Goal: Task Accomplishment & Management: Use online tool/utility

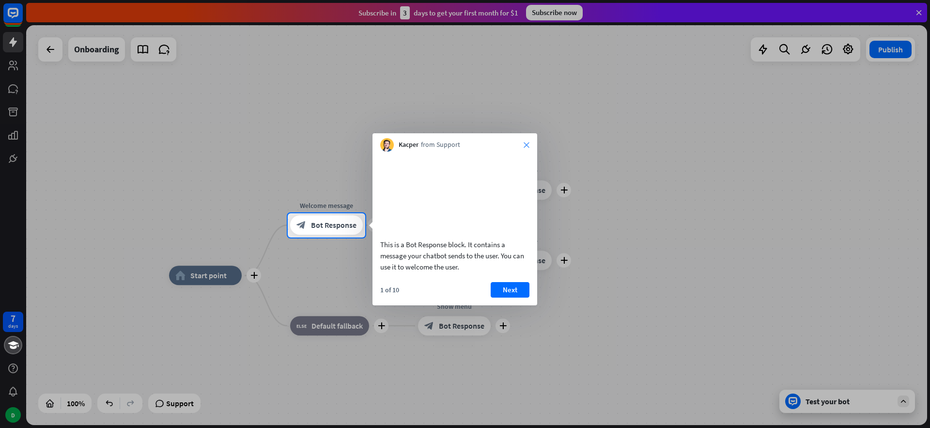
click at [528, 145] on icon "close" at bounding box center [527, 145] width 6 height 6
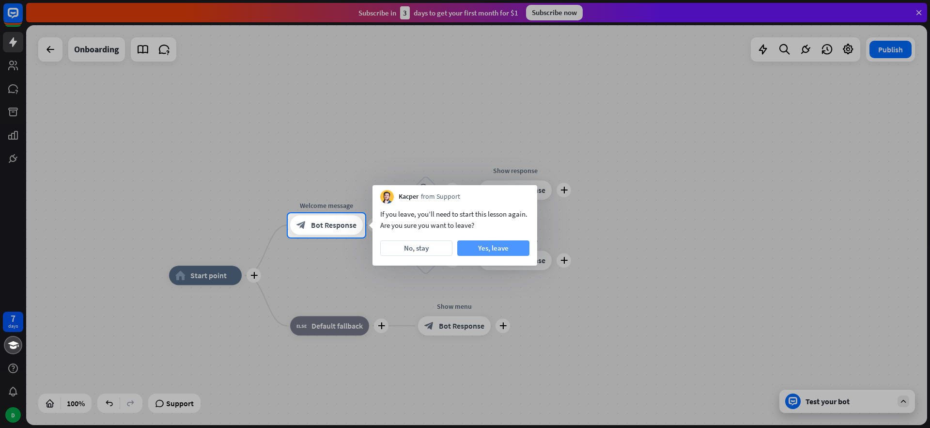
click at [498, 251] on button "Yes, leave" at bounding box center [493, 248] width 72 height 16
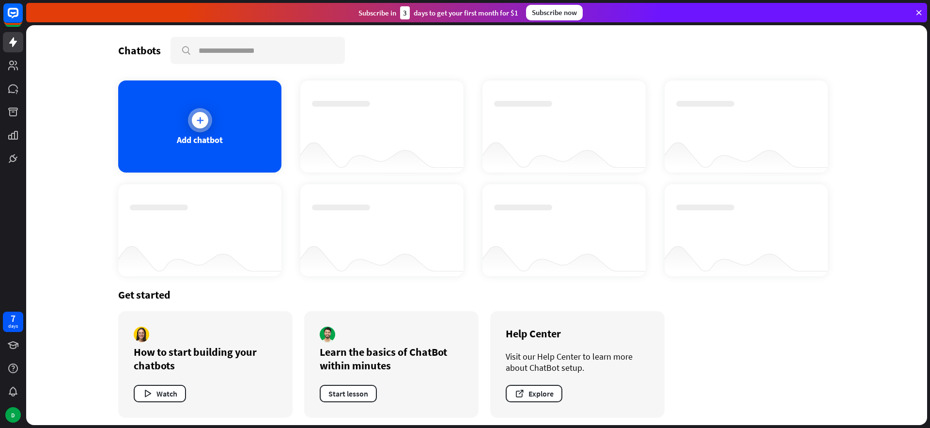
click at [206, 121] on div at bounding box center [200, 120] width 16 height 16
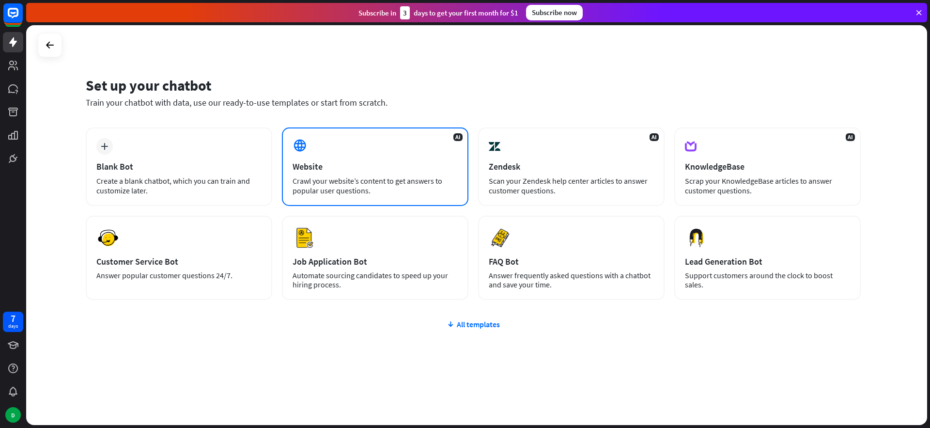
click at [346, 154] on div "AI Website Crawl your website’s content to get answers to popular user question…" at bounding box center [375, 166] width 187 height 78
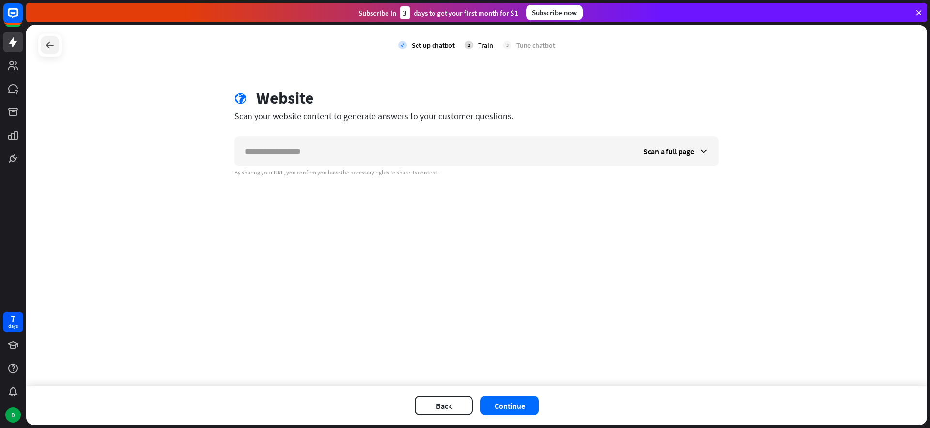
click at [55, 41] on icon at bounding box center [50, 45] width 12 height 12
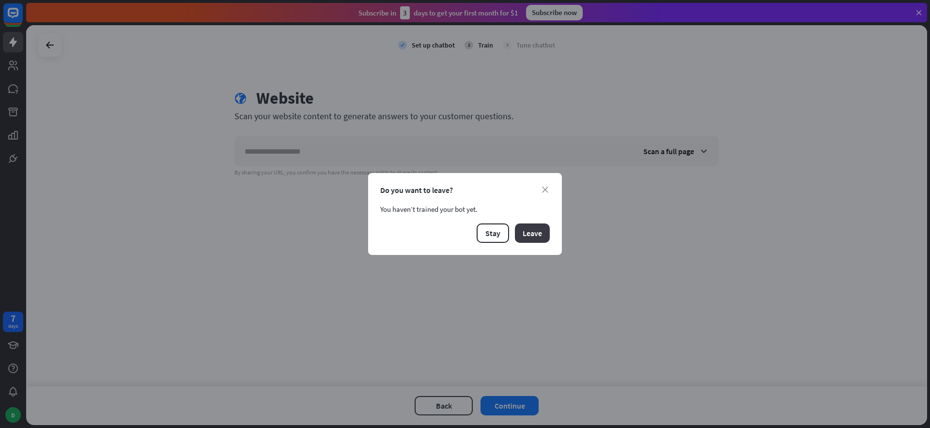
click at [529, 234] on button "Leave" at bounding box center [532, 232] width 35 height 19
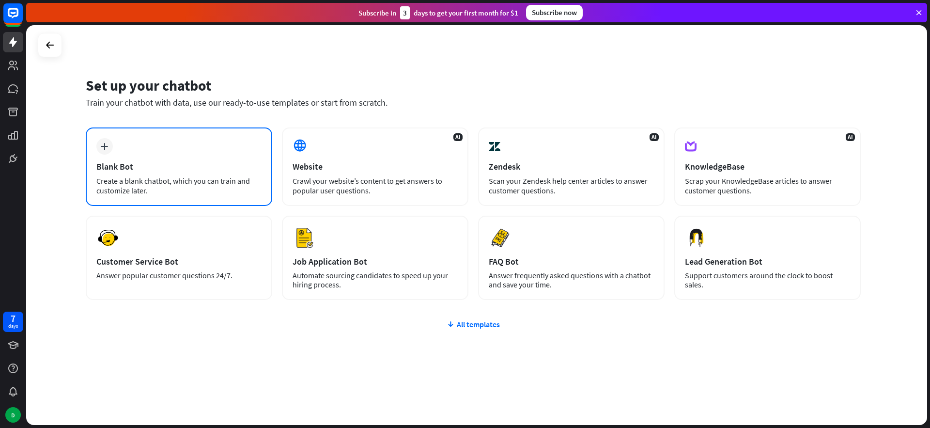
click at [187, 158] on div "plus Blank Bot Create a blank chatbot, which you can train and customize later." at bounding box center [179, 166] width 187 height 78
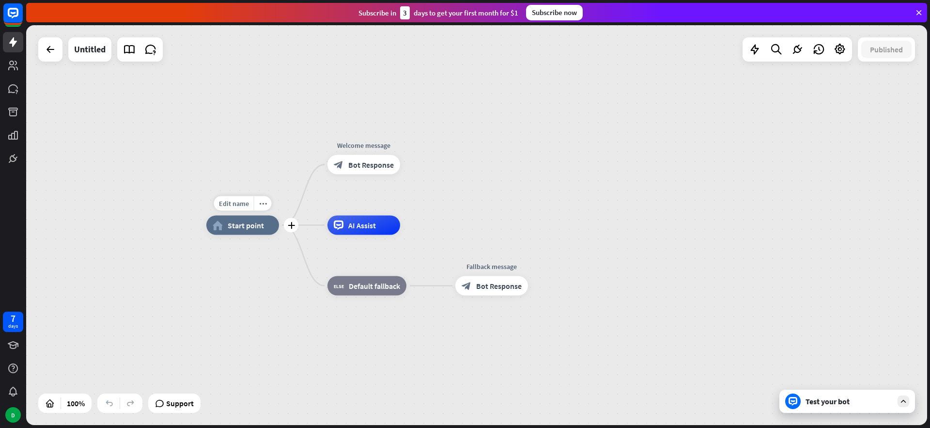
click at [248, 228] on span "Start point" at bounding box center [246, 225] width 36 height 10
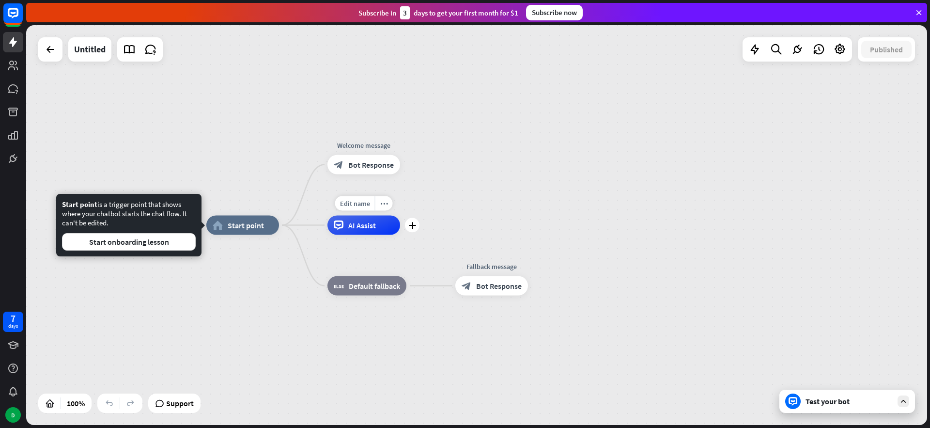
click at [357, 225] on span "AI Assist" at bounding box center [362, 225] width 28 height 10
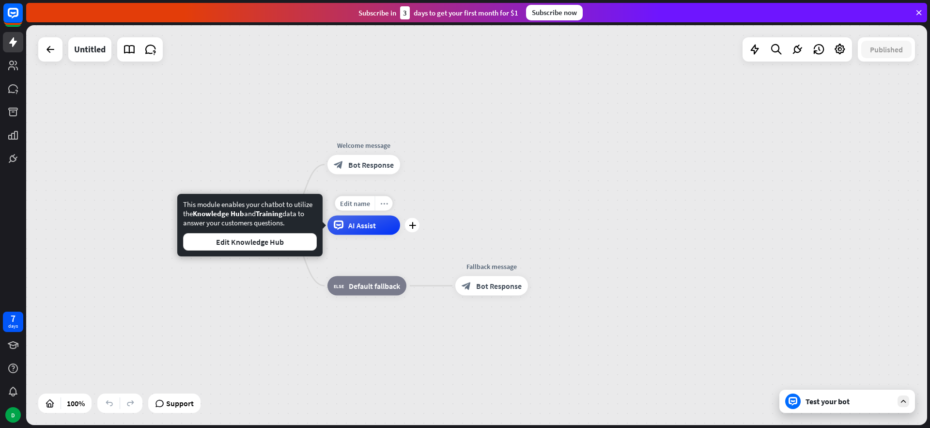
click at [387, 202] on icon "more_horiz" at bounding box center [384, 203] width 8 height 7
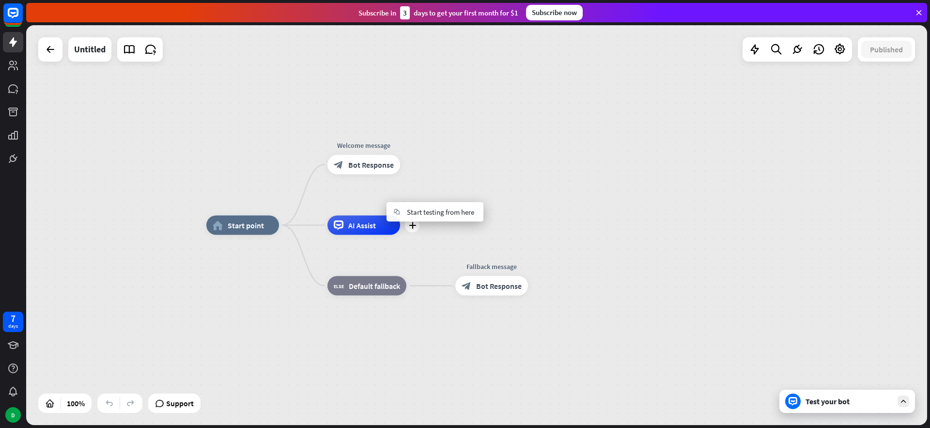
click at [387, 235] on div "plus AI Assist" at bounding box center [364, 225] width 73 height 19
click at [367, 167] on span "Bot Response" at bounding box center [371, 165] width 46 height 10
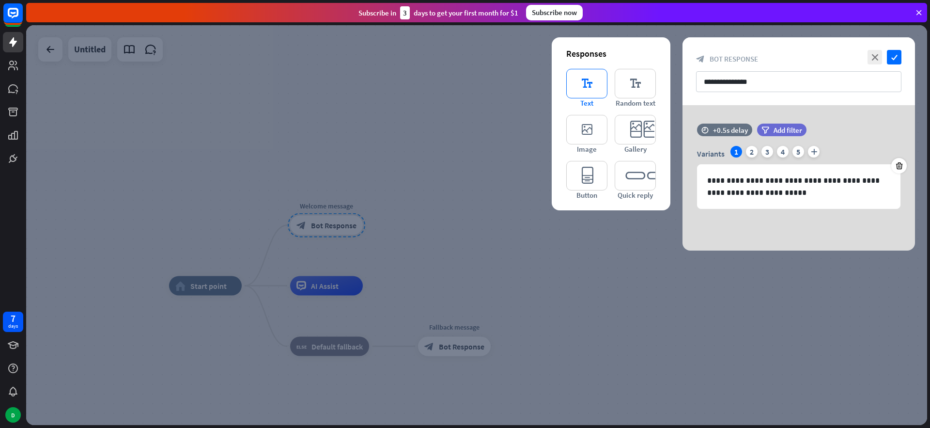
click at [583, 81] on icon "editor_text" at bounding box center [586, 84] width 41 height 30
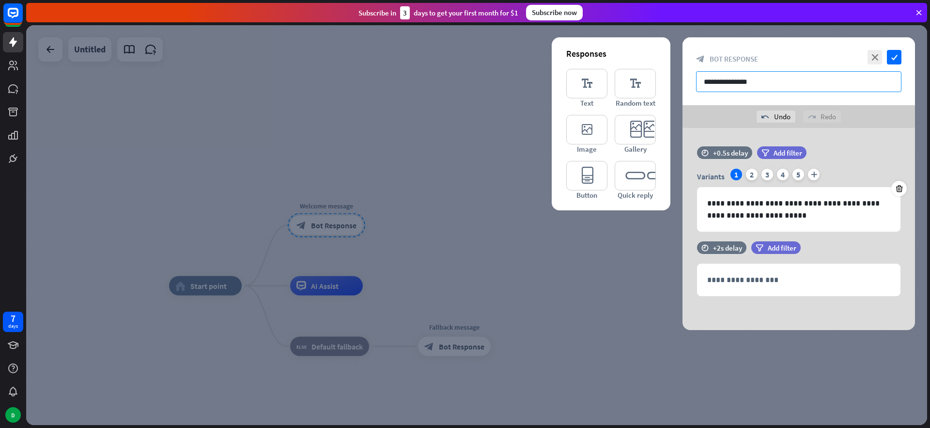
click at [775, 82] on input "**********" at bounding box center [798, 81] width 205 height 21
drag, startPoint x: 762, startPoint y: 82, endPoint x: 676, endPoint y: 79, distance: 86.3
click at [676, 79] on div "**********" at bounding box center [476, 225] width 901 height 400
type input "*"
type input "**********"
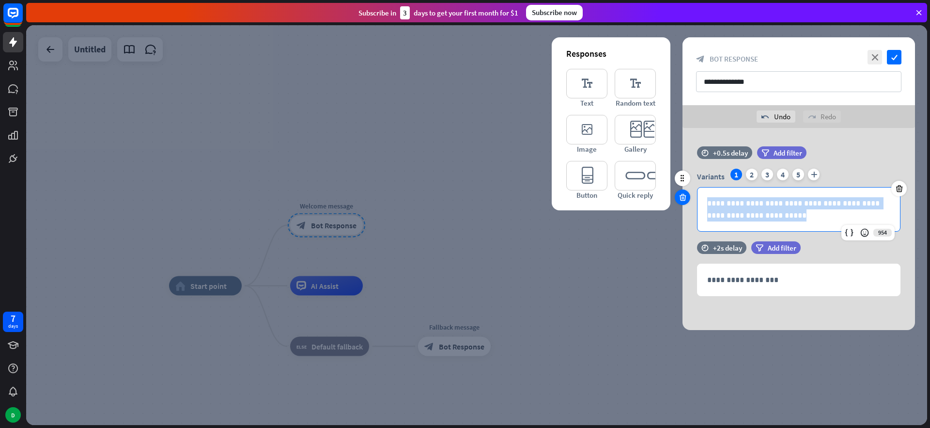
drag, startPoint x: 725, startPoint y: 208, endPoint x: 688, endPoint y: 193, distance: 39.8
click at [688, 193] on div "**********" at bounding box center [799, 193] width 233 height 95
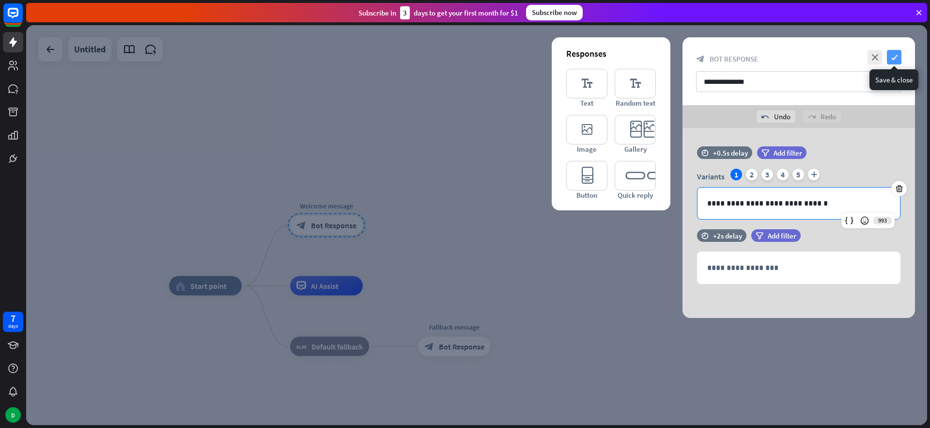
click at [895, 51] on icon "check" at bounding box center [894, 57] width 15 height 15
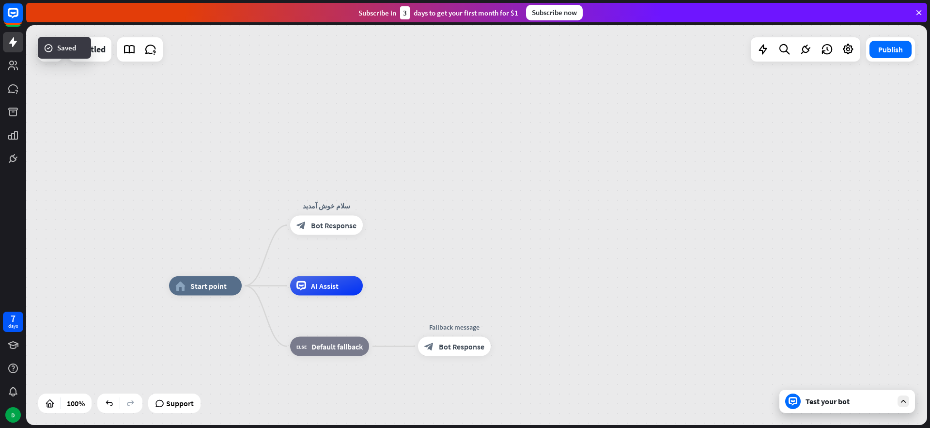
click at [828, 403] on div "Test your bot" at bounding box center [849, 401] width 87 height 10
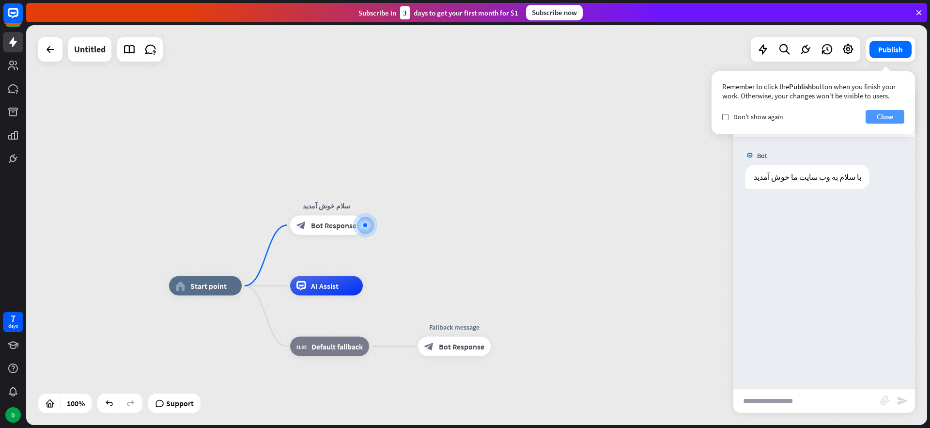
click at [882, 117] on button "Close" at bounding box center [885, 117] width 39 height 14
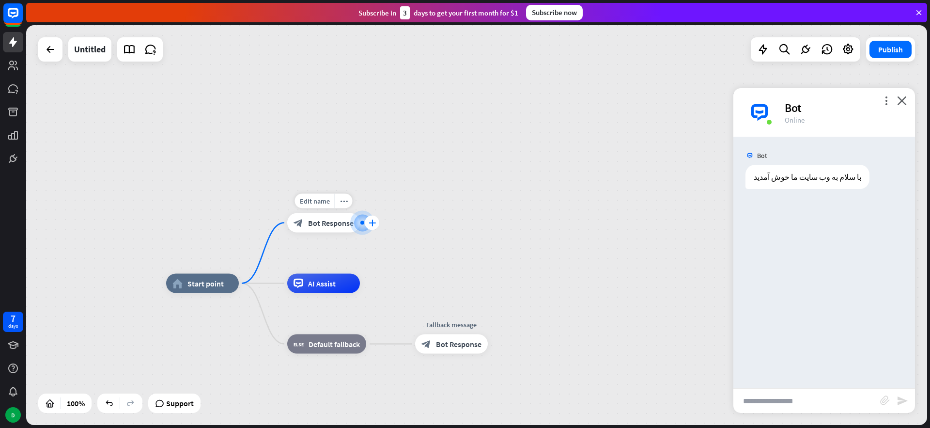
click at [373, 223] on icon "plus" at bounding box center [372, 222] width 7 height 7
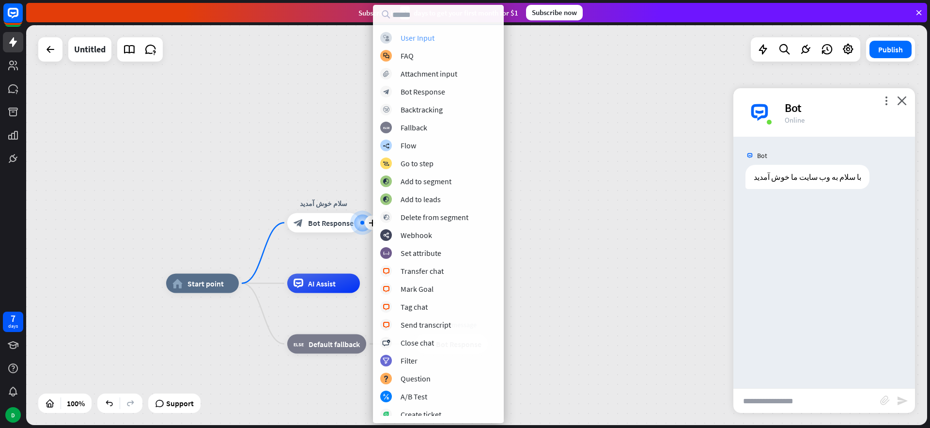
click at [429, 38] on div "User Input" at bounding box center [418, 38] width 34 height 10
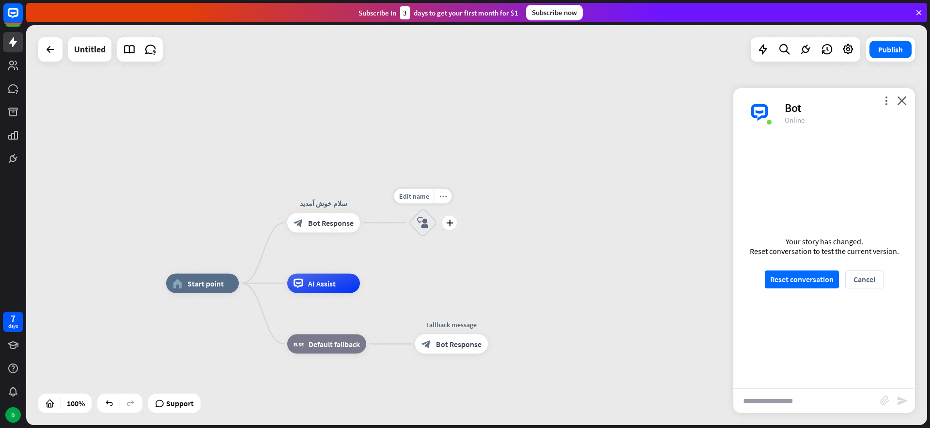
click at [423, 224] on icon "block_user_input" at bounding box center [423, 223] width 12 height 12
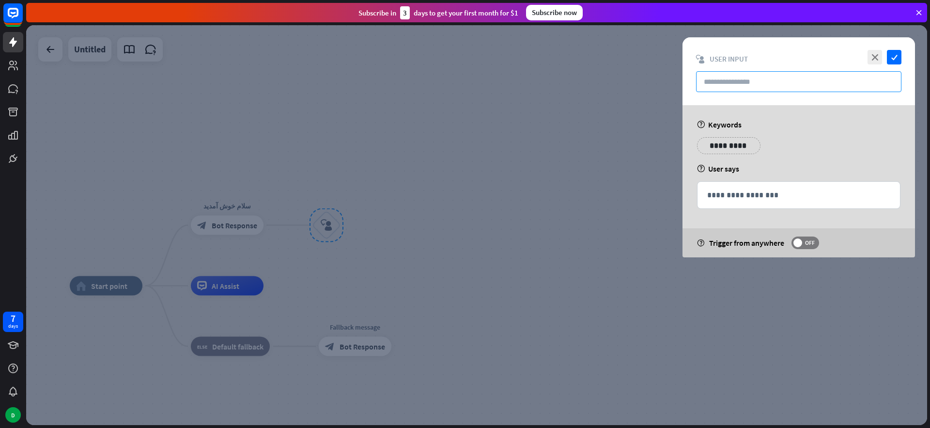
click at [741, 81] on input "text" at bounding box center [798, 81] width 205 height 21
click at [875, 59] on icon "close" at bounding box center [875, 57] width 15 height 15
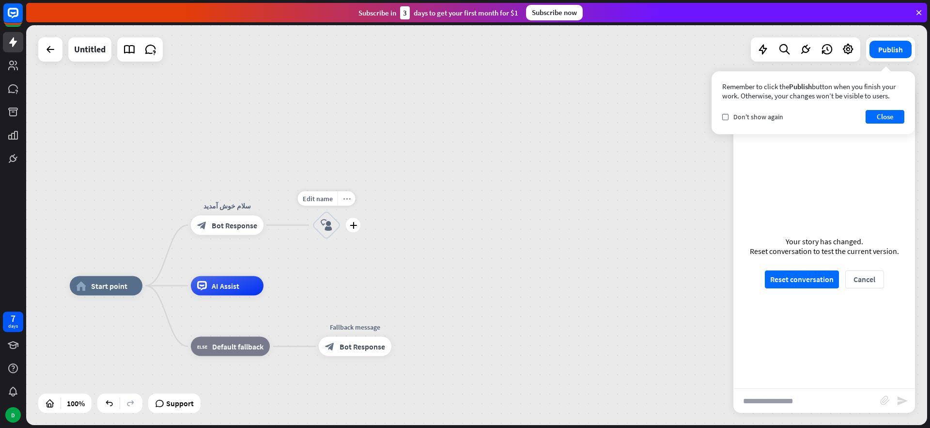
click at [349, 200] on icon "more_horiz" at bounding box center [347, 198] width 8 height 7
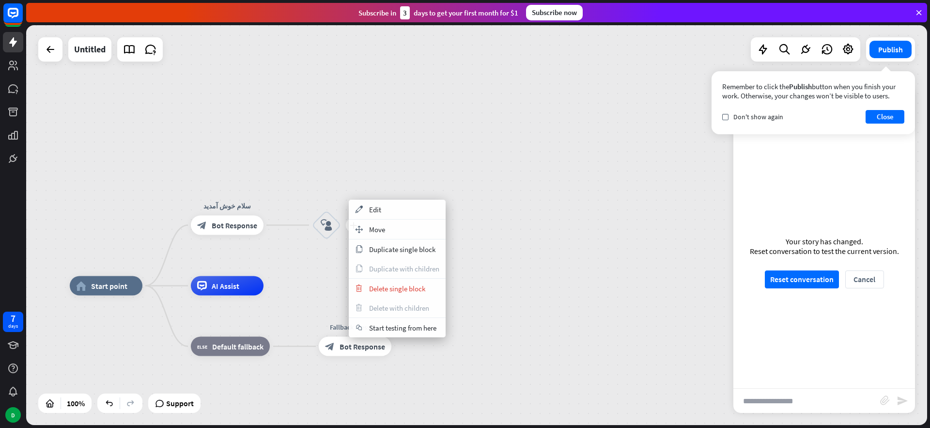
click at [324, 229] on icon "block_user_input" at bounding box center [327, 225] width 12 height 12
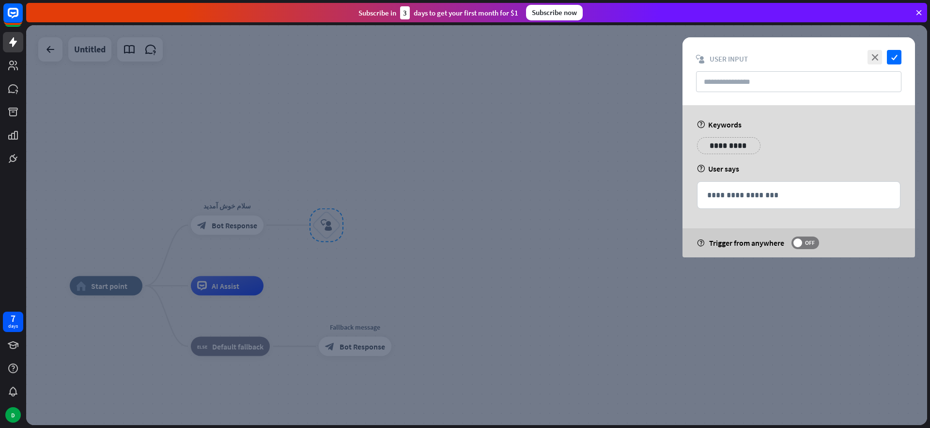
click at [436, 173] on div at bounding box center [476, 225] width 901 height 400
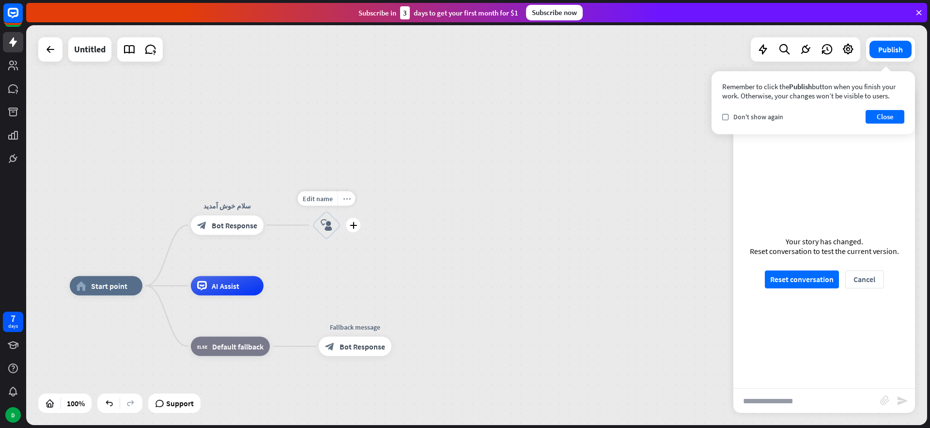
click at [347, 199] on icon "more_horiz" at bounding box center [347, 198] width 8 height 7
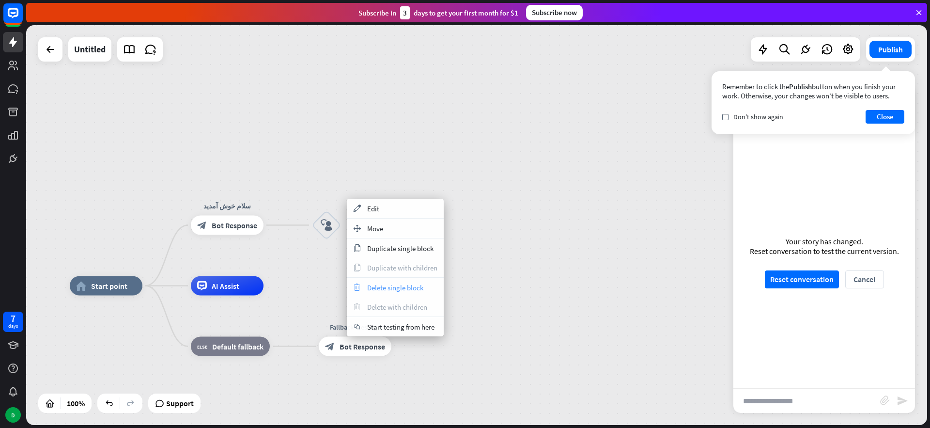
click at [384, 290] on span "Delete single block" at bounding box center [395, 287] width 56 height 9
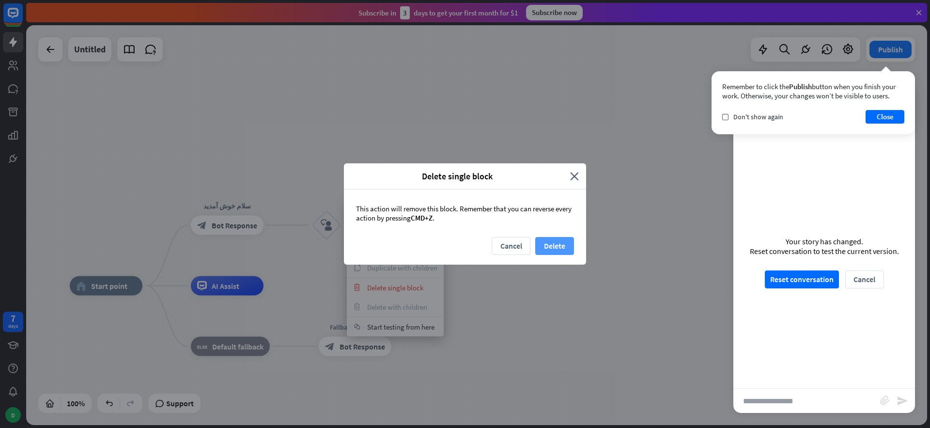
click at [552, 242] on button "Delete" at bounding box center [554, 246] width 39 height 18
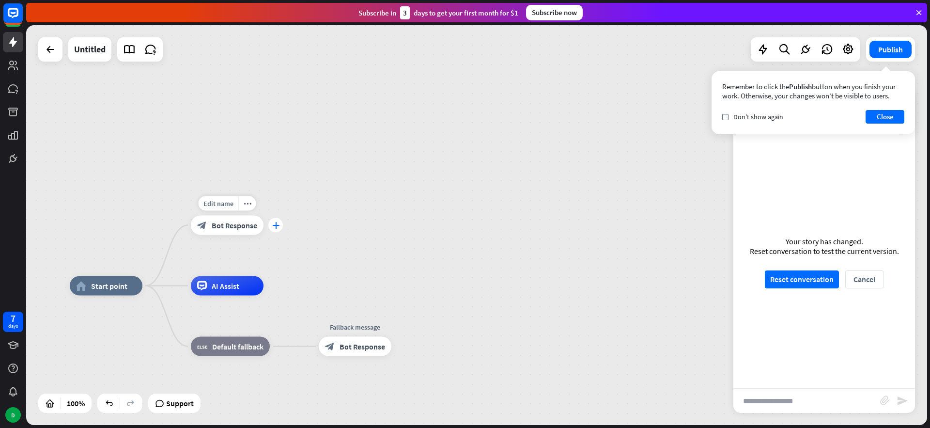
click at [272, 226] on icon "plus" at bounding box center [275, 225] width 7 height 7
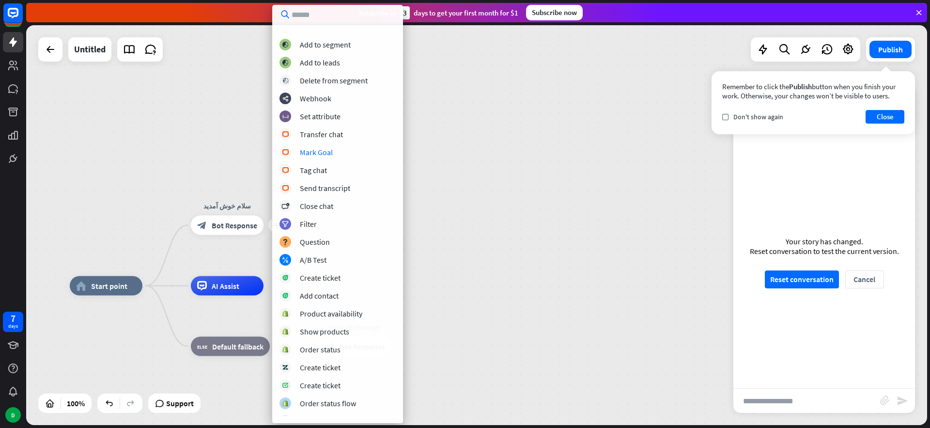
scroll to position [148, 0]
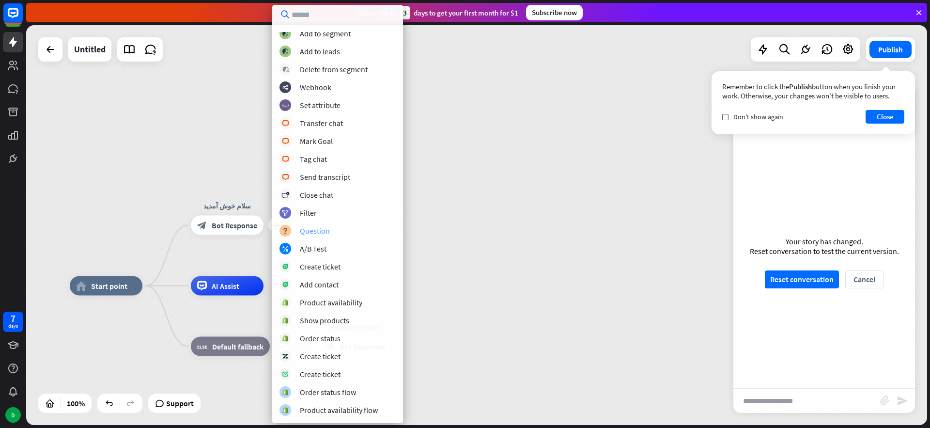
click at [315, 230] on div "Question" at bounding box center [315, 231] width 30 height 10
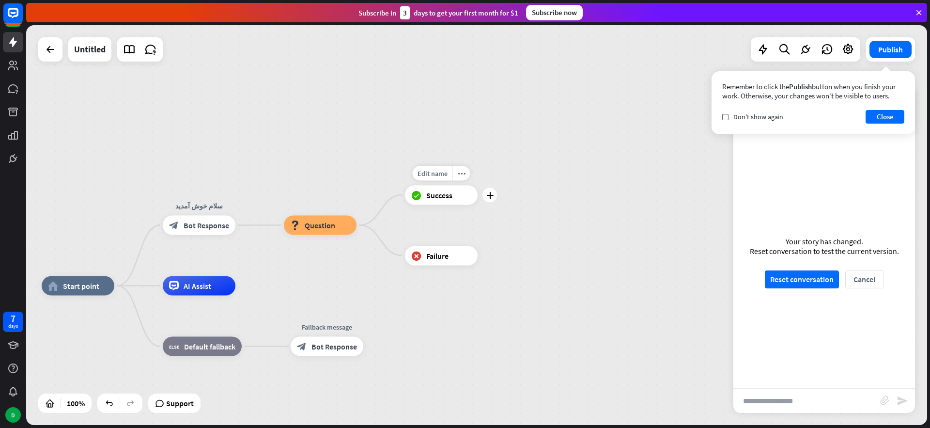
click at [440, 192] on span "Success" at bounding box center [439, 195] width 26 height 10
drag, startPoint x: 432, startPoint y: 199, endPoint x: 447, endPoint y: 175, distance: 27.8
click at [433, 199] on span "Success" at bounding box center [439, 195] width 26 height 10
click at [441, 175] on span "Edit name" at bounding box center [433, 173] width 30 height 9
click at [437, 197] on span "Success" at bounding box center [439, 195] width 26 height 10
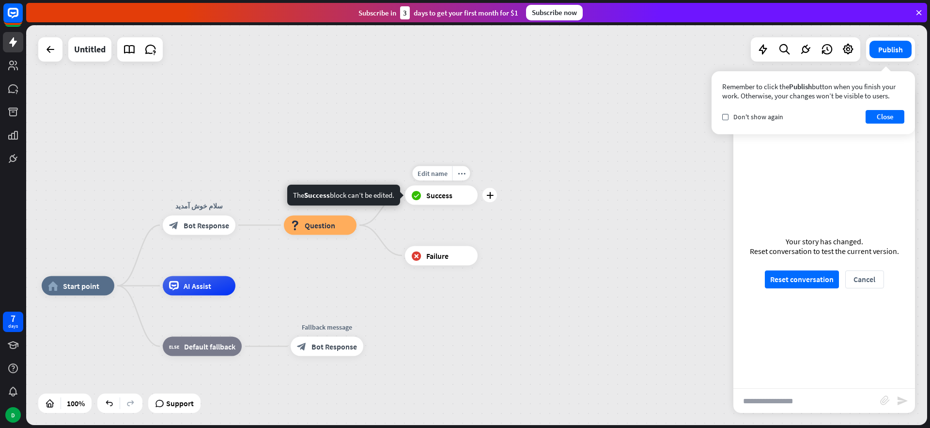
click at [412, 195] on icon "block_success" at bounding box center [416, 195] width 10 height 10
click at [496, 195] on div "plus" at bounding box center [490, 195] width 15 height 15
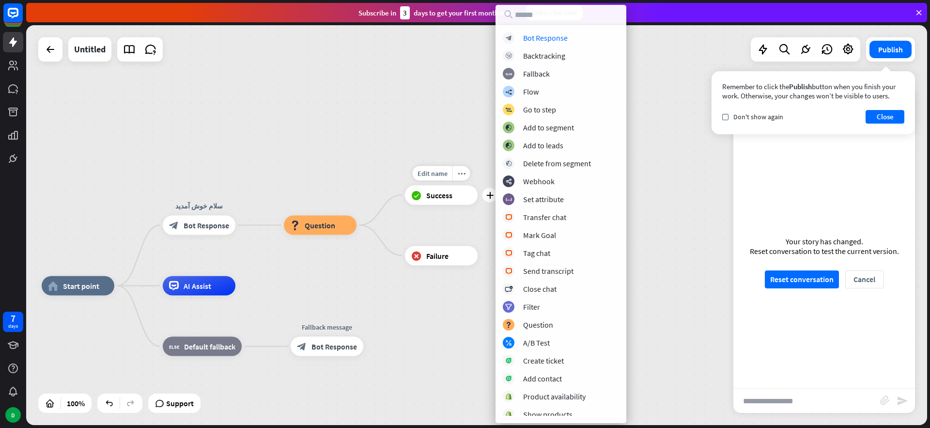
drag, startPoint x: 462, startPoint y: 195, endPoint x: 412, endPoint y: 209, distance: 51.3
click at [462, 195] on div "block_success Success" at bounding box center [441, 194] width 73 height 19
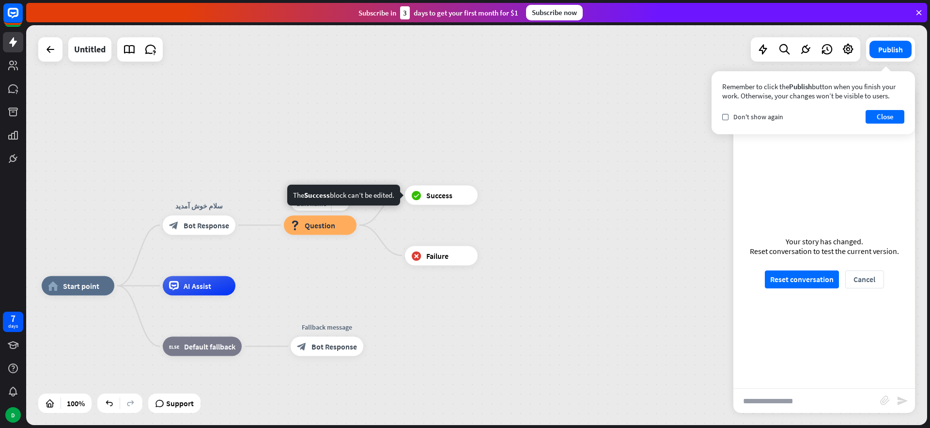
click at [316, 219] on div "block_question Question" at bounding box center [320, 225] width 73 height 19
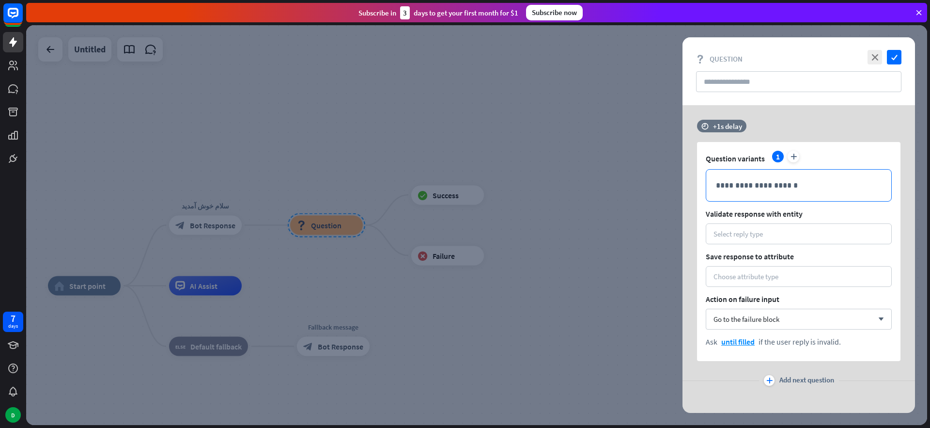
click at [755, 182] on p "**********" at bounding box center [799, 185] width 166 height 12
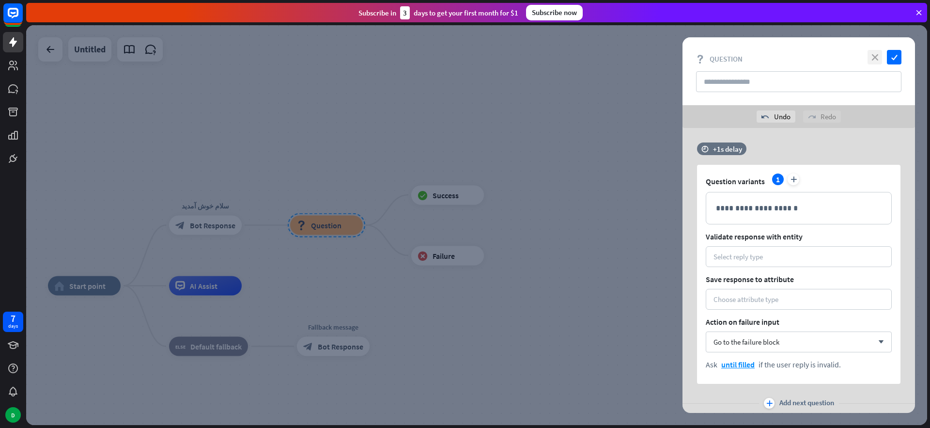
click at [877, 59] on icon "close" at bounding box center [875, 57] width 15 height 15
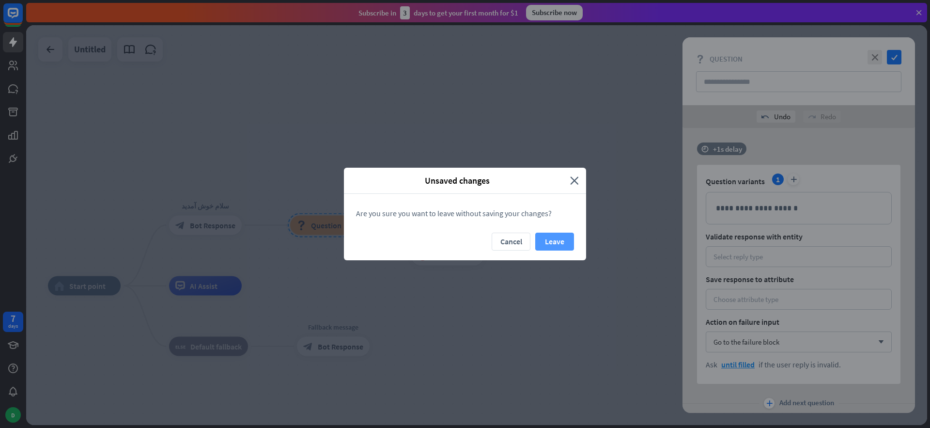
click at [560, 239] on button "Leave" at bounding box center [554, 242] width 39 height 18
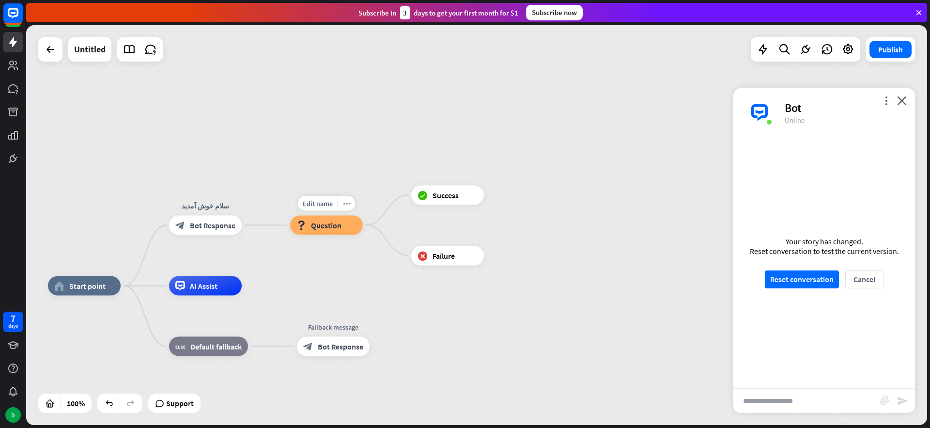
click at [344, 207] on div "more_horiz" at bounding box center [347, 203] width 18 height 15
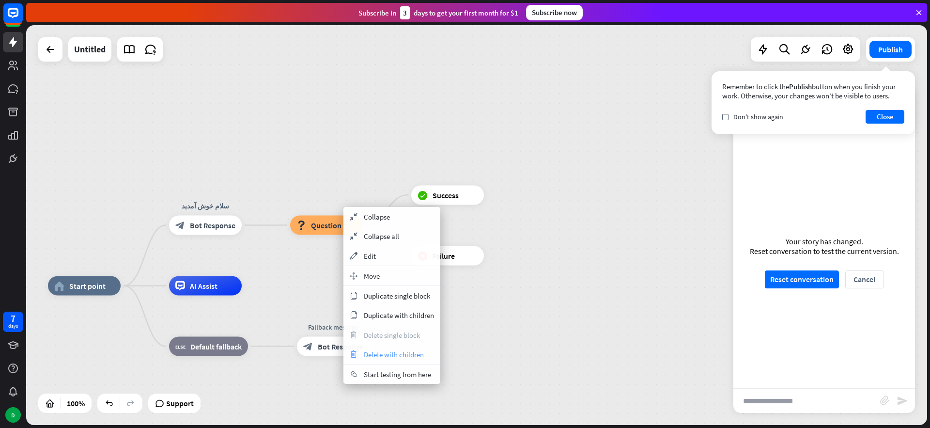
click at [383, 354] on span "Delete with children" at bounding box center [394, 354] width 60 height 9
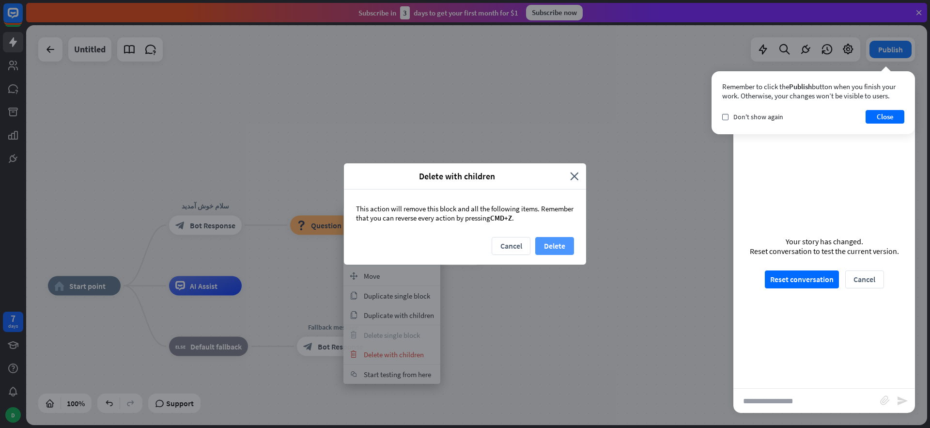
click at [545, 245] on button "Delete" at bounding box center [554, 246] width 39 height 18
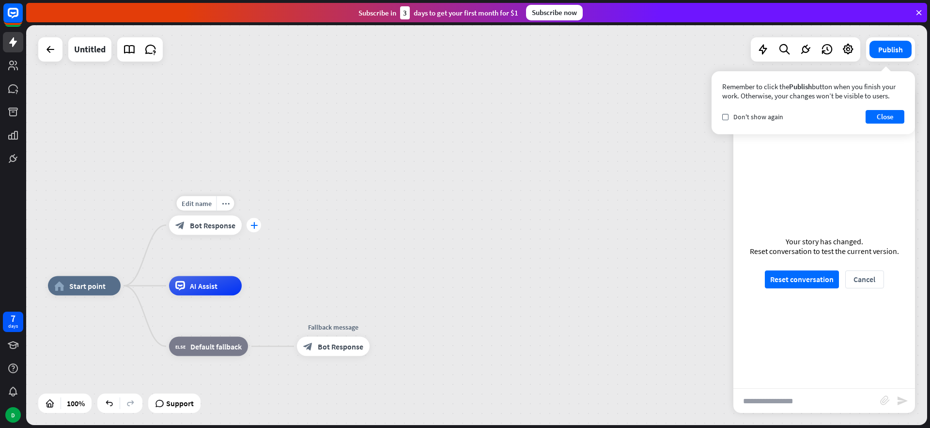
click at [253, 224] on icon "plus" at bounding box center [254, 225] width 7 height 7
click at [249, 227] on div "plus" at bounding box center [253, 227] width 15 height 15
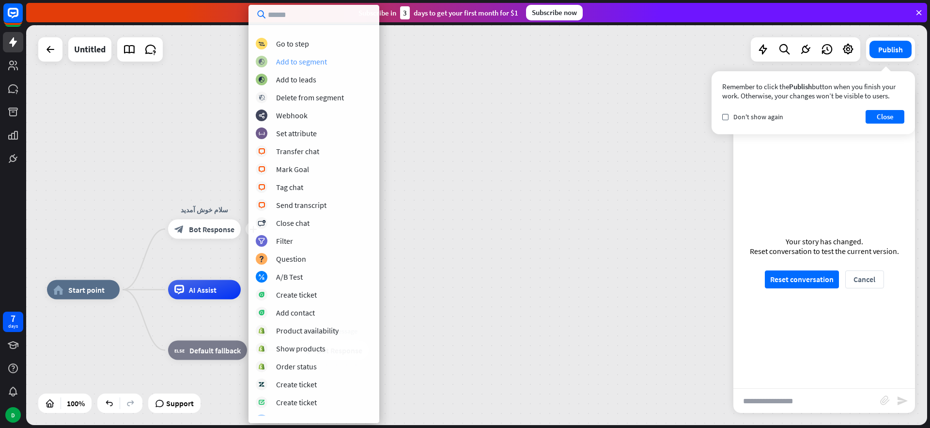
scroll to position [148, 0]
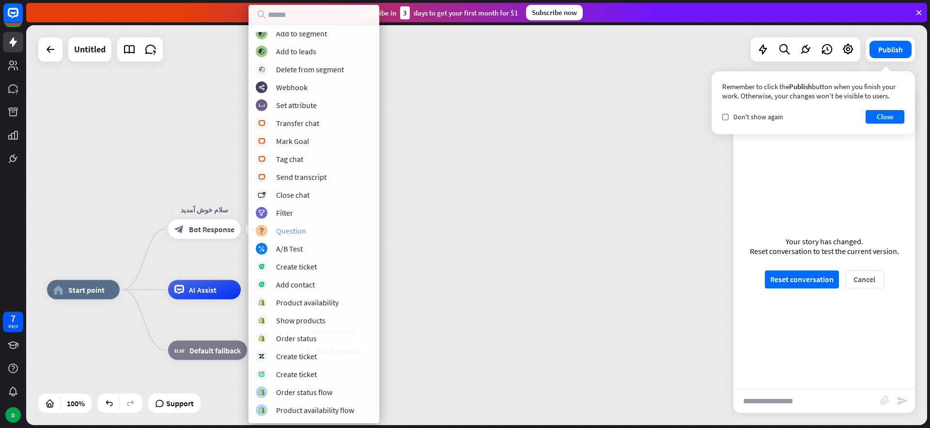
click at [295, 233] on div "Question" at bounding box center [291, 231] width 30 height 10
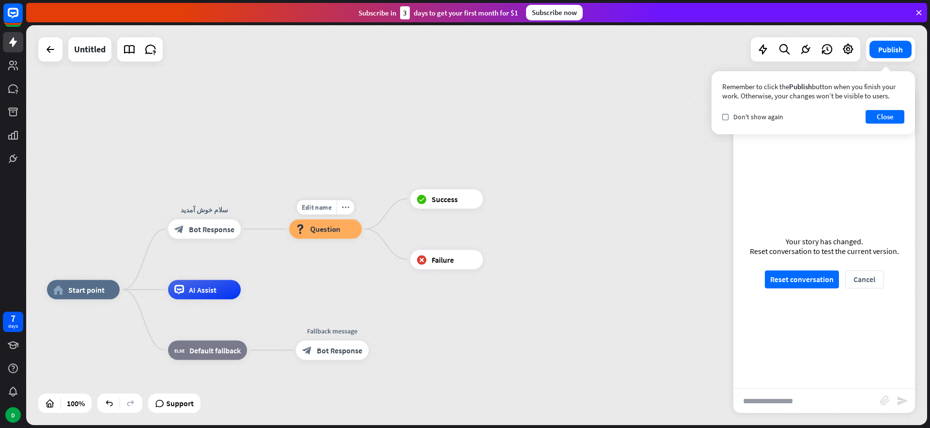
click at [312, 229] on span "Question" at bounding box center [325, 229] width 31 height 10
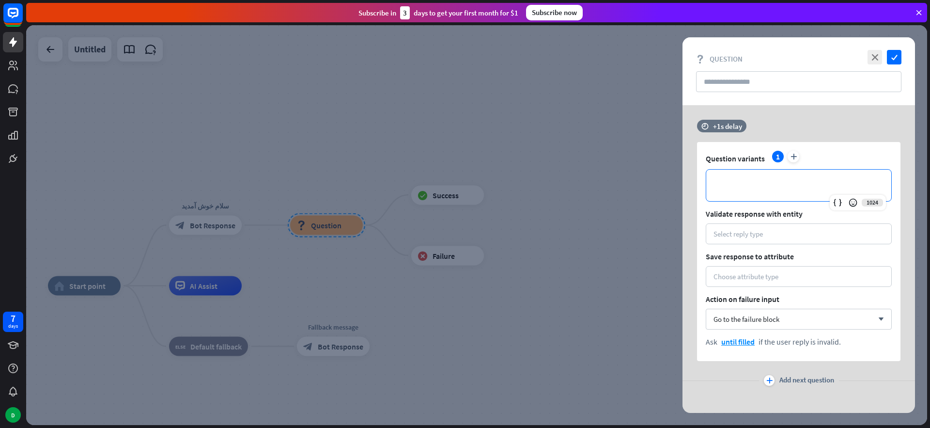
click at [766, 183] on p "**********" at bounding box center [799, 185] width 166 height 12
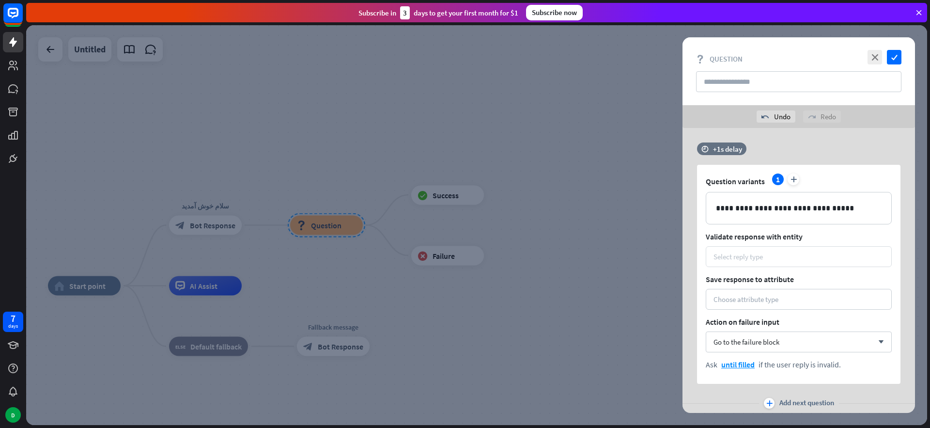
click at [759, 260] on div "Select reply type" at bounding box center [738, 256] width 49 height 9
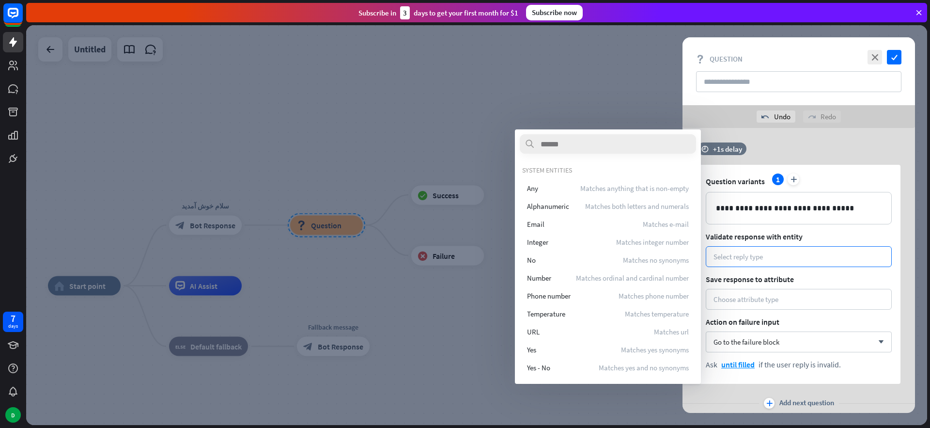
click at [608, 398] on div at bounding box center [476, 225] width 901 height 400
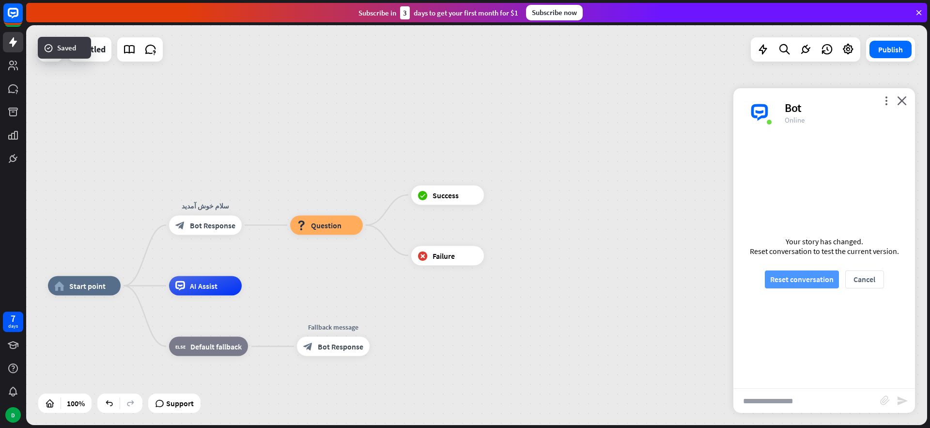
click at [803, 277] on button "Reset conversation" at bounding box center [802, 279] width 74 height 18
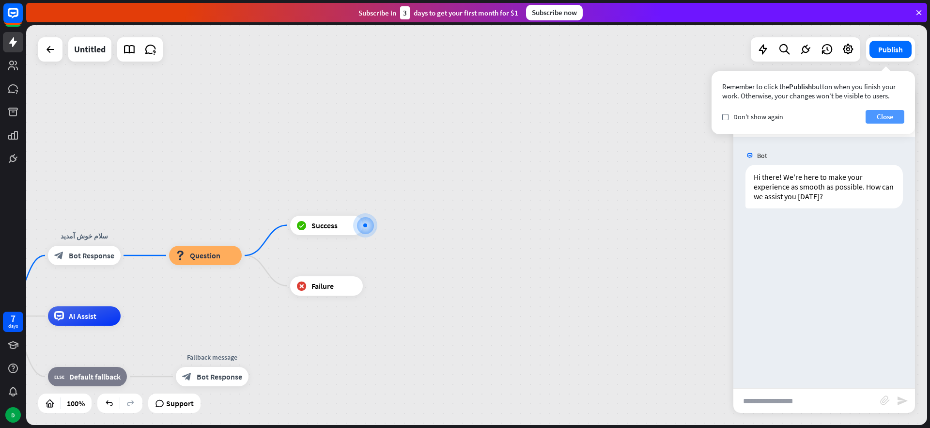
click at [895, 118] on button "Close" at bounding box center [885, 117] width 39 height 14
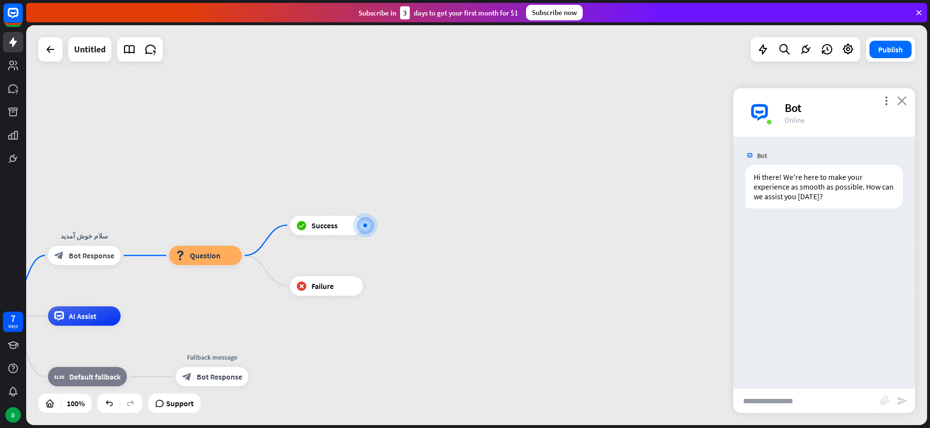
click at [902, 99] on icon "close" at bounding box center [902, 100] width 10 height 9
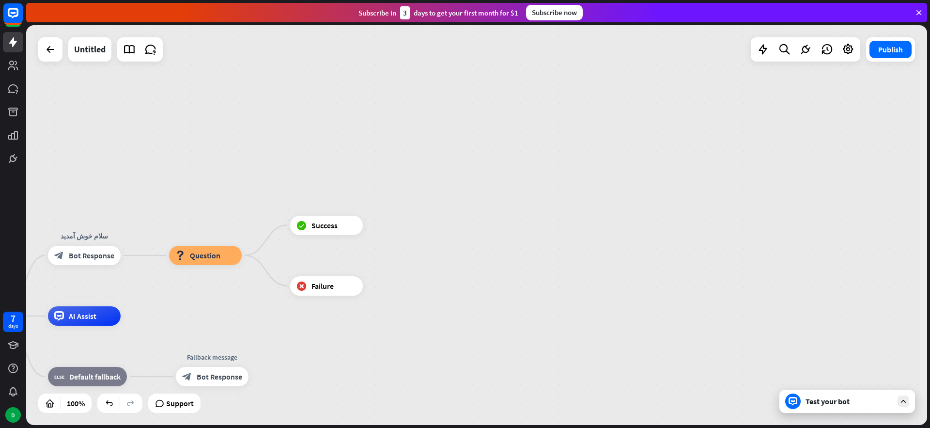
click at [835, 400] on div "Test your bot" at bounding box center [849, 401] width 87 height 10
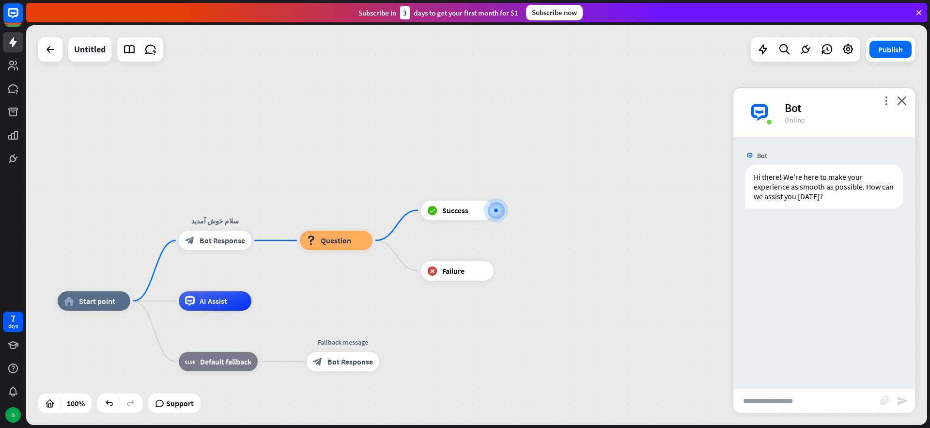
drag, startPoint x: 526, startPoint y: 195, endPoint x: 651, endPoint y: 180, distance: 125.9
click at [662, 178] on div "home_2 Start point سلام خوش آمدید block_bot_response Bot Response block_questio…" at bounding box center [476, 225] width 901 height 400
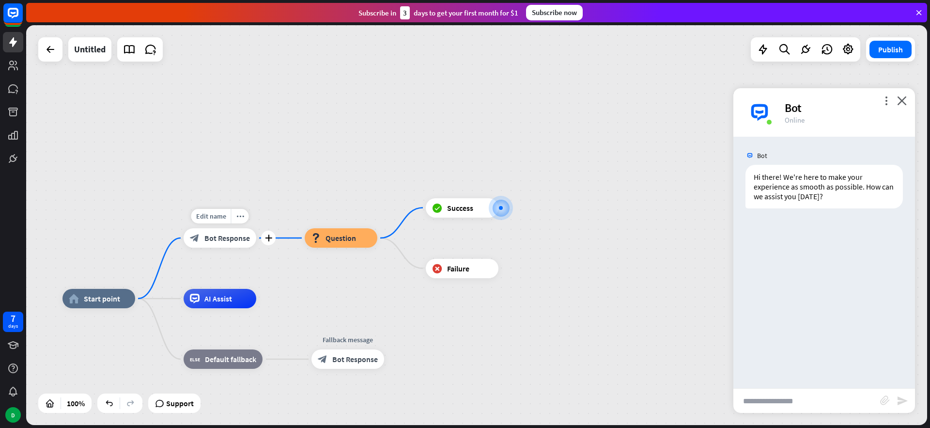
click at [231, 240] on span "Bot Response" at bounding box center [227, 238] width 46 height 10
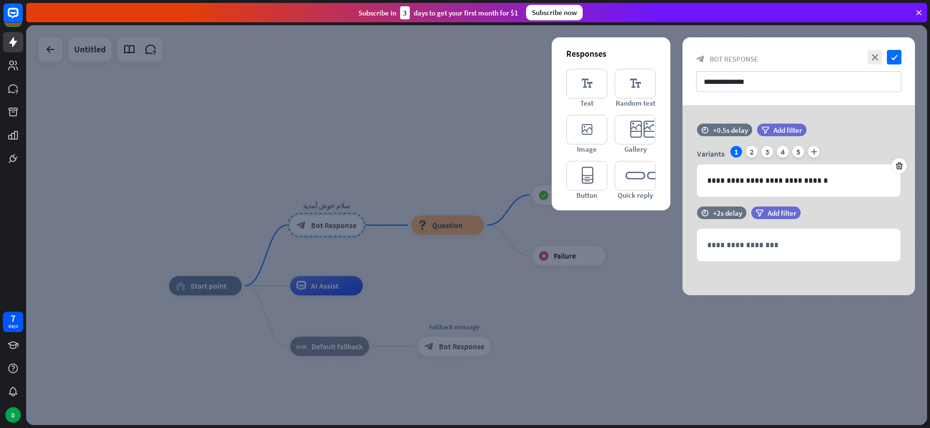
click at [211, 292] on div at bounding box center [476, 225] width 901 height 400
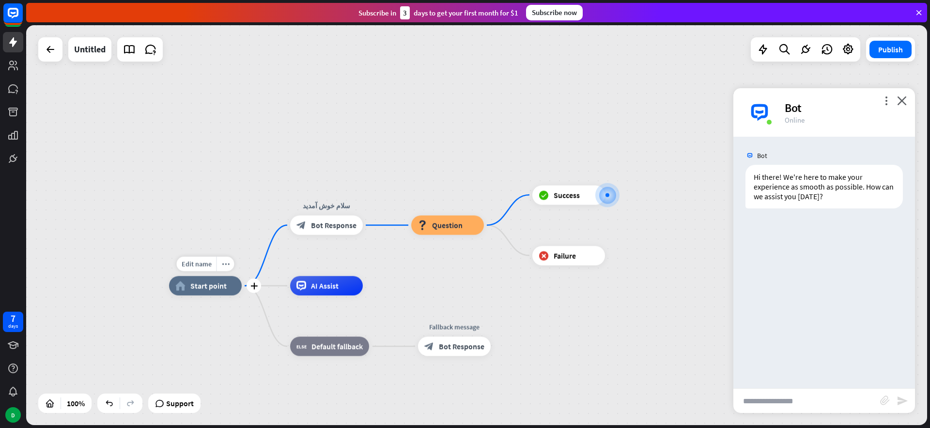
click at [212, 288] on span "Start point" at bounding box center [208, 286] width 36 height 10
click at [888, 98] on icon "more_vert" at bounding box center [886, 100] width 9 height 9
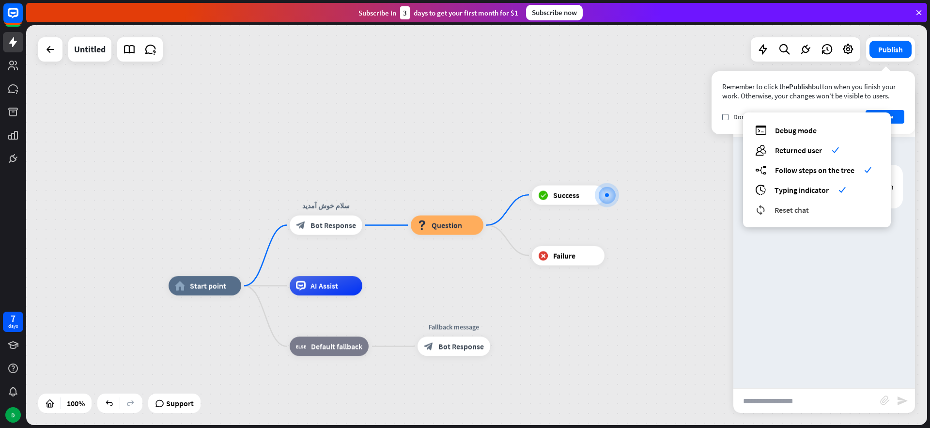
click at [790, 208] on span "Reset chat" at bounding box center [792, 210] width 34 height 10
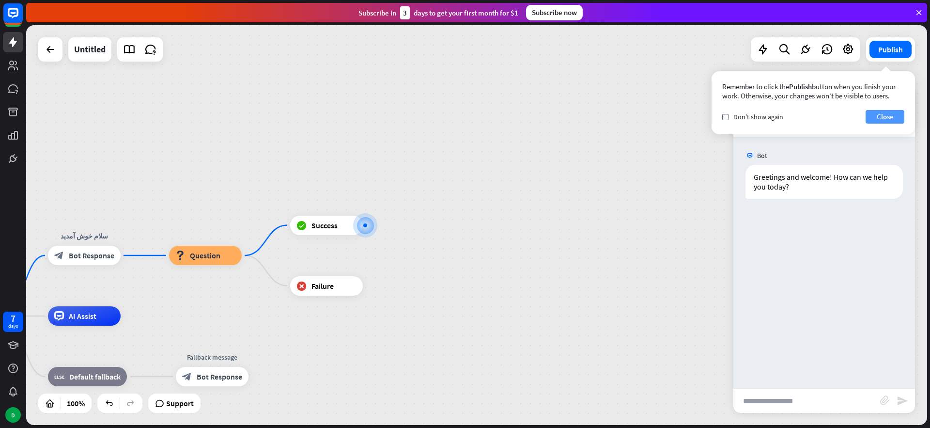
click at [886, 114] on button "Close" at bounding box center [885, 117] width 39 height 14
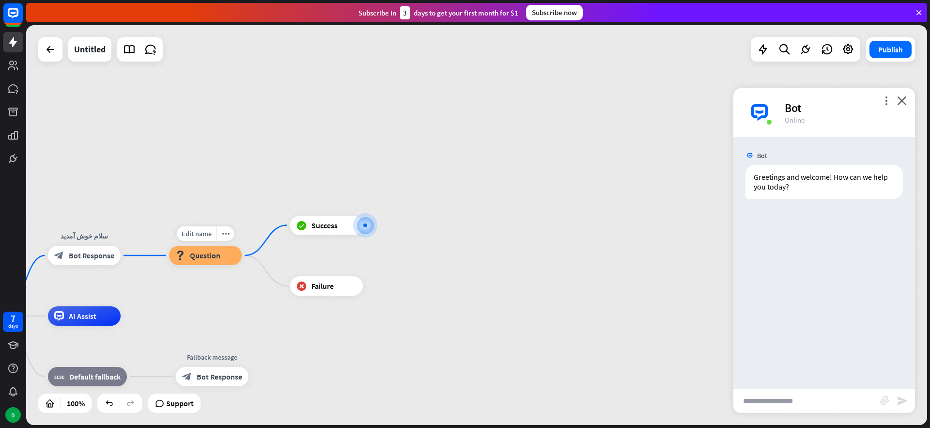
click at [222, 257] on div "block_question Question" at bounding box center [205, 255] width 73 height 19
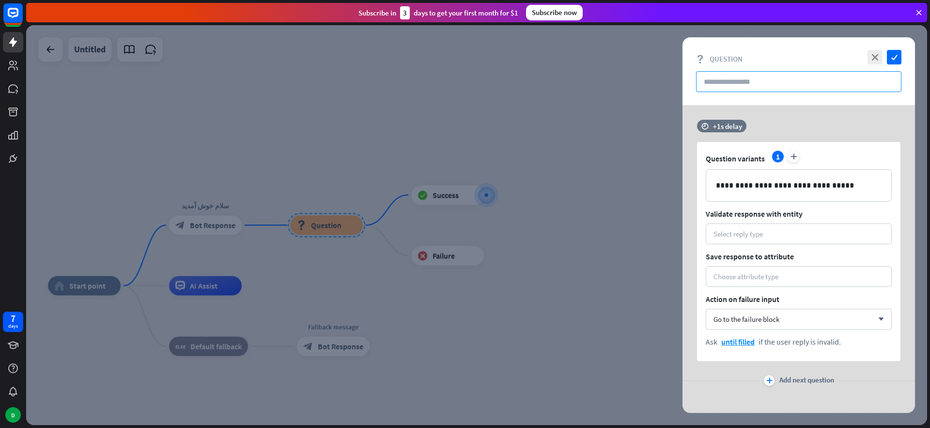
click at [754, 86] on input "text" at bounding box center [798, 81] width 205 height 21
drag, startPoint x: 720, startPoint y: 188, endPoint x: 670, endPoint y: 185, distance: 50.0
click at [671, 185] on div "**********" at bounding box center [799, 259] width 257 height 308
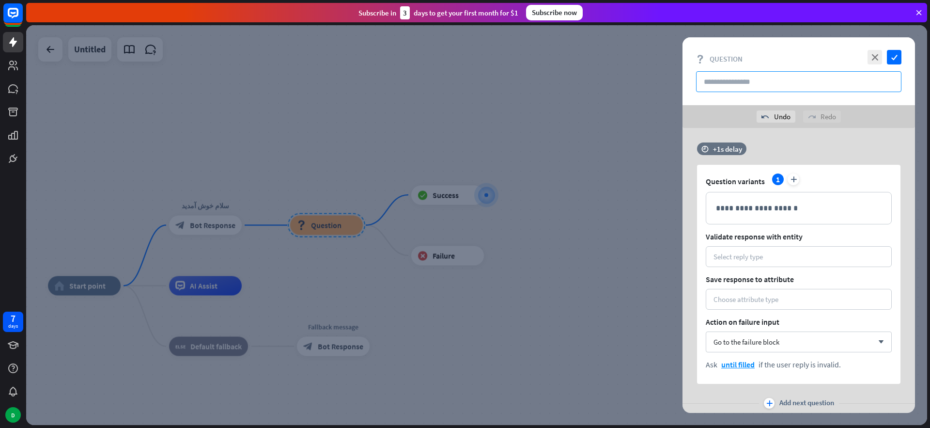
click at [751, 85] on input "text" at bounding box center [798, 81] width 205 height 21
paste input "**********"
type input "**********"
click at [898, 57] on icon "check" at bounding box center [894, 57] width 15 height 15
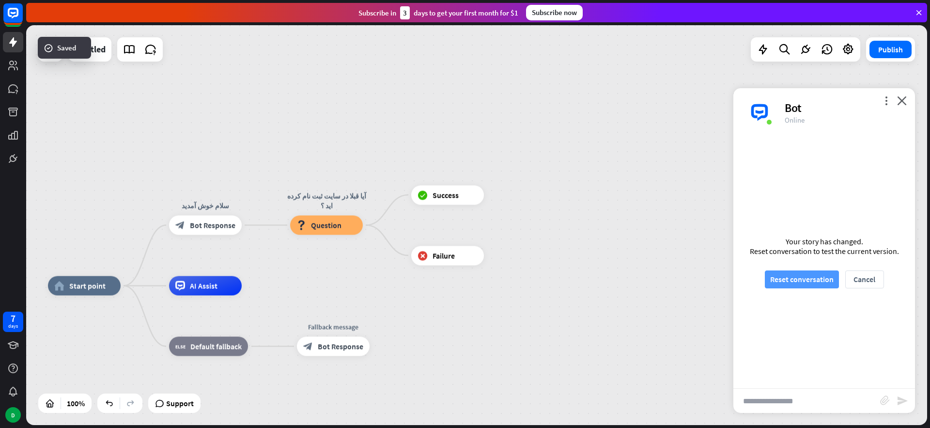
click at [804, 285] on button "Reset conversation" at bounding box center [802, 279] width 74 height 18
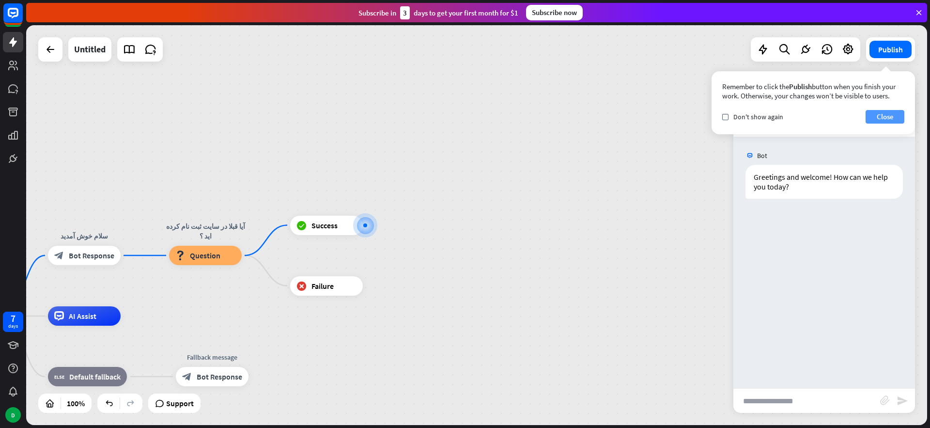
click at [890, 114] on button "Close" at bounding box center [885, 117] width 39 height 14
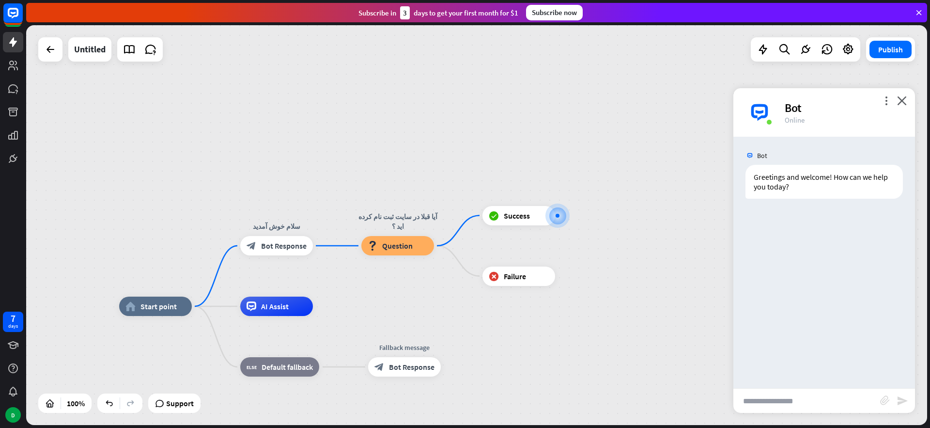
drag, startPoint x: 339, startPoint y: 165, endPoint x: 532, endPoint y: 150, distance: 193.4
click at [532, 150] on div "home_2 Start point سلام خوش آمدید block_bot_response Bot Response آیا قبلا در س…" at bounding box center [476, 225] width 901 height 400
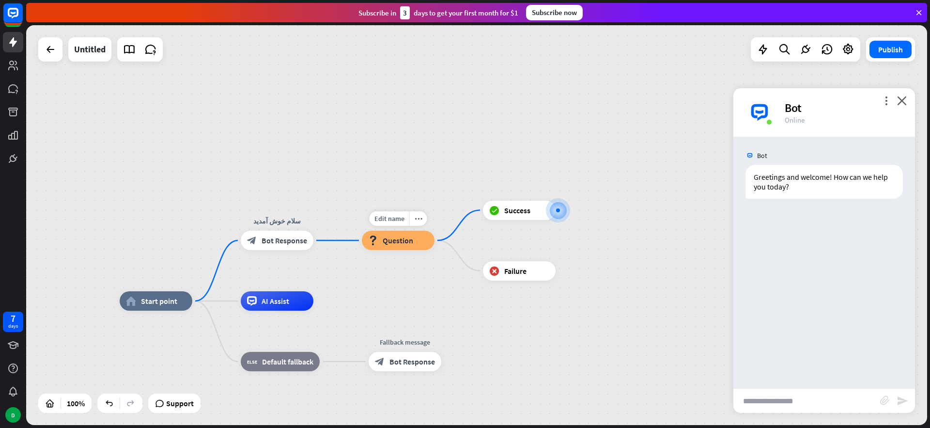
click at [397, 246] on div "block_question Question" at bounding box center [398, 240] width 73 height 19
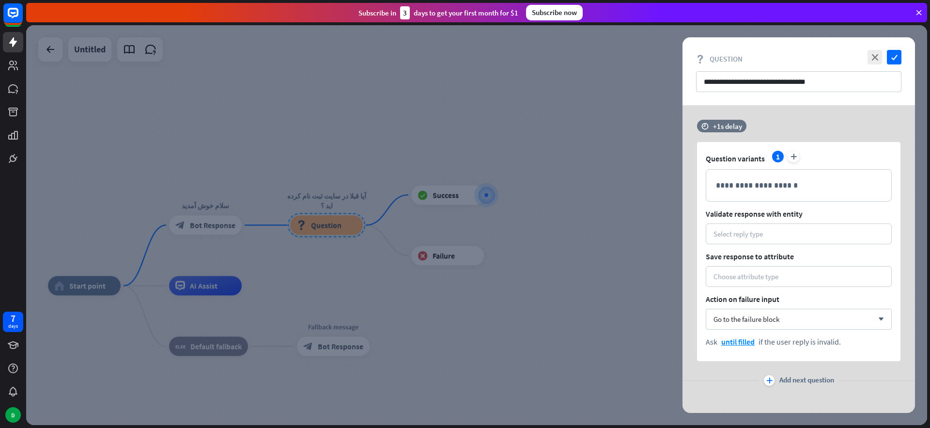
scroll to position [6, 0]
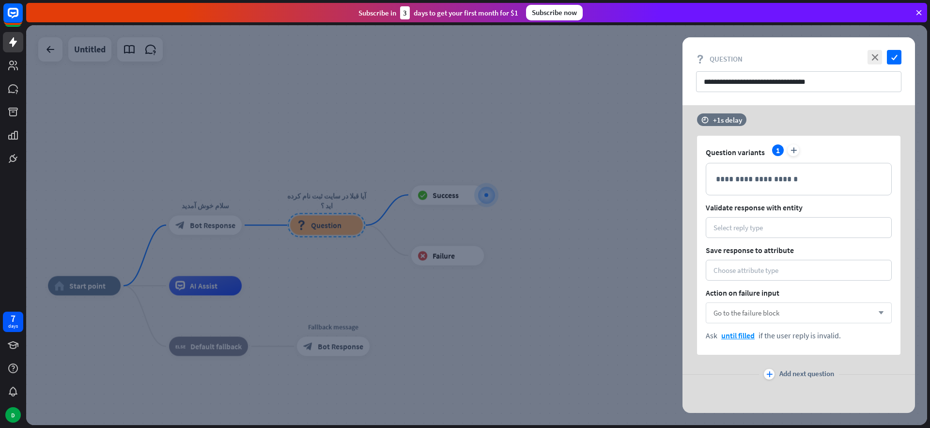
click at [786, 310] on div "Go to the failure block arrow_down" at bounding box center [799, 312] width 186 height 21
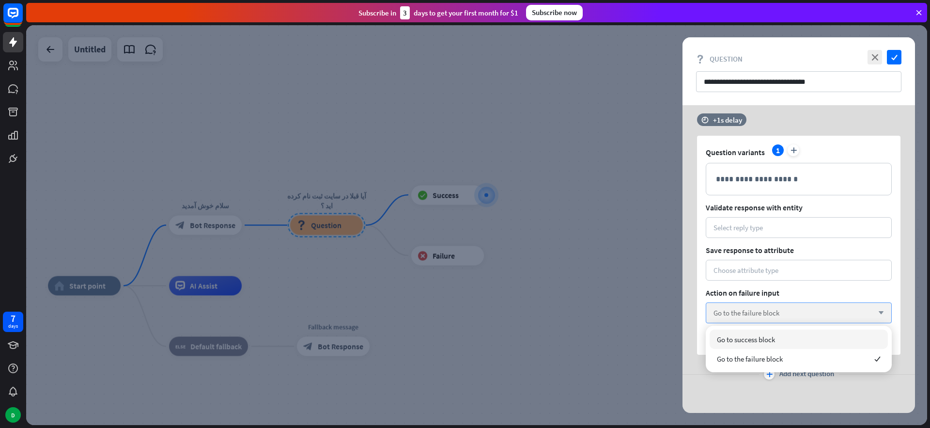
click at [786, 310] on div "Go to the failure block arrow_down" at bounding box center [799, 312] width 186 height 21
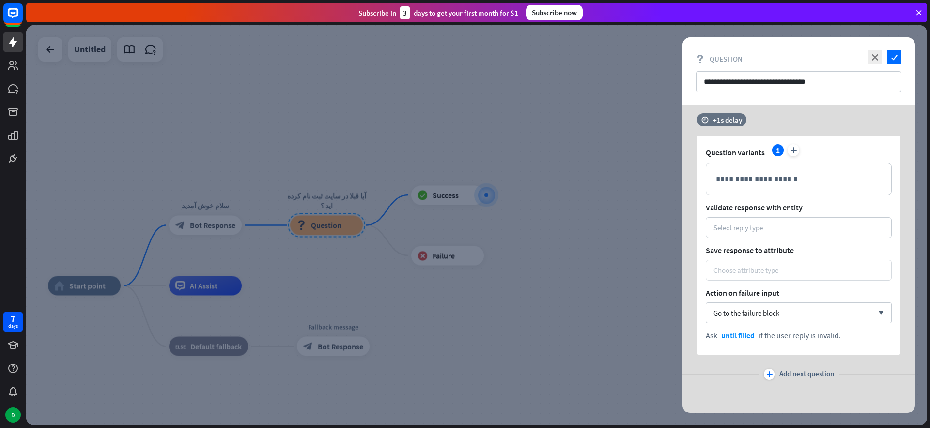
click at [765, 269] on div "Choose attribute type" at bounding box center [746, 270] width 65 height 9
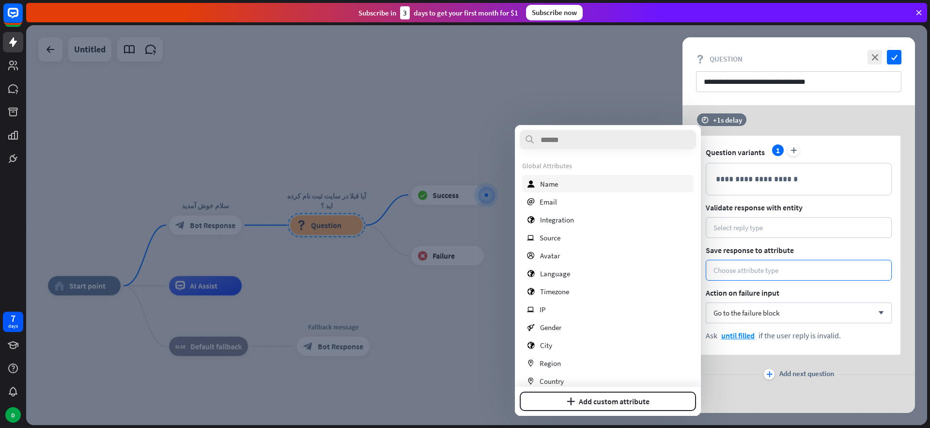
click at [563, 183] on div "user Name" at bounding box center [608, 183] width 172 height 17
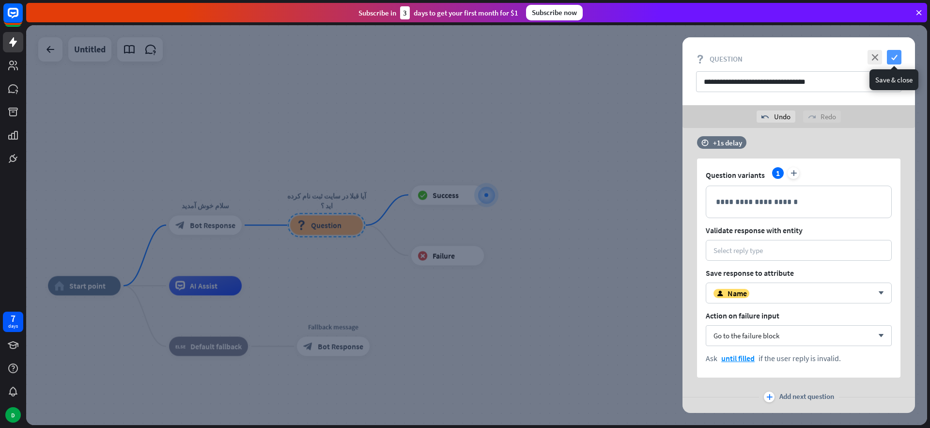
click at [893, 57] on icon "check" at bounding box center [894, 57] width 15 height 15
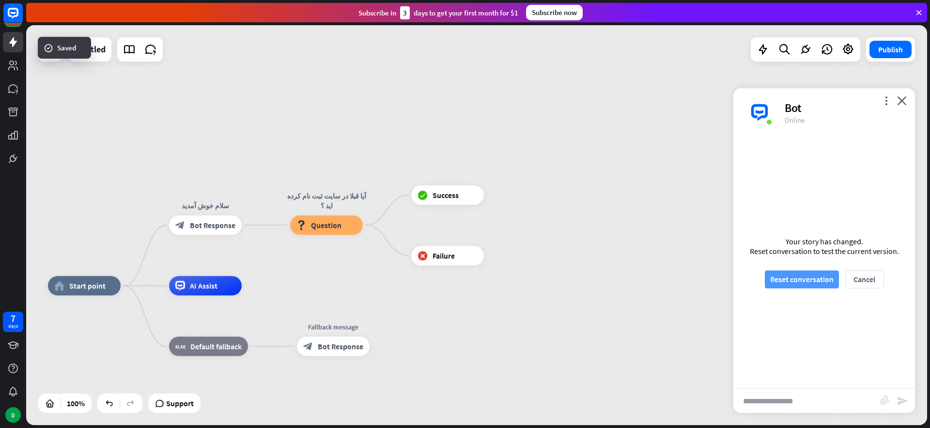
click at [800, 276] on button "Reset conversation" at bounding box center [802, 279] width 74 height 18
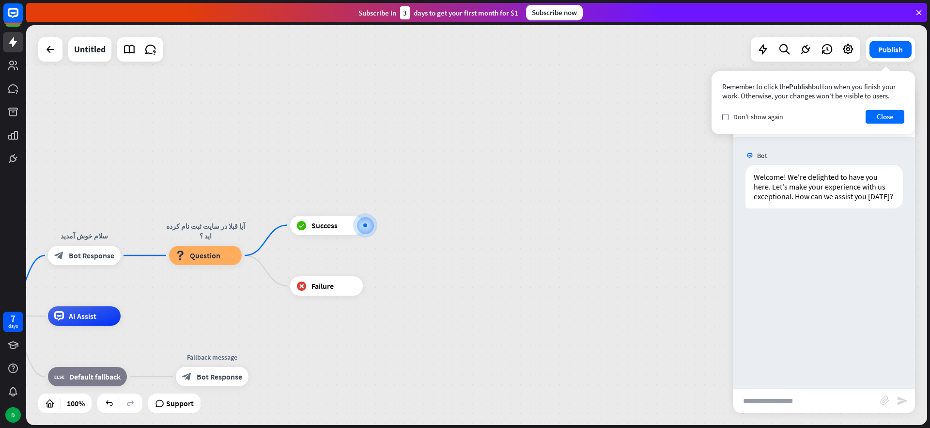
drag, startPoint x: 893, startPoint y: 111, endPoint x: 872, endPoint y: 136, distance: 32.4
click at [893, 111] on button "Close" at bounding box center [885, 117] width 39 height 14
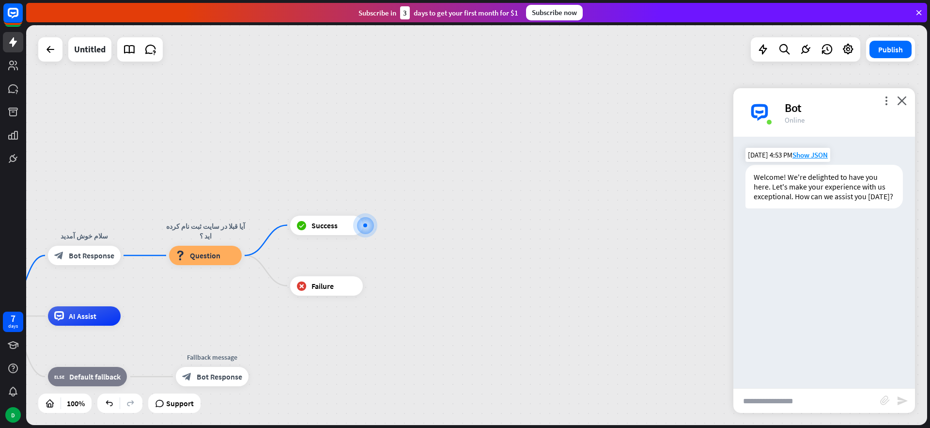
click at [814, 182] on div "Welcome! We're delighted to have you here. Let's make your experience with us e…" at bounding box center [824, 187] width 157 height 44
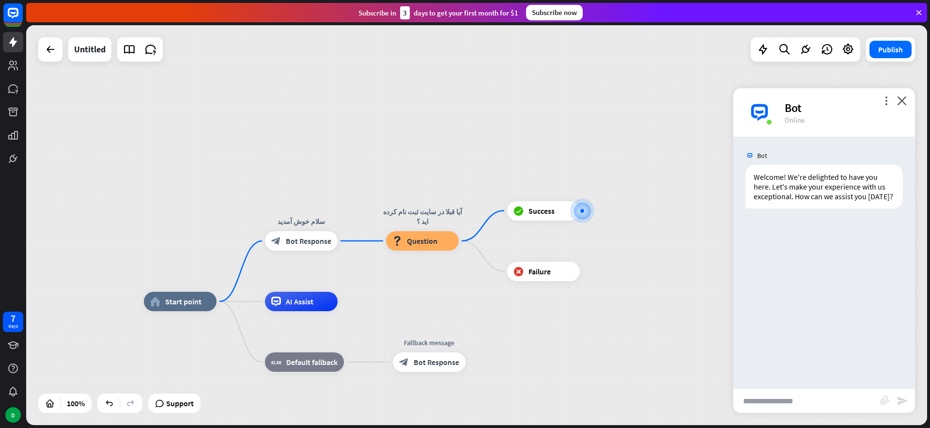
drag, startPoint x: 429, startPoint y: 175, endPoint x: 647, endPoint y: 160, distance: 218.5
click at [647, 160] on div "home_2 Start point سلام خوش آمدید block_bot_response Bot Response آیا قبلا در س…" at bounding box center [476, 225] width 901 height 400
click at [180, 280] on span "Edit name" at bounding box center [172, 279] width 30 height 9
click at [183, 307] on div "home_2 Start point" at bounding box center [180, 301] width 73 height 19
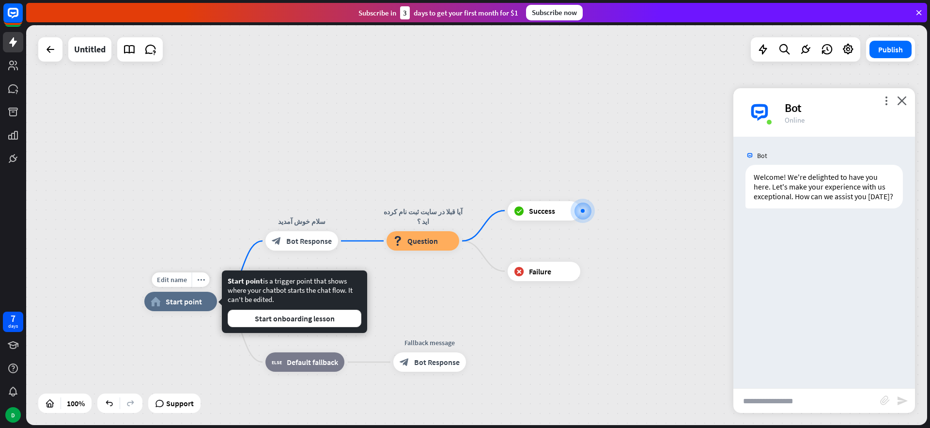
click at [182, 302] on span "Start point" at bounding box center [184, 302] width 36 height 10
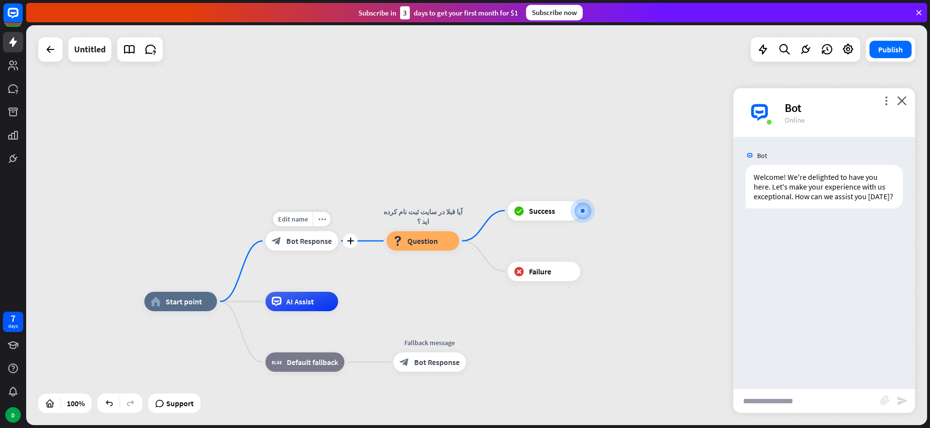
click at [303, 238] on span "Bot Response" at bounding box center [309, 241] width 46 height 10
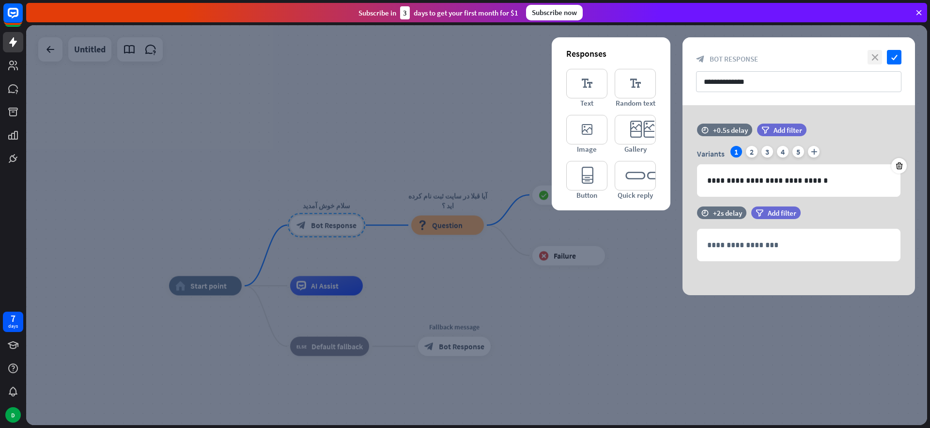
click at [873, 54] on icon "close" at bounding box center [875, 57] width 15 height 15
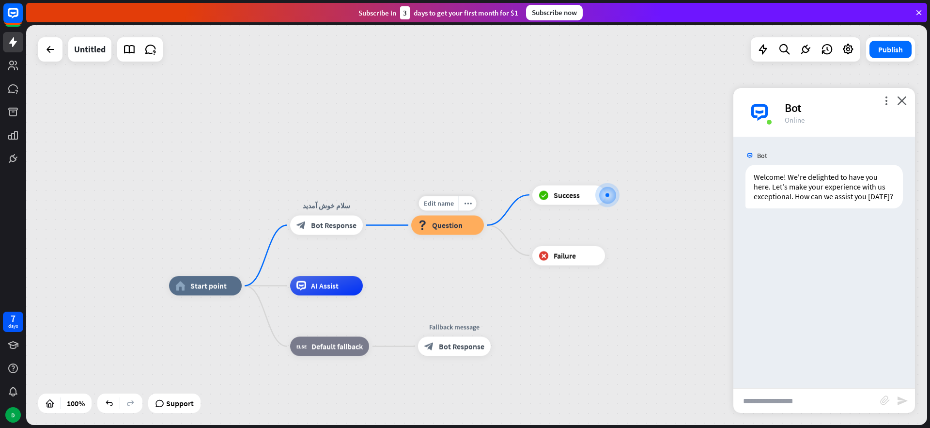
click at [449, 227] on span "Question" at bounding box center [447, 225] width 31 height 10
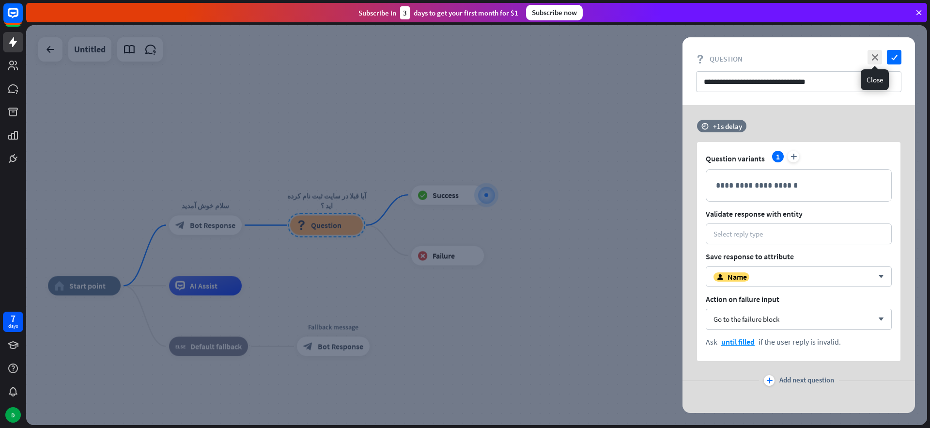
drag, startPoint x: 875, startPoint y: 53, endPoint x: 634, endPoint y: 125, distance: 251.4
click at [875, 53] on icon "close" at bounding box center [875, 57] width 15 height 15
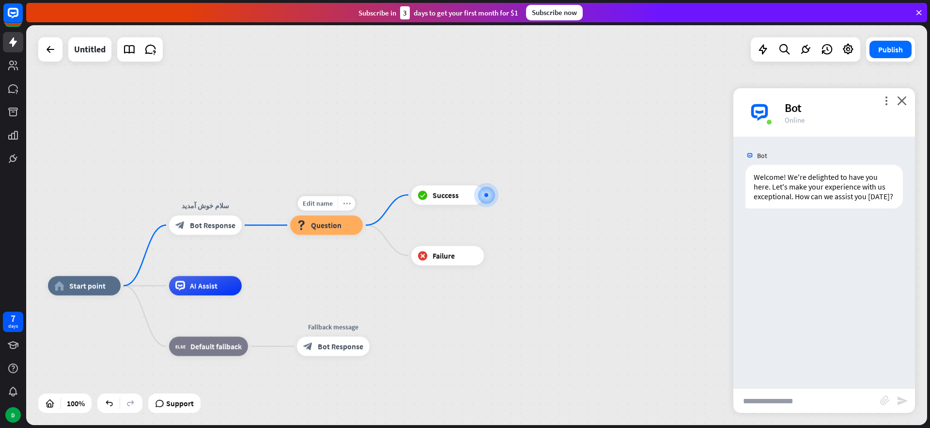
click at [345, 206] on icon "more_horiz" at bounding box center [347, 203] width 8 height 7
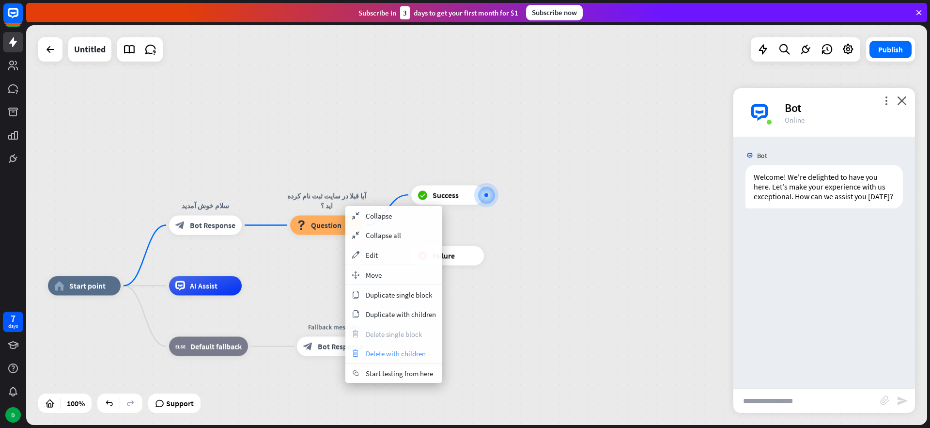
click at [379, 360] on div "trash Delete with children" at bounding box center [393, 353] width 97 height 19
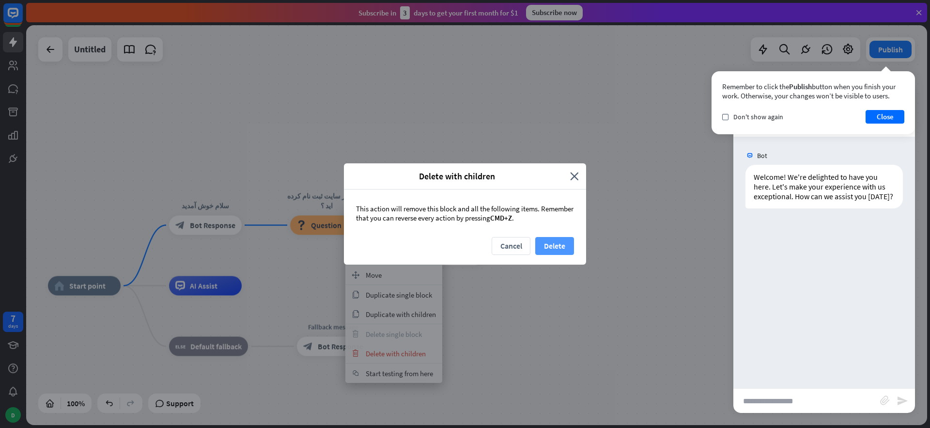
click at [557, 238] on button "Delete" at bounding box center [554, 246] width 39 height 18
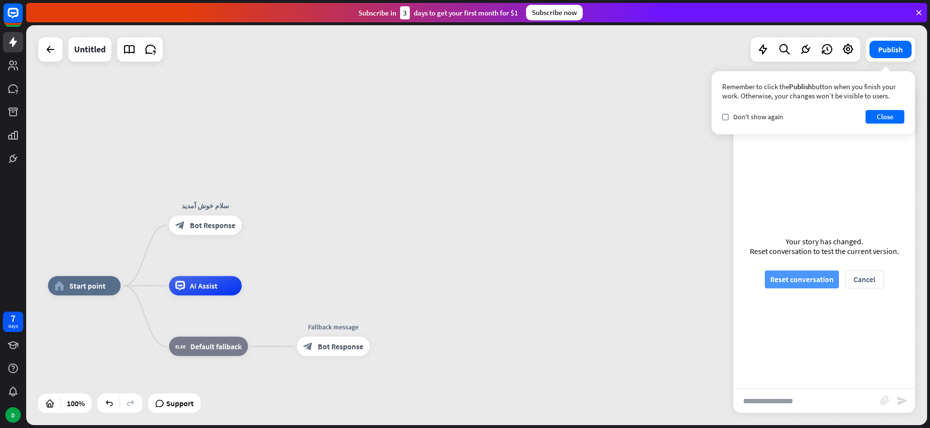
click at [801, 276] on button "Reset conversation" at bounding box center [802, 279] width 74 height 18
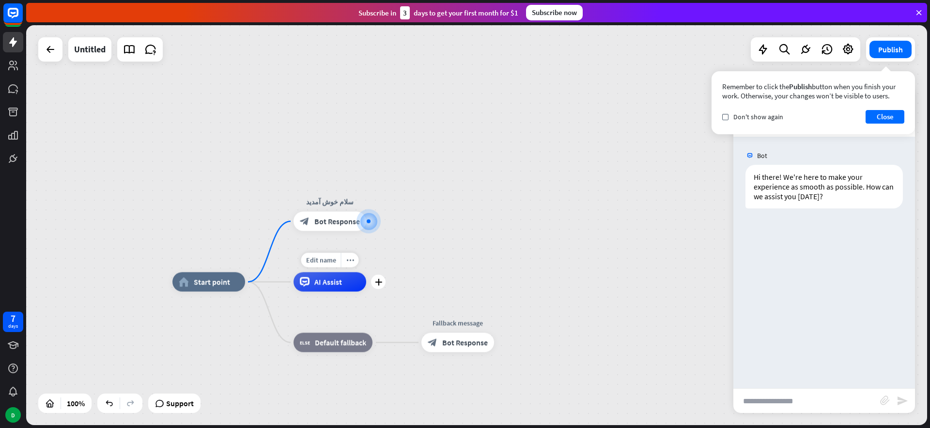
click at [331, 280] on span "AI Assist" at bounding box center [328, 282] width 28 height 10
click at [346, 261] on icon "more_horiz" at bounding box center [350, 259] width 8 height 7
click at [319, 281] on span "AI Assist" at bounding box center [328, 282] width 28 height 10
click at [323, 228] on div "block_bot_response Bot Response" at bounding box center [330, 221] width 73 height 19
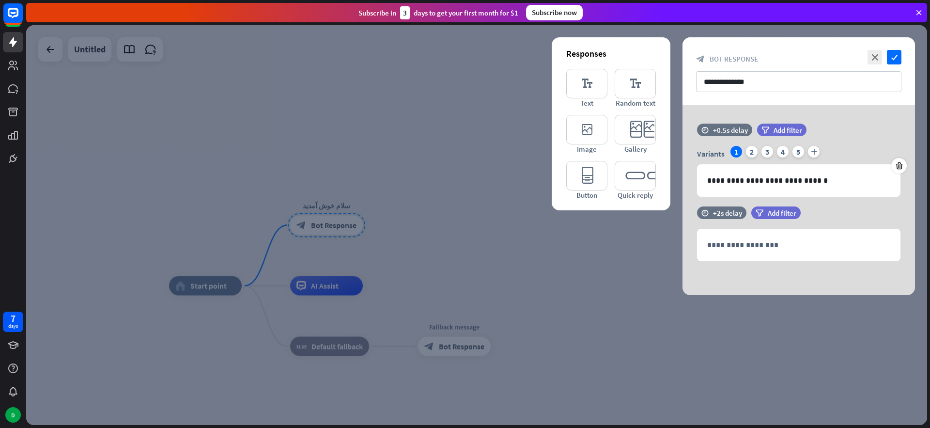
drag, startPoint x: 304, startPoint y: 266, endPoint x: 315, endPoint y: 285, distance: 21.7
click at [304, 267] on div at bounding box center [476, 225] width 901 height 400
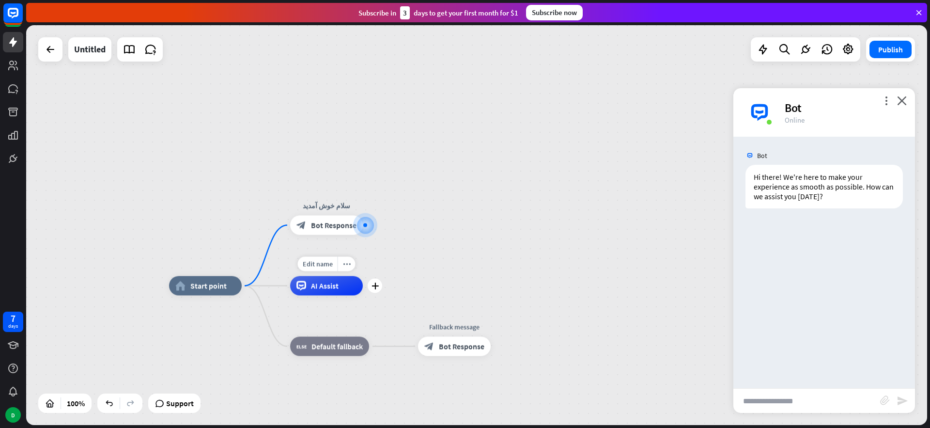
click at [315, 285] on span "AI Assist" at bounding box center [325, 286] width 28 height 10
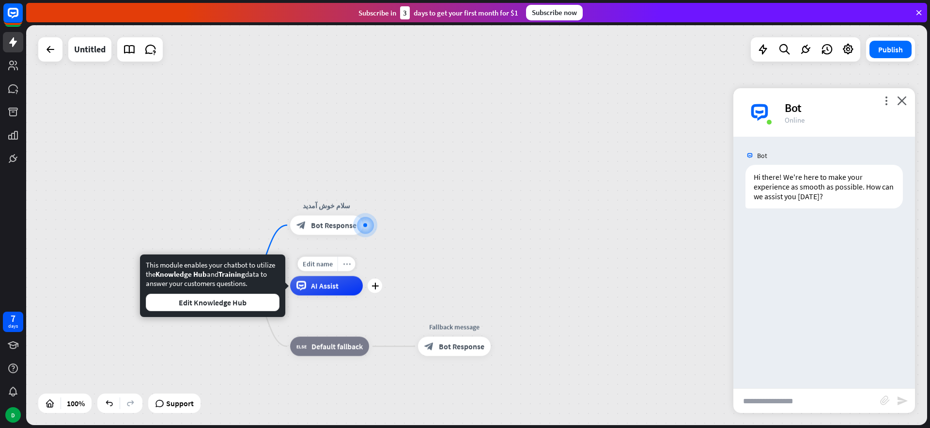
click at [349, 266] on icon "more_horiz" at bounding box center [347, 263] width 8 height 7
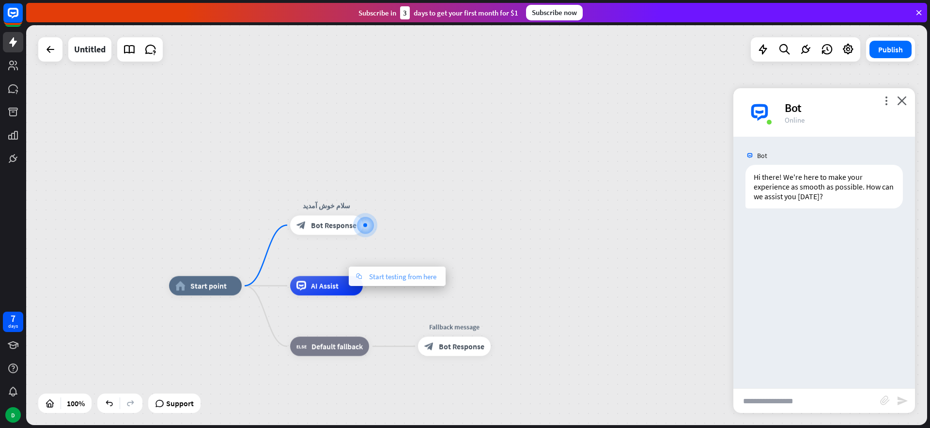
click at [376, 282] on div "chat Start testing from here" at bounding box center [397, 275] width 97 height 19
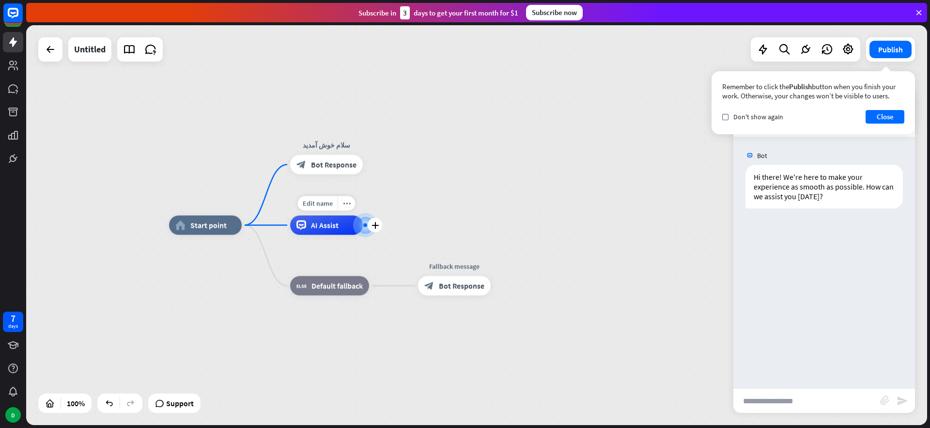
click at [338, 223] on div "AI Assist" at bounding box center [326, 225] width 73 height 19
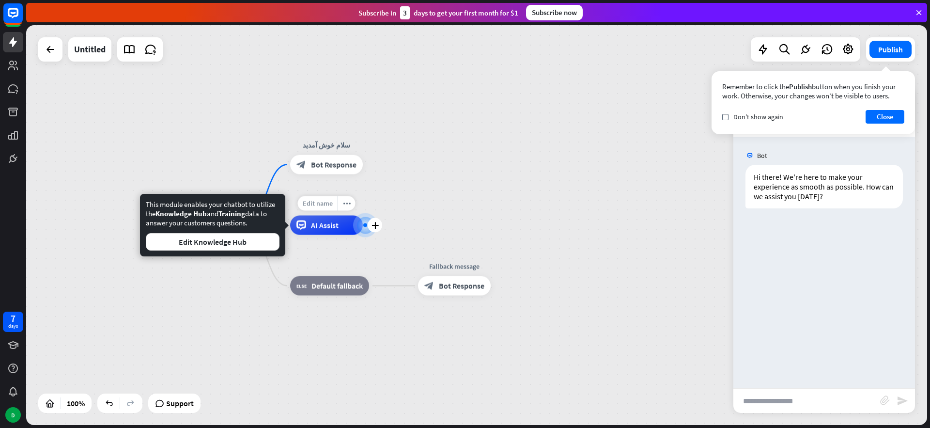
click at [325, 205] on span "Edit name" at bounding box center [318, 203] width 30 height 9
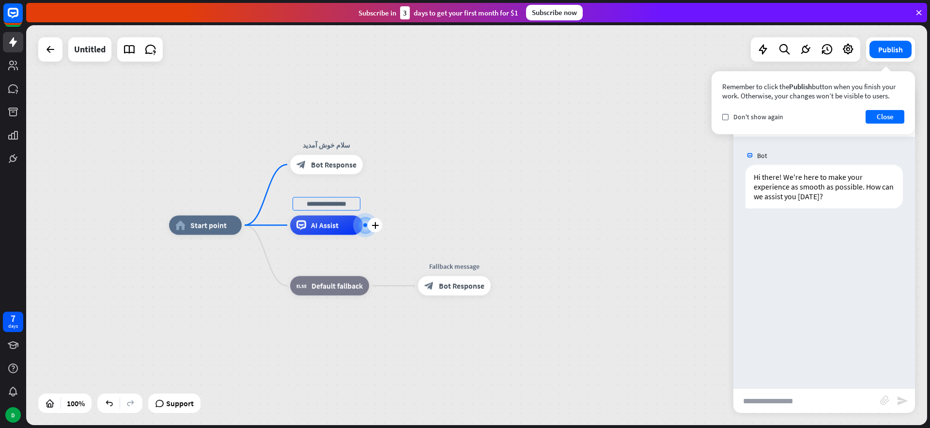
click at [323, 221] on span "AI Assist" at bounding box center [325, 225] width 28 height 10
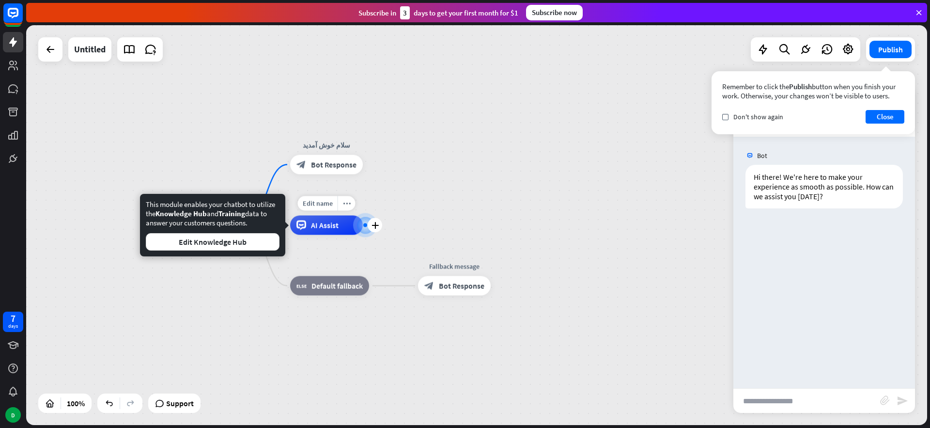
click at [326, 225] on span "AI Assist" at bounding box center [325, 225] width 28 height 10
drag, startPoint x: 327, startPoint y: 225, endPoint x: 351, endPoint y: 223, distance: 23.8
click at [329, 225] on span "AI Assist" at bounding box center [325, 225] width 28 height 10
click at [373, 222] on icon "plus" at bounding box center [375, 225] width 7 height 7
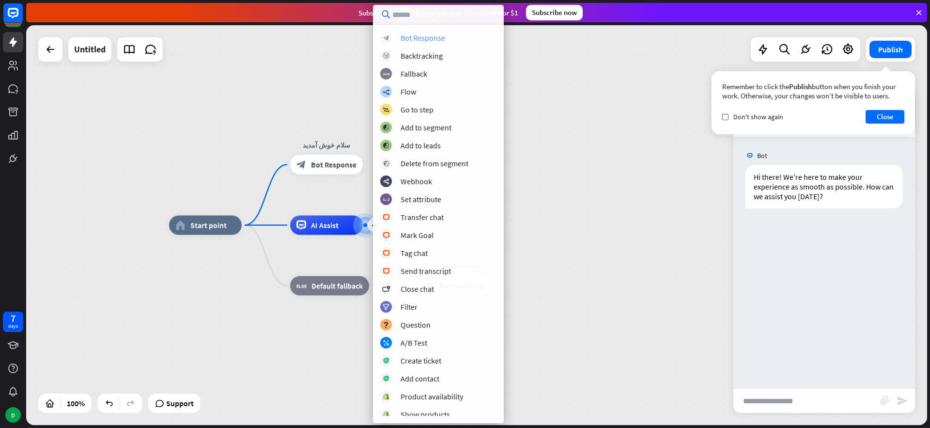
click at [431, 37] on div "Bot Response" at bounding box center [423, 38] width 45 height 10
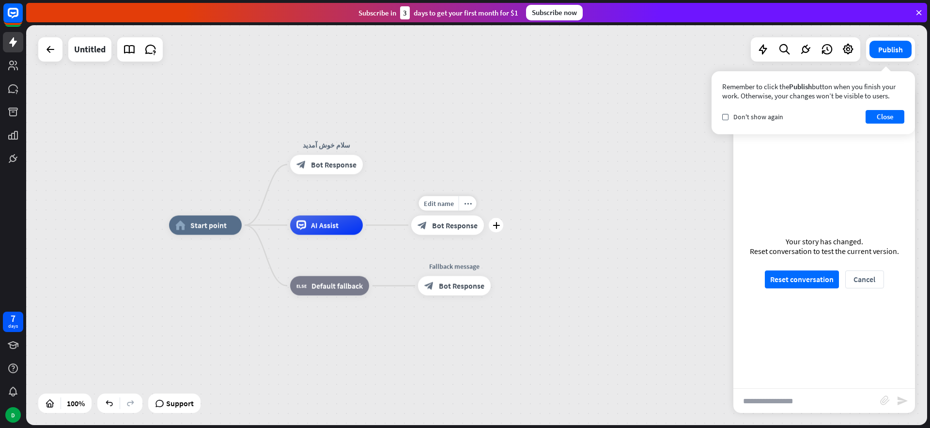
click at [454, 226] on span "Bot Response" at bounding box center [455, 225] width 46 height 10
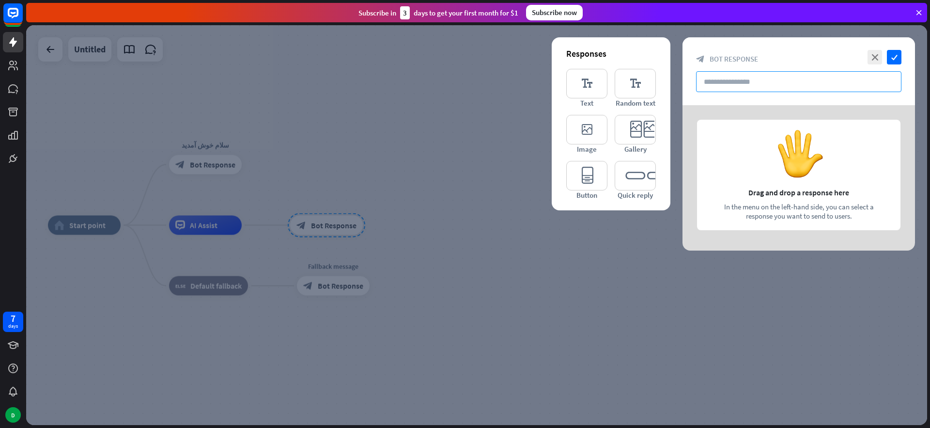
click at [761, 85] on input "text" at bounding box center [798, 81] width 205 height 21
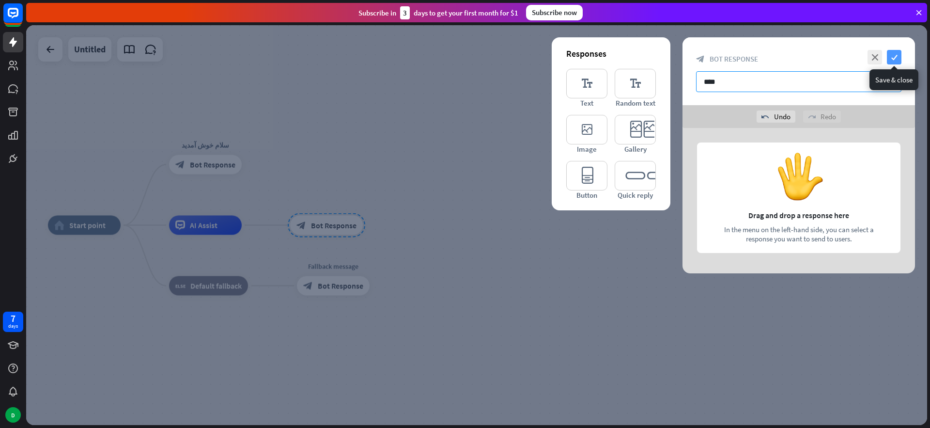
type input "****"
click at [896, 56] on icon "check" at bounding box center [894, 57] width 15 height 15
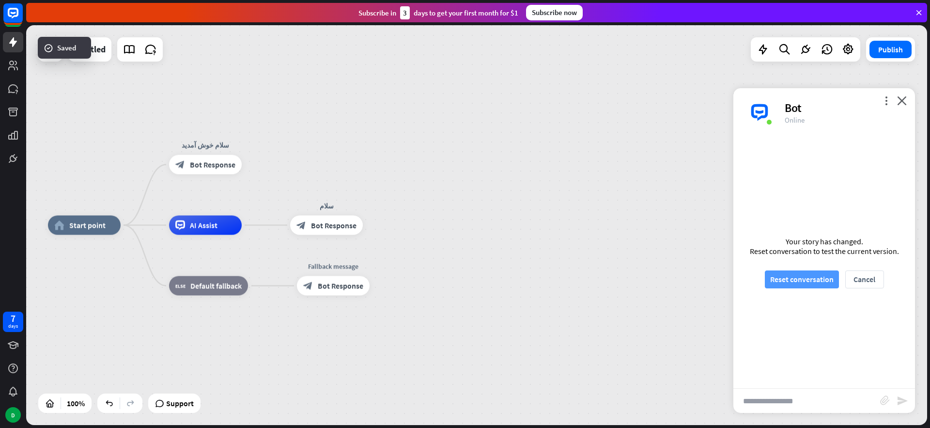
click at [782, 279] on button "Reset conversation" at bounding box center [802, 279] width 74 height 18
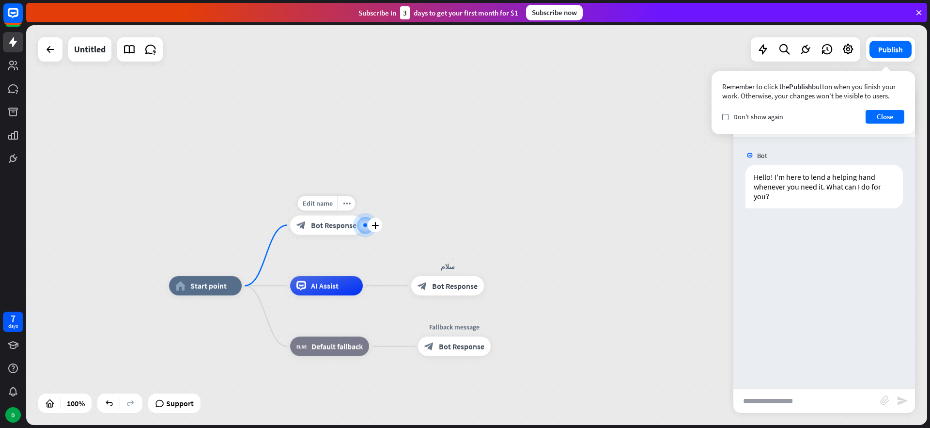
click at [323, 229] on span "Bot Response" at bounding box center [334, 225] width 46 height 10
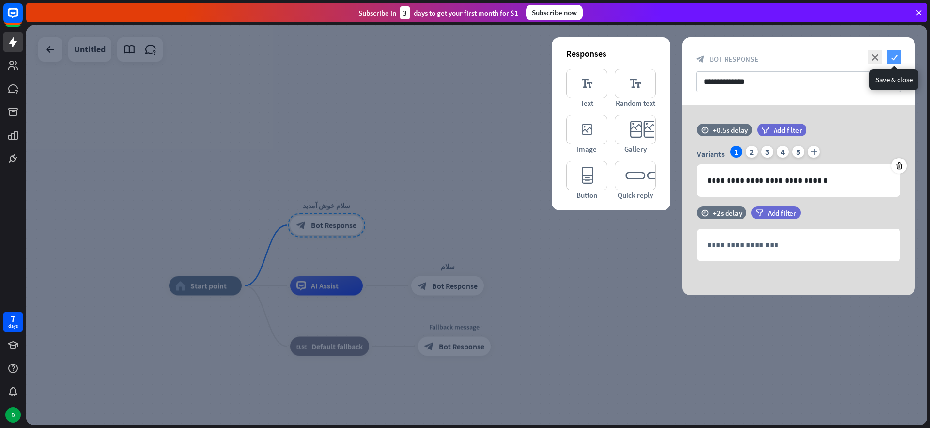
click at [896, 55] on icon "check" at bounding box center [894, 57] width 15 height 15
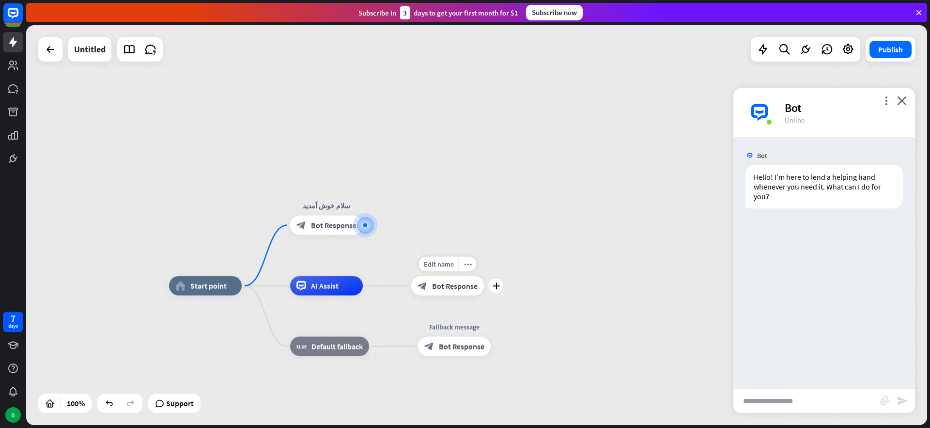
click at [458, 285] on span "Bot Response" at bounding box center [455, 286] width 46 height 10
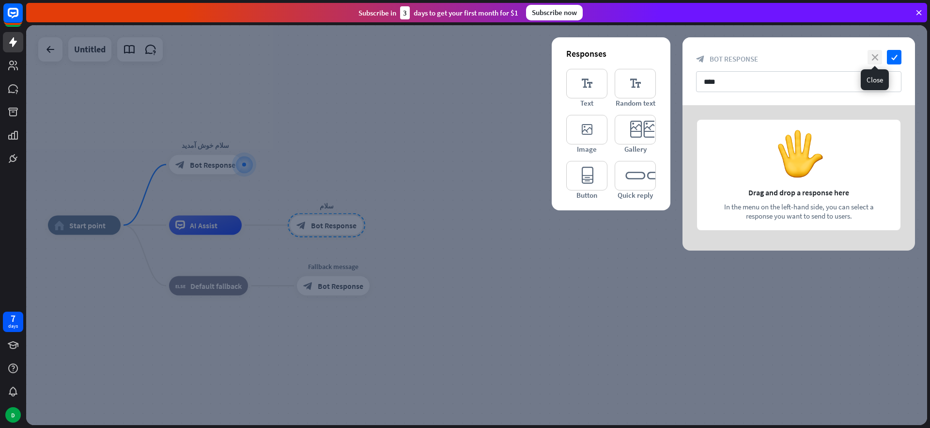
click at [877, 55] on icon "close" at bounding box center [875, 57] width 15 height 15
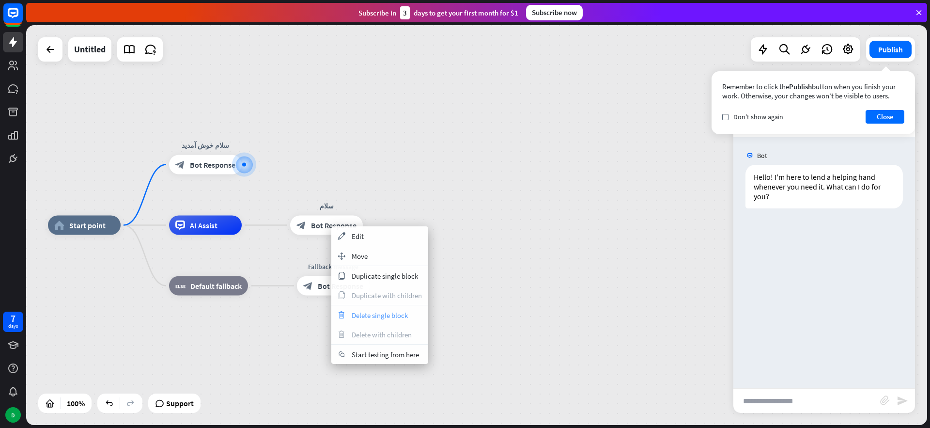
click at [366, 319] on div "trash Delete single block" at bounding box center [379, 314] width 97 height 19
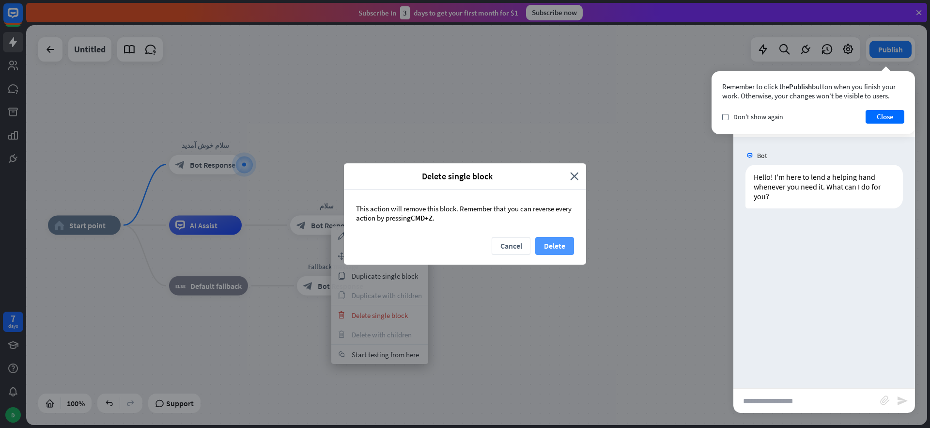
click at [548, 245] on button "Delete" at bounding box center [554, 246] width 39 height 18
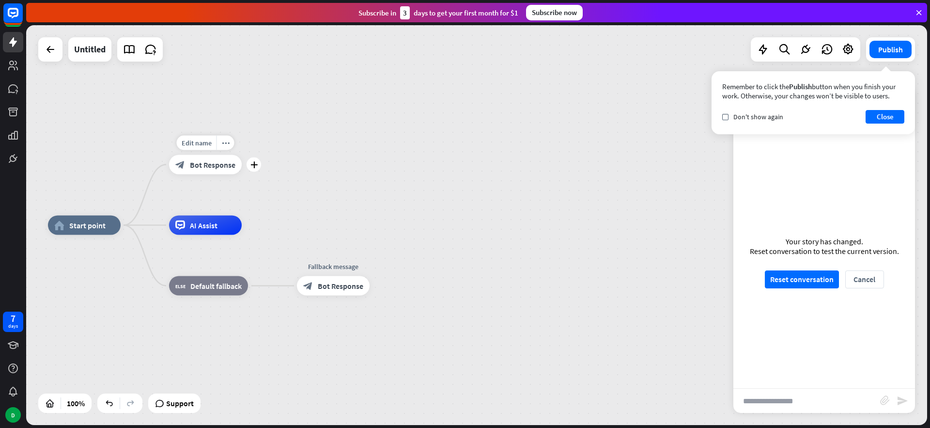
click at [215, 164] on span "Bot Response" at bounding box center [213, 165] width 46 height 10
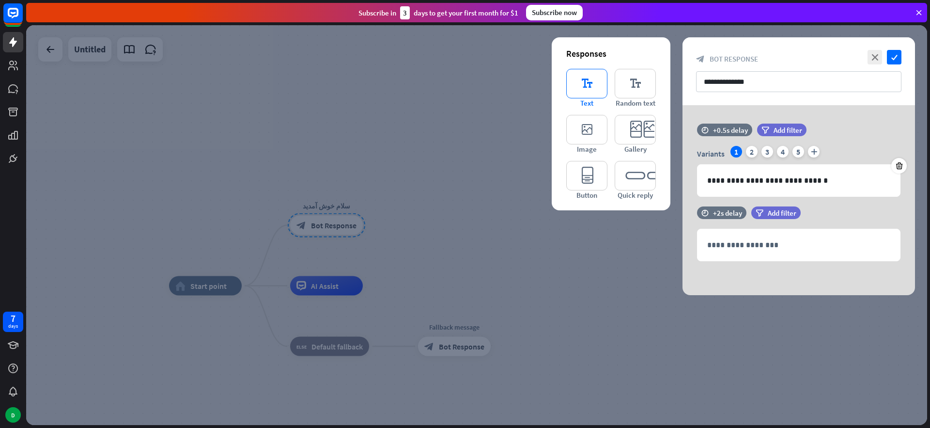
click at [591, 82] on icon "editor_text" at bounding box center [586, 84] width 41 height 30
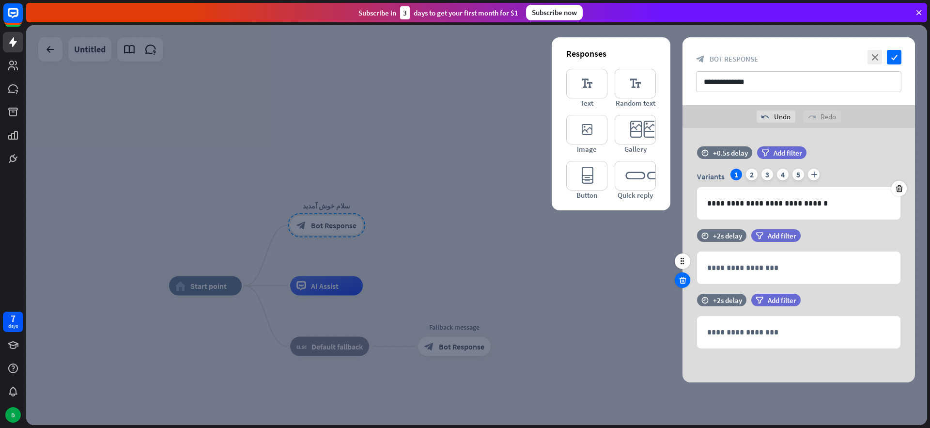
click at [681, 280] on icon at bounding box center [682, 280] width 9 height 9
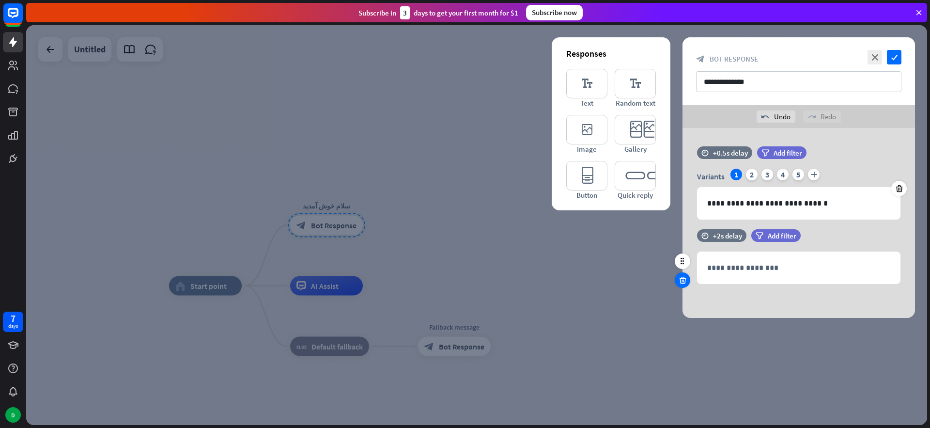
click at [683, 276] on icon at bounding box center [682, 280] width 9 height 9
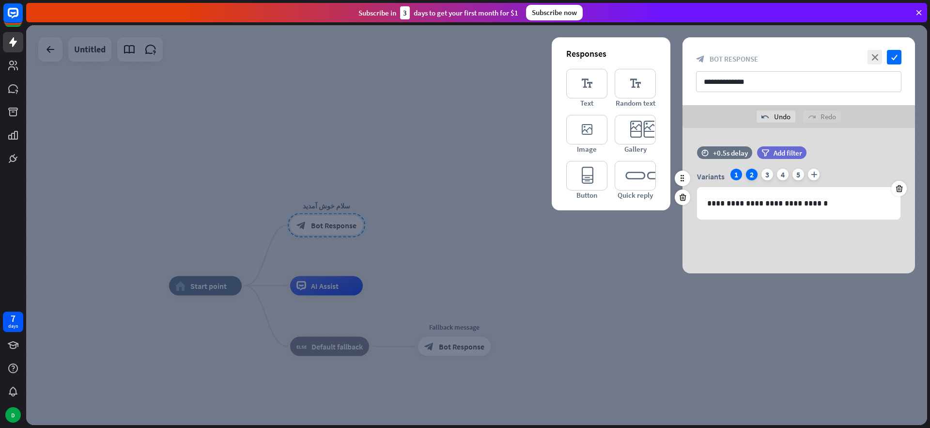
click at [754, 175] on div "2" at bounding box center [752, 175] width 12 height 12
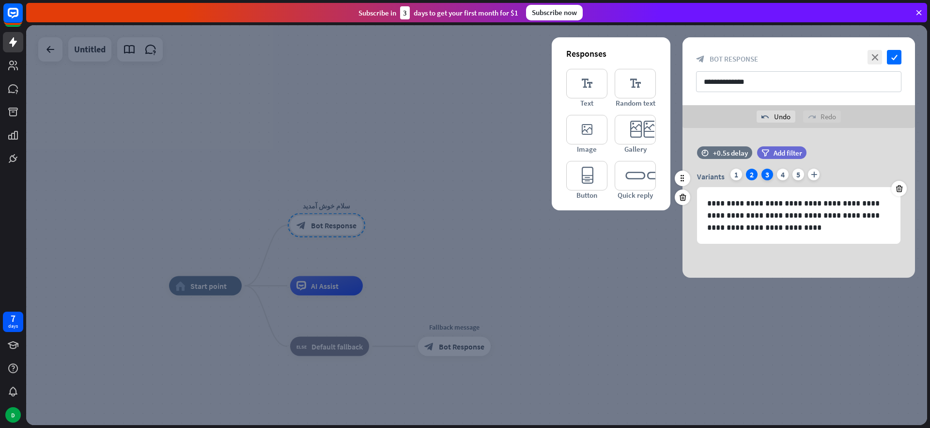
click at [767, 176] on div "3" at bounding box center [768, 175] width 12 height 12
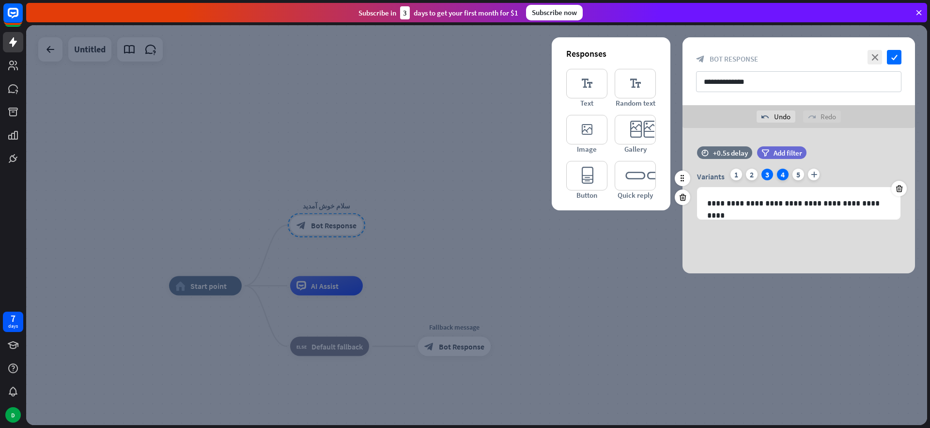
click at [780, 176] on div "4" at bounding box center [783, 175] width 12 height 12
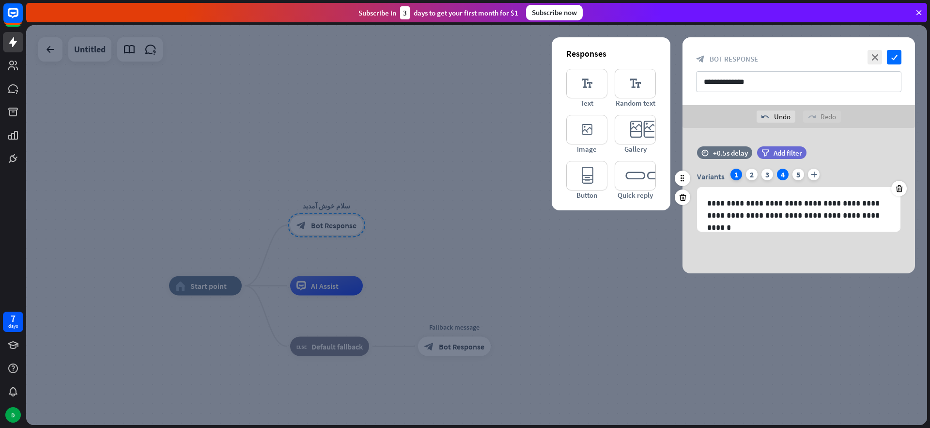
click at [735, 175] on div "1" at bounding box center [737, 175] width 12 height 12
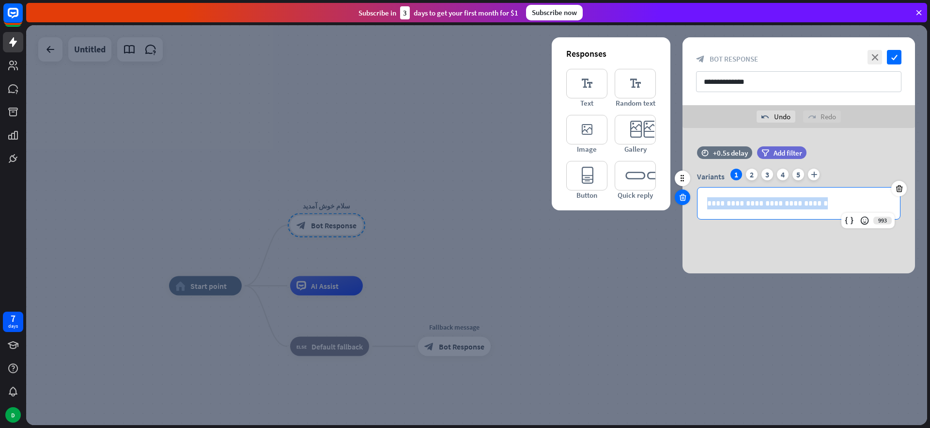
drag, startPoint x: 825, startPoint y: 207, endPoint x: 688, endPoint y: 200, distance: 137.8
click at [688, 200] on div "**********" at bounding box center [799, 187] width 233 height 83
copy p "**********"
click at [685, 174] on icon at bounding box center [682, 178] width 9 height 9
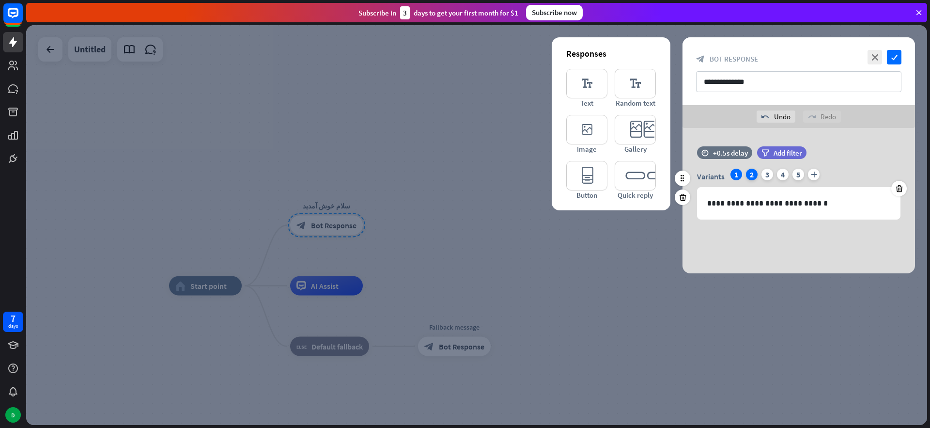
click at [755, 175] on div "2" at bounding box center [752, 175] width 12 height 12
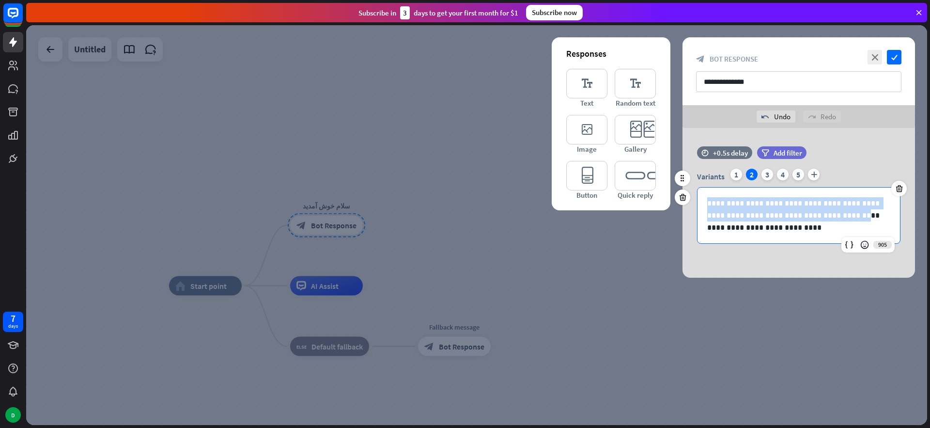
drag, startPoint x: 751, startPoint y: 217, endPoint x: 736, endPoint y: 225, distance: 16.7
click at [685, 193] on div "**********" at bounding box center [799, 199] width 233 height 107
click at [746, 229] on p "**********" at bounding box center [798, 215] width 183 height 36
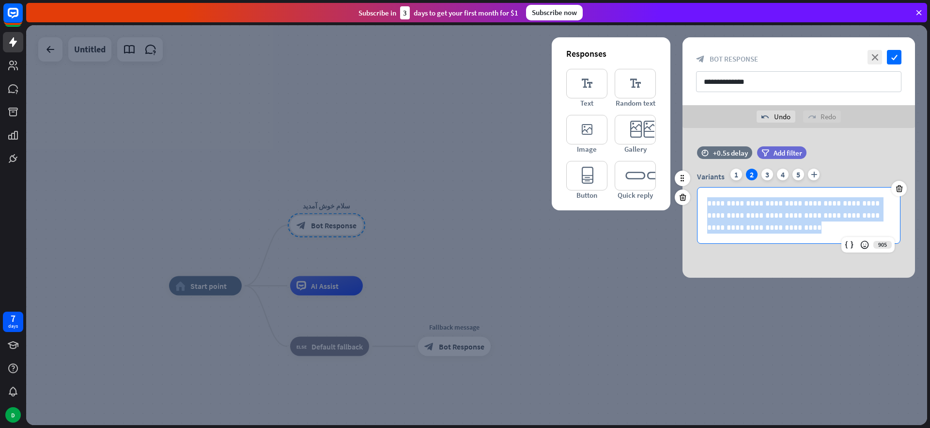
click at [746, 229] on p "**********" at bounding box center [798, 215] width 183 height 36
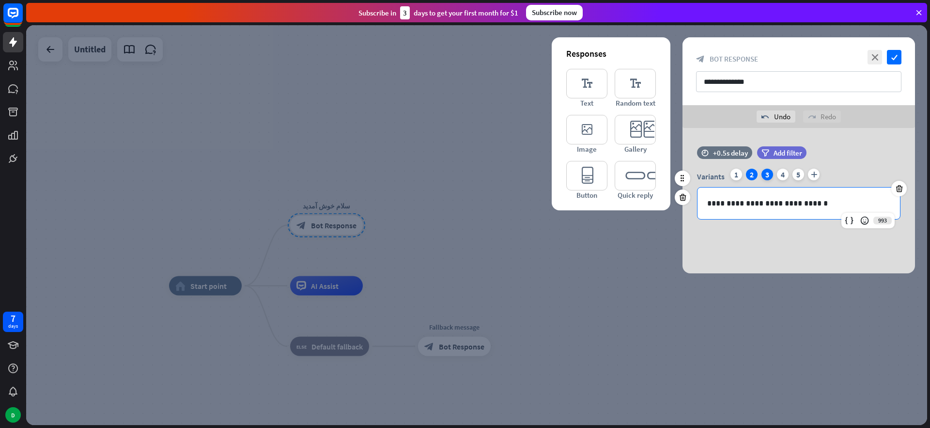
click at [771, 173] on div "3" at bounding box center [768, 175] width 12 height 12
click at [772, 206] on p "**********" at bounding box center [798, 203] width 183 height 12
click at [785, 172] on div "4" at bounding box center [783, 175] width 12 height 12
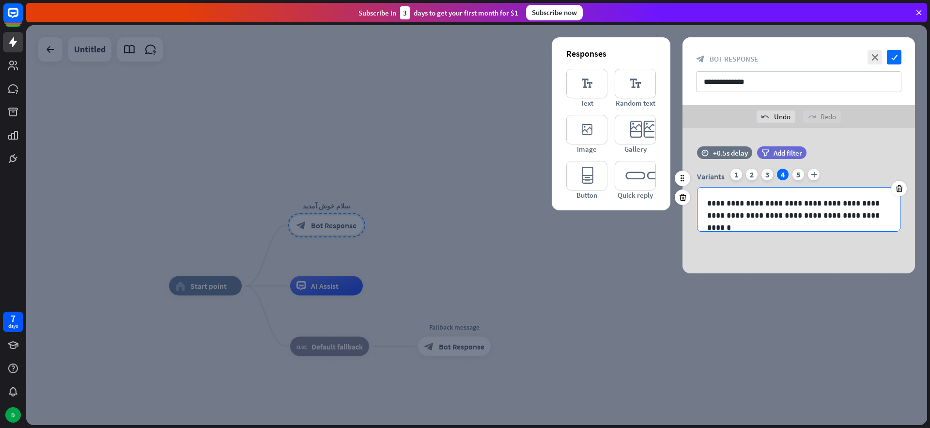
click at [777, 204] on p "**********" at bounding box center [798, 209] width 183 height 24
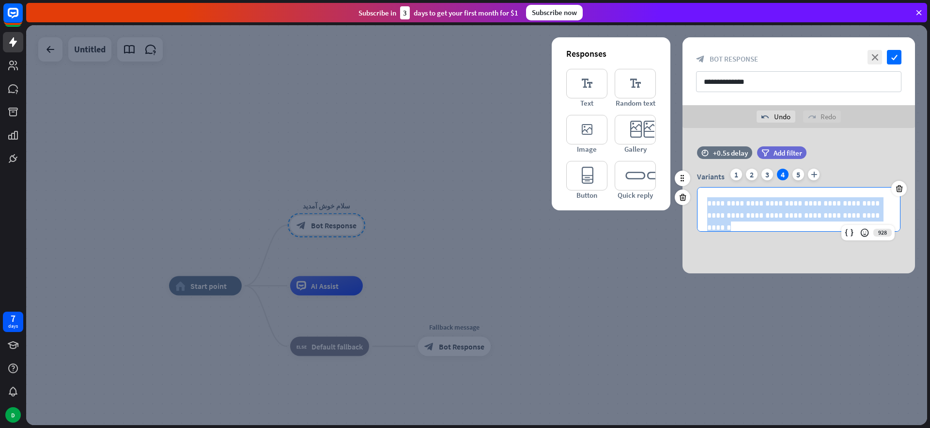
click at [777, 204] on p "**********" at bounding box center [798, 209] width 183 height 24
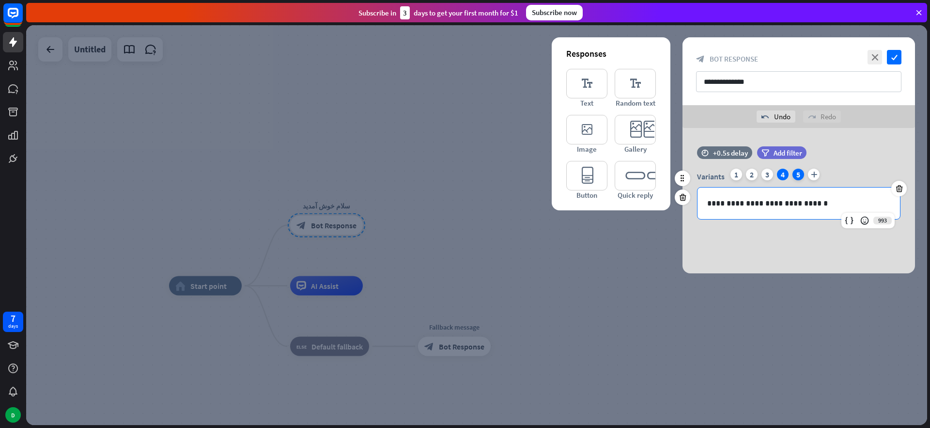
click at [799, 177] on div "5" at bounding box center [799, 175] width 12 height 12
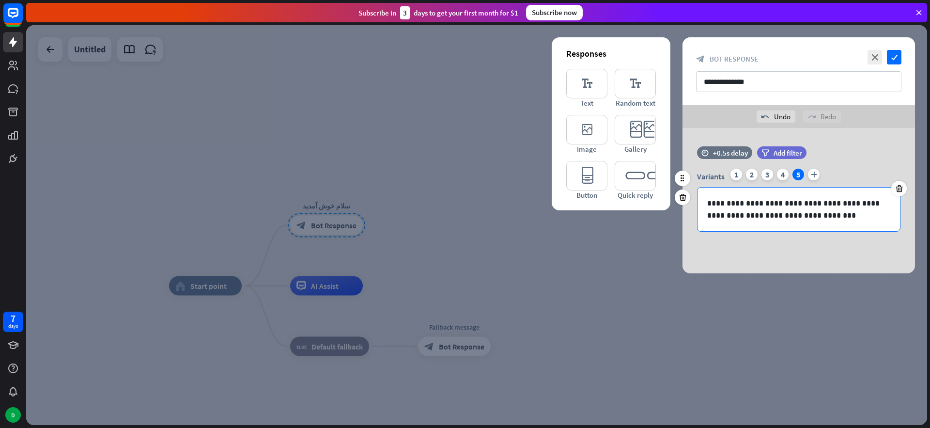
click at [793, 219] on p "**********" at bounding box center [798, 209] width 183 height 24
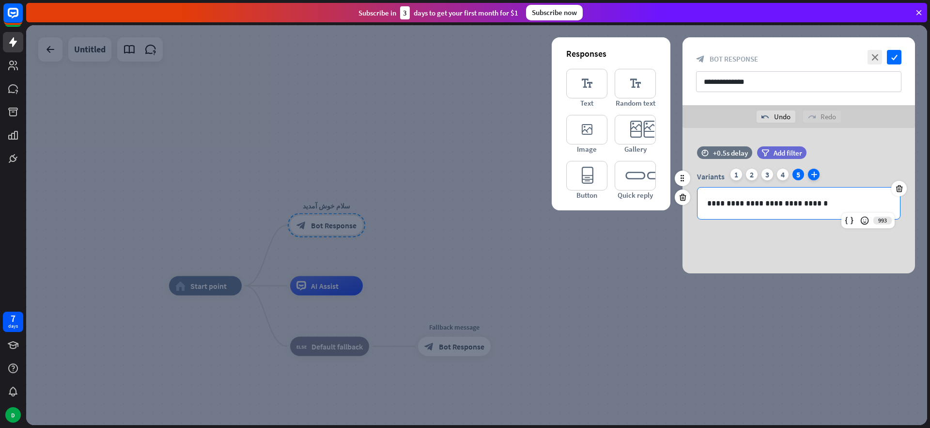
click at [814, 175] on icon "plus" at bounding box center [814, 175] width 12 height 12
click at [803, 198] on p "**********" at bounding box center [798, 203] width 183 height 12
click at [788, 233] on div "**********" at bounding box center [799, 200] width 233 height 145
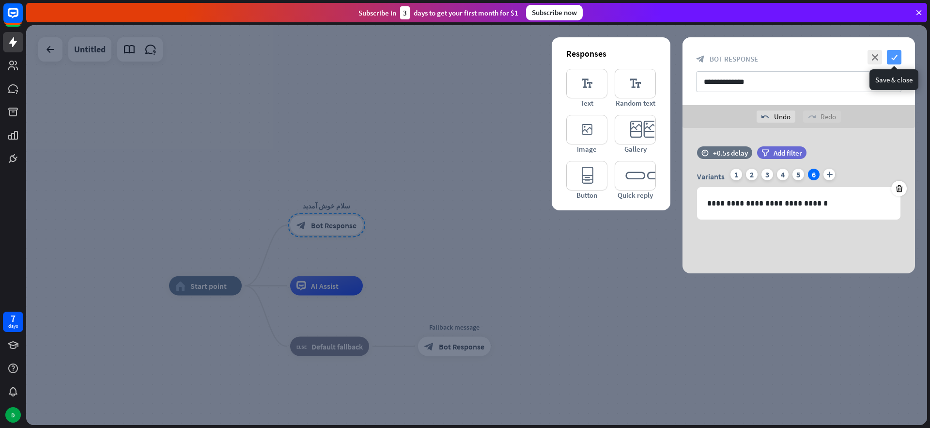
click at [895, 60] on icon "check" at bounding box center [894, 57] width 15 height 15
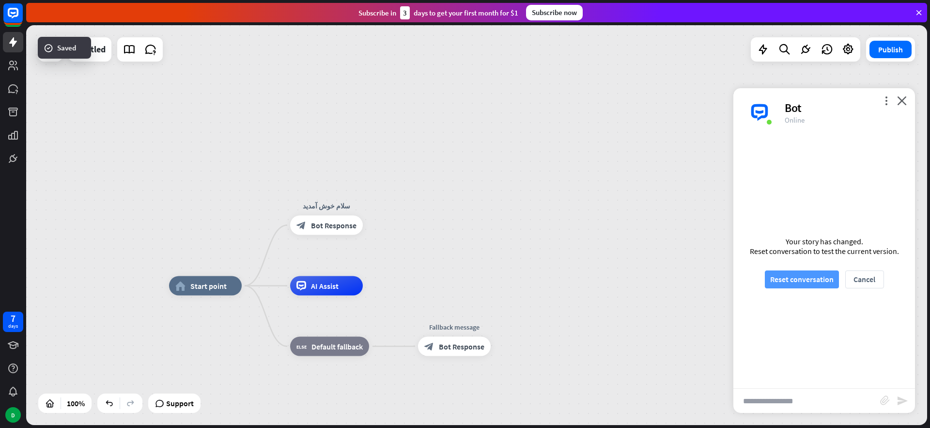
click at [805, 274] on button "Reset conversation" at bounding box center [802, 279] width 74 height 18
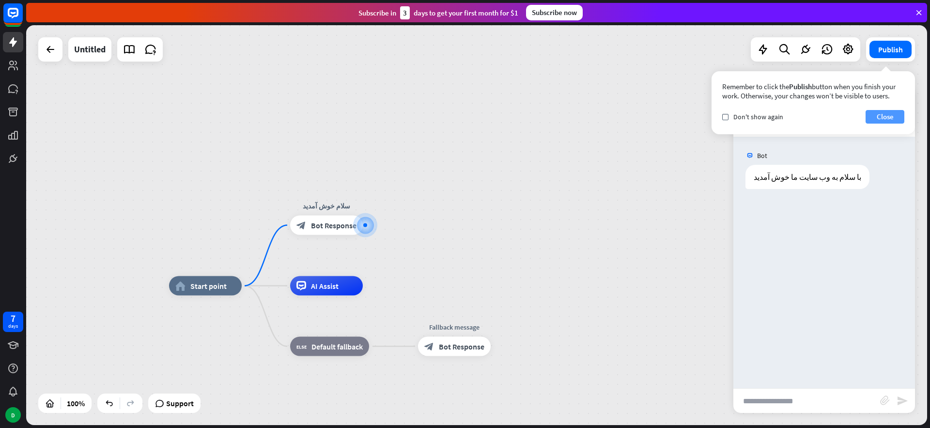
click at [894, 116] on button "Close" at bounding box center [885, 117] width 39 height 14
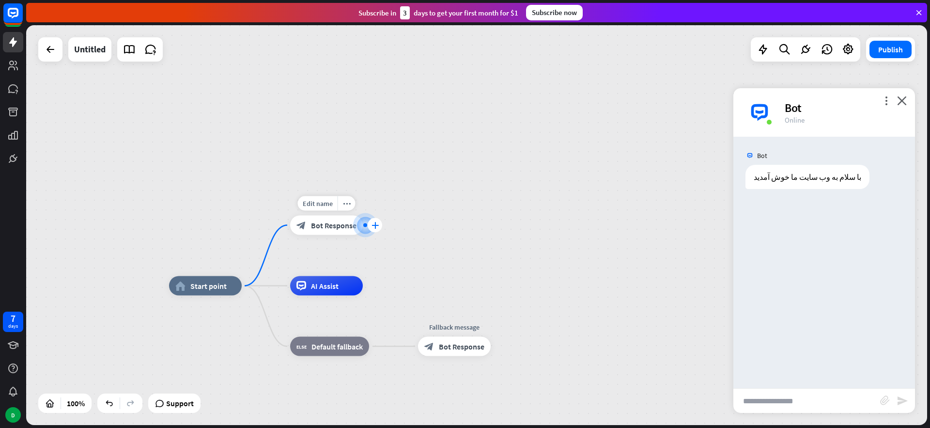
click at [368, 223] on div "plus" at bounding box center [375, 225] width 15 height 15
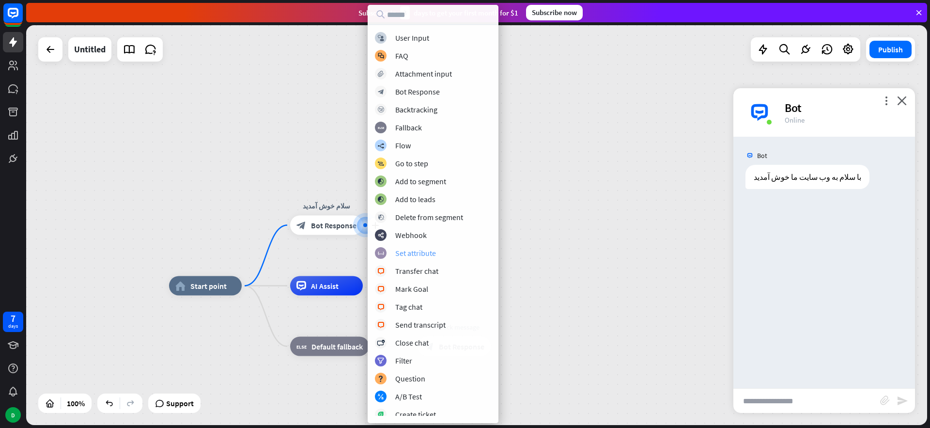
click at [409, 254] on div "Set attribute" at bounding box center [415, 253] width 41 height 10
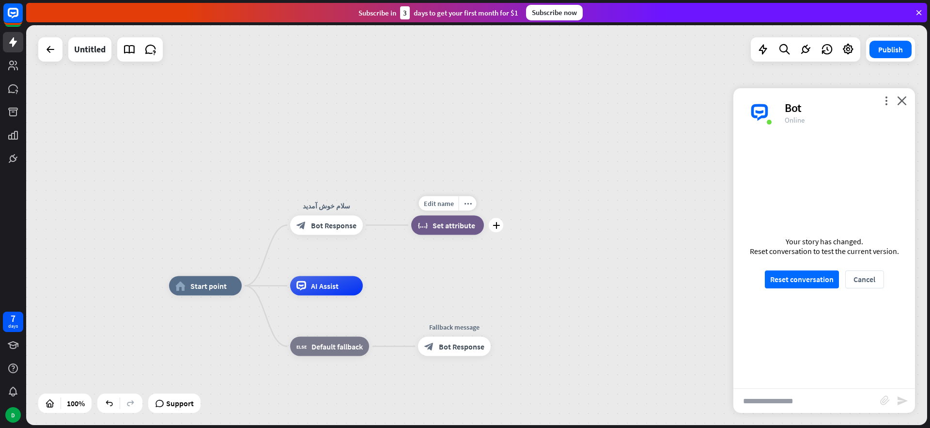
click at [457, 229] on span "Set attribute" at bounding box center [454, 225] width 43 height 10
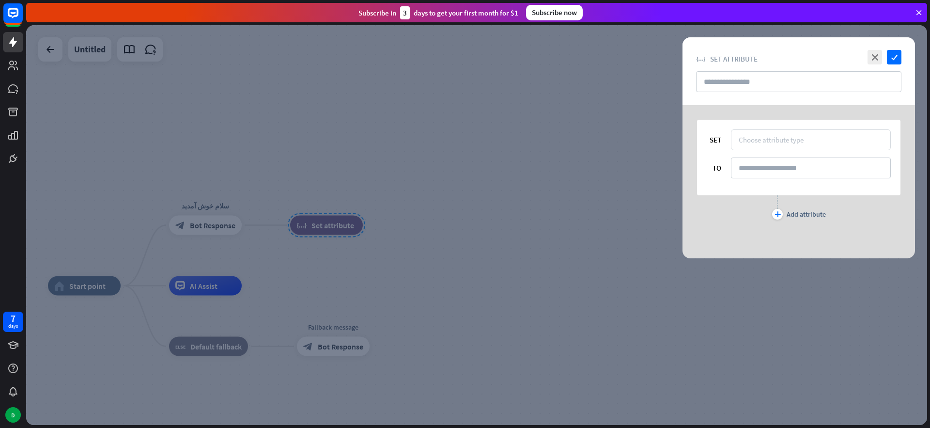
click at [781, 139] on div "Choose attribute type" at bounding box center [771, 139] width 65 height 9
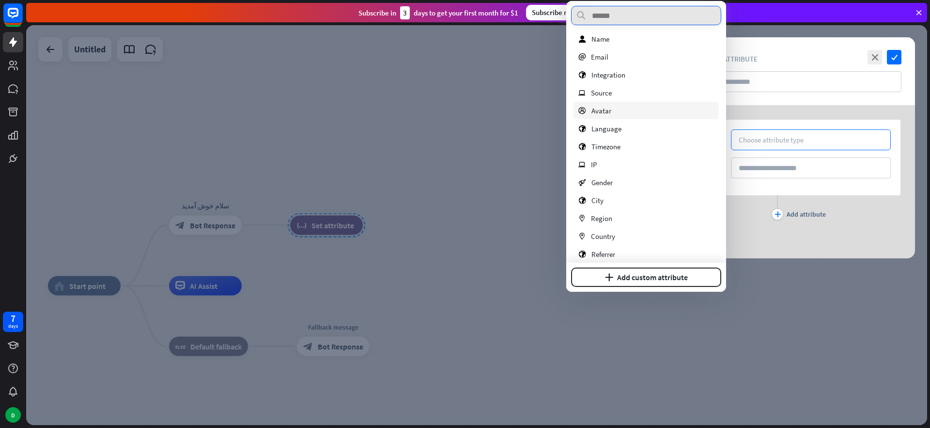
scroll to position [64, 0]
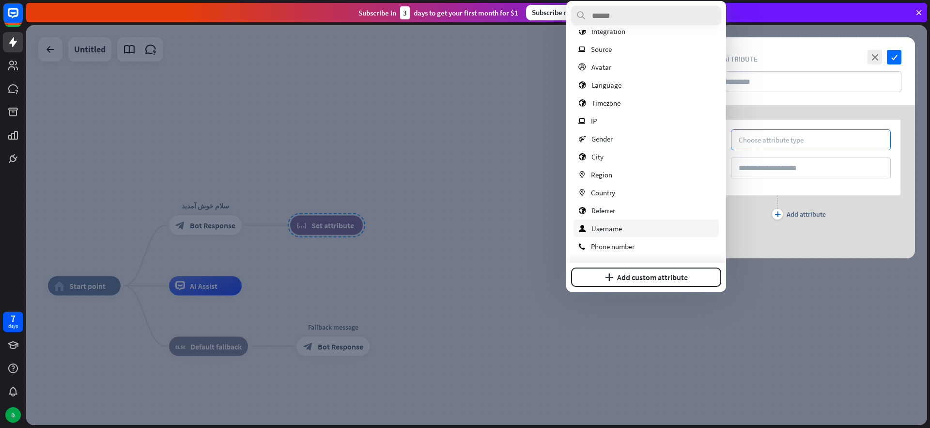
click at [615, 226] on span "Username" at bounding box center [607, 228] width 31 height 9
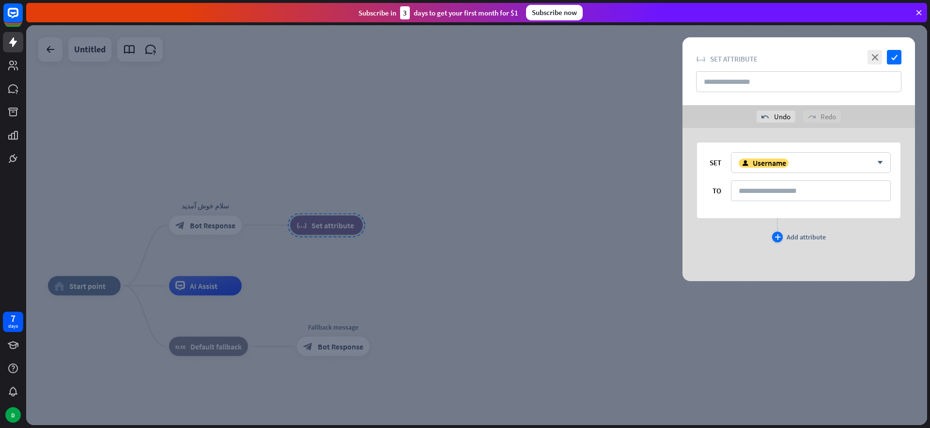
click at [779, 235] on icon "plus" at bounding box center [778, 237] width 6 height 6
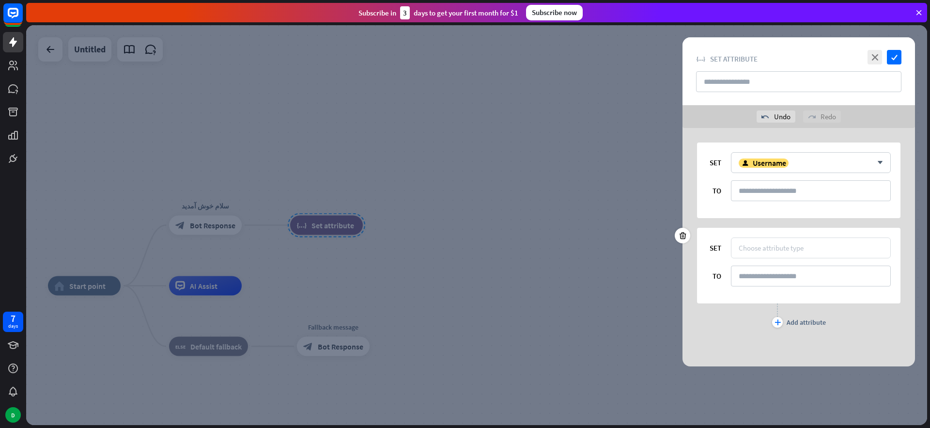
click at [768, 250] on div "Choose attribute type" at bounding box center [771, 247] width 65 height 9
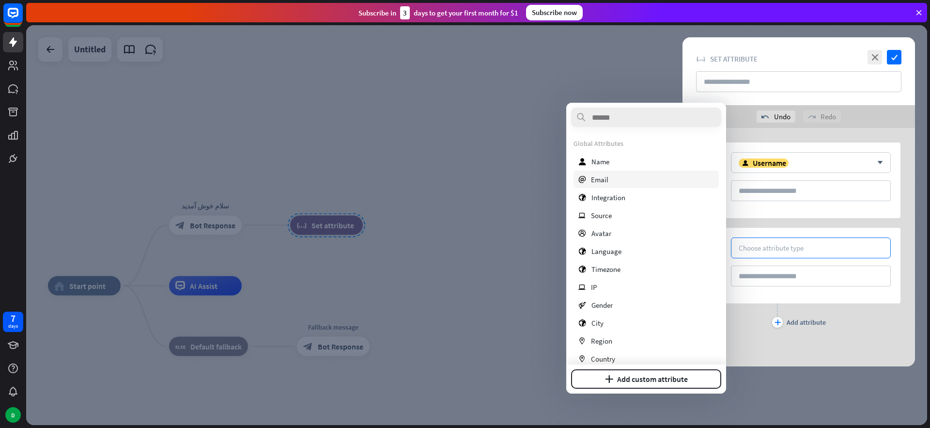
click at [616, 177] on div "email Email" at bounding box center [646, 179] width 145 height 17
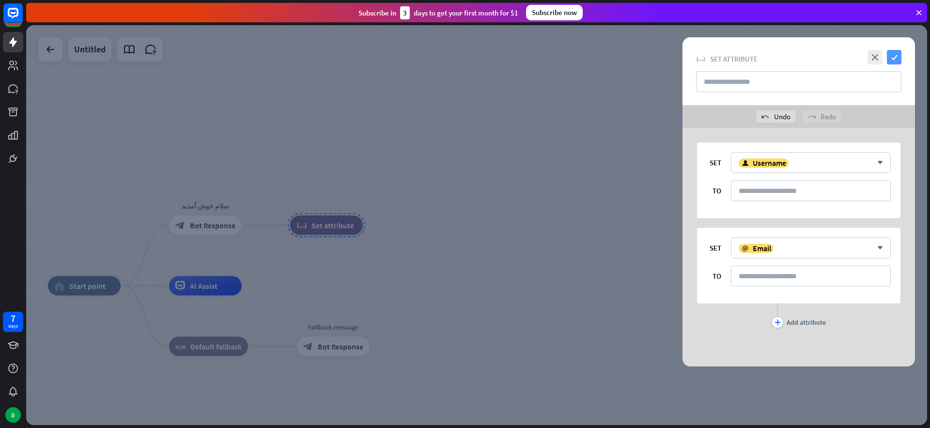
click at [898, 57] on icon "check" at bounding box center [894, 57] width 15 height 15
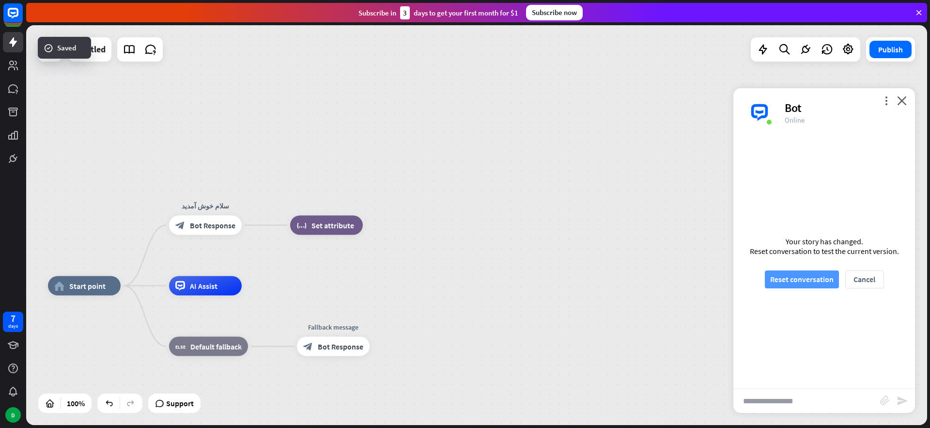
click at [812, 278] on button "Reset conversation" at bounding box center [802, 279] width 74 height 18
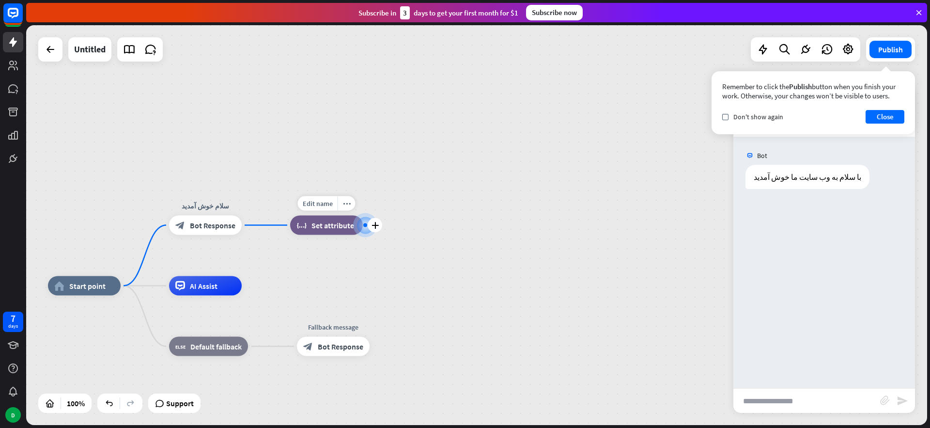
click at [331, 226] on span "Set attribute" at bounding box center [333, 225] width 43 height 10
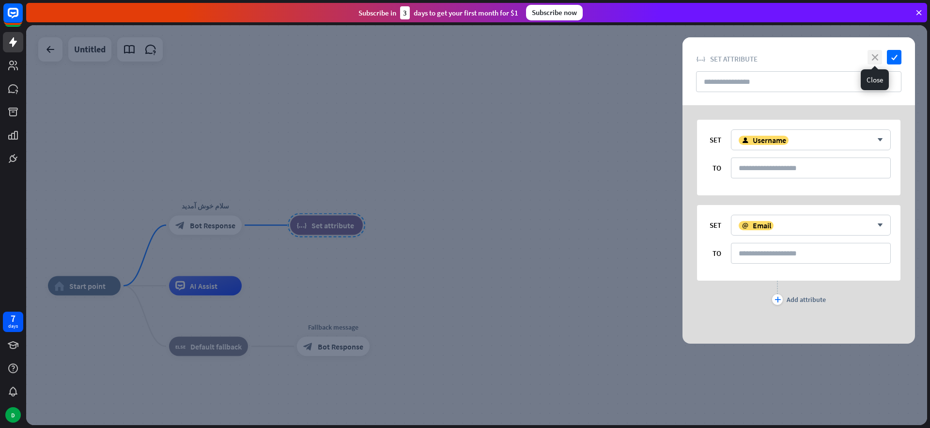
click at [874, 59] on icon "close" at bounding box center [875, 57] width 15 height 15
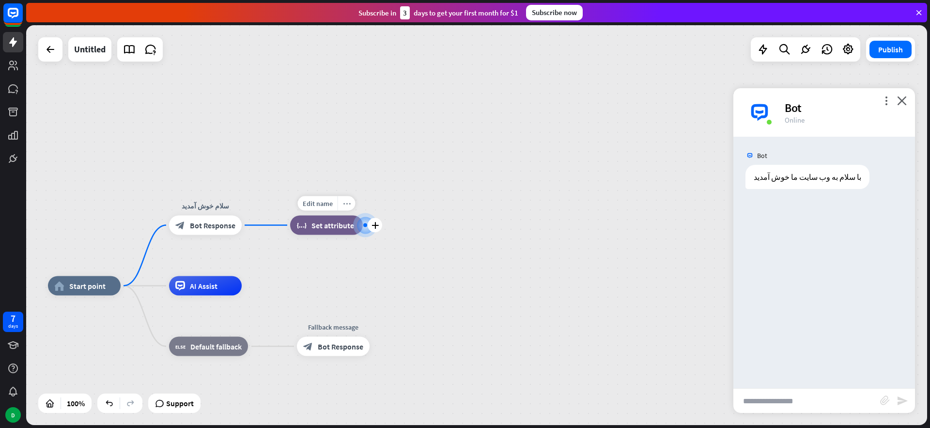
click at [344, 201] on icon "more_horiz" at bounding box center [347, 203] width 8 height 7
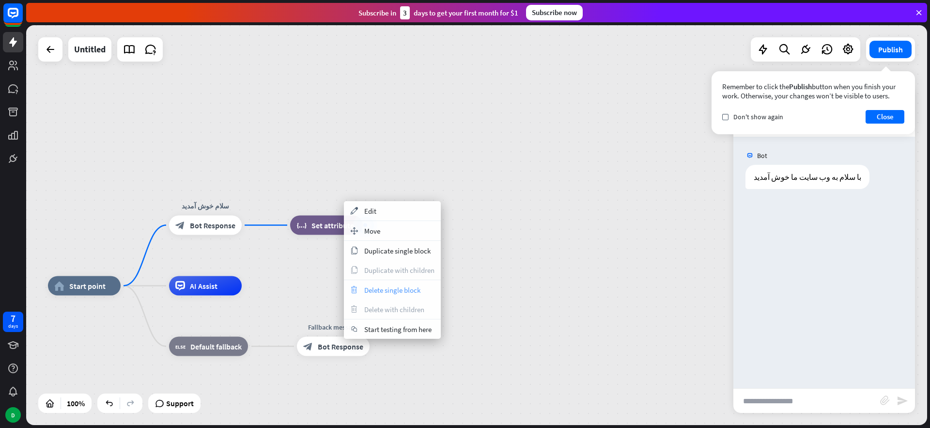
click at [380, 283] on div "trash Delete single block" at bounding box center [392, 289] width 97 height 19
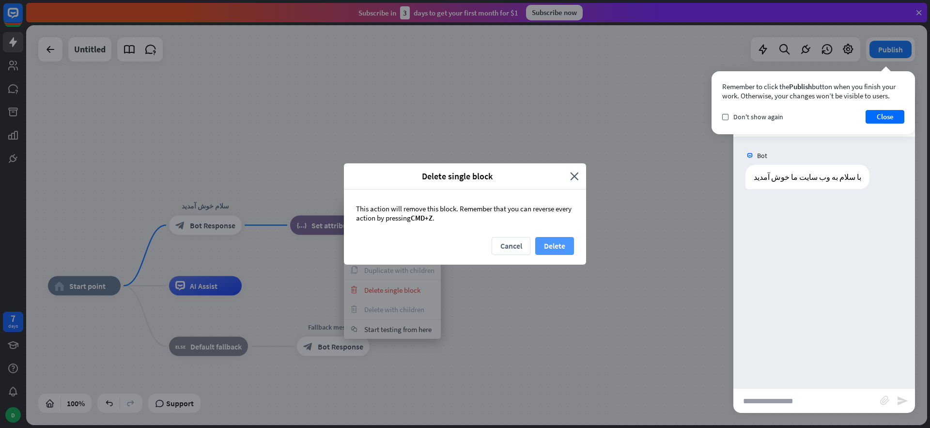
click at [551, 243] on button "Delete" at bounding box center [554, 246] width 39 height 18
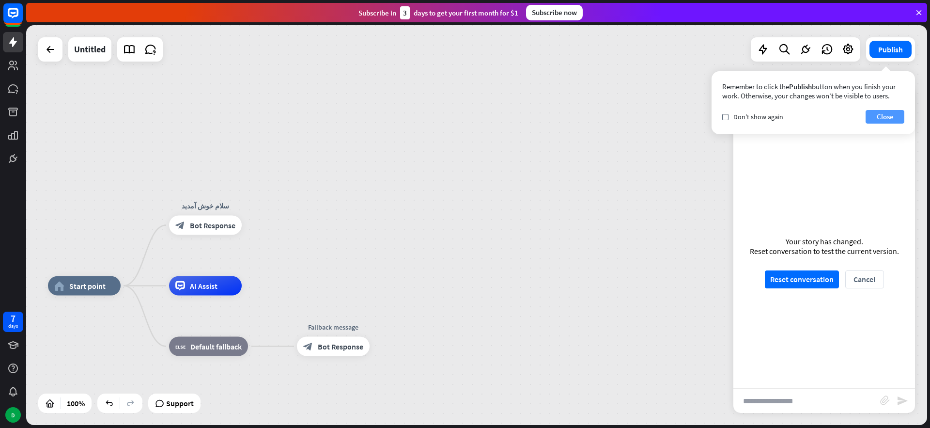
click at [882, 120] on button "Close" at bounding box center [885, 117] width 39 height 14
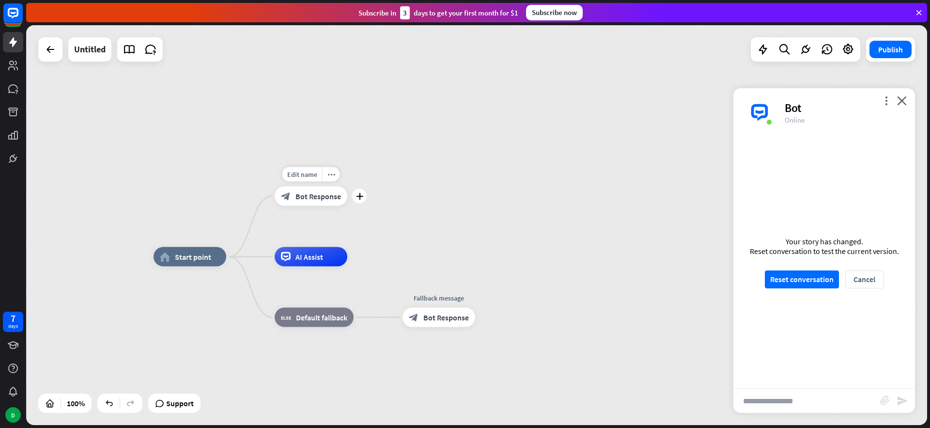
drag, startPoint x: 316, startPoint y: 189, endPoint x: 401, endPoint y: 174, distance: 86.5
click at [347, 187] on div "Edit name more_horiz plus سلام خوش آمدید block_bot_response Bot Response" at bounding box center [311, 196] width 73 height 19
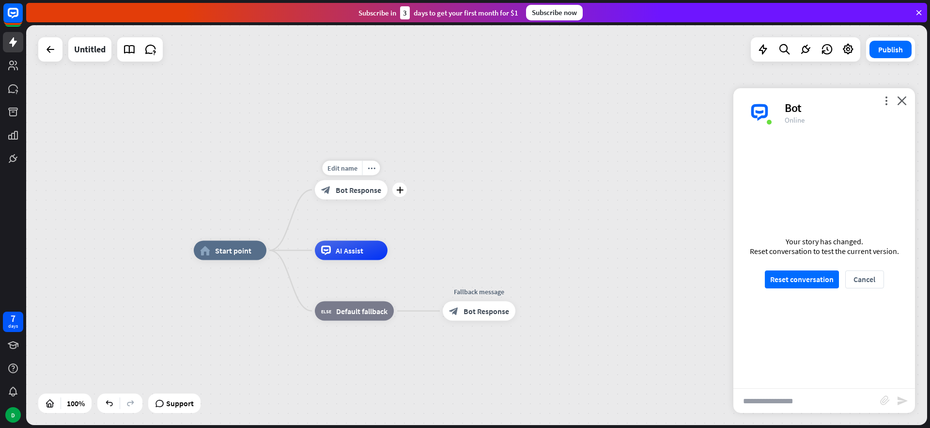
click at [360, 192] on span "Bot Response" at bounding box center [359, 190] width 46 height 10
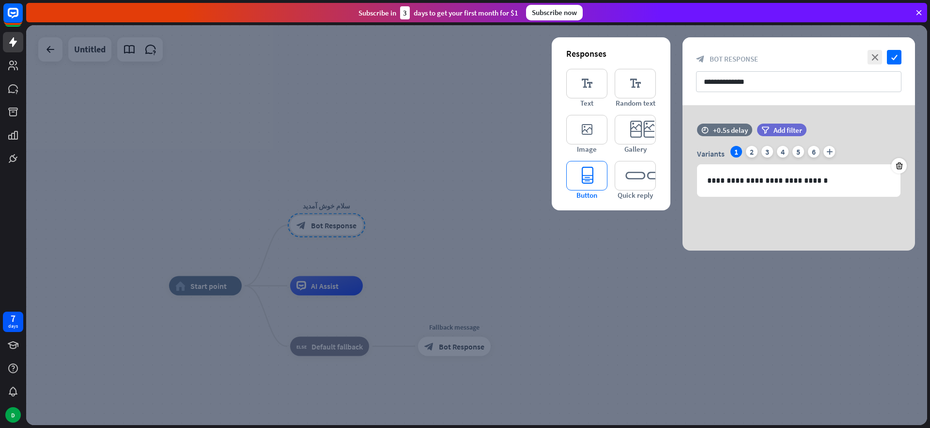
click at [588, 176] on icon "editor_button" at bounding box center [586, 176] width 41 height 30
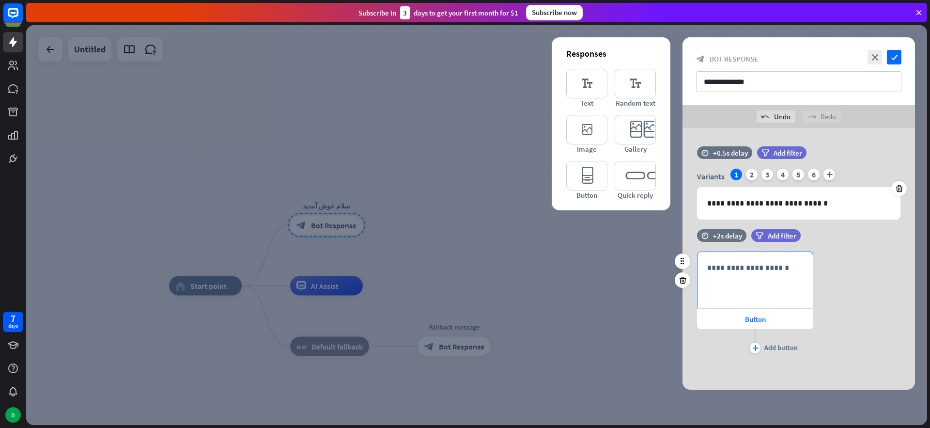
click at [746, 274] on div "**********" at bounding box center [755, 280] width 115 height 56
click at [597, 186] on icon "editor_button" at bounding box center [586, 176] width 41 height 30
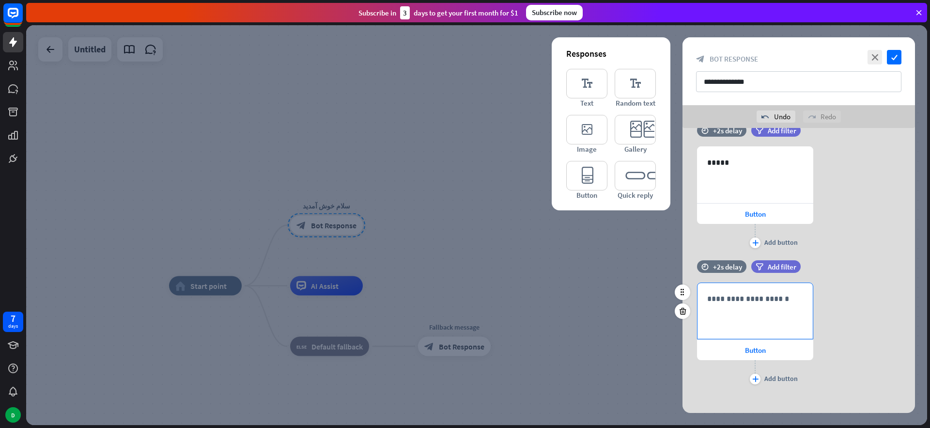
scroll to position [113, 0]
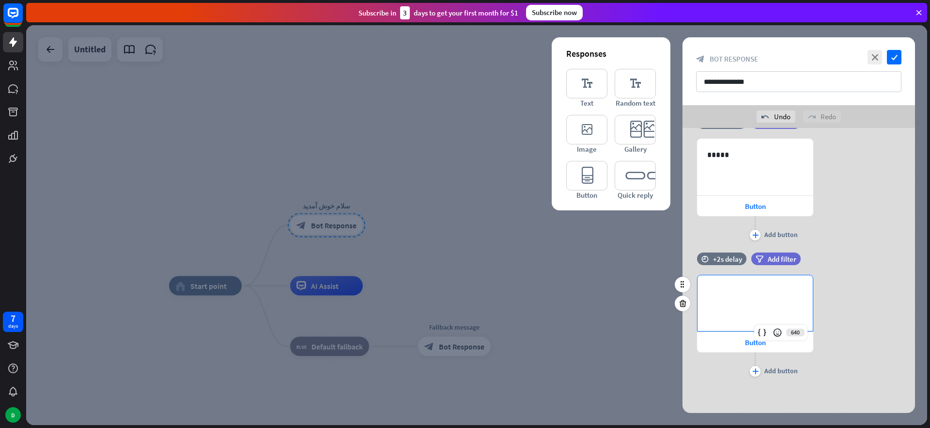
click at [744, 304] on div "**********" at bounding box center [755, 303] width 115 height 56
click at [889, 60] on icon "check" at bounding box center [894, 57] width 15 height 15
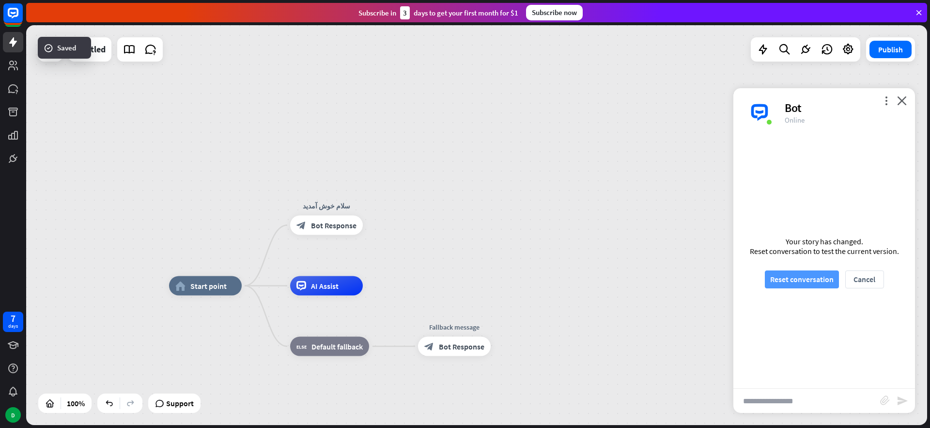
click at [784, 278] on button "Reset conversation" at bounding box center [802, 279] width 74 height 18
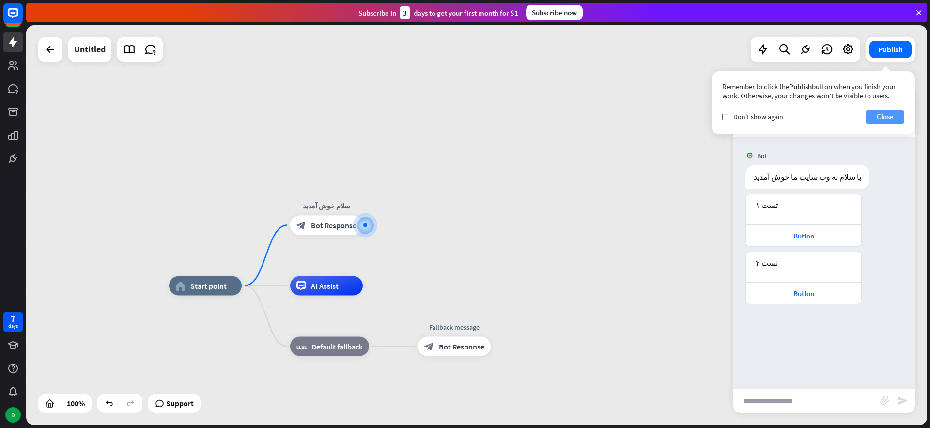
click at [888, 117] on button "Close" at bounding box center [885, 117] width 39 height 14
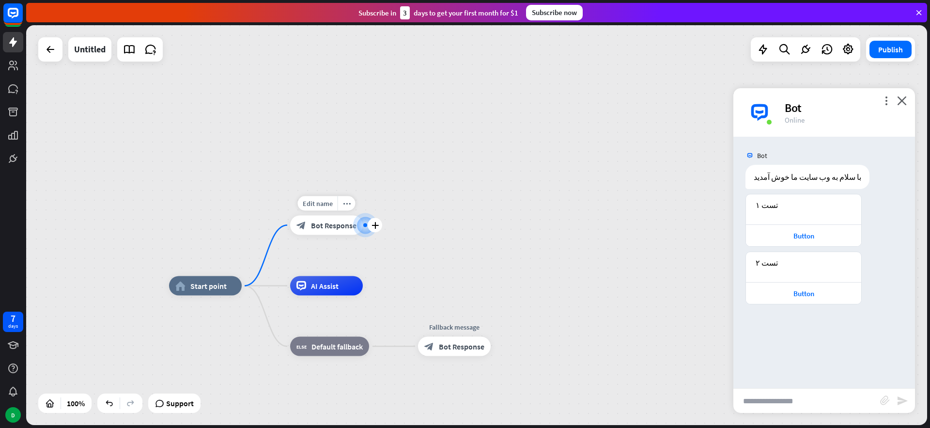
click at [345, 223] on span "Bot Response" at bounding box center [334, 225] width 46 height 10
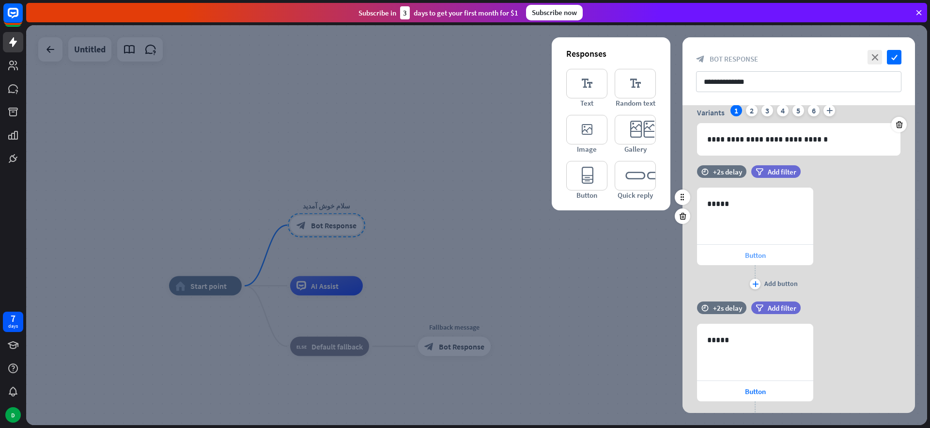
scroll to position [42, 0]
click at [762, 252] on span "Button" at bounding box center [755, 254] width 21 height 9
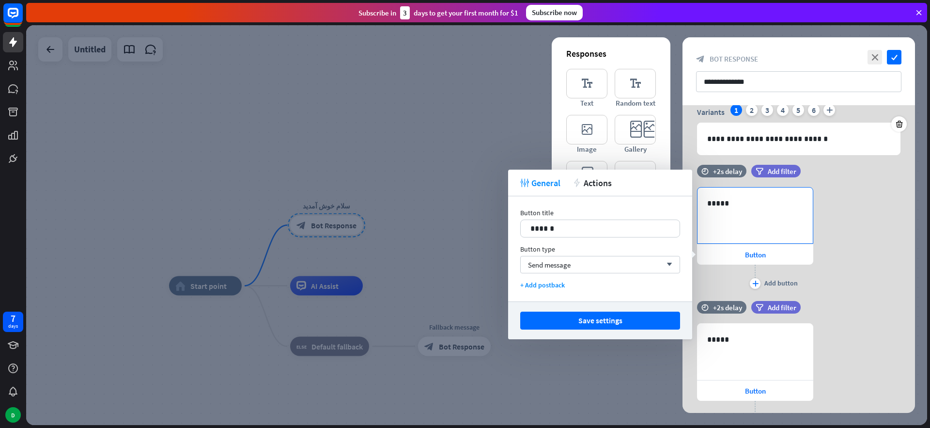
click at [767, 228] on div "*****" at bounding box center [755, 216] width 115 height 56
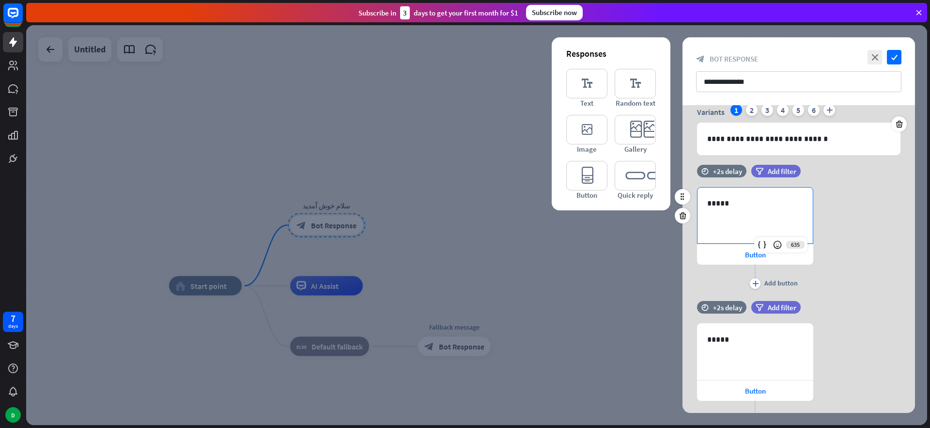
click at [745, 212] on div "*****" at bounding box center [755, 216] width 115 height 56
click at [726, 203] on p "*****" at bounding box center [755, 203] width 96 height 12
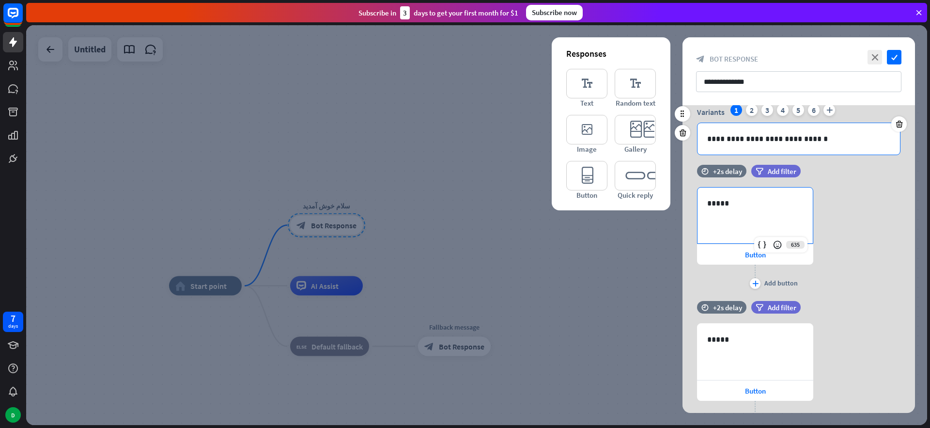
scroll to position [38, 0]
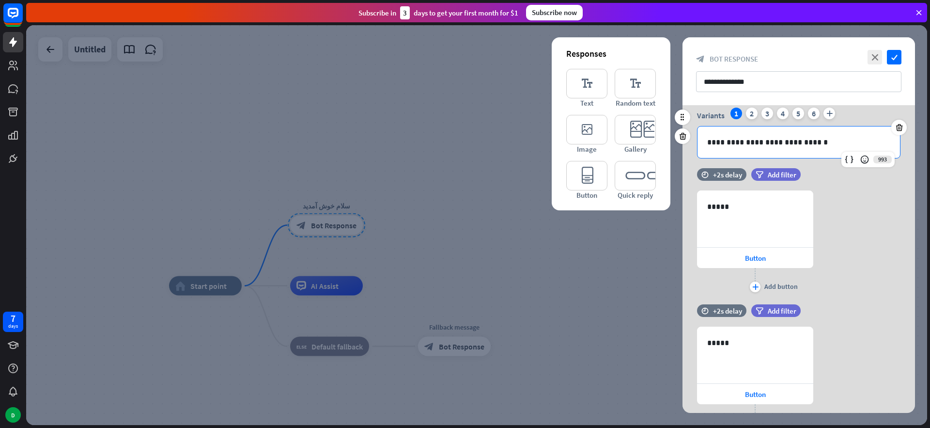
click at [788, 137] on p "**********" at bounding box center [798, 142] width 183 height 12
click at [812, 138] on p "**********" at bounding box center [798, 142] width 183 height 12
drag, startPoint x: 709, startPoint y: 143, endPoint x: 751, endPoint y: 150, distance: 42.2
click at [709, 143] on p "**********" at bounding box center [798, 142] width 183 height 12
click at [736, 143] on p "**********" at bounding box center [798, 142] width 183 height 12
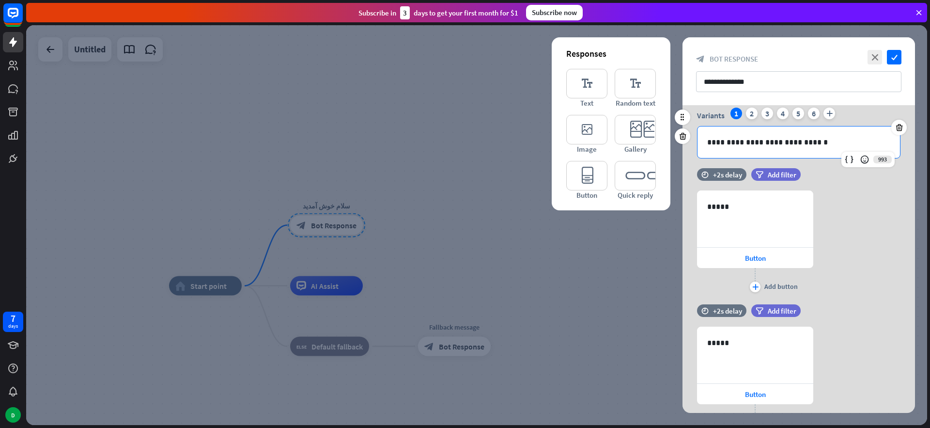
drag, startPoint x: 709, startPoint y: 144, endPoint x: 724, endPoint y: 146, distance: 15.1
click at [709, 145] on p "**********" at bounding box center [798, 142] width 183 height 12
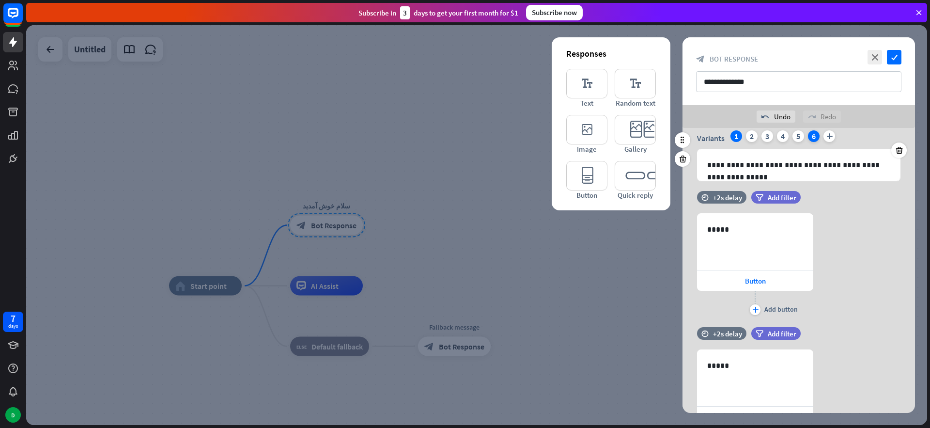
click at [816, 136] on div "6" at bounding box center [814, 136] width 12 height 12
click at [812, 136] on div "6" at bounding box center [814, 136] width 12 height 12
click at [738, 136] on div "1" at bounding box center [737, 136] width 12 height 12
click at [778, 165] on p "**********" at bounding box center [798, 165] width 183 height 12
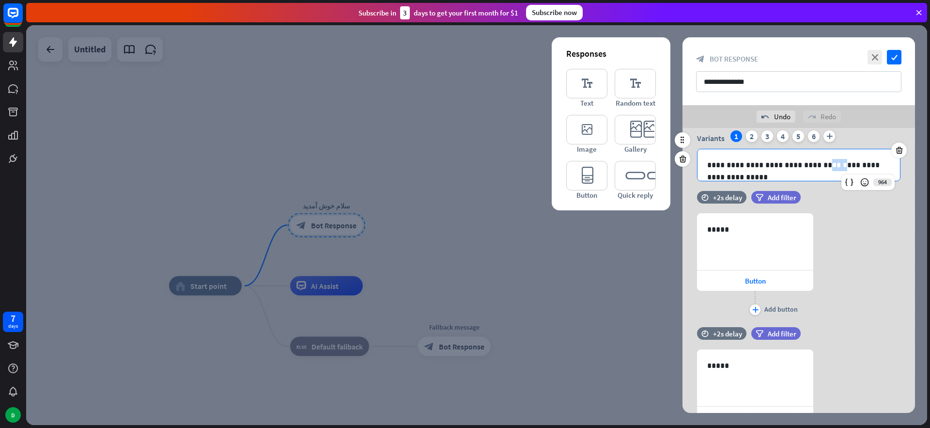
click at [778, 165] on p "**********" at bounding box center [798, 165] width 183 height 12
copy p "**********"
click at [753, 136] on div "2" at bounding box center [752, 136] width 12 height 12
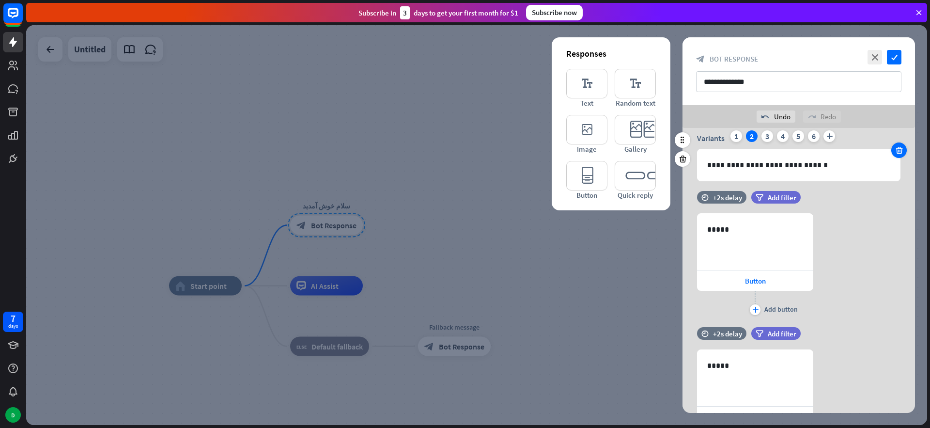
click at [897, 147] on icon at bounding box center [899, 150] width 9 height 9
click at [901, 149] on icon at bounding box center [899, 150] width 9 height 9
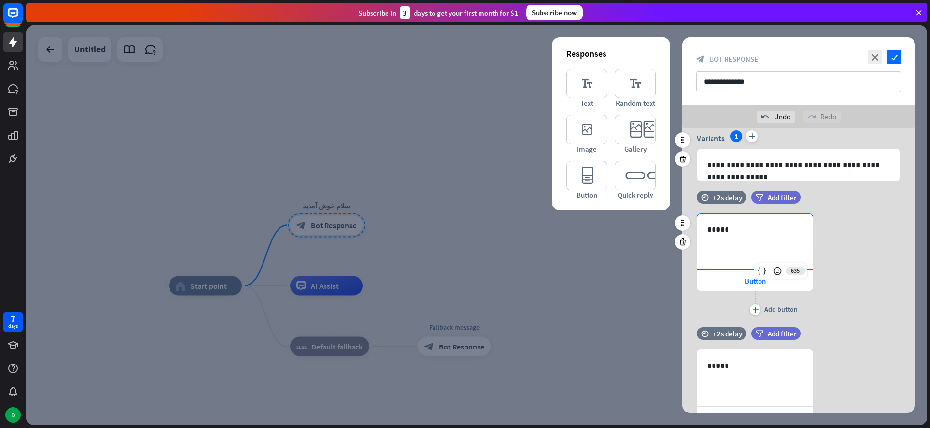
click at [728, 235] on p "*****" at bounding box center [755, 229] width 96 height 12
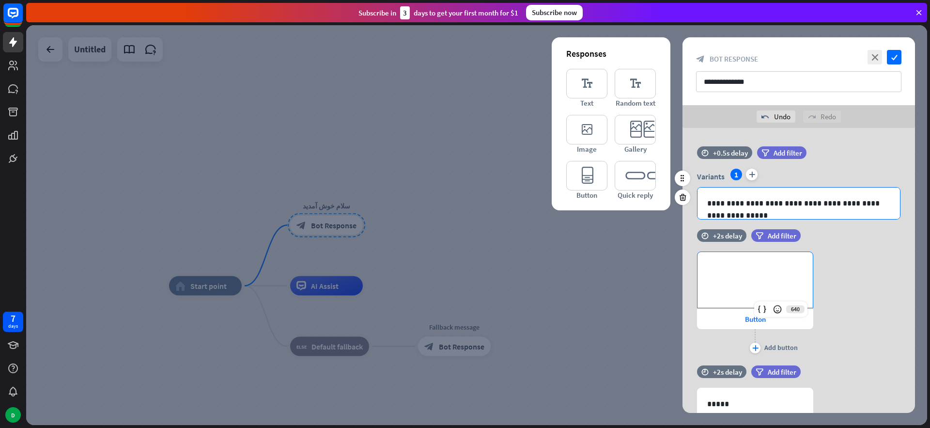
click at [708, 200] on p "**********" at bounding box center [798, 203] width 183 height 12
click at [742, 269] on p "**********" at bounding box center [755, 268] width 96 height 12
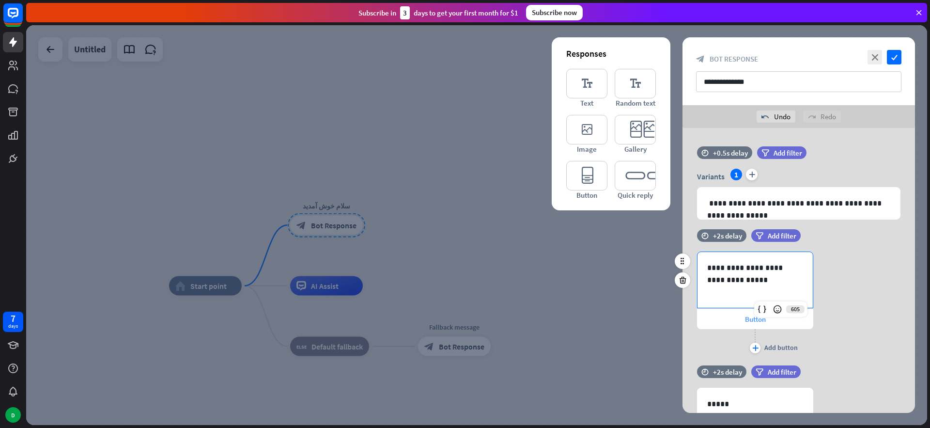
click at [741, 316] on div "Button" at bounding box center [755, 319] width 116 height 20
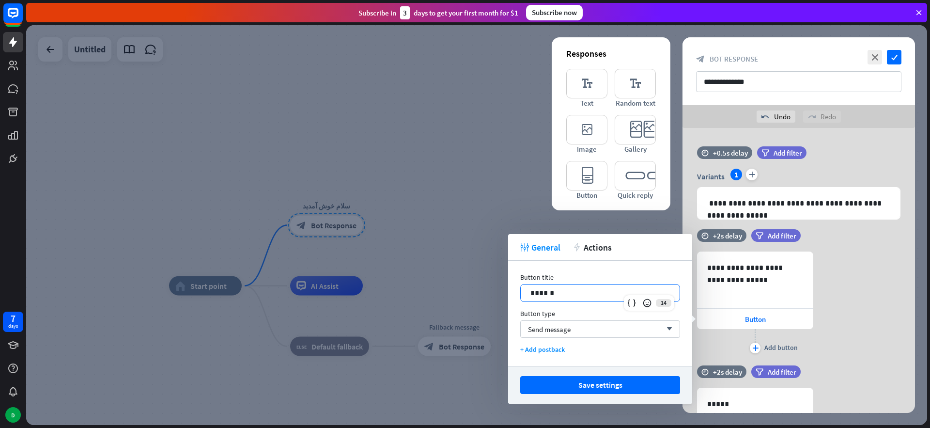
click at [635, 290] on p "******" at bounding box center [601, 293] width 140 height 12
click at [621, 290] on p "******" at bounding box center [601, 293] width 140 height 12
click at [605, 326] on div "Send message arrow_down" at bounding box center [600, 328] width 160 height 17
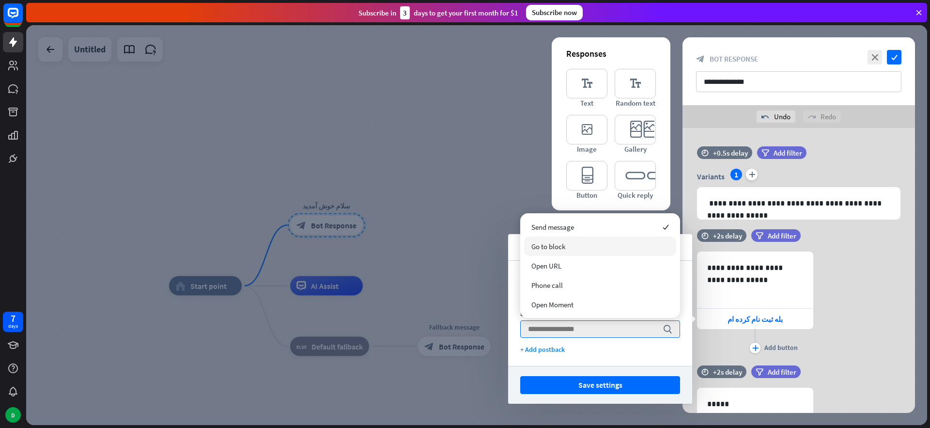
click at [571, 248] on div "Go to block" at bounding box center [600, 245] width 152 height 19
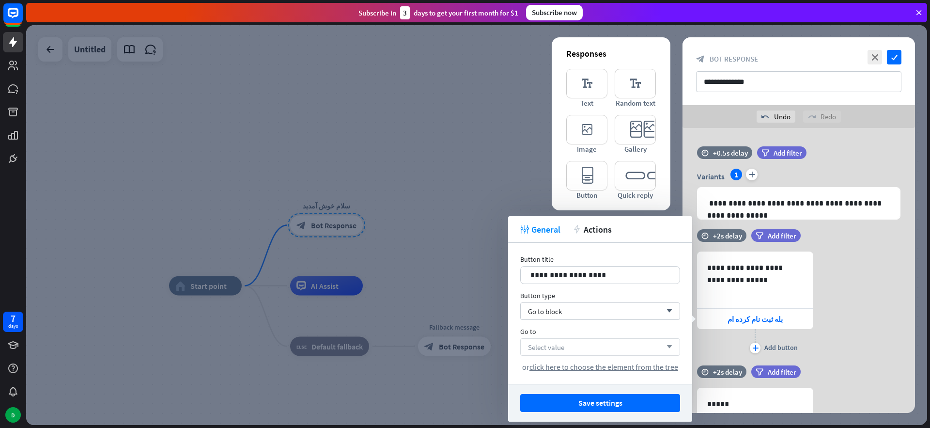
click at [578, 344] on div "Select value arrow_down" at bounding box center [600, 346] width 160 height 17
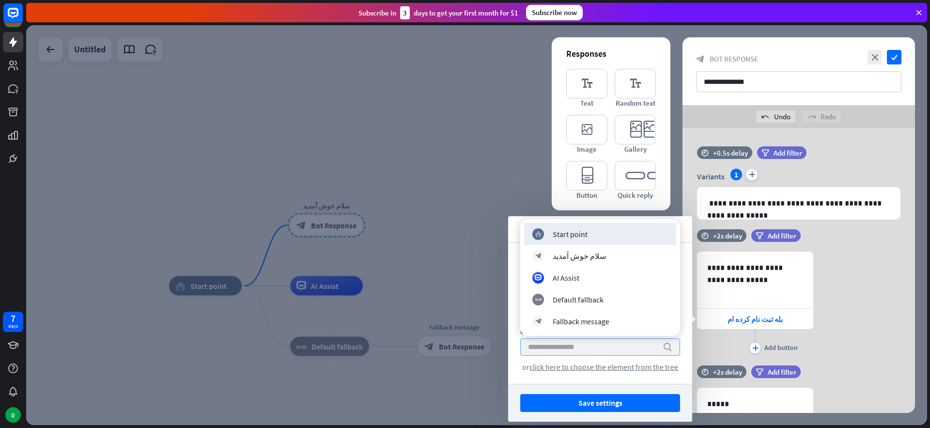
click at [578, 344] on input "search" at bounding box center [593, 347] width 130 height 16
click at [643, 377] on div "**********" at bounding box center [600, 313] width 184 height 141
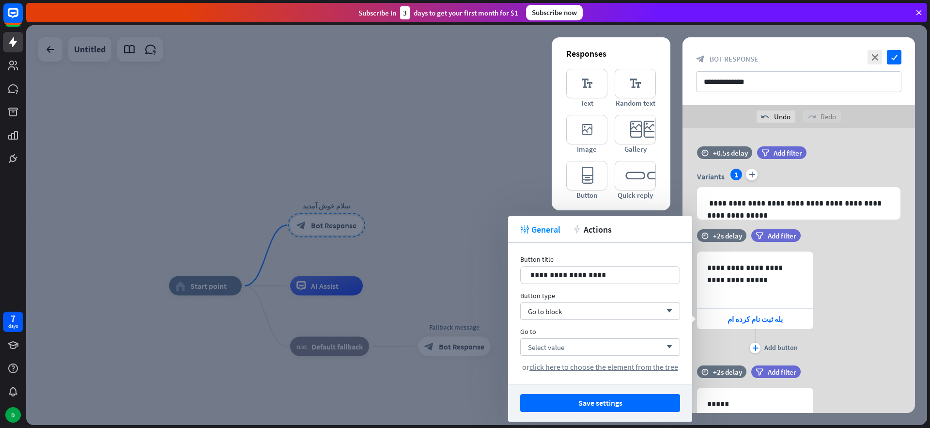
click at [722, 333] on div "plus Add button" at bounding box center [755, 341] width 116 height 24
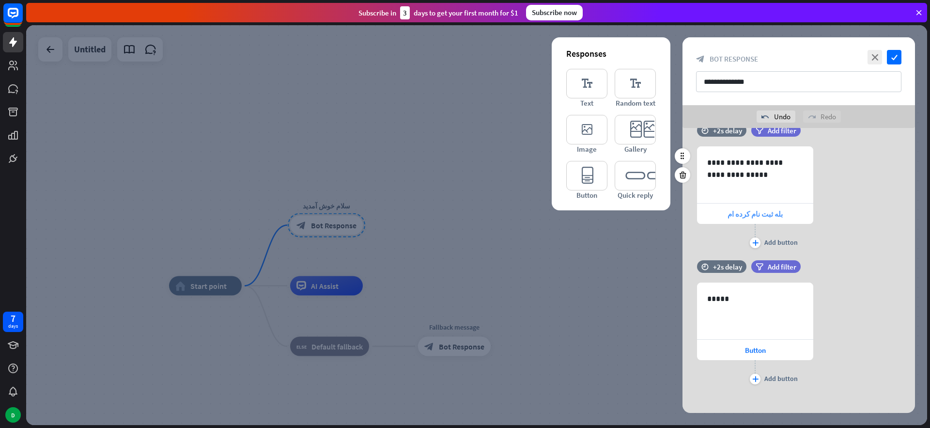
scroll to position [113, 0]
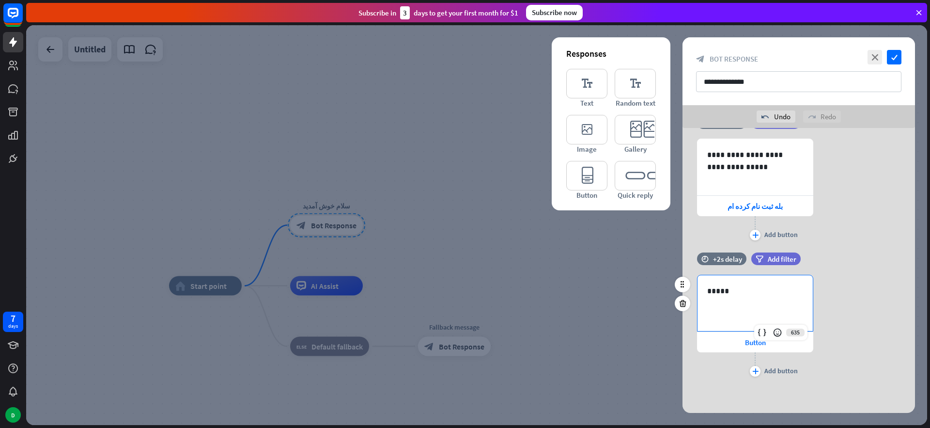
click at [722, 298] on div "*****" at bounding box center [755, 303] width 115 height 56
click at [640, 177] on icon "editor_quick_replies" at bounding box center [635, 176] width 41 height 30
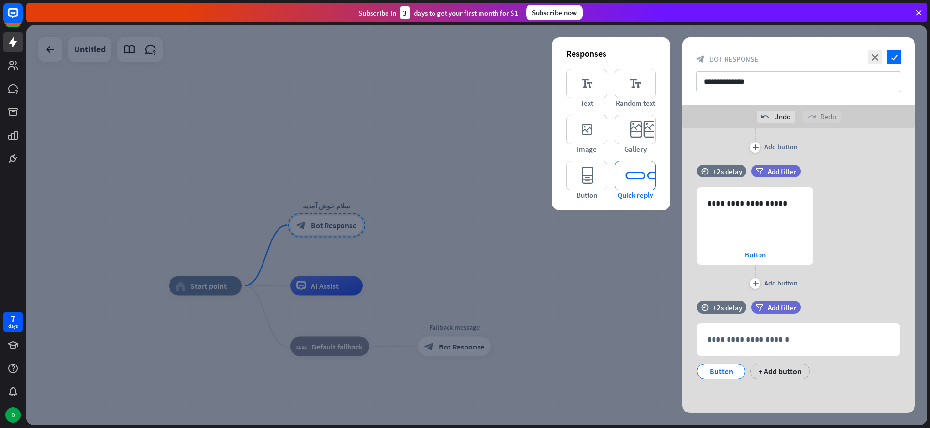
scroll to position [201, 0]
click at [768, 339] on p "**********" at bounding box center [798, 339] width 183 height 12
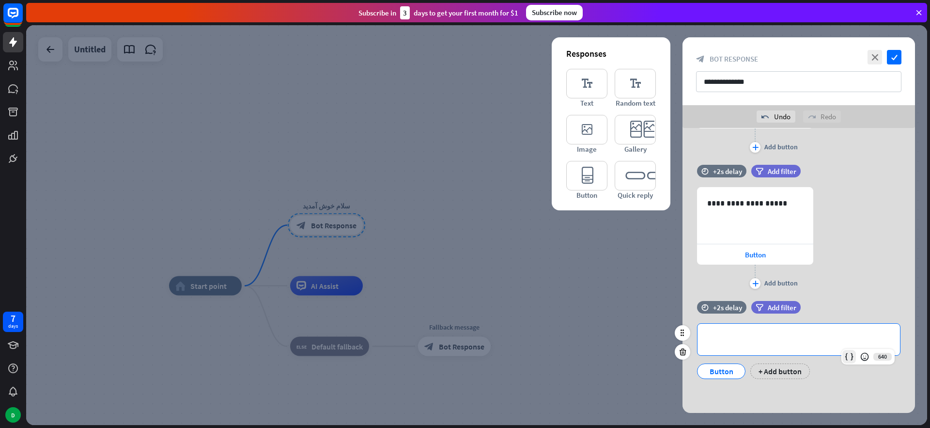
click at [851, 359] on icon at bounding box center [850, 357] width 10 height 10
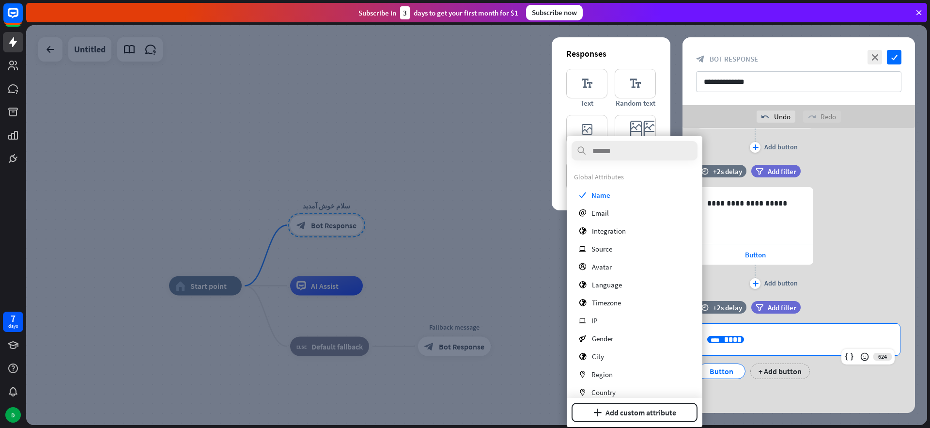
click at [789, 343] on p "**********" at bounding box center [798, 339] width 183 height 12
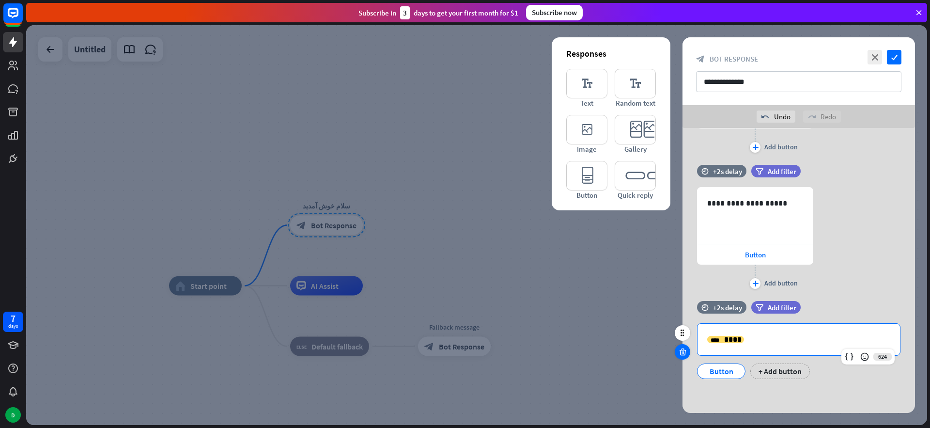
click at [688, 347] on div at bounding box center [683, 352] width 16 height 16
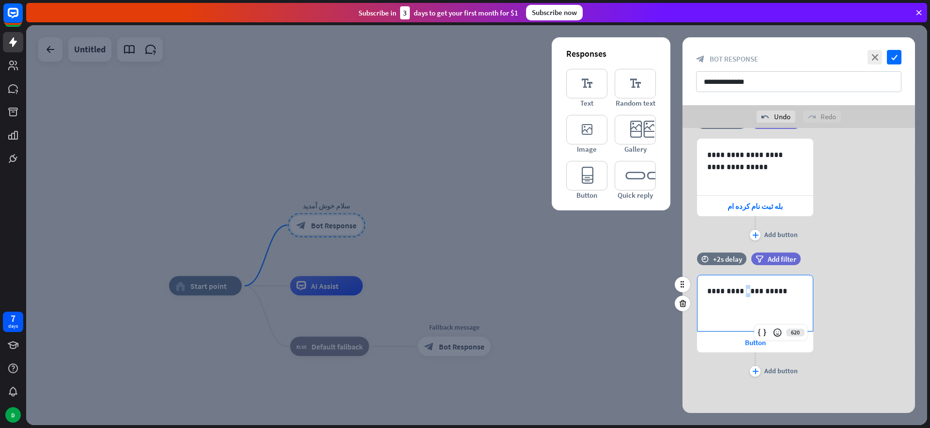
drag, startPoint x: 731, startPoint y: 292, endPoint x: 736, endPoint y: 293, distance: 5.4
click at [734, 292] on p "**********" at bounding box center [755, 291] width 96 height 12
click at [895, 52] on icon "check" at bounding box center [894, 57] width 15 height 15
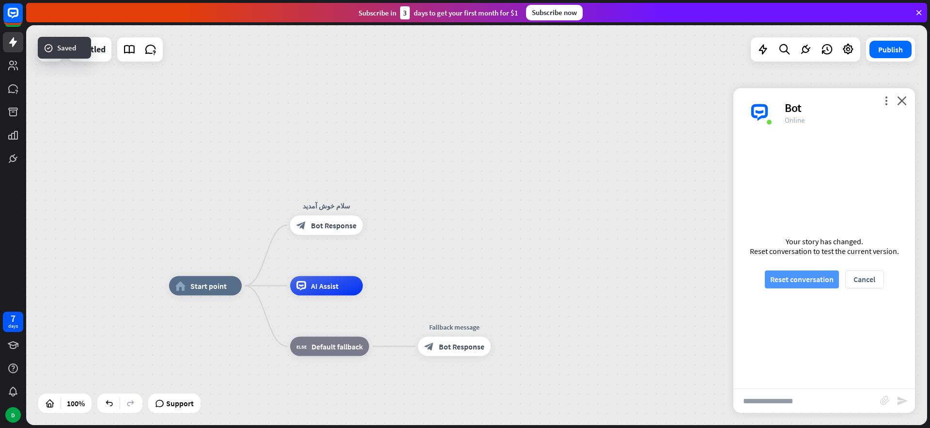
click at [799, 280] on button "Reset conversation" at bounding box center [802, 279] width 74 height 18
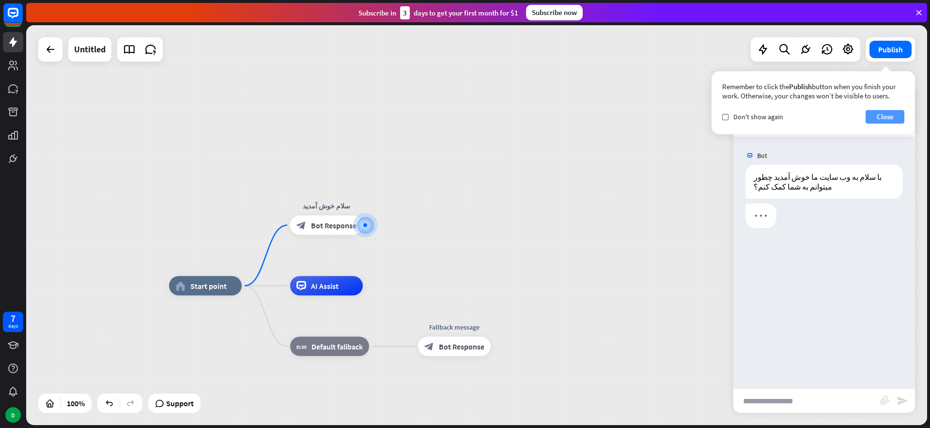
click at [876, 113] on button "Close" at bounding box center [885, 117] width 39 height 14
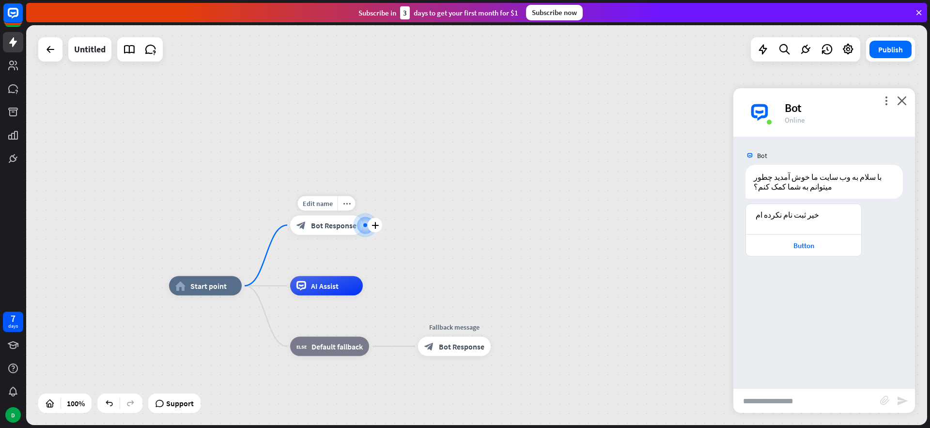
click at [331, 228] on span "Bot Response" at bounding box center [334, 225] width 46 height 10
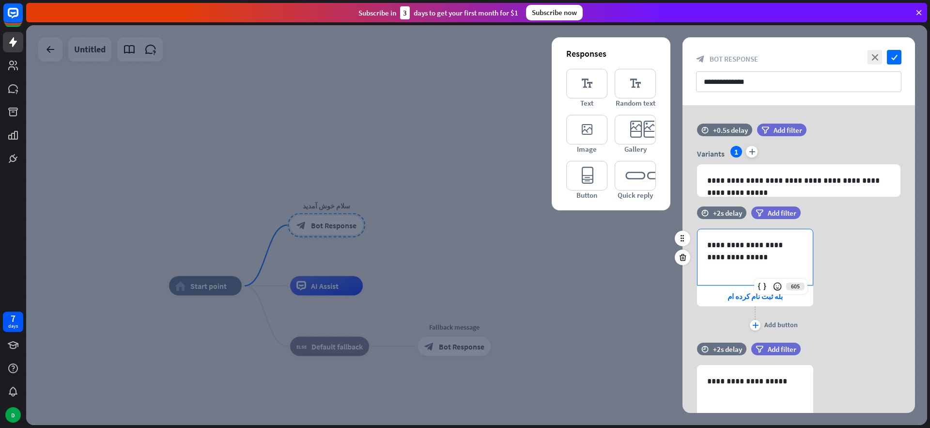
click at [756, 265] on div "**********" at bounding box center [755, 257] width 115 height 56
click at [893, 59] on icon "check" at bounding box center [894, 57] width 15 height 15
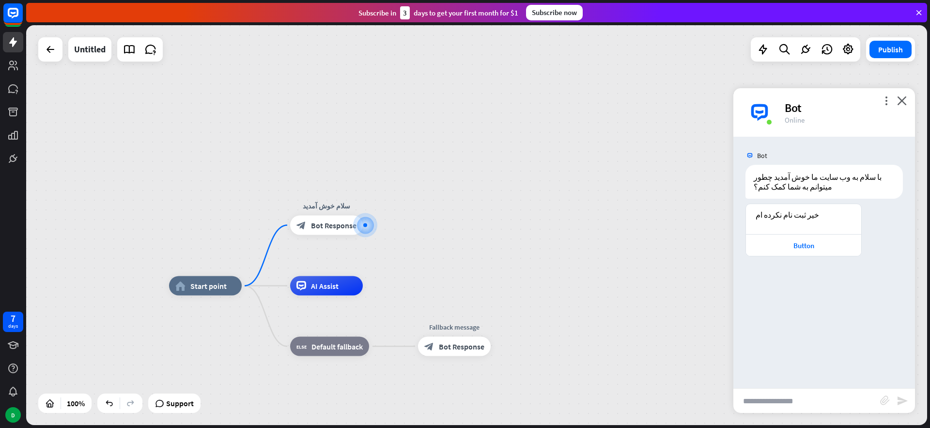
click at [886, 95] on div "more_vert close Bot Online" at bounding box center [825, 112] width 182 height 48
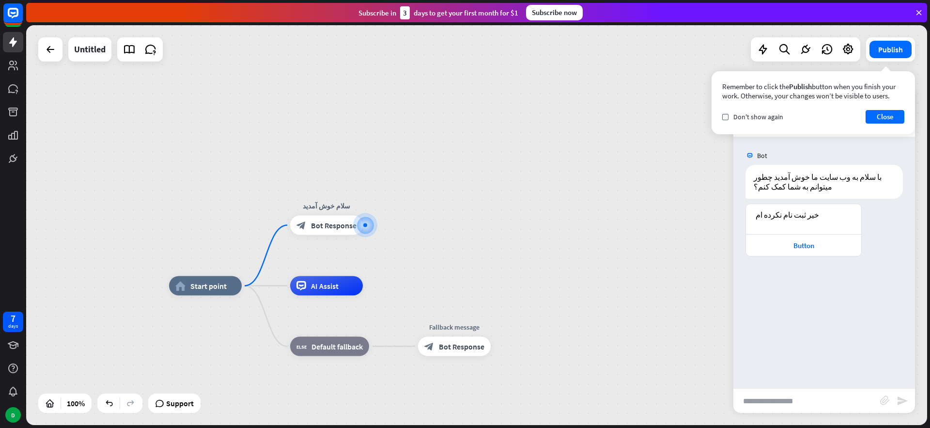
click at [885, 96] on div "Remember to click the Publish button when you finish your work. Otherwise, your…" at bounding box center [813, 91] width 182 height 18
click at [878, 120] on button "Close" at bounding box center [885, 117] width 39 height 14
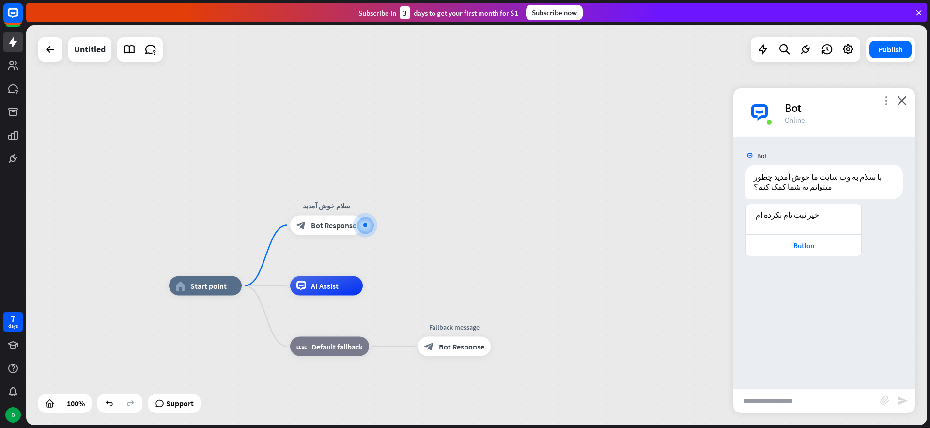
click at [886, 98] on icon "more_vert" at bounding box center [886, 100] width 9 height 9
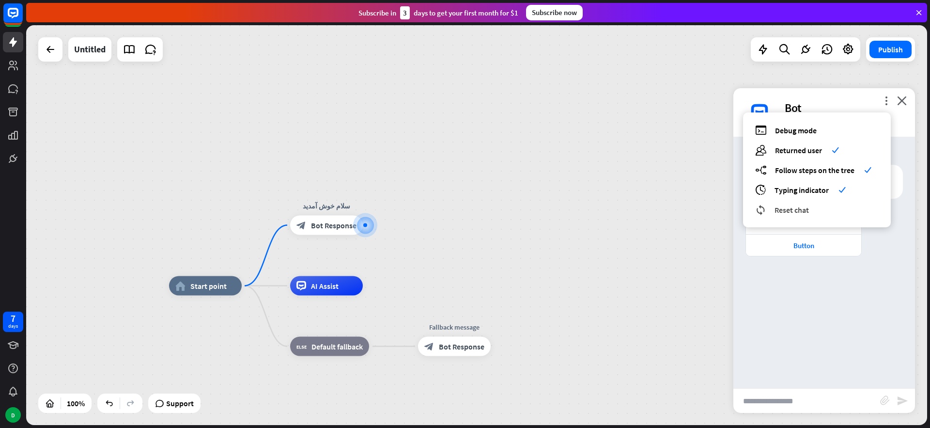
click at [794, 209] on span "Reset chat" at bounding box center [792, 210] width 34 height 10
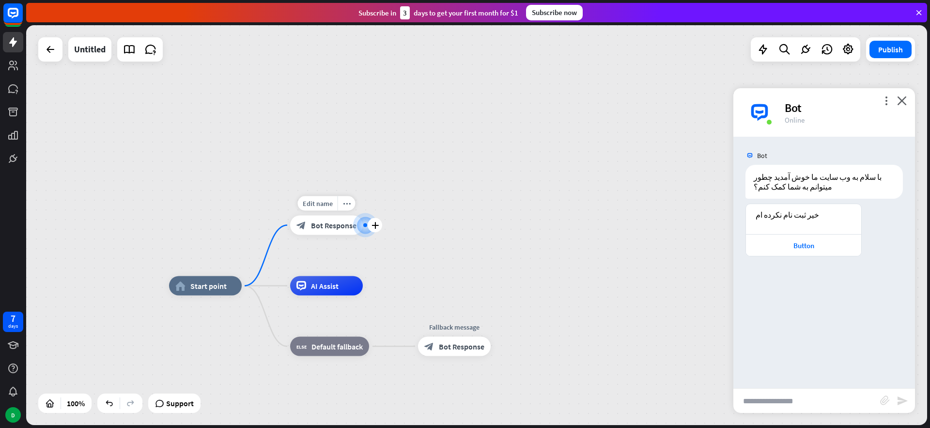
click at [315, 228] on span "Bot Response" at bounding box center [334, 225] width 46 height 10
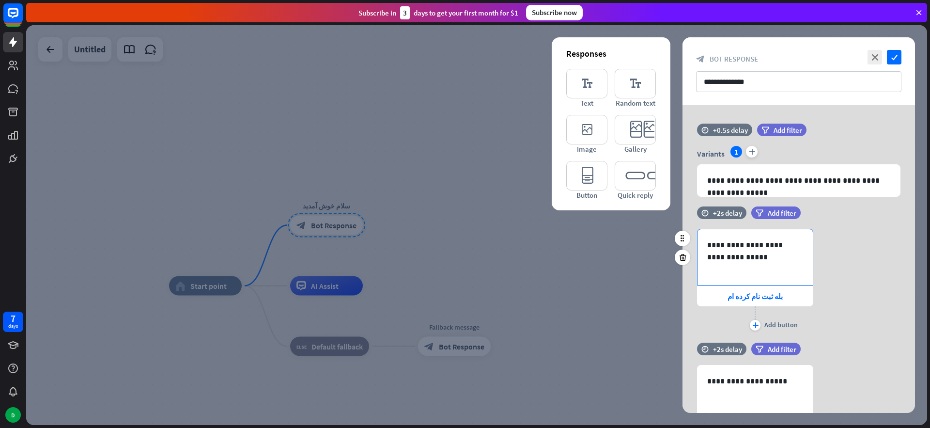
click at [747, 248] on p "**********" at bounding box center [755, 245] width 96 height 12
click at [762, 286] on icon at bounding box center [762, 287] width 10 height 10
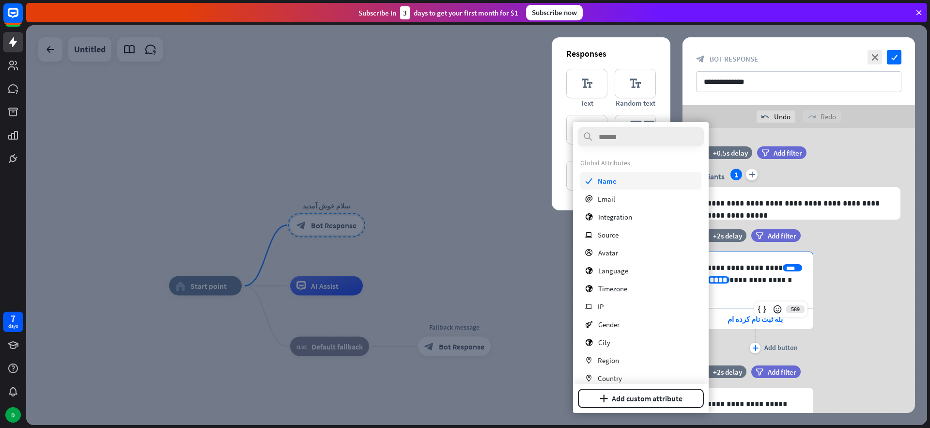
click at [613, 181] on span "Name" at bounding box center [607, 180] width 19 height 9
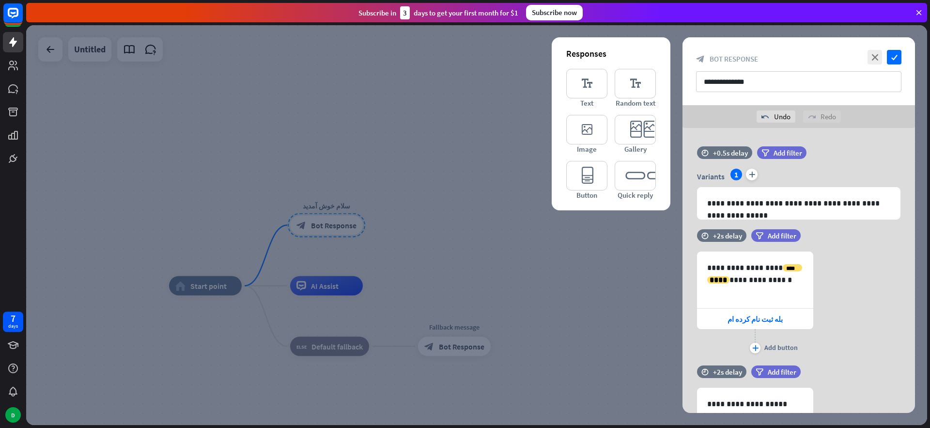
click at [571, 238] on div at bounding box center [476, 225] width 901 height 400
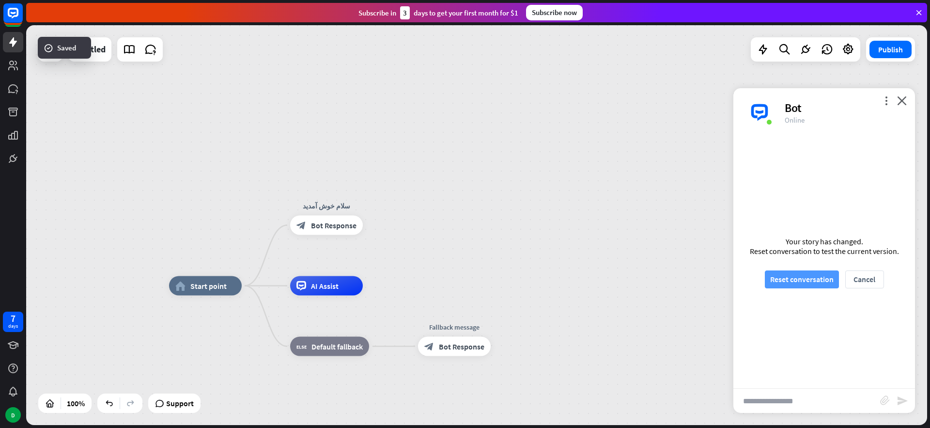
click at [791, 284] on button "Reset conversation" at bounding box center [802, 279] width 74 height 18
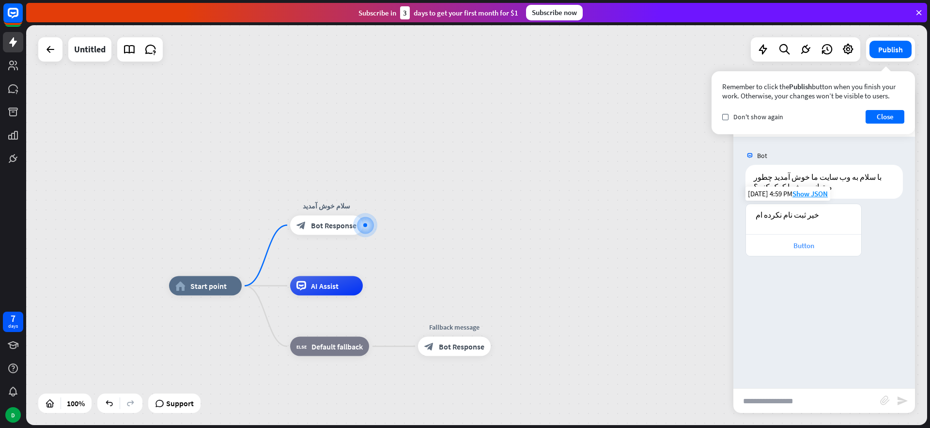
click at [802, 244] on div "Button" at bounding box center [804, 245] width 106 height 9
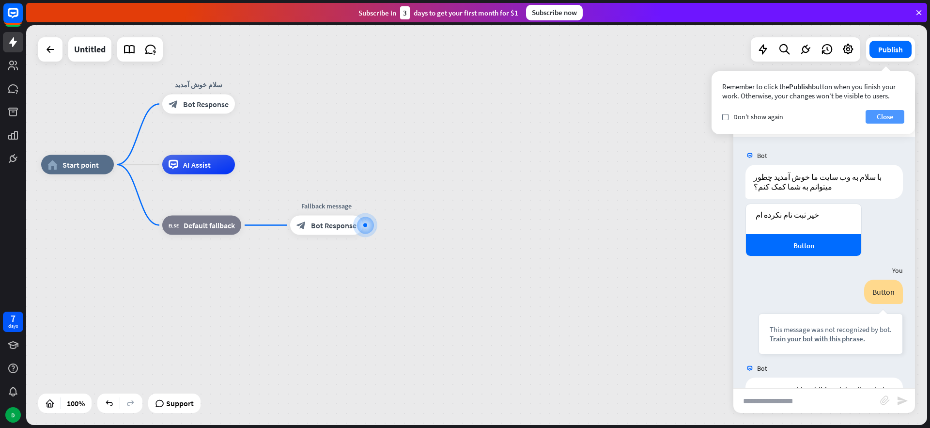
click at [884, 110] on button "Close" at bounding box center [885, 117] width 39 height 14
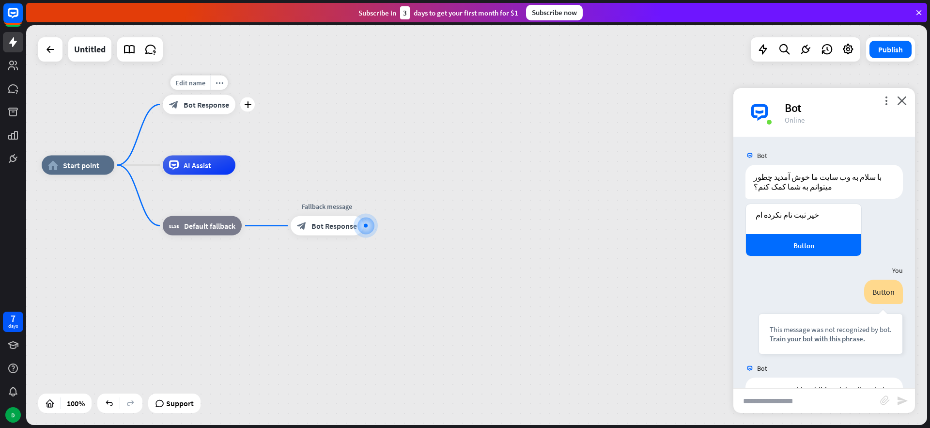
click at [193, 106] on span "Bot Response" at bounding box center [207, 105] width 46 height 10
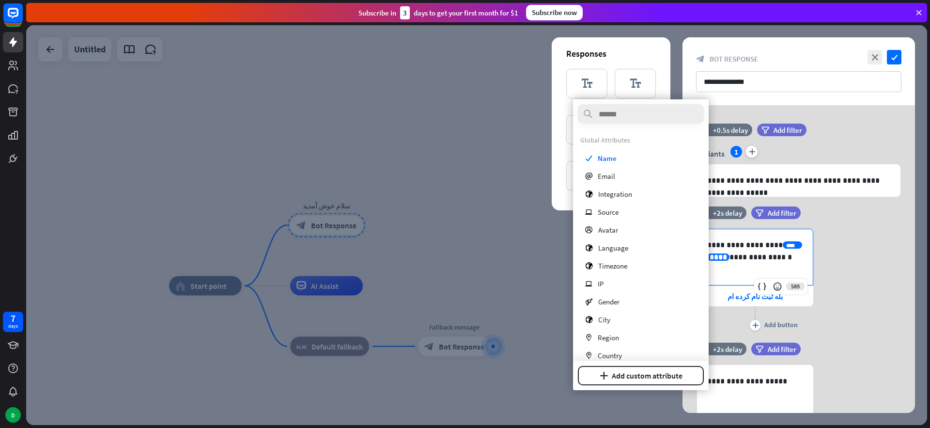
click at [724, 247] on div "**** ****" at bounding box center [754, 250] width 95 height 19
click at [601, 154] on span "Name" at bounding box center [607, 158] width 19 height 9
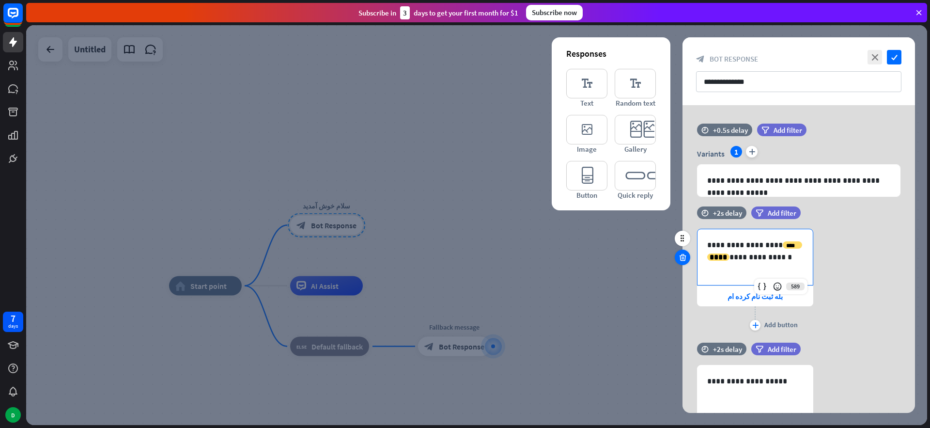
click at [680, 256] on icon at bounding box center [682, 257] width 9 height 9
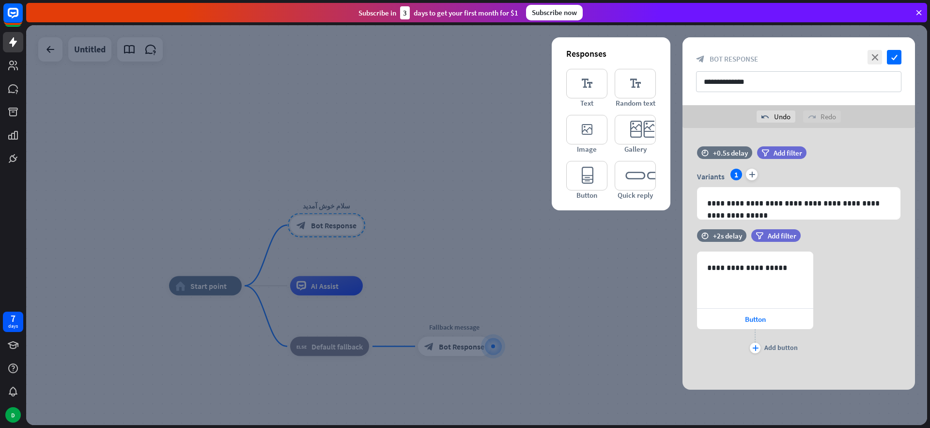
click at [684, 282] on icon at bounding box center [682, 280] width 9 height 9
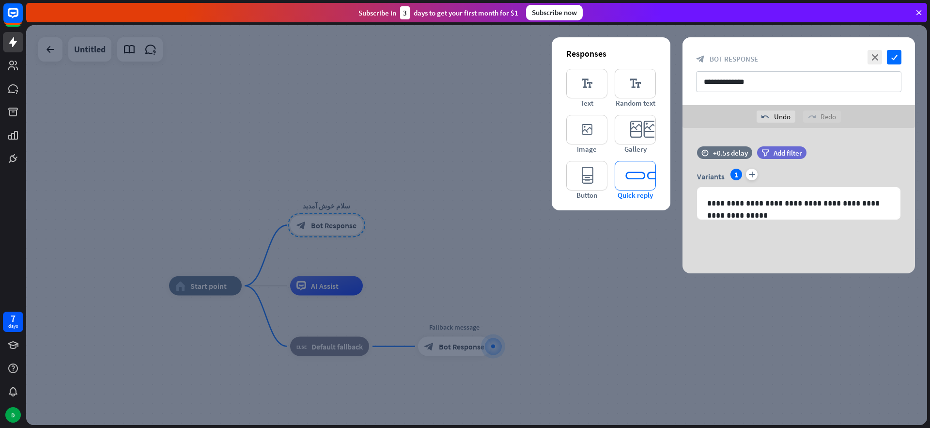
click at [633, 172] on icon "editor_quick_replies" at bounding box center [635, 176] width 41 height 30
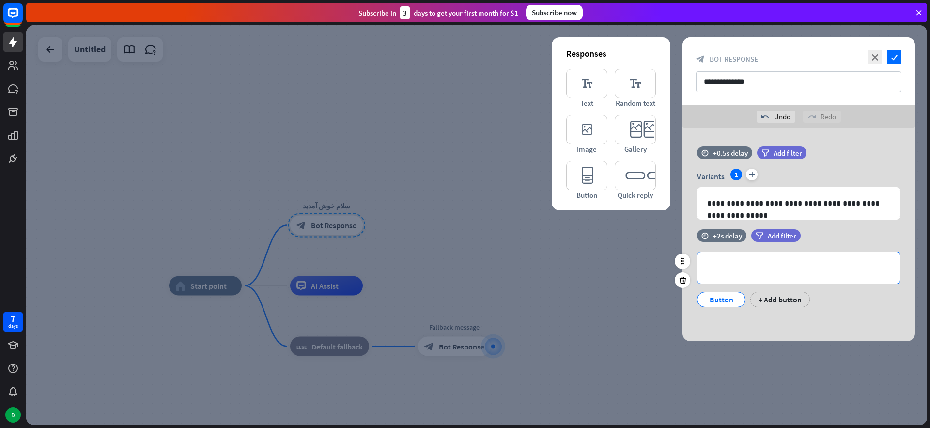
click at [732, 265] on p "**********" at bounding box center [798, 268] width 183 height 12
click at [777, 300] on div "+ Add button" at bounding box center [781, 300] width 60 height 16
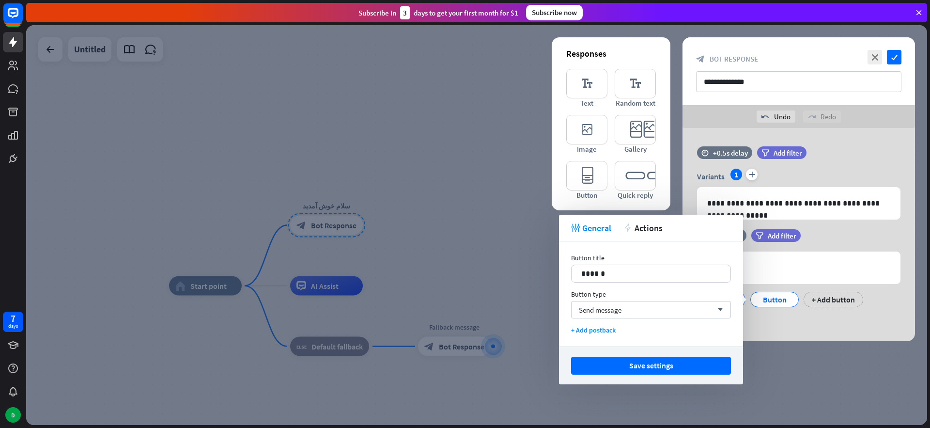
click at [792, 320] on div "**********" at bounding box center [799, 234] width 233 height 213
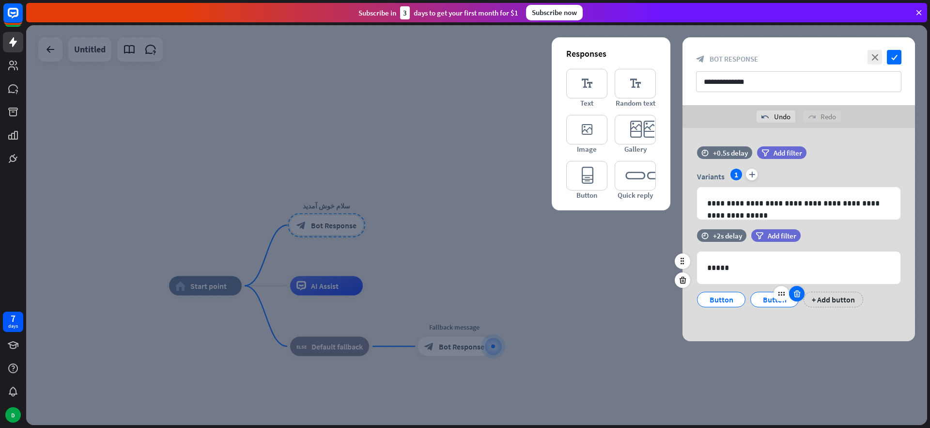
click at [800, 295] on icon at bounding box center [797, 293] width 9 height 9
click at [740, 271] on p "*****" at bounding box center [798, 268] width 183 height 12
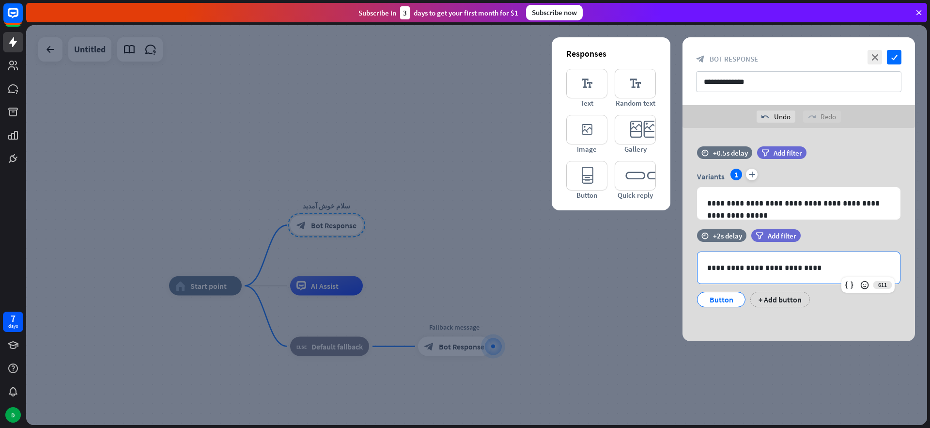
click at [732, 299] on div "Button" at bounding box center [721, 299] width 32 height 15
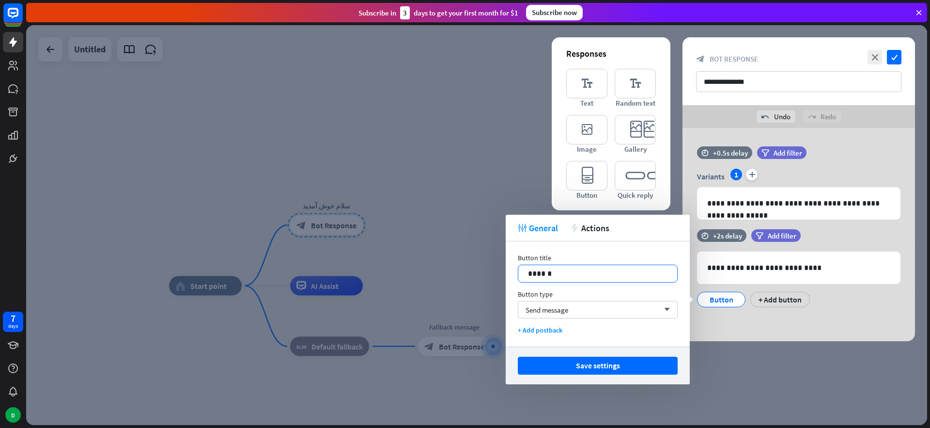
click at [601, 271] on p "******" at bounding box center [598, 273] width 140 height 12
click at [603, 368] on button "Save settings" at bounding box center [598, 366] width 160 height 18
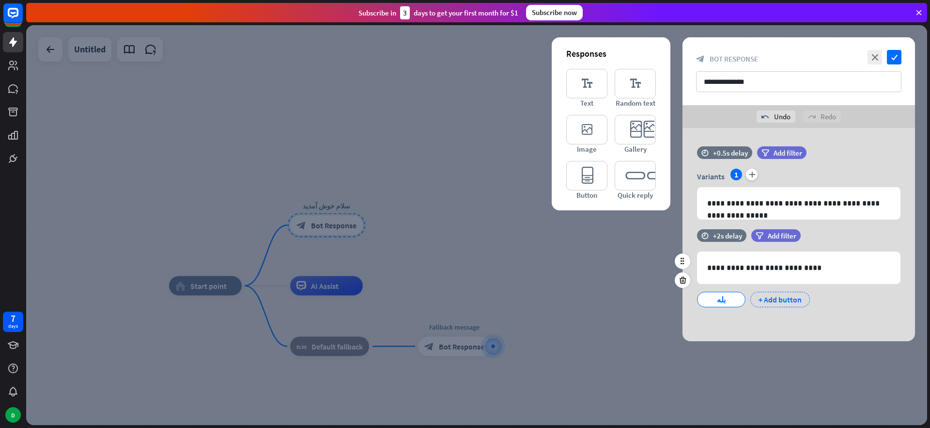
click at [774, 302] on div "+ Add button" at bounding box center [781, 300] width 60 height 16
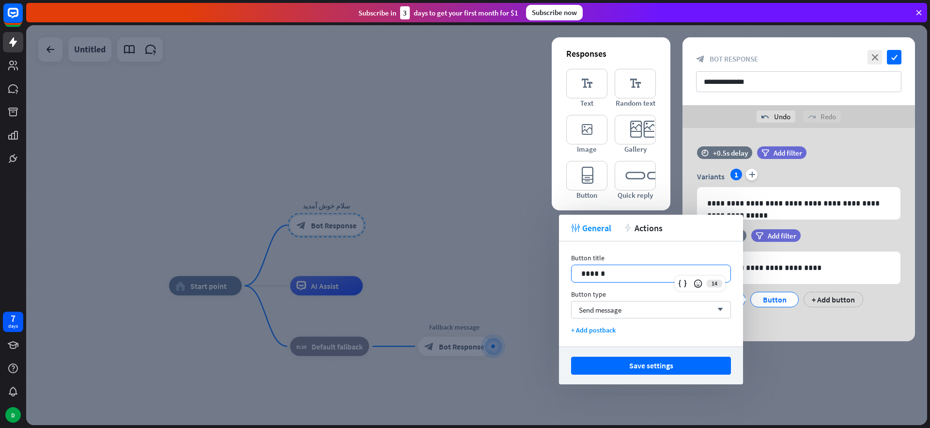
click at [632, 270] on p "******" at bounding box center [651, 273] width 140 height 12
click at [623, 360] on button "Save settings" at bounding box center [651, 366] width 160 height 18
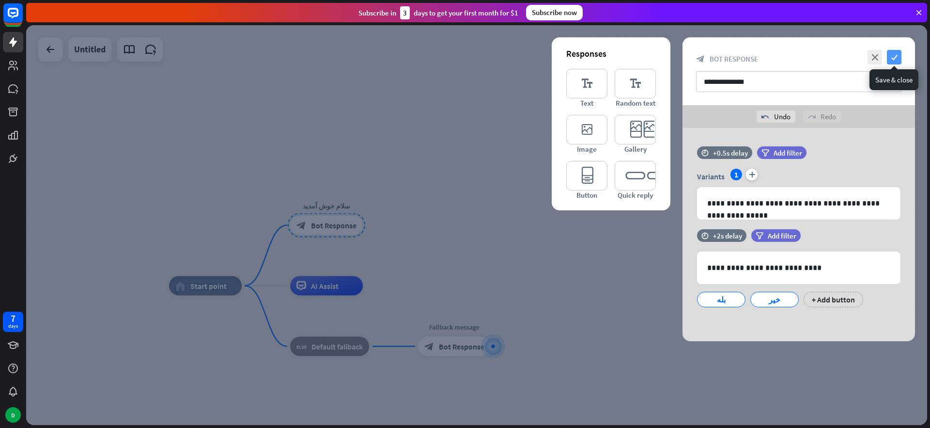
click at [897, 54] on icon "check" at bounding box center [894, 57] width 15 height 15
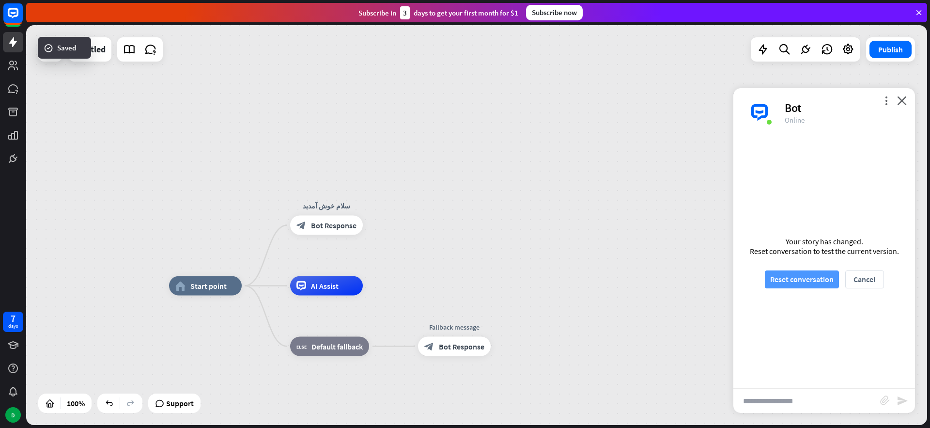
click at [798, 282] on button "Reset conversation" at bounding box center [802, 279] width 74 height 18
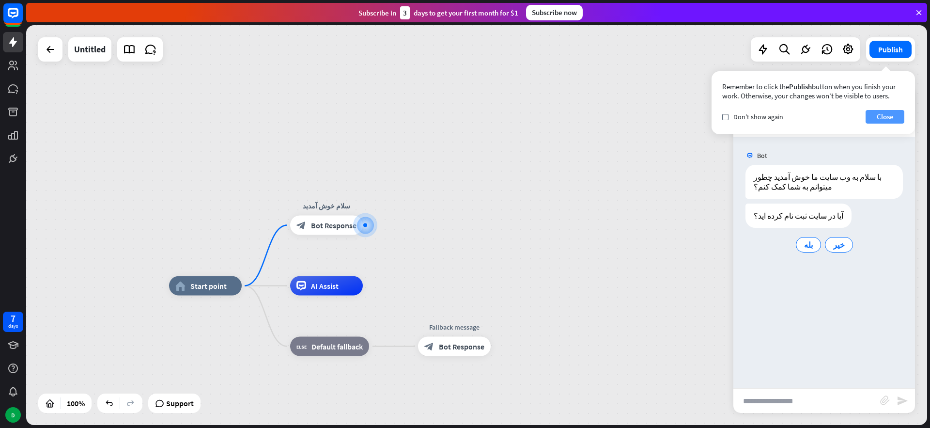
click at [881, 113] on button "Close" at bounding box center [885, 117] width 39 height 14
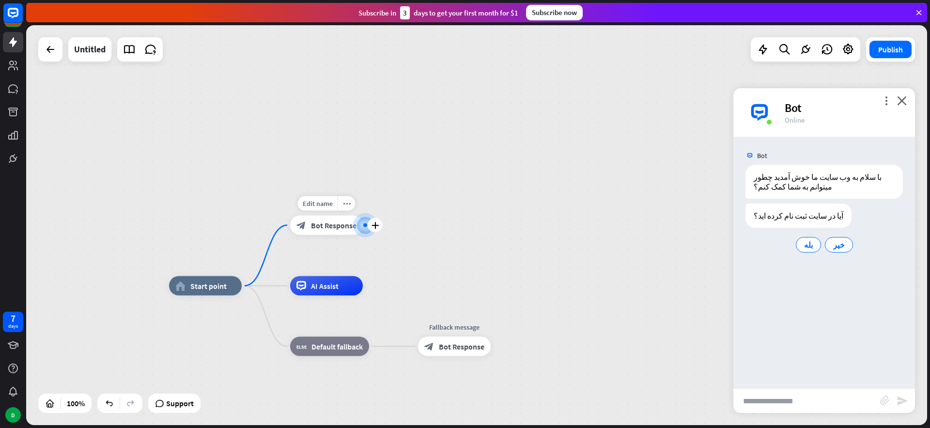
click at [340, 234] on div "block_bot_response Bot Response" at bounding box center [326, 225] width 73 height 19
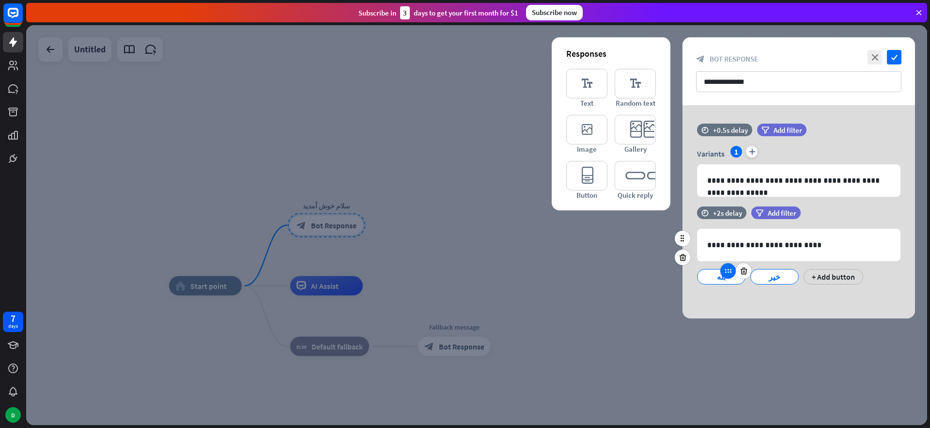
click at [730, 277] on div at bounding box center [729, 271] width 16 height 16
click at [714, 280] on div "بله" at bounding box center [721, 276] width 32 height 15
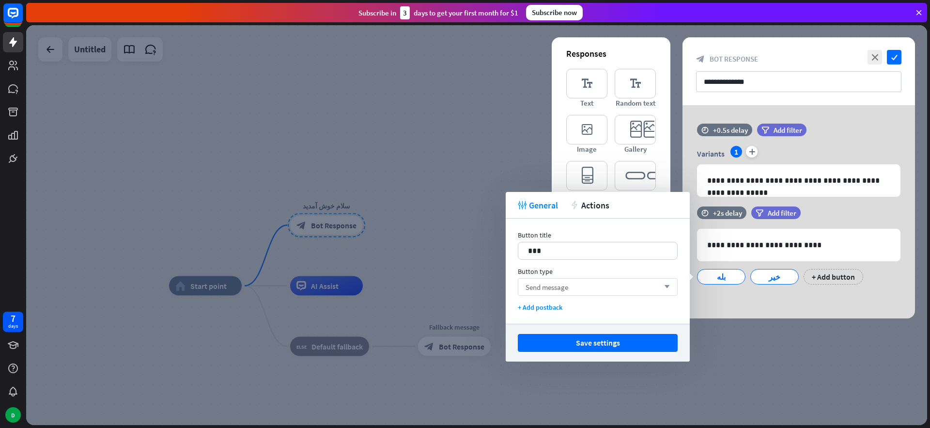
click at [603, 284] on div "Send message arrow_down" at bounding box center [598, 286] width 160 height 17
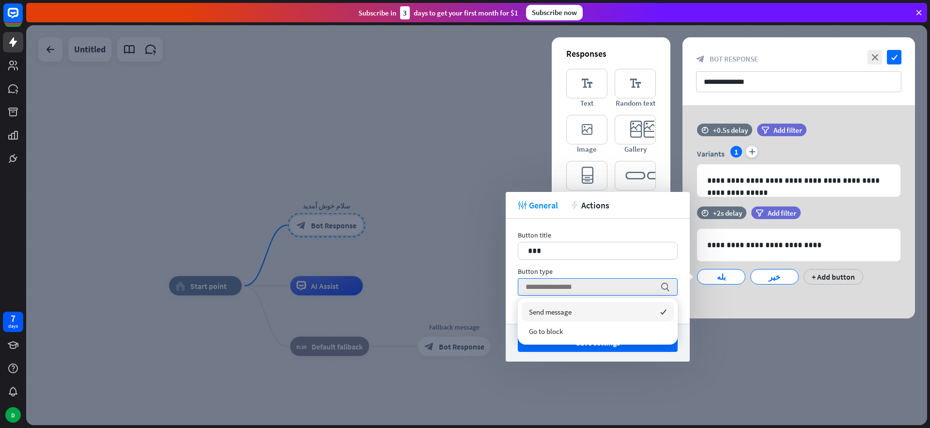
click at [648, 263] on div "Button title 17 *** Button type search + Add postback" at bounding box center [598, 271] width 184 height 105
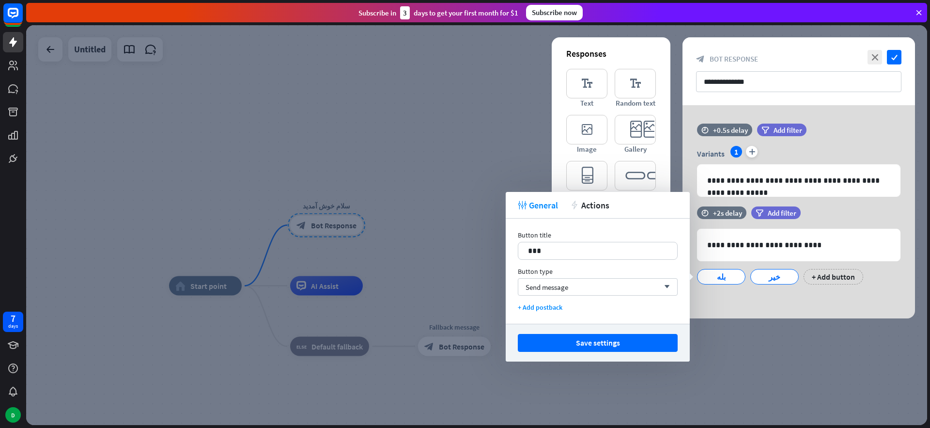
click at [768, 64] on div "**********" at bounding box center [799, 71] width 233 height 68
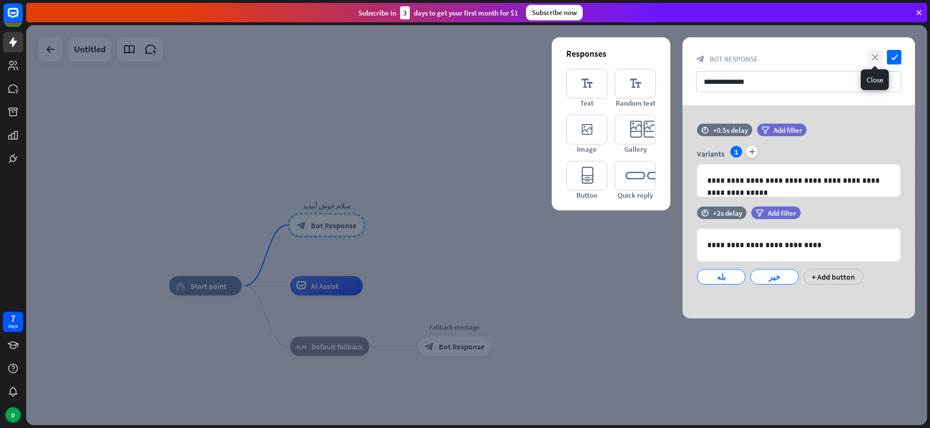
click at [875, 55] on icon "close" at bounding box center [875, 57] width 15 height 15
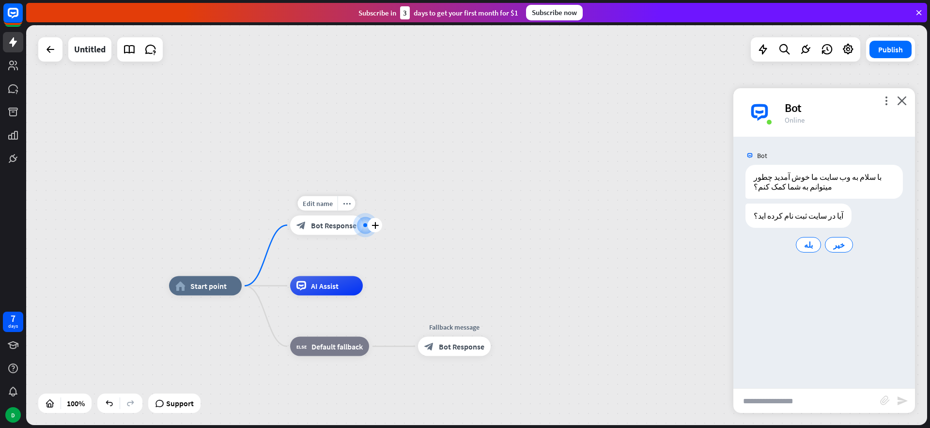
click at [365, 227] on div at bounding box center [365, 225] width 10 height 10
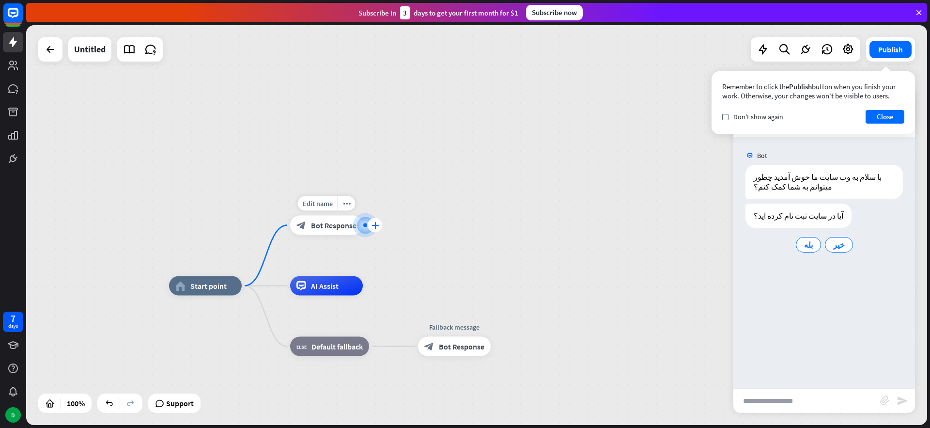
click at [372, 225] on icon "plus" at bounding box center [375, 225] width 7 height 7
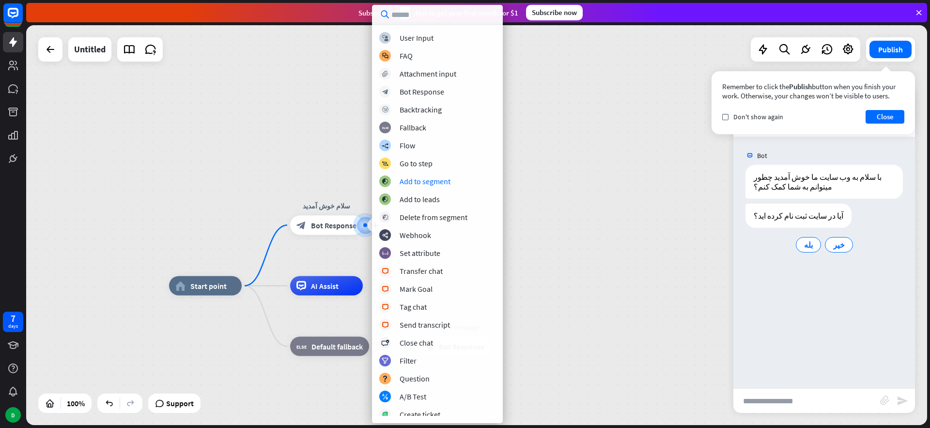
click at [526, 187] on div "home_2 Start point plus سلام خوش آمدید block_bot_response Bot Response AI Assis…" at bounding box center [476, 225] width 901 height 400
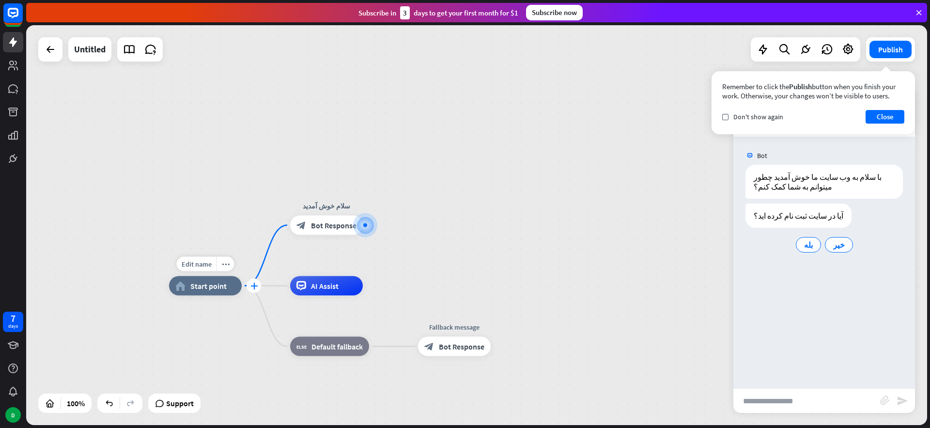
click at [251, 285] on icon "plus" at bounding box center [254, 285] width 7 height 7
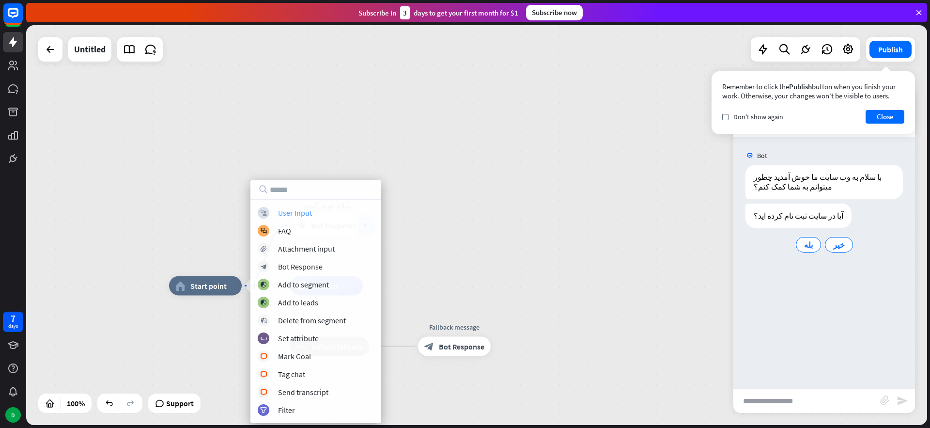
click at [301, 213] on div "User Input" at bounding box center [295, 213] width 34 height 10
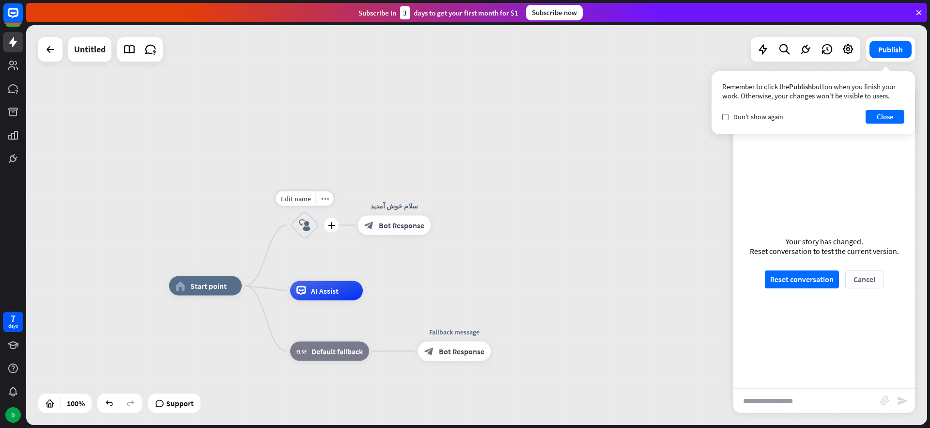
click at [303, 225] on icon "block_user_input" at bounding box center [305, 225] width 12 height 12
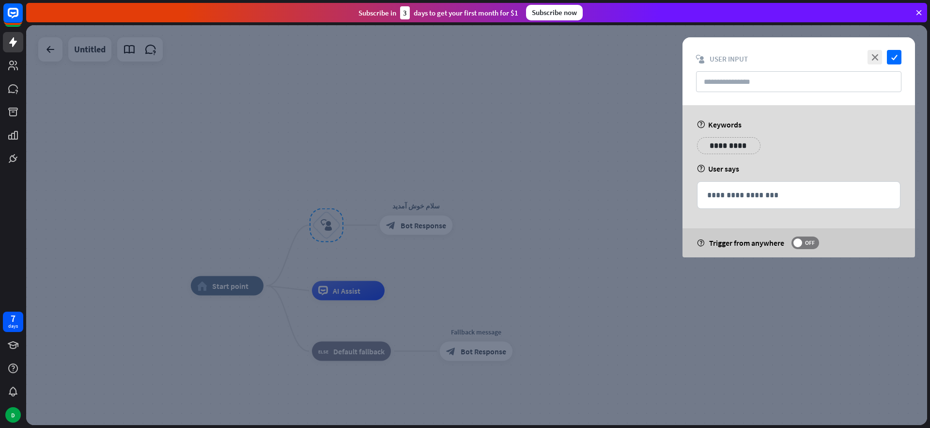
click at [526, 128] on div at bounding box center [476, 225] width 901 height 400
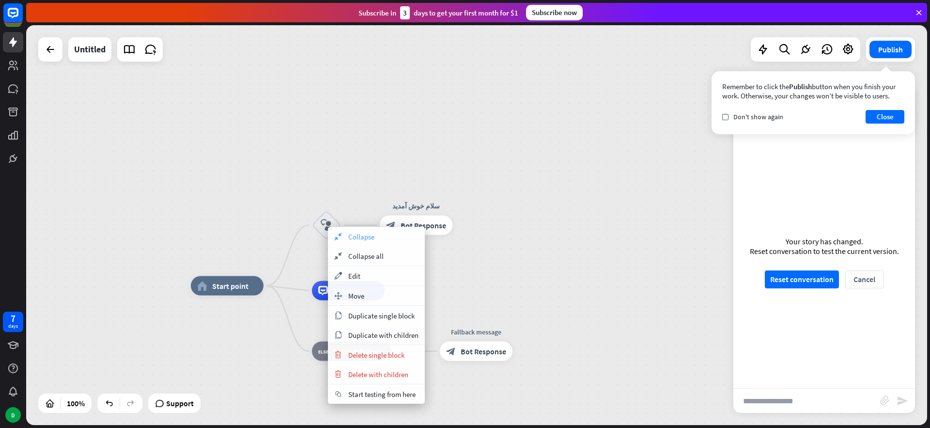
click at [328, 227] on div "collapse Collapse" at bounding box center [376, 236] width 97 height 19
click at [392, 356] on span "Delete single block" at bounding box center [377, 354] width 56 height 9
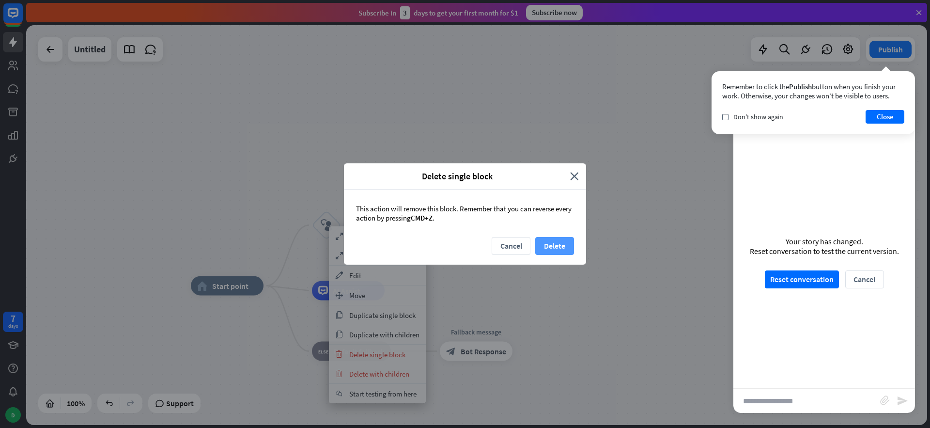
click at [556, 244] on button "Delete" at bounding box center [554, 246] width 39 height 18
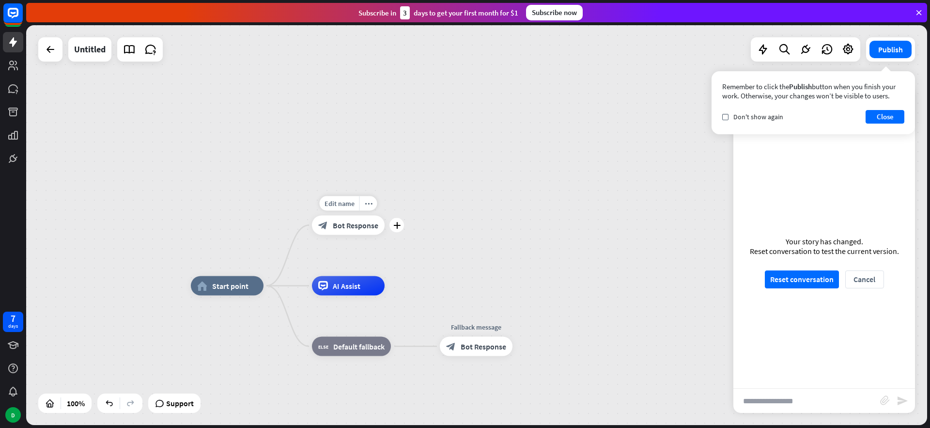
drag, startPoint x: 275, startPoint y: 287, endPoint x: 408, endPoint y: 248, distance: 138.9
click at [360, 347] on span "Default fallback" at bounding box center [358, 347] width 51 height 10
click at [342, 329] on div "Edit name" at bounding box center [343, 324] width 40 height 15
drag, startPoint x: 355, startPoint y: 348, endPoint x: 376, endPoint y: 345, distance: 21.9
click at [355, 348] on span "Default fallback" at bounding box center [358, 347] width 51 height 10
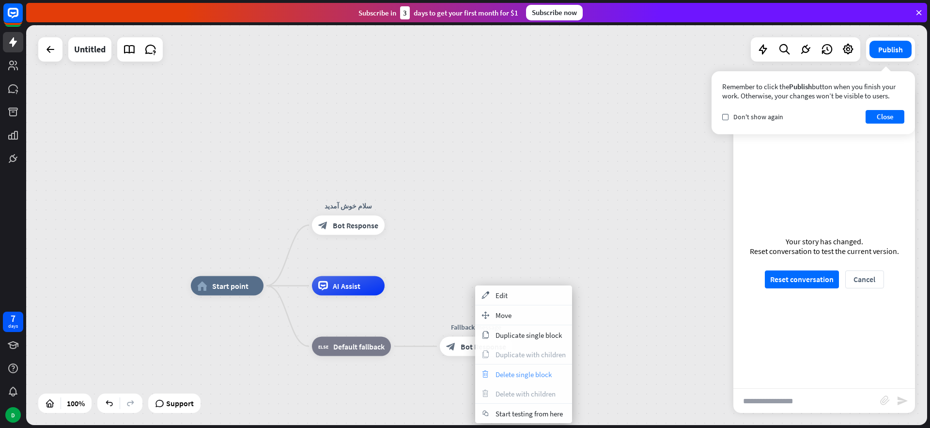
click at [509, 375] on span "Delete single block" at bounding box center [524, 374] width 56 height 9
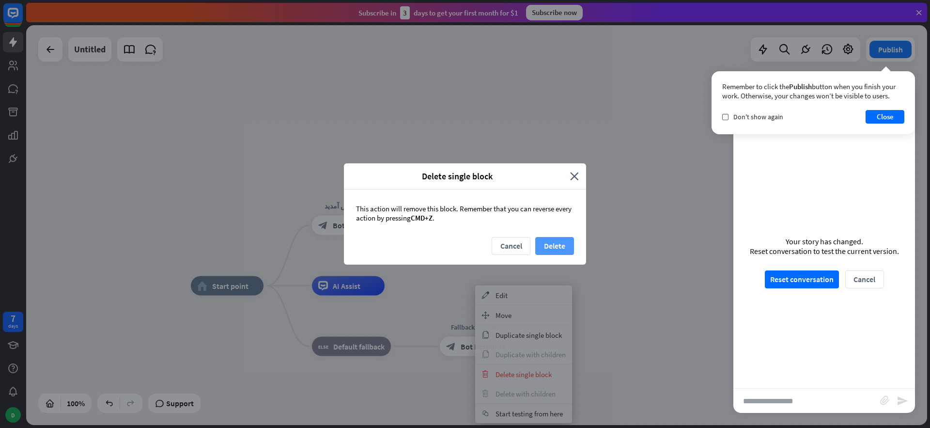
click at [557, 247] on button "Delete" at bounding box center [554, 246] width 39 height 18
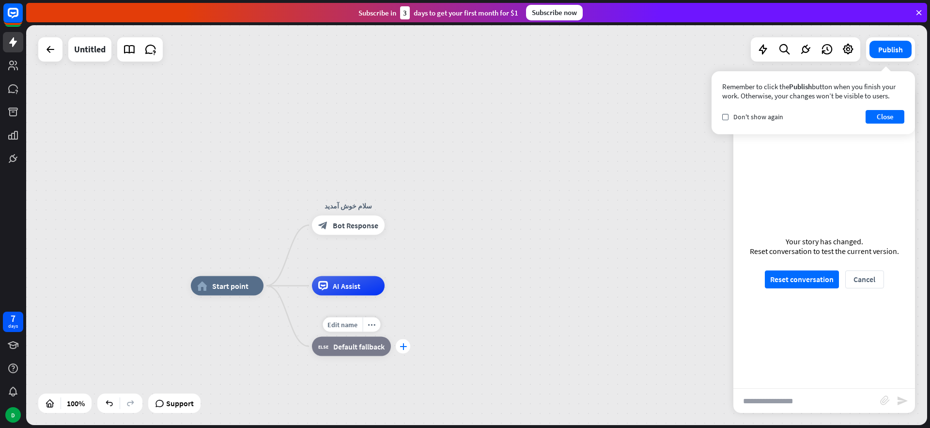
click at [403, 344] on icon "plus" at bounding box center [403, 346] width 7 height 7
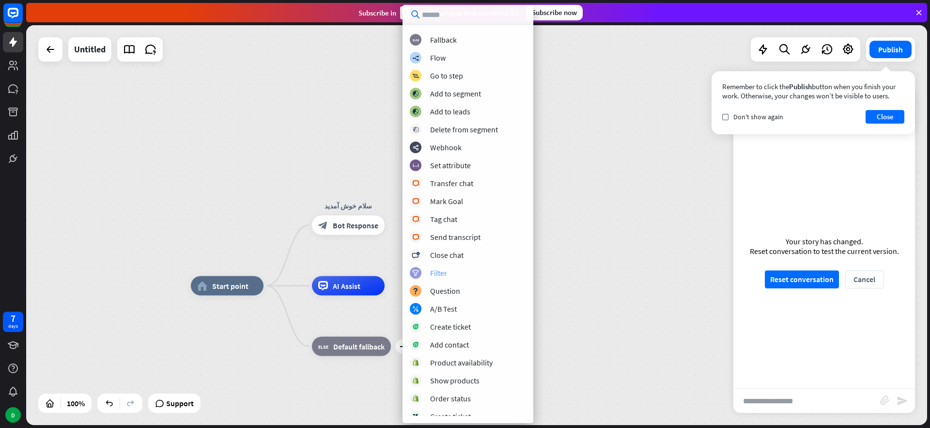
scroll to position [36, 0]
click at [452, 288] on div "Question" at bounding box center [445, 288] width 30 height 10
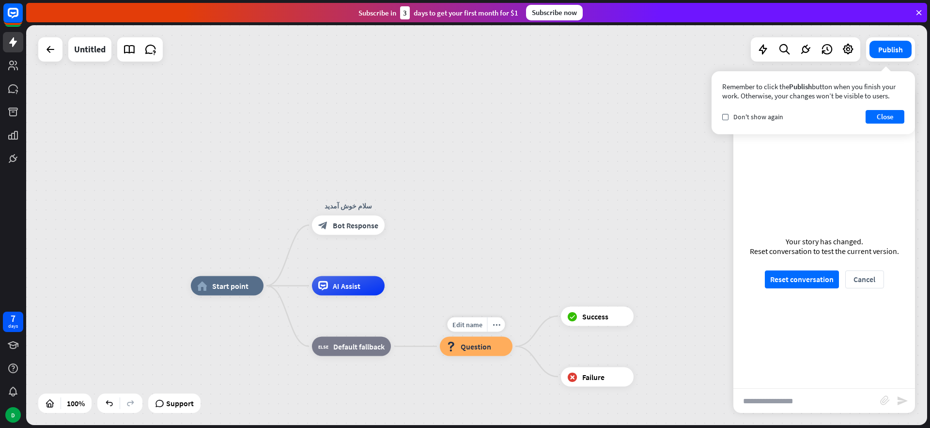
click at [474, 349] on span "Question" at bounding box center [476, 347] width 31 height 10
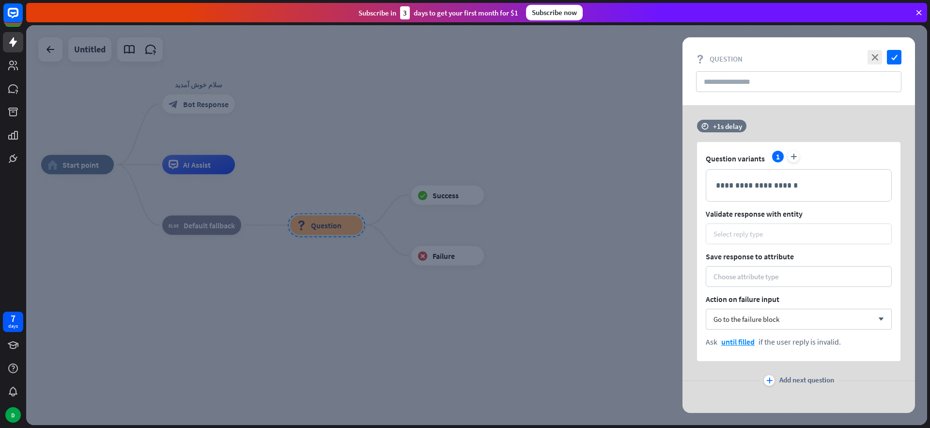
scroll to position [6, 0]
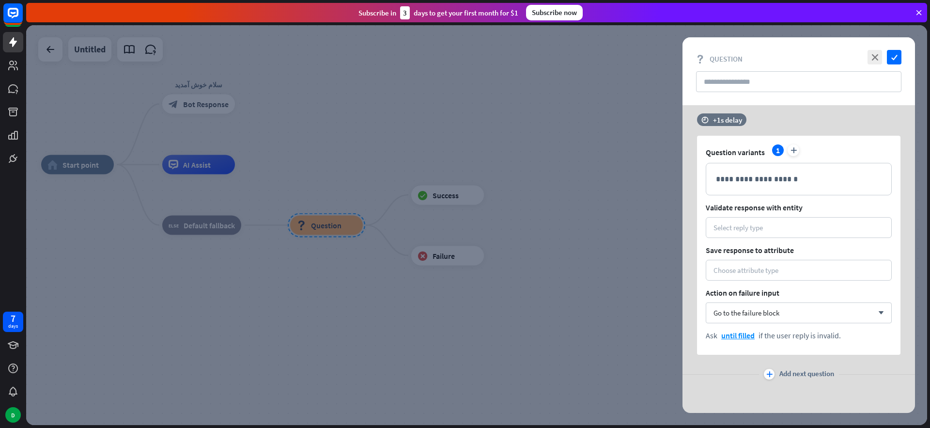
click at [640, 235] on div at bounding box center [476, 225] width 901 height 400
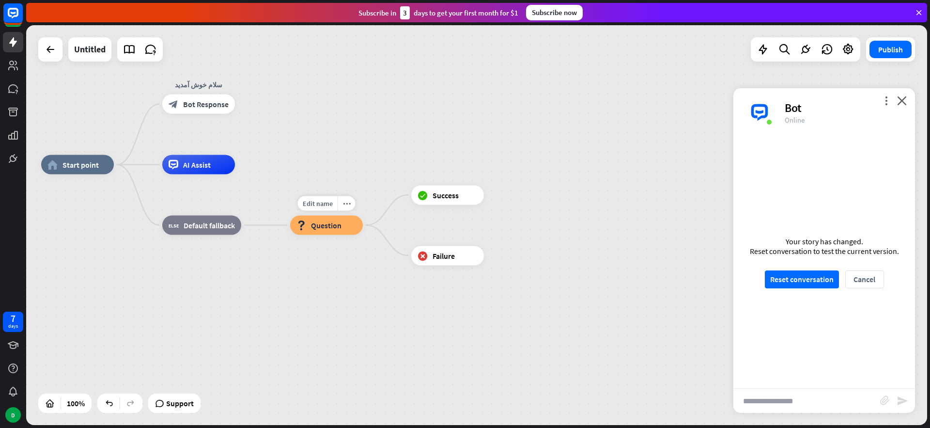
click at [339, 229] on span "Question" at bounding box center [326, 225] width 31 height 10
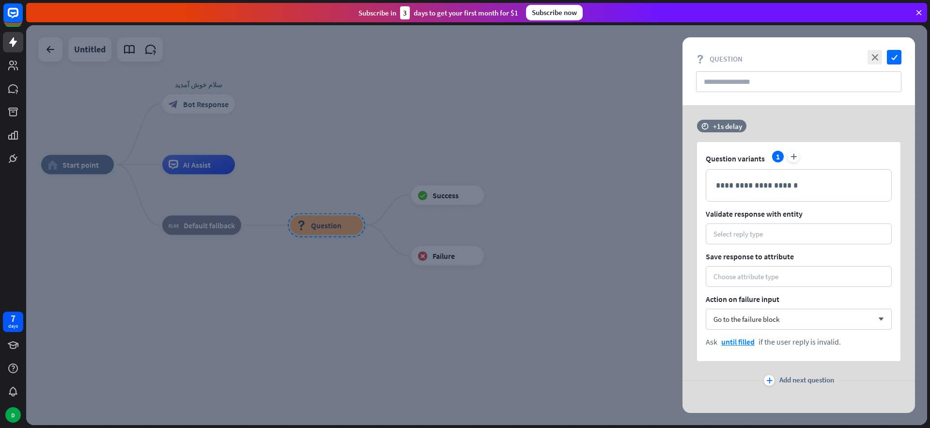
drag, startPoint x: 319, startPoint y: 220, endPoint x: 332, endPoint y: 223, distance: 13.5
click at [319, 220] on div at bounding box center [476, 225] width 901 height 400
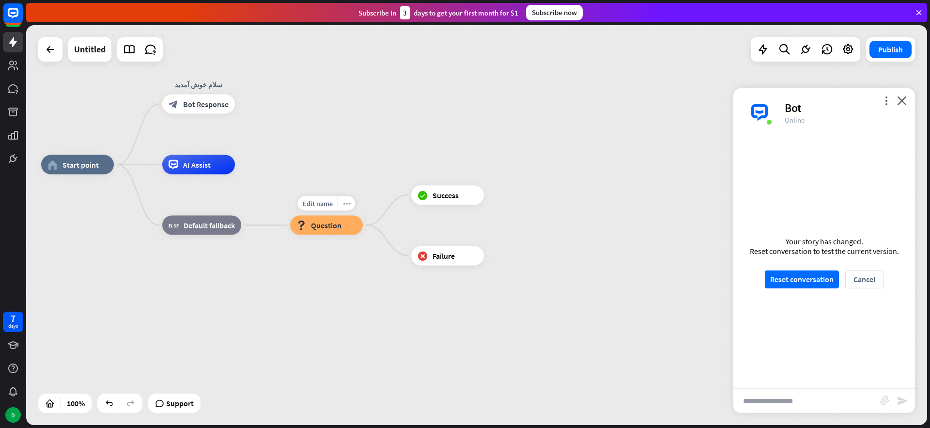
click at [349, 202] on icon "more_horiz" at bounding box center [347, 203] width 8 height 7
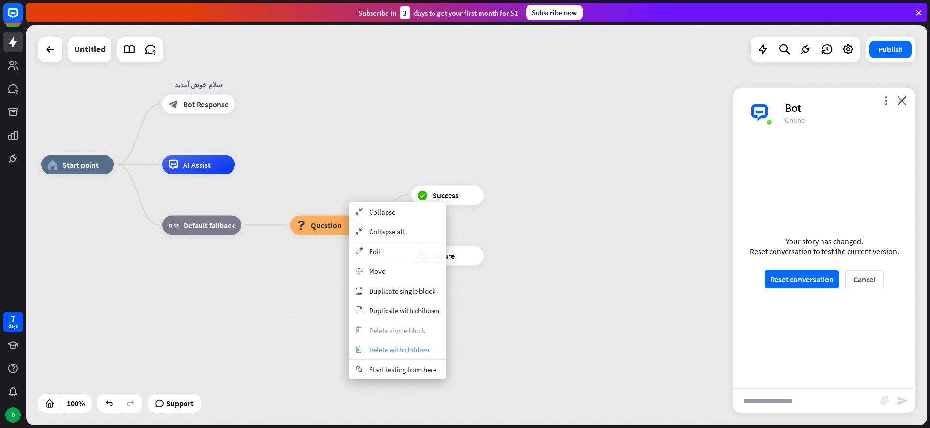
click at [381, 352] on span "Delete with children" at bounding box center [399, 349] width 60 height 9
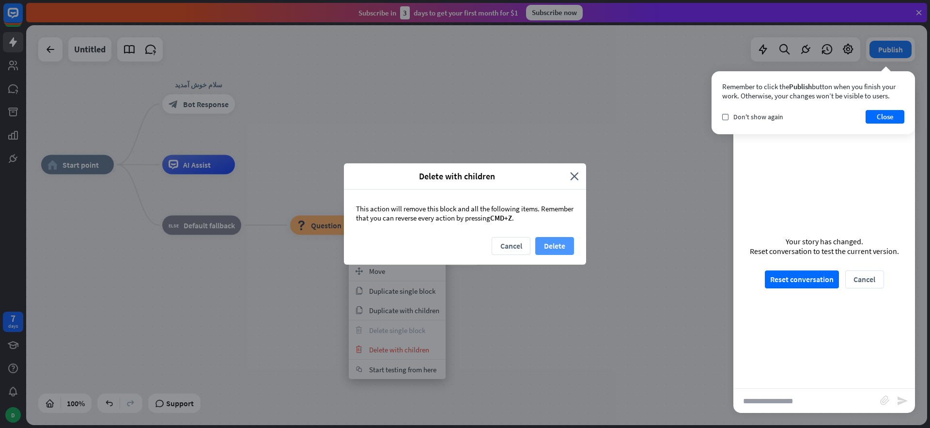
click at [538, 247] on button "Delete" at bounding box center [554, 246] width 39 height 18
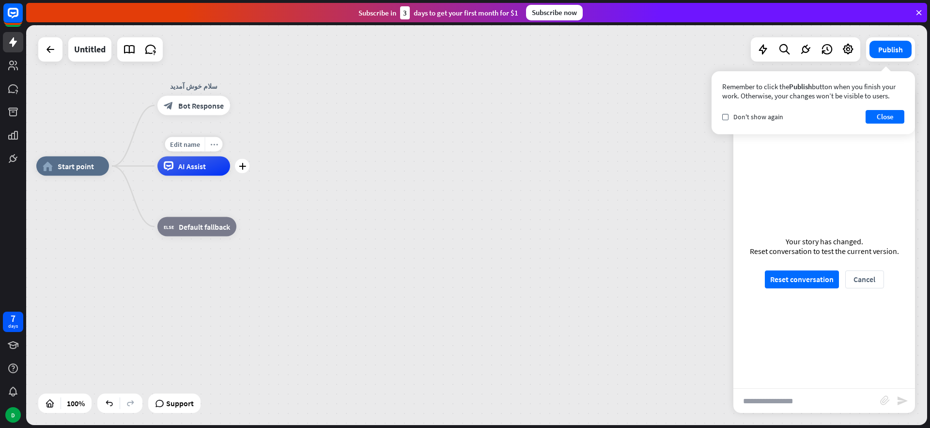
click at [212, 146] on icon "more_horiz" at bounding box center [214, 144] width 8 height 7
click at [202, 176] on div "plus AI Assist" at bounding box center [193, 166] width 73 height 19
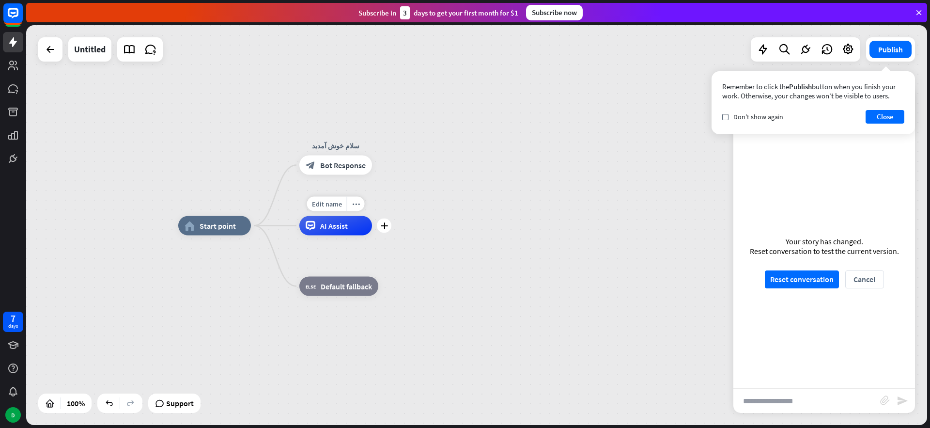
drag, startPoint x: 199, startPoint y: 188, endPoint x: 345, endPoint y: 224, distance: 150.2
click at [341, 235] on div "Edit name more_horiz plus AI Assist" at bounding box center [335, 225] width 73 height 19
click at [329, 162] on span "Bot Response" at bounding box center [343, 165] width 46 height 10
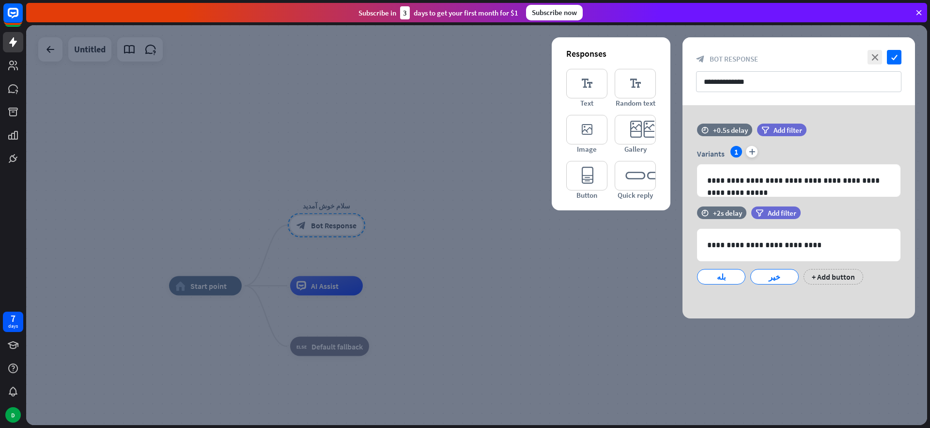
click at [778, 296] on div "**********" at bounding box center [799, 211] width 233 height 213
click at [752, 297] on div "**********" at bounding box center [799, 211] width 233 height 213
click at [826, 150] on div "Variants 1 plus" at bounding box center [799, 154] width 204 height 16
drag, startPoint x: 731, startPoint y: 297, endPoint x: 568, endPoint y: 280, distance: 163.2
click at [731, 297] on div "**********" at bounding box center [799, 211] width 233 height 213
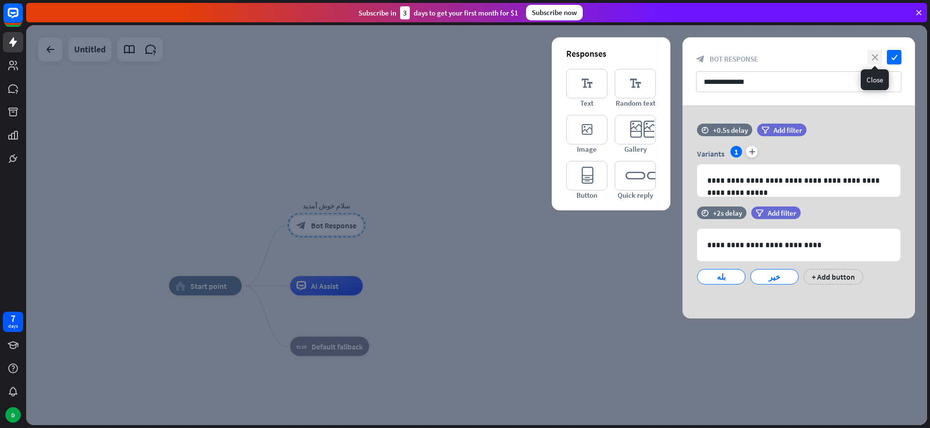
click at [871, 55] on icon "close" at bounding box center [875, 57] width 15 height 15
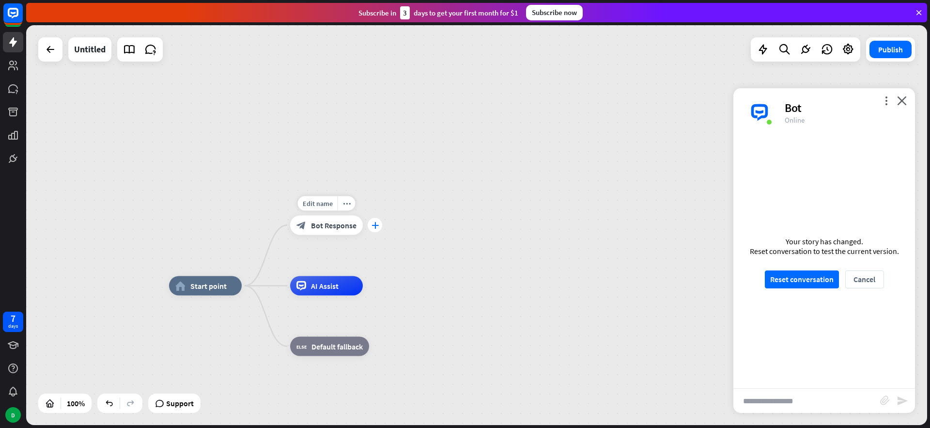
click at [373, 226] on icon "plus" at bounding box center [375, 225] width 7 height 7
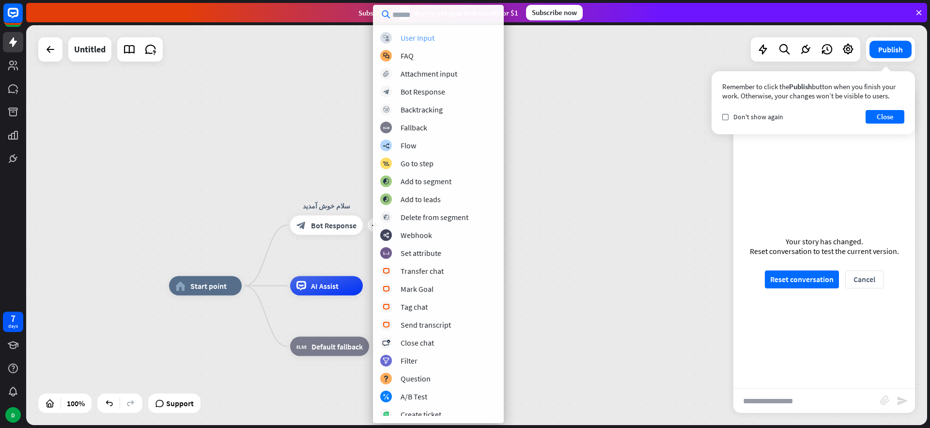
click at [422, 41] on div "User Input" at bounding box center [418, 38] width 34 height 10
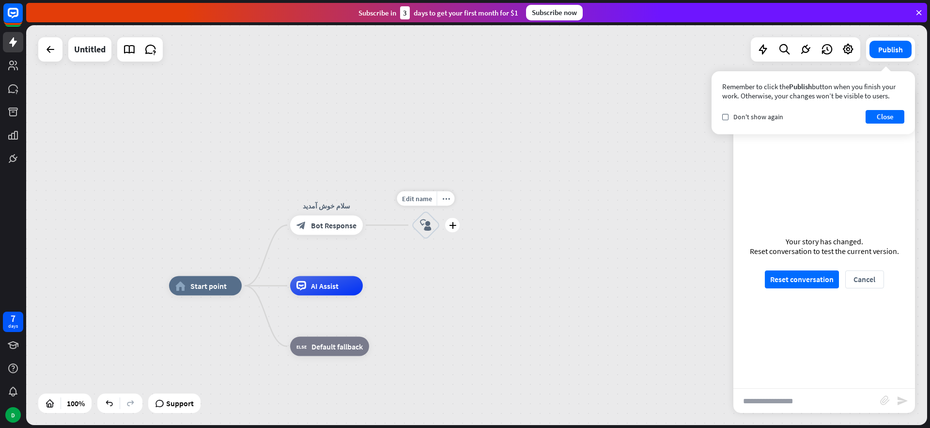
click at [424, 225] on icon "block_user_input" at bounding box center [426, 225] width 12 height 12
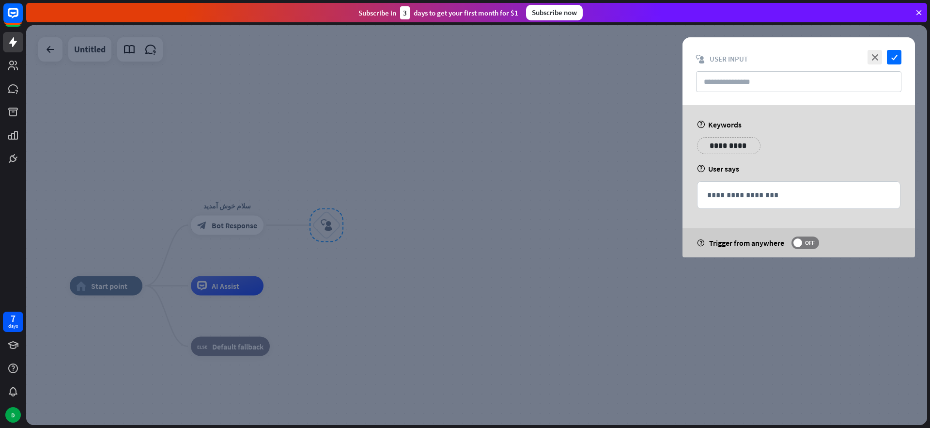
click at [338, 226] on div at bounding box center [476, 225] width 901 height 400
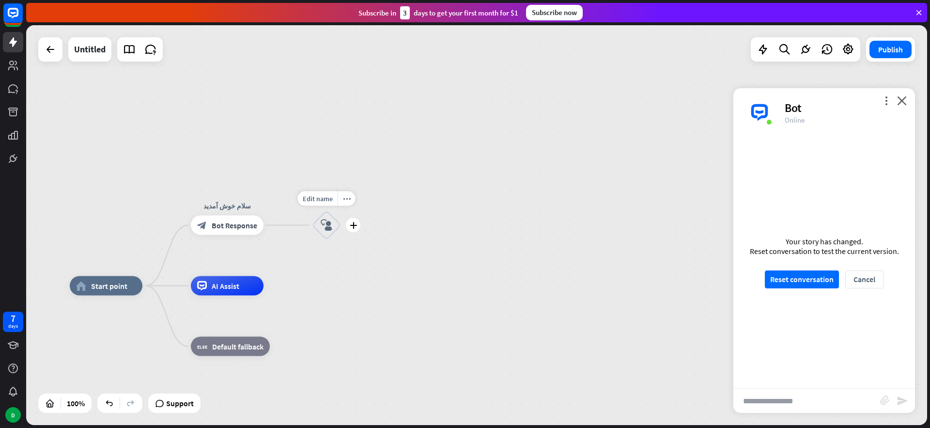
click at [353, 227] on icon "plus" at bounding box center [353, 225] width 7 height 7
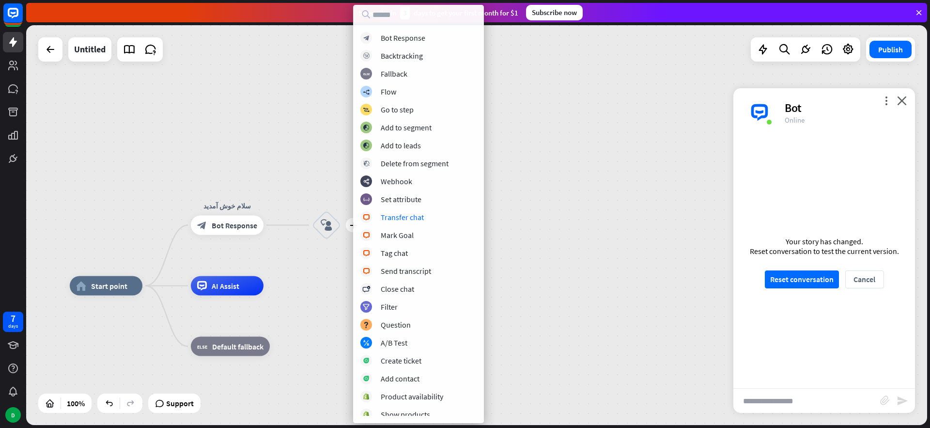
click at [608, 169] on div "home_2 Start point سلام خوش آمدید block_bot_response Bot Response plus block_us…" at bounding box center [476, 225] width 901 height 400
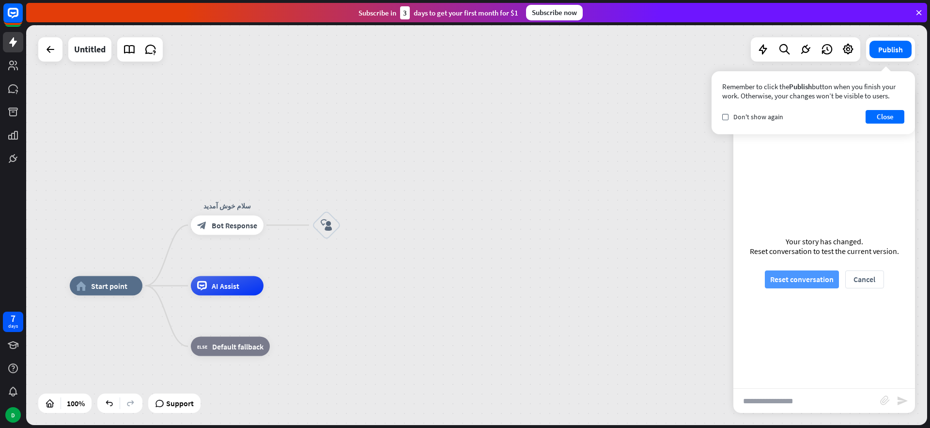
click at [794, 278] on button "Reset conversation" at bounding box center [802, 279] width 74 height 18
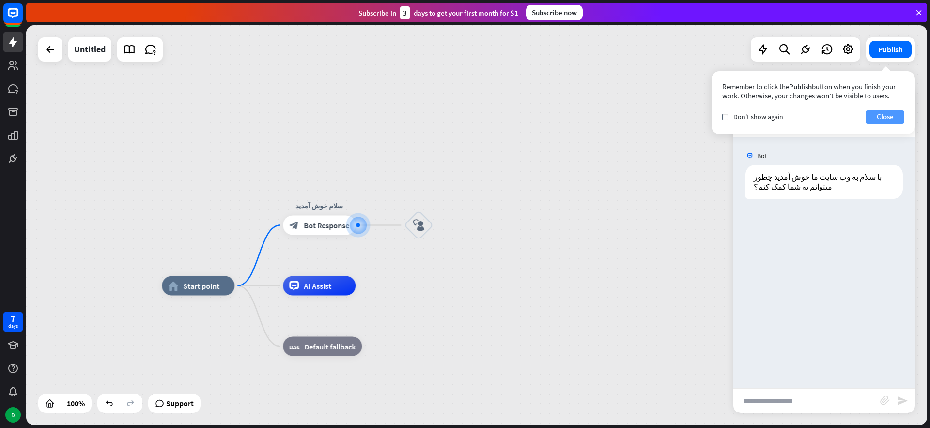
click at [883, 114] on button "Close" at bounding box center [885, 117] width 39 height 14
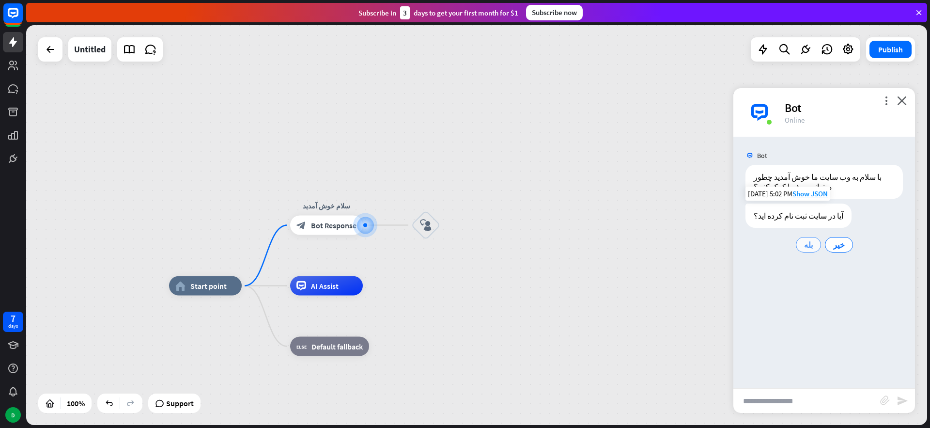
click at [809, 244] on span "بله" at bounding box center [808, 245] width 9 height 10
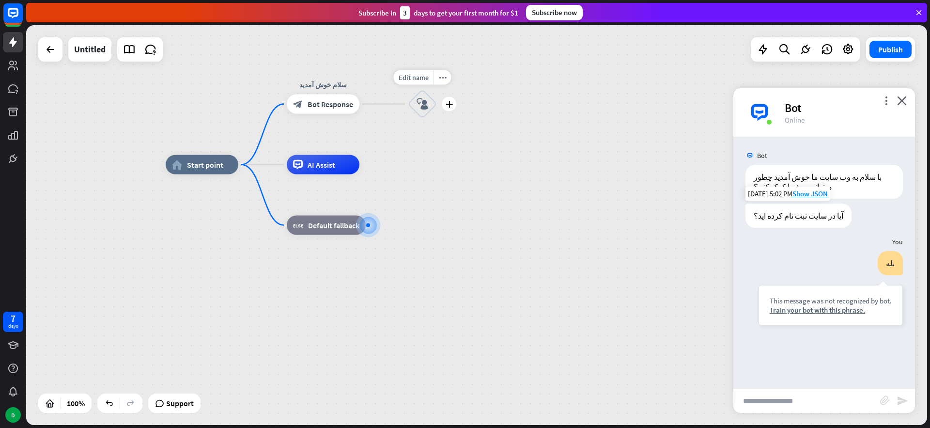
click at [424, 106] on icon "block_user_input" at bounding box center [423, 104] width 12 height 12
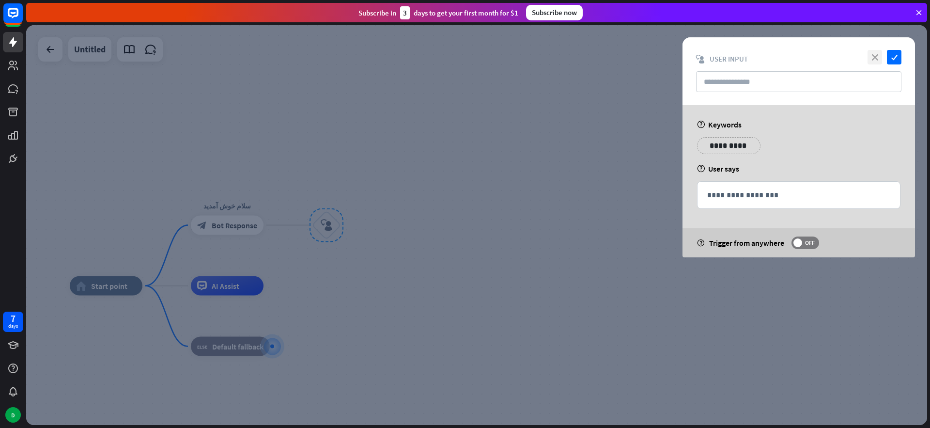
click at [881, 58] on icon "close" at bounding box center [875, 57] width 15 height 15
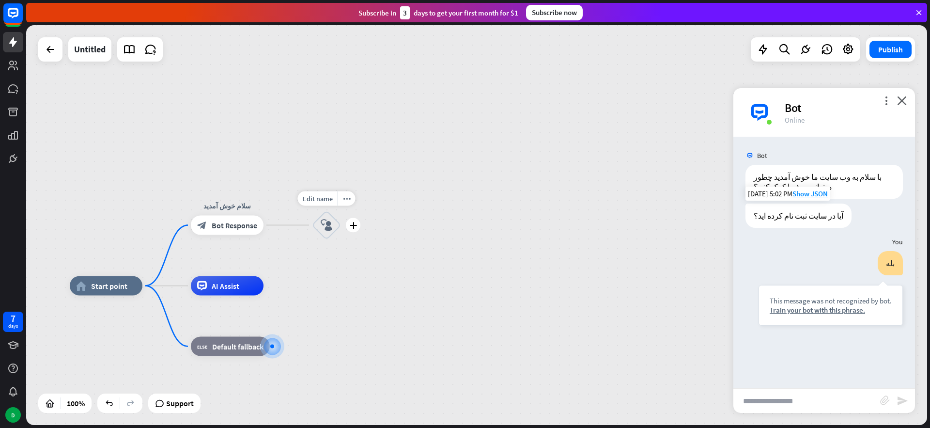
click at [330, 224] on icon "block_user_input" at bounding box center [327, 225] width 12 height 12
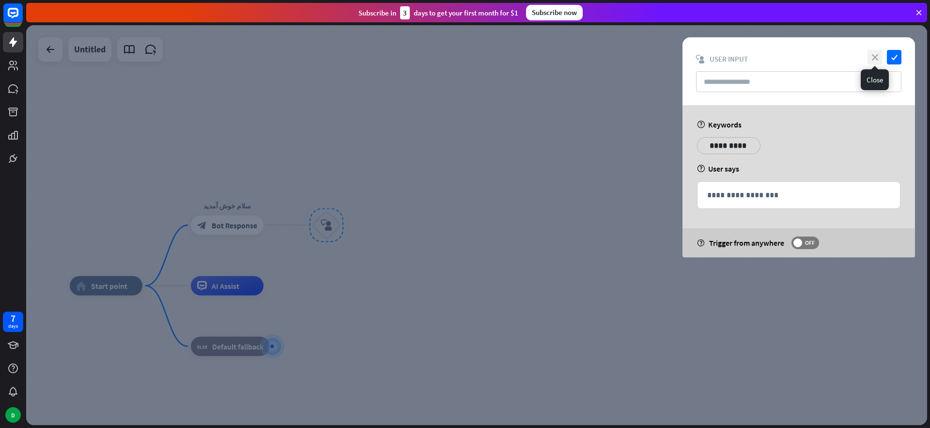
click at [874, 54] on icon "close" at bounding box center [875, 57] width 15 height 15
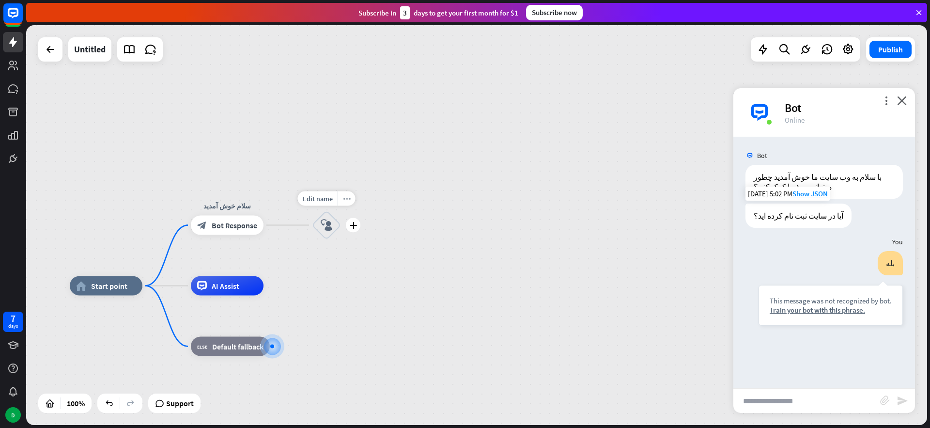
click at [348, 199] on icon "more_horiz" at bounding box center [347, 198] width 8 height 7
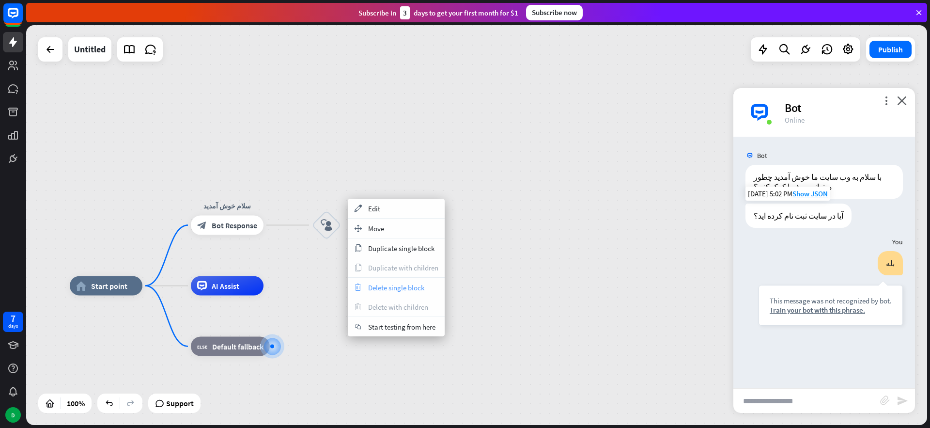
click at [379, 284] on span "Delete single block" at bounding box center [396, 287] width 56 height 9
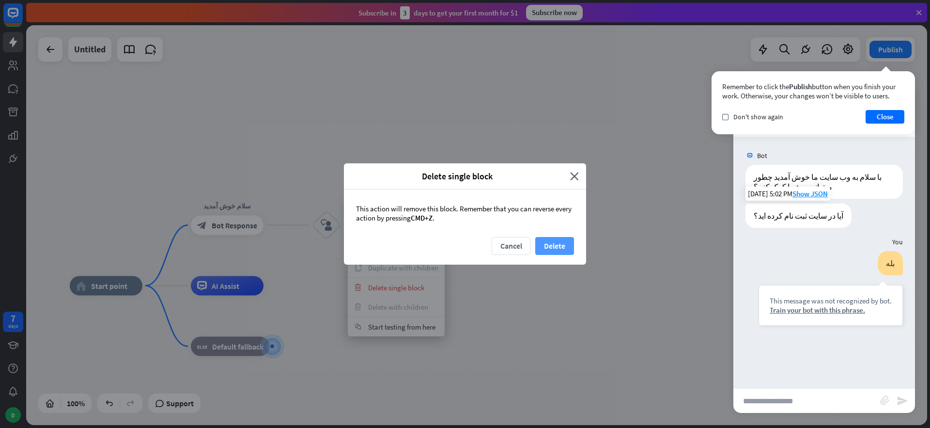
click at [548, 249] on button "Delete" at bounding box center [554, 246] width 39 height 18
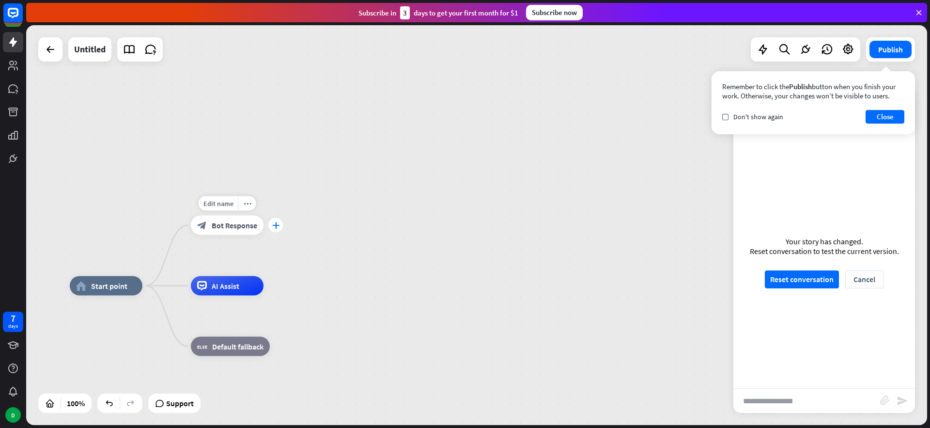
click at [278, 225] on icon "plus" at bounding box center [275, 225] width 7 height 7
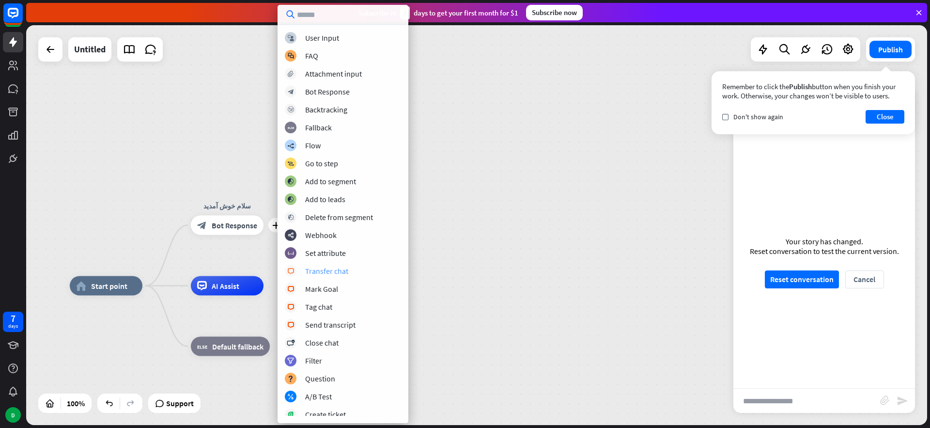
click at [339, 268] on div "Transfer chat" at bounding box center [326, 271] width 43 height 10
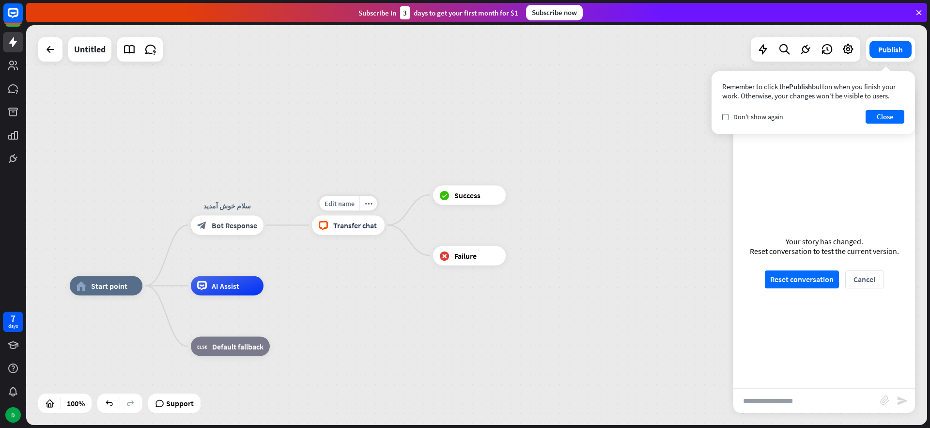
click at [354, 225] on span "Transfer chat" at bounding box center [355, 225] width 44 height 10
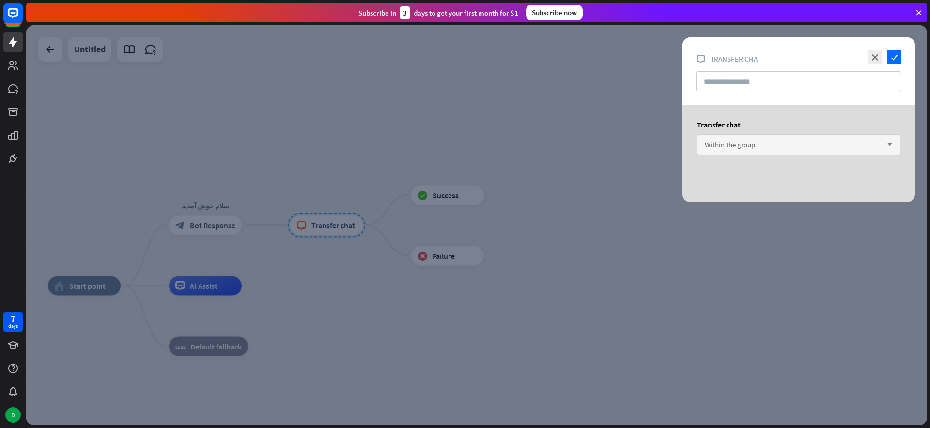
click at [805, 142] on div "Within the group arrow_down" at bounding box center [799, 144] width 204 height 21
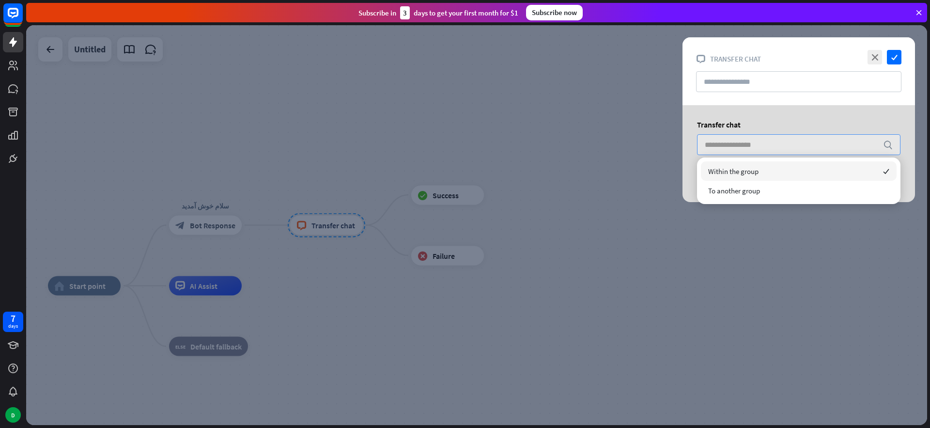
click at [805, 142] on input "search" at bounding box center [791, 145] width 173 height 20
click at [712, 112] on div "Transfer chat search" at bounding box center [799, 142] width 233 height 74
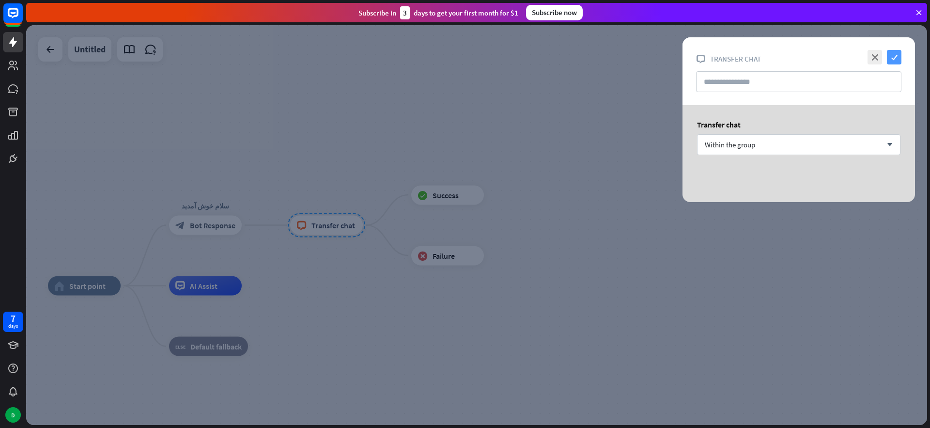
click at [893, 54] on icon "check" at bounding box center [894, 57] width 15 height 15
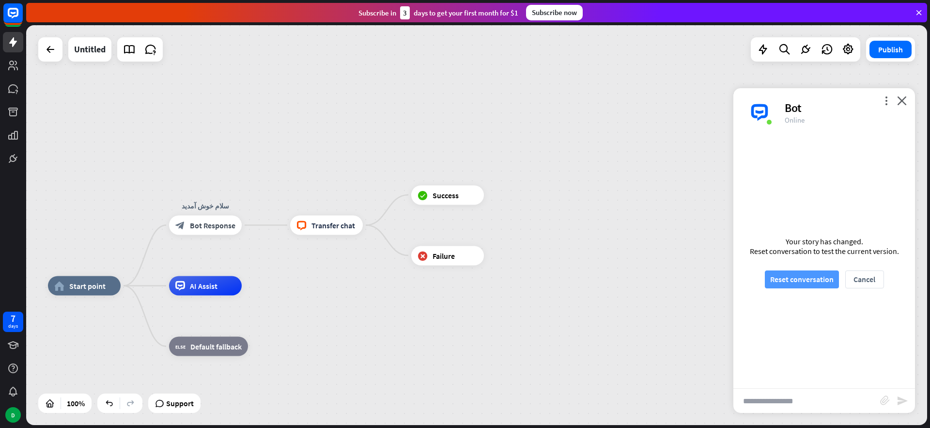
click at [798, 277] on button "Reset conversation" at bounding box center [802, 279] width 74 height 18
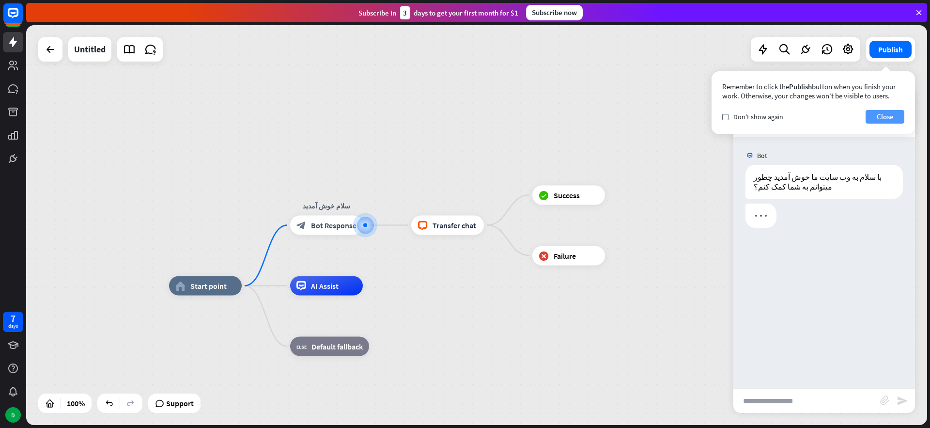
click at [893, 115] on button "Close" at bounding box center [885, 117] width 39 height 14
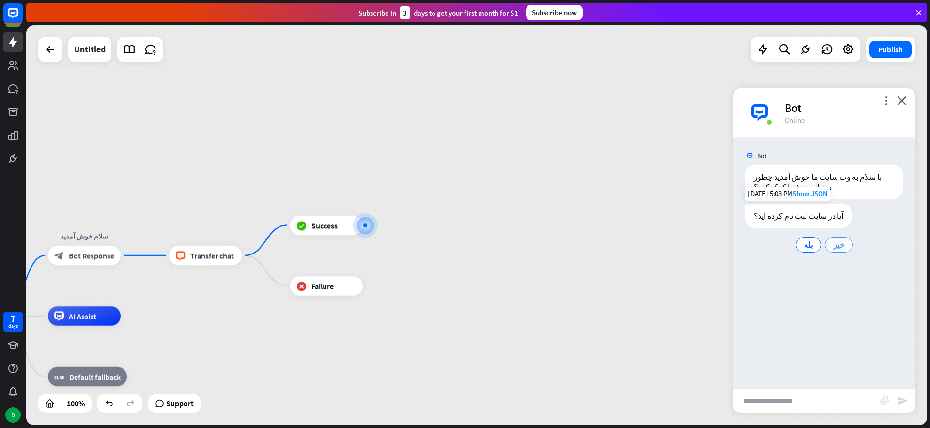
click at [840, 244] on span "خیر" at bounding box center [839, 245] width 12 height 10
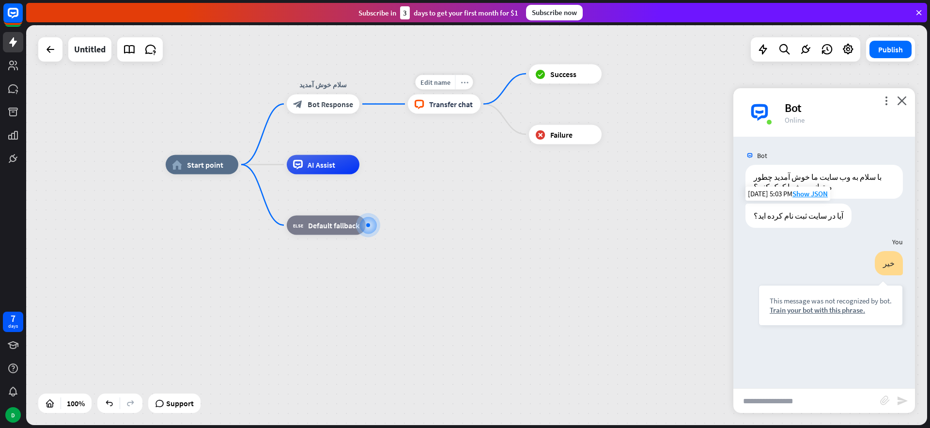
click at [468, 84] on div "more_horiz" at bounding box center [464, 82] width 18 height 15
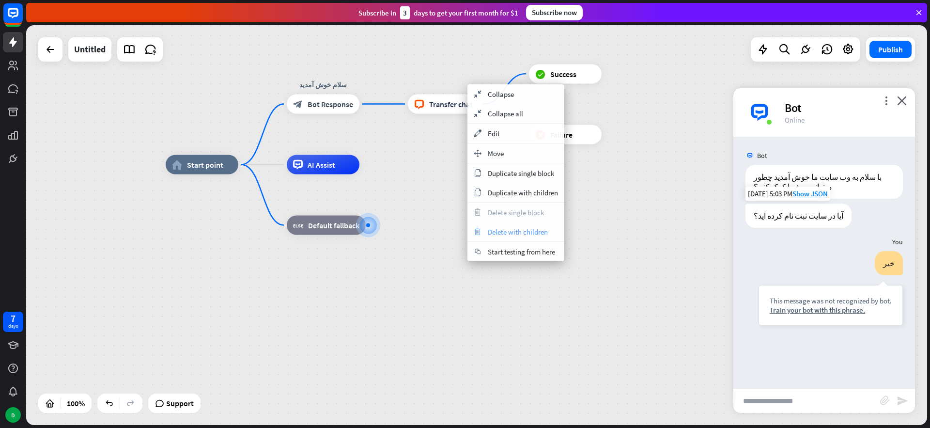
click at [513, 235] on span "Delete with children" at bounding box center [518, 231] width 60 height 9
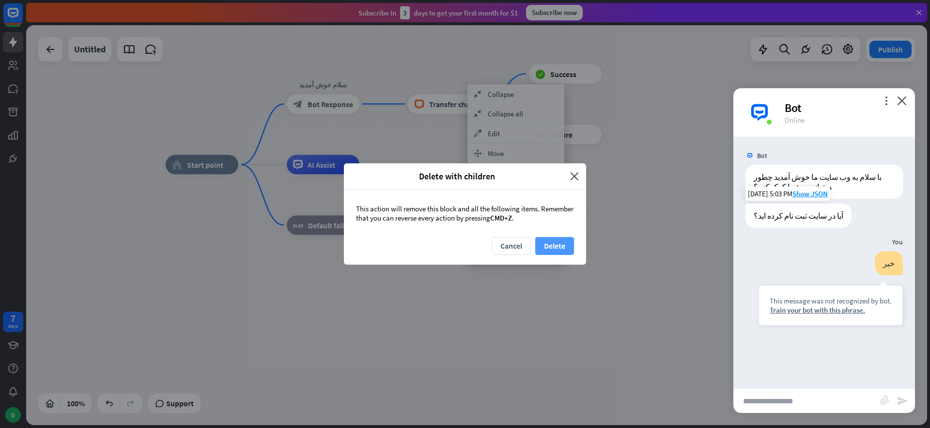
click at [555, 243] on button "Delete" at bounding box center [554, 246] width 39 height 18
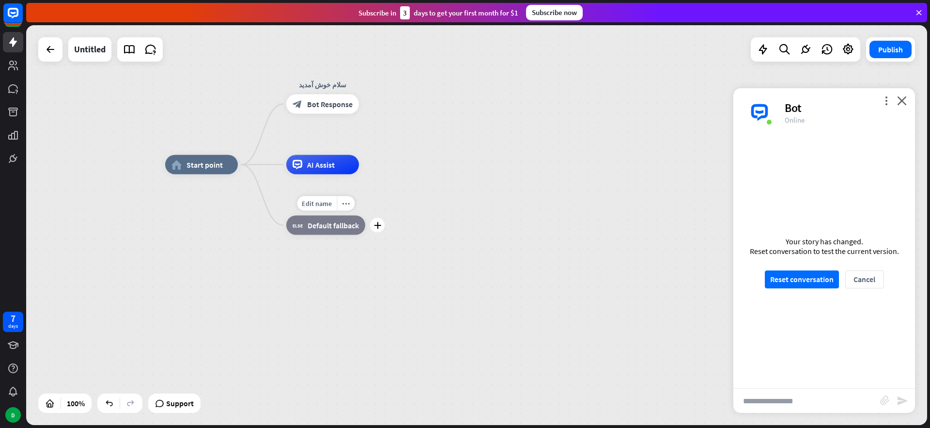
click at [348, 224] on span "Default fallback" at bounding box center [333, 225] width 51 height 10
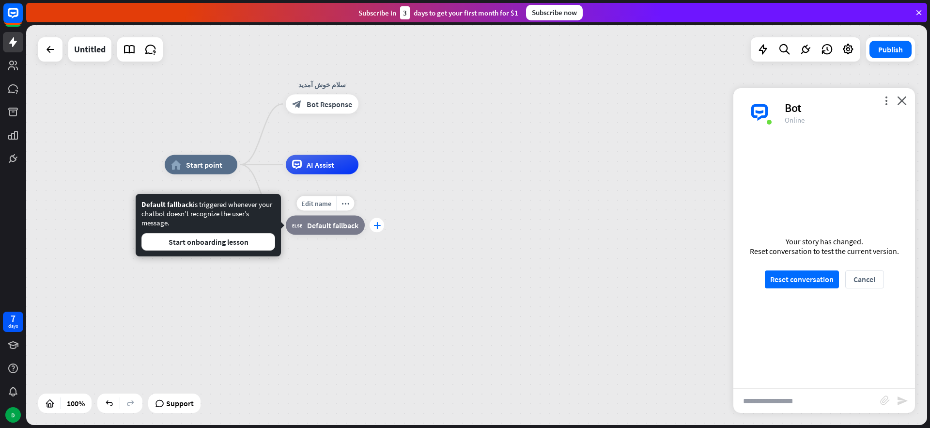
click at [377, 226] on icon "plus" at bounding box center [377, 225] width 7 height 7
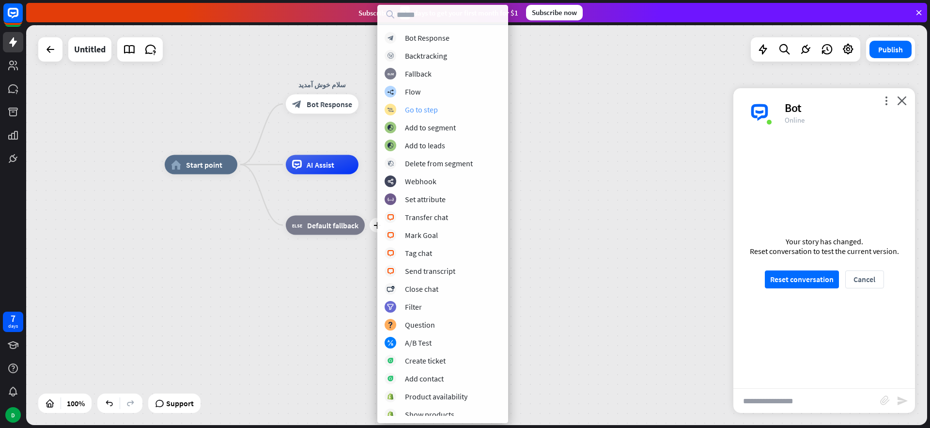
click at [430, 110] on div "Go to step" at bounding box center [421, 110] width 33 height 10
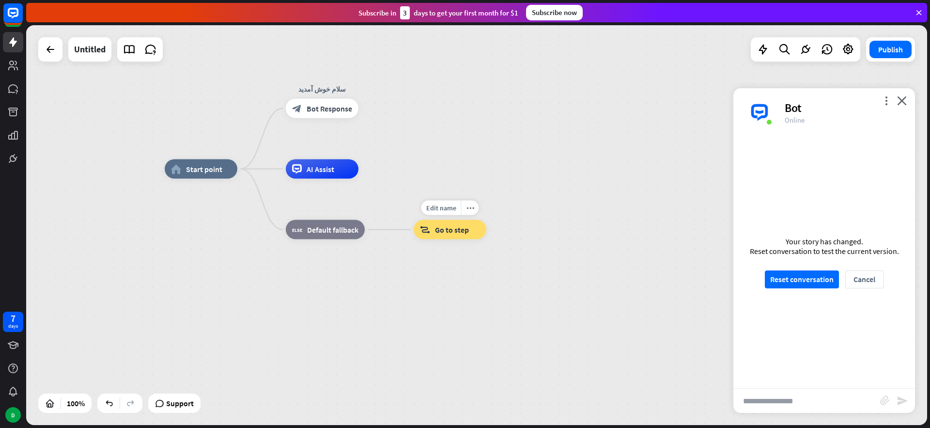
click at [450, 223] on div "block_goto Go to step" at bounding box center [450, 229] width 73 height 19
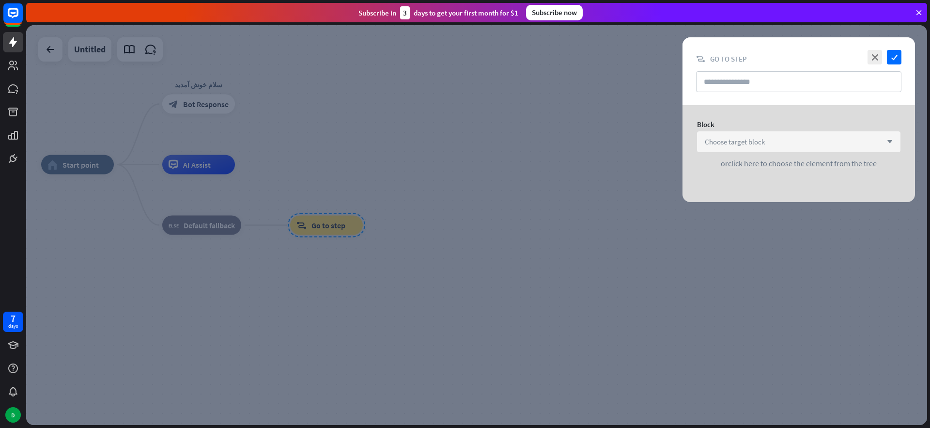
click at [755, 139] on span "Choose target block" at bounding box center [735, 141] width 60 height 9
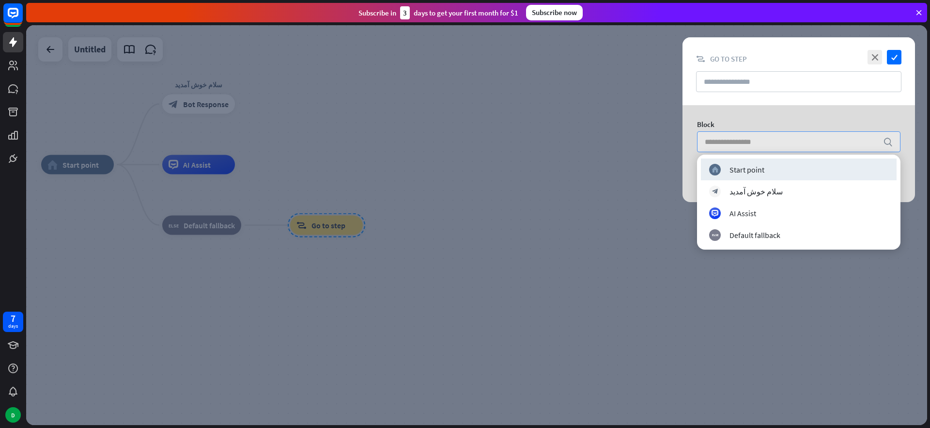
click at [566, 139] on div at bounding box center [476, 225] width 901 height 400
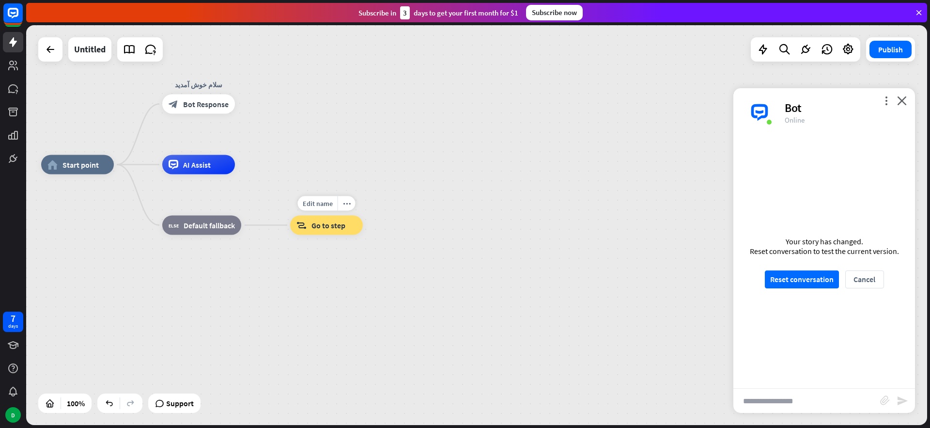
click at [333, 222] on span "Go to step" at bounding box center [329, 225] width 34 height 10
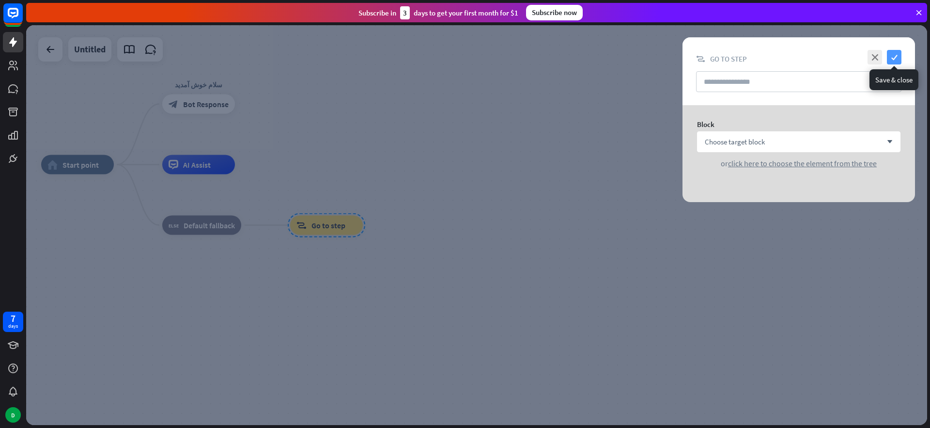
click at [894, 58] on icon "check" at bounding box center [894, 57] width 15 height 15
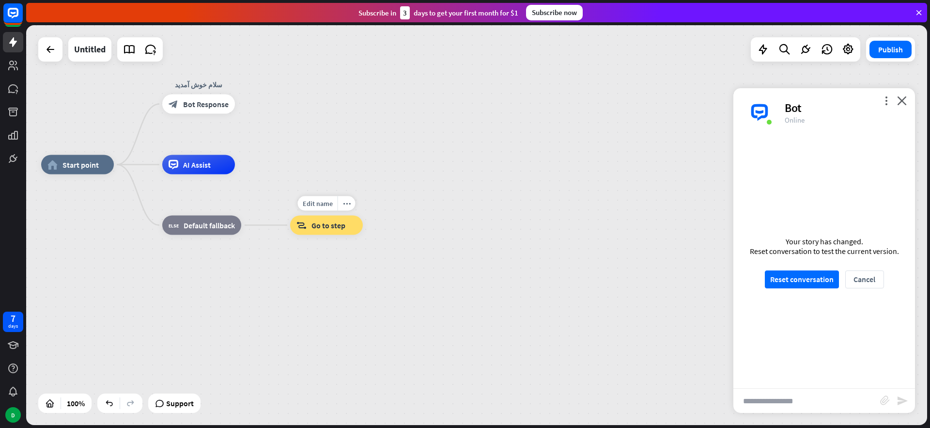
click at [340, 223] on span "Go to step" at bounding box center [329, 225] width 34 height 10
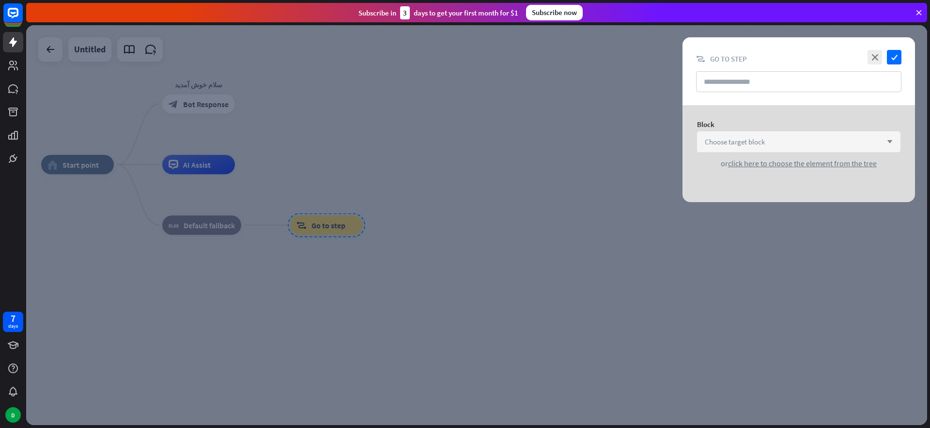
click at [757, 139] on span "Choose target block" at bounding box center [735, 141] width 60 height 9
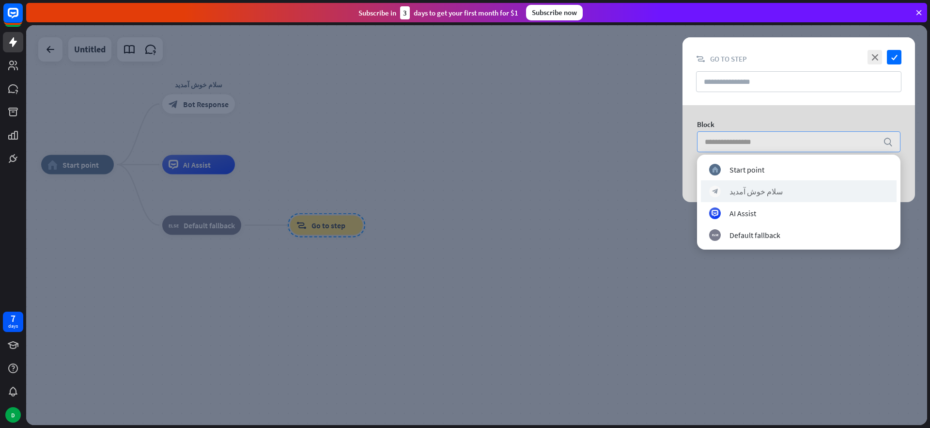
click at [749, 199] on div "block_bot_response سلام خوش آمدید" at bounding box center [799, 191] width 196 height 22
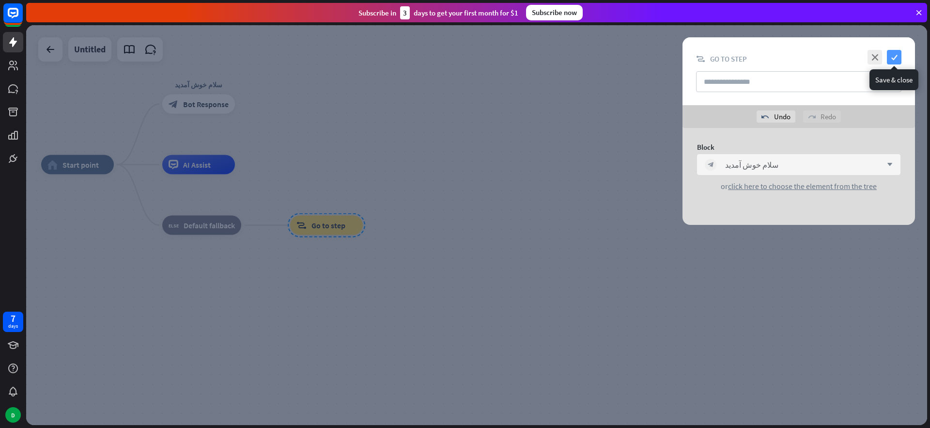
click at [894, 54] on icon "check" at bounding box center [894, 57] width 15 height 15
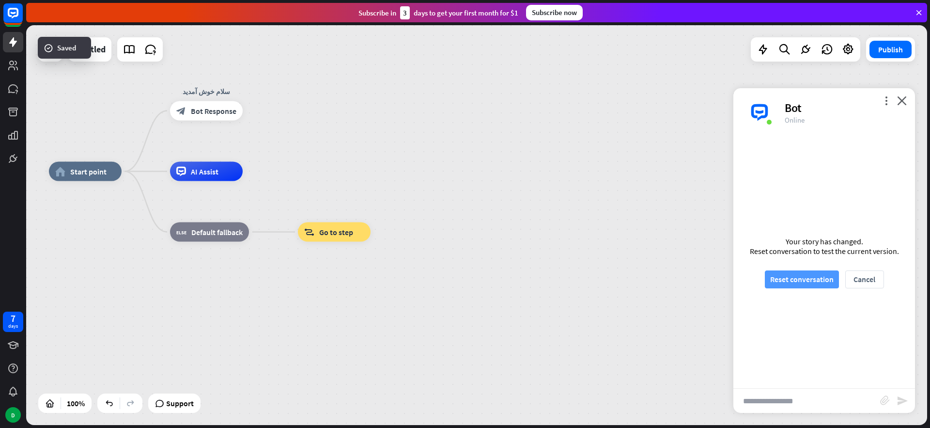
click at [789, 282] on button "Reset conversation" at bounding box center [802, 279] width 74 height 18
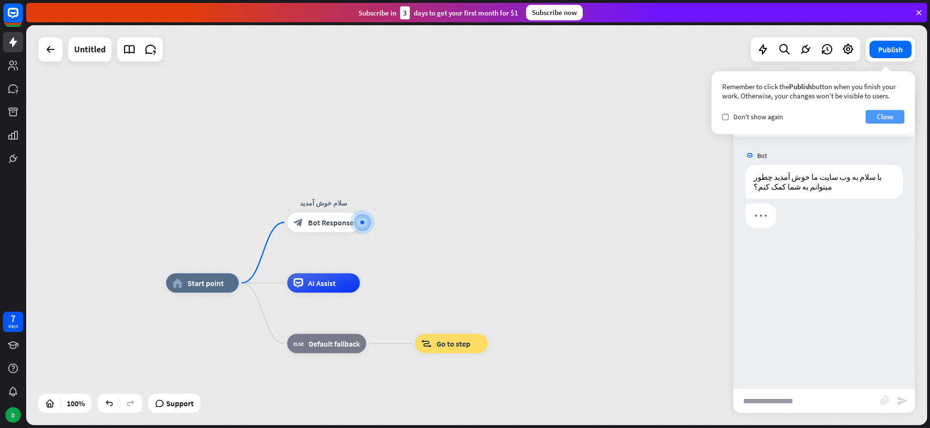
click at [886, 115] on button "Close" at bounding box center [885, 117] width 39 height 14
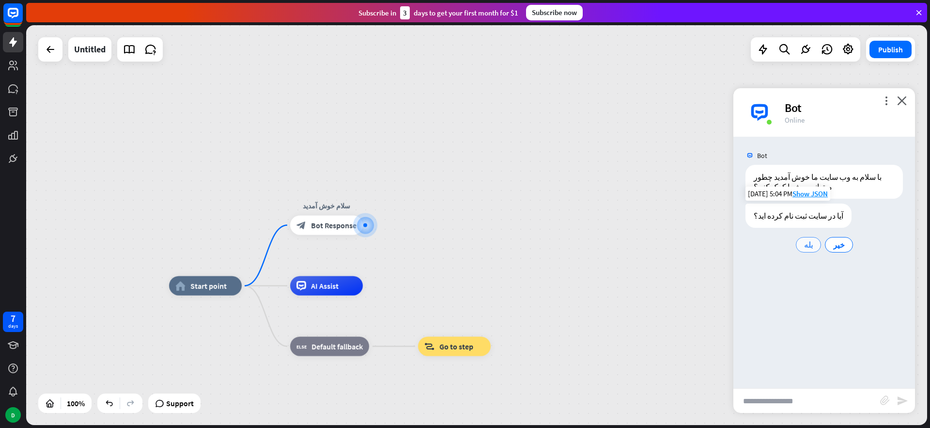
click at [807, 240] on span "بله" at bounding box center [808, 245] width 9 height 10
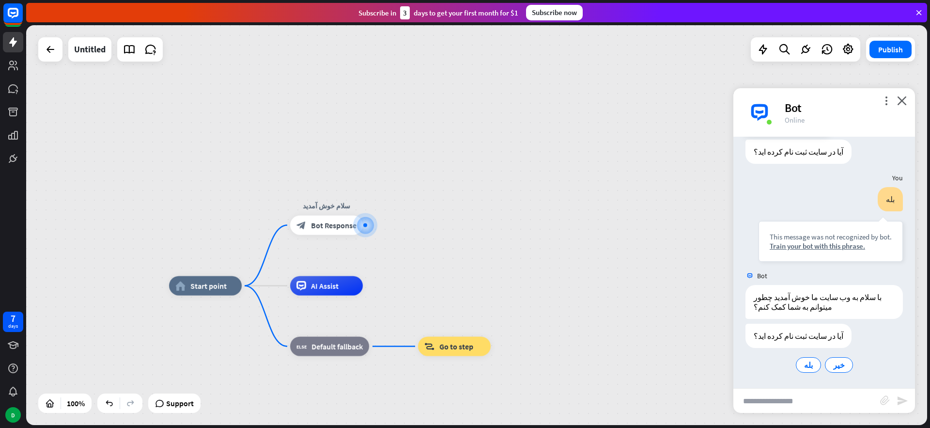
scroll to position [65, 0]
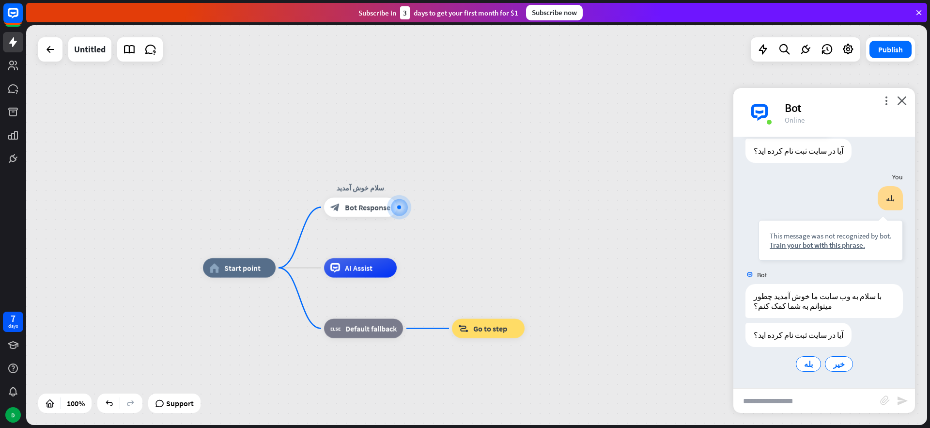
click at [908, 102] on div "more_vert close Bot Online" at bounding box center [825, 112] width 182 height 48
click at [903, 102] on icon "close" at bounding box center [902, 100] width 10 height 9
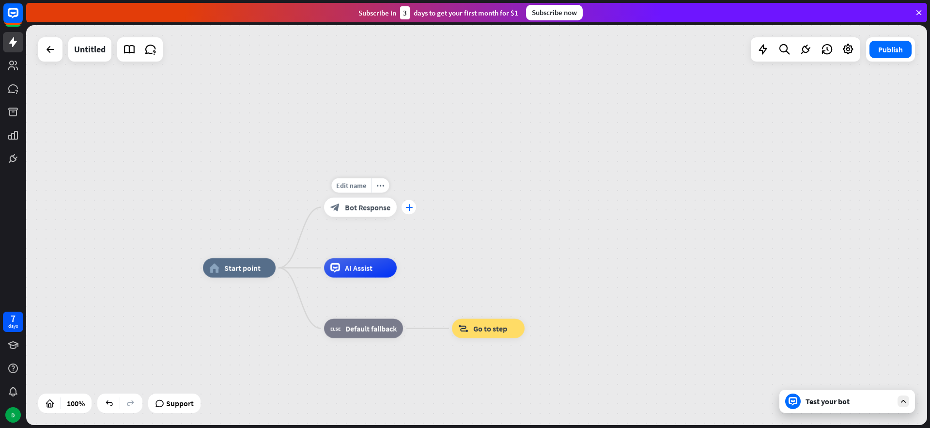
click at [406, 206] on icon "plus" at bounding box center [409, 207] width 7 height 7
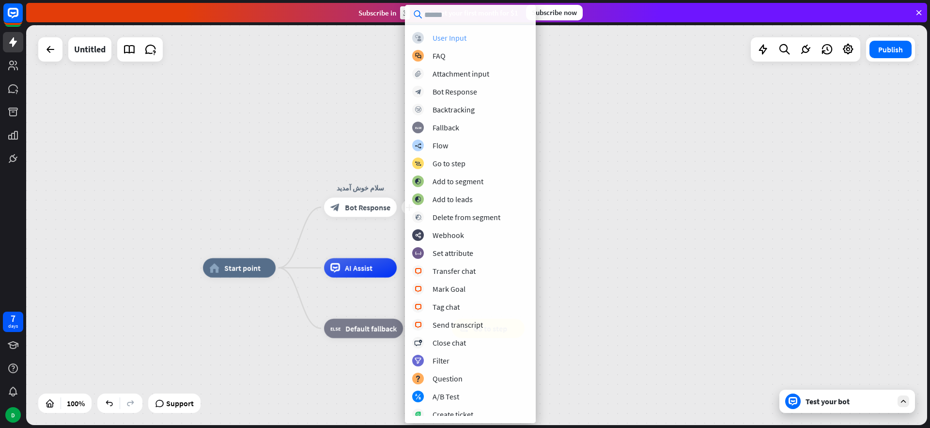
click at [449, 37] on div "User Input" at bounding box center [450, 38] width 34 height 10
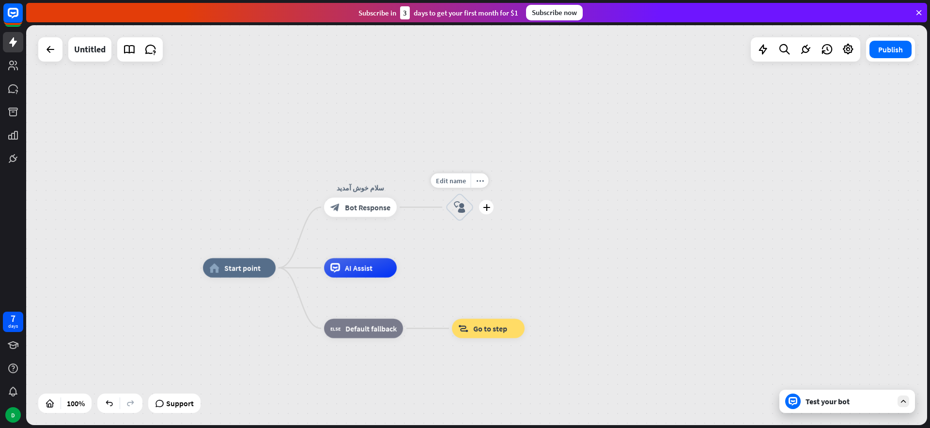
click at [459, 210] on icon "block_user_input" at bounding box center [460, 208] width 12 height 12
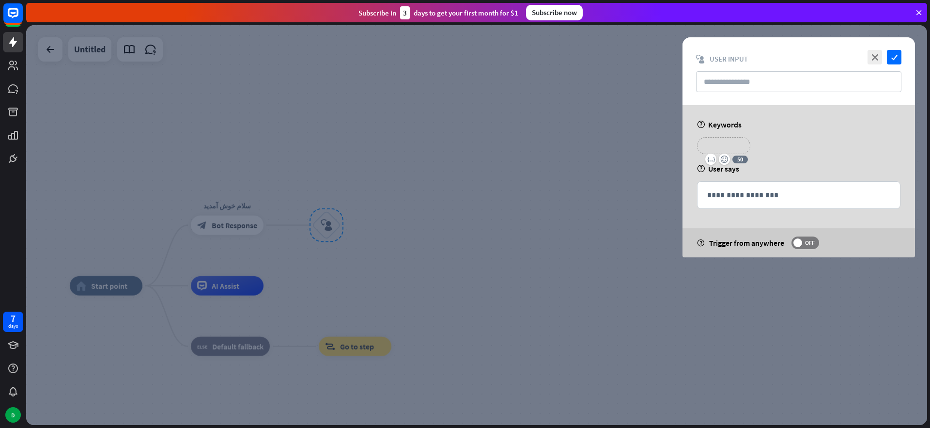
click at [705, 146] on p "**********" at bounding box center [724, 146] width 39 height 12
click at [726, 146] on p "**********" at bounding box center [724, 146] width 39 height 12
click at [776, 140] on div "**********" at bounding box center [798, 149] width 209 height 24
click at [726, 194] on p "**********" at bounding box center [798, 195] width 183 height 12
click at [804, 140] on div "**********" at bounding box center [798, 149] width 209 height 24
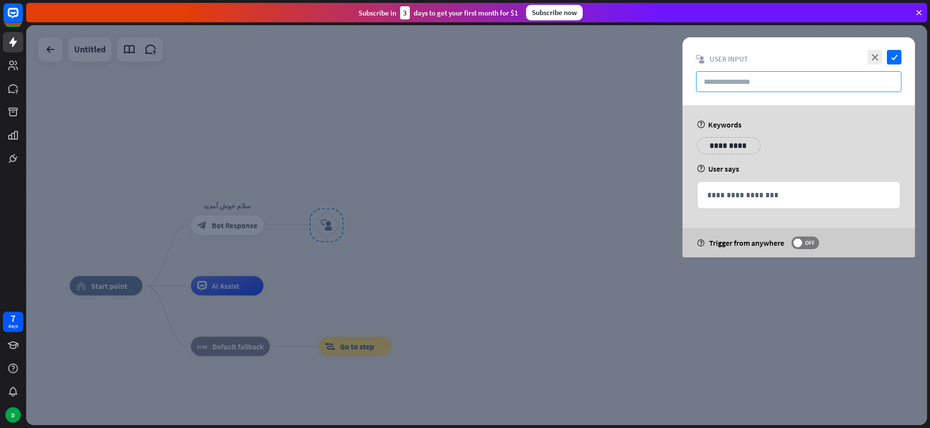
click at [736, 83] on input "text" at bounding box center [798, 81] width 205 height 21
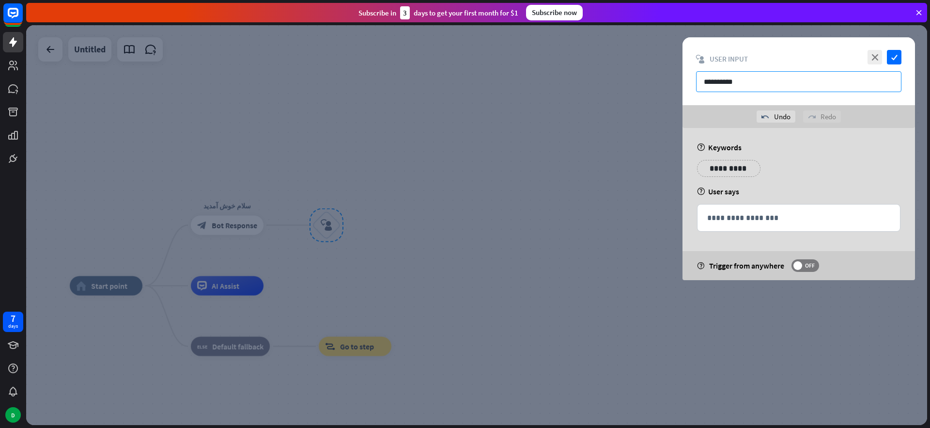
type input "**********"
click at [758, 221] on p "**********" at bounding box center [798, 218] width 183 height 12
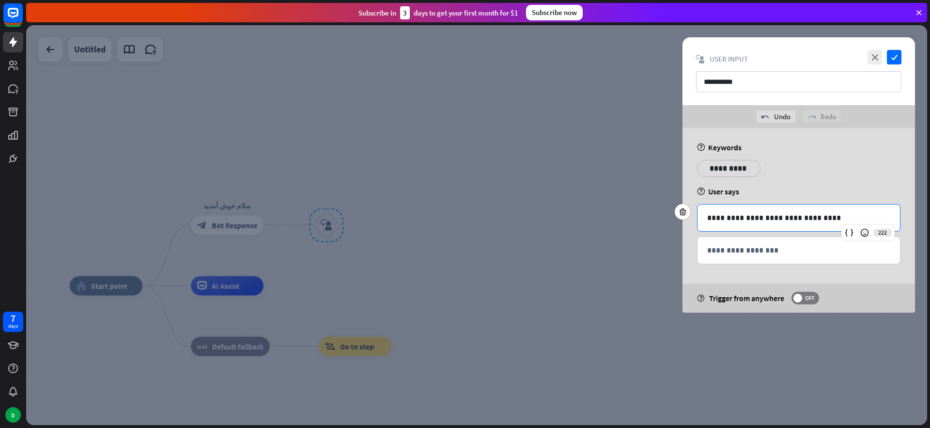
click at [699, 276] on div "**********" at bounding box center [799, 220] width 233 height 185
click at [808, 212] on p "**********" at bounding box center [798, 218] width 183 height 12
click at [808, 216] on p "**********" at bounding box center [798, 218] width 183 height 12
click at [897, 54] on icon "check" at bounding box center [894, 57] width 15 height 15
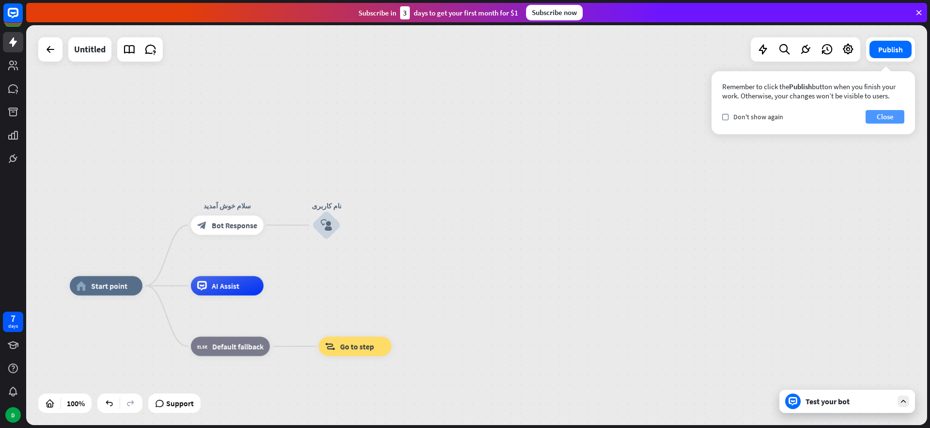
drag, startPoint x: 894, startPoint y: 123, endPoint x: 888, endPoint y: 122, distance: 6.3
click at [894, 123] on button "Close" at bounding box center [885, 117] width 39 height 14
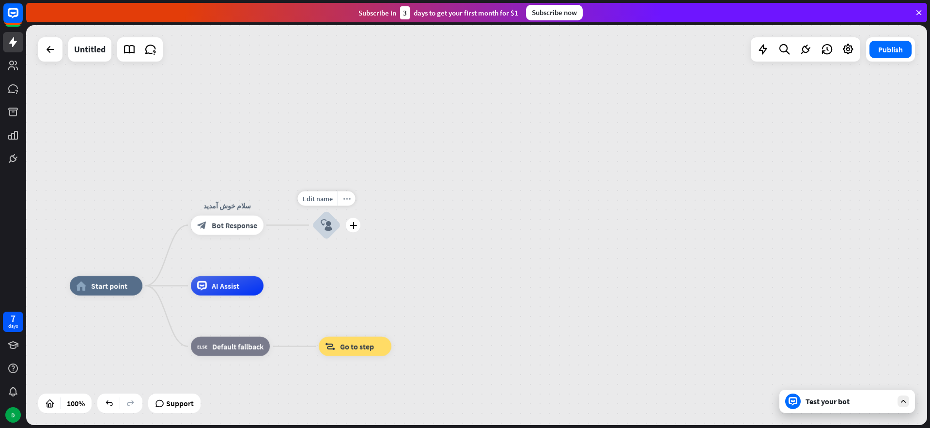
click at [351, 200] on div "more_horiz" at bounding box center [347, 198] width 18 height 15
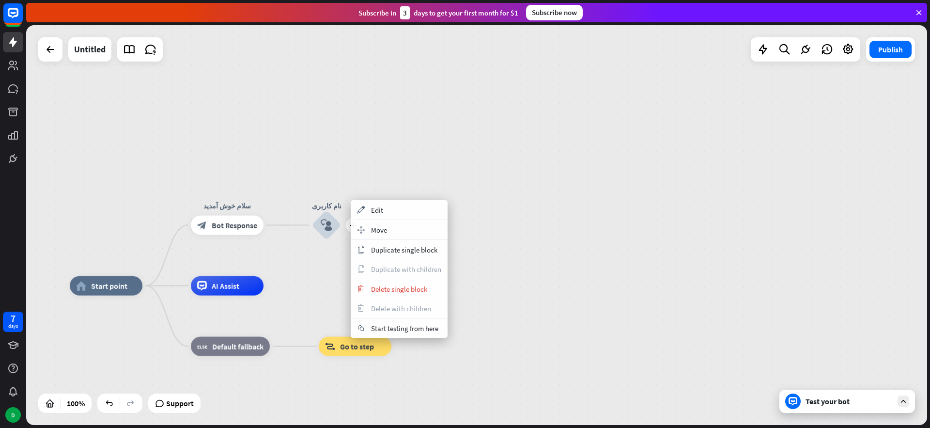
click at [330, 222] on icon "block_user_input" at bounding box center [327, 225] width 12 height 12
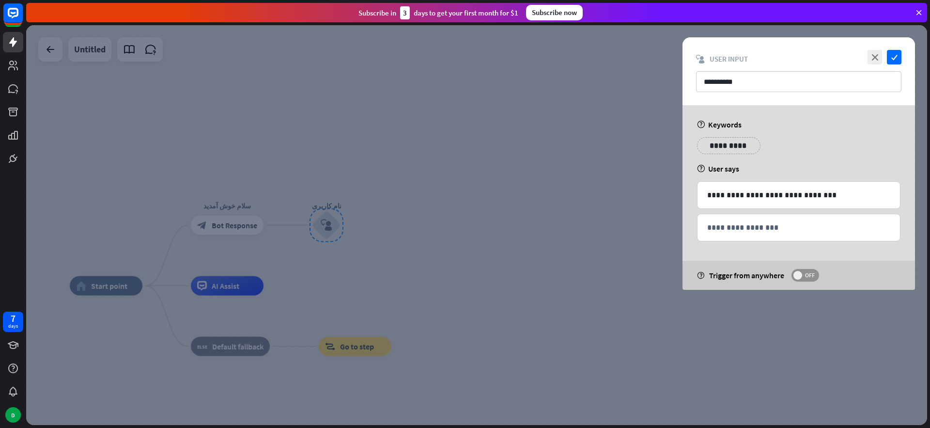
click at [809, 273] on span "OFF" at bounding box center [809, 275] width 15 height 8
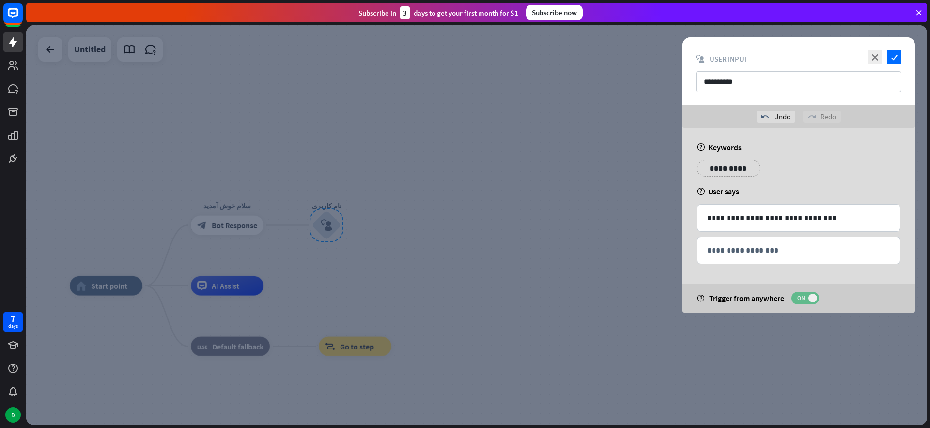
click at [806, 301] on span "ON" at bounding box center [801, 298] width 15 height 8
click at [893, 52] on icon "check" at bounding box center [894, 57] width 15 height 15
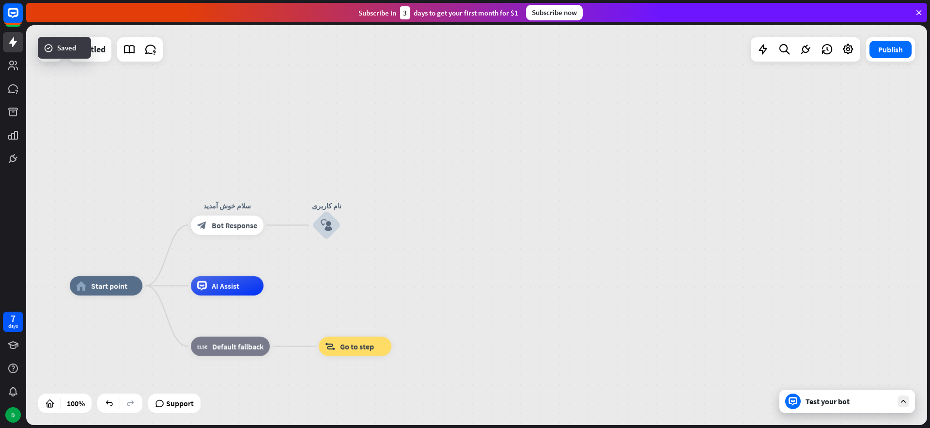
click at [829, 406] on div "Test your bot" at bounding box center [848, 401] width 136 height 23
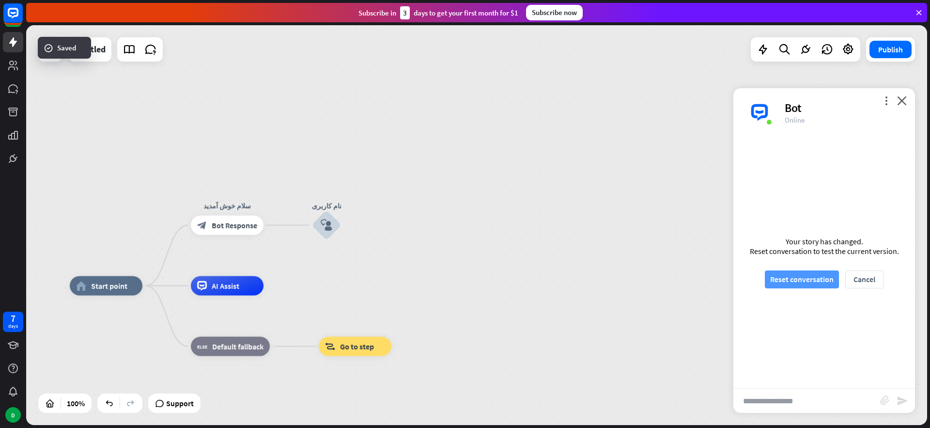
click at [795, 277] on button "Reset conversation" at bounding box center [802, 279] width 74 height 18
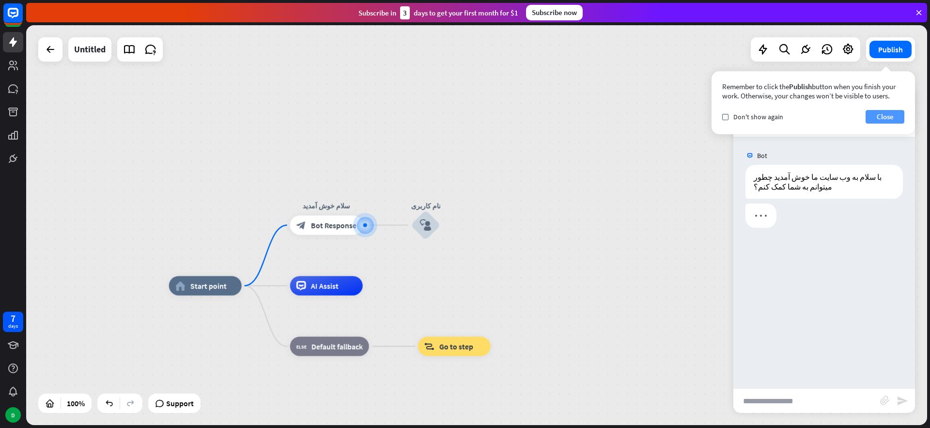
click at [890, 117] on button "Close" at bounding box center [885, 117] width 39 height 14
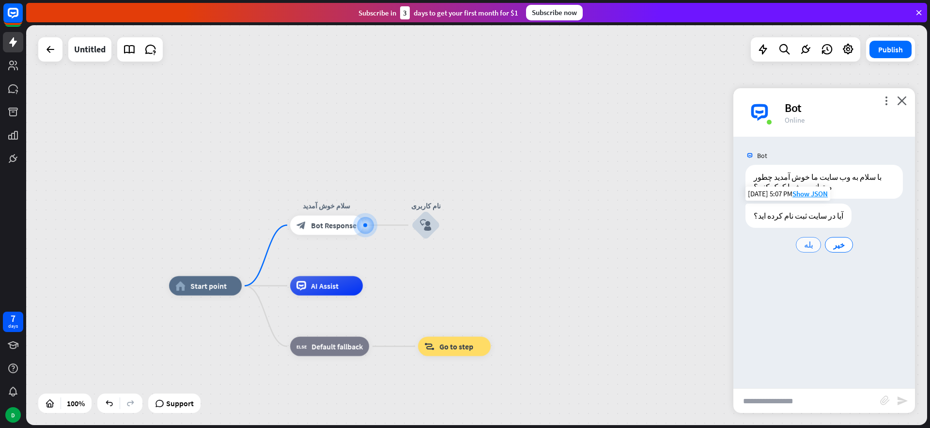
click at [807, 245] on span "بله" at bounding box center [808, 245] width 9 height 10
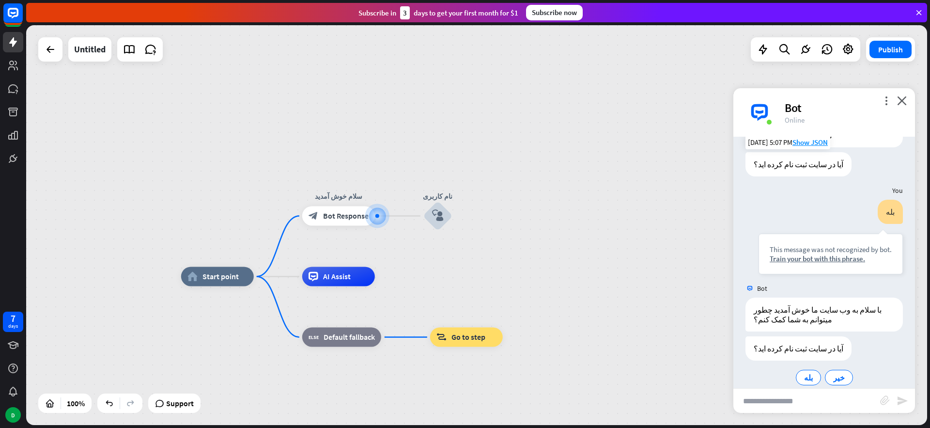
scroll to position [65, 0]
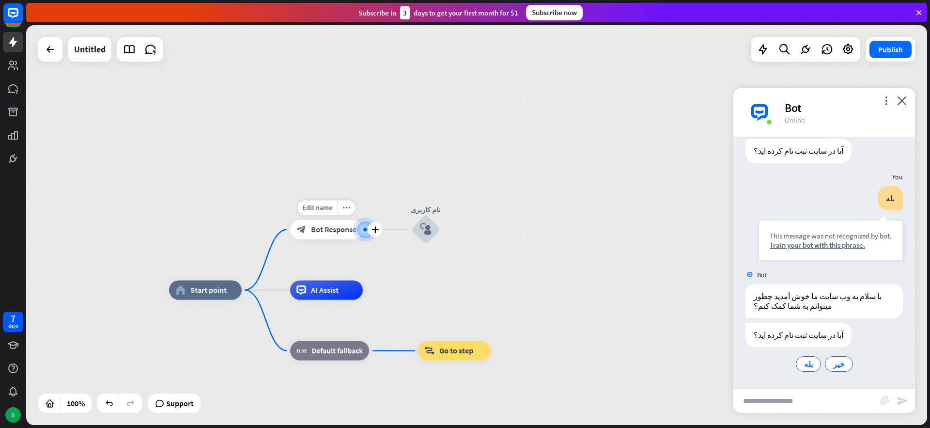
click at [346, 225] on div "block_bot_response Bot Response" at bounding box center [326, 229] width 73 height 19
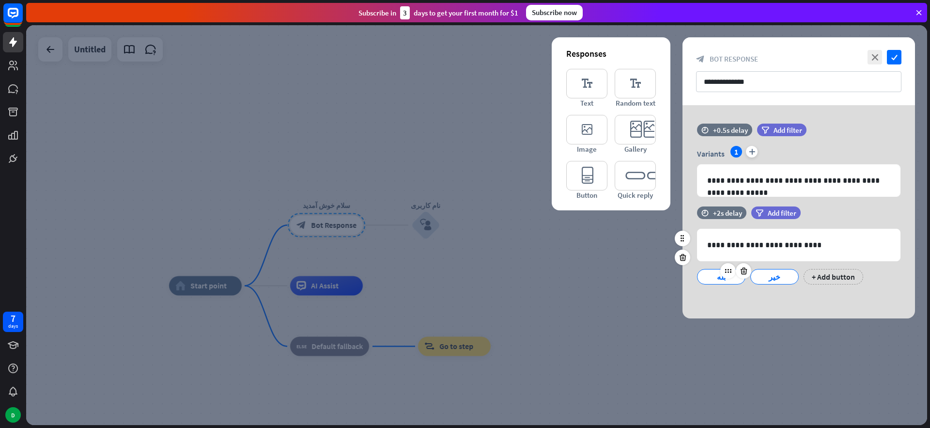
click at [712, 277] on div "بله" at bounding box center [721, 276] width 32 height 15
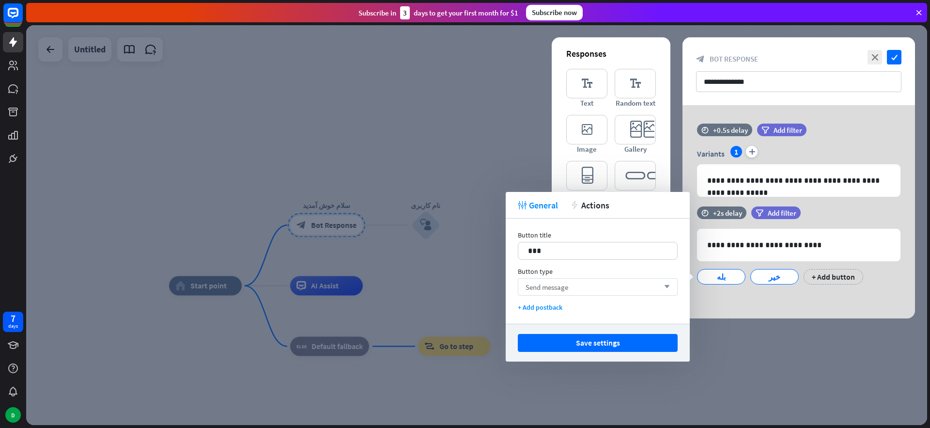
click at [581, 286] on div "Send message arrow_down" at bounding box center [598, 286] width 160 height 17
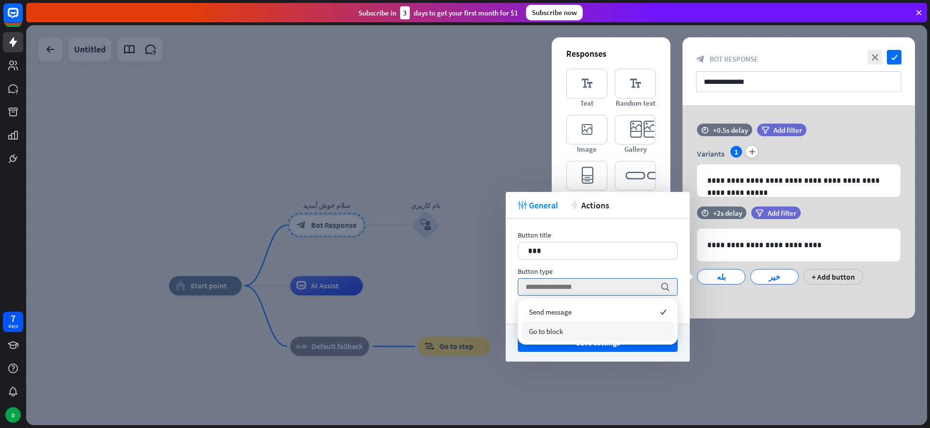
click at [549, 328] on span "Go to block" at bounding box center [546, 331] width 34 height 9
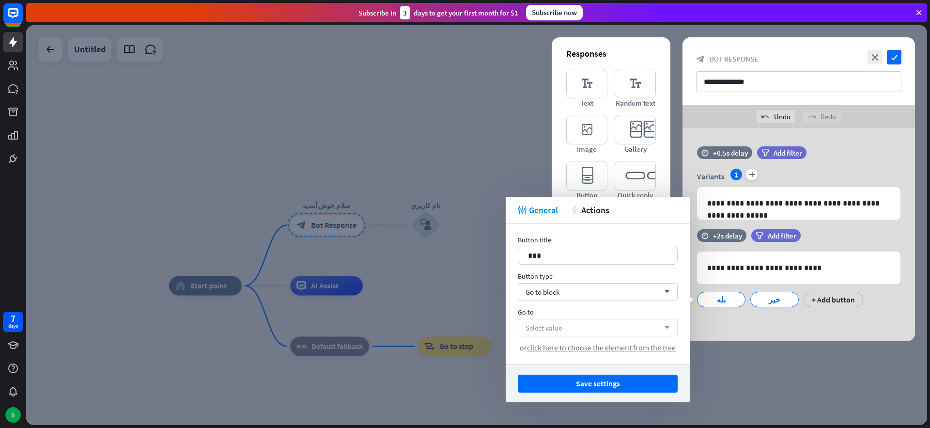
click at [571, 328] on div "Select value arrow_down" at bounding box center [598, 327] width 160 height 17
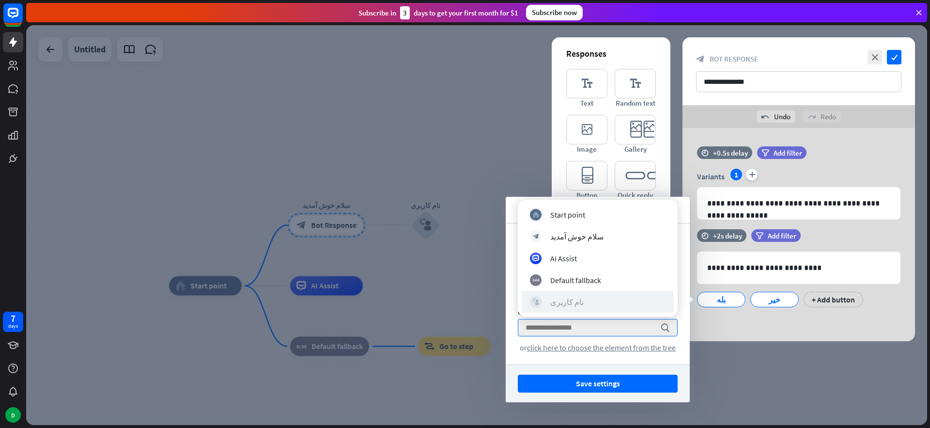
click at [580, 303] on div "block_user_input نام کاربری" at bounding box center [598, 302] width 136 height 12
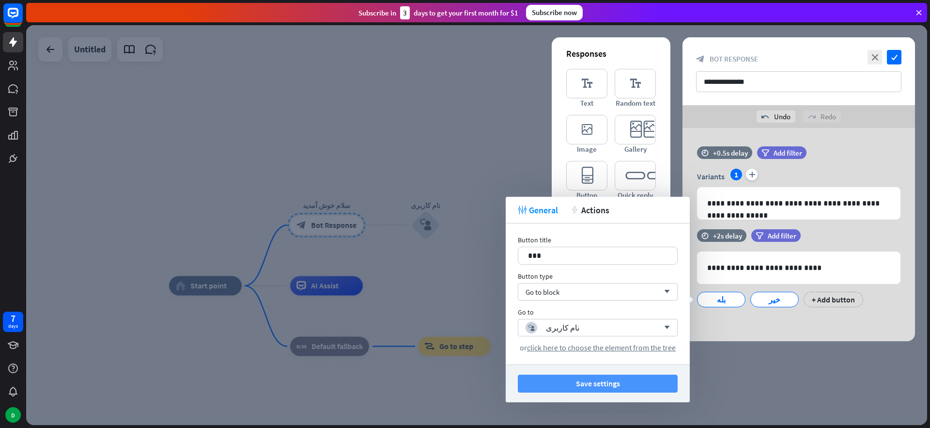
click at [601, 381] on button "Save settings" at bounding box center [598, 384] width 160 height 18
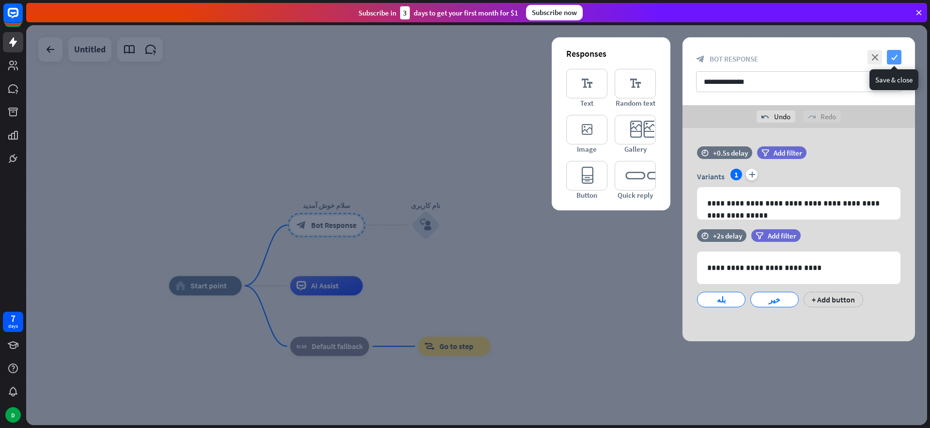
click at [893, 60] on icon "check" at bounding box center [894, 57] width 15 height 15
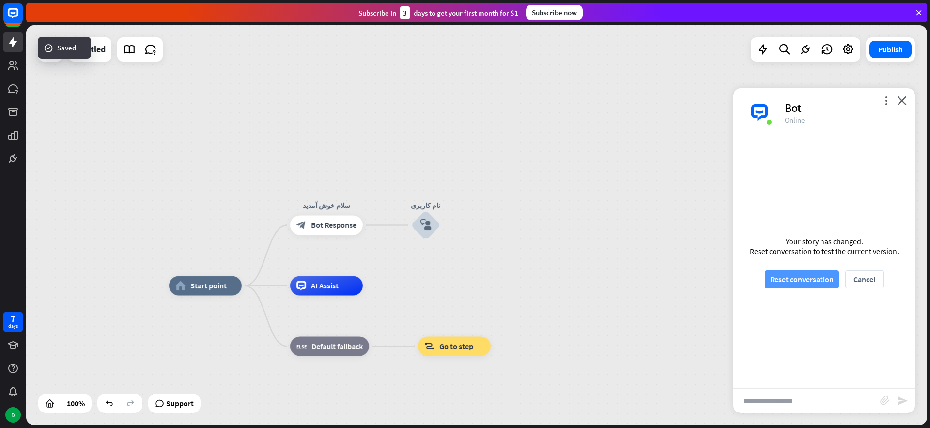
click at [801, 276] on button "Reset conversation" at bounding box center [802, 279] width 74 height 18
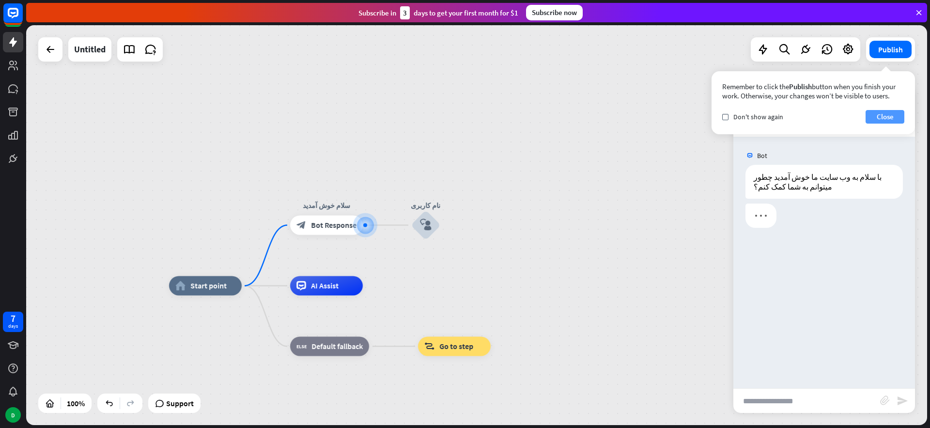
click at [877, 115] on button "Close" at bounding box center [885, 117] width 39 height 14
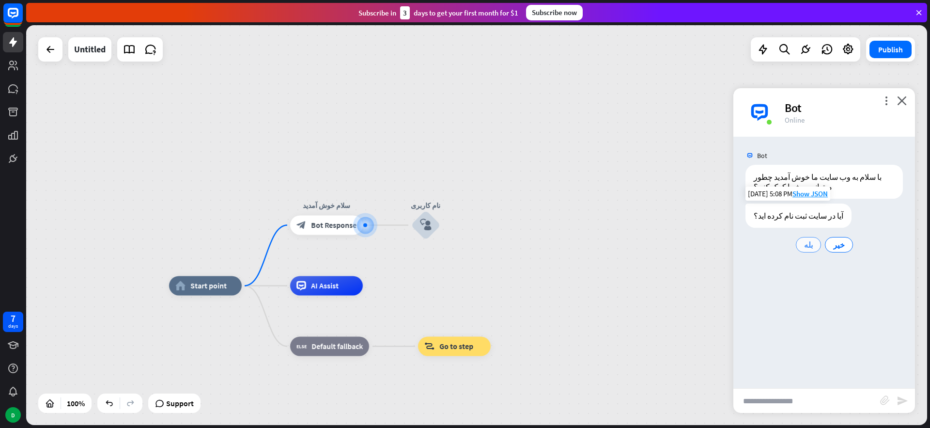
click at [802, 245] on div "بله" at bounding box center [808, 245] width 25 height 16
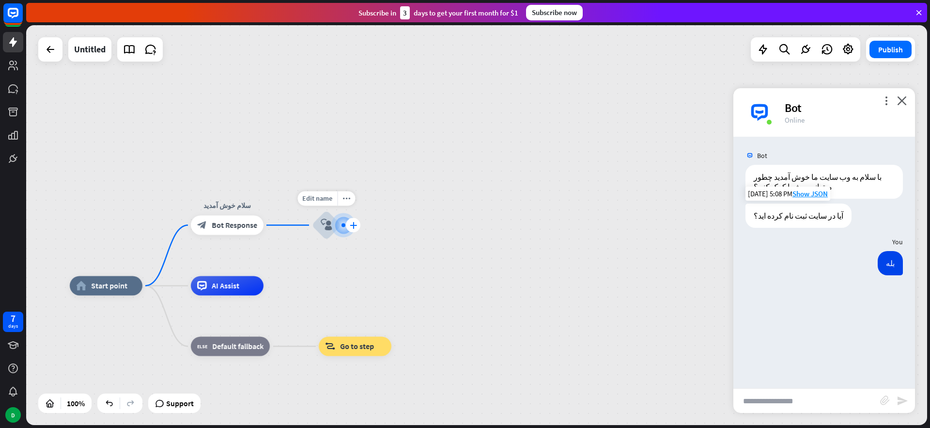
click at [350, 224] on icon "plus" at bounding box center [353, 225] width 7 height 7
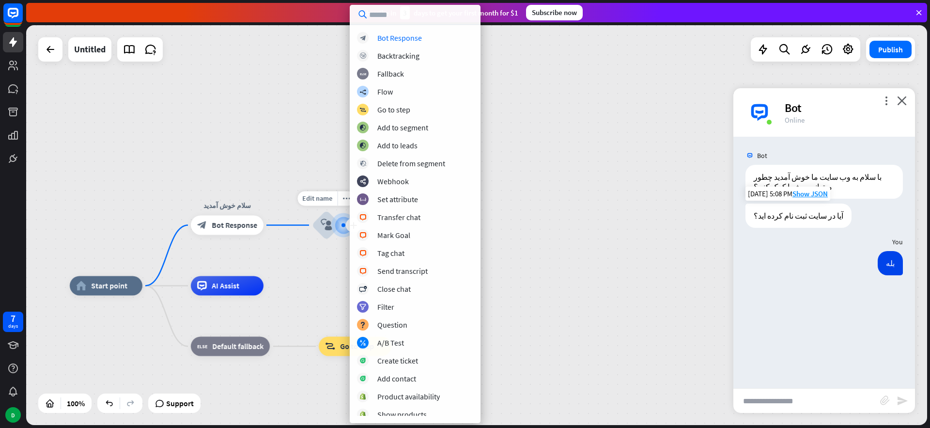
click at [344, 224] on div at bounding box center [344, 225] width 4 height 4
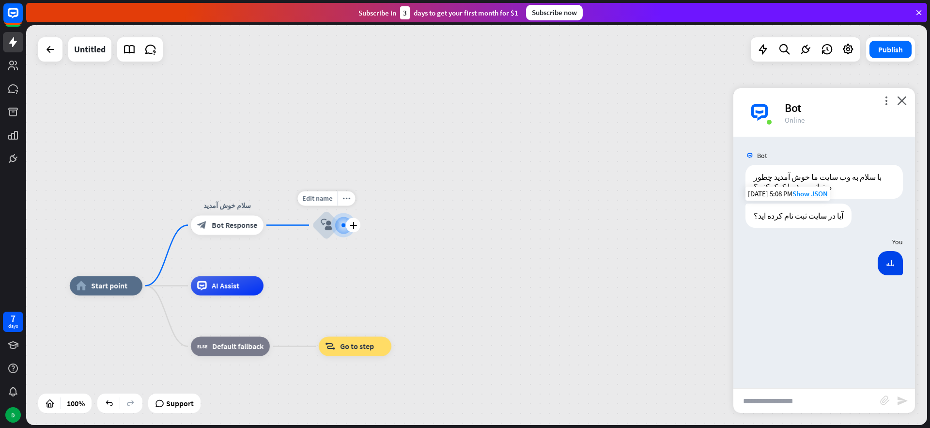
click at [328, 224] on icon "block_user_input" at bounding box center [327, 225] width 12 height 12
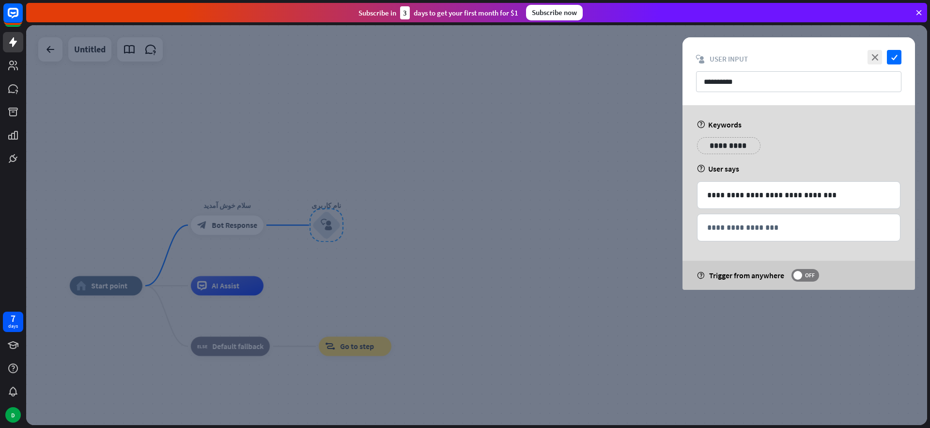
click at [724, 148] on p "**********" at bounding box center [729, 146] width 49 height 12
click at [797, 142] on div "**********" at bounding box center [798, 149] width 209 height 24
click at [717, 140] on p "**********" at bounding box center [729, 146] width 49 height 12
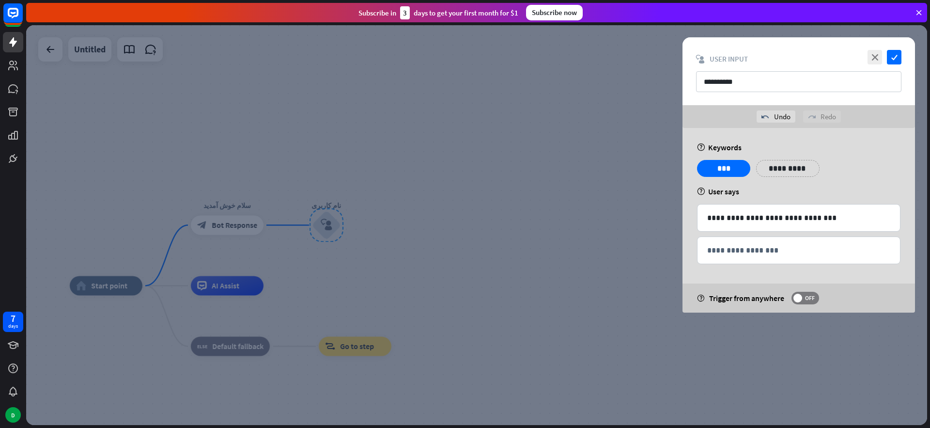
click at [857, 155] on div "**********" at bounding box center [799, 220] width 233 height 185
click at [894, 58] on icon "check" at bounding box center [894, 57] width 15 height 15
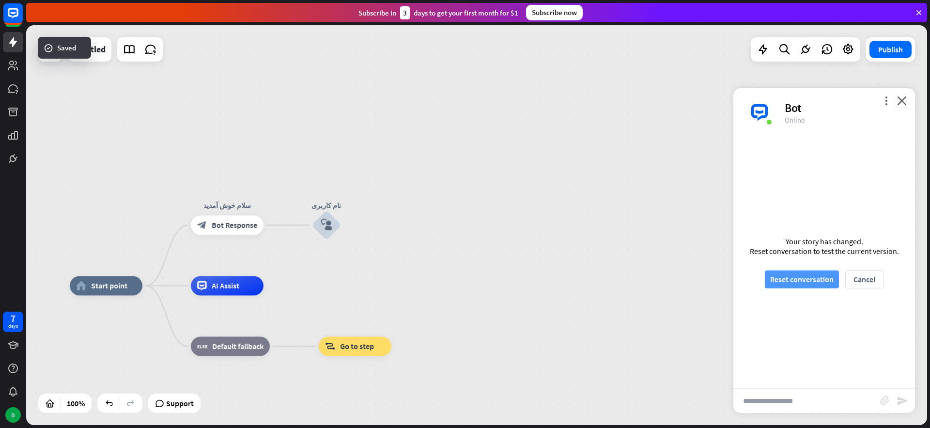
click at [805, 282] on button "Reset conversation" at bounding box center [802, 279] width 74 height 18
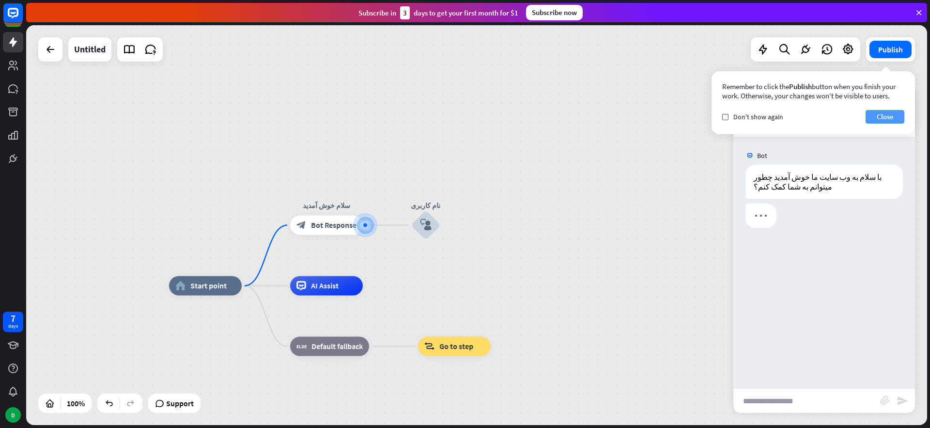
click at [888, 114] on button "Close" at bounding box center [885, 117] width 39 height 14
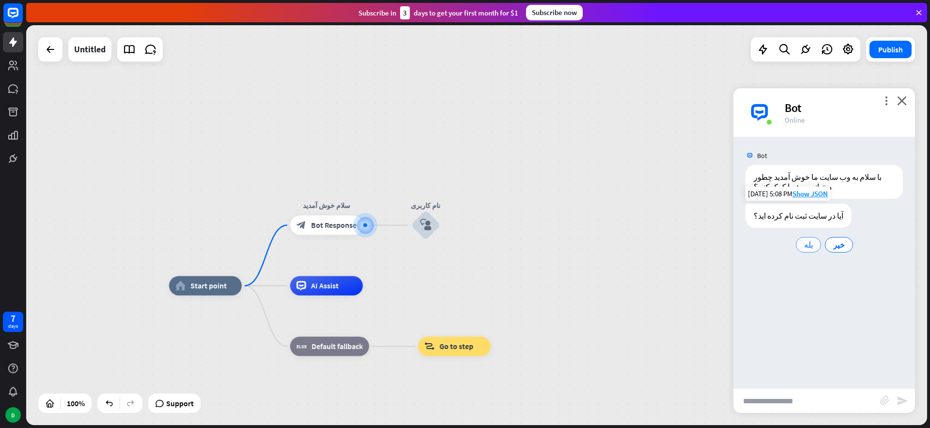
click at [808, 241] on span "بله" at bounding box center [808, 245] width 9 height 10
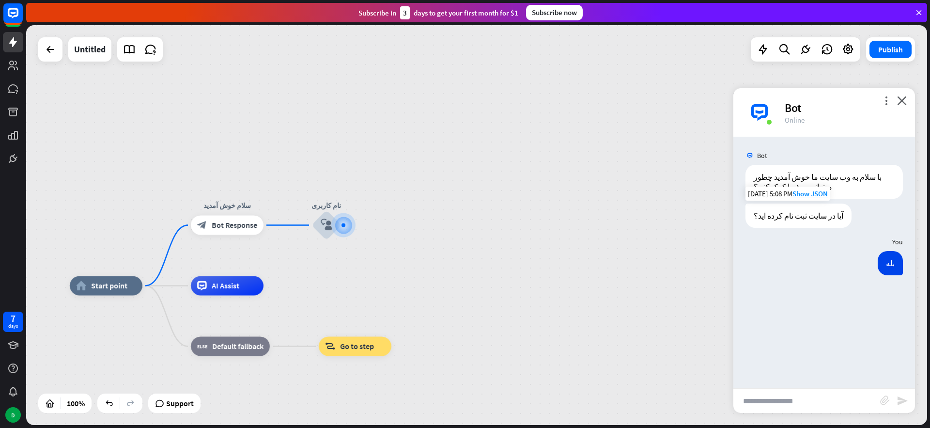
click at [800, 400] on input "text" at bounding box center [807, 401] width 147 height 24
click at [326, 224] on icon "block_user_input" at bounding box center [327, 225] width 12 height 12
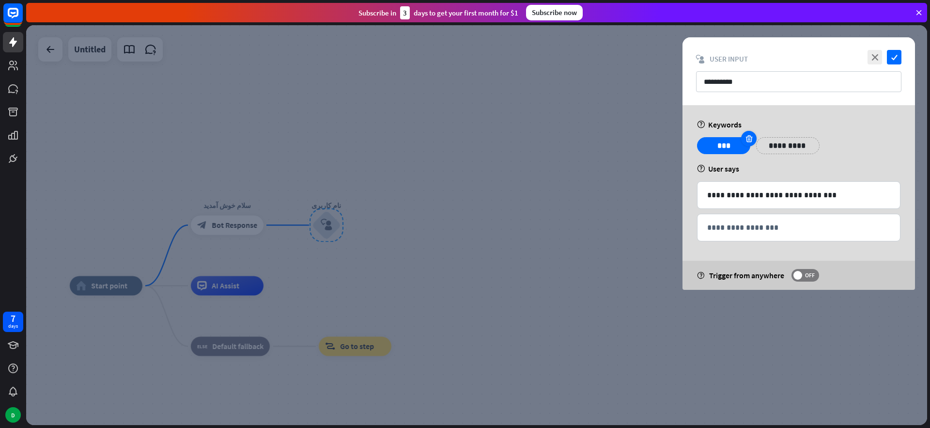
click at [745, 136] on icon at bounding box center [749, 138] width 9 height 9
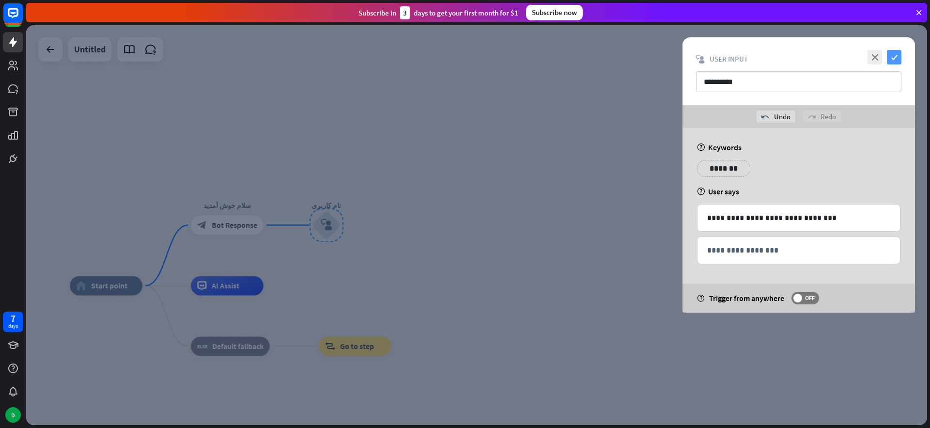
click at [890, 59] on icon "check" at bounding box center [894, 57] width 15 height 15
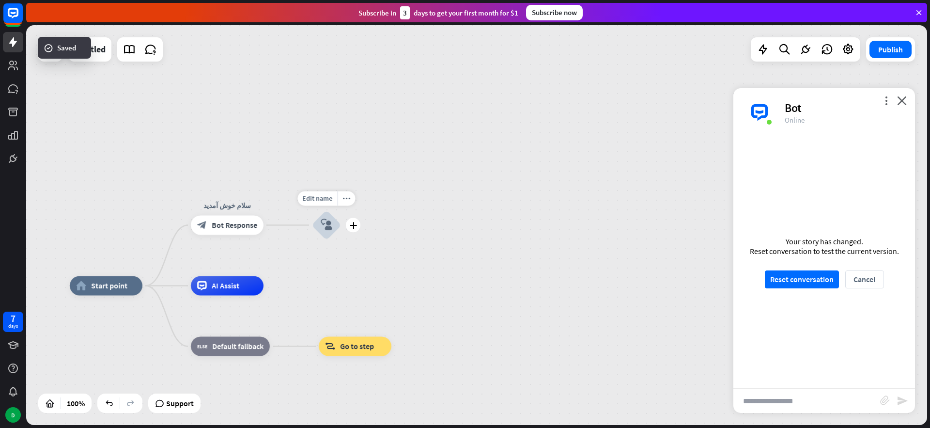
click at [326, 221] on icon "block_user_input" at bounding box center [327, 225] width 12 height 12
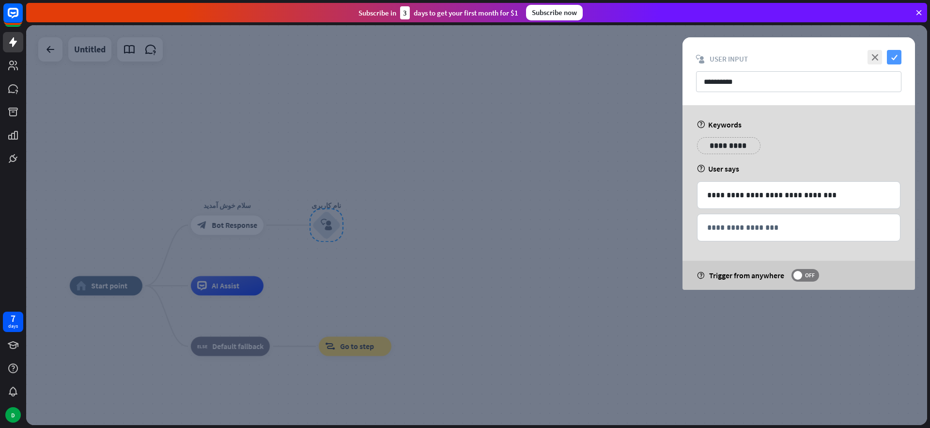
click at [896, 53] on icon "check" at bounding box center [894, 57] width 15 height 15
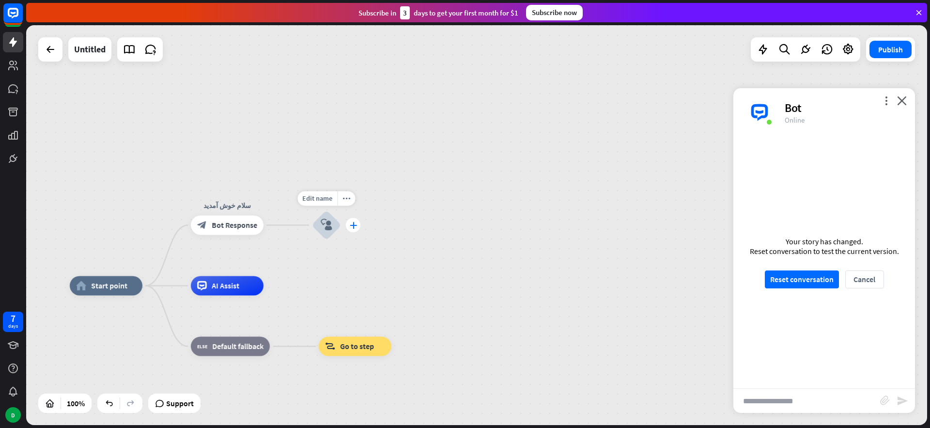
click at [354, 224] on icon "plus" at bounding box center [353, 225] width 7 height 7
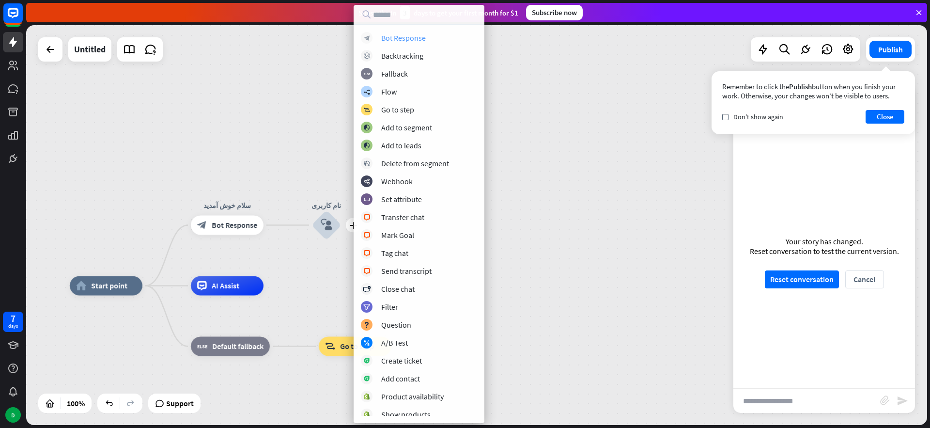
click at [408, 42] on div "Bot Response" at bounding box center [403, 38] width 45 height 10
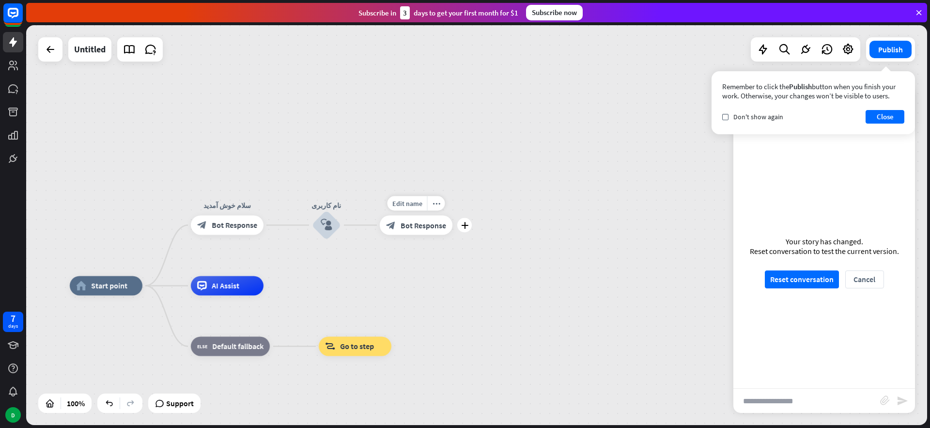
click at [431, 223] on span "Bot Response" at bounding box center [424, 225] width 46 height 10
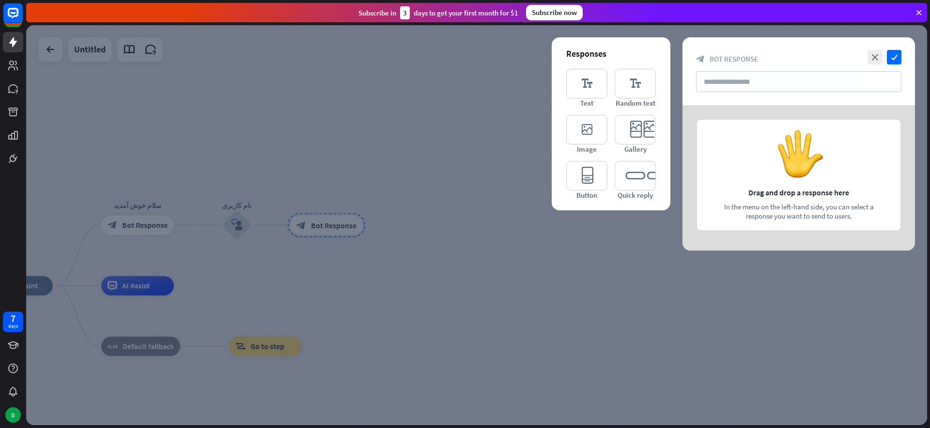
drag, startPoint x: 876, startPoint y: 54, endPoint x: 687, endPoint y: 114, distance: 198.4
click at [875, 54] on icon "close" at bounding box center [875, 57] width 15 height 15
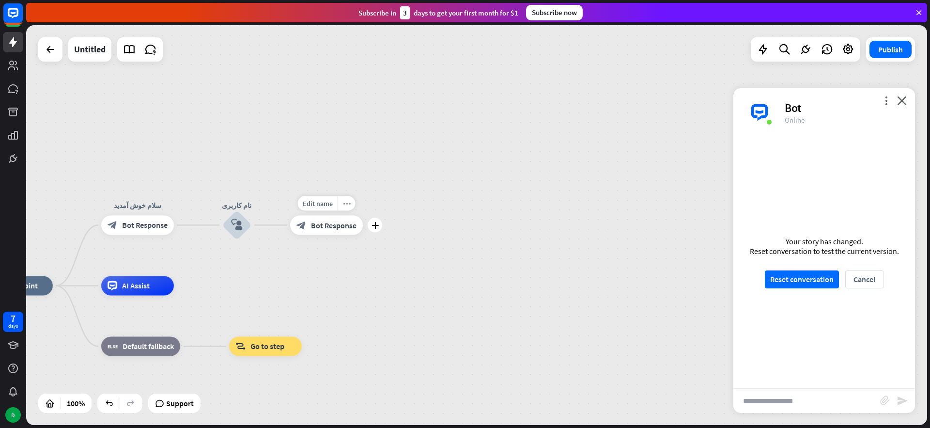
click at [355, 201] on div "more_horiz" at bounding box center [347, 203] width 18 height 15
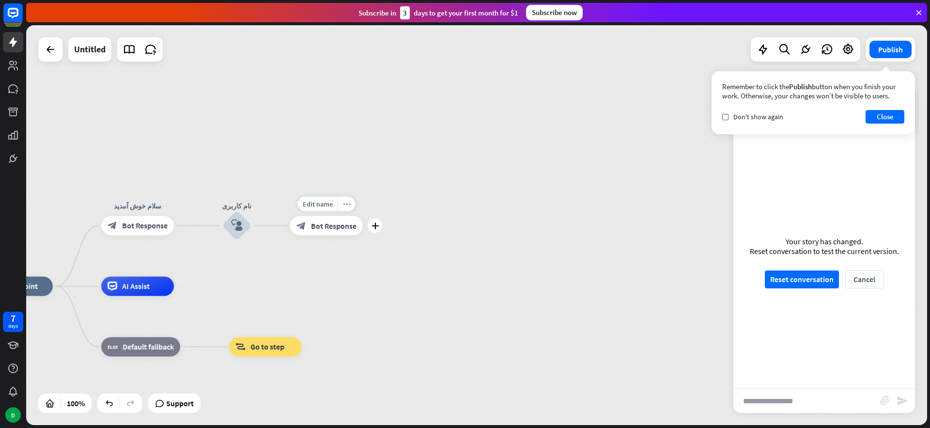
click at [345, 203] on icon "more_horiz" at bounding box center [347, 203] width 8 height 7
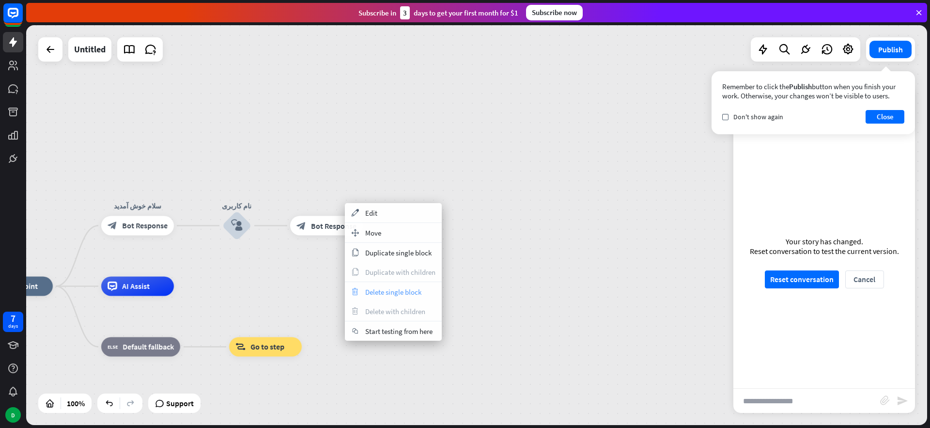
click at [397, 292] on span "Delete single block" at bounding box center [393, 291] width 56 height 9
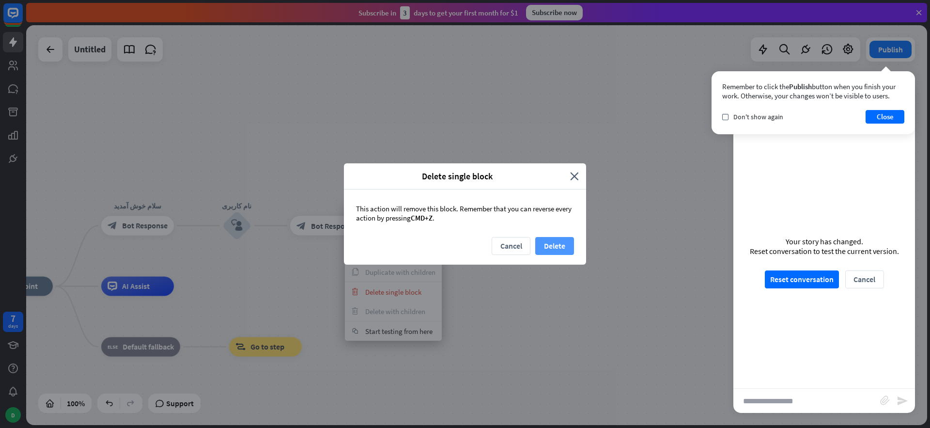
click at [554, 246] on button "Delete" at bounding box center [554, 246] width 39 height 18
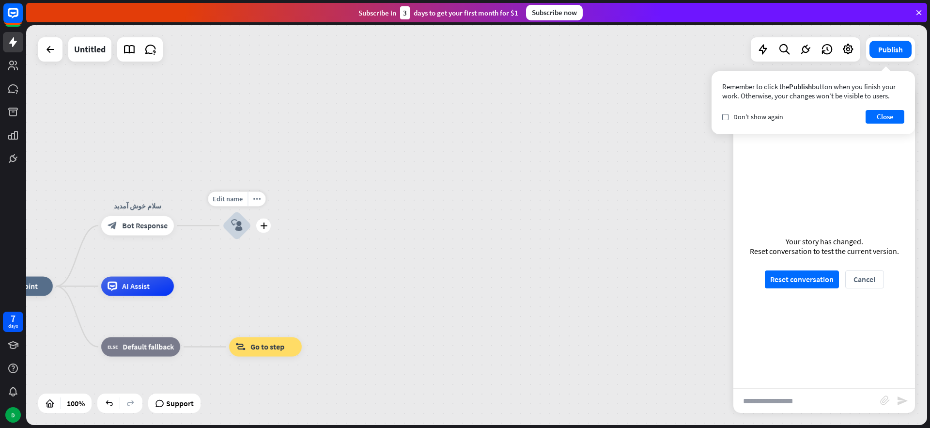
click at [239, 228] on icon "block_user_input" at bounding box center [237, 226] width 12 height 12
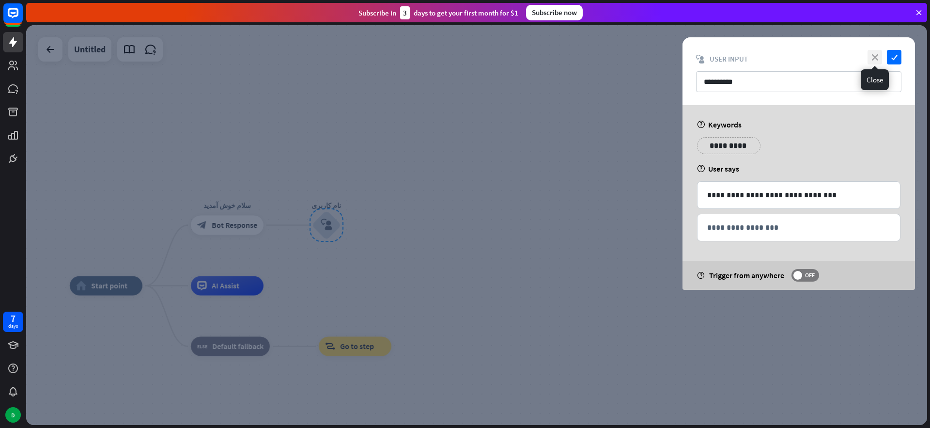
click at [877, 56] on icon "close" at bounding box center [875, 57] width 15 height 15
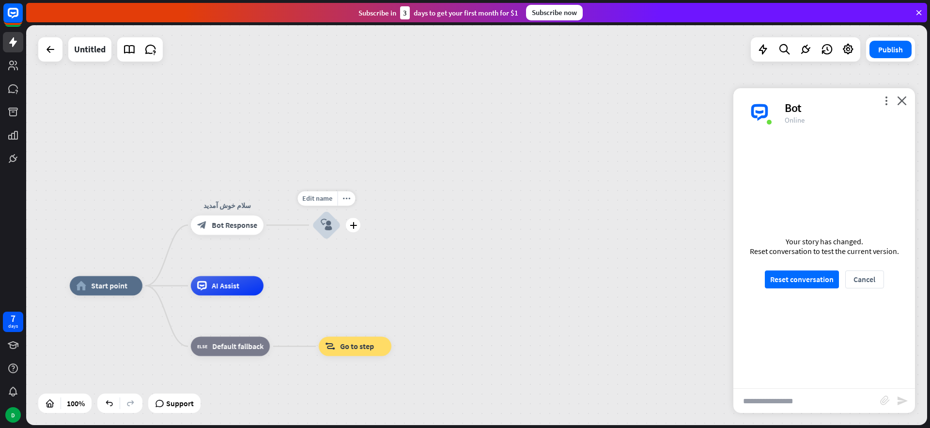
click at [321, 229] on icon "block_user_input" at bounding box center [327, 225] width 12 height 12
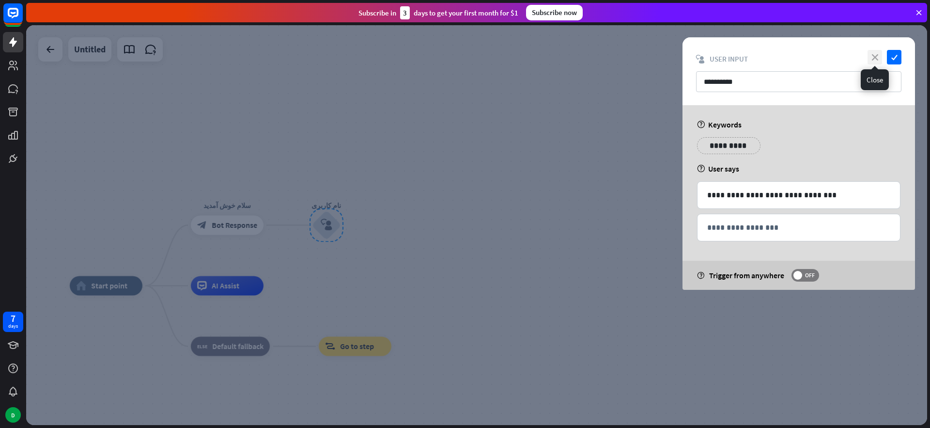
click at [875, 56] on icon "close" at bounding box center [875, 57] width 15 height 15
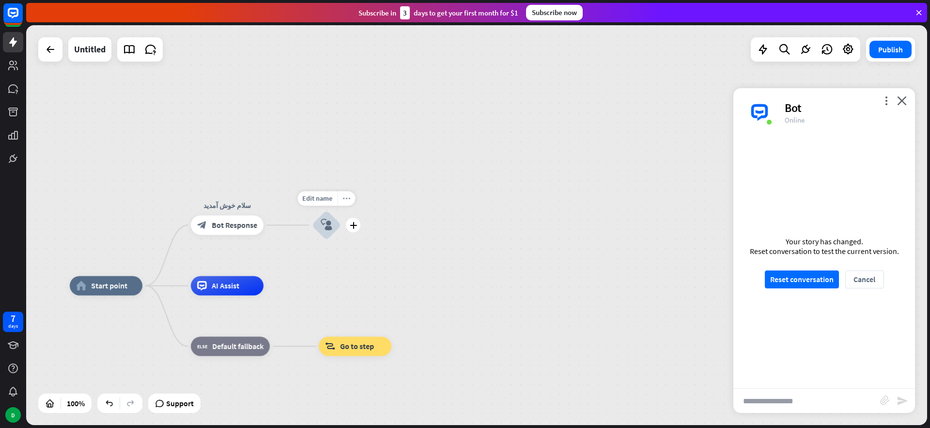
click at [345, 197] on icon "more_horiz" at bounding box center [347, 198] width 8 height 7
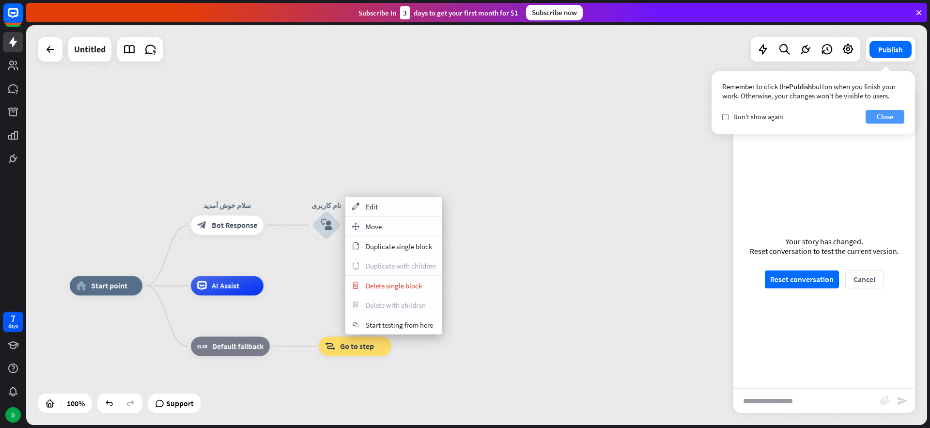
click at [890, 114] on button "Close" at bounding box center [885, 117] width 39 height 14
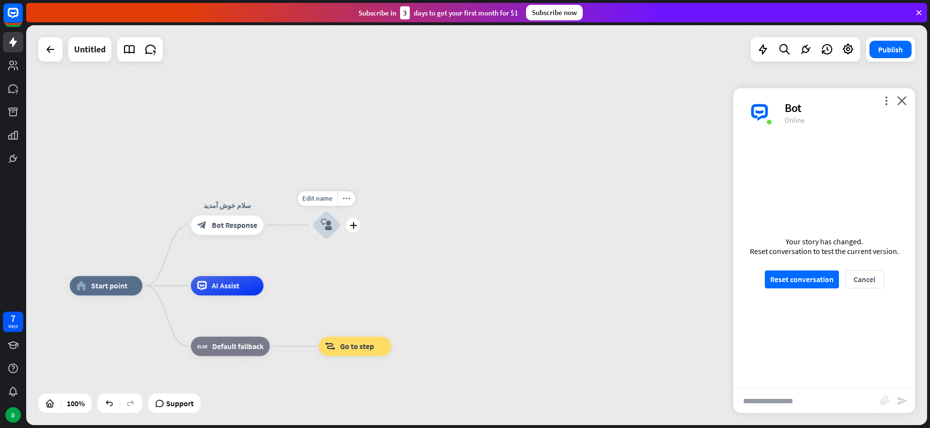
click at [329, 231] on icon "block_user_input" at bounding box center [327, 225] width 12 height 12
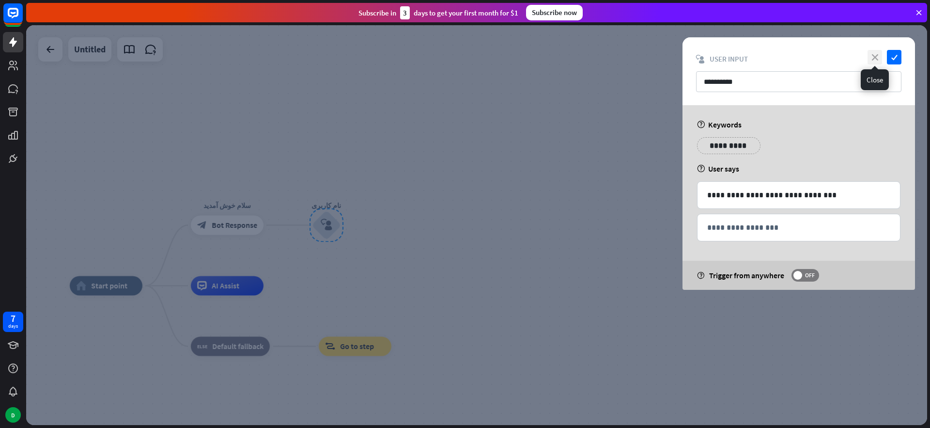
click at [870, 59] on icon "close" at bounding box center [875, 57] width 15 height 15
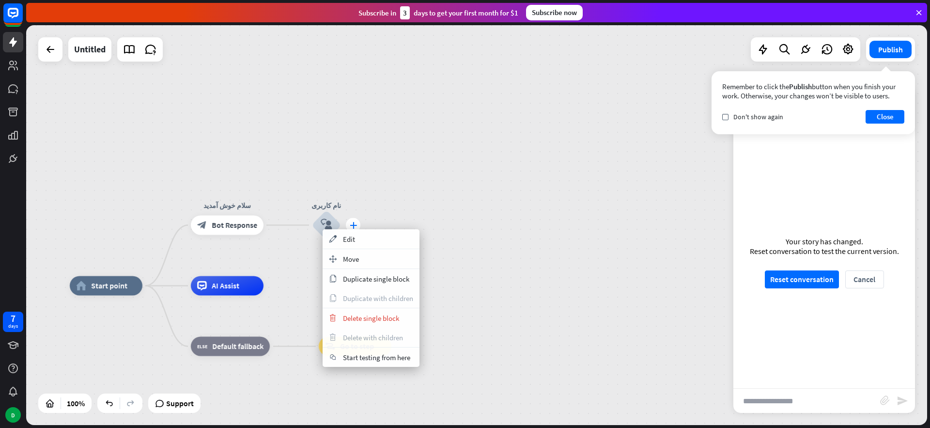
click at [348, 220] on div "plus" at bounding box center [353, 225] width 15 height 15
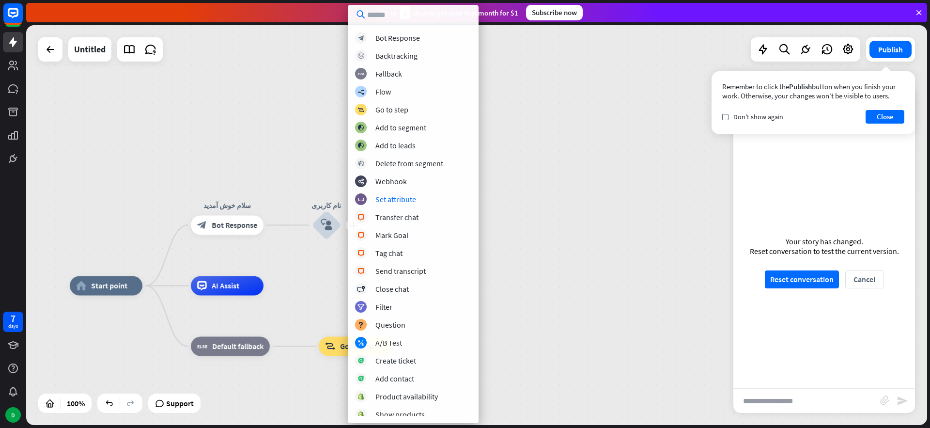
click at [604, 149] on div "home_2 Start point سلام خوش آمدید block_bot_response Bot Response plus نام کارب…" at bounding box center [476, 225] width 901 height 400
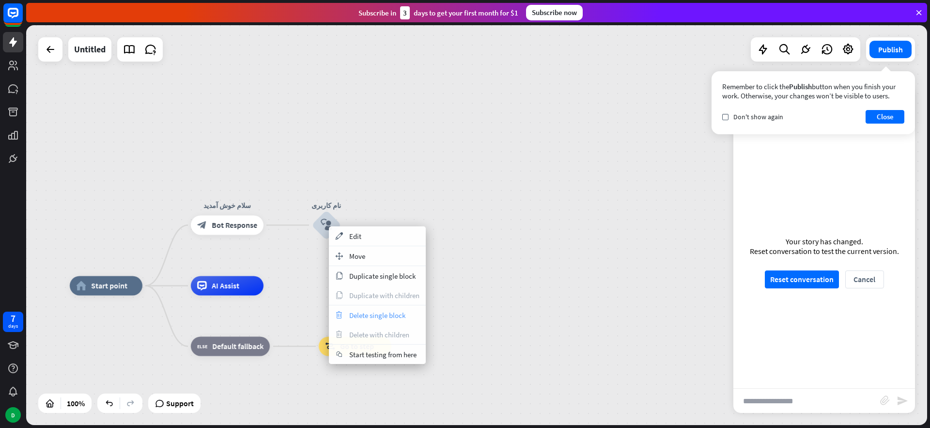
click at [376, 313] on span "Delete single block" at bounding box center [377, 315] width 56 height 9
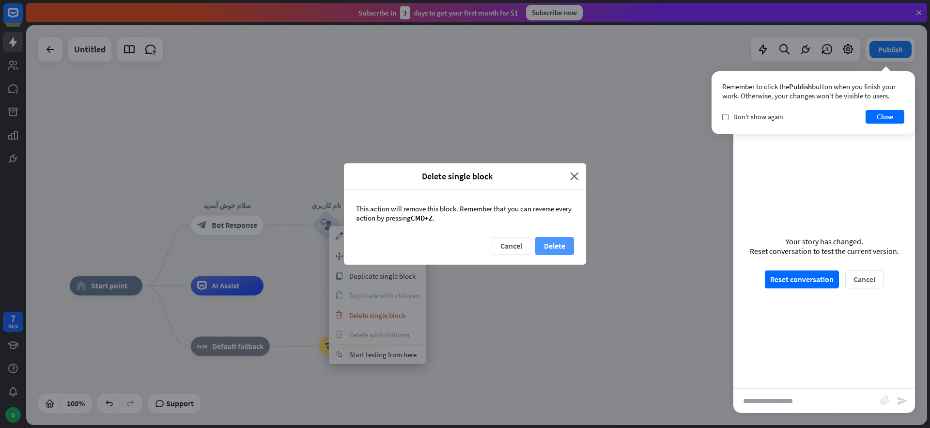
click at [555, 242] on button "Delete" at bounding box center [554, 246] width 39 height 18
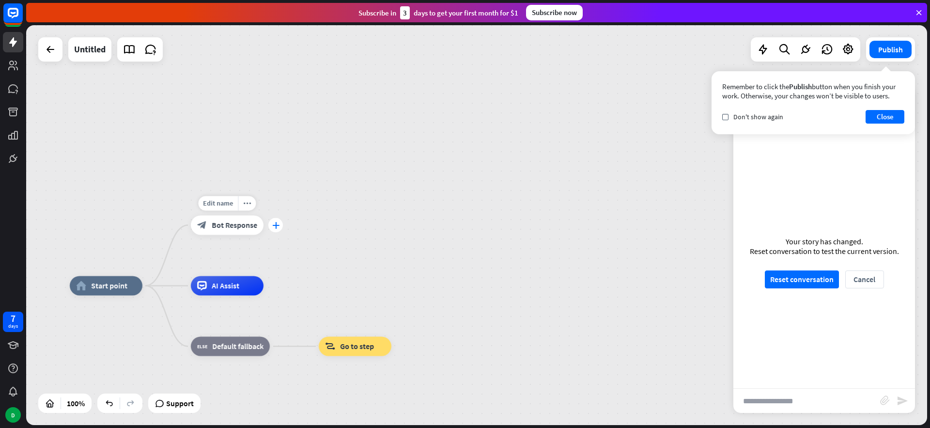
click at [276, 226] on icon "plus" at bounding box center [275, 225] width 7 height 7
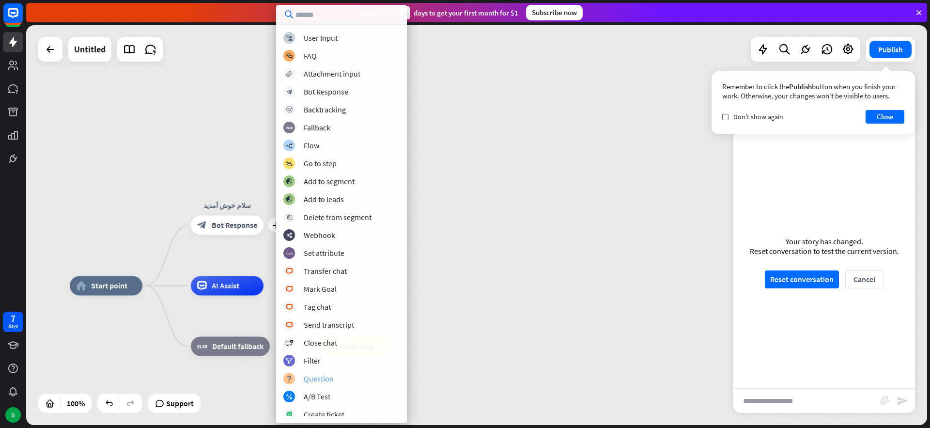
click at [323, 377] on div "Question" at bounding box center [319, 379] width 30 height 10
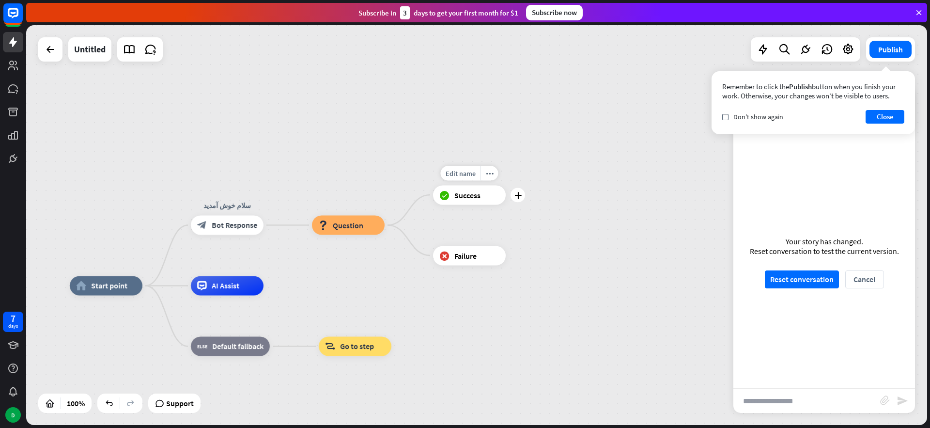
click at [459, 196] on span "Success" at bounding box center [467, 195] width 26 height 10
click at [326, 227] on icon "block_question" at bounding box center [323, 225] width 10 height 10
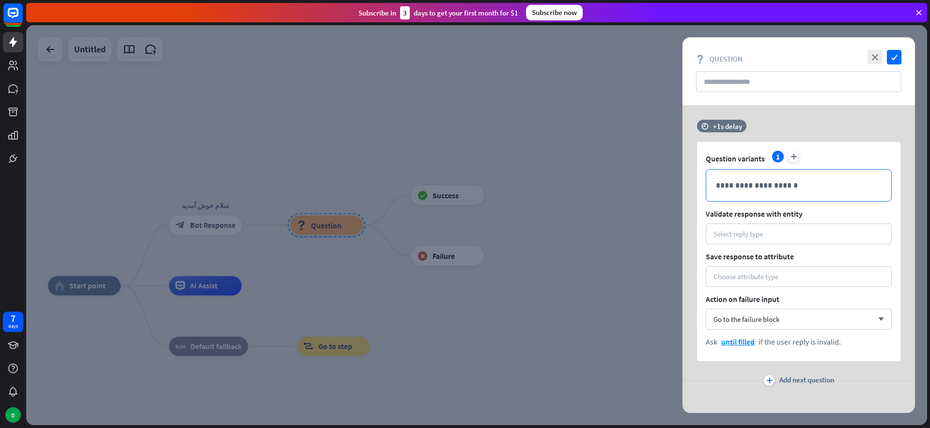
click at [762, 189] on p "**********" at bounding box center [799, 185] width 166 height 12
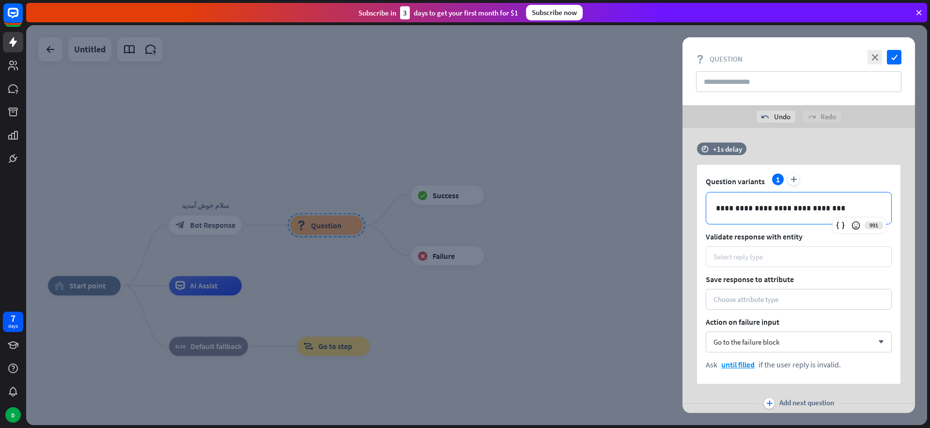
click at [759, 255] on div "Select reply type" at bounding box center [738, 256] width 49 height 9
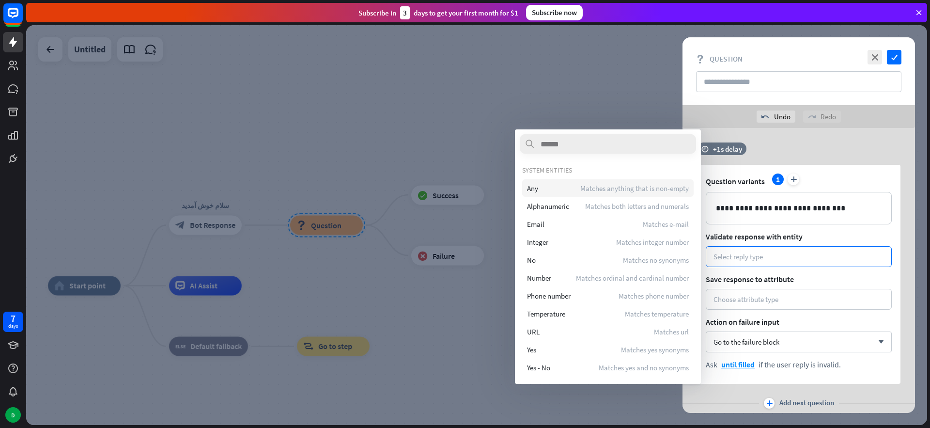
click at [545, 188] on div "Any Matches anything that is non-empty" at bounding box center [608, 187] width 172 height 17
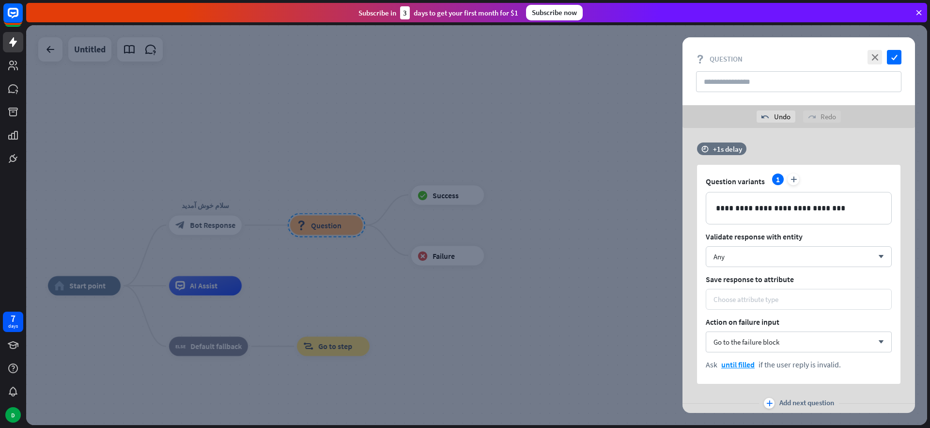
click at [743, 299] on div "Choose attribute type" at bounding box center [746, 299] width 65 height 9
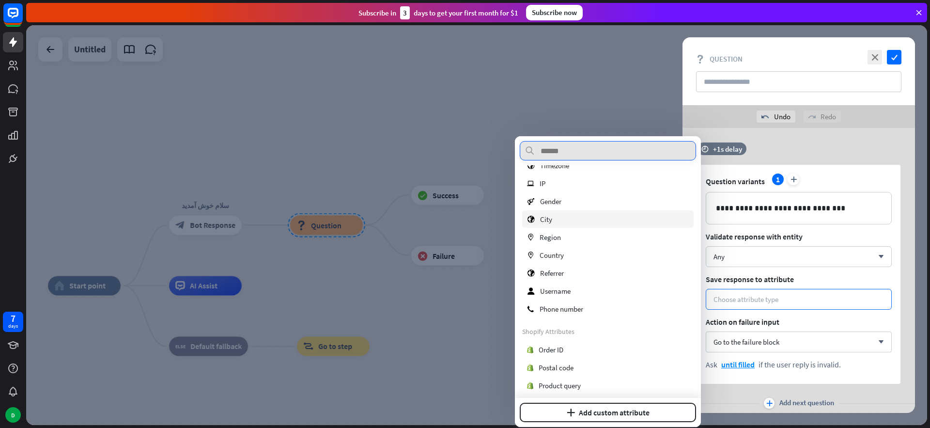
scroll to position [141, 0]
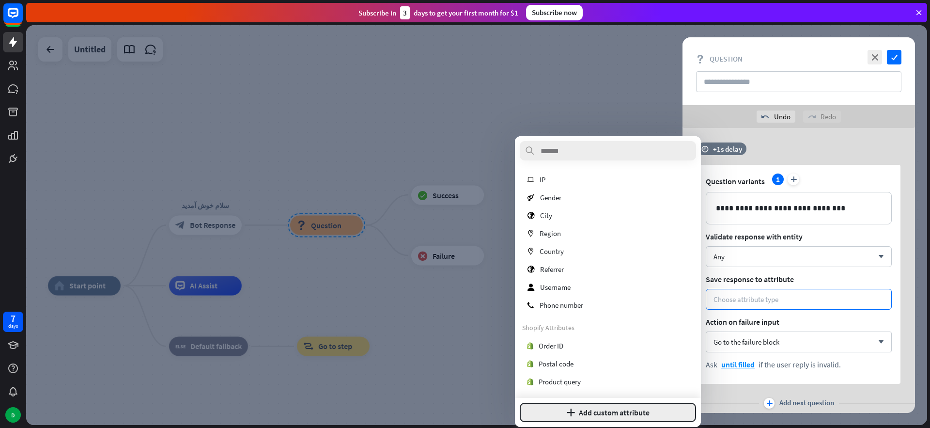
click at [626, 414] on button "plus Add custom attribute" at bounding box center [608, 412] width 176 height 19
type input "*"
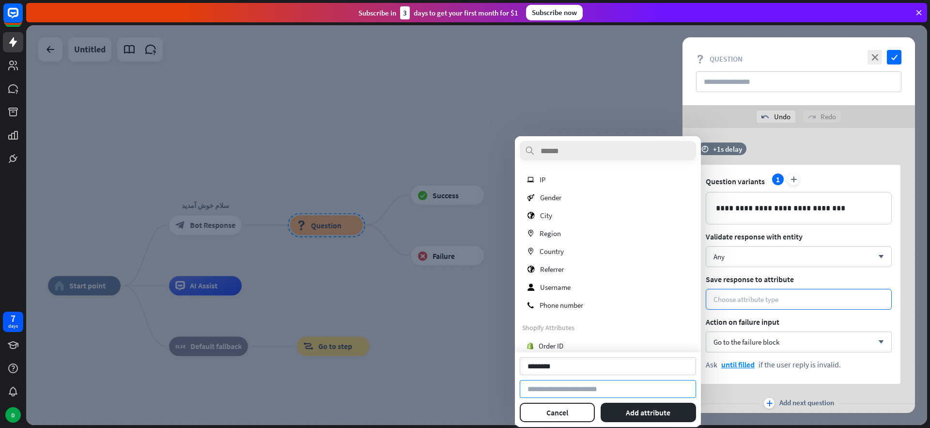
type input "********"
click at [579, 391] on input at bounding box center [608, 389] width 176 height 18
type input "********"
click at [659, 411] on button "Add attribute" at bounding box center [649, 412] width 96 height 19
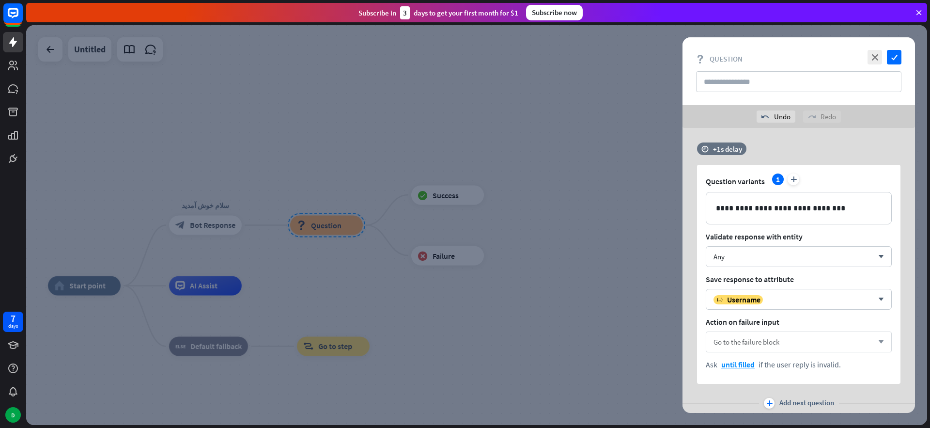
click at [756, 345] on span "Go to the failure block" at bounding box center [747, 341] width 66 height 9
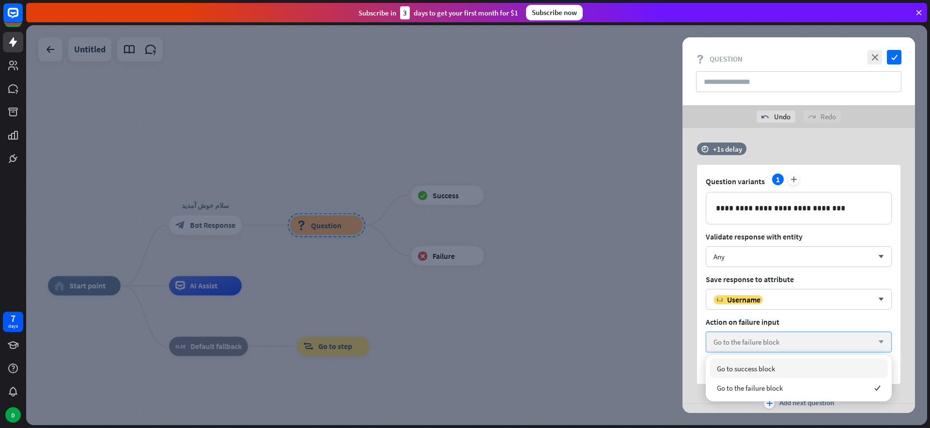
click at [756, 345] on span "Go to the failure block" at bounding box center [747, 341] width 66 height 9
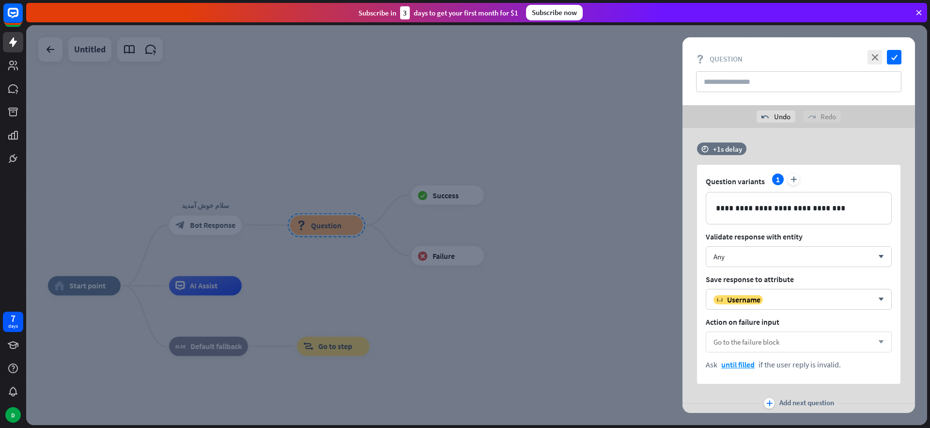
click at [756, 345] on span "Go to the failure block" at bounding box center [747, 341] width 66 height 9
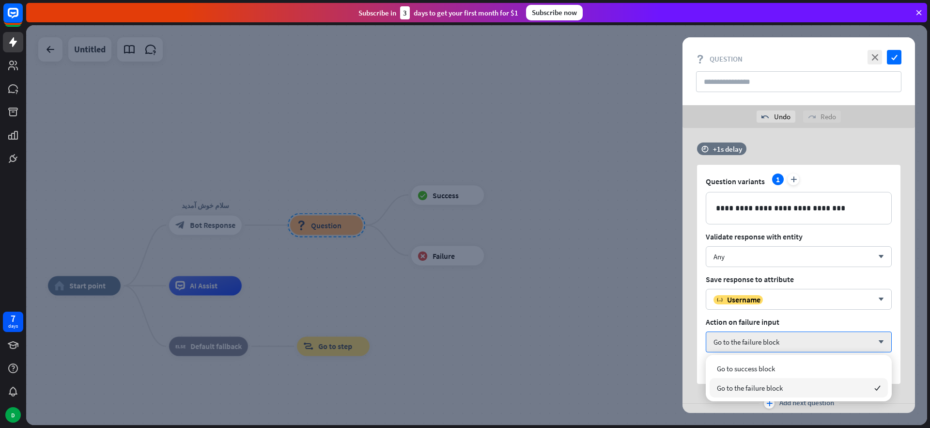
click at [748, 390] on span "Go to the failure block" at bounding box center [750, 387] width 66 height 9
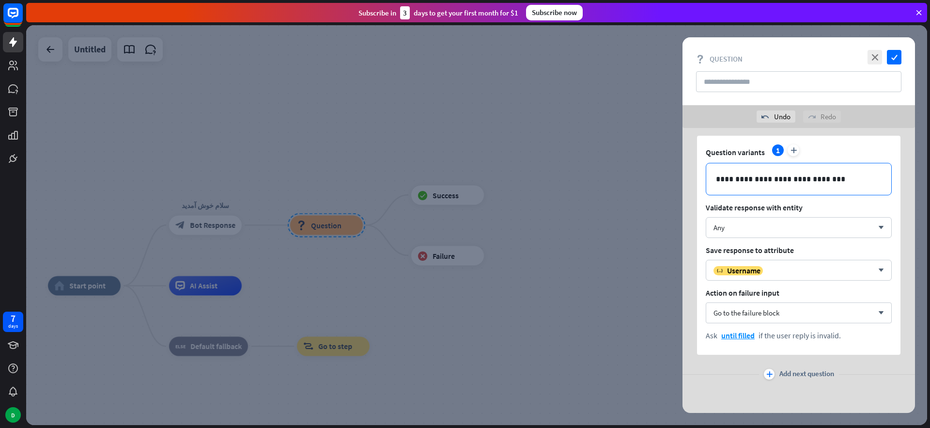
scroll to position [0, 0]
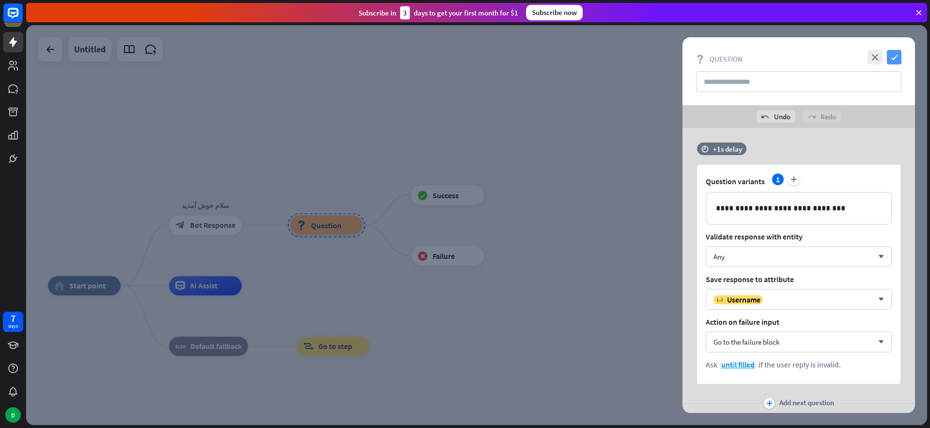
click at [893, 58] on icon "check" at bounding box center [894, 57] width 15 height 15
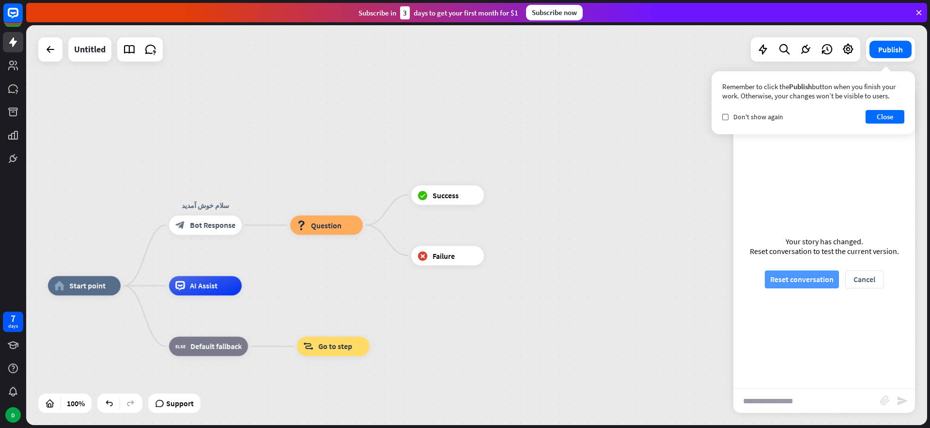
click at [795, 280] on button "Reset conversation" at bounding box center [802, 279] width 74 height 18
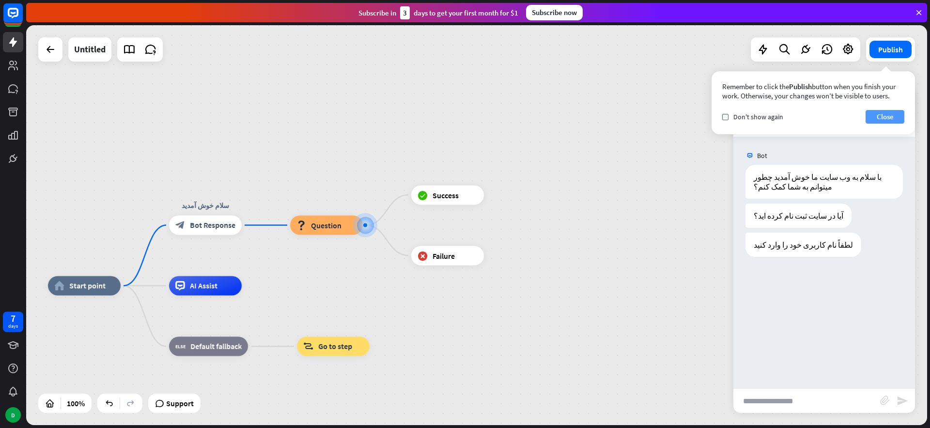
click at [883, 111] on button "Close" at bounding box center [885, 117] width 39 height 14
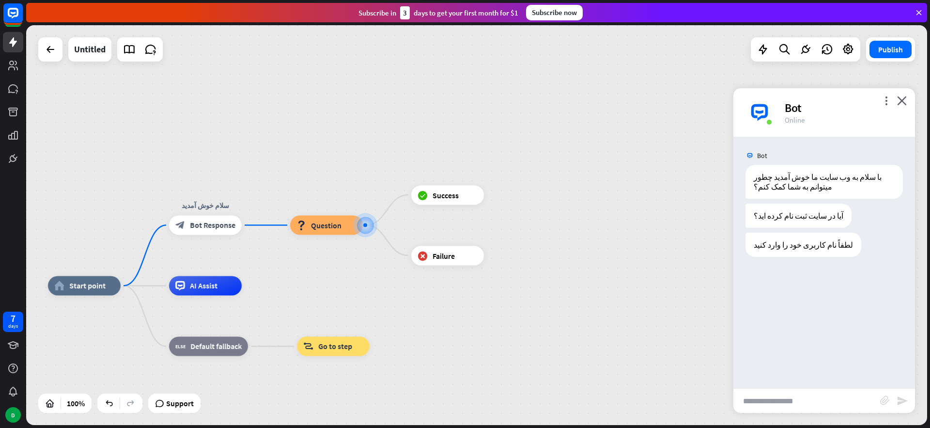
click at [781, 400] on input "text" at bounding box center [807, 401] width 147 height 24
type input "*"
type input "***"
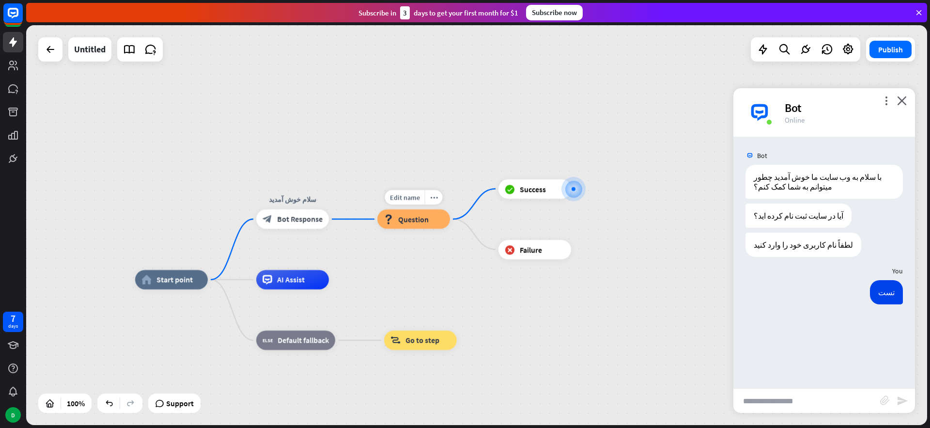
drag, startPoint x: 198, startPoint y: 280, endPoint x: 414, endPoint y: 244, distance: 218.6
click at [414, 229] on div "Edit name more_horiz block_question Question" at bounding box center [413, 218] width 73 height 19
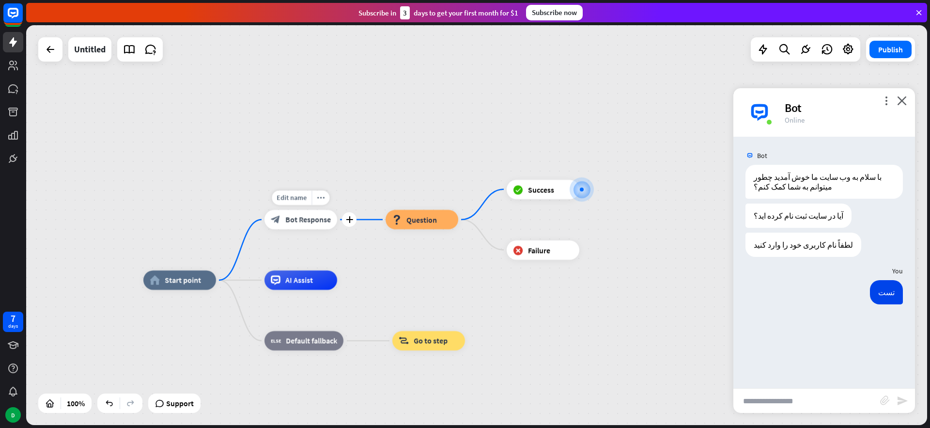
click at [308, 221] on span "Bot Response" at bounding box center [308, 220] width 46 height 10
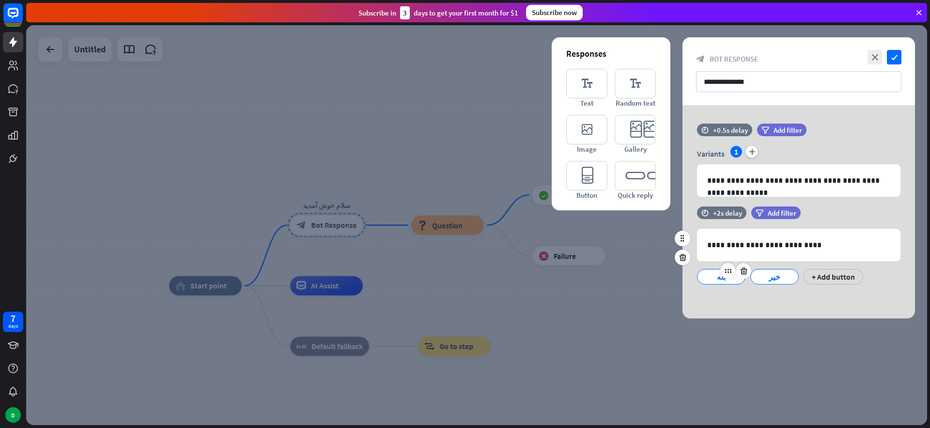
click at [712, 277] on div "بله" at bounding box center [721, 276] width 32 height 15
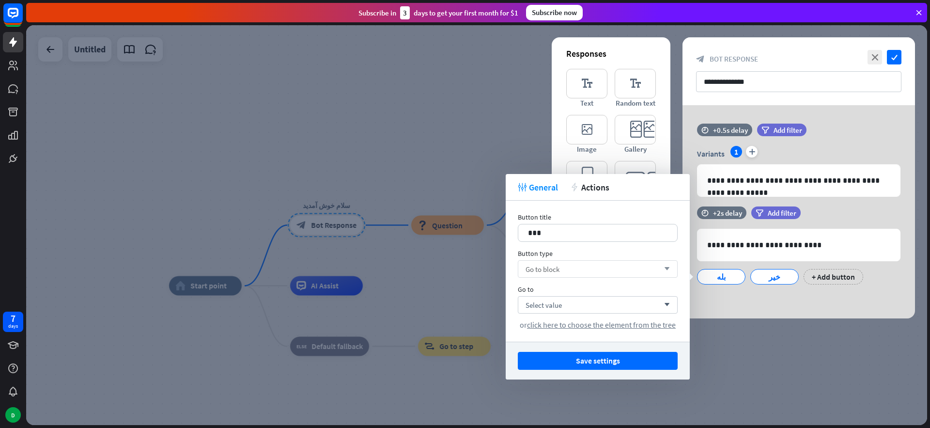
click at [609, 270] on div "Go to block arrow_down" at bounding box center [598, 268] width 160 height 17
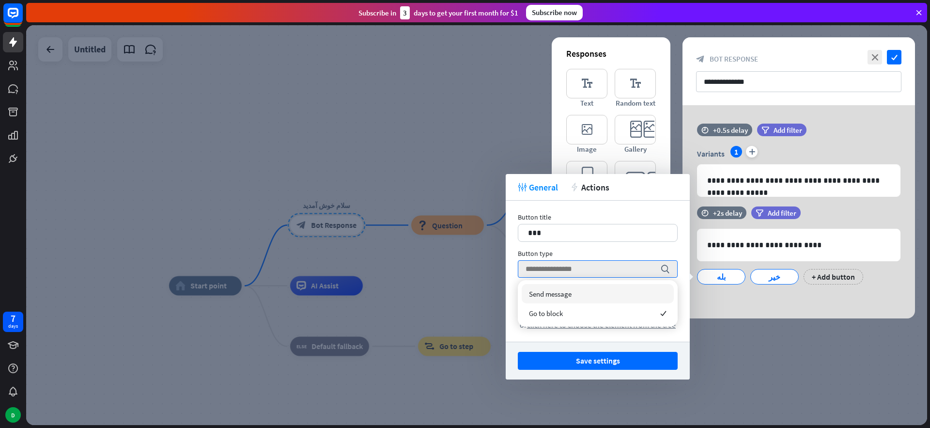
click at [727, 295] on div "**********" at bounding box center [799, 211] width 233 height 213
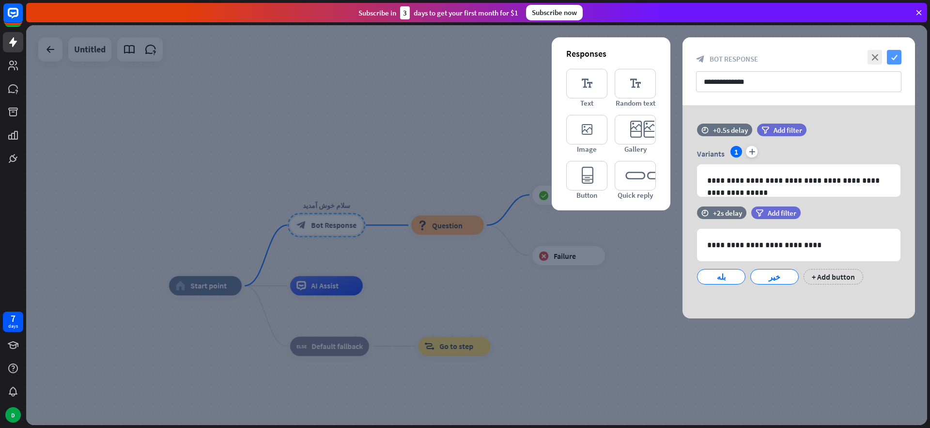
click at [892, 60] on icon "check" at bounding box center [894, 57] width 15 height 15
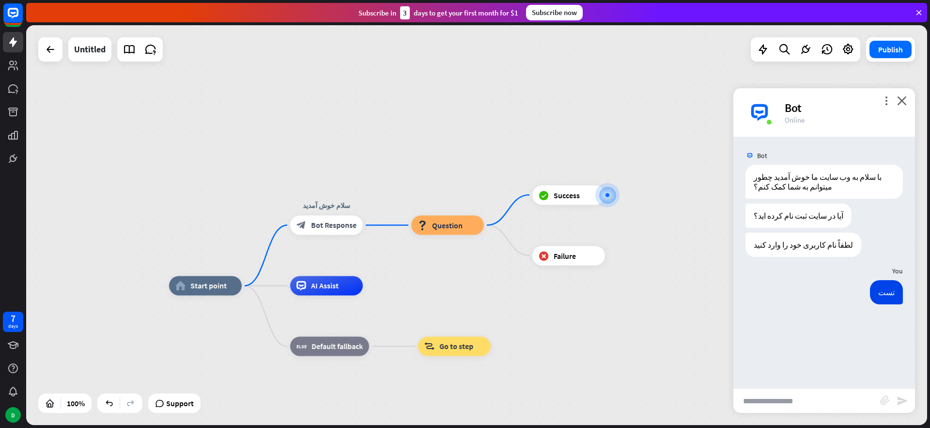
click at [881, 102] on div "Bot" at bounding box center [844, 107] width 119 height 15
click at [886, 101] on icon "more_vert" at bounding box center [886, 100] width 9 height 9
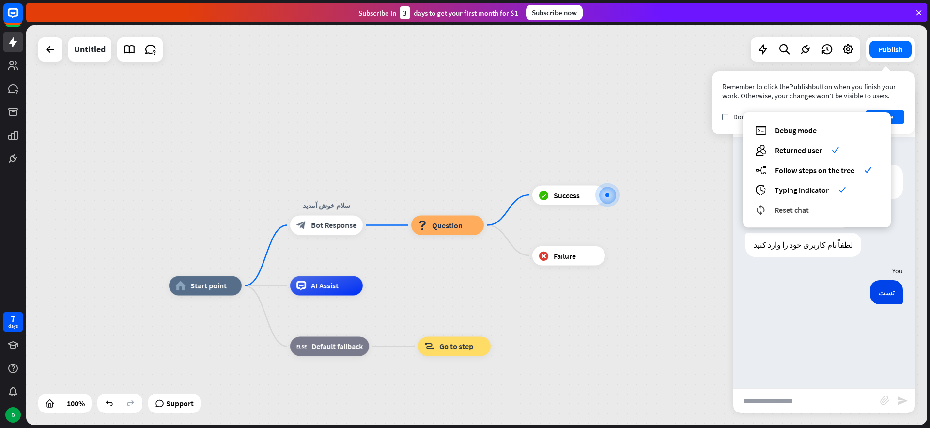
click at [796, 210] on span "Reset chat" at bounding box center [792, 210] width 34 height 10
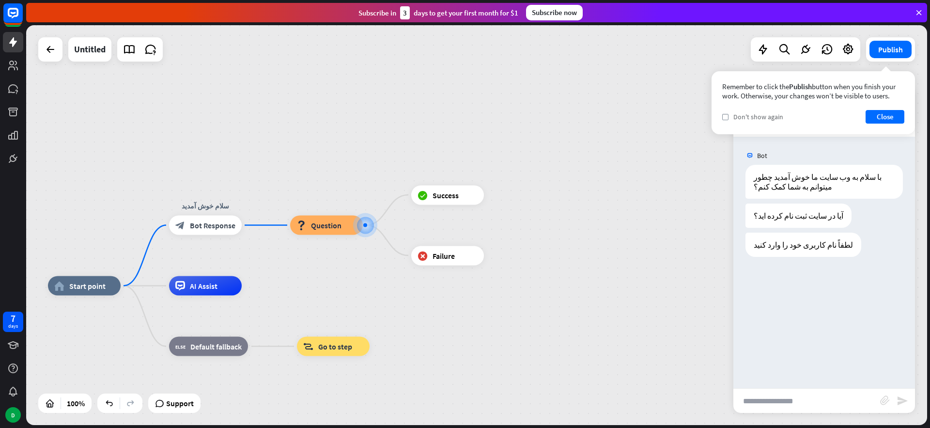
click at [776, 115] on span "Don't show again" at bounding box center [759, 116] width 50 height 9
click at [869, 114] on button "Close" at bounding box center [885, 117] width 39 height 14
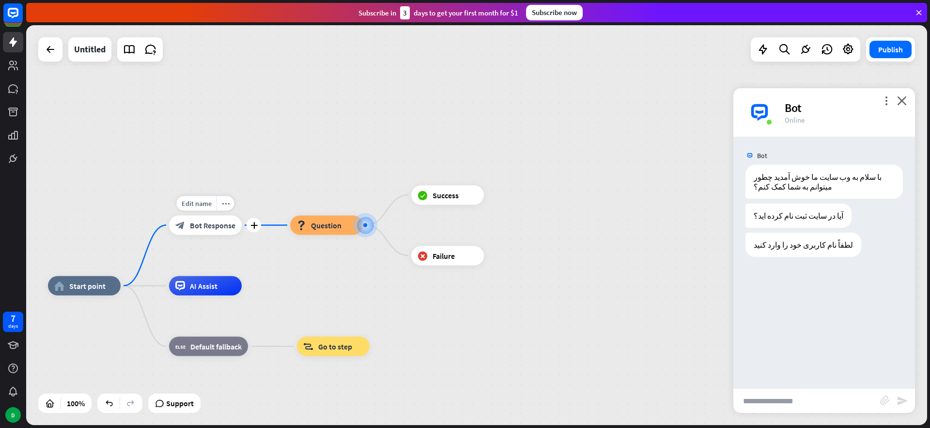
click at [215, 224] on span "Bot Response" at bounding box center [213, 225] width 46 height 10
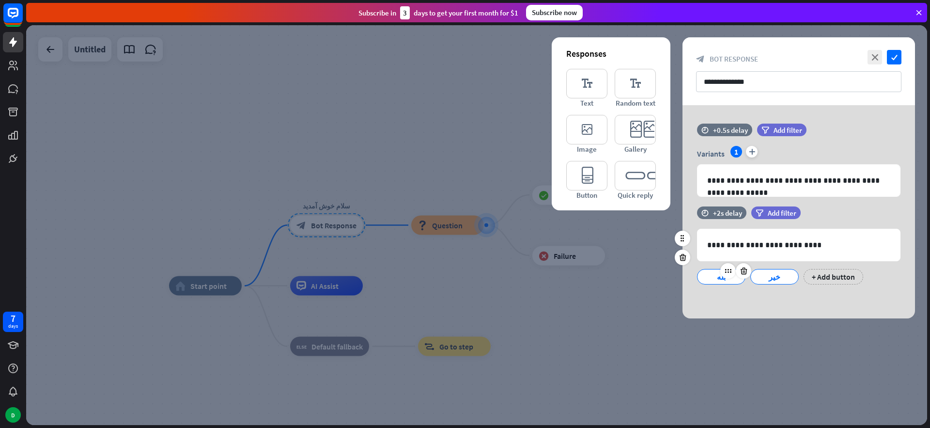
click at [728, 280] on div "بله" at bounding box center [721, 276] width 32 height 15
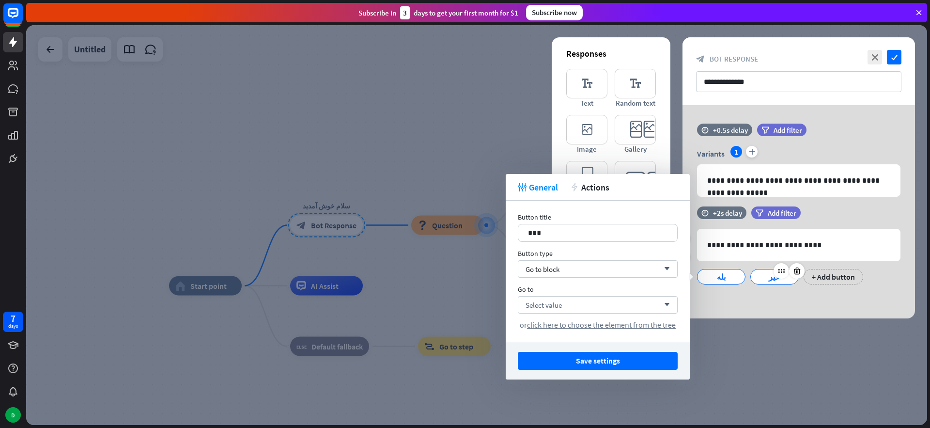
click at [768, 279] on div "خیر" at bounding box center [775, 276] width 32 height 15
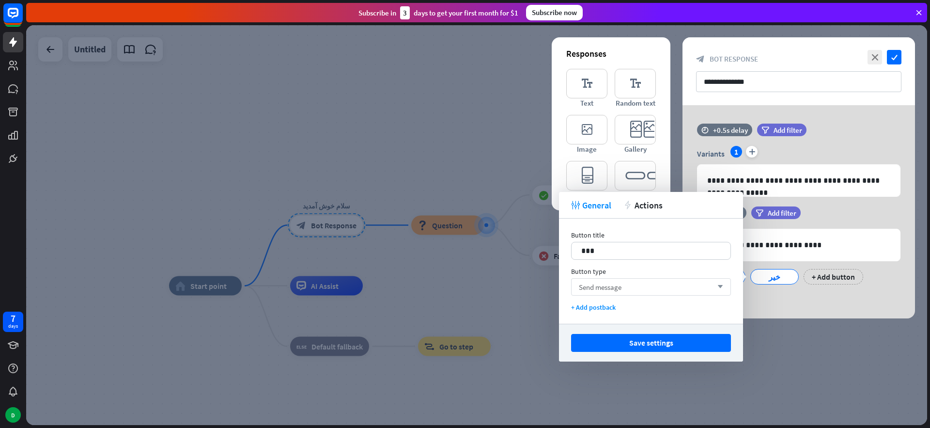
click at [609, 284] on span "Send message" at bounding box center [600, 286] width 43 height 9
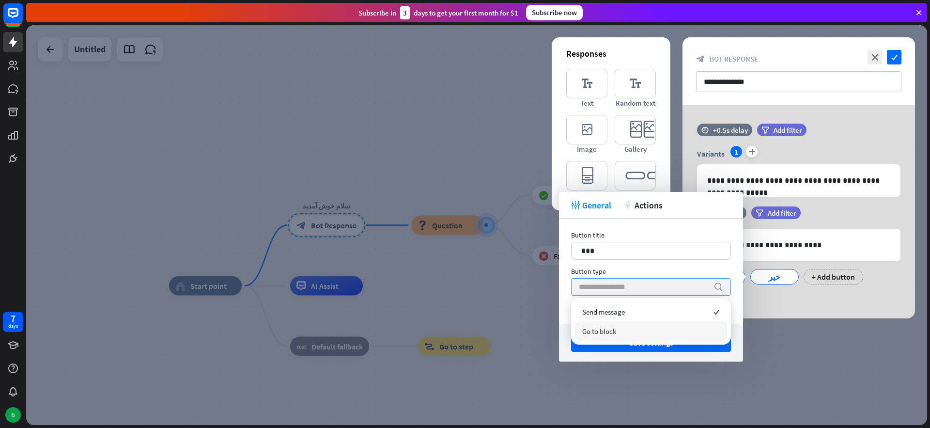
click at [606, 328] on span "Go to block" at bounding box center [599, 331] width 34 height 9
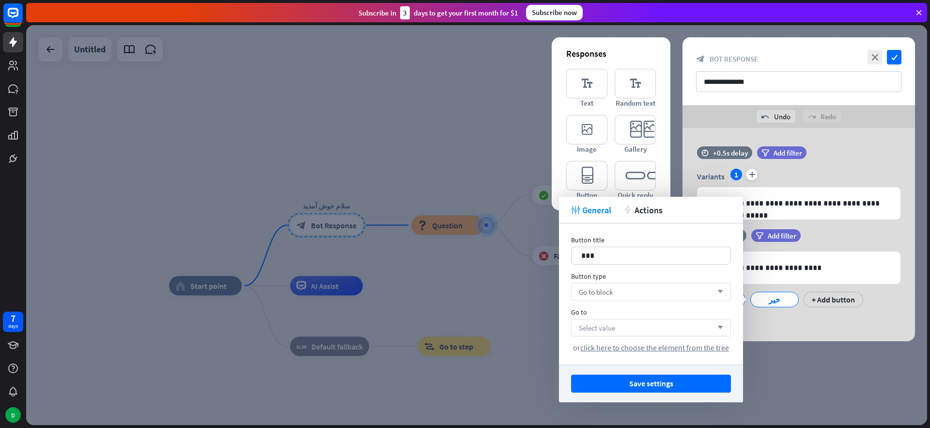
click at [609, 327] on span "Select value" at bounding box center [597, 327] width 36 height 9
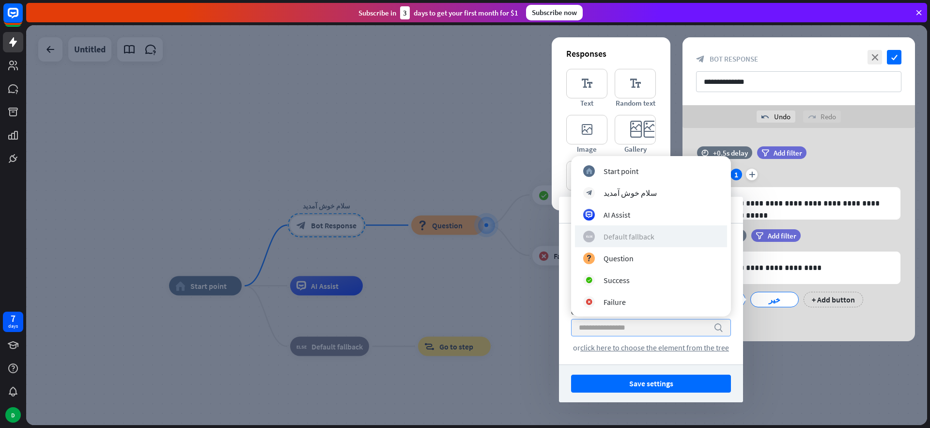
click at [634, 237] on div "Default fallback" at bounding box center [629, 237] width 51 height 10
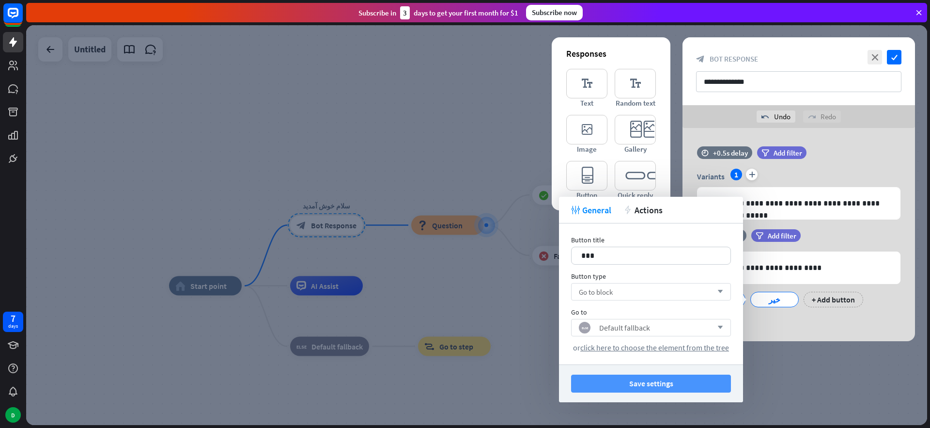
click at [649, 380] on button "Save settings" at bounding box center [651, 384] width 160 height 18
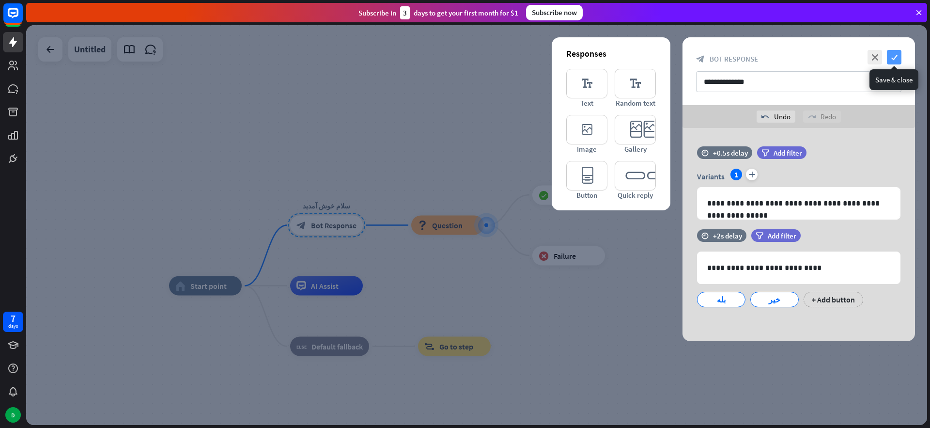
click at [893, 54] on icon "check" at bounding box center [894, 57] width 15 height 15
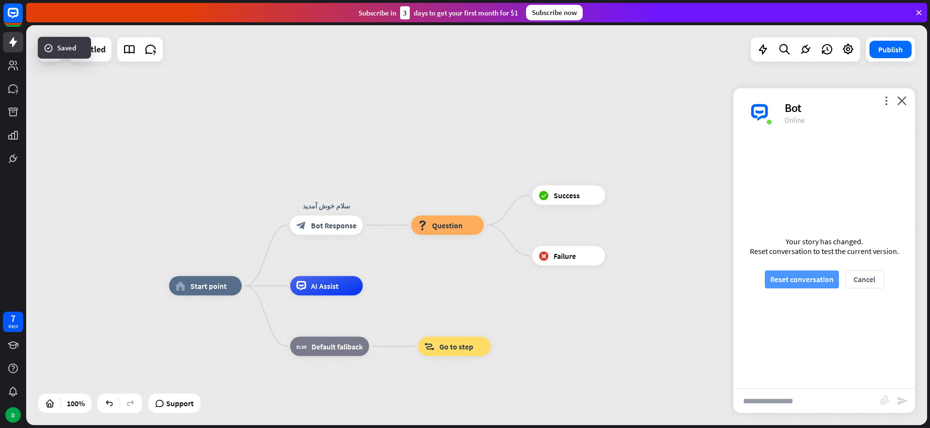
click at [790, 279] on button "Reset conversation" at bounding box center [802, 279] width 74 height 18
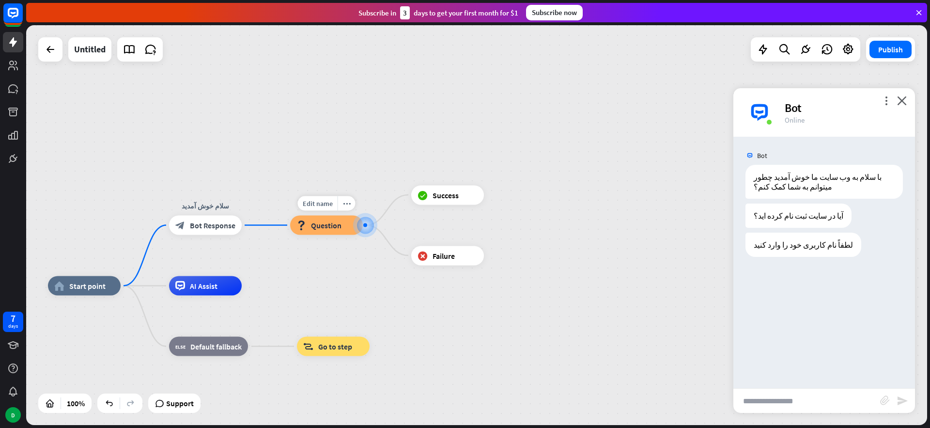
click at [316, 223] on span "Question" at bounding box center [326, 225] width 31 height 10
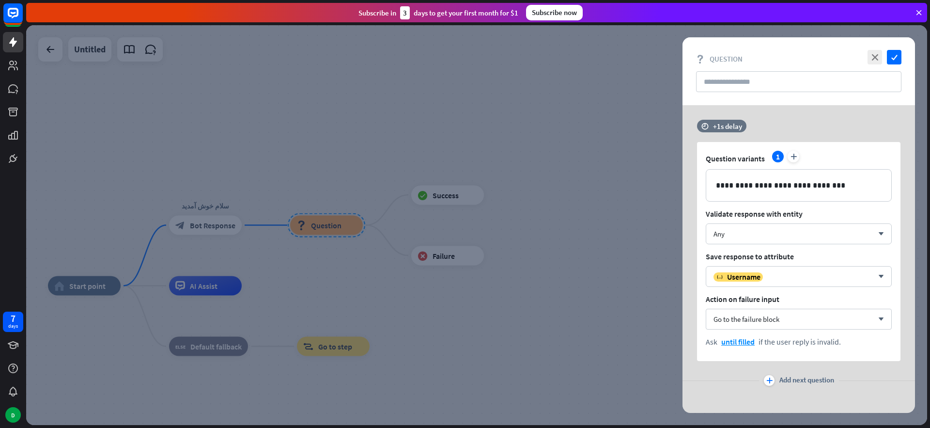
scroll to position [6, 0]
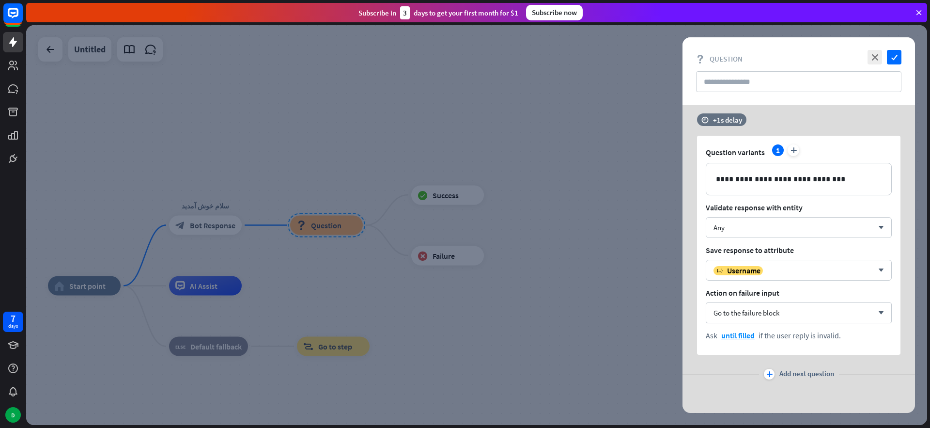
click at [334, 119] on div at bounding box center [476, 225] width 901 height 400
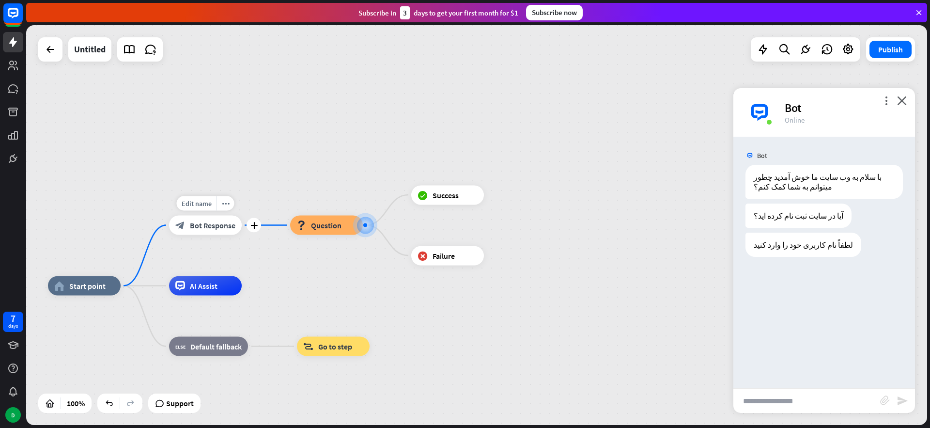
click at [169, 235] on div "Edit name more_horiz plus سلام خوش آمدید block_bot_response Bot Response" at bounding box center [205, 225] width 73 height 19
click at [230, 228] on span "Bot Response" at bounding box center [213, 225] width 46 height 10
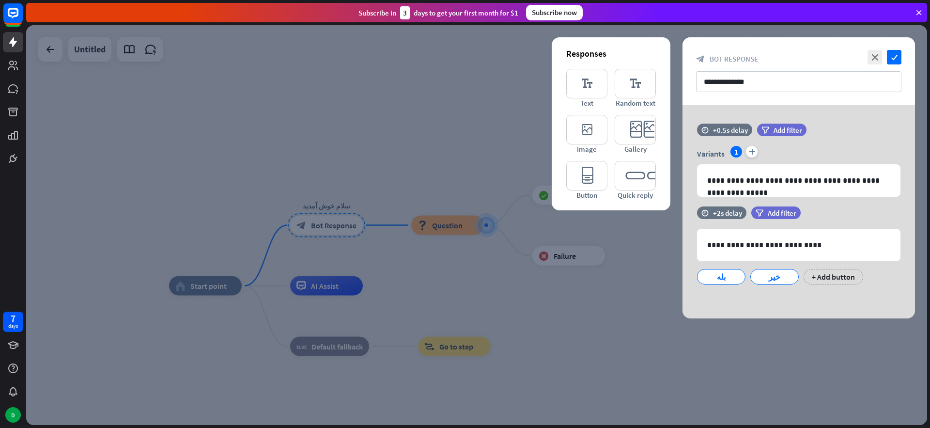
click at [544, 315] on div at bounding box center [476, 225] width 901 height 400
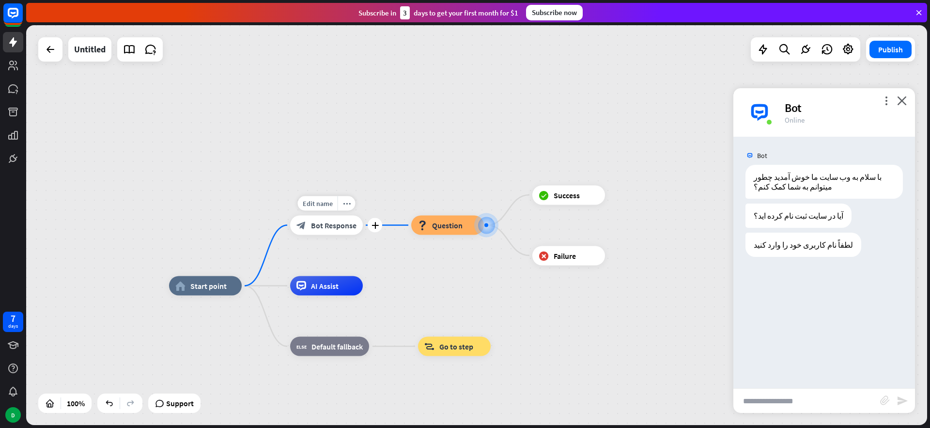
click at [321, 225] on span "Bot Response" at bounding box center [334, 225] width 46 height 10
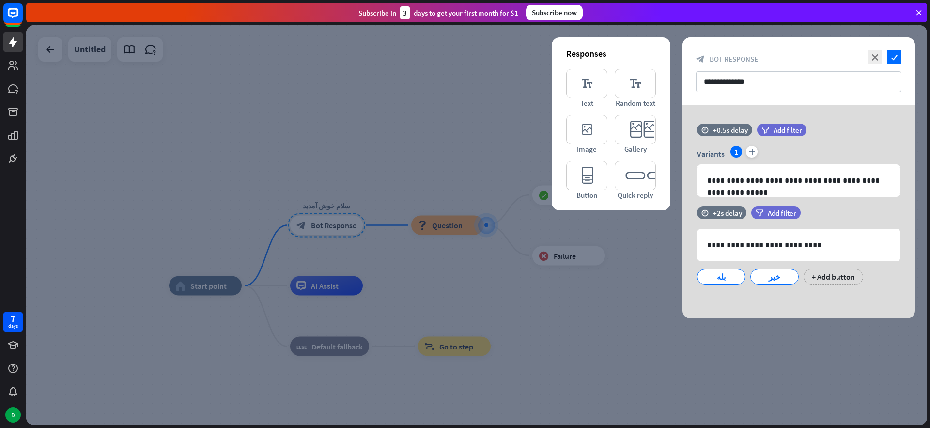
click at [439, 168] on div at bounding box center [476, 225] width 901 height 400
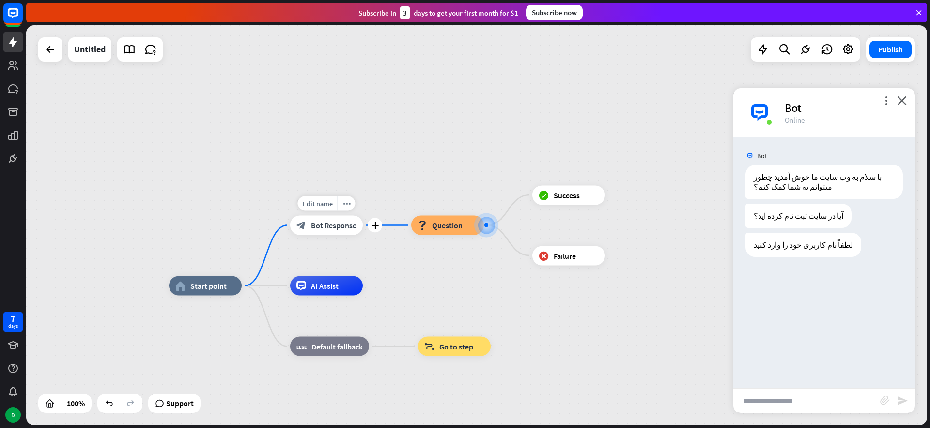
click at [337, 223] on span "Bot Response" at bounding box center [334, 225] width 46 height 10
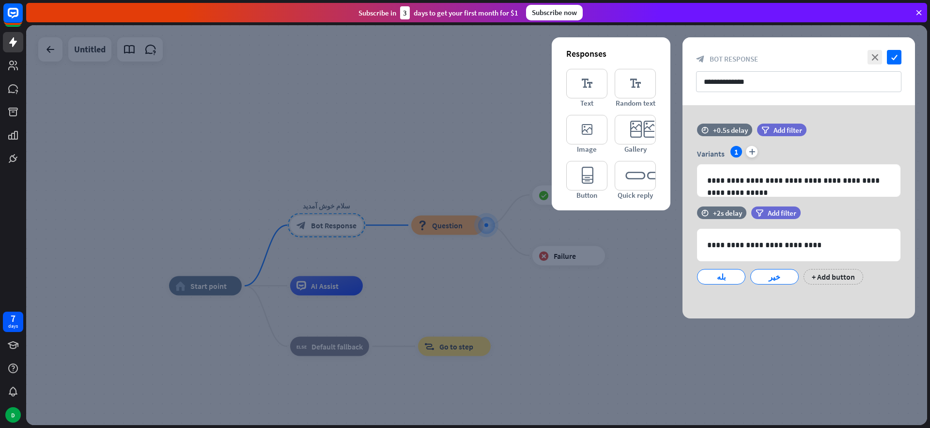
drag, startPoint x: 433, startPoint y: 229, endPoint x: 439, endPoint y: 228, distance: 5.4
click at [433, 229] on div at bounding box center [476, 225] width 901 height 400
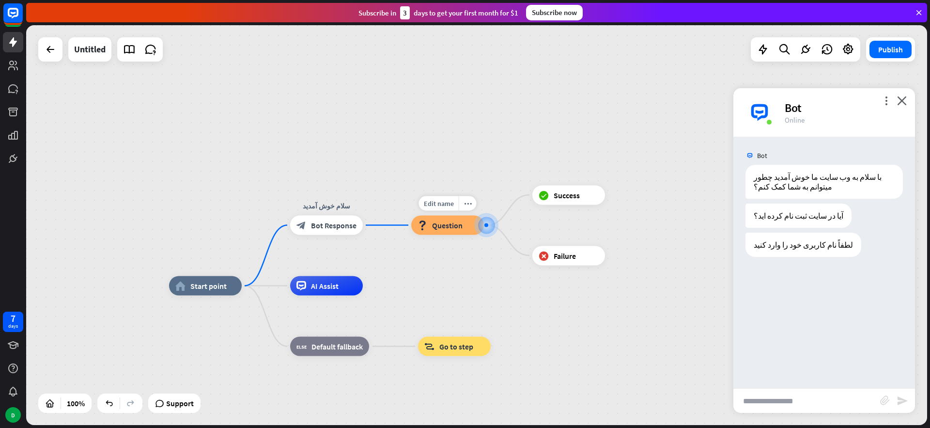
click at [444, 228] on span "Question" at bounding box center [447, 225] width 31 height 10
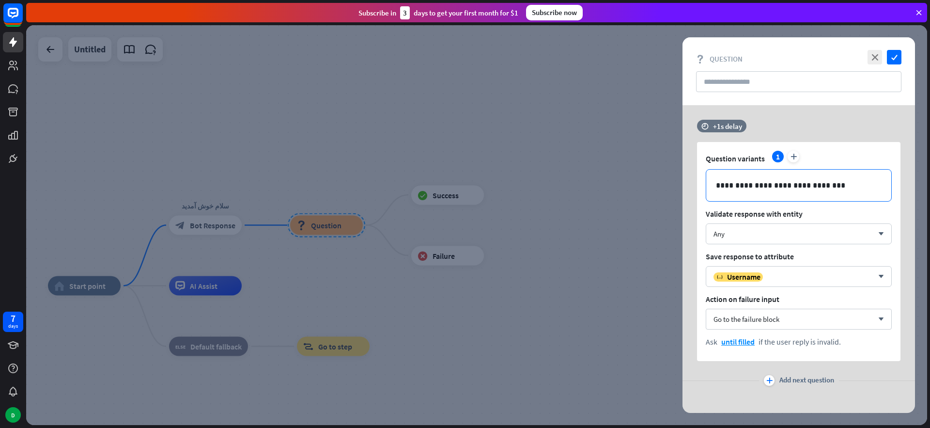
scroll to position [6, 0]
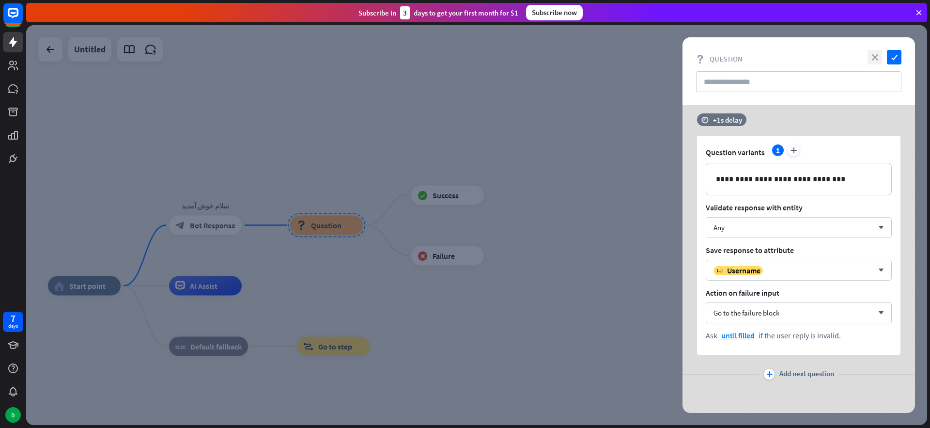
click at [875, 57] on icon "close" at bounding box center [875, 57] width 15 height 15
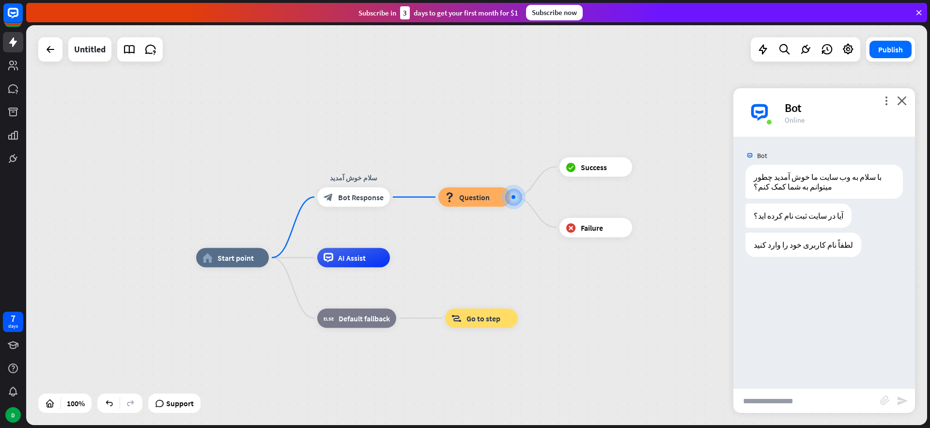
drag, startPoint x: 326, startPoint y: 137, endPoint x: 431, endPoint y: 155, distance: 106.7
click at [474, 109] on div "home_2 Start point سلام خوش آمدید block_bot_response Bot Response block_questio…" at bounding box center [476, 225] width 901 height 400
click at [405, 195] on icon "plus" at bounding box center [402, 197] width 7 height 7
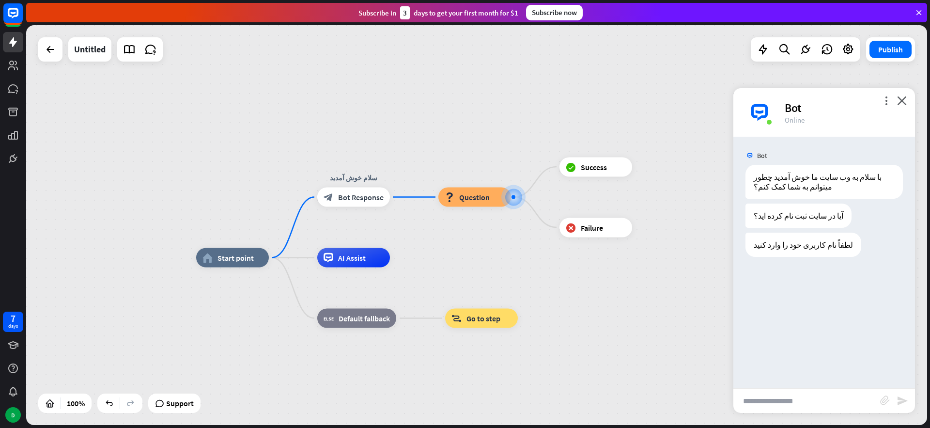
click at [414, 200] on div "home_2 Start point سلام خوش آمدید block_bot_response Bot Response block_questio…" at bounding box center [476, 225] width 901 height 400
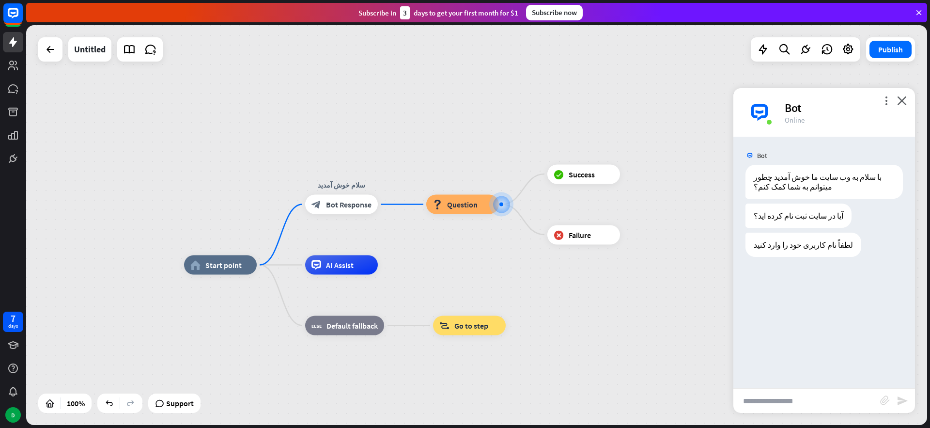
drag, startPoint x: 408, startPoint y: 203, endPoint x: 401, endPoint y: 204, distance: 7.1
click at [404, 205] on div "home_2 Start point سلام خوش آمدید block_bot_response Bot Response block_questio…" at bounding box center [476, 225] width 901 height 400
click at [401, 204] on div "home_2 Start point سلام خوش آمدید block_bot_response Bot Response block_questio…" at bounding box center [476, 225] width 901 height 400
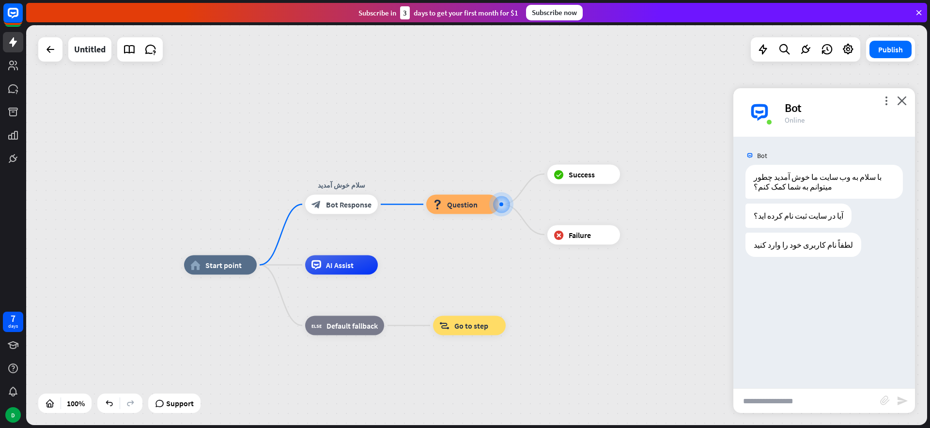
click at [401, 206] on div "home_2 Start point سلام خوش آمدید block_bot_response Bot Response block_questio…" at bounding box center [476, 225] width 901 height 400
click at [373, 206] on div "block_bot_response Bot Response" at bounding box center [341, 204] width 73 height 19
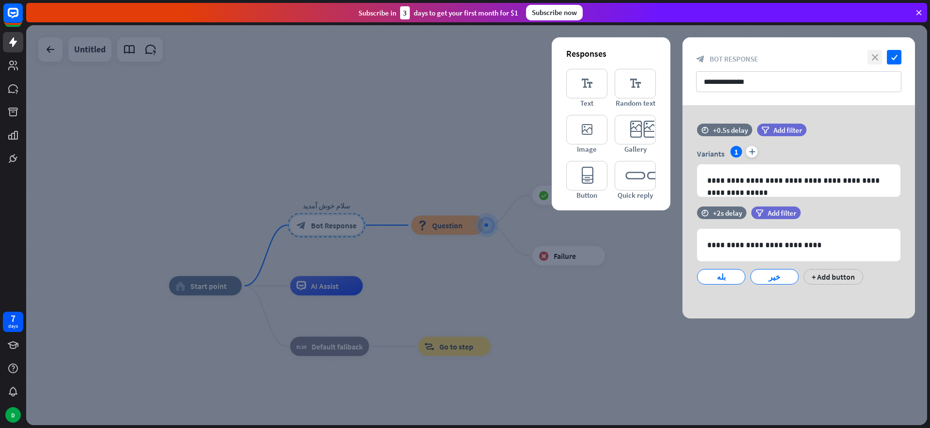
click at [869, 54] on icon "close" at bounding box center [875, 57] width 15 height 15
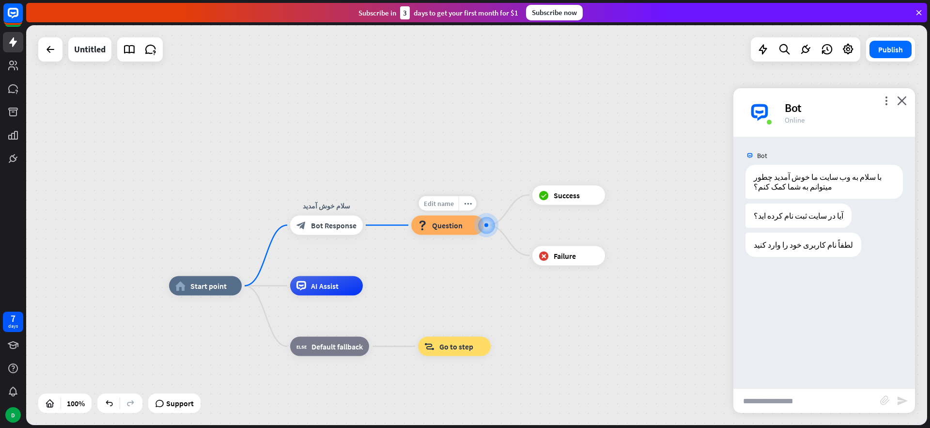
click at [439, 206] on span "Edit name" at bounding box center [439, 203] width 30 height 9
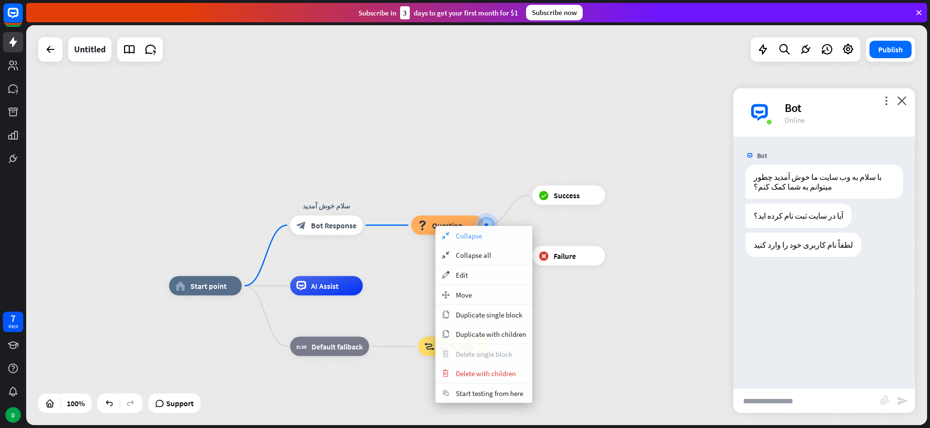
click at [463, 237] on span "Collapse" at bounding box center [469, 235] width 26 height 9
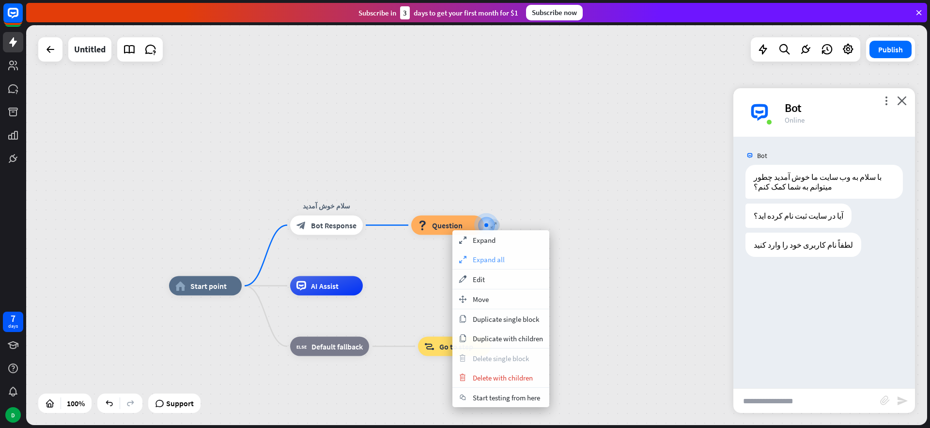
click at [484, 259] on span "Expand all" at bounding box center [489, 259] width 32 height 9
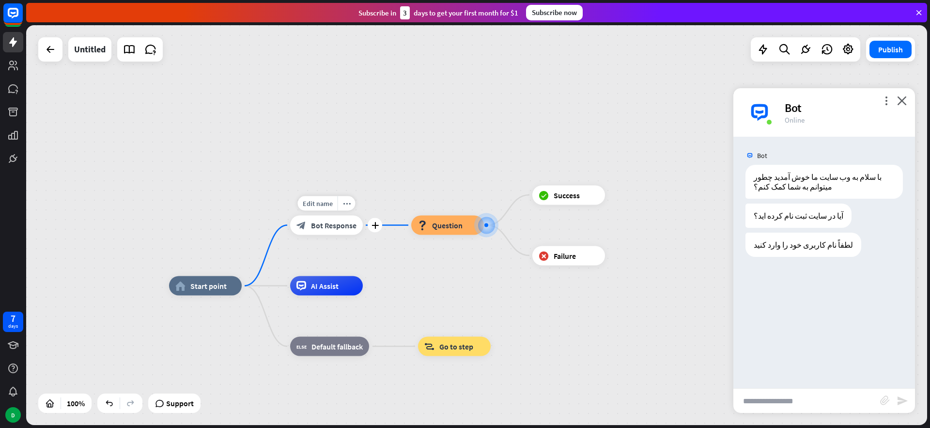
click at [332, 226] on span "Bot Response" at bounding box center [334, 225] width 46 height 10
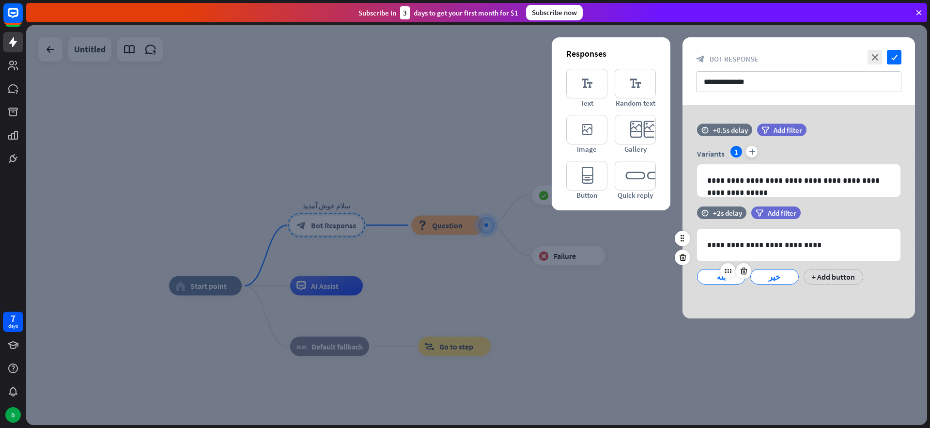
click at [715, 282] on div "بله" at bounding box center [721, 276] width 32 height 15
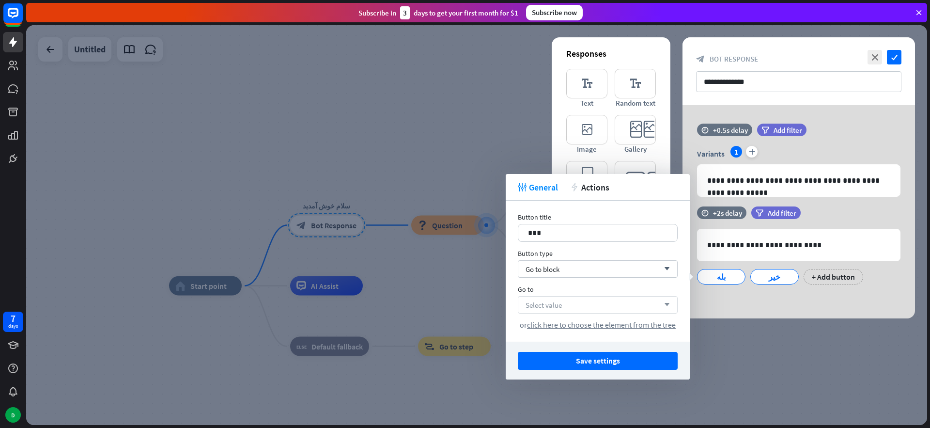
click at [555, 307] on span "Select value" at bounding box center [544, 304] width 36 height 9
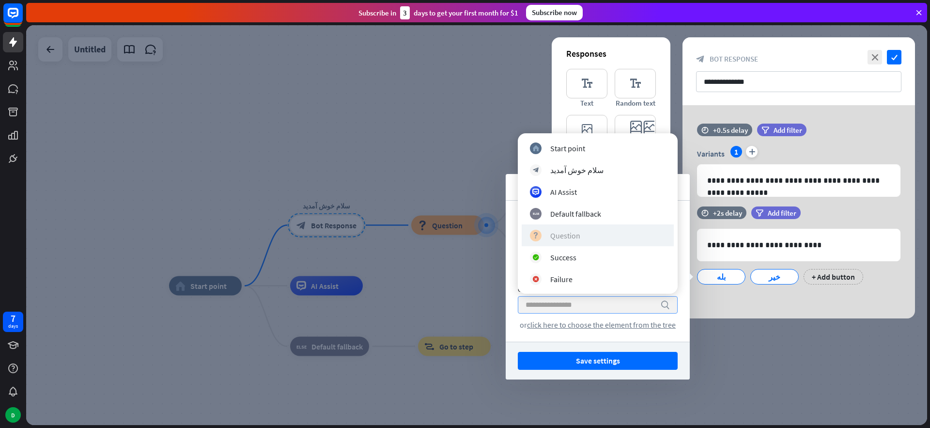
click at [568, 239] on div "Question" at bounding box center [565, 236] width 30 height 10
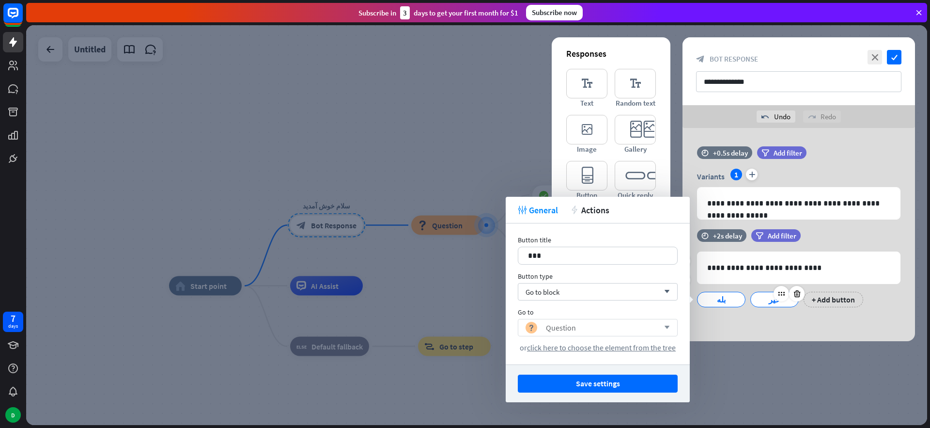
click at [769, 300] on div "خیر" at bounding box center [775, 299] width 32 height 15
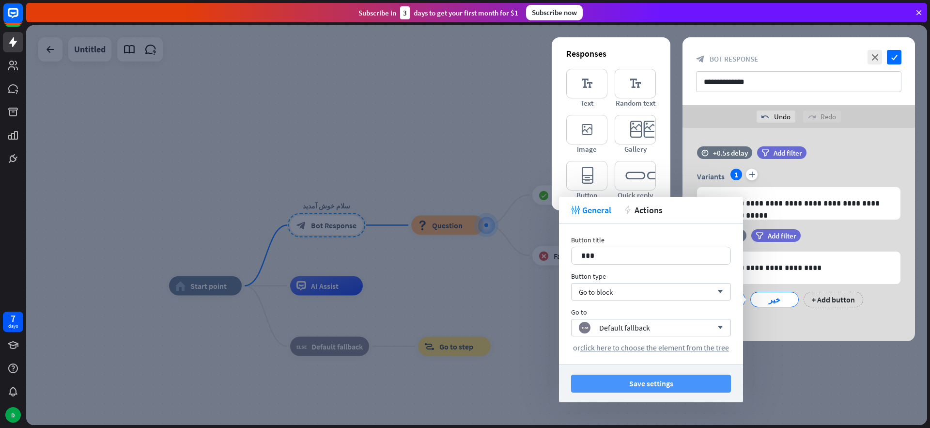
click at [635, 386] on button "Save settings" at bounding box center [651, 384] width 160 height 18
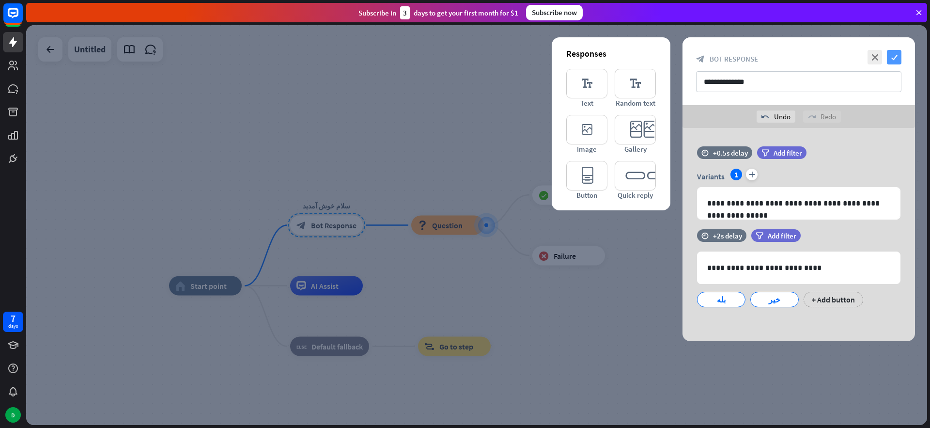
click at [893, 56] on icon "check" at bounding box center [894, 57] width 15 height 15
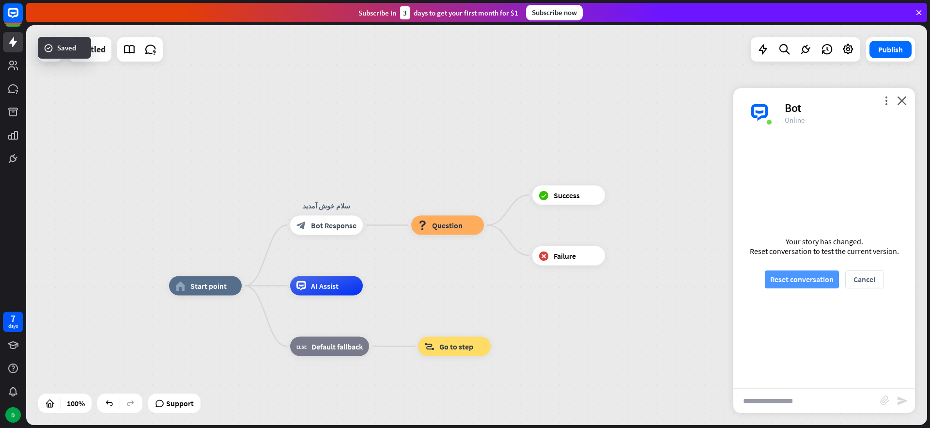
click at [797, 280] on button "Reset conversation" at bounding box center [802, 279] width 74 height 18
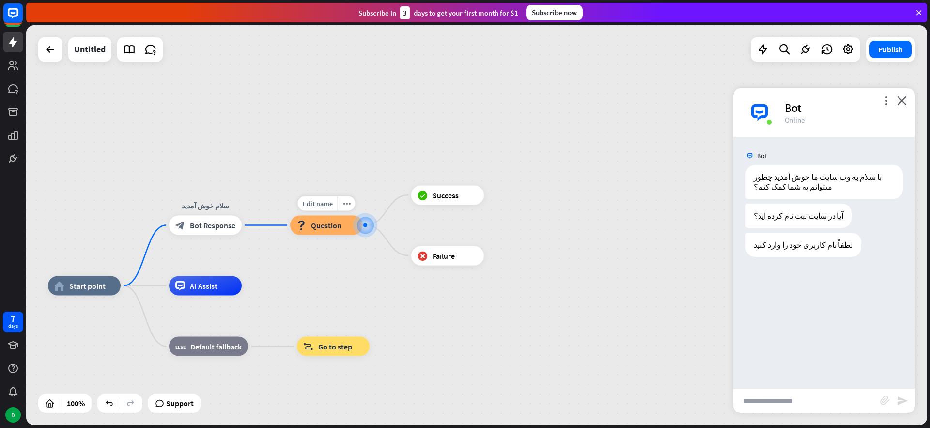
click at [326, 226] on span "Question" at bounding box center [326, 225] width 31 height 10
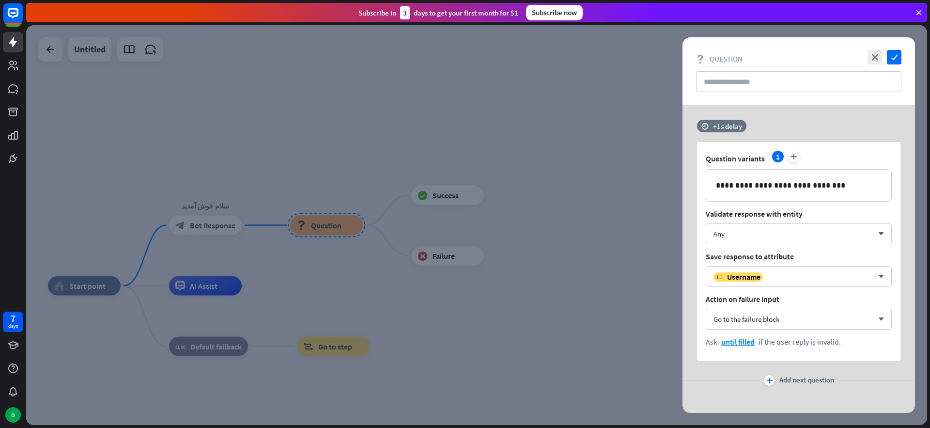
click at [508, 116] on div at bounding box center [476, 225] width 901 height 400
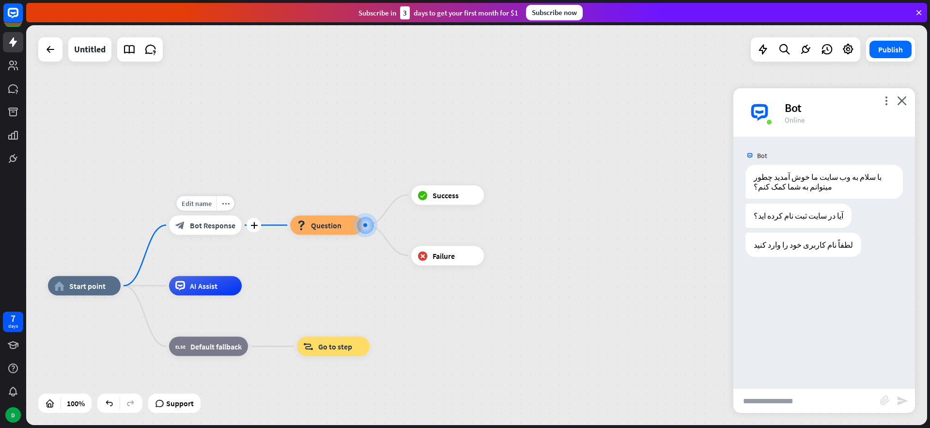
click at [199, 224] on span "Bot Response" at bounding box center [213, 225] width 46 height 10
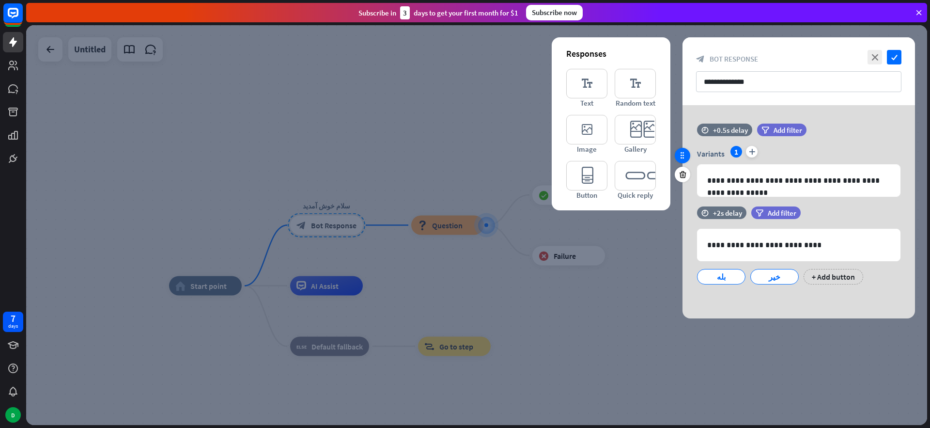
click at [682, 153] on icon at bounding box center [682, 155] width 9 height 9
click at [894, 54] on icon "check" at bounding box center [894, 57] width 15 height 15
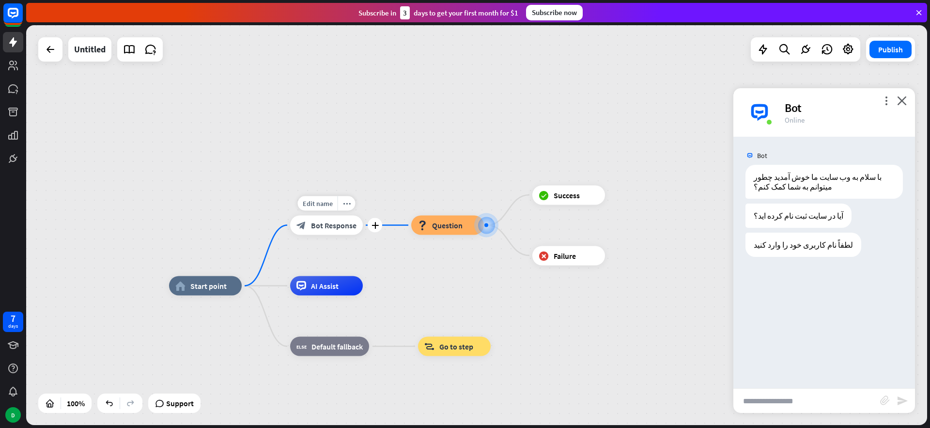
click at [336, 224] on span "Bot Response" at bounding box center [334, 225] width 46 height 10
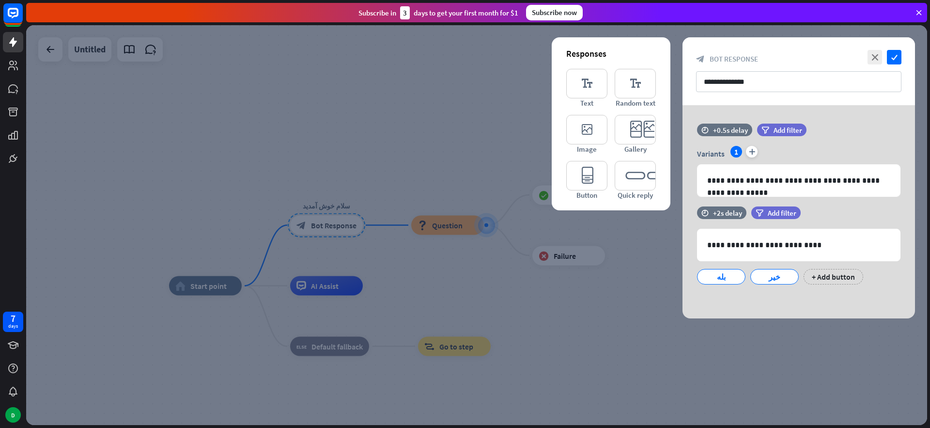
drag, startPoint x: 422, startPoint y: 161, endPoint x: 422, endPoint y: 196, distance: 35.4
click at [422, 161] on div at bounding box center [476, 225] width 901 height 400
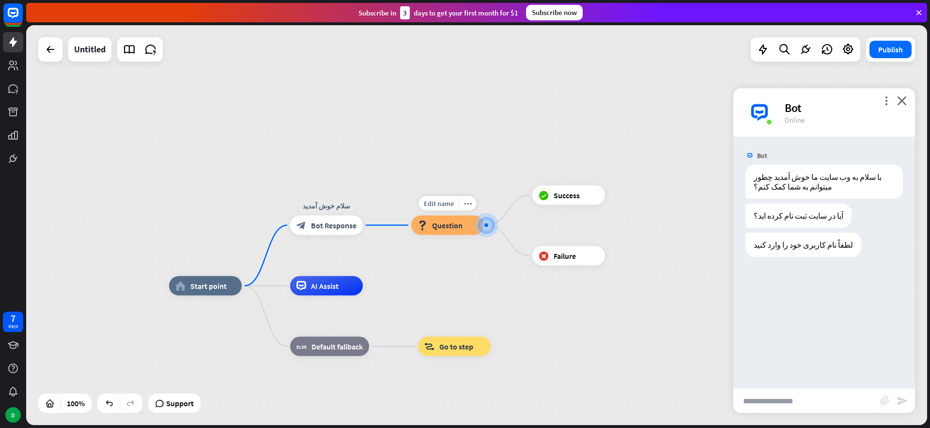
click at [439, 226] on span "Question" at bounding box center [447, 225] width 31 height 10
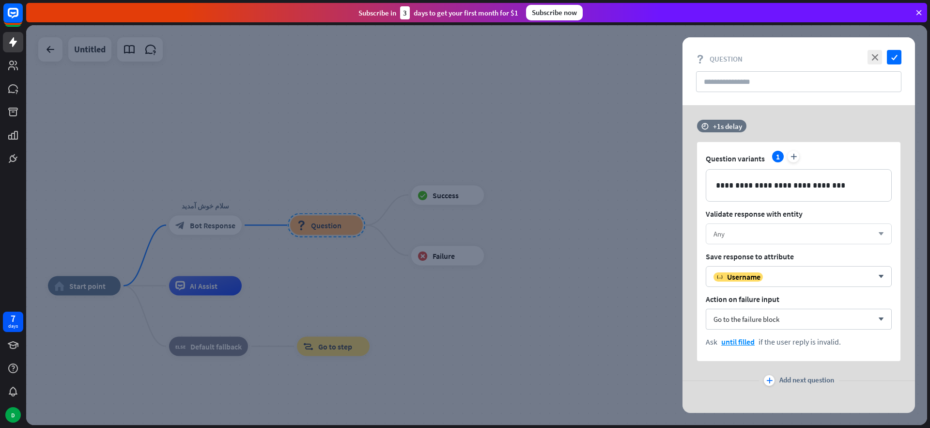
click at [748, 235] on div "Any" at bounding box center [794, 233] width 160 height 9
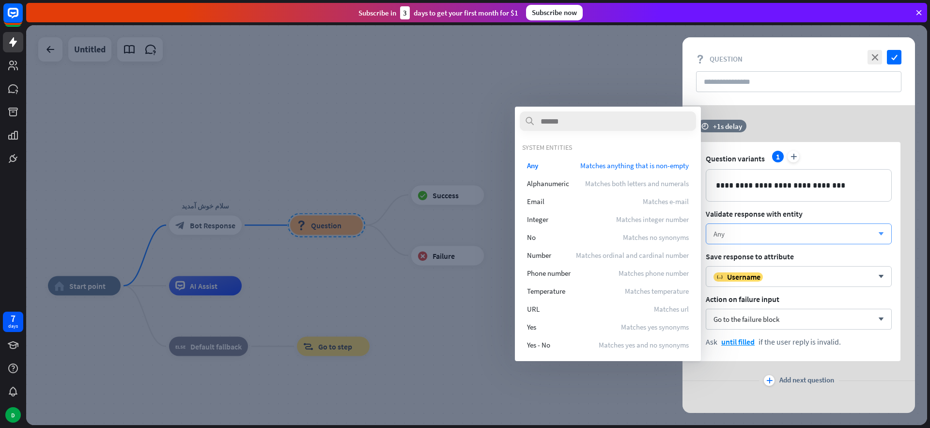
click at [748, 235] on div "Any" at bounding box center [794, 233] width 160 height 9
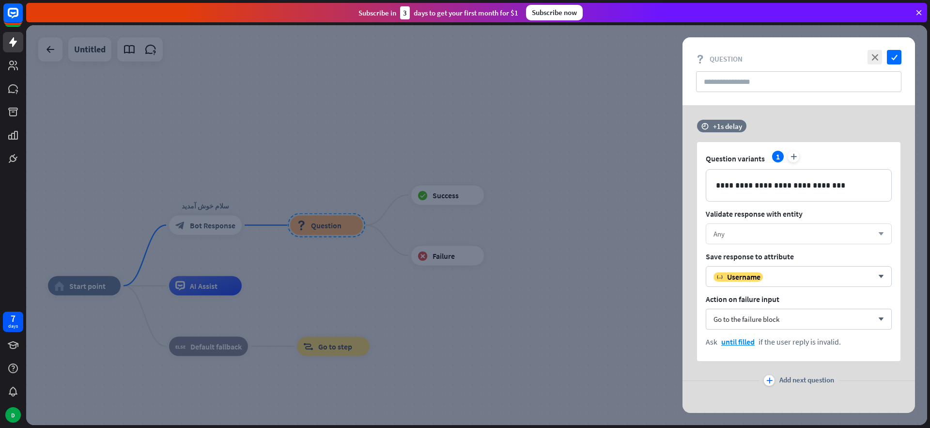
scroll to position [6, 0]
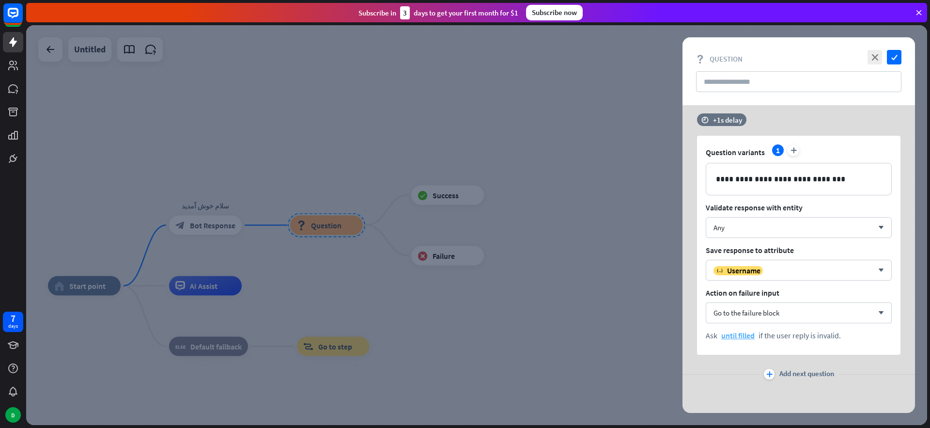
click at [735, 338] on span "until filled" at bounding box center [737, 335] width 33 height 10
click at [812, 345] on div "**********" at bounding box center [799, 245] width 204 height 219
click at [533, 241] on div at bounding box center [476, 225] width 901 height 400
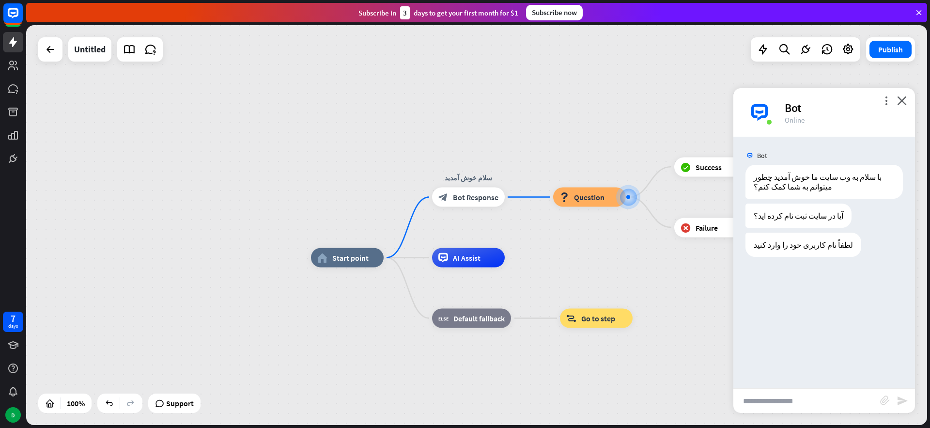
drag, startPoint x: 298, startPoint y: 255, endPoint x: 561, endPoint y: 227, distance: 264.6
click at [561, 227] on div "home_2 Start point سلام خوش آمدید block_bot_response Bot Response block_questio…" at bounding box center [476, 225] width 901 height 400
click at [352, 255] on span "Start point" at bounding box center [350, 258] width 36 height 10
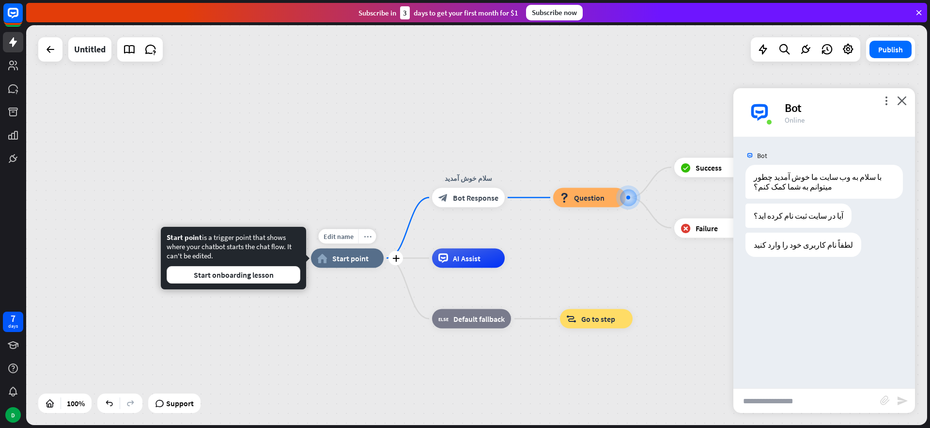
click at [365, 235] on icon "more_horiz" at bounding box center [368, 236] width 8 height 7
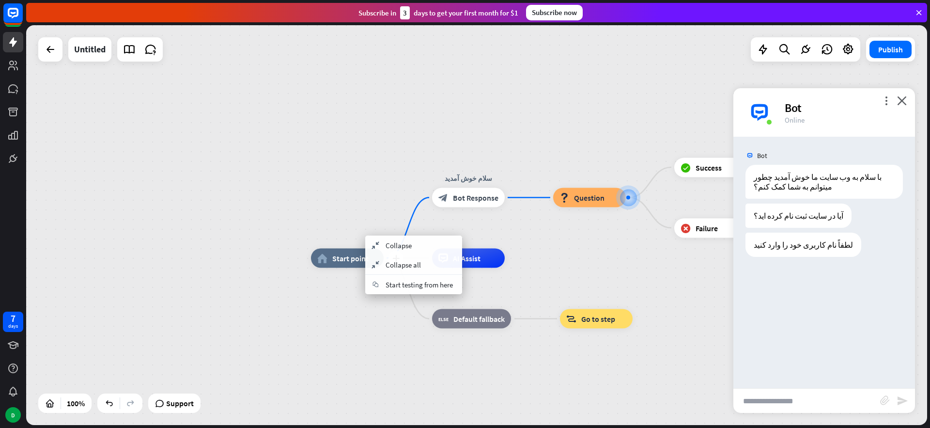
click at [345, 257] on span "Start point" at bounding box center [350, 258] width 36 height 10
click at [340, 258] on span "Start point" at bounding box center [350, 258] width 36 height 10
click at [883, 105] on icon "more_vert" at bounding box center [886, 100] width 9 height 9
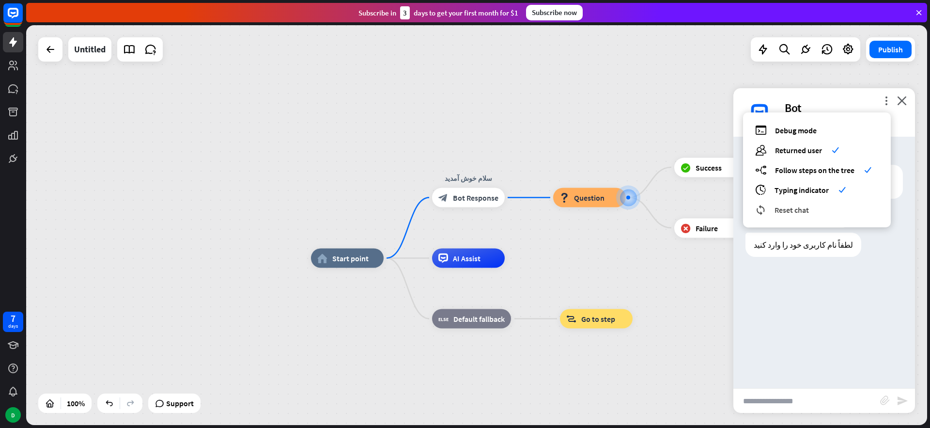
click at [800, 208] on span "Reset chat" at bounding box center [792, 210] width 34 height 10
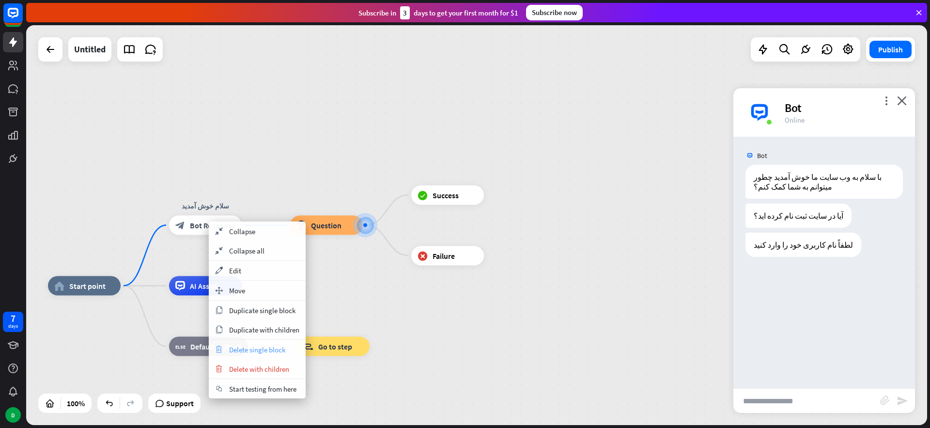
click at [259, 351] on span "Delete single block" at bounding box center [257, 349] width 56 height 9
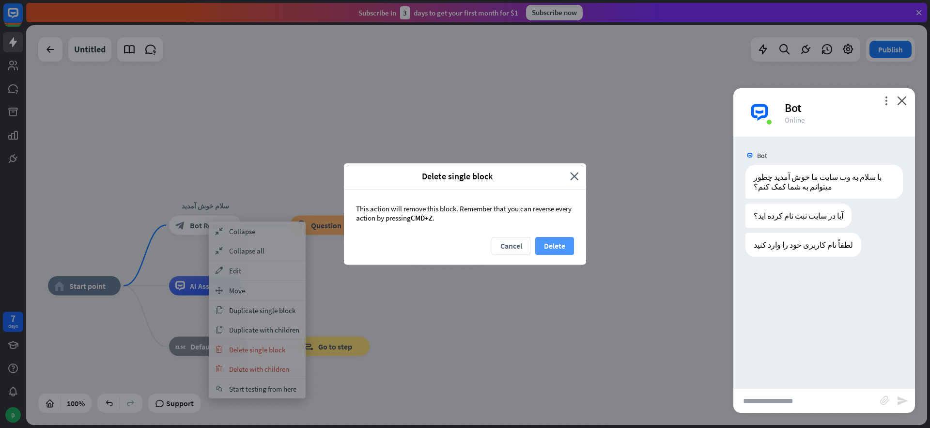
click at [548, 243] on button "Delete" at bounding box center [554, 246] width 39 height 18
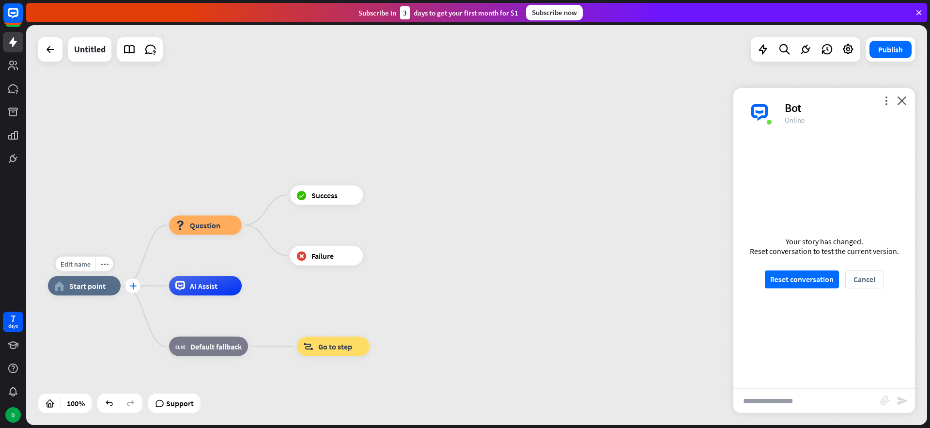
click at [132, 285] on icon "plus" at bounding box center [132, 285] width 7 height 7
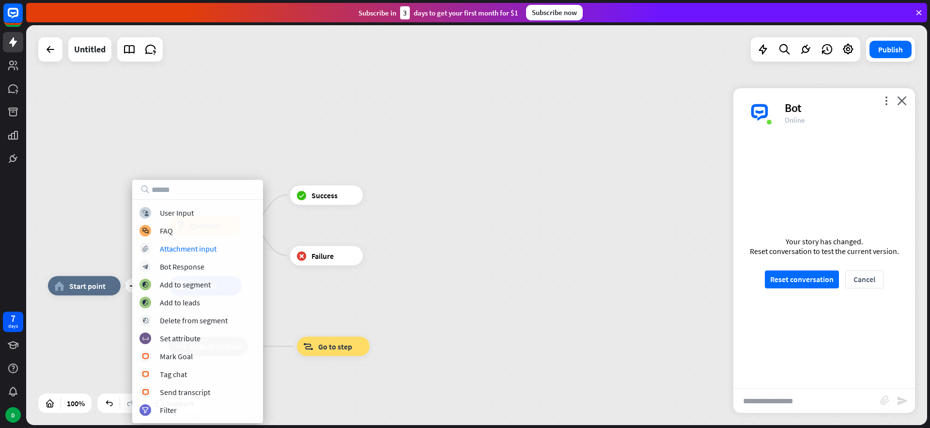
click at [426, 251] on div "plus home_2 Start point block_question Question block_success Success block_fai…" at bounding box center [476, 225] width 901 height 400
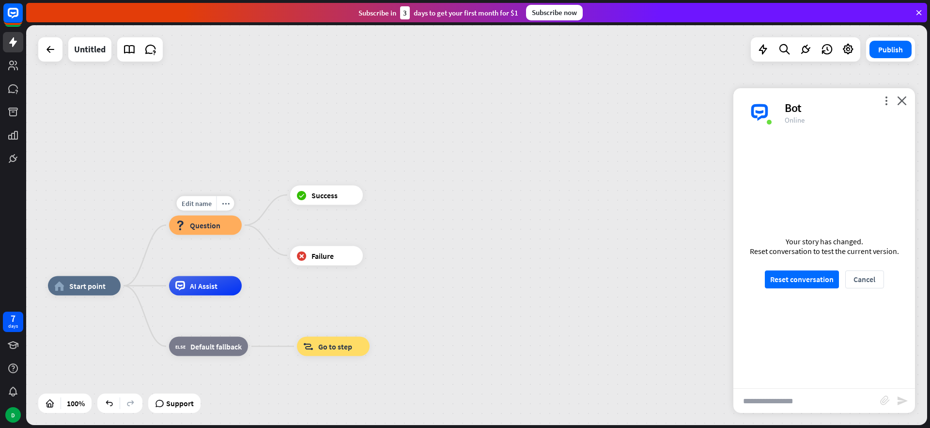
click at [207, 228] on span "Question" at bounding box center [205, 225] width 31 height 10
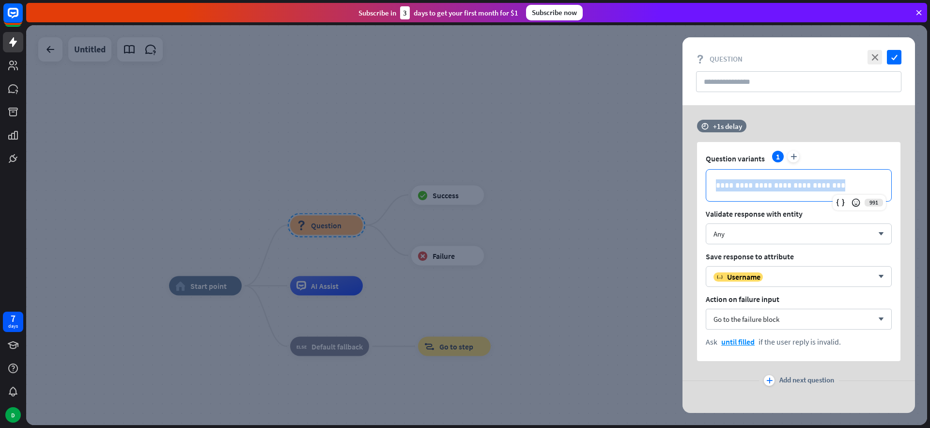
drag, startPoint x: 819, startPoint y: 185, endPoint x: 702, endPoint y: 187, distance: 117.3
click at [702, 187] on div "**********" at bounding box center [799, 251] width 204 height 219
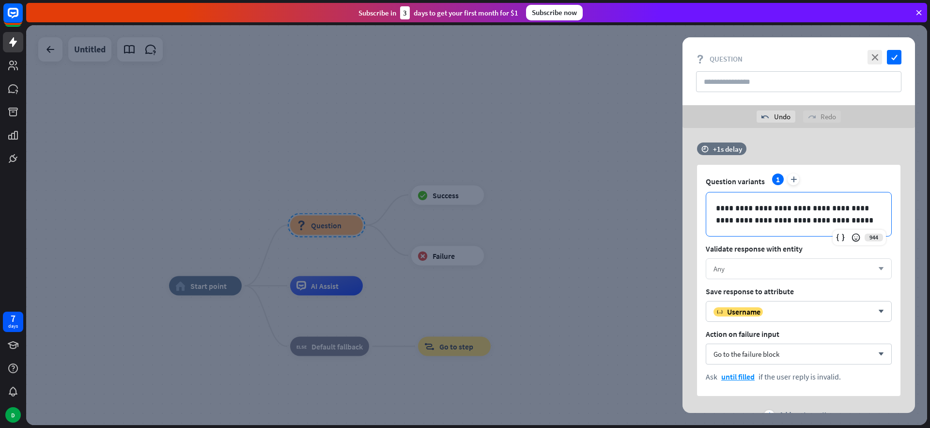
scroll to position [41, 0]
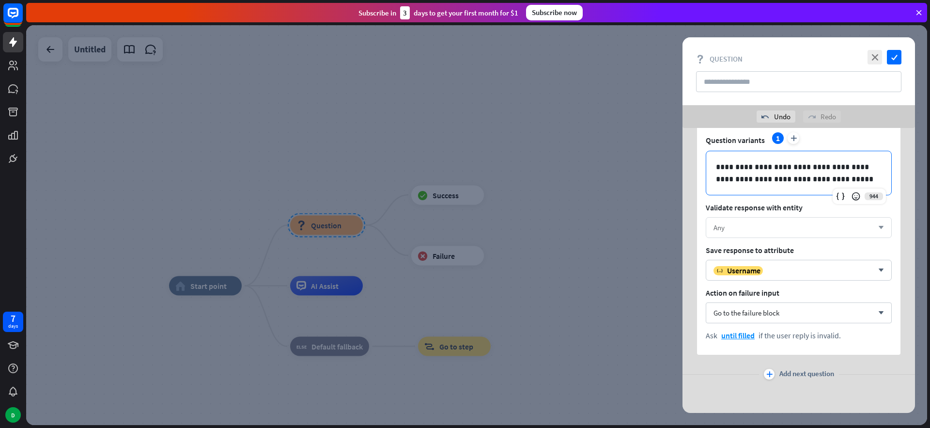
click at [863, 223] on div "Any" at bounding box center [794, 227] width 160 height 9
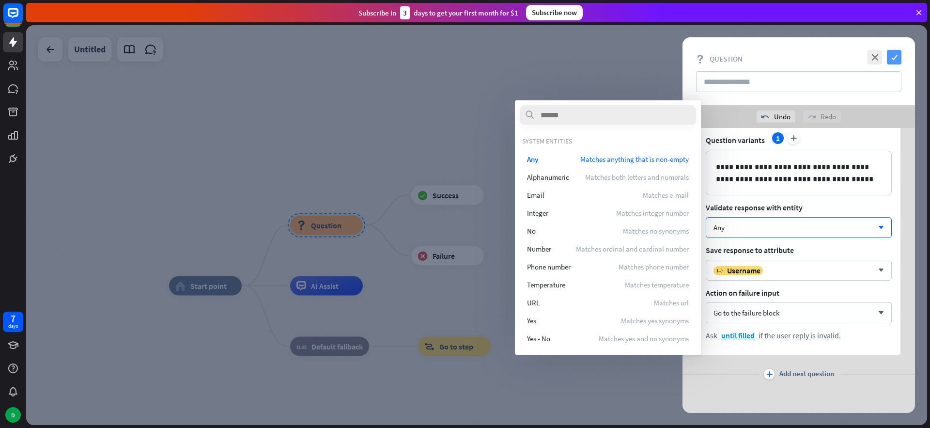
click at [901, 53] on icon "check" at bounding box center [894, 57] width 15 height 15
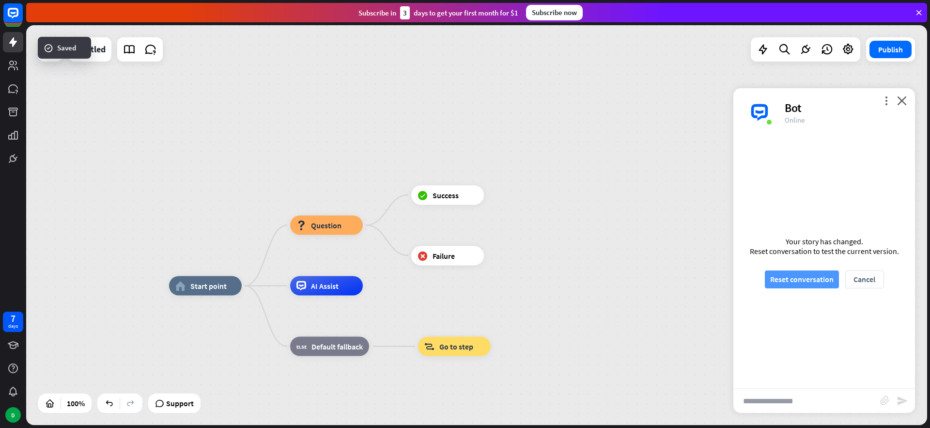
click at [811, 272] on button "Reset conversation" at bounding box center [802, 279] width 74 height 18
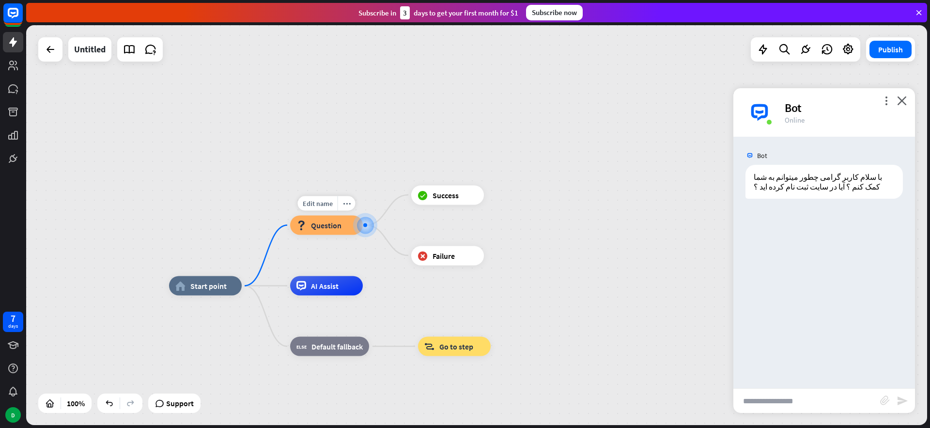
click at [368, 228] on div at bounding box center [365, 225] width 10 height 10
click at [365, 227] on div at bounding box center [365, 225] width 10 height 10
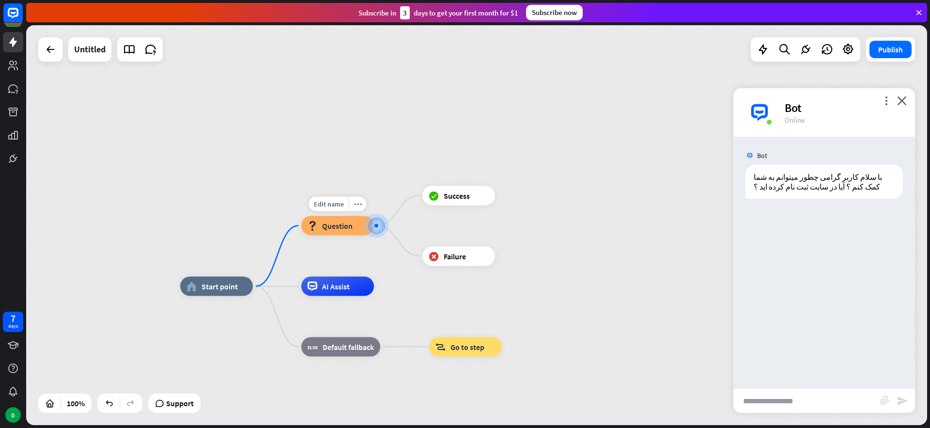
drag, startPoint x: 363, startPoint y: 226, endPoint x: 368, endPoint y: 226, distance: 5.3
click at [374, 227] on div at bounding box center [377, 225] width 10 height 10
drag, startPoint x: 453, startPoint y: 195, endPoint x: 464, endPoint y: 184, distance: 15.8
click at [453, 195] on span "Success" at bounding box center [457, 195] width 26 height 10
click at [475, 175] on icon "more_horiz" at bounding box center [479, 173] width 8 height 7
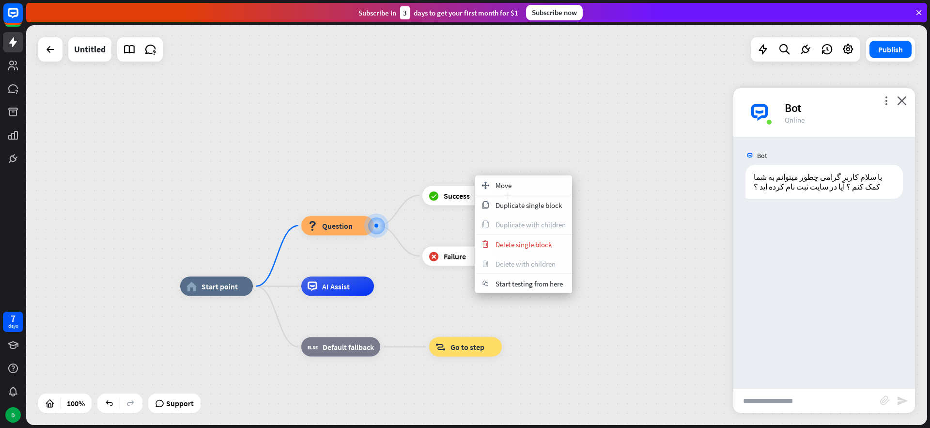
drag, startPoint x: 429, startPoint y: 193, endPoint x: 451, endPoint y: 197, distance: 22.1
click at [429, 193] on icon "block_success" at bounding box center [434, 195] width 10 height 10
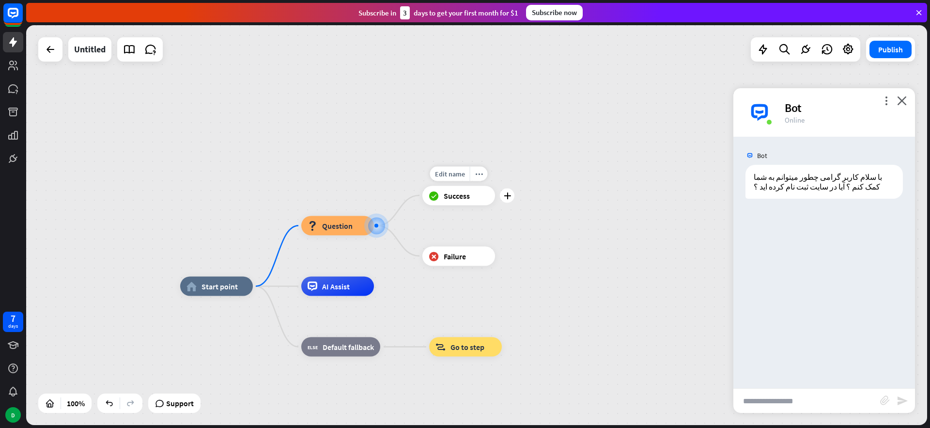
click at [451, 197] on span "Success" at bounding box center [457, 195] width 26 height 10
drag, startPoint x: 423, startPoint y: 194, endPoint x: 433, endPoint y: 195, distance: 9.7
click at [423, 194] on div "block_success Success" at bounding box center [459, 195] width 73 height 19
click at [433, 195] on icon "block_success" at bounding box center [434, 195] width 10 height 10
click at [435, 194] on icon "block_success" at bounding box center [434, 195] width 10 height 10
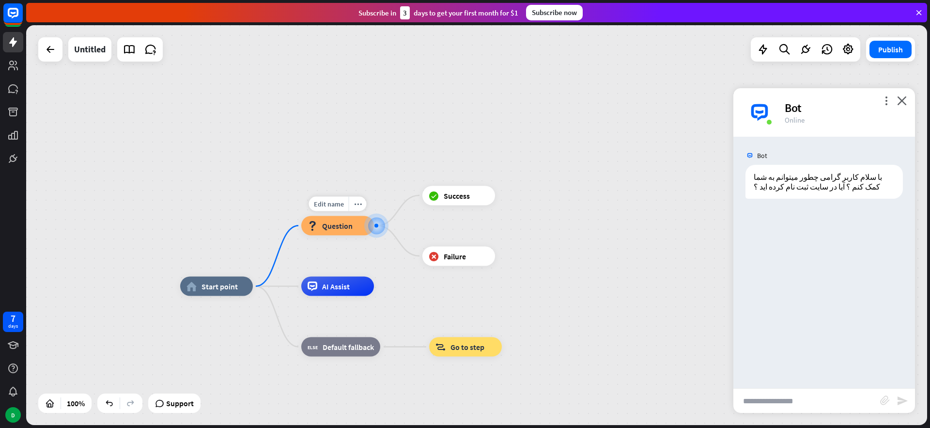
click at [374, 224] on div at bounding box center [377, 225] width 10 height 10
click at [346, 224] on span "Question" at bounding box center [337, 226] width 31 height 10
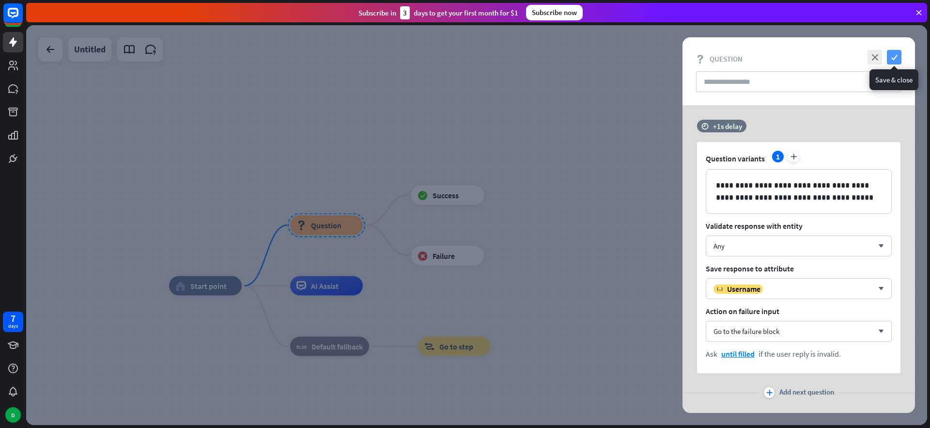
click at [893, 55] on icon "check" at bounding box center [894, 57] width 15 height 15
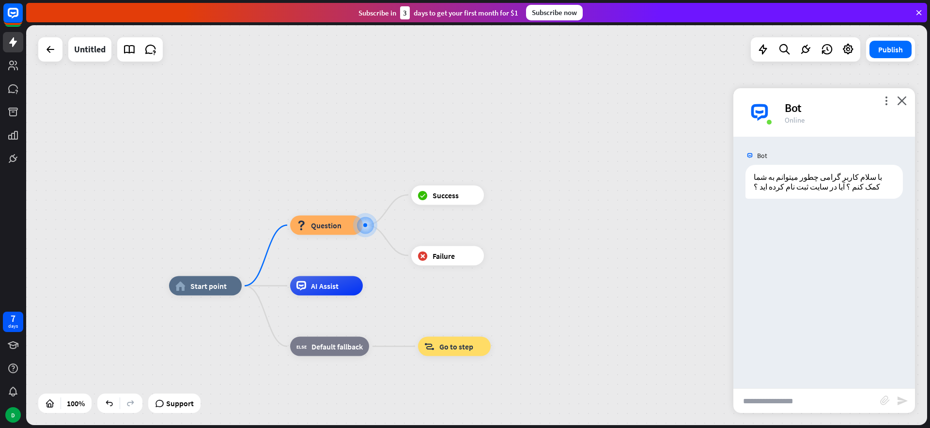
click at [815, 405] on input "text" at bounding box center [807, 401] width 147 height 24
type input "***"
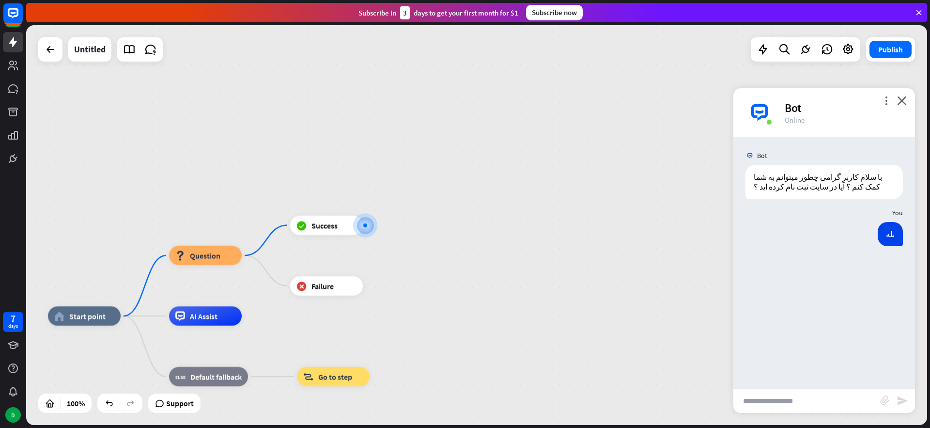
click at [789, 405] on input "text" at bounding box center [807, 401] width 147 height 24
type input "***"
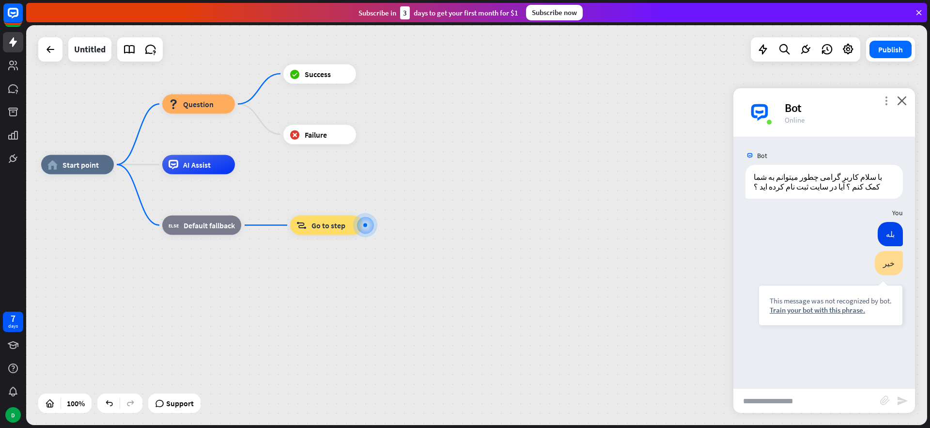
click at [884, 98] on icon "more_vert" at bounding box center [886, 100] width 9 height 9
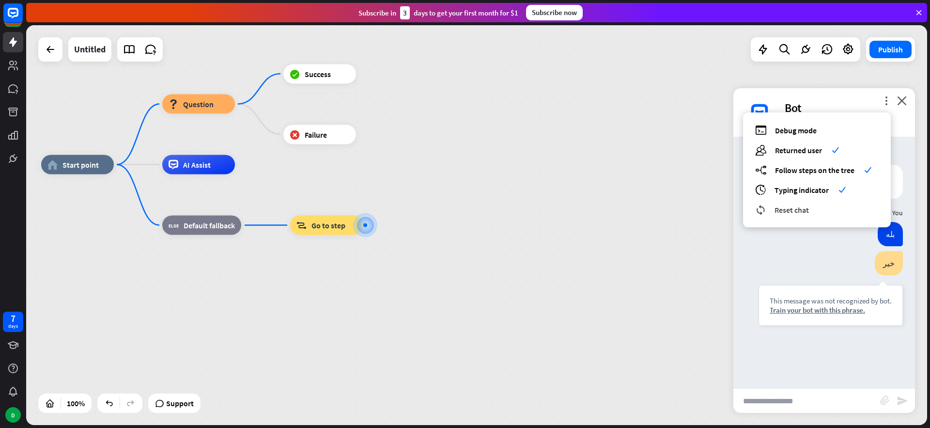
click at [804, 213] on span "Reset chat" at bounding box center [792, 210] width 34 height 10
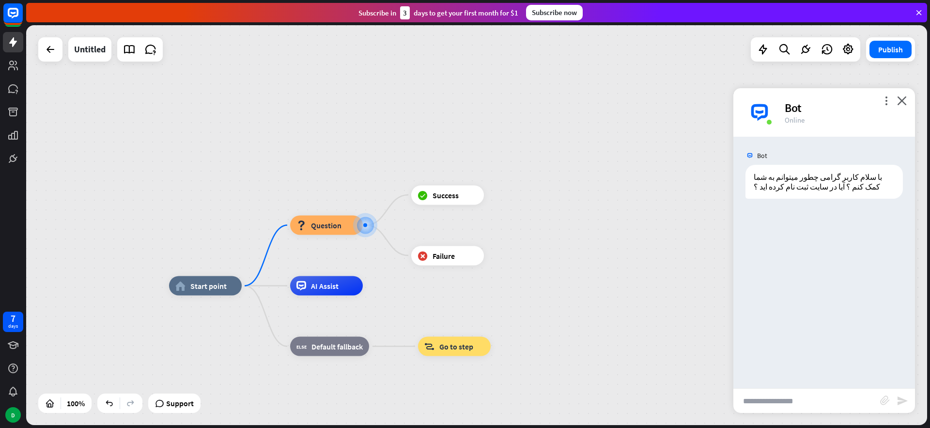
click at [814, 401] on input "text" at bounding box center [807, 401] width 147 height 24
type input "***"
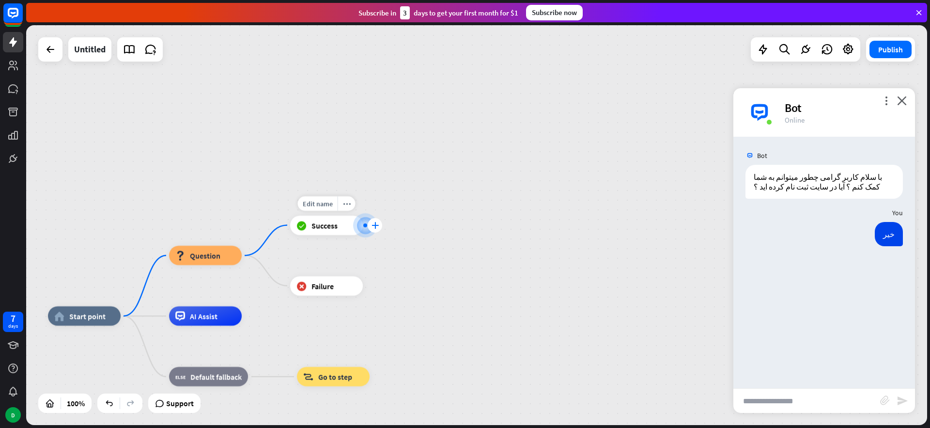
click at [372, 223] on icon "plus" at bounding box center [375, 225] width 7 height 7
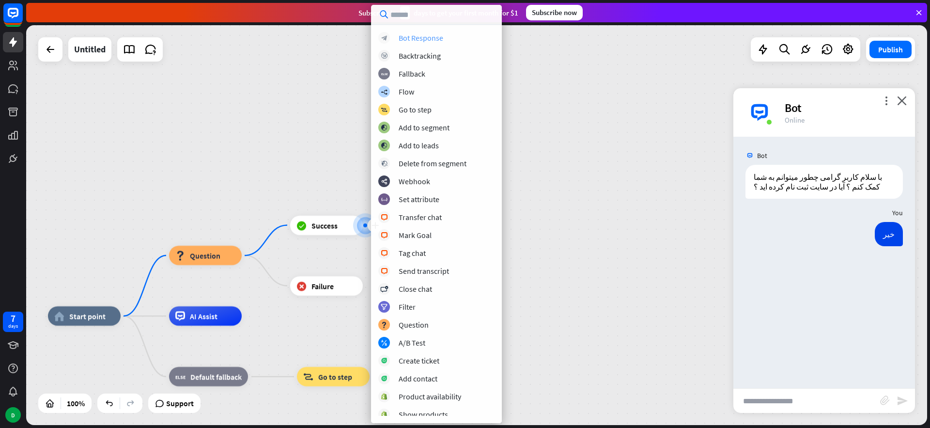
click at [426, 38] on div "Bot Response" at bounding box center [421, 38] width 45 height 10
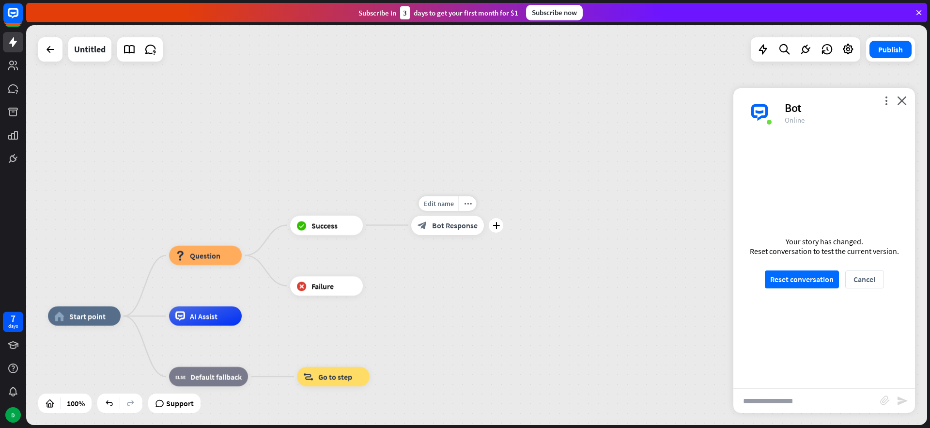
click at [449, 225] on span "Bot Response" at bounding box center [455, 225] width 46 height 10
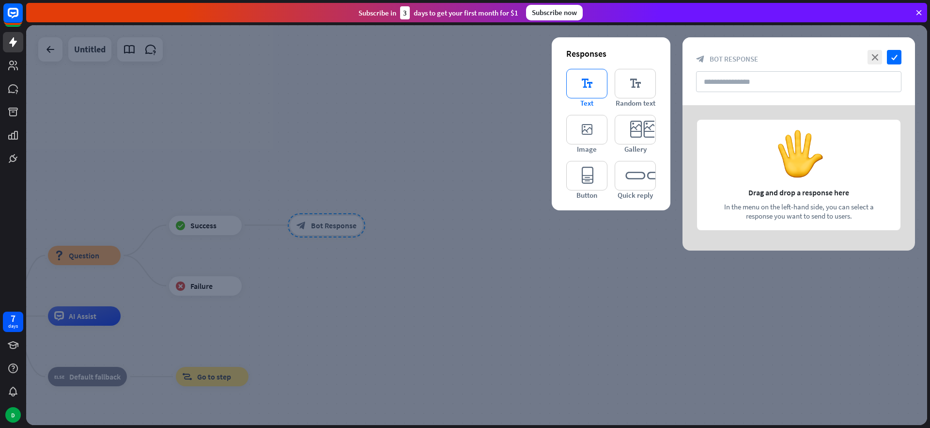
click at [588, 84] on icon "editor_text" at bounding box center [586, 84] width 41 height 30
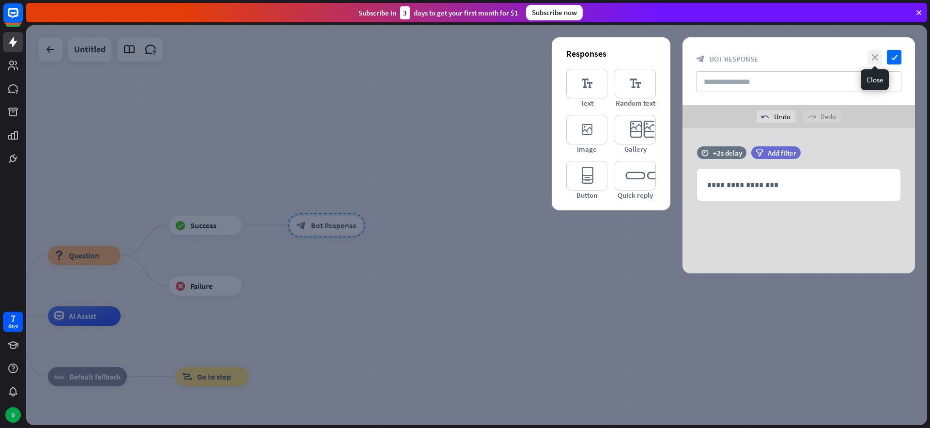
click at [880, 55] on icon "close" at bounding box center [875, 57] width 15 height 15
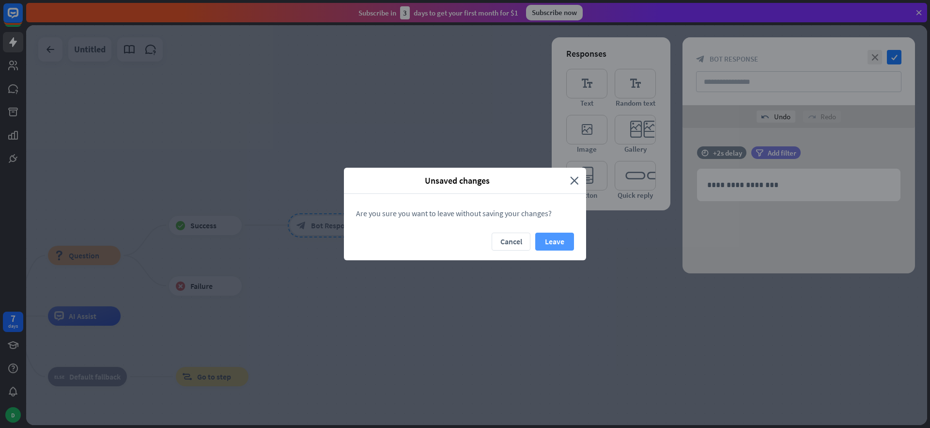
click at [557, 232] on div "Are you sure you want to leave without saving your changes?" at bounding box center [465, 213] width 242 height 39
click at [556, 239] on button "Leave" at bounding box center [554, 242] width 39 height 18
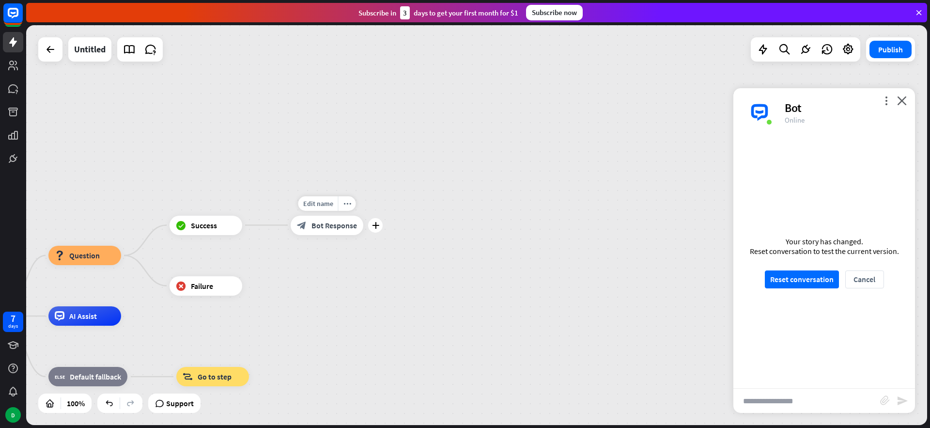
click at [335, 230] on span "Bot Response" at bounding box center [335, 225] width 46 height 10
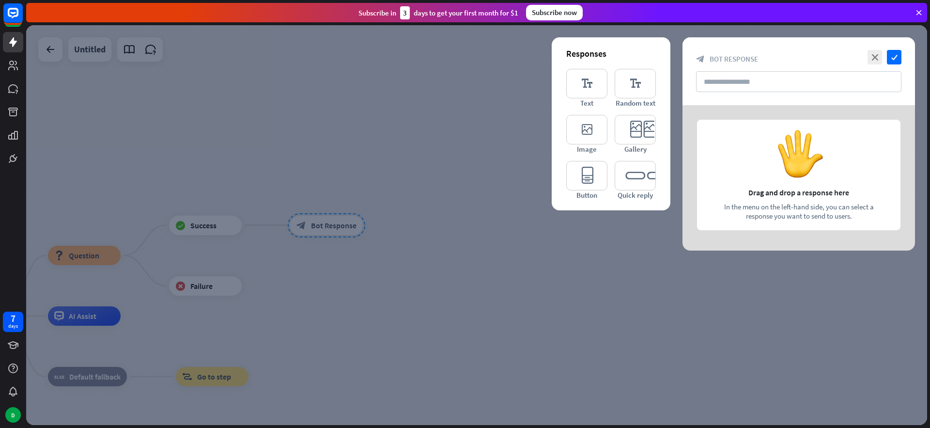
drag, startPoint x: 449, startPoint y: 166, endPoint x: 342, endPoint y: 225, distance: 123.0
click at [442, 169] on div at bounding box center [476, 225] width 901 height 400
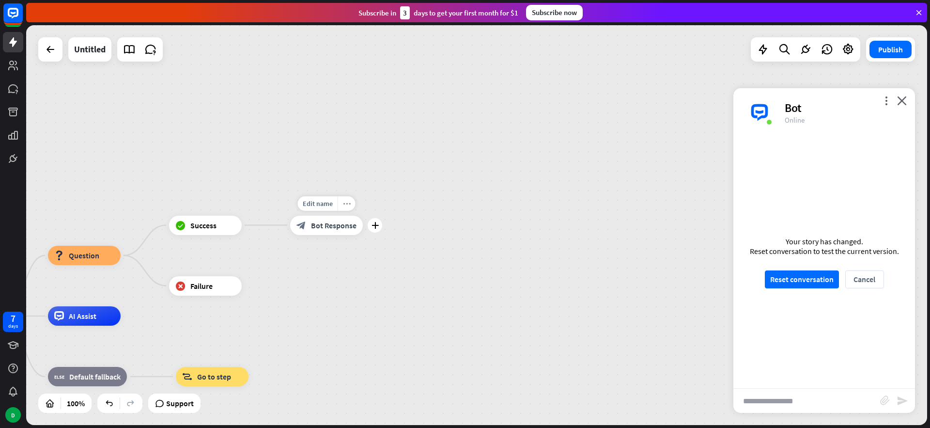
click at [344, 208] on div "more_horiz" at bounding box center [347, 203] width 18 height 15
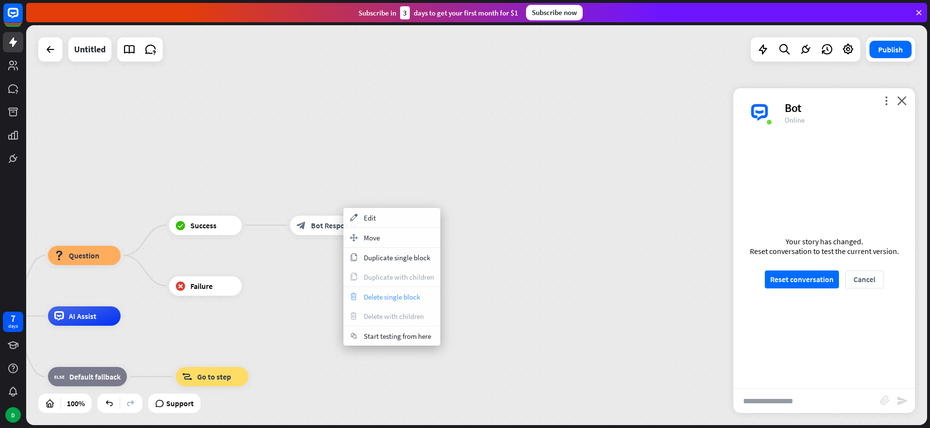
click at [412, 297] on span "Delete single block" at bounding box center [392, 296] width 56 height 9
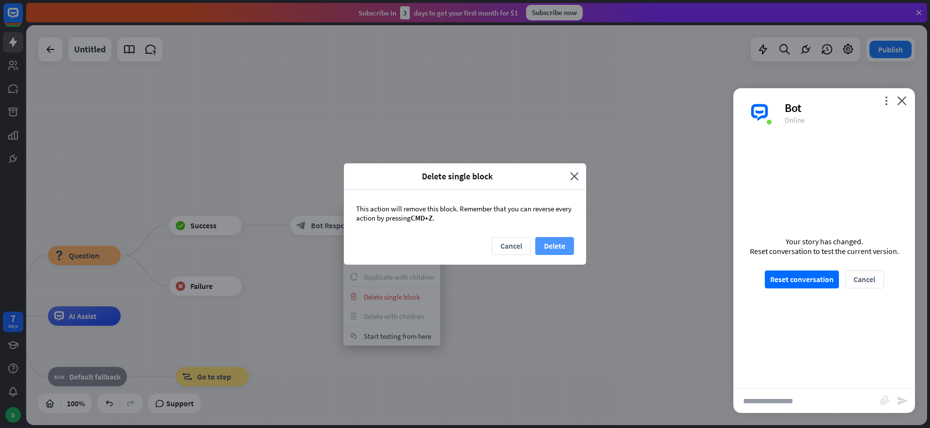
click at [557, 242] on button "Delete" at bounding box center [554, 246] width 39 height 18
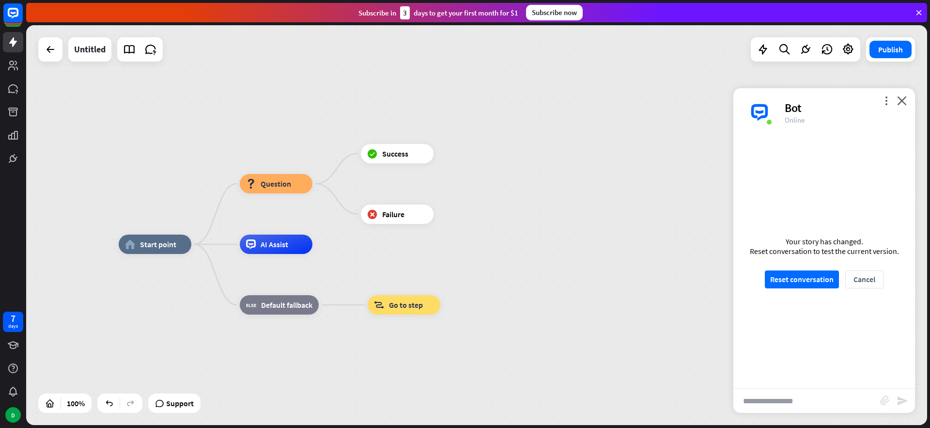
drag, startPoint x: 322, startPoint y: 227, endPoint x: 514, endPoint y: 155, distance: 204.8
click at [514, 155] on div "home_2 Start point block_question Question block_success Success block_failure …" at bounding box center [476, 225] width 901 height 400
click at [447, 153] on icon "plus" at bounding box center [445, 153] width 7 height 7
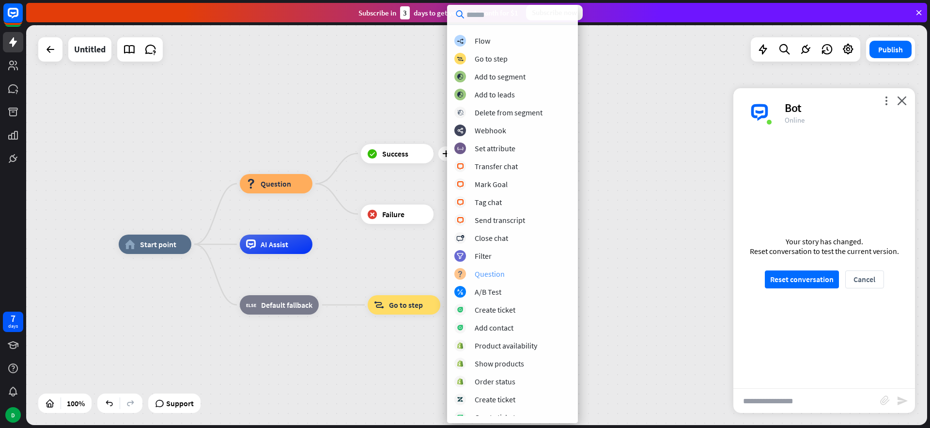
scroll to position [50, 0]
click at [487, 274] on div "Question" at bounding box center [490, 274] width 30 height 10
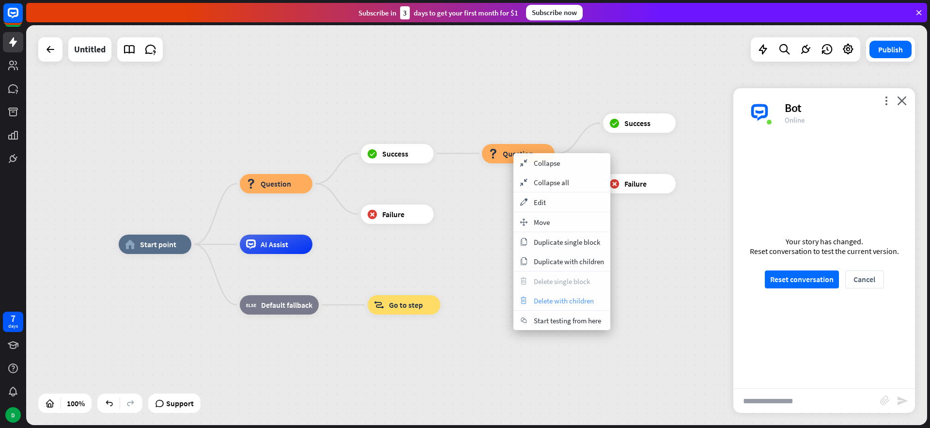
click at [546, 298] on span "Delete with children" at bounding box center [564, 300] width 60 height 9
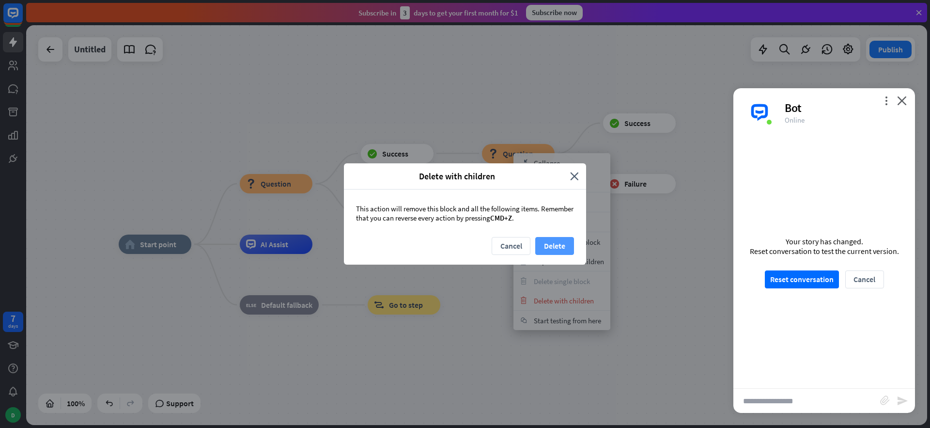
click at [558, 245] on button "Delete" at bounding box center [554, 246] width 39 height 18
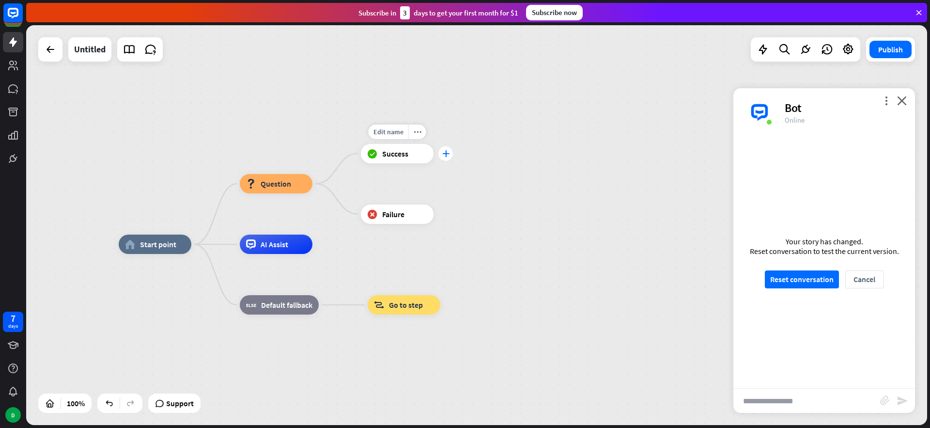
click at [444, 154] on icon "plus" at bounding box center [445, 153] width 7 height 7
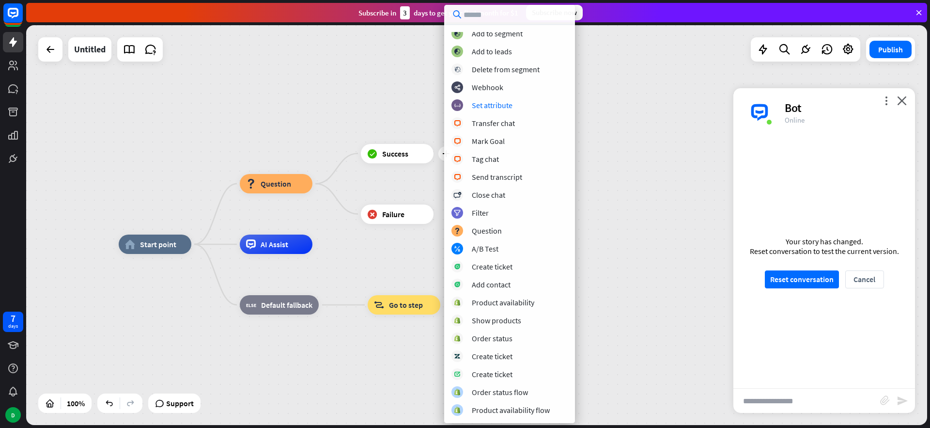
scroll to position [0, 0]
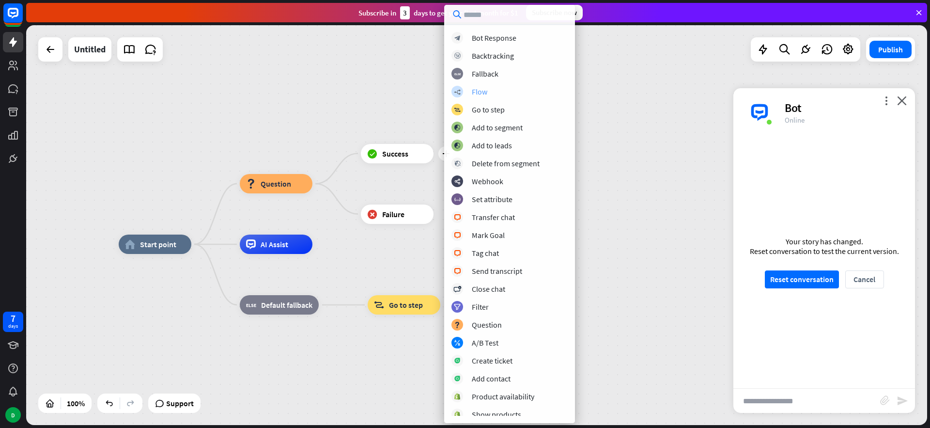
click at [483, 93] on div "Flow" at bounding box center [480, 92] width 16 height 10
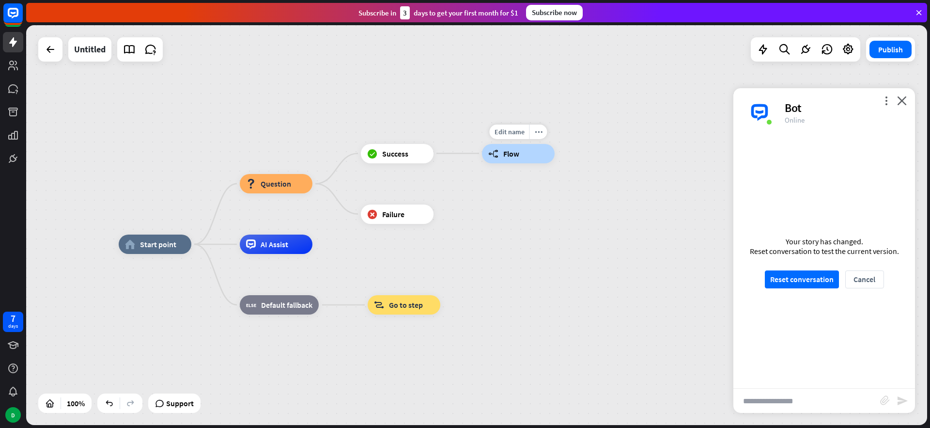
click at [510, 157] on span "Flow" at bounding box center [511, 154] width 16 height 10
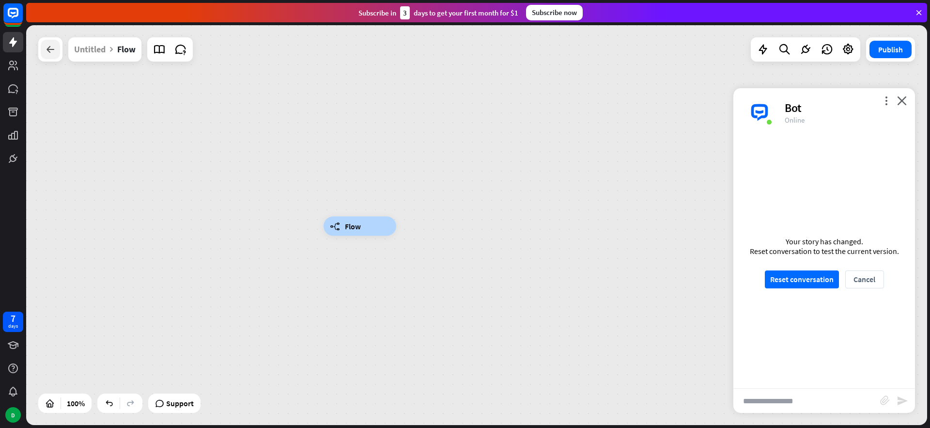
click at [47, 47] on icon at bounding box center [51, 50] width 12 height 12
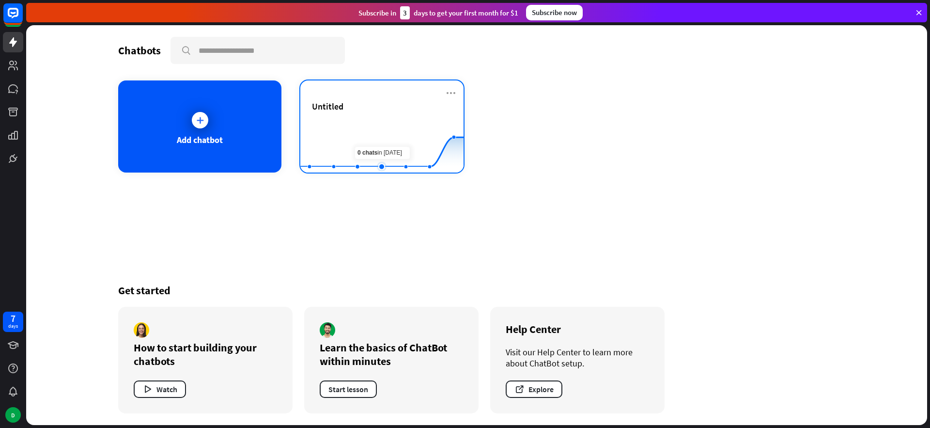
click at [371, 127] on rect at bounding box center [381, 148] width 163 height 61
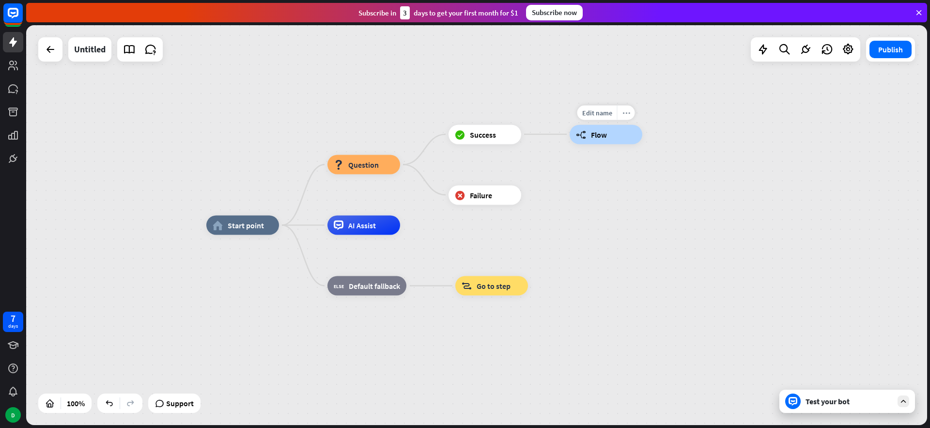
click at [628, 113] on icon "more_horiz" at bounding box center [627, 112] width 8 height 7
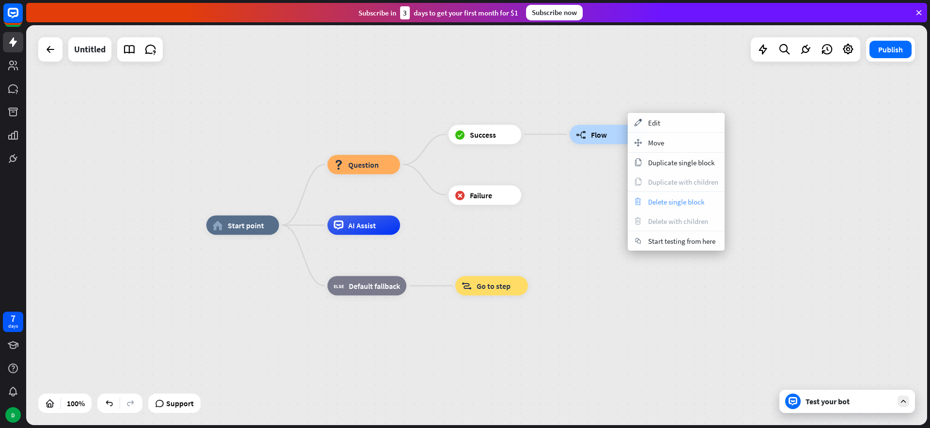
click at [660, 203] on span "Delete single block" at bounding box center [676, 201] width 56 height 9
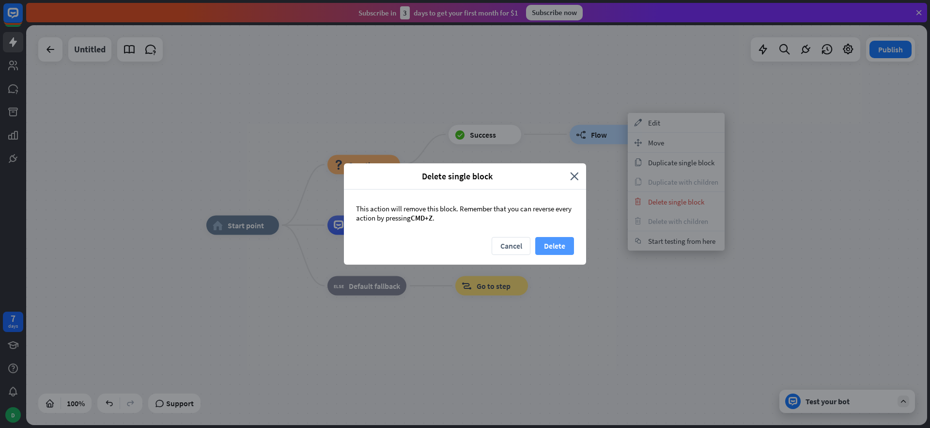
click at [562, 251] on button "Delete" at bounding box center [554, 246] width 39 height 18
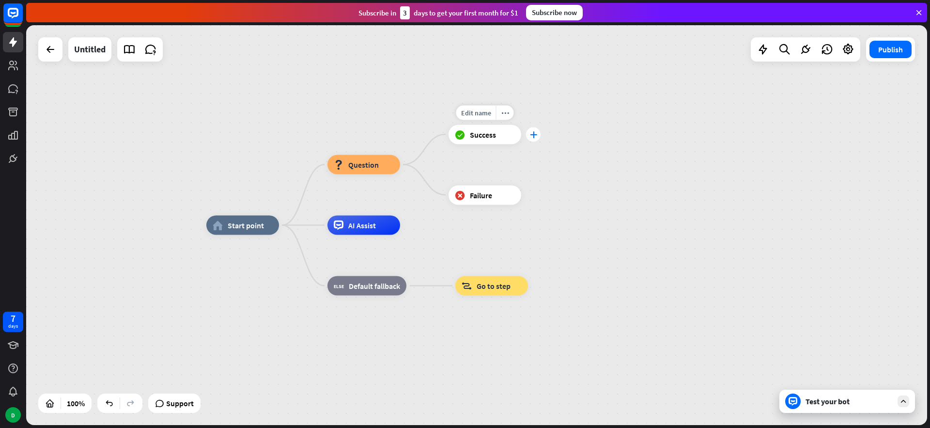
click at [535, 134] on icon "plus" at bounding box center [533, 134] width 7 height 7
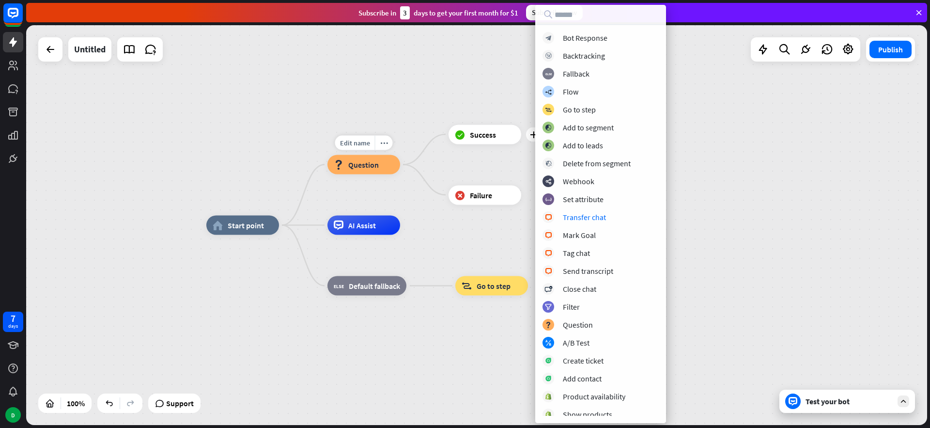
click at [378, 162] on div "block_question Question" at bounding box center [364, 164] width 73 height 19
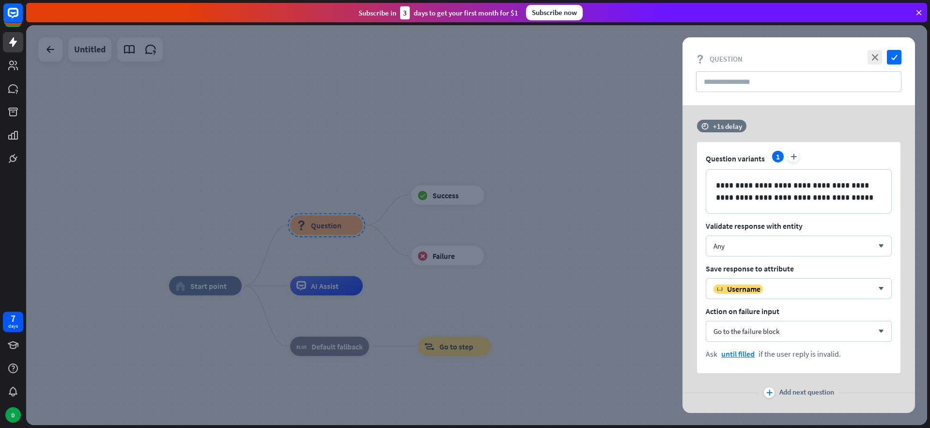
click at [375, 153] on div at bounding box center [476, 225] width 901 height 400
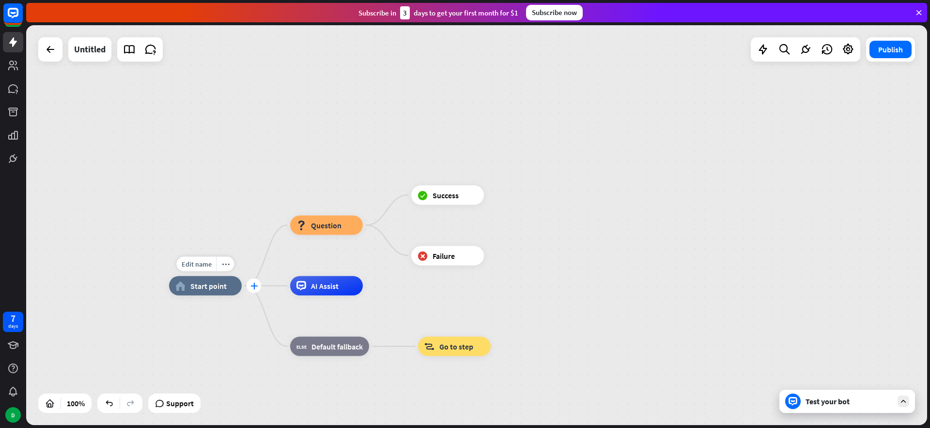
click at [253, 287] on icon "plus" at bounding box center [254, 285] width 7 height 7
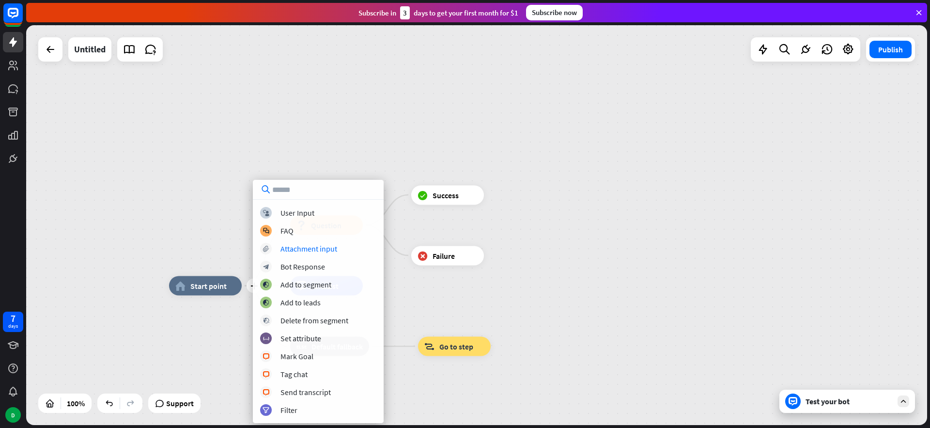
drag, startPoint x: 534, startPoint y: 220, endPoint x: 495, endPoint y: 204, distance: 41.7
click at [534, 220] on div "plus home_2 Start point block_question Question block_success Success Edit name…" at bounding box center [476, 225] width 901 height 400
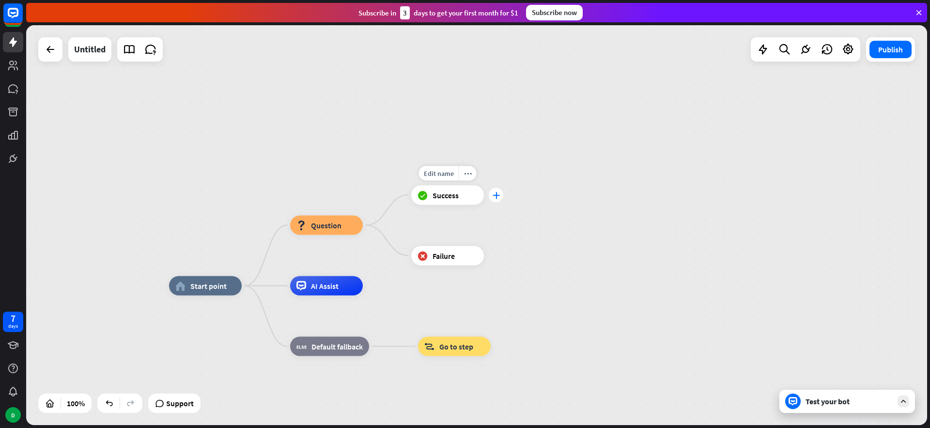
click at [497, 198] on icon "plus" at bounding box center [496, 194] width 7 height 7
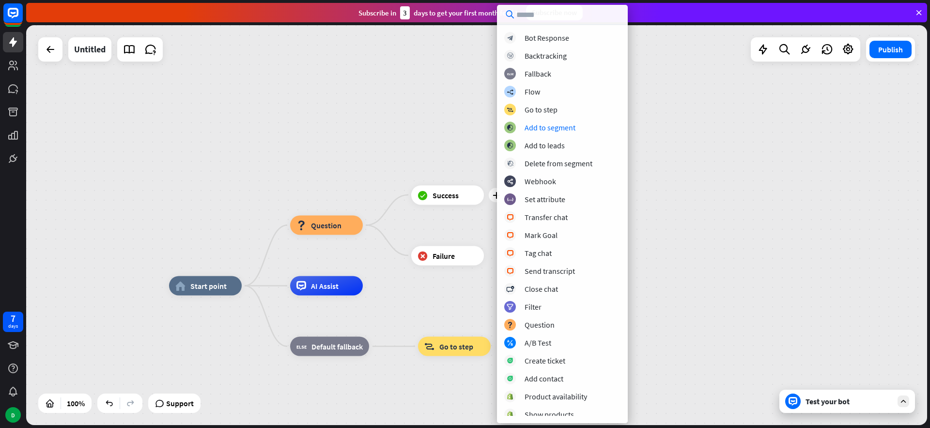
click at [670, 139] on div "home_2 Start point block_question Question plus block_success Success block_fai…" at bounding box center [476, 225] width 901 height 400
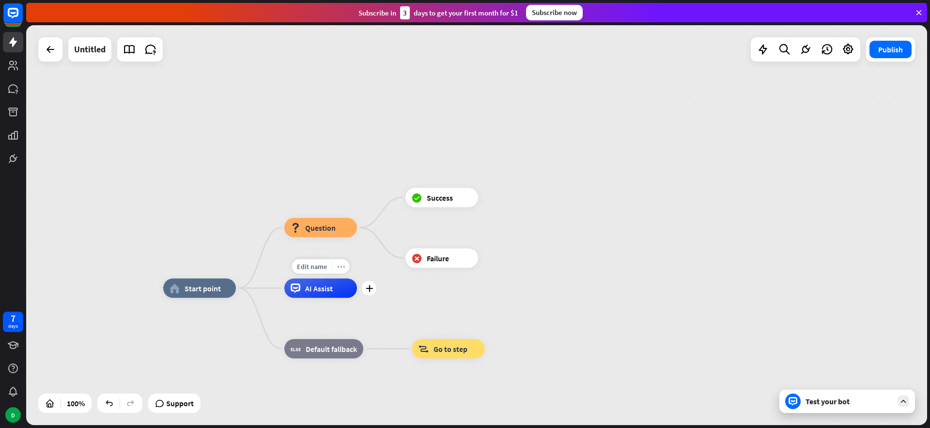
click at [342, 267] on icon "more_horiz" at bounding box center [341, 266] width 8 height 7
click at [341, 345] on span "Default fallback" at bounding box center [330, 349] width 51 height 10
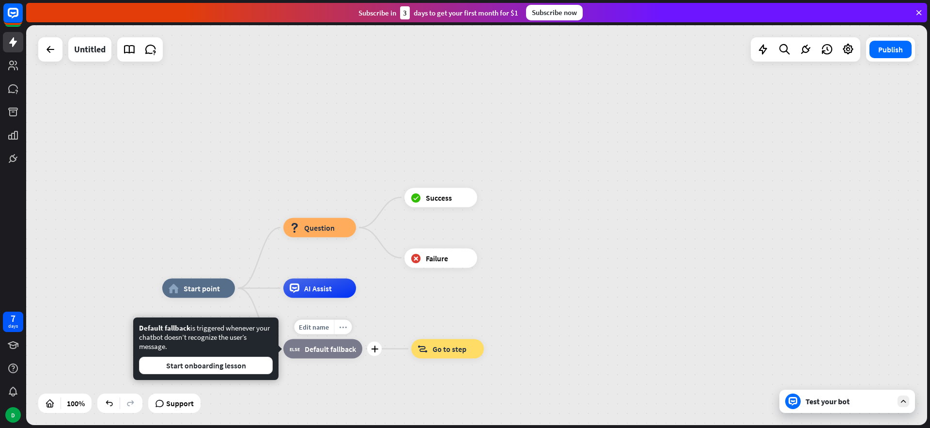
click at [346, 329] on icon "more_horiz" at bounding box center [343, 326] width 8 height 7
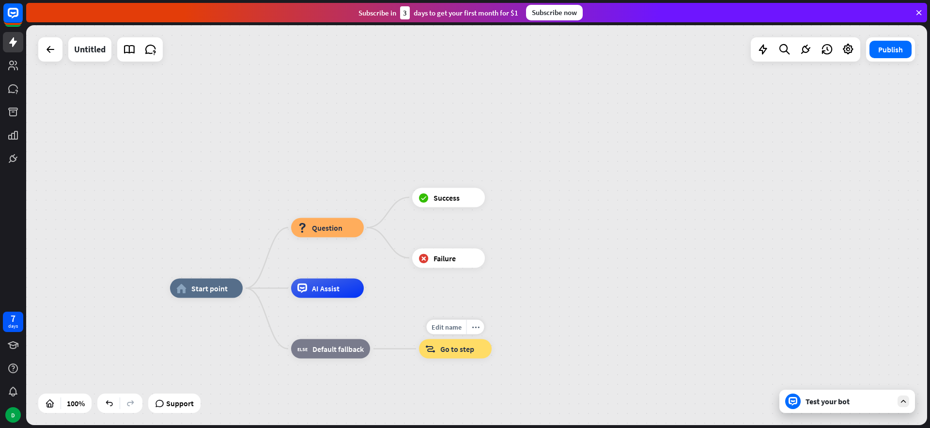
click at [470, 347] on span "Go to step" at bounding box center [457, 349] width 34 height 10
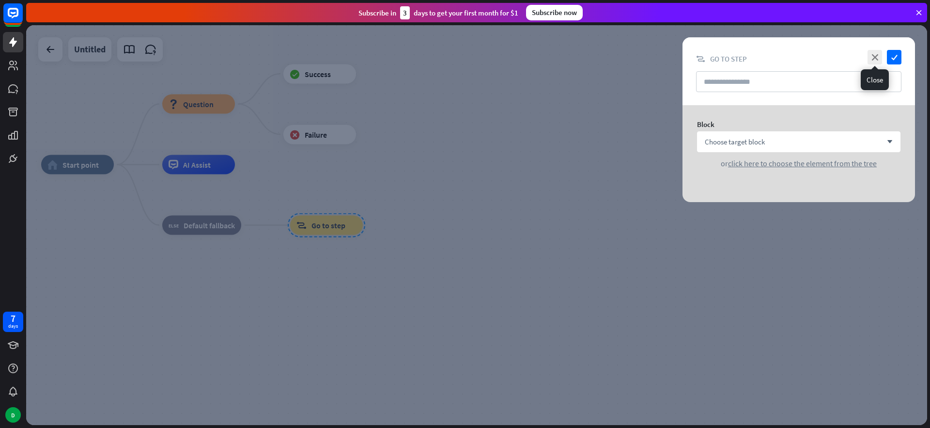
drag, startPoint x: 878, startPoint y: 57, endPoint x: 801, endPoint y: 90, distance: 83.8
click at [878, 57] on icon "close" at bounding box center [875, 57] width 15 height 15
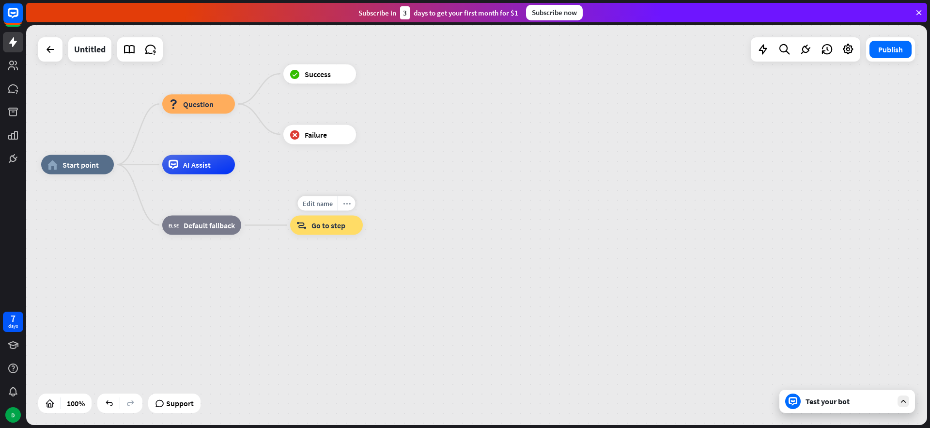
click at [345, 207] on div "more_horiz" at bounding box center [347, 203] width 18 height 15
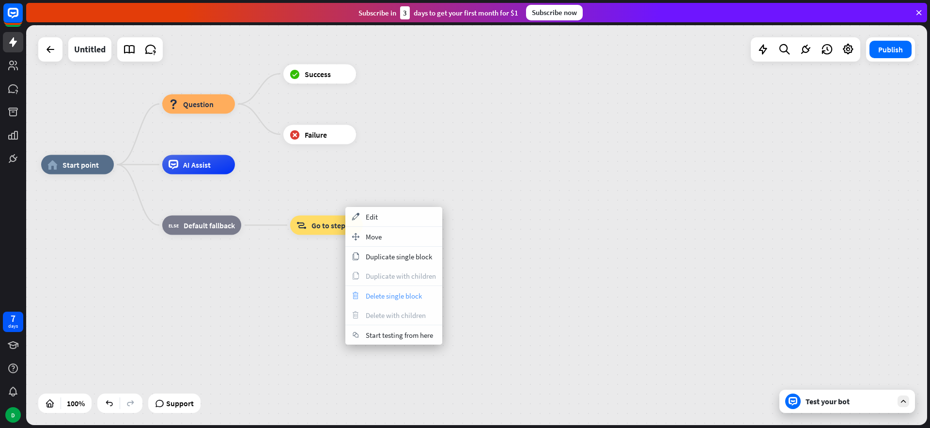
click at [379, 298] on span "Delete single block" at bounding box center [394, 295] width 56 height 9
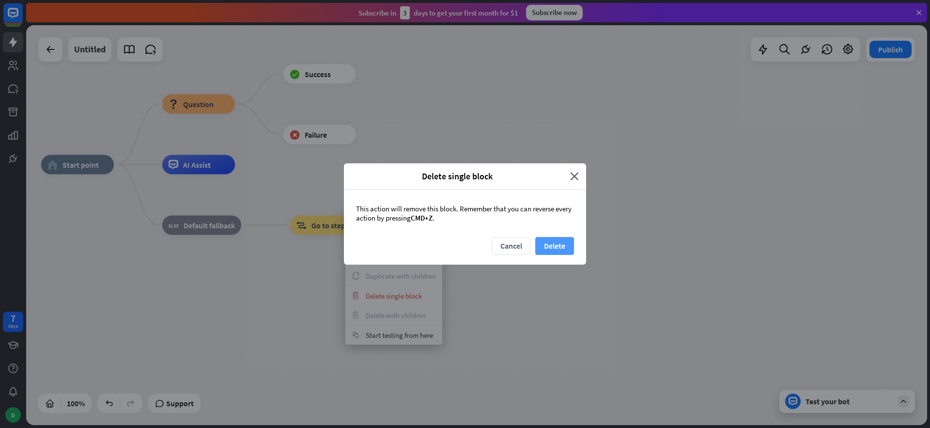
click at [550, 247] on button "Delete" at bounding box center [554, 246] width 39 height 18
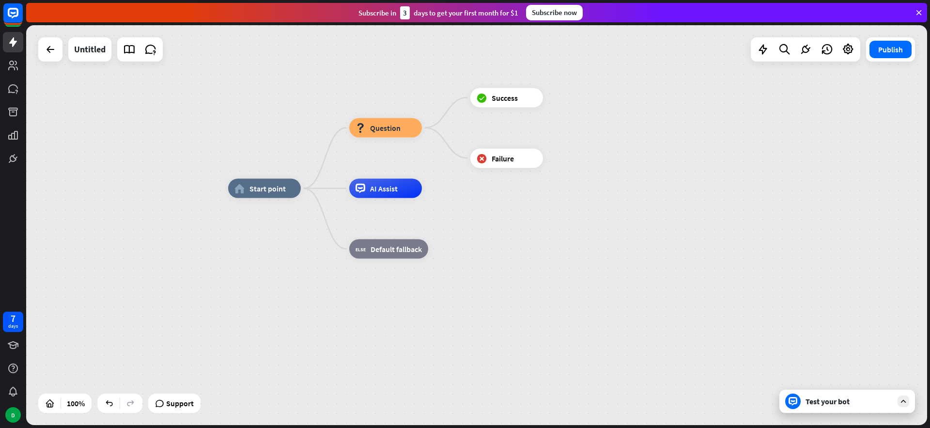
drag, startPoint x: 439, startPoint y: 181, endPoint x: 533, endPoint y: 213, distance: 99.4
click at [533, 213] on div "home_2 Start point block_question Question block_success Success block_failure …" at bounding box center [678, 388] width 901 height 400
click at [554, 99] on icon "plus" at bounding box center [555, 97] width 7 height 7
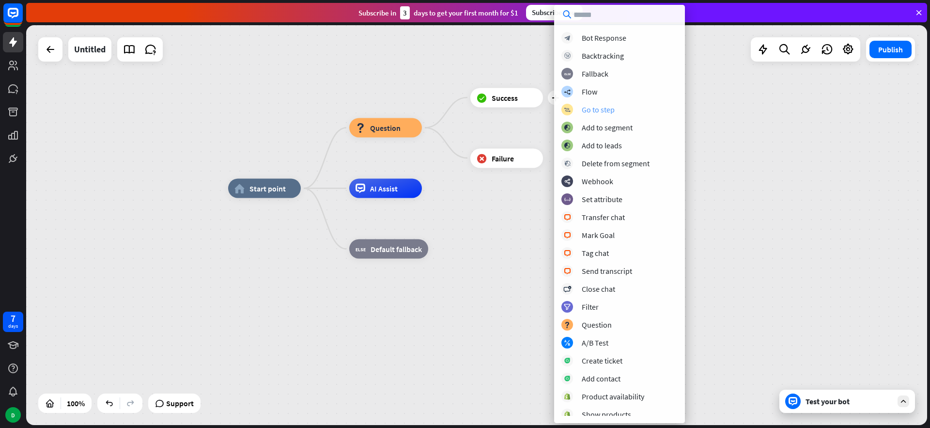
click at [605, 110] on div "Go to step" at bounding box center [598, 110] width 33 height 10
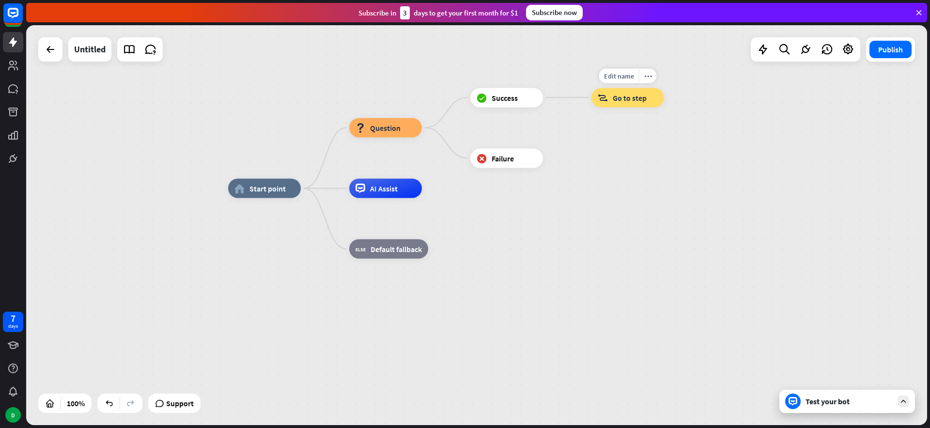
click at [608, 106] on div "block_goto Go to step" at bounding box center [628, 97] width 73 height 19
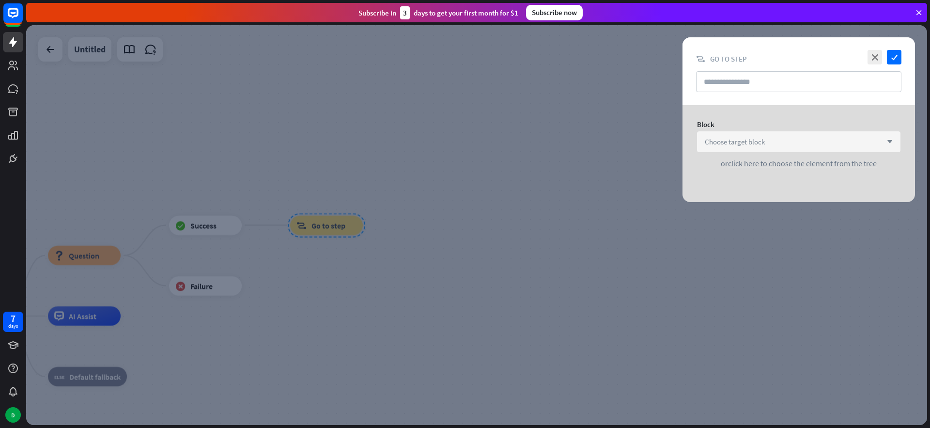
click at [736, 146] on span "Choose target block" at bounding box center [735, 141] width 60 height 9
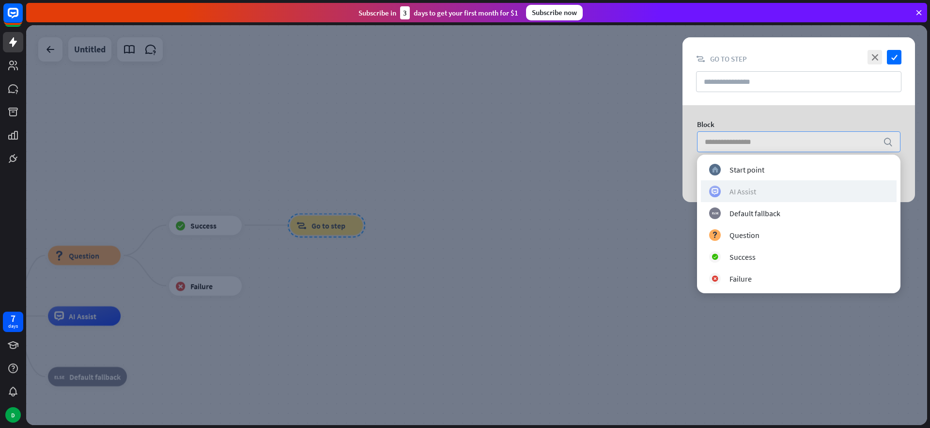
click at [742, 191] on div "AI Assist" at bounding box center [743, 192] width 27 height 10
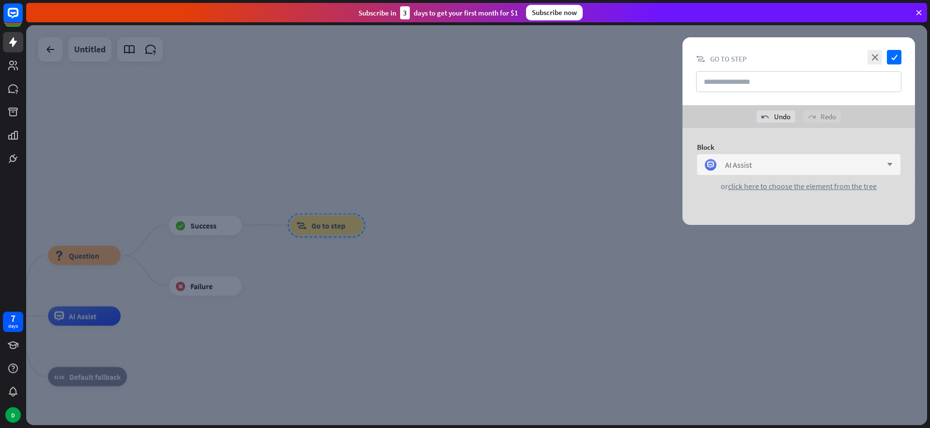
click at [529, 236] on div at bounding box center [476, 225] width 901 height 400
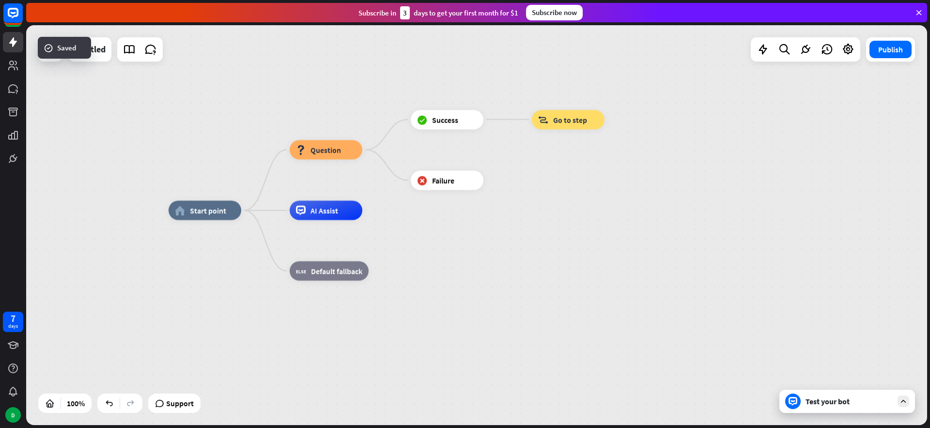
drag, startPoint x: 411, startPoint y: 207, endPoint x: 519, endPoint y: 173, distance: 113.9
click at [652, 104] on div "home_2 Start point block_question Question block_success Success block_goto Go …" at bounding box center [476, 225] width 901 height 400
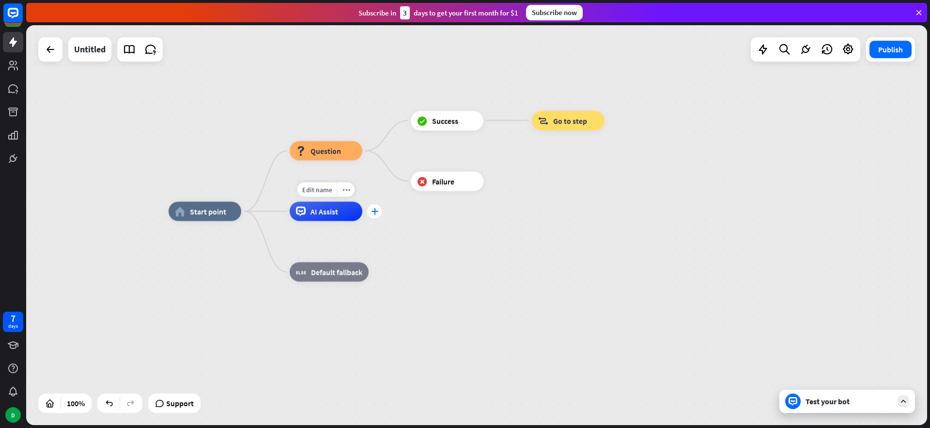
click at [374, 214] on icon "plus" at bounding box center [374, 211] width 7 height 7
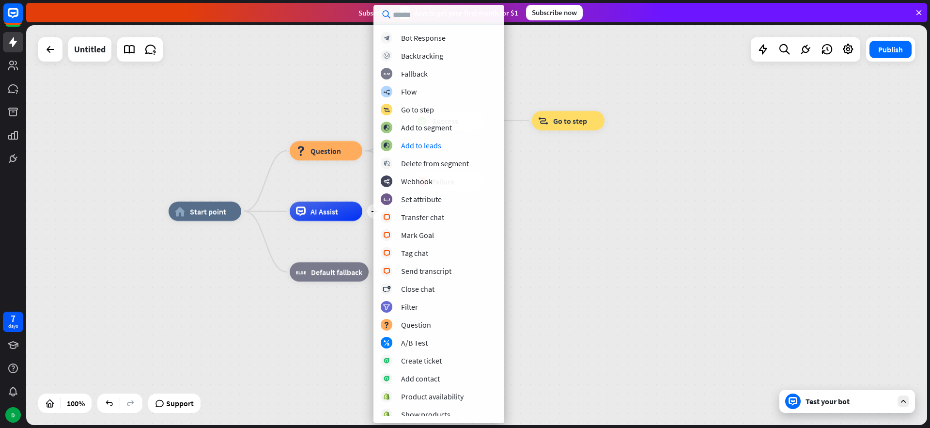
drag, startPoint x: 566, startPoint y: 159, endPoint x: 513, endPoint y: 195, distance: 64.2
click at [566, 159] on div "home_2 Start point block_question Question block_success Success block_goto Go …" at bounding box center [476, 225] width 901 height 400
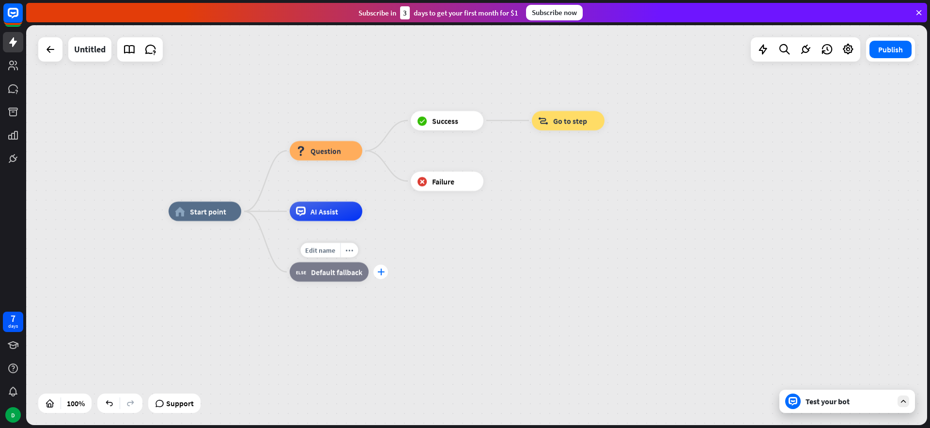
click at [381, 274] on icon "plus" at bounding box center [380, 271] width 7 height 7
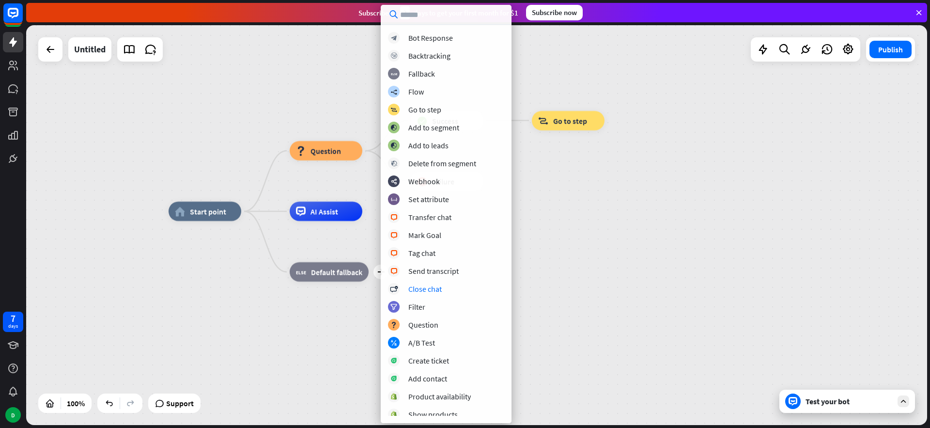
scroll to position [94, 0]
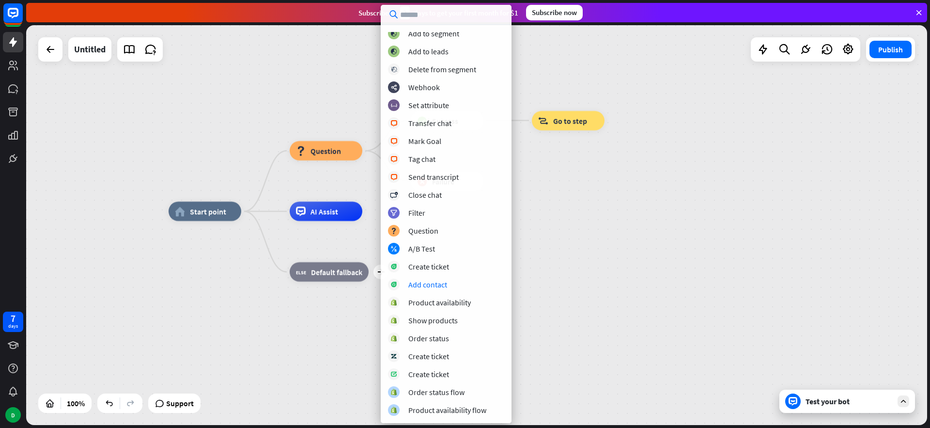
click at [615, 277] on div "home_2 Start point block_question Question block_success Success block_goto Go …" at bounding box center [619, 411] width 901 height 400
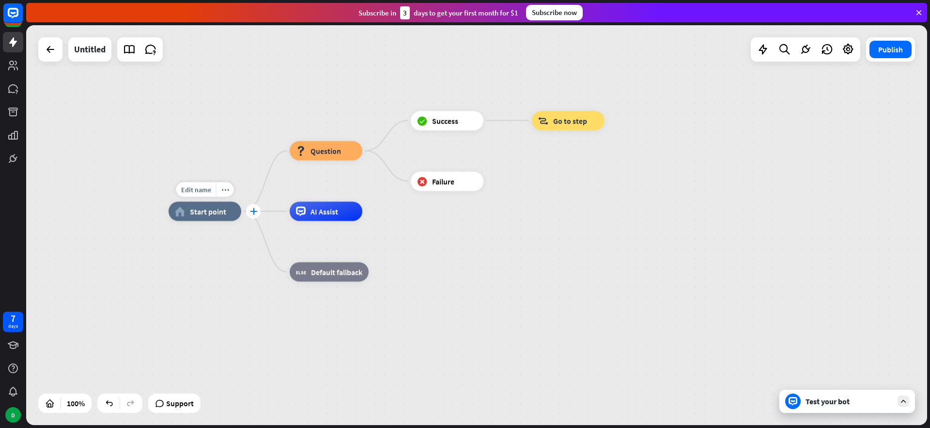
click at [257, 215] on div "plus" at bounding box center [253, 211] width 15 height 15
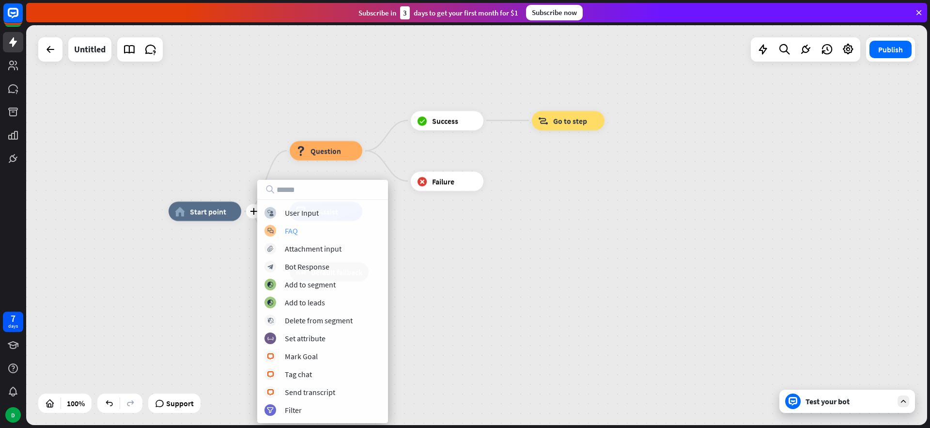
click at [287, 230] on div "FAQ" at bounding box center [291, 231] width 13 height 10
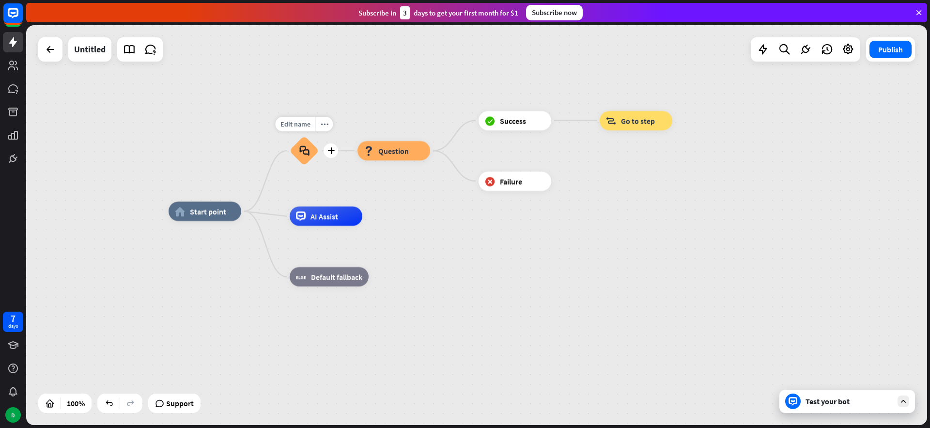
click at [305, 153] on icon "block_faq" at bounding box center [304, 150] width 10 height 11
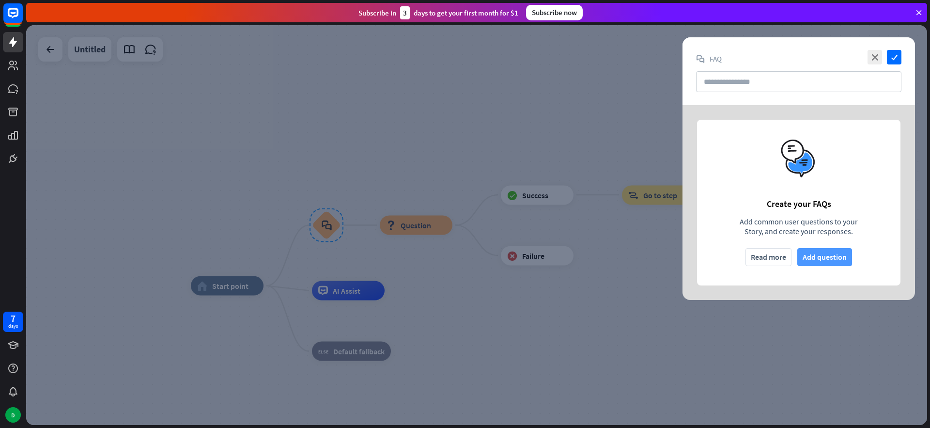
click at [812, 255] on button "Add question" at bounding box center [825, 257] width 55 height 18
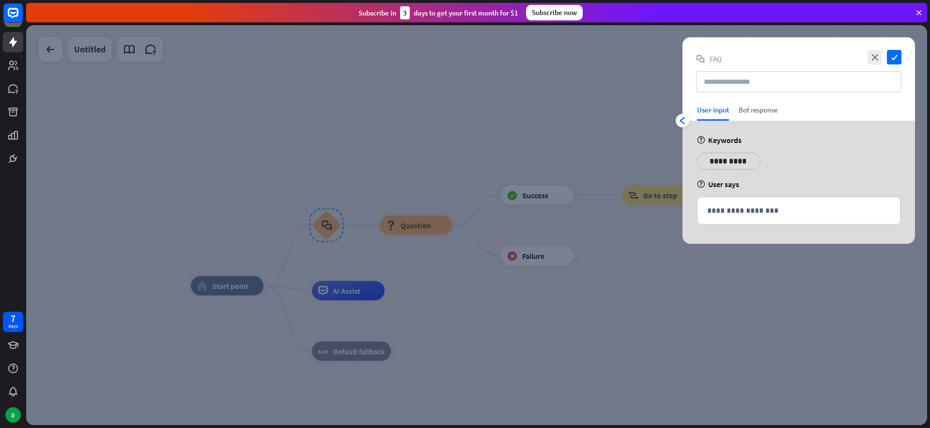
click at [751, 111] on div "Bot response" at bounding box center [758, 113] width 39 height 16
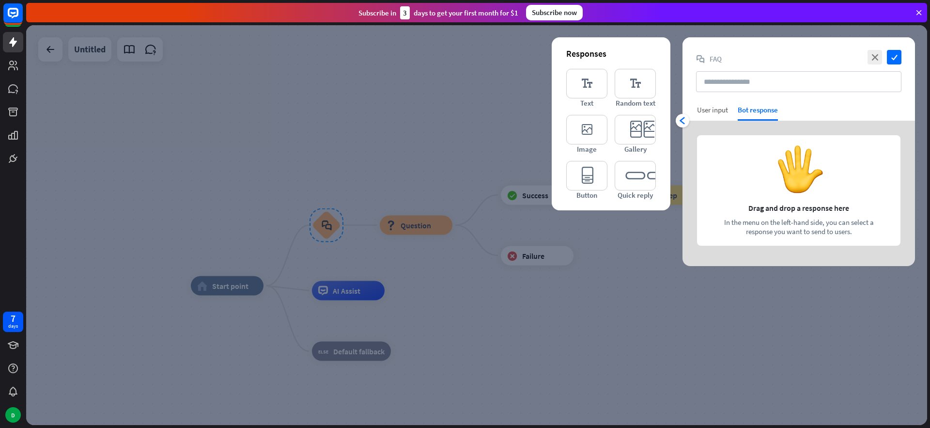
click at [715, 110] on div "User input" at bounding box center [712, 109] width 31 height 9
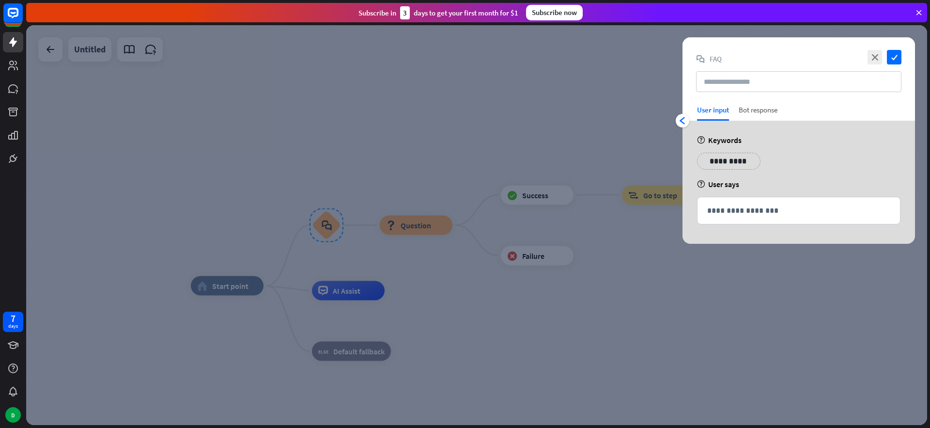
click at [758, 111] on div "Bot response" at bounding box center [758, 113] width 39 height 16
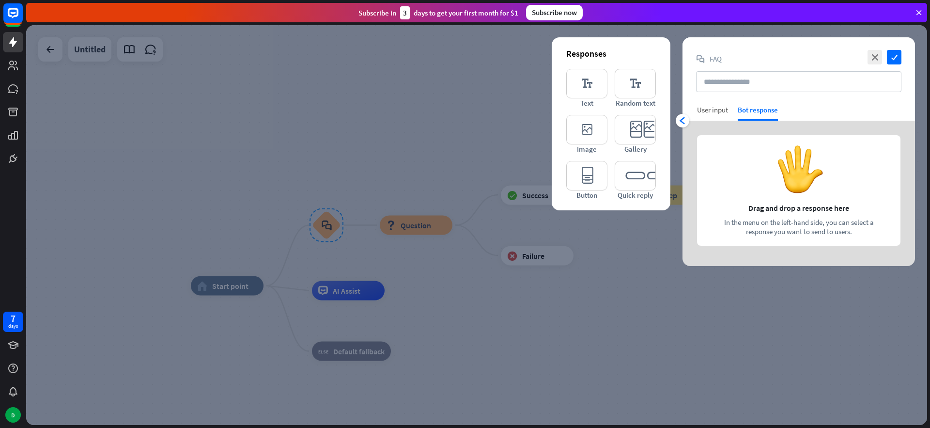
click at [708, 109] on div "User input" at bounding box center [712, 109] width 31 height 9
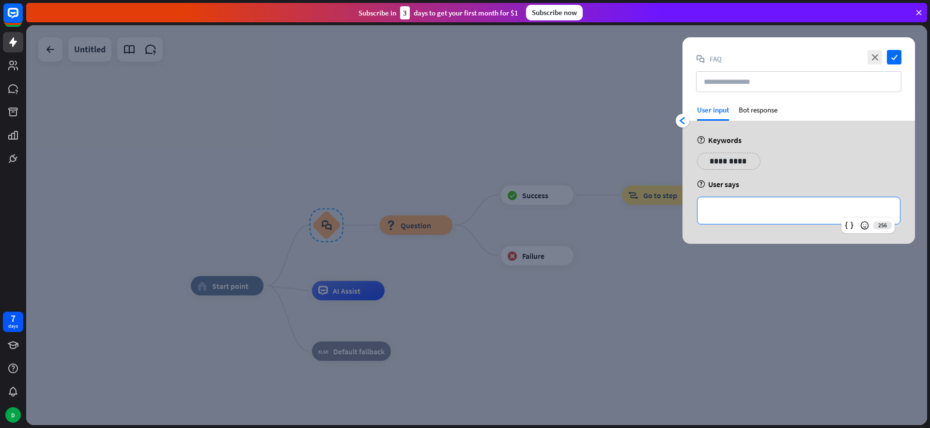
click at [735, 211] on p "**********" at bounding box center [798, 210] width 183 height 12
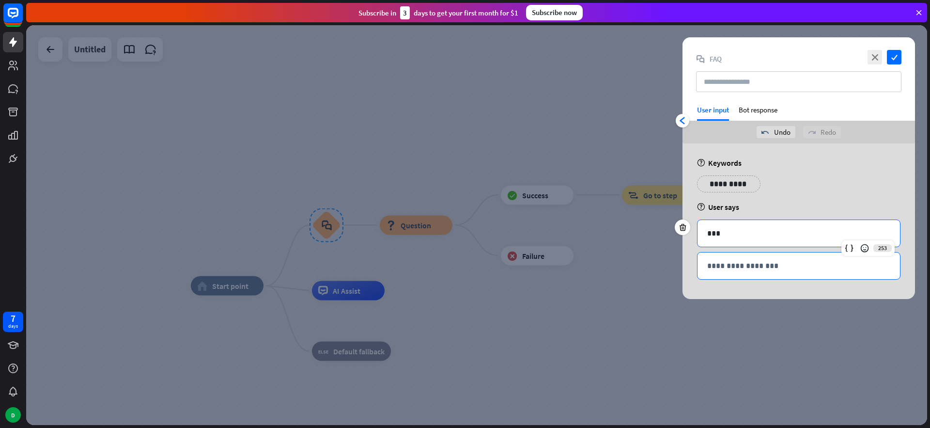
click at [735, 267] on p "**********" at bounding box center [798, 266] width 183 height 12
click at [738, 234] on p "***" at bounding box center [798, 233] width 183 height 12
click at [740, 265] on p "**********" at bounding box center [798, 266] width 183 height 12
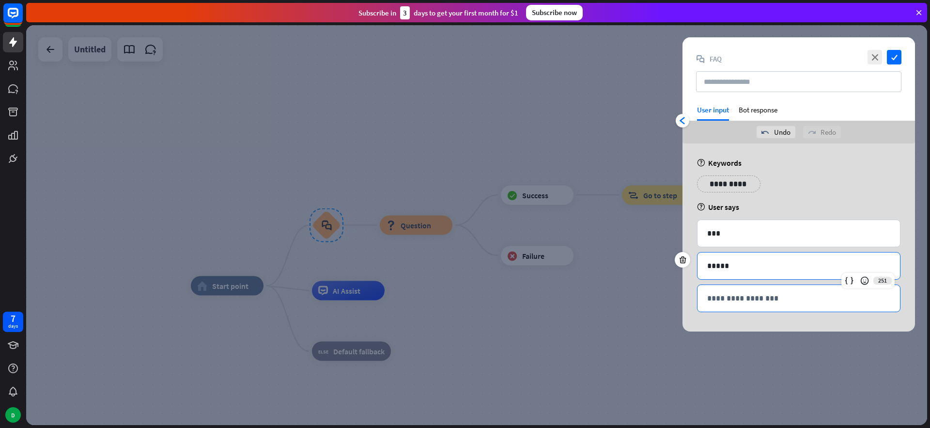
drag, startPoint x: 749, startPoint y: 292, endPoint x: 747, endPoint y: 298, distance: 6.7
click at [749, 292] on p "**********" at bounding box center [798, 298] width 183 height 12
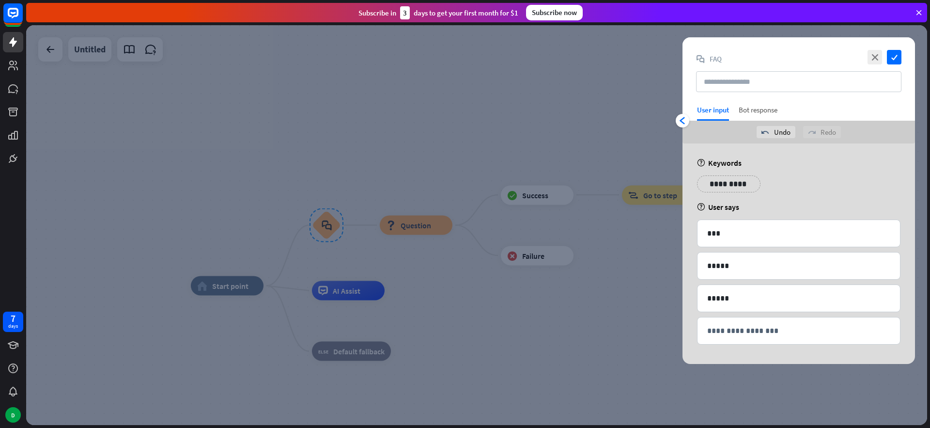
click at [760, 111] on div "Bot response" at bounding box center [758, 113] width 39 height 16
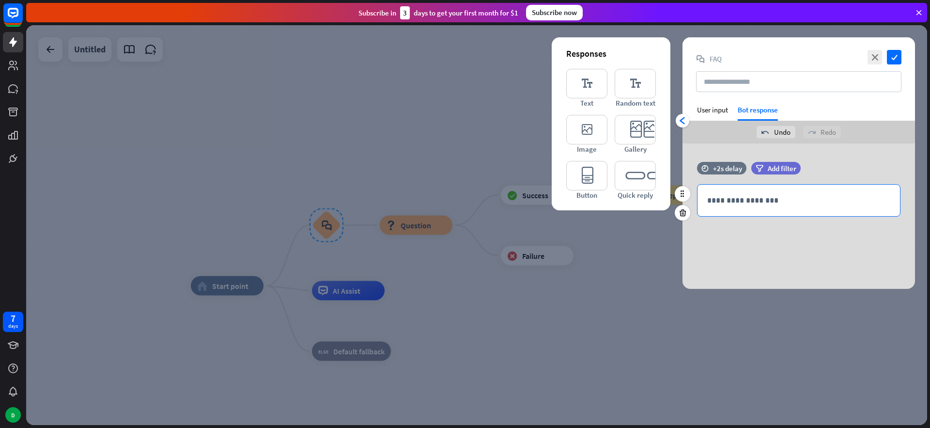
click at [770, 200] on p "**********" at bounding box center [798, 200] width 183 height 12
click at [774, 250] on div "time +2s delay filter Add filter 1016 ********" at bounding box center [799, 215] width 233 height 145
click at [741, 243] on div "time +2s delay filter Add filter 1016 ********" at bounding box center [799, 215] width 233 height 145
click at [896, 57] on icon "check" at bounding box center [894, 57] width 15 height 15
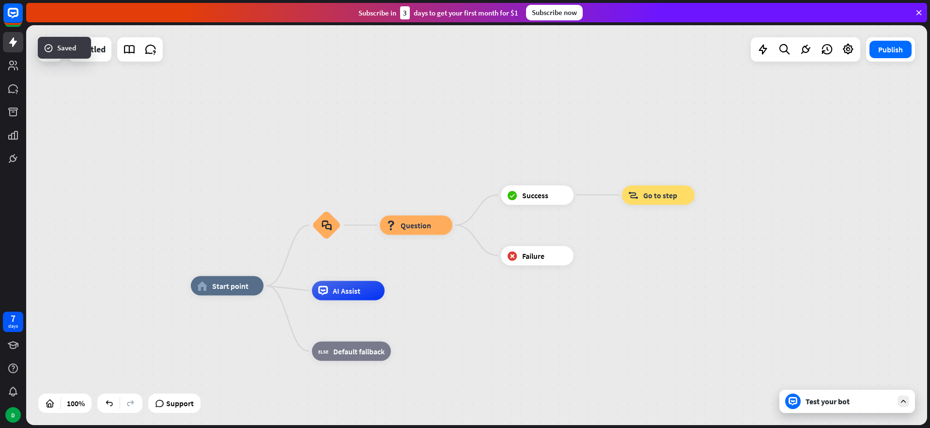
click at [844, 395] on div "Test your bot" at bounding box center [848, 401] width 136 height 23
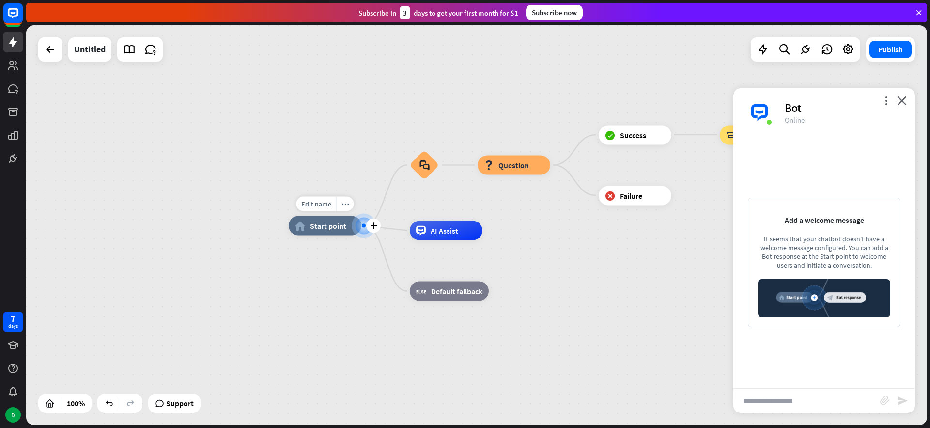
click at [363, 224] on div at bounding box center [364, 226] width 4 height 4
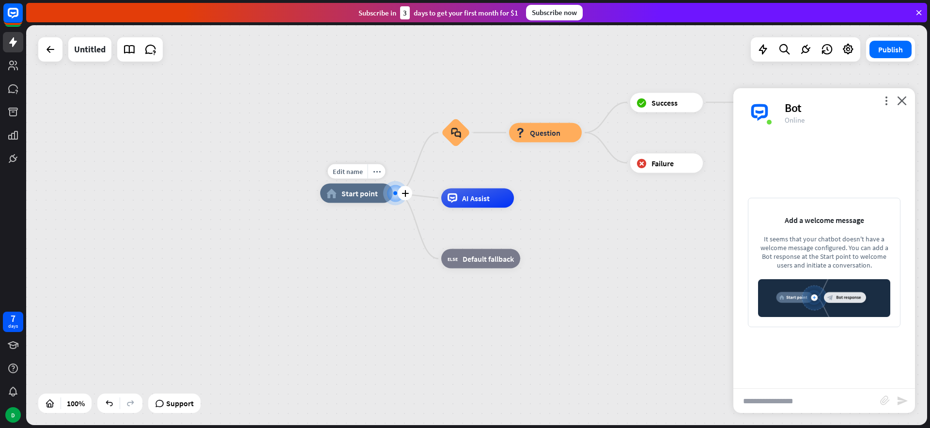
drag, startPoint x: 362, startPoint y: 226, endPoint x: 378, endPoint y: 205, distance: 26.0
click at [393, 195] on div at bounding box center [395, 193] width 4 height 4
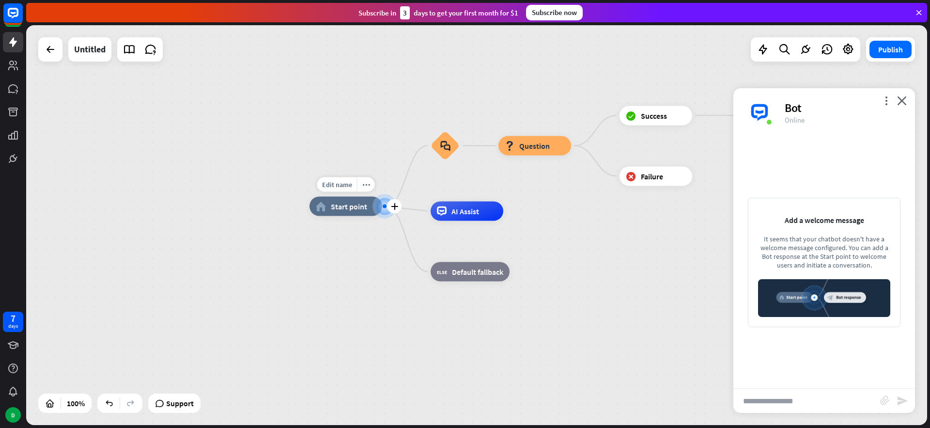
click at [372, 207] on div "Edit name more_horiz plus home_2 Start point" at bounding box center [346, 206] width 73 height 19
click at [367, 185] on icon "more_horiz" at bounding box center [366, 185] width 8 height 7
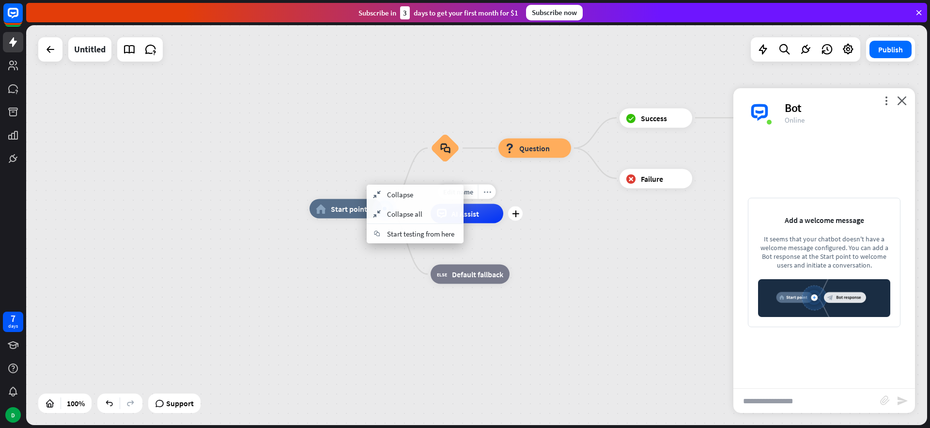
click at [490, 185] on div "more_horiz" at bounding box center [487, 192] width 18 height 15
click at [812, 294] on img at bounding box center [824, 298] width 132 height 38
click at [448, 153] on icon "block_faq" at bounding box center [446, 148] width 10 height 11
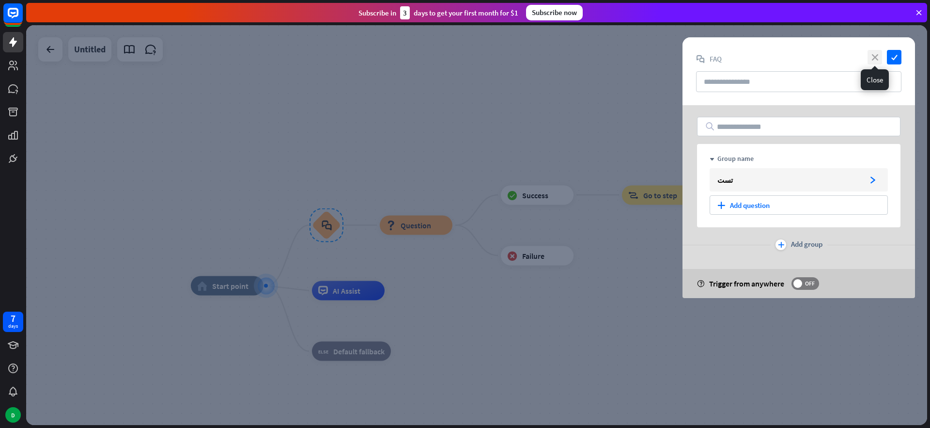
click at [874, 58] on icon "close" at bounding box center [875, 57] width 15 height 15
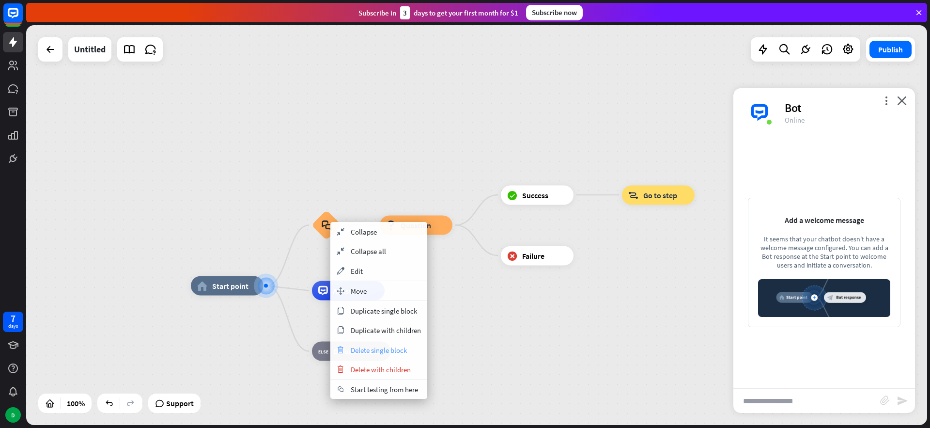
click at [392, 354] on span "Delete single block" at bounding box center [379, 349] width 56 height 9
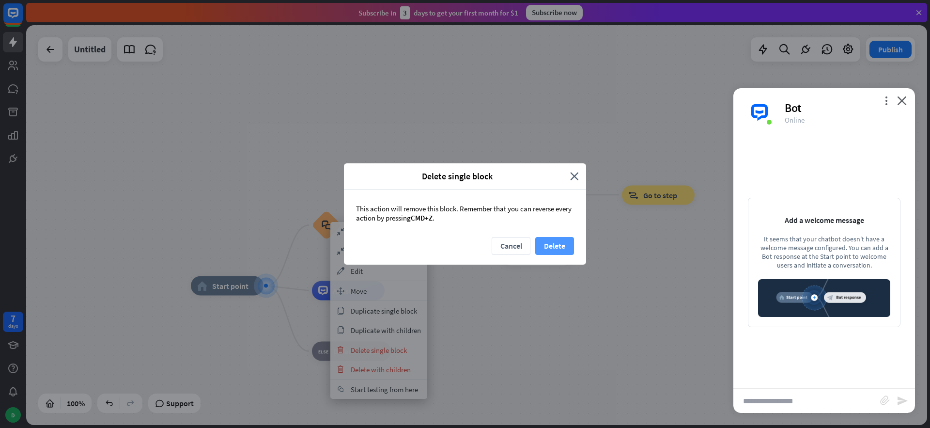
click at [552, 243] on button "Delete" at bounding box center [554, 246] width 39 height 18
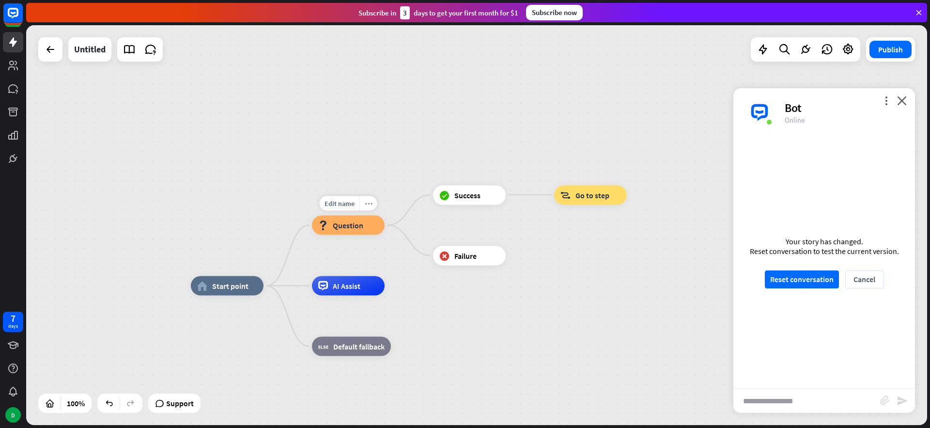
click at [367, 205] on icon "more_horiz" at bounding box center [369, 203] width 8 height 7
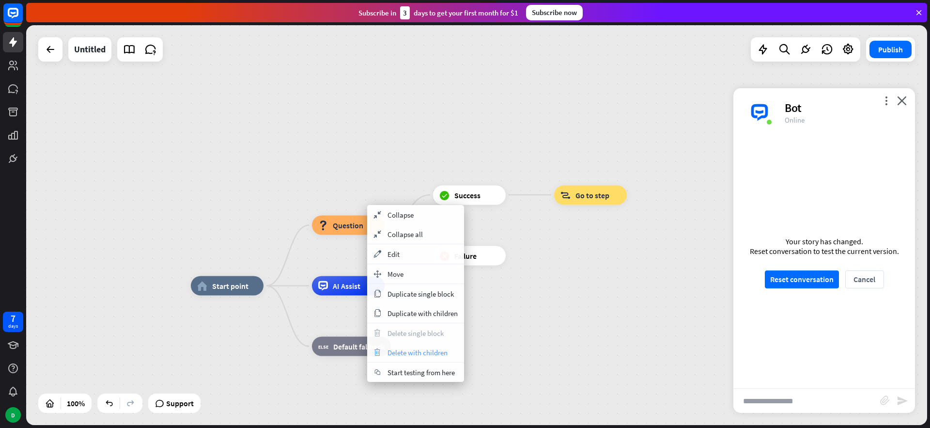
click at [407, 355] on span "Delete with children" at bounding box center [418, 352] width 60 height 9
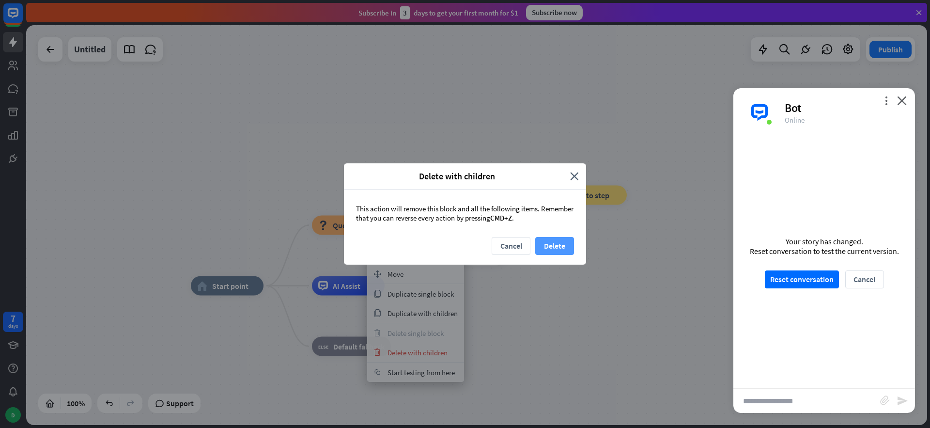
click at [551, 247] on button "Delete" at bounding box center [554, 246] width 39 height 18
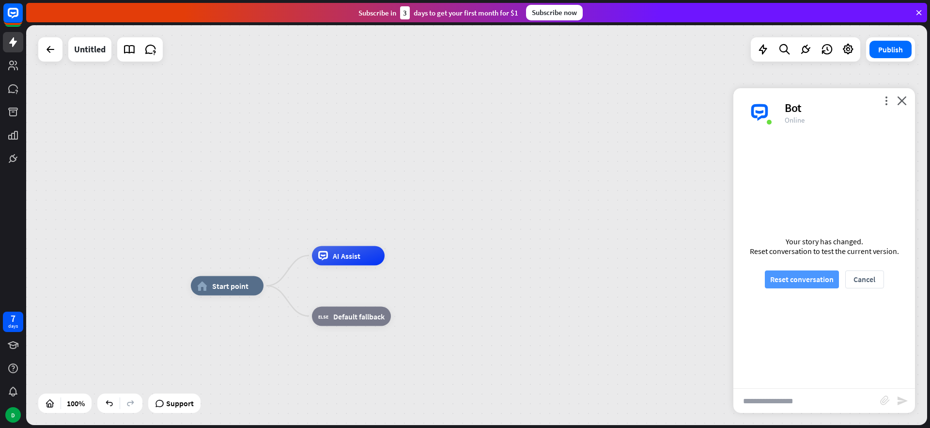
click at [791, 282] on button "Reset conversation" at bounding box center [802, 279] width 74 height 18
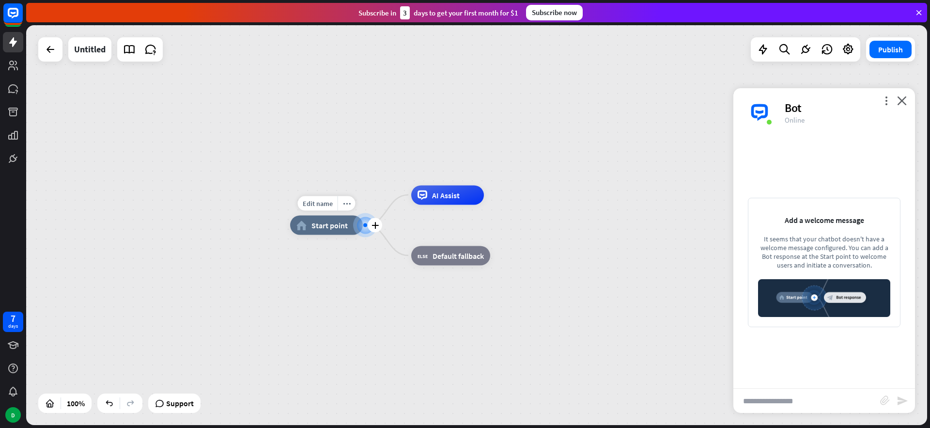
click at [365, 229] on div at bounding box center [365, 225] width 10 height 10
click at [374, 225] on icon "plus" at bounding box center [375, 225] width 7 height 7
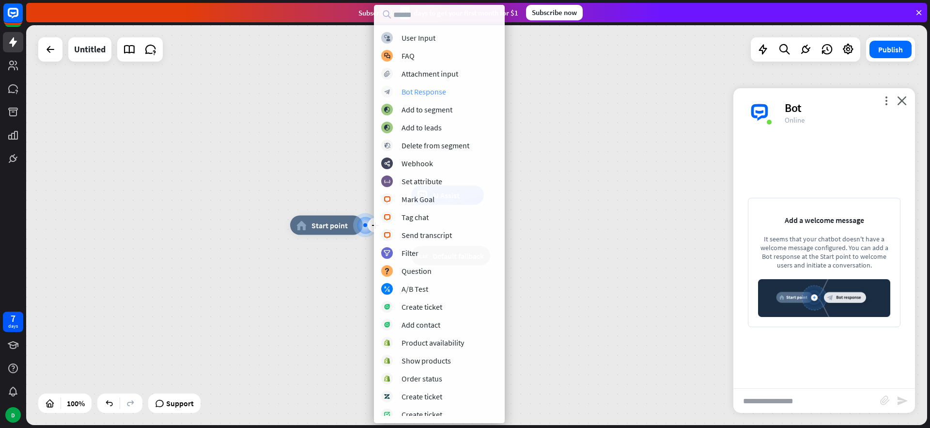
click at [426, 97] on div "block_bot_response Bot Response" at bounding box center [439, 92] width 116 height 12
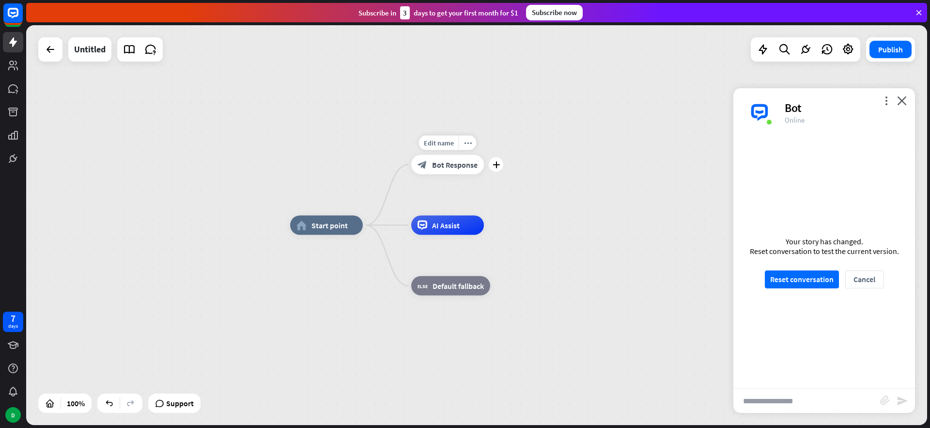
click at [451, 162] on span "Bot Response" at bounding box center [455, 165] width 46 height 10
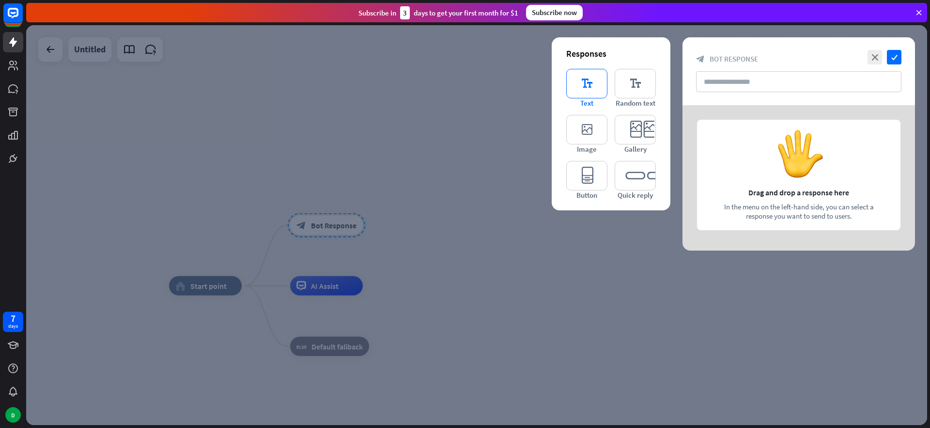
click at [584, 81] on icon "editor_text" at bounding box center [586, 84] width 41 height 30
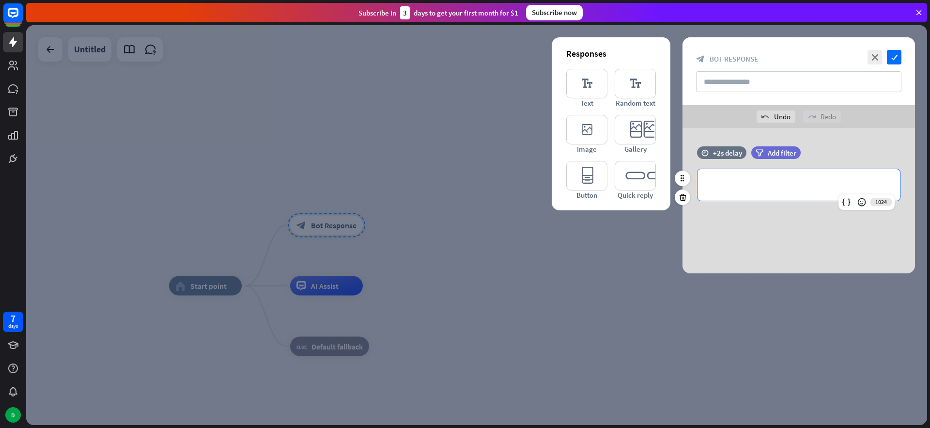
click at [762, 186] on p "**********" at bounding box center [798, 185] width 183 height 12
paste div
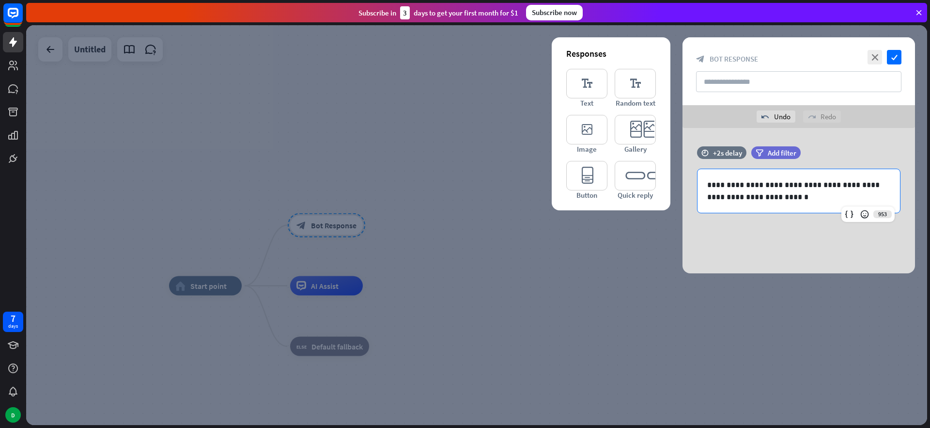
click at [764, 231] on div "**********" at bounding box center [799, 200] width 233 height 145
click at [893, 56] on icon "check" at bounding box center [894, 57] width 15 height 15
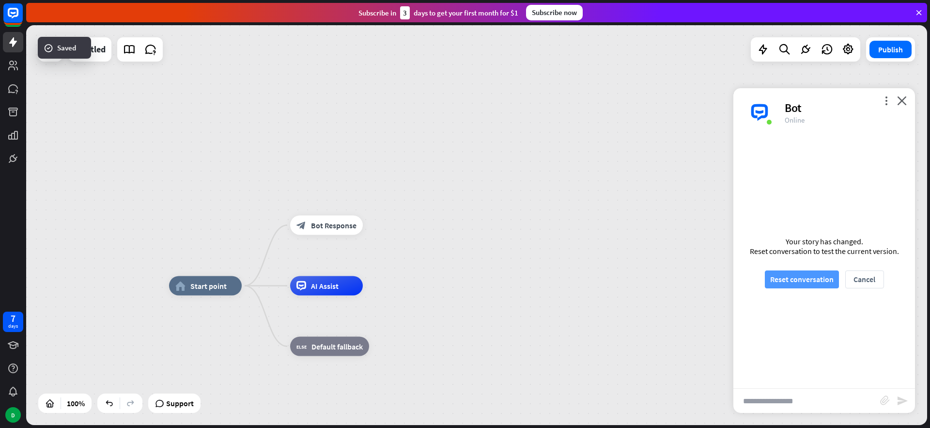
click at [803, 278] on button "Reset conversation" at bounding box center [802, 279] width 74 height 18
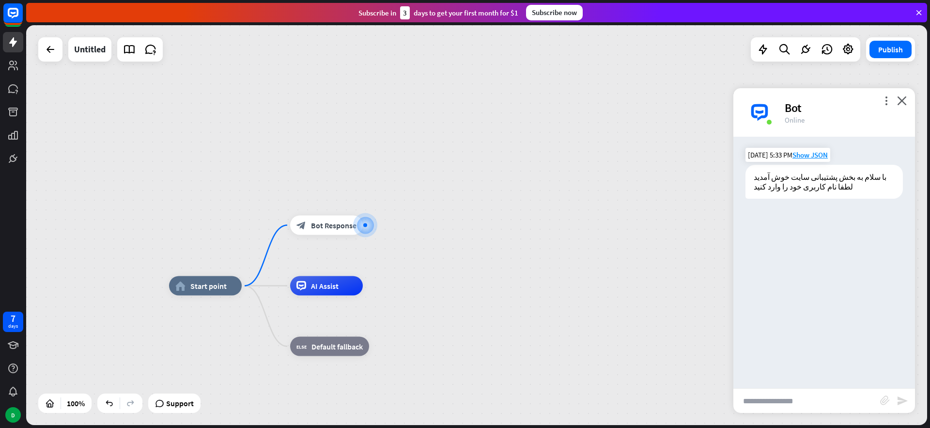
click at [804, 183] on div "با سلام به بخش پشتیبانی سایت خوش آمدید لطفا نام کاربری خود را وارد کنید" at bounding box center [824, 182] width 157 height 34
click at [329, 223] on span "Bot Response" at bounding box center [334, 225] width 46 height 10
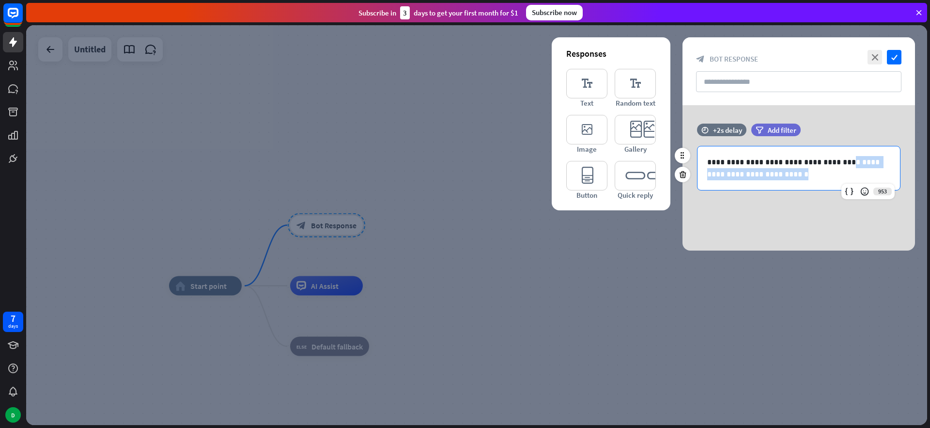
drag, startPoint x: 749, startPoint y: 176, endPoint x: 783, endPoint y: 162, distance: 37.4
click at [770, 159] on p "**********" at bounding box center [798, 168] width 183 height 24
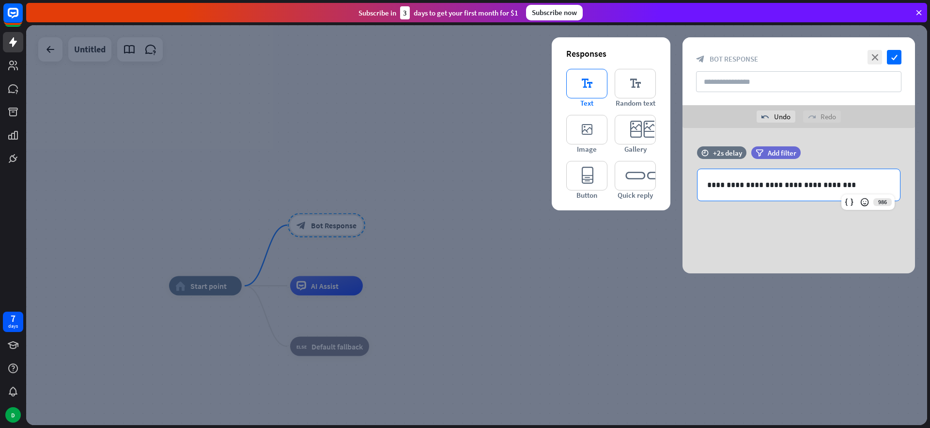
click at [594, 86] on icon "editor_text" at bounding box center [586, 84] width 41 height 30
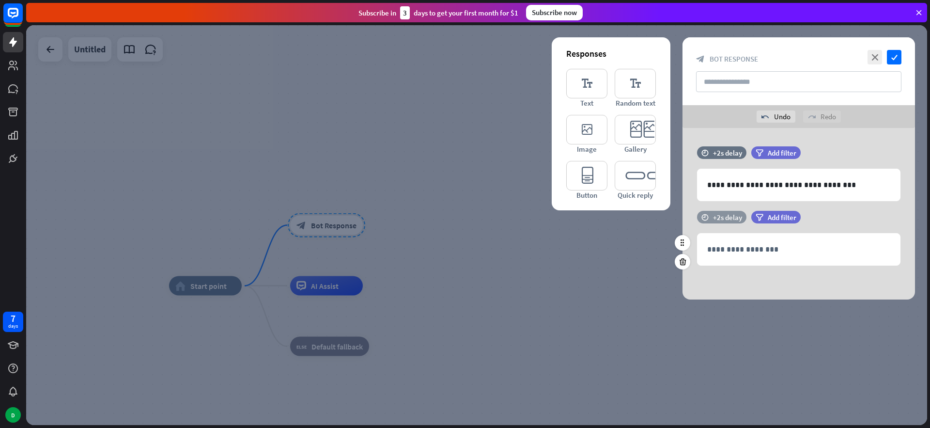
click at [722, 218] on div "+2s delay" at bounding box center [727, 217] width 29 height 9
drag, startPoint x: 752, startPoint y: 228, endPoint x: 723, endPoint y: 225, distance: 28.7
click at [724, 225] on span "+0.1s" at bounding box center [728, 229] width 16 height 9
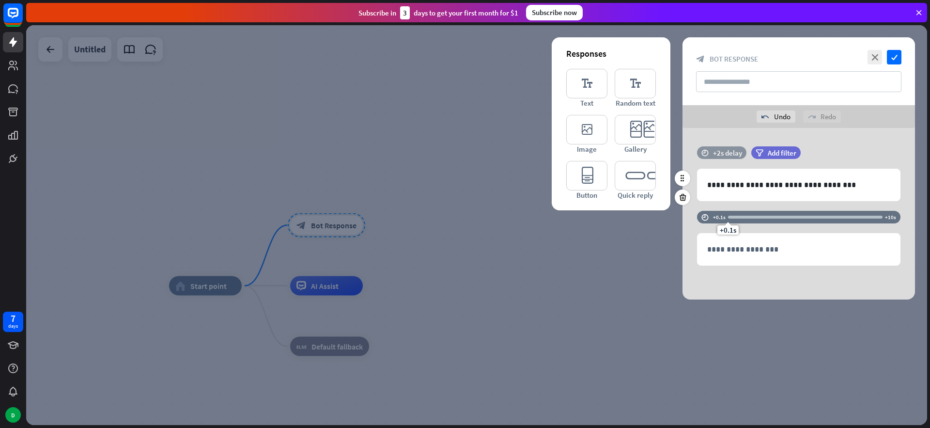
click at [729, 153] on div "+2s delay" at bounding box center [727, 152] width 29 height 9
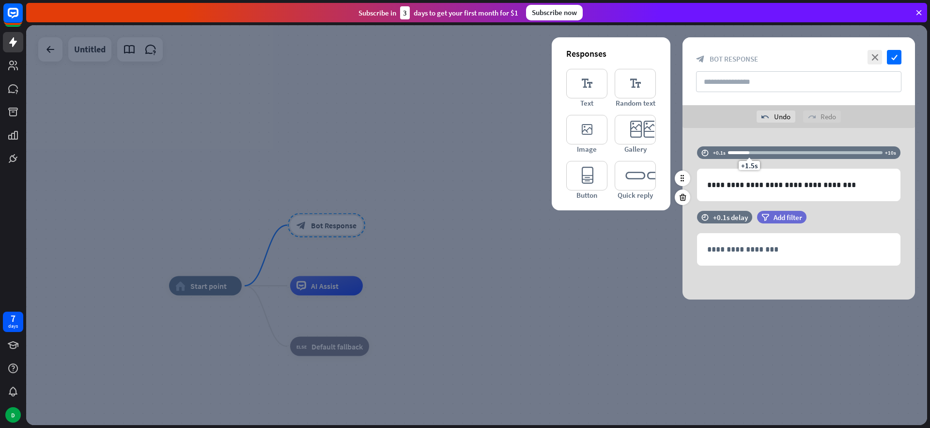
drag, startPoint x: 758, startPoint y: 165, endPoint x: 703, endPoint y: 166, distance: 55.2
click at [703, 166] on div "time +0.1s +1.5s +10s" at bounding box center [799, 157] width 204 height 22
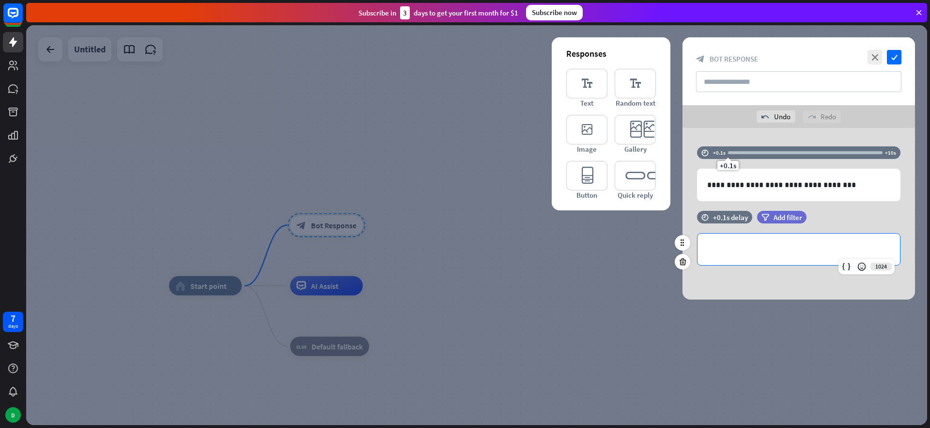
click at [751, 253] on p "**********" at bounding box center [798, 249] width 183 height 12
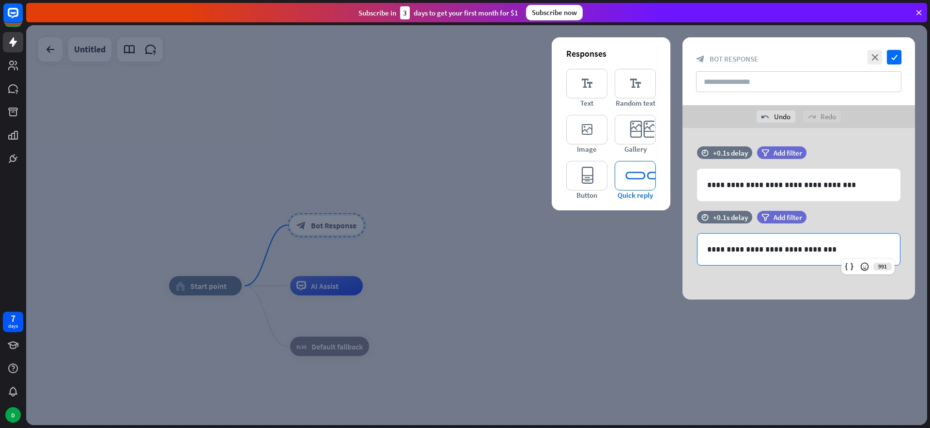
click at [628, 174] on icon "editor_quick_replies" at bounding box center [635, 176] width 41 height 30
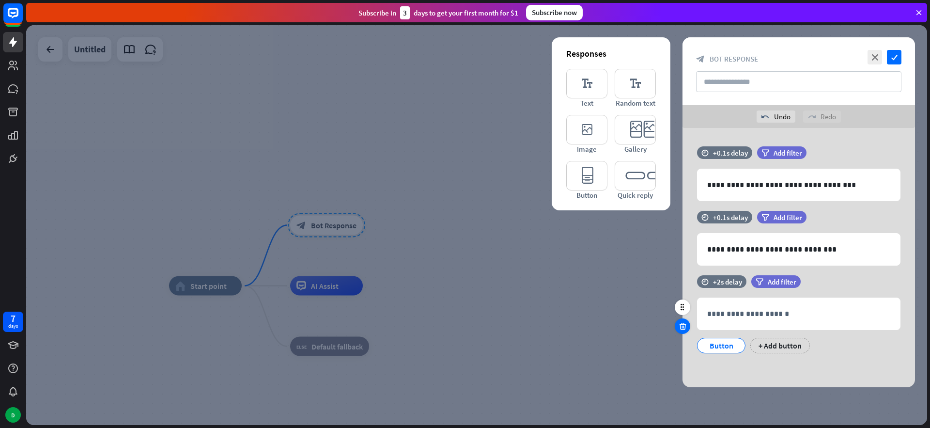
click at [683, 324] on icon at bounding box center [682, 326] width 9 height 9
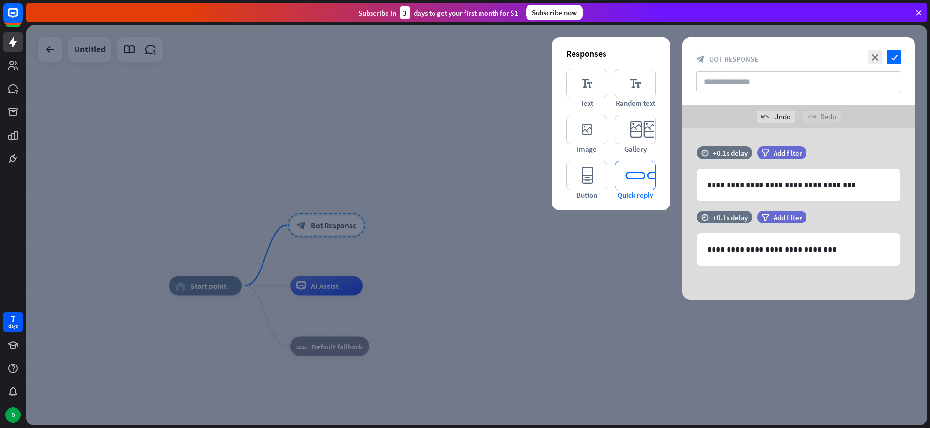
click at [634, 173] on icon "editor_quick_replies" at bounding box center [635, 176] width 41 height 30
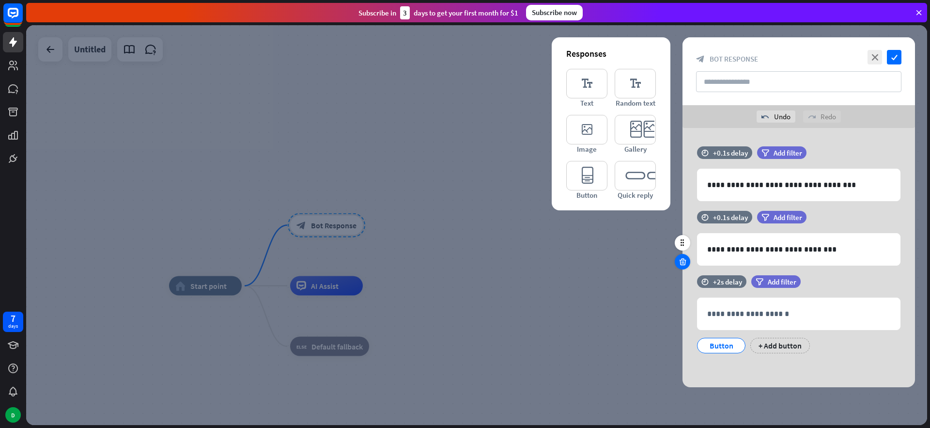
click at [684, 260] on icon at bounding box center [682, 261] width 9 height 9
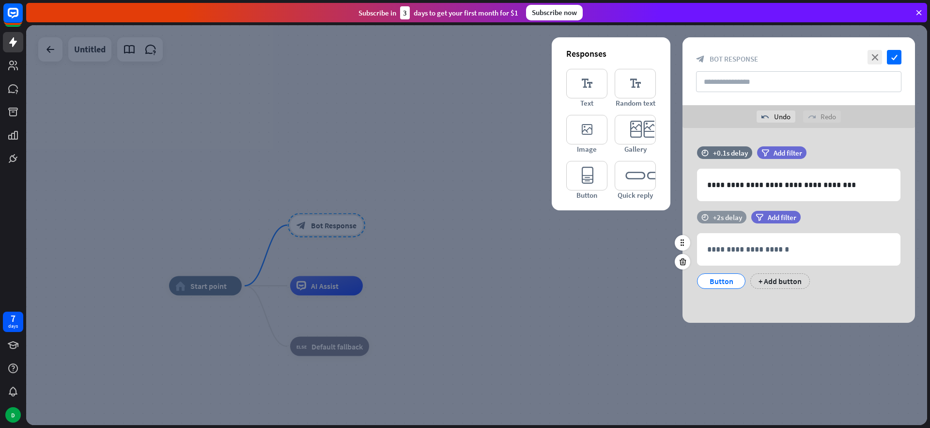
click at [731, 218] on div "+2s delay" at bounding box center [727, 217] width 29 height 9
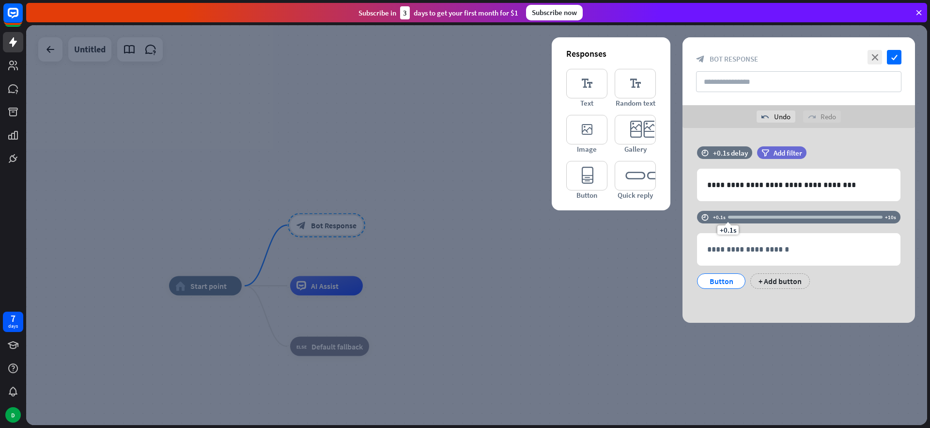
drag, startPoint x: 757, startPoint y: 230, endPoint x: 673, endPoint y: 229, distance: 83.8
click at [673, 229] on div "**********" at bounding box center [799, 225] width 257 height 195
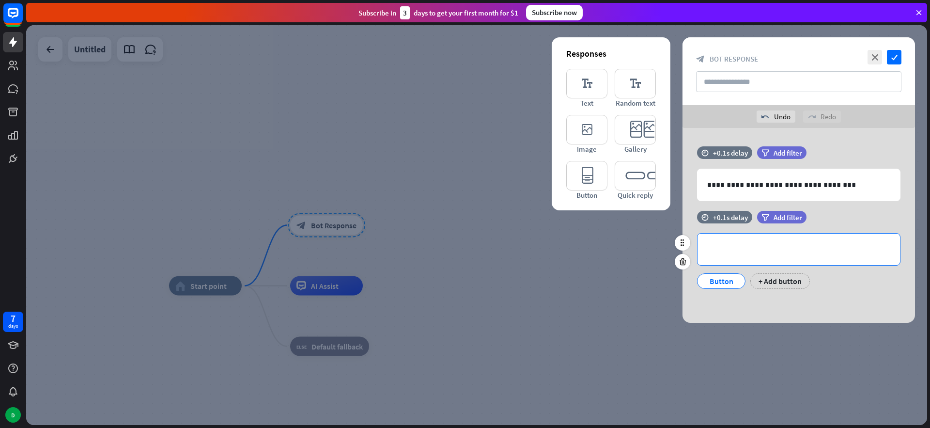
click at [735, 253] on p "**********" at bounding box center [798, 249] width 183 height 12
click at [726, 282] on div "Button" at bounding box center [721, 281] width 32 height 15
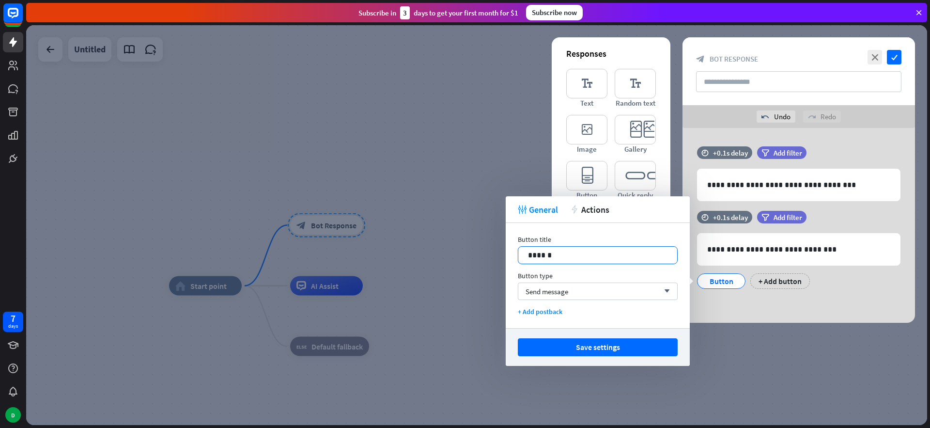
click at [579, 251] on p "******" at bounding box center [598, 255] width 140 height 12
click at [575, 290] on div "Send message arrow_down" at bounding box center [598, 290] width 160 height 17
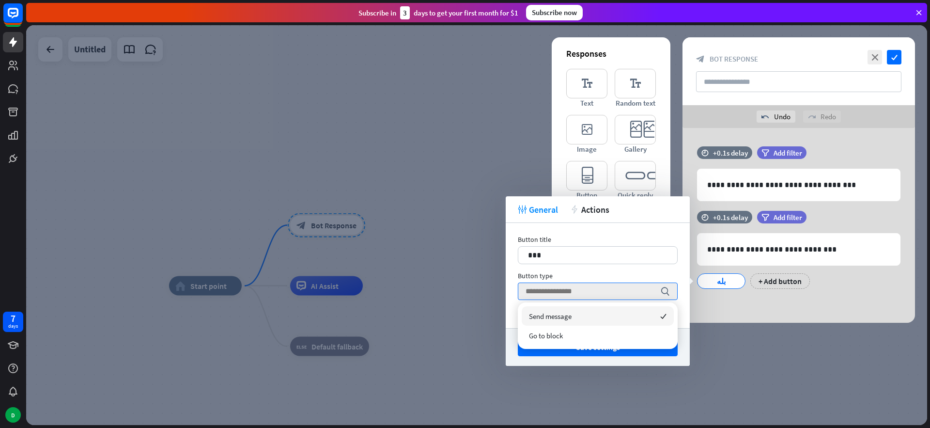
click at [586, 272] on div "Button type" at bounding box center [598, 275] width 160 height 9
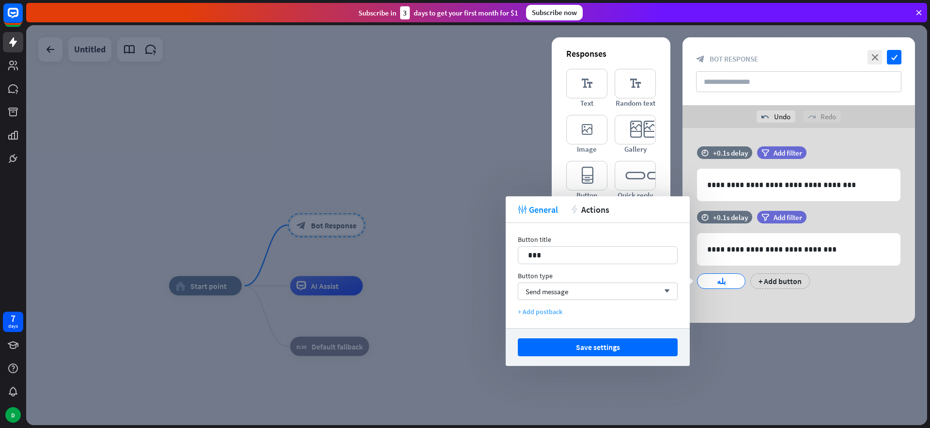
click at [544, 313] on div "+ Add postback" at bounding box center [598, 311] width 160 height 9
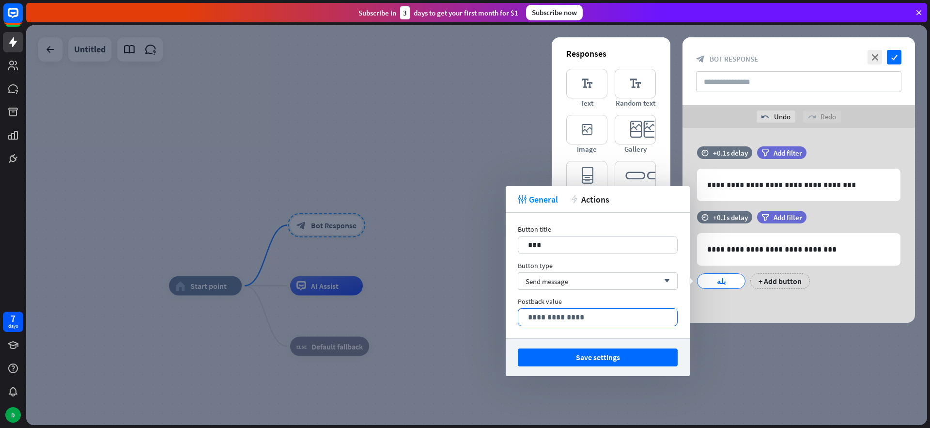
drag, startPoint x: 574, startPoint y: 313, endPoint x: 568, endPoint y: 321, distance: 9.8
click at [572, 315] on p "**********" at bounding box center [598, 317] width 140 height 12
click at [583, 283] on div "Send message arrow_down" at bounding box center [598, 280] width 160 height 17
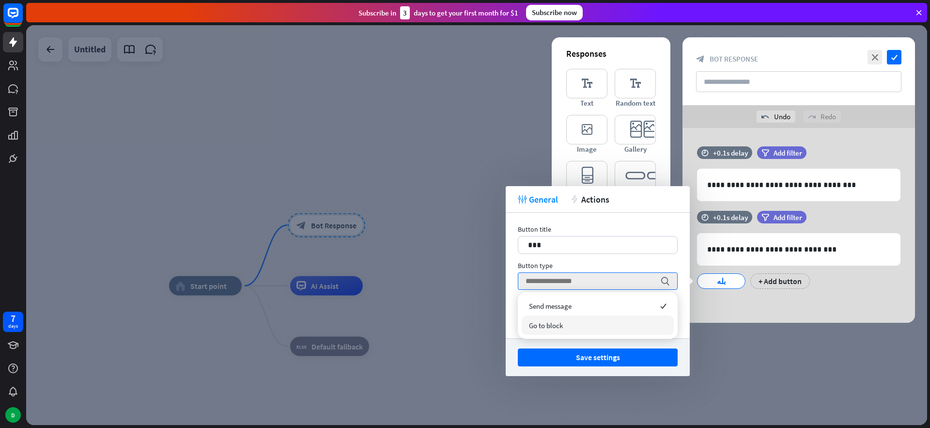
click at [560, 323] on span "Go to block" at bounding box center [546, 325] width 34 height 9
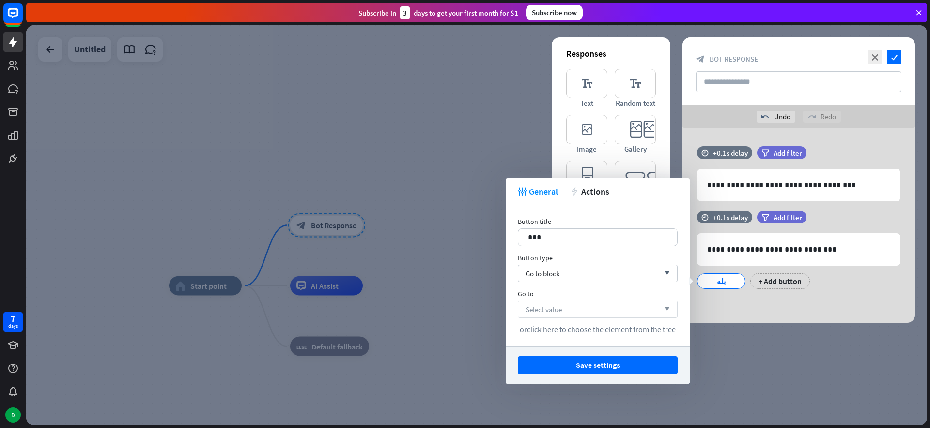
click at [570, 307] on div "Select value arrow_down" at bounding box center [598, 308] width 160 height 17
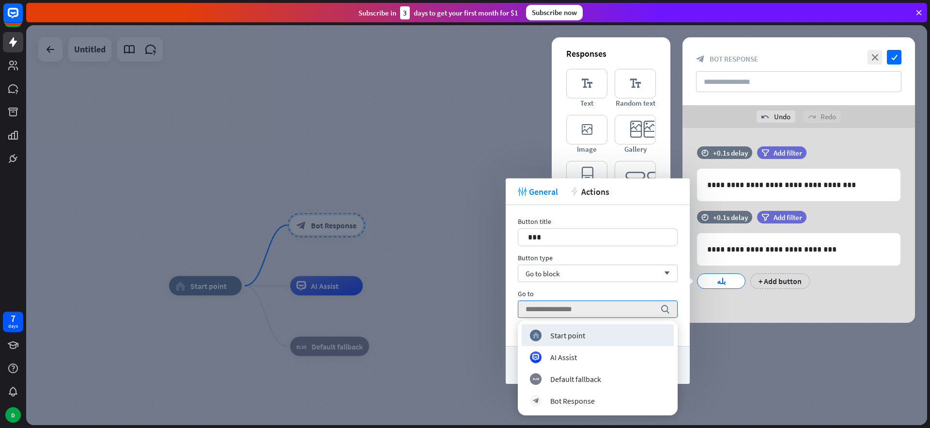
click at [586, 290] on div "Go to" at bounding box center [598, 293] width 160 height 9
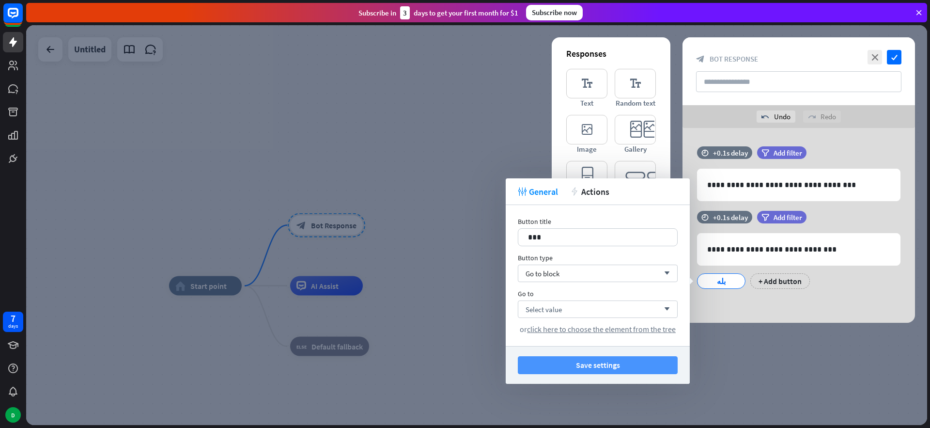
click at [613, 366] on button "Save settings" at bounding box center [598, 365] width 160 height 18
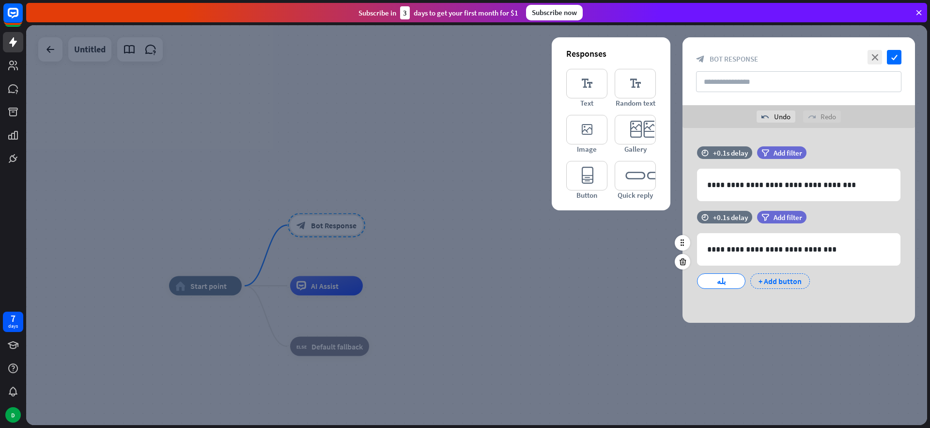
click at [781, 284] on div "+ Add button" at bounding box center [781, 281] width 60 height 16
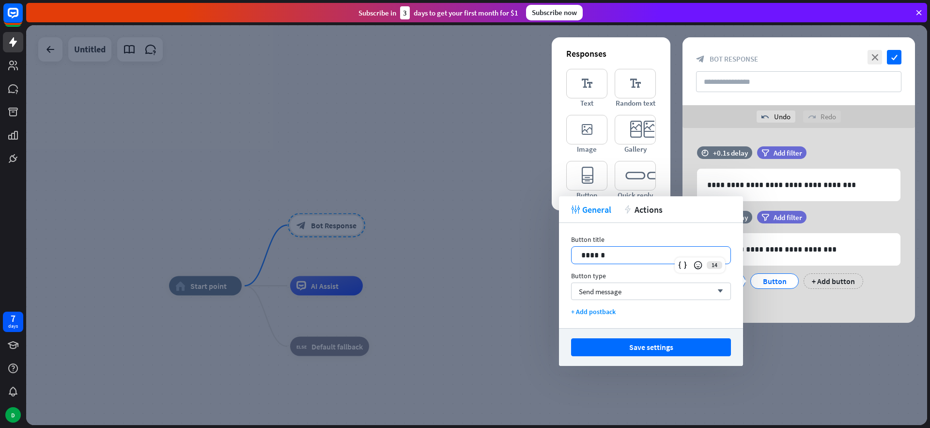
click at [630, 255] on p "******" at bounding box center [651, 255] width 140 height 12
click at [640, 291] on div "Send message arrow_down" at bounding box center [651, 290] width 160 height 17
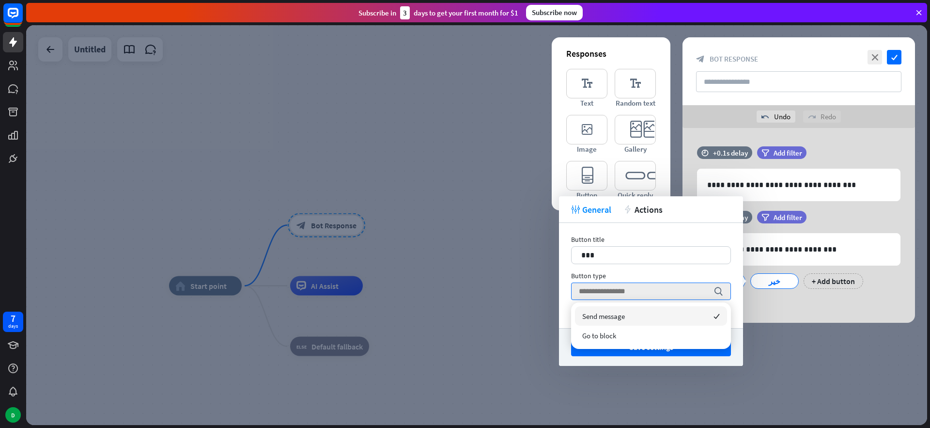
click at [661, 266] on div "Button title 17 *** Button type search + Add postback" at bounding box center [651, 275] width 184 height 105
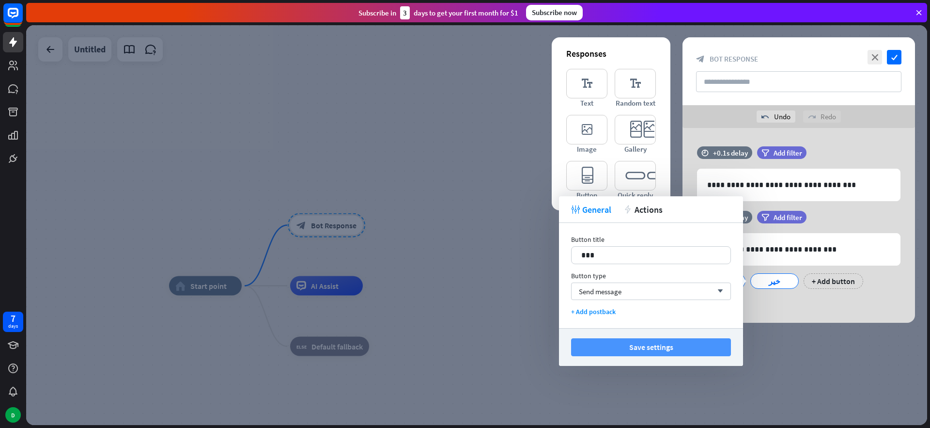
click at [634, 349] on button "Save settings" at bounding box center [651, 347] width 160 height 18
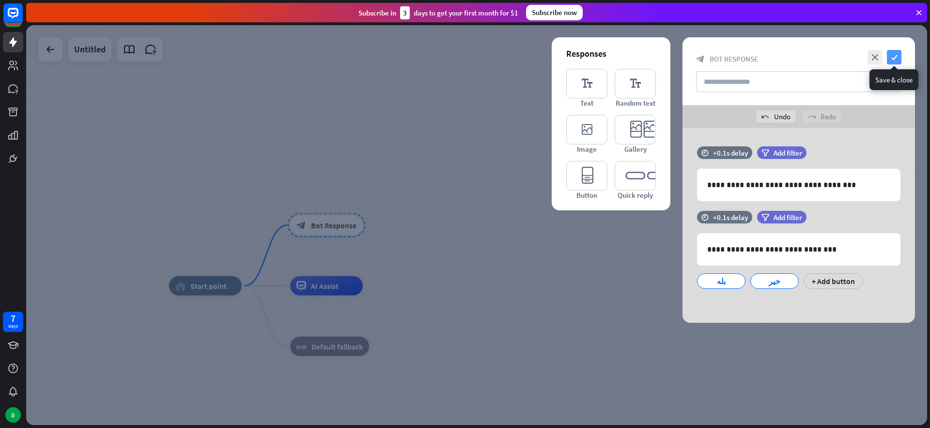
click at [899, 56] on icon "check" at bounding box center [894, 57] width 15 height 15
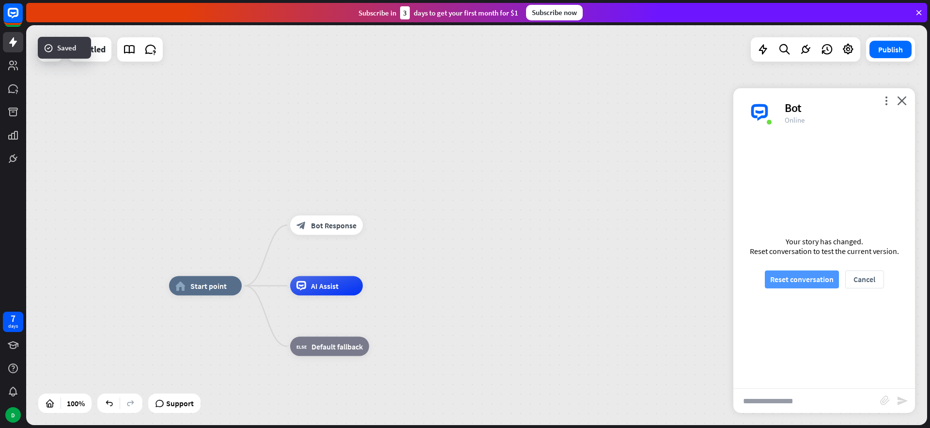
click at [793, 271] on button "Reset conversation" at bounding box center [802, 279] width 74 height 18
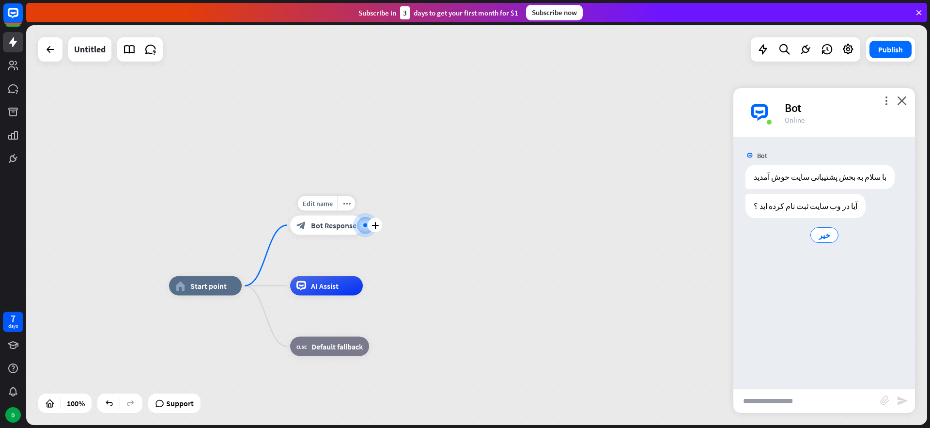
click at [328, 225] on span "Bot Response" at bounding box center [334, 225] width 46 height 10
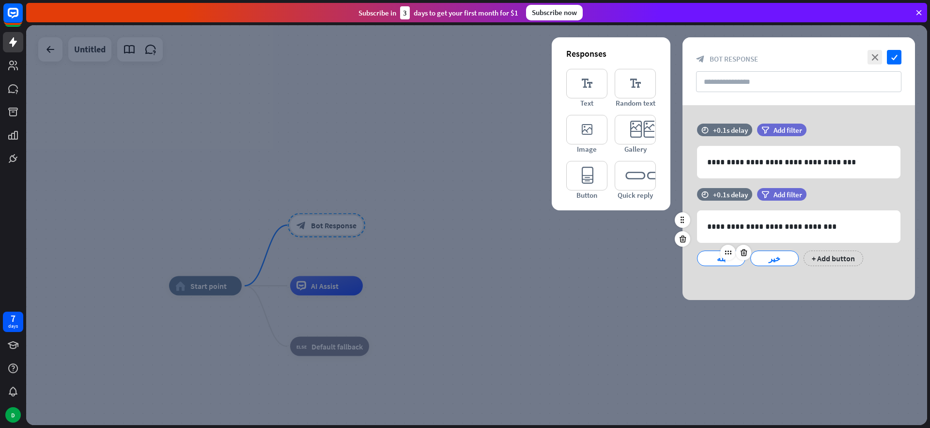
click at [713, 258] on div "بله" at bounding box center [721, 258] width 32 height 15
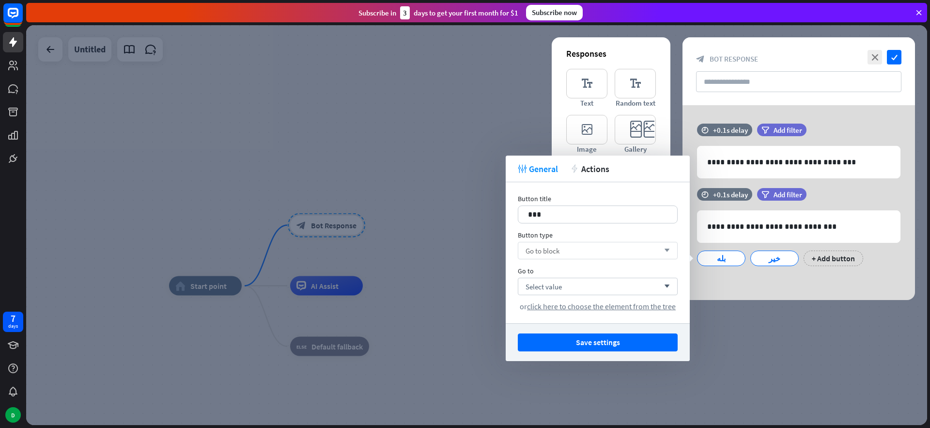
click at [560, 248] on div "Go to block arrow_down" at bounding box center [598, 250] width 160 height 17
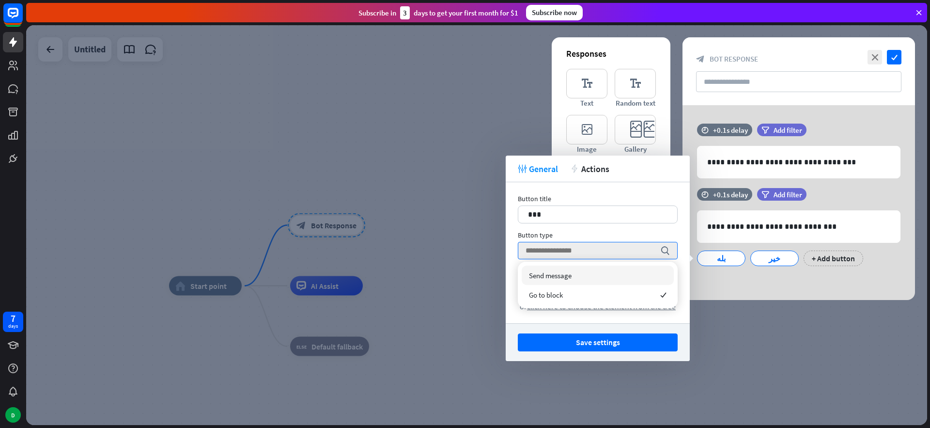
click at [556, 272] on span "Send message" at bounding box center [550, 275] width 43 height 9
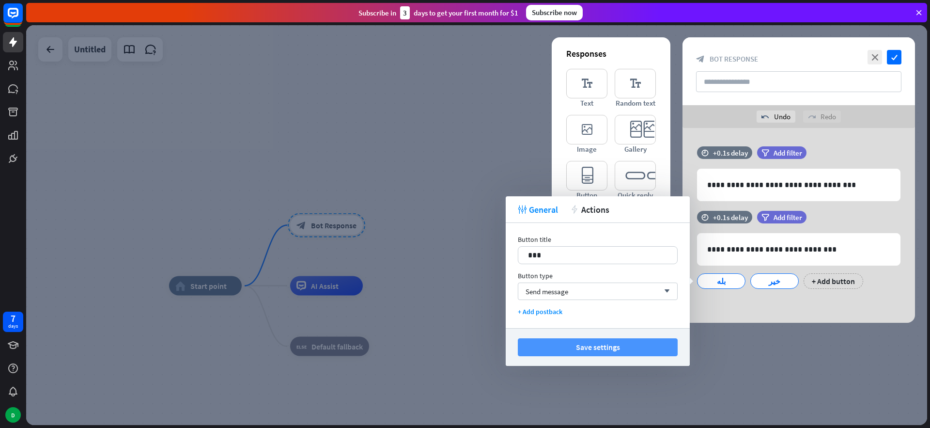
click at [603, 346] on button "Save settings" at bounding box center [598, 347] width 160 height 18
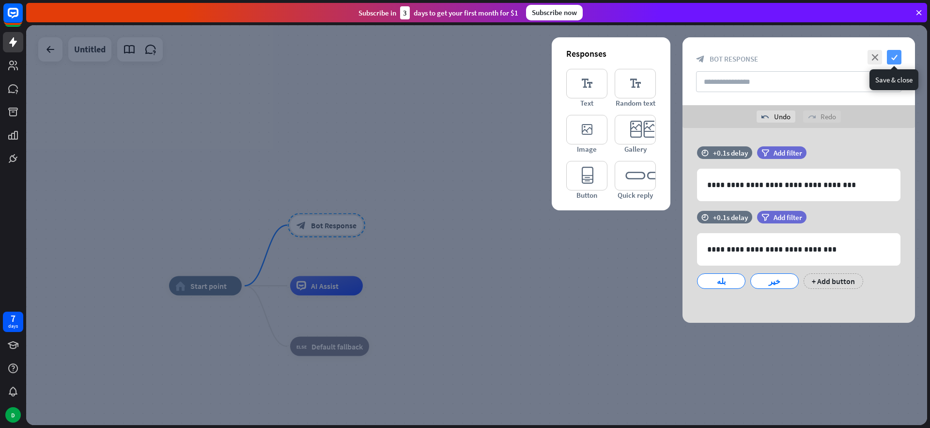
click at [894, 62] on icon "check" at bounding box center [894, 57] width 15 height 15
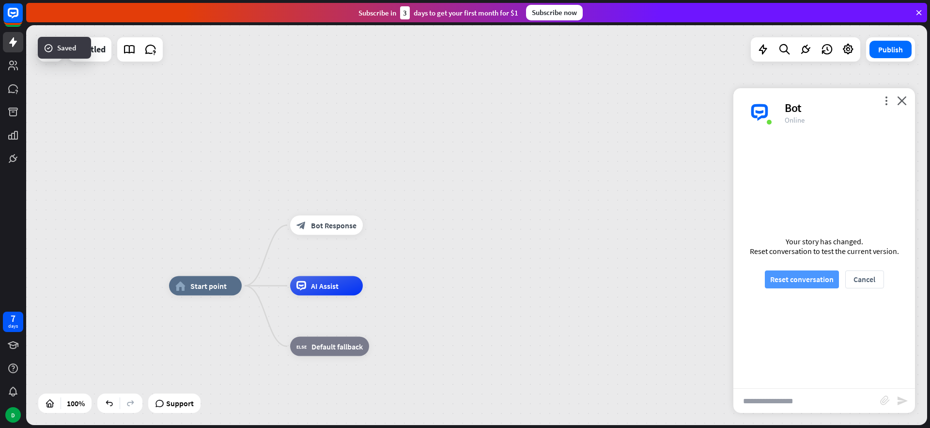
click at [790, 275] on button "Reset conversation" at bounding box center [802, 279] width 74 height 18
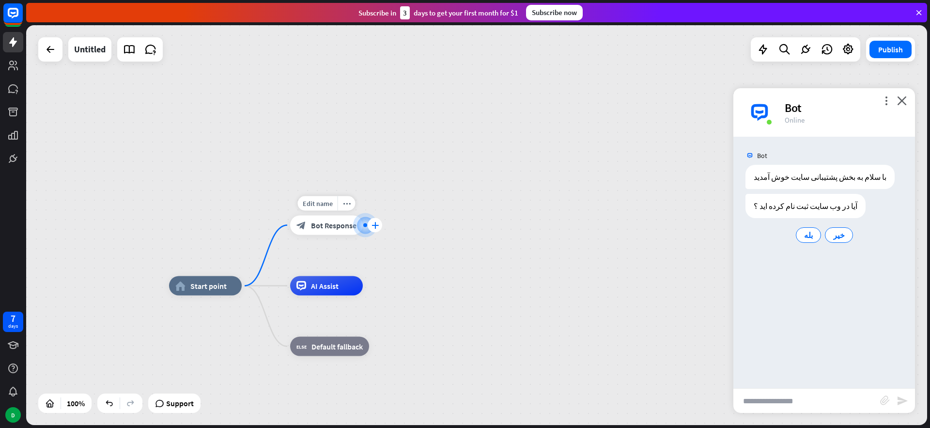
click at [375, 224] on icon "plus" at bounding box center [375, 225] width 7 height 7
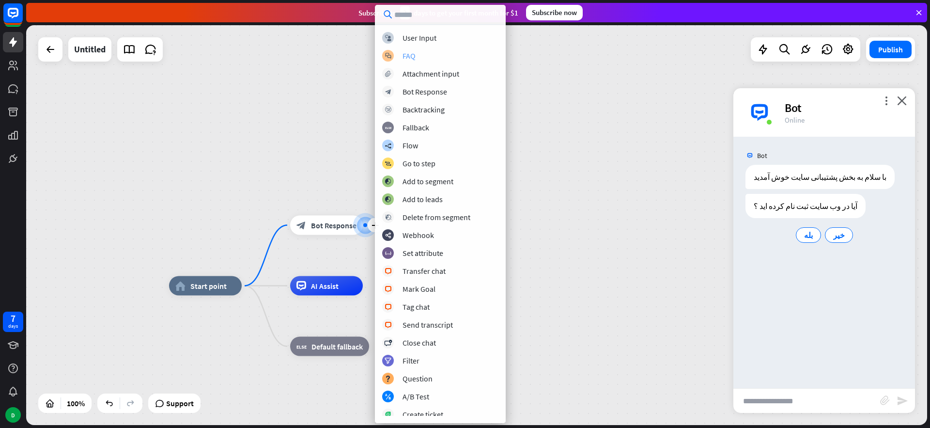
click at [413, 56] on div "FAQ" at bounding box center [409, 56] width 13 height 10
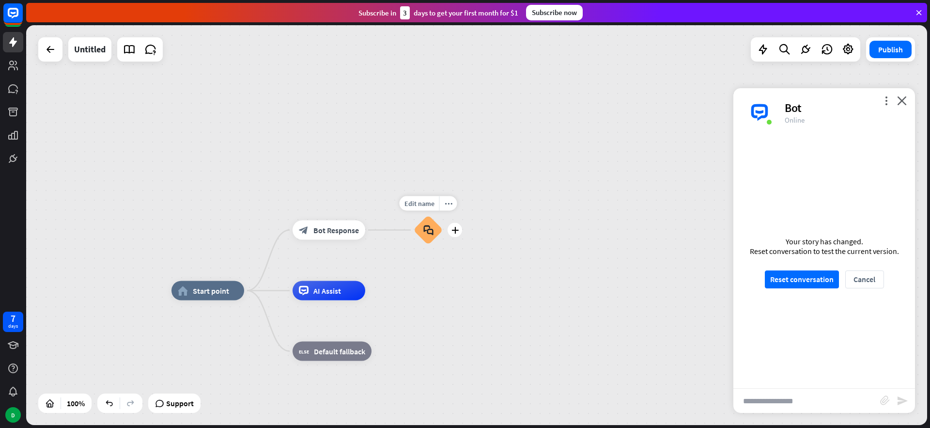
click at [433, 228] on icon "block_faq" at bounding box center [428, 230] width 10 height 11
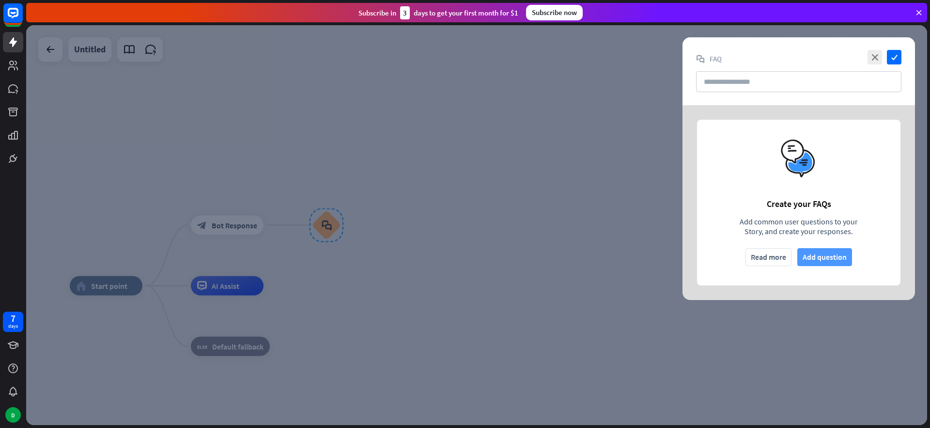
click at [818, 256] on button "Add question" at bounding box center [825, 257] width 55 height 18
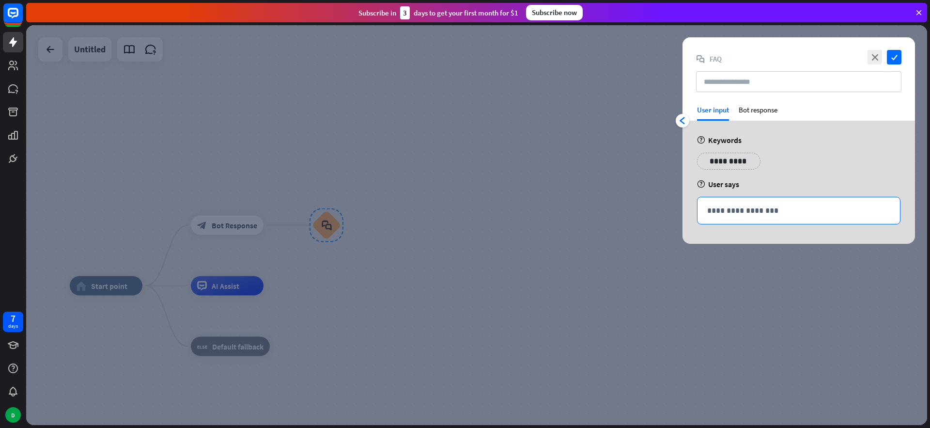
click at [745, 211] on p "**********" at bounding box center [798, 210] width 183 height 12
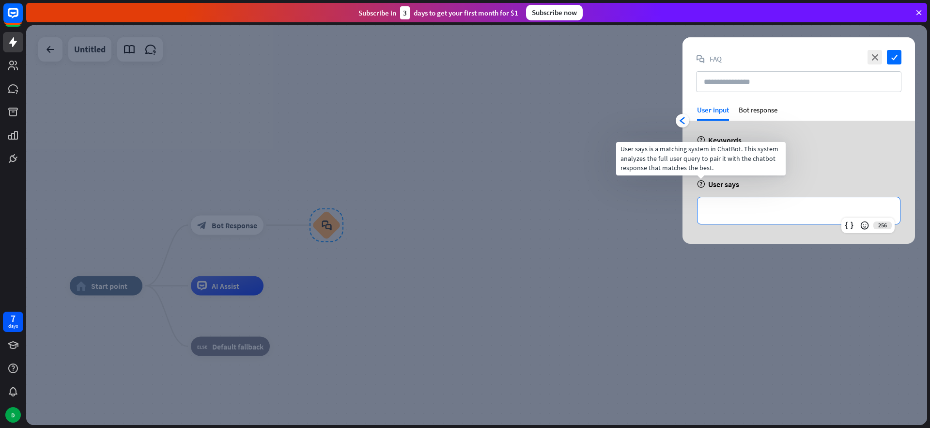
click at [701, 183] on icon "help" at bounding box center [701, 184] width 8 height 8
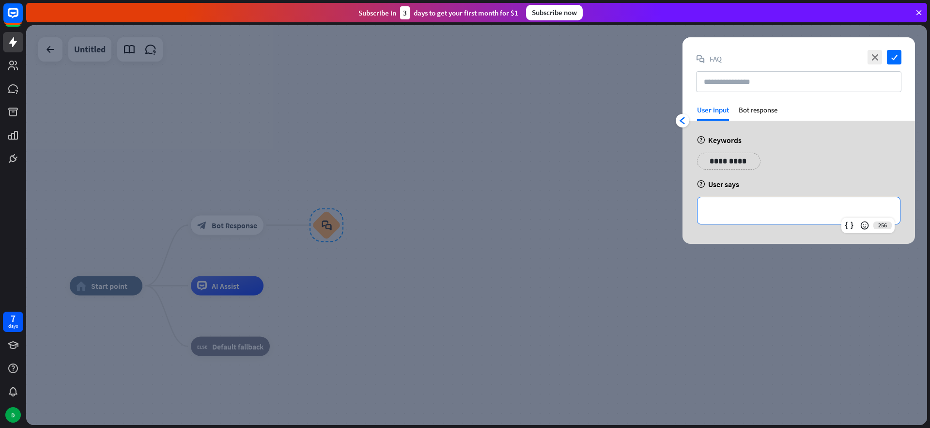
click at [729, 208] on p "**********" at bounding box center [798, 210] width 183 height 12
click at [503, 187] on div at bounding box center [476, 225] width 901 height 400
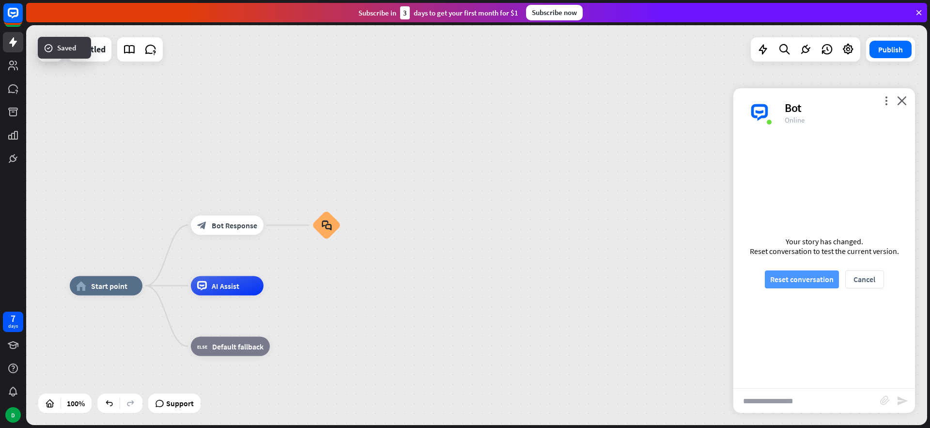
click at [786, 281] on button "Reset conversation" at bounding box center [802, 279] width 74 height 18
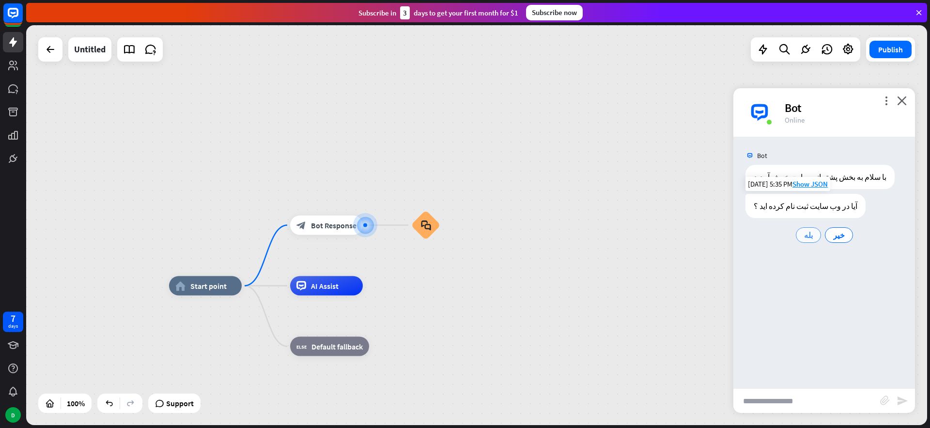
click at [811, 237] on span "بله" at bounding box center [808, 235] width 9 height 10
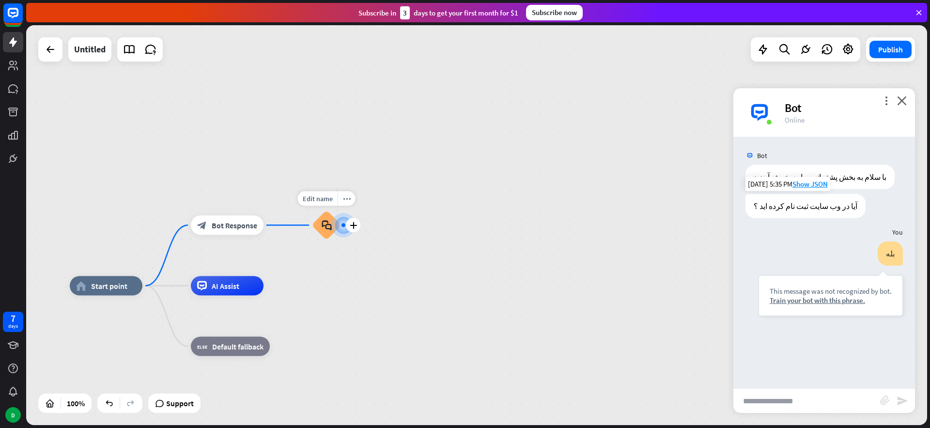
click at [327, 226] on icon "block_faq" at bounding box center [327, 225] width 10 height 11
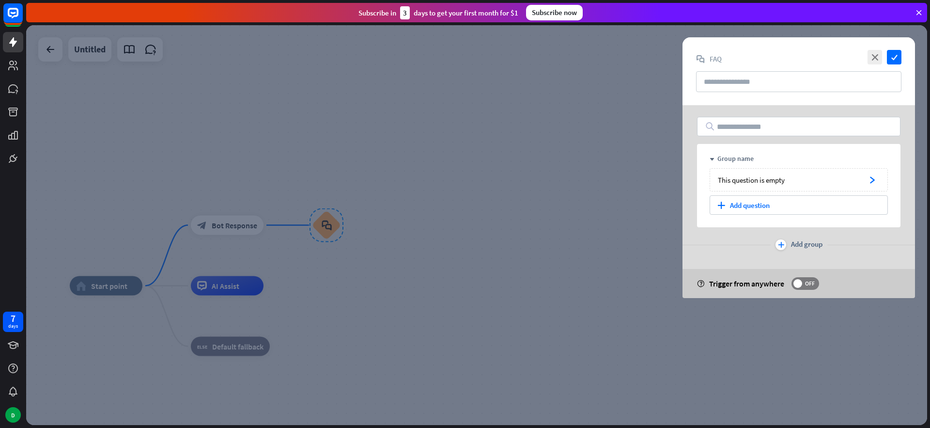
click at [326, 222] on div at bounding box center [476, 225] width 901 height 400
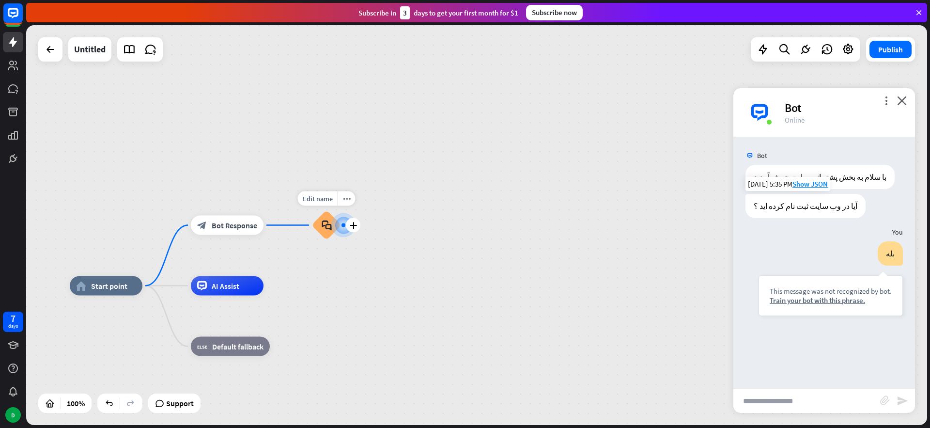
click at [327, 224] on icon "block_faq" at bounding box center [327, 225] width 10 height 11
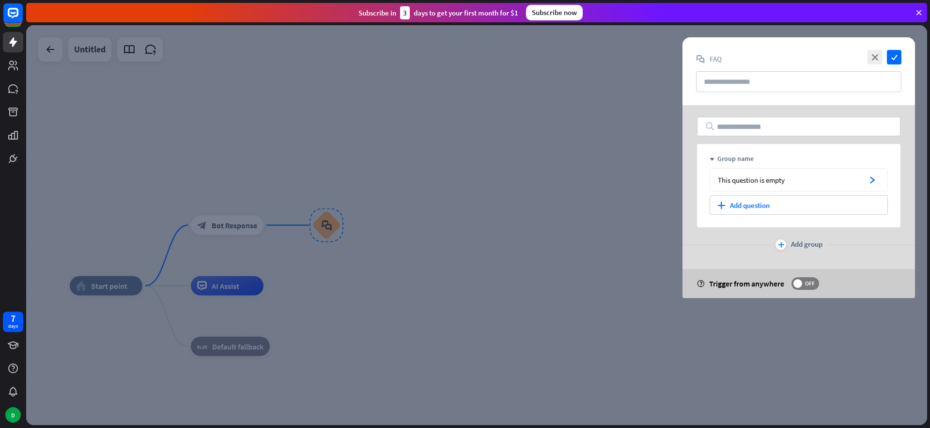
drag, startPoint x: 457, startPoint y: 201, endPoint x: 384, endPoint y: 223, distance: 76.0
click at [452, 202] on div at bounding box center [476, 225] width 901 height 400
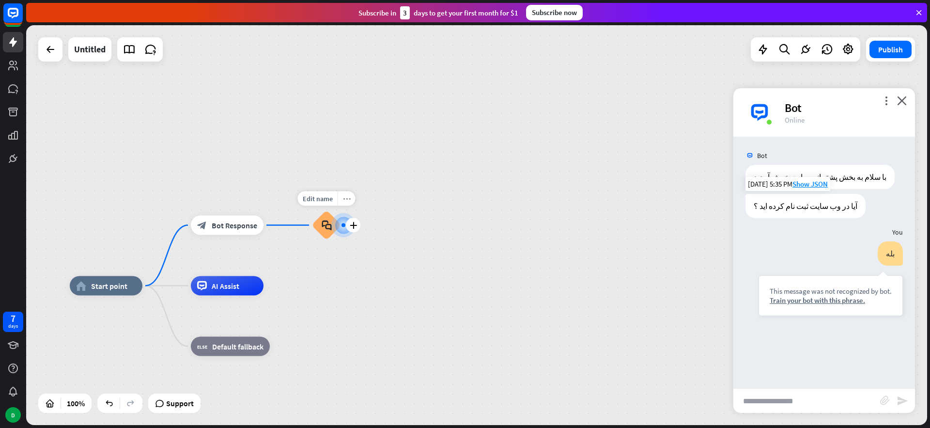
click at [346, 200] on icon "more_horiz" at bounding box center [347, 198] width 8 height 7
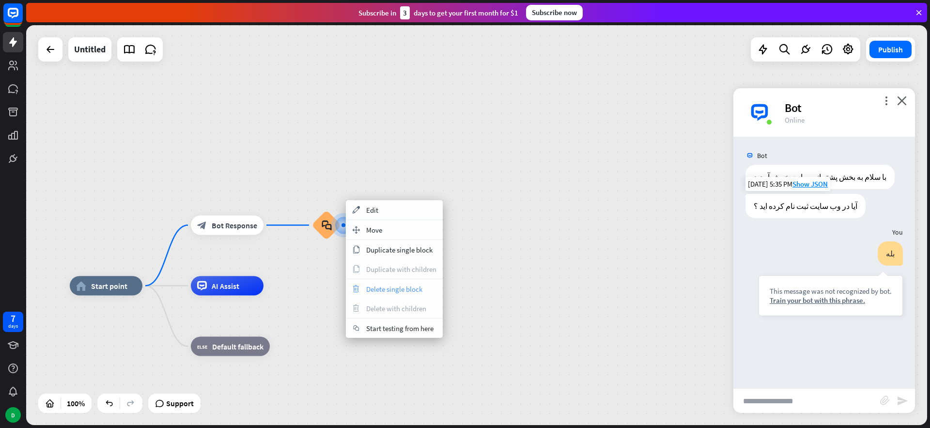
click at [395, 288] on span "Delete single block" at bounding box center [394, 288] width 56 height 9
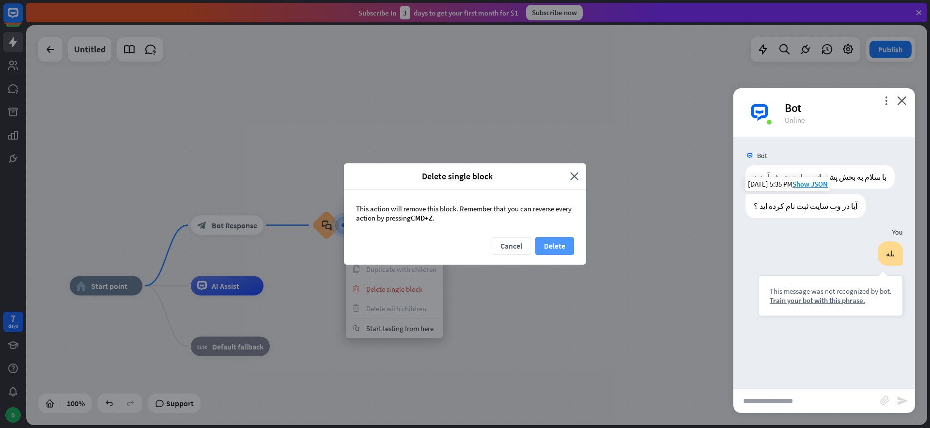
click at [556, 244] on button "Delete" at bounding box center [554, 246] width 39 height 18
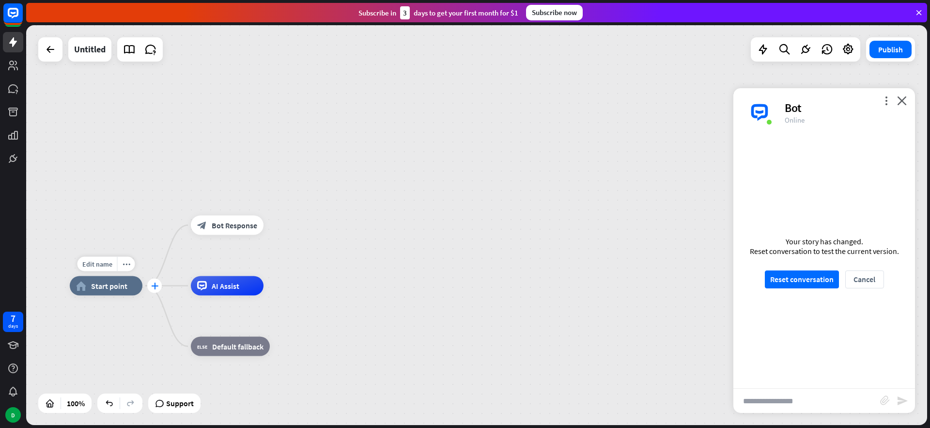
click at [155, 282] on icon "plus" at bounding box center [154, 285] width 7 height 7
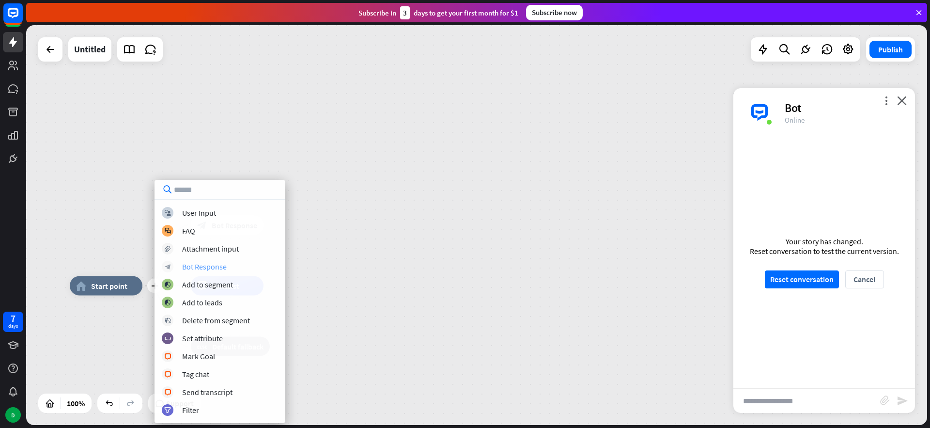
click at [208, 266] on div "Bot Response" at bounding box center [204, 267] width 45 height 10
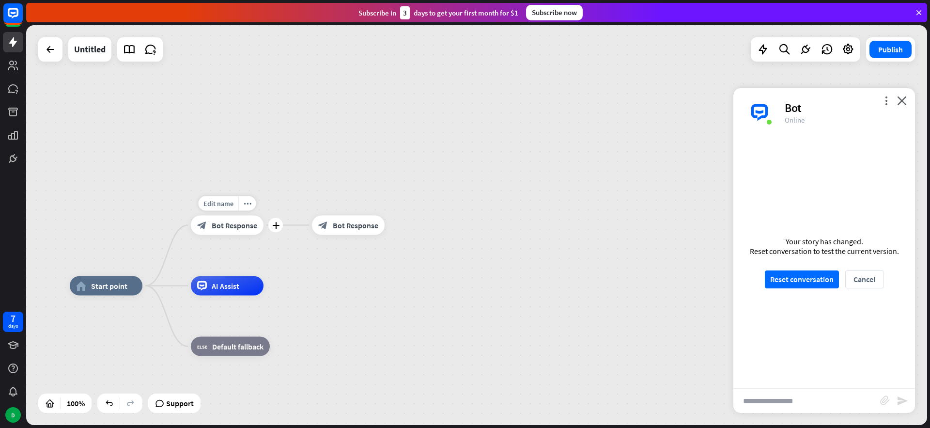
click at [246, 226] on span "Bot Response" at bounding box center [235, 225] width 46 height 10
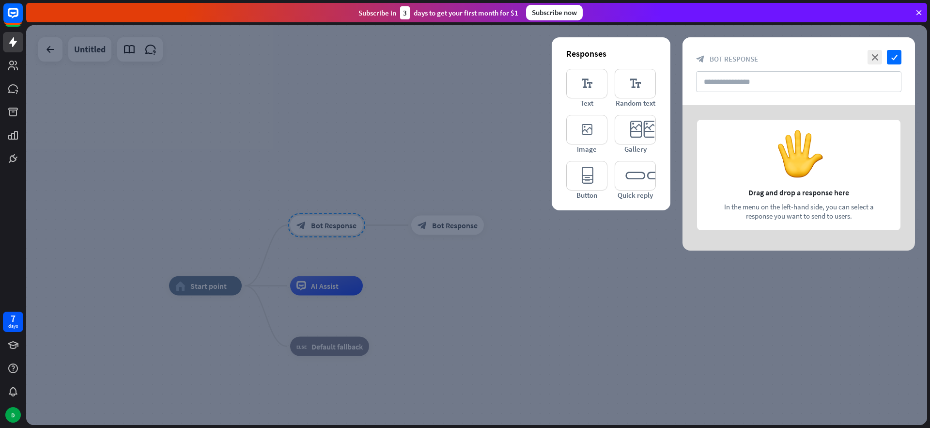
drag, startPoint x: 874, startPoint y: 55, endPoint x: 701, endPoint y: 121, distance: 184.7
click at [874, 55] on icon "close" at bounding box center [875, 57] width 15 height 15
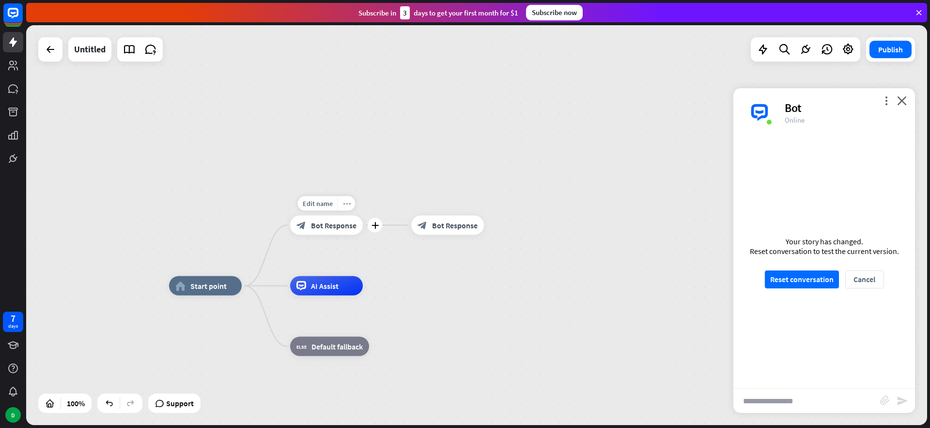
click at [349, 206] on icon "more_horiz" at bounding box center [347, 203] width 8 height 7
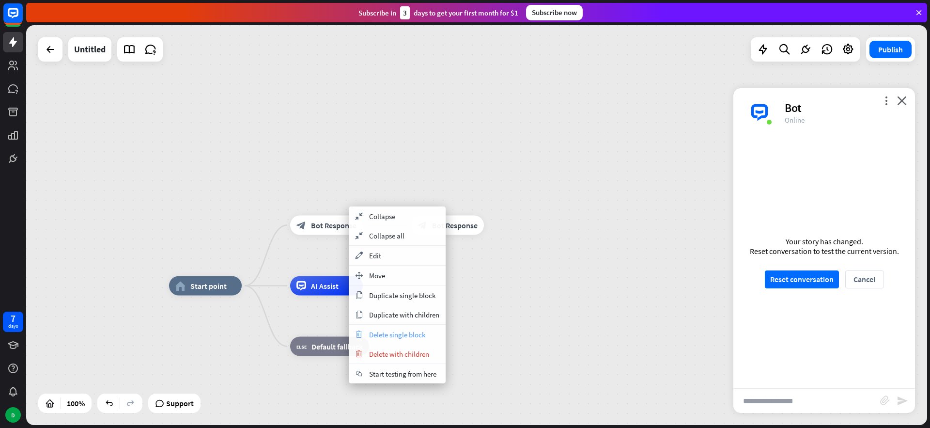
click at [417, 332] on span "Delete single block" at bounding box center [397, 334] width 56 height 9
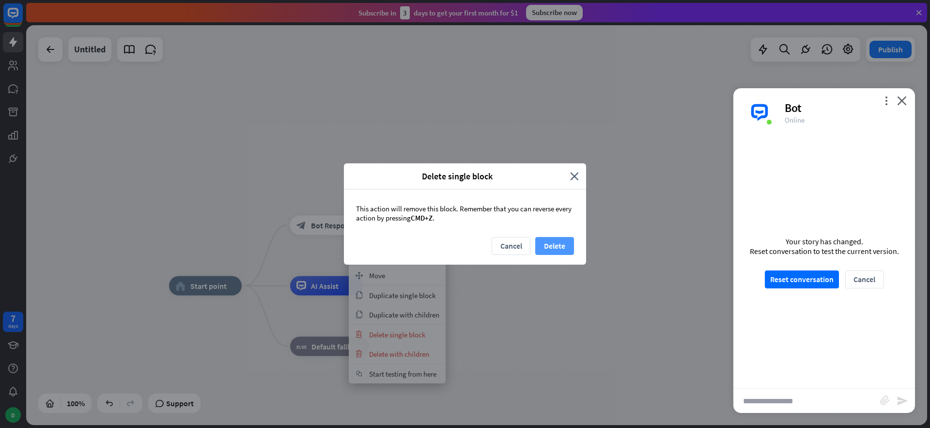
click at [562, 241] on button "Delete" at bounding box center [554, 246] width 39 height 18
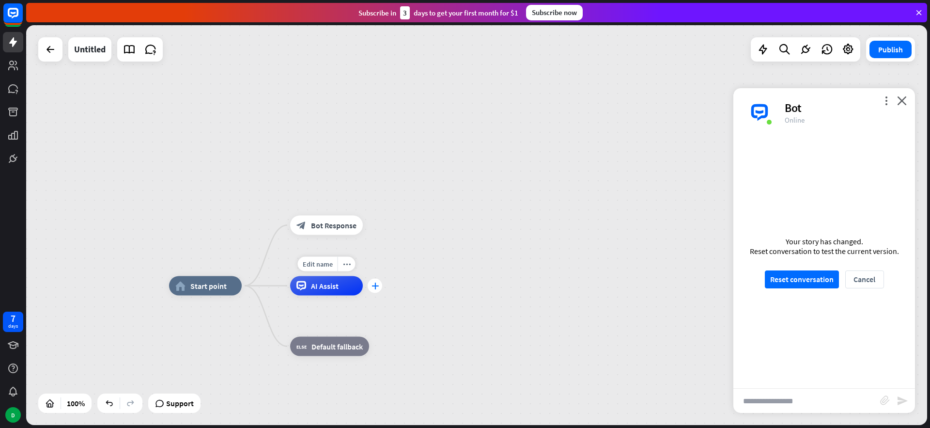
click at [372, 284] on icon "plus" at bounding box center [375, 285] width 7 height 7
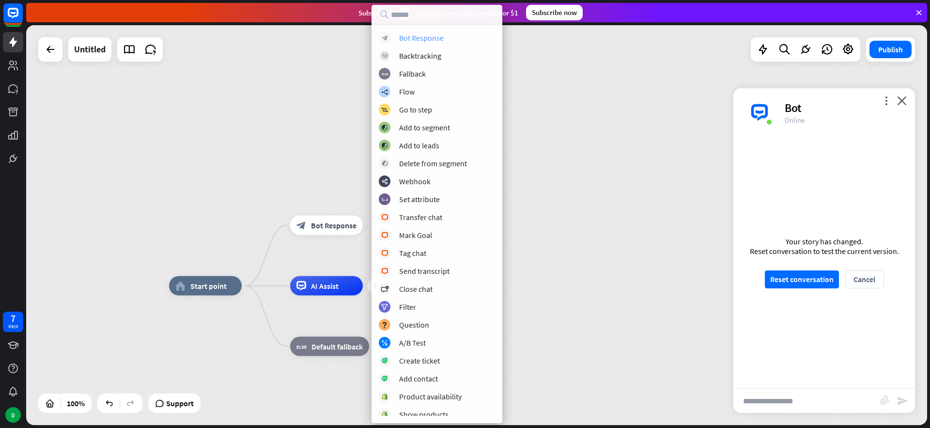
click at [426, 39] on div "Bot Response" at bounding box center [421, 38] width 45 height 10
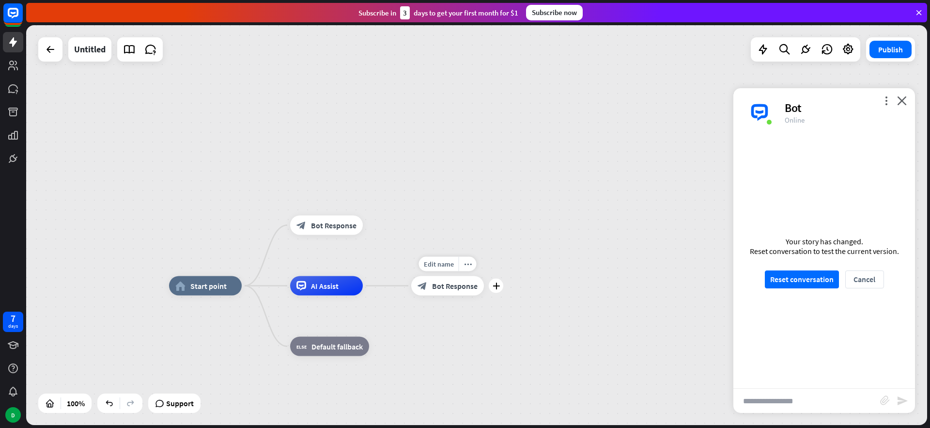
click at [458, 286] on span "Bot Response" at bounding box center [455, 286] width 46 height 10
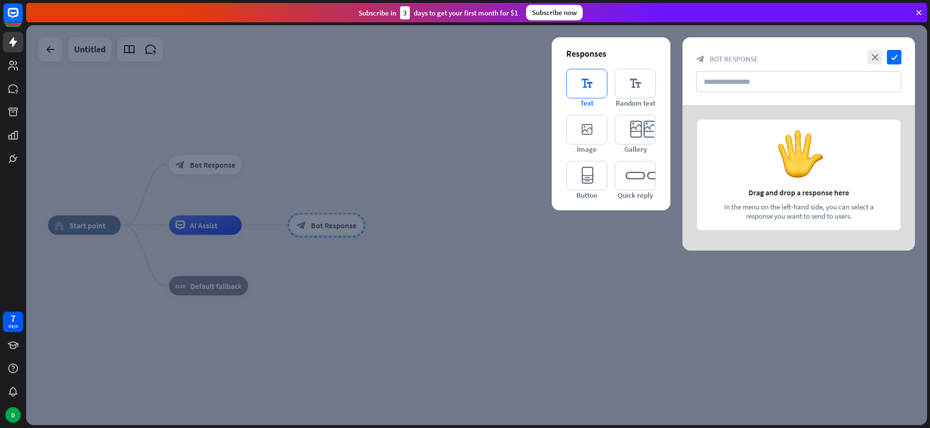
click at [586, 89] on icon "editor_text" at bounding box center [586, 84] width 41 height 30
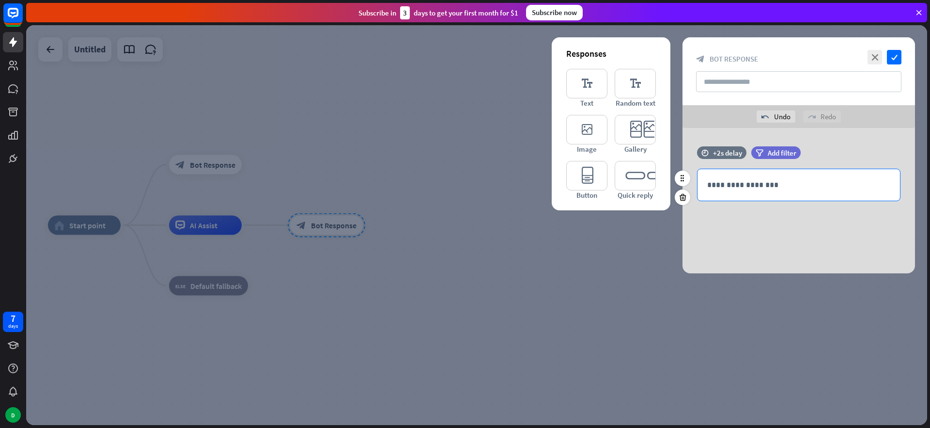
click at [757, 188] on p "**********" at bounding box center [798, 185] width 183 height 12
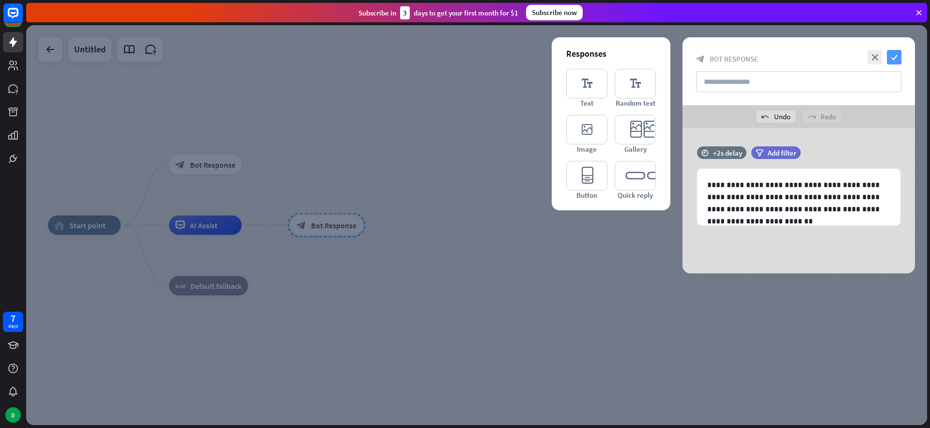
click at [894, 58] on icon "check" at bounding box center [894, 57] width 15 height 15
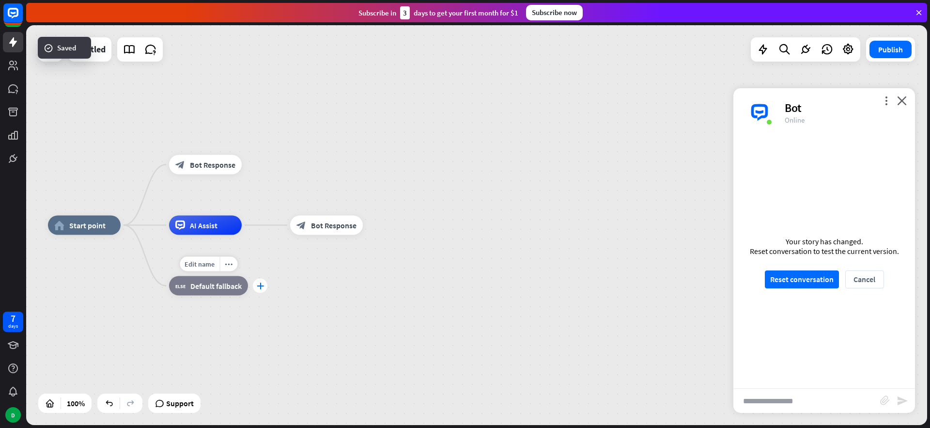
click at [262, 286] on icon "plus" at bounding box center [260, 285] width 7 height 7
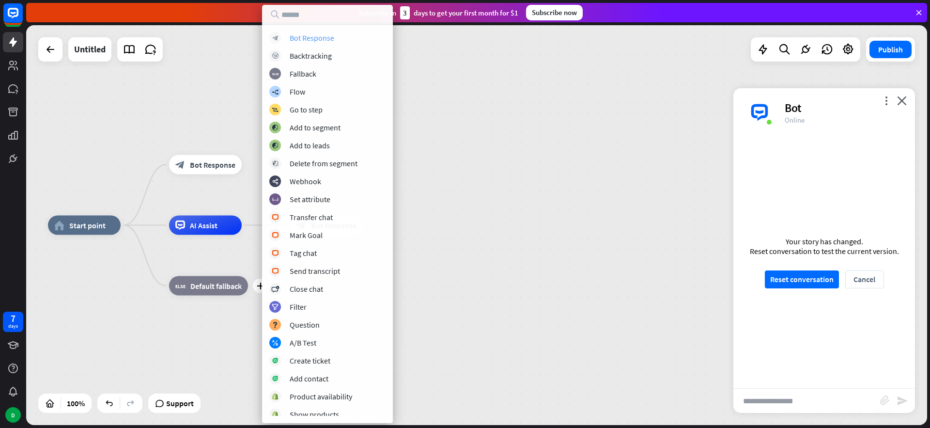
click at [317, 43] on div "block_bot_response Bot Response" at bounding box center [327, 38] width 116 height 12
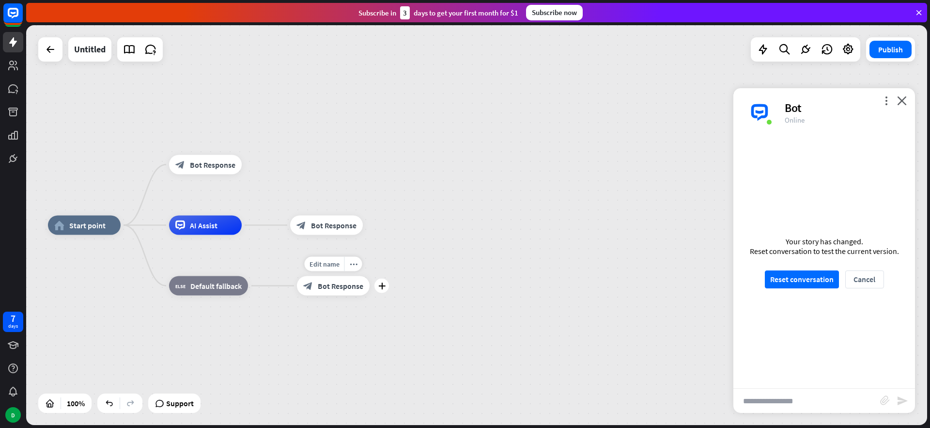
click at [348, 285] on span "Bot Response" at bounding box center [341, 286] width 46 height 10
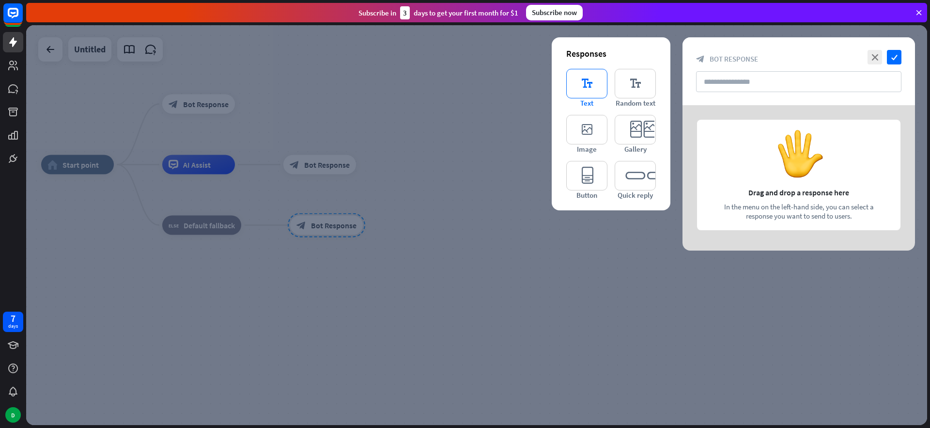
drag, startPoint x: 594, startPoint y: 89, endPoint x: 604, endPoint y: 92, distance: 10.6
click at [594, 89] on icon "editor_text" at bounding box center [586, 84] width 41 height 30
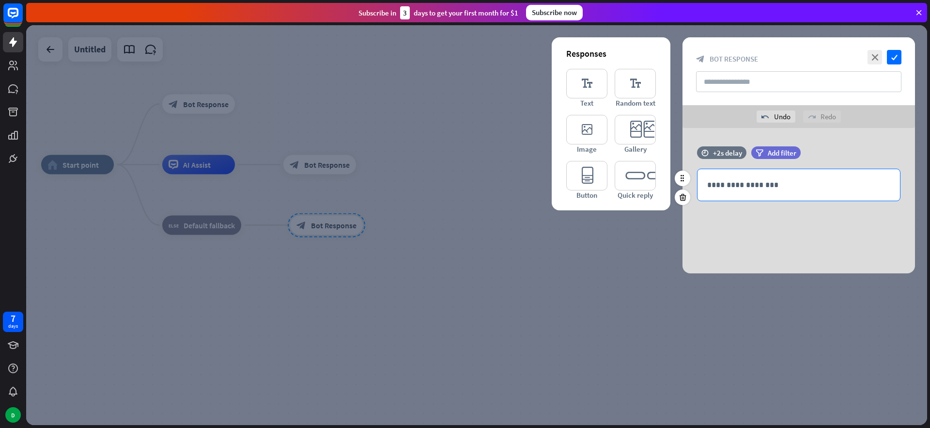
click at [765, 187] on p "**********" at bounding box center [798, 185] width 183 height 12
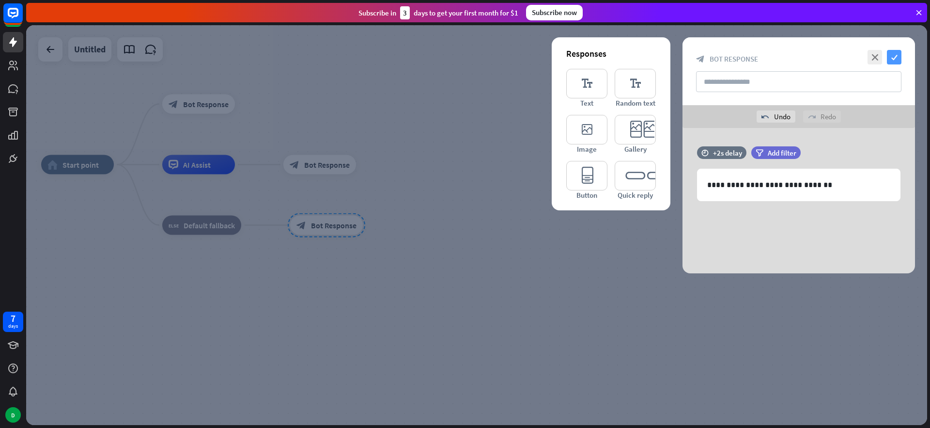
click at [894, 51] on icon "check" at bounding box center [894, 57] width 15 height 15
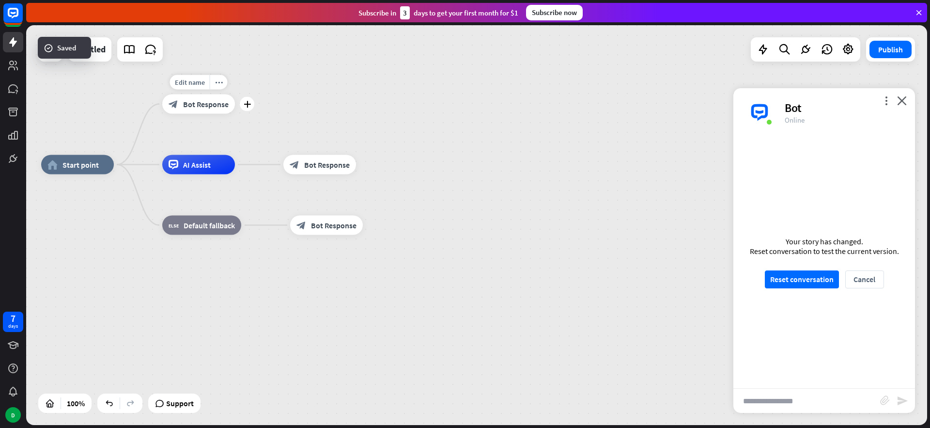
click at [213, 108] on span "Bot Response" at bounding box center [206, 104] width 46 height 10
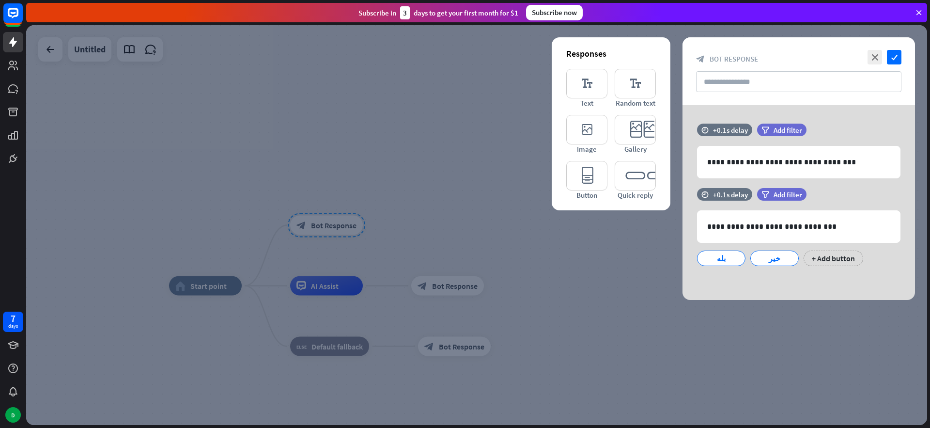
click at [458, 284] on div at bounding box center [476, 225] width 901 height 400
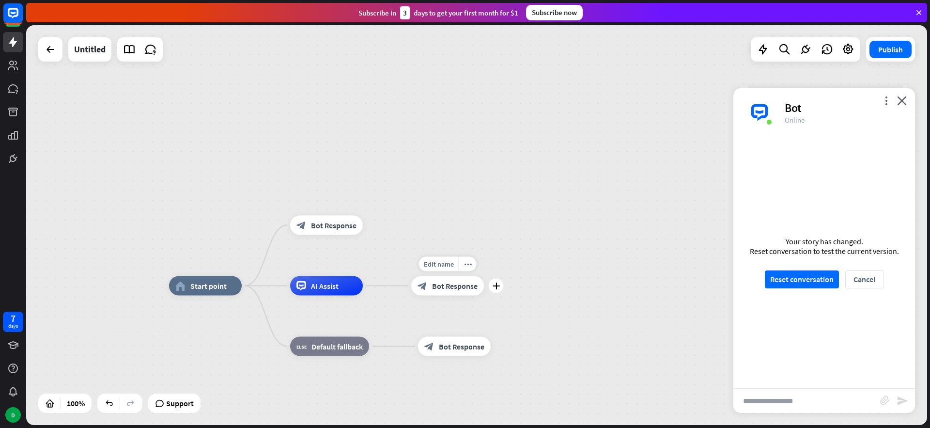
click at [448, 282] on span "Bot Response" at bounding box center [455, 286] width 46 height 10
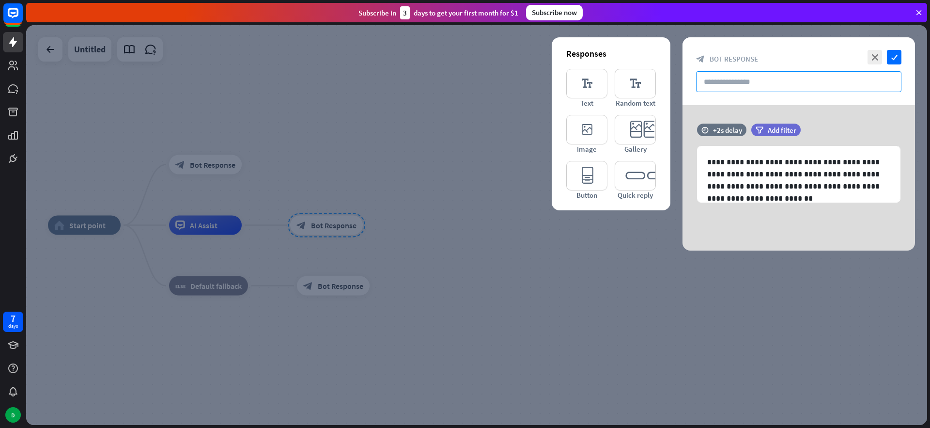
click at [732, 82] on input "text" at bounding box center [798, 81] width 205 height 21
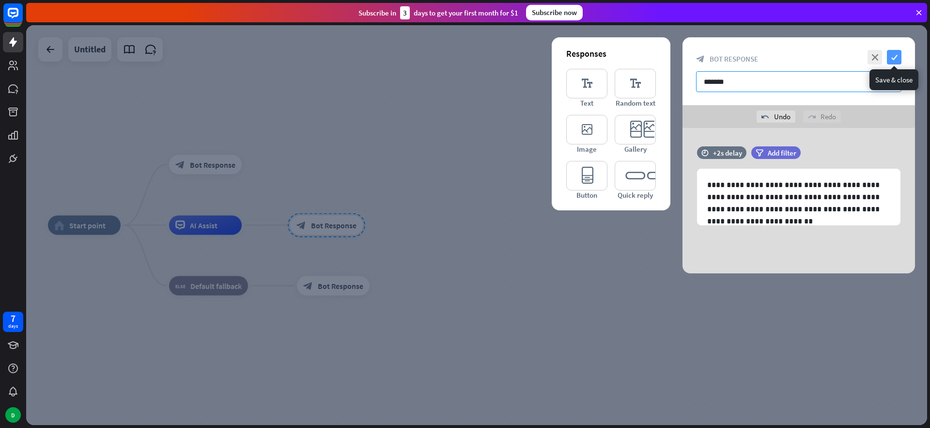
type input "*******"
click at [889, 56] on icon "check" at bounding box center [894, 57] width 15 height 15
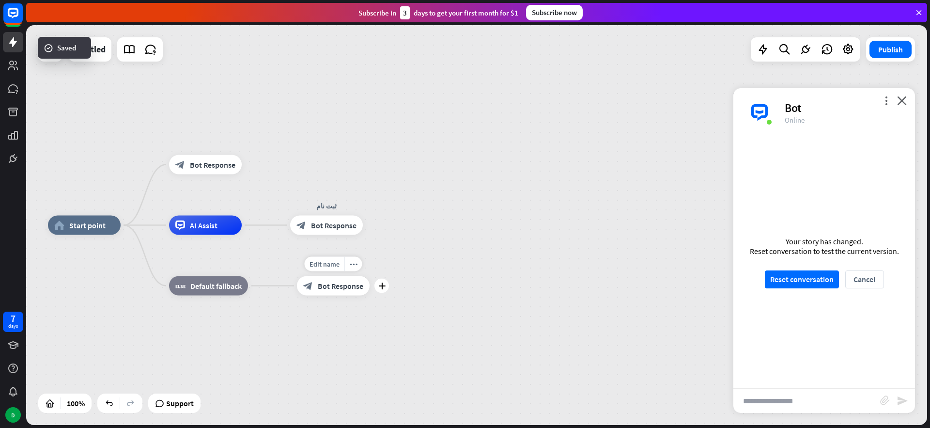
click at [321, 285] on span "Bot Response" at bounding box center [341, 286] width 46 height 10
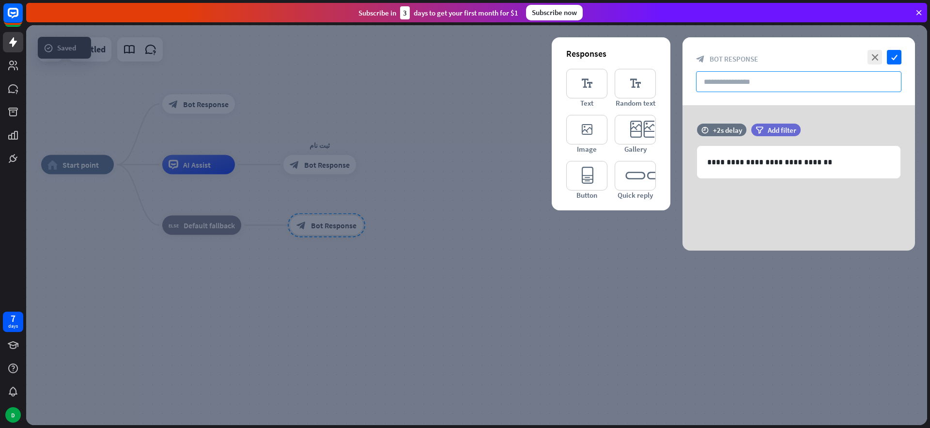
click at [770, 78] on input "text" at bounding box center [798, 81] width 205 height 21
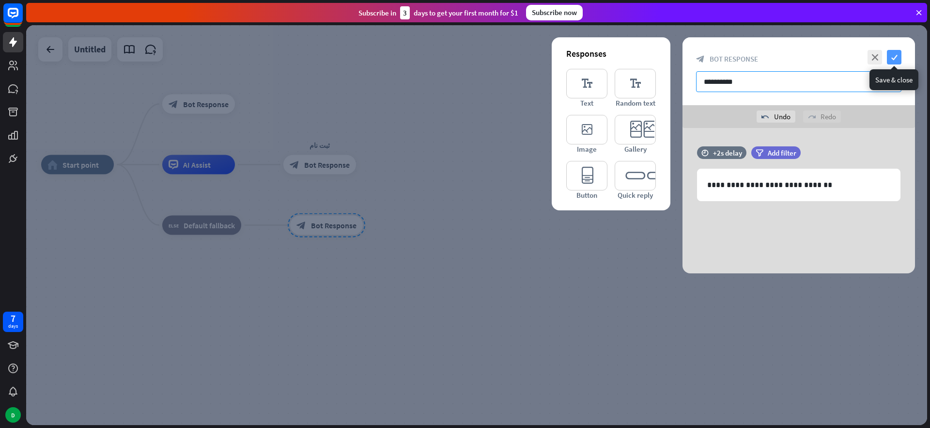
type input "**********"
click at [897, 52] on icon "check" at bounding box center [894, 57] width 15 height 15
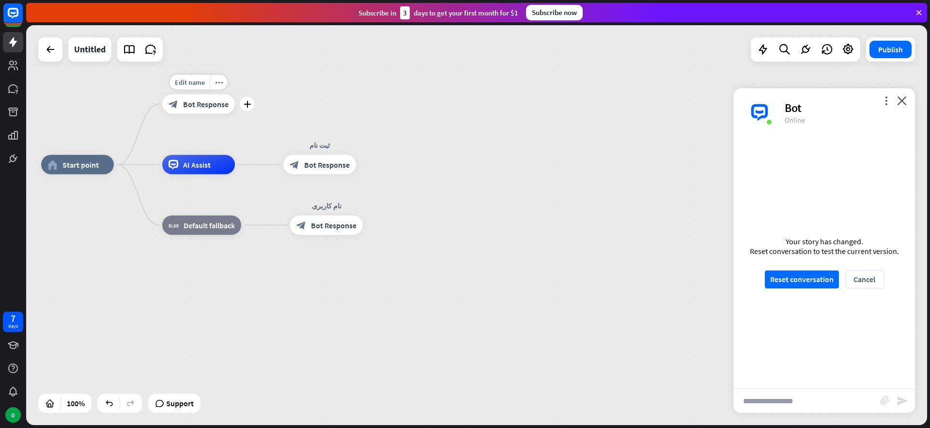
click at [191, 109] on div "block_bot_response Bot Response" at bounding box center [198, 103] width 73 height 19
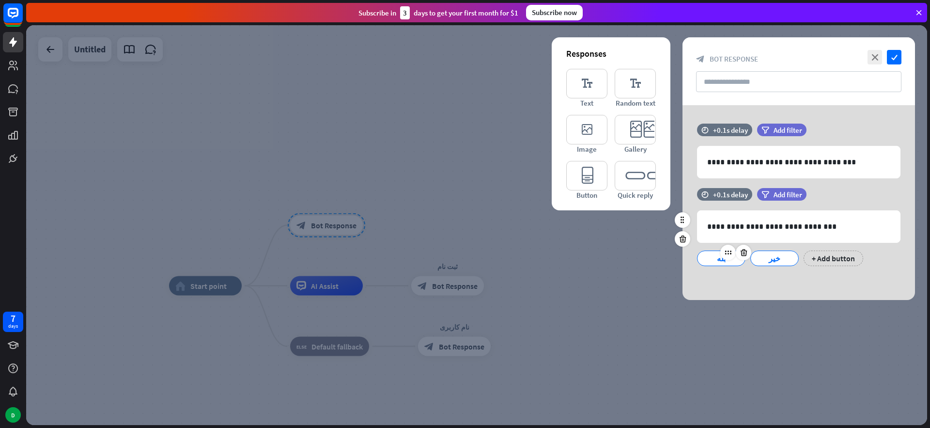
click at [722, 260] on div at bounding box center [736, 253] width 31 height 16
click at [710, 259] on div "بله" at bounding box center [721, 258] width 32 height 15
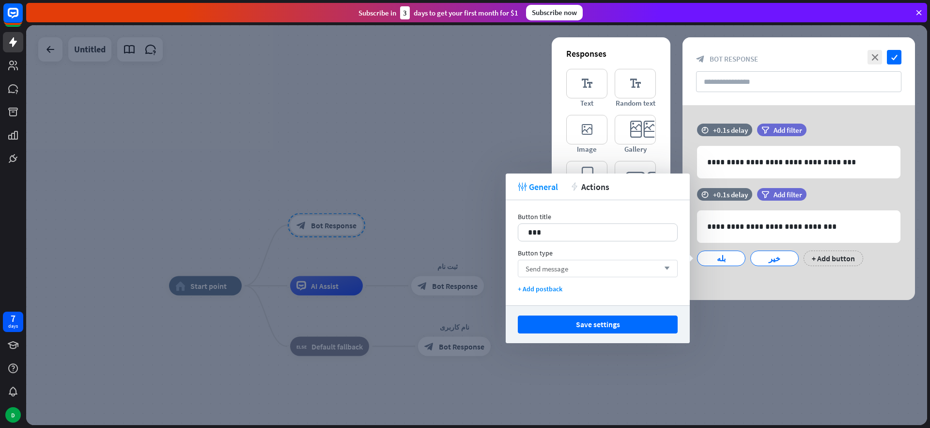
click at [596, 266] on div "Send message arrow_down" at bounding box center [598, 268] width 160 height 17
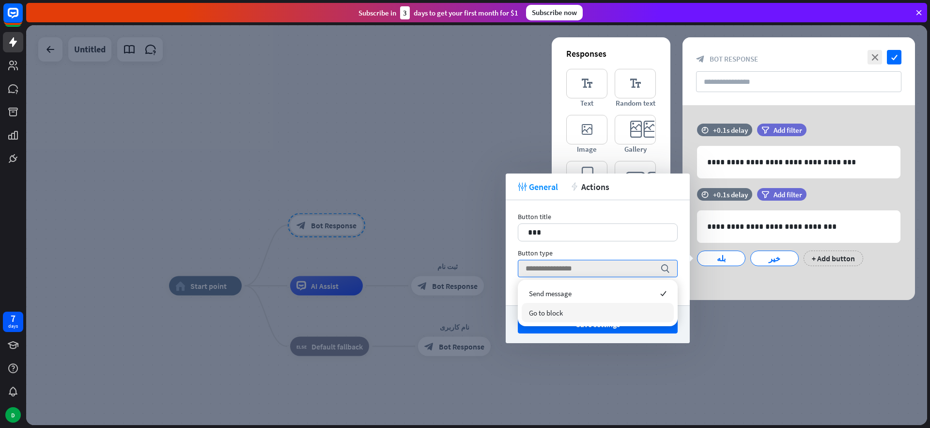
click at [562, 310] on span "Go to block" at bounding box center [546, 312] width 34 height 9
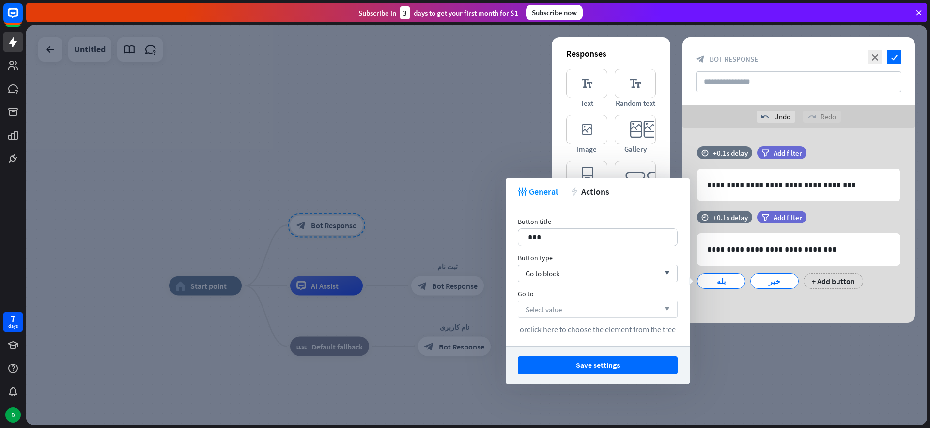
click at [559, 313] on div "Select value arrow_down" at bounding box center [598, 308] width 160 height 17
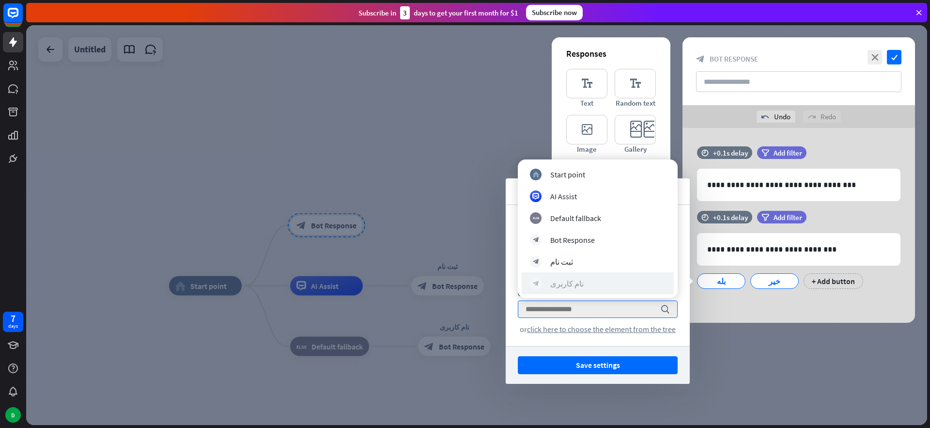
click at [570, 281] on div "نام کاربری" at bounding box center [566, 284] width 33 height 10
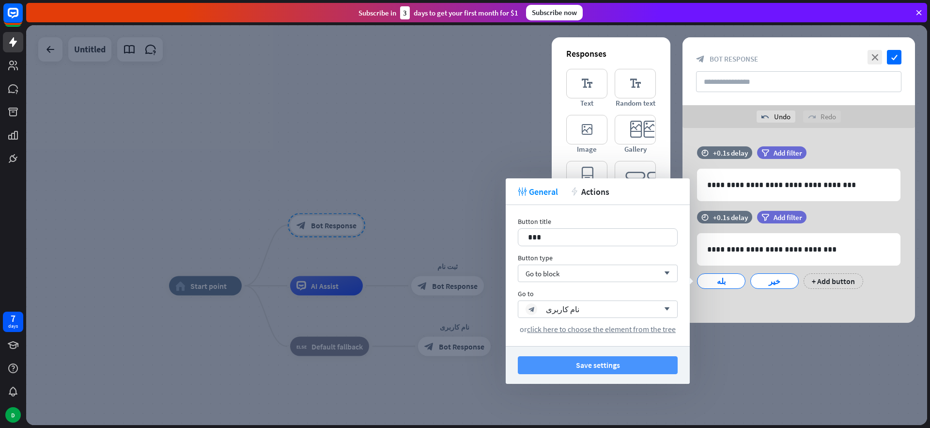
click at [593, 367] on button "Save settings" at bounding box center [598, 365] width 160 height 18
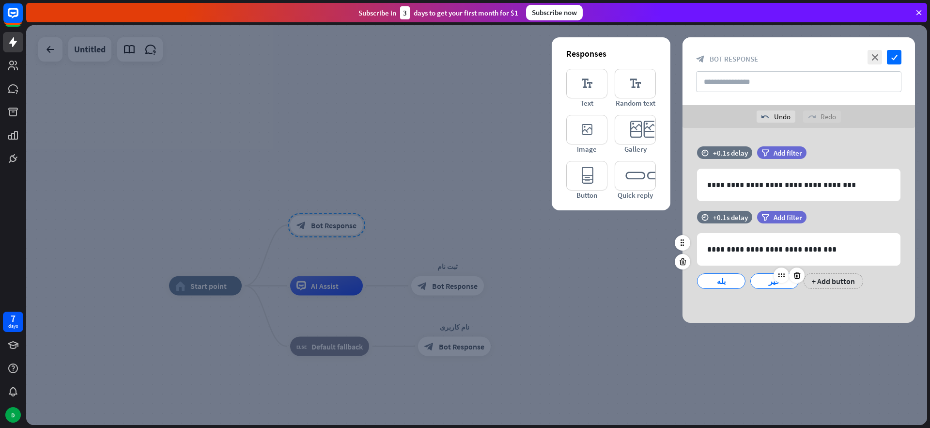
click at [765, 281] on div "خیر" at bounding box center [775, 281] width 32 height 15
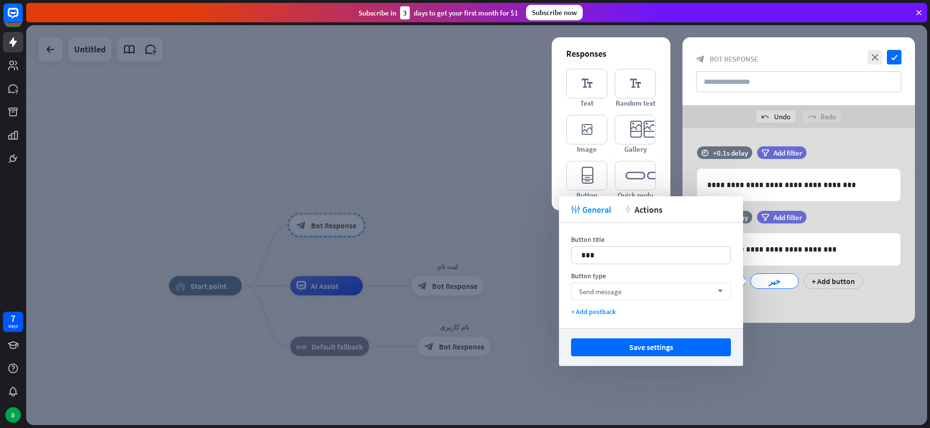
click at [618, 288] on span "Send message" at bounding box center [600, 291] width 43 height 9
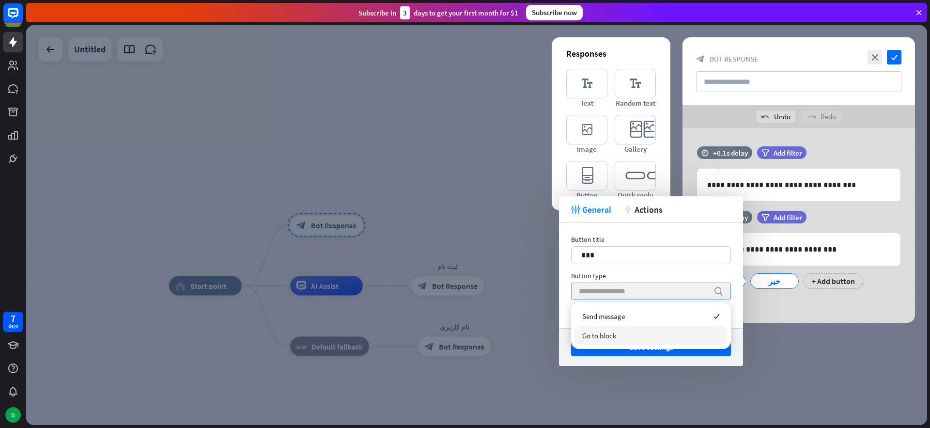
click at [610, 333] on span "Go to block" at bounding box center [599, 335] width 34 height 9
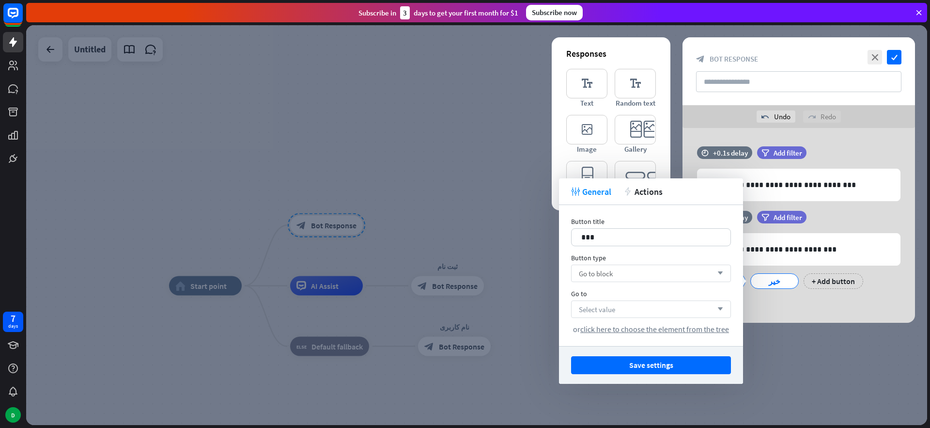
click at [610, 312] on span "Select value" at bounding box center [597, 309] width 36 height 9
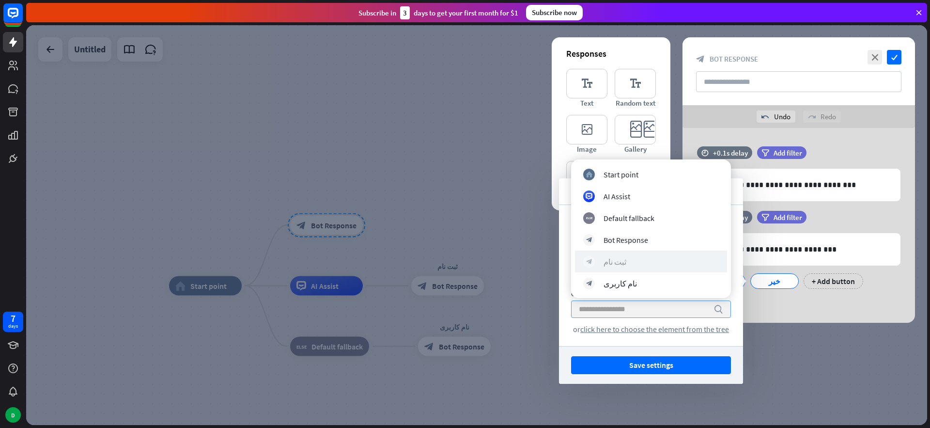
click at [619, 264] on div "ثبت نام" at bounding box center [615, 262] width 23 height 10
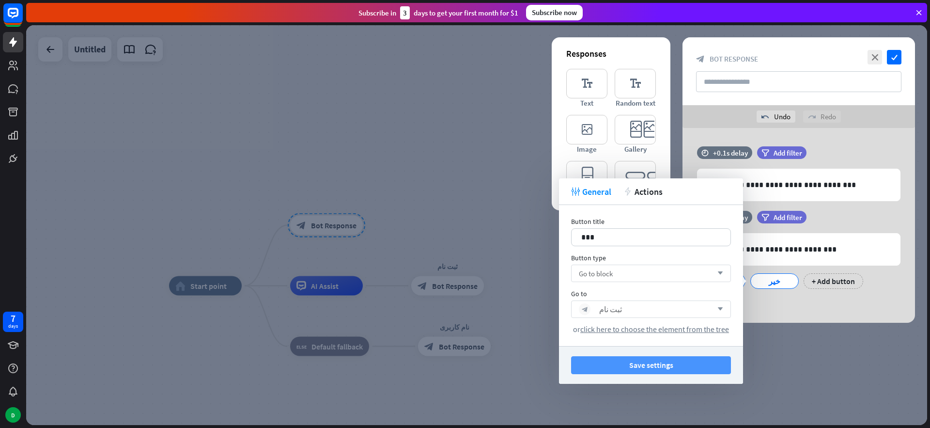
click at [652, 368] on button "Save settings" at bounding box center [651, 365] width 160 height 18
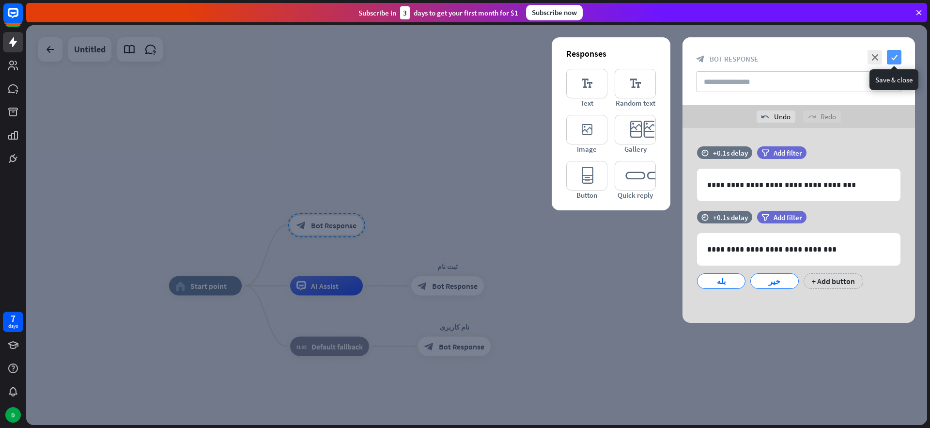
click at [896, 60] on icon "check" at bounding box center [894, 57] width 15 height 15
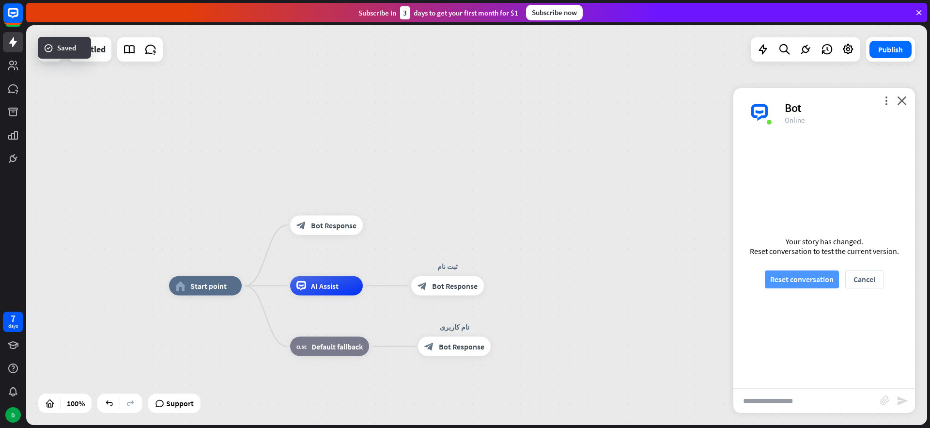
click at [783, 281] on button "Reset conversation" at bounding box center [802, 279] width 74 height 18
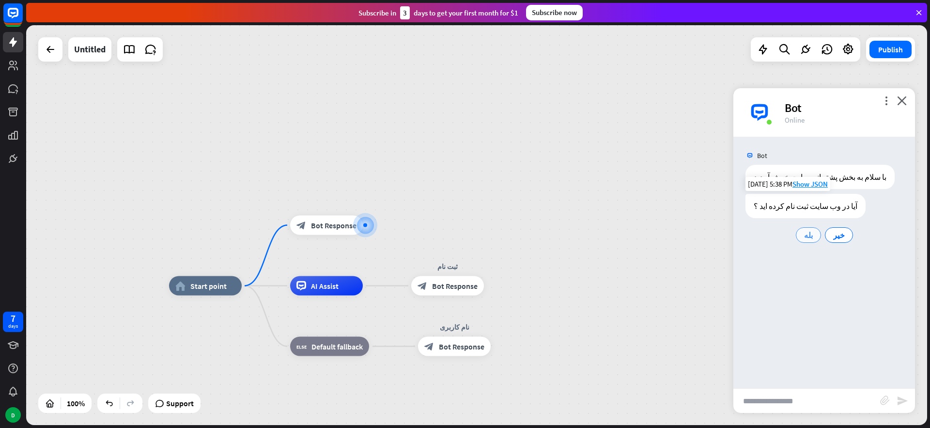
click at [810, 233] on span "بله" at bounding box center [808, 235] width 9 height 10
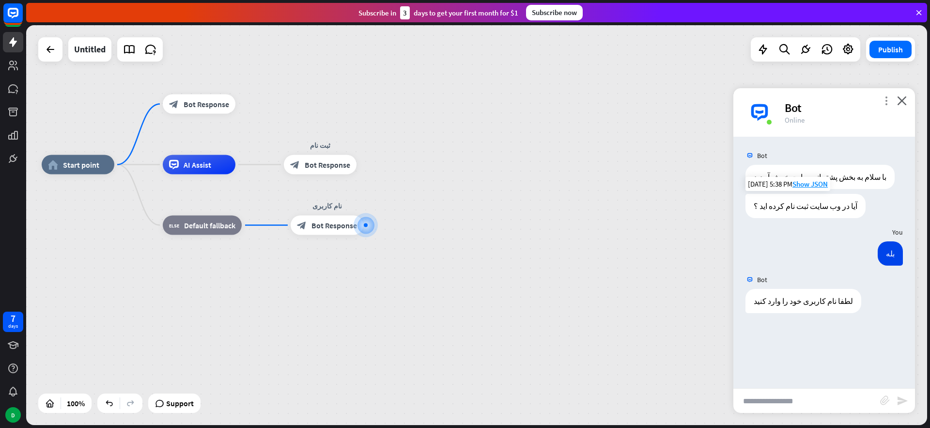
click at [884, 100] on icon "more_vert" at bounding box center [886, 100] width 9 height 9
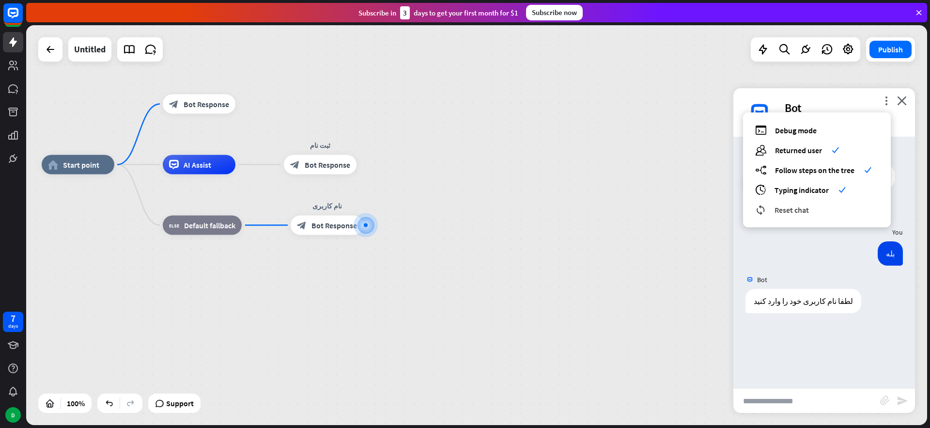
click at [803, 208] on span "Reset chat" at bounding box center [792, 210] width 34 height 10
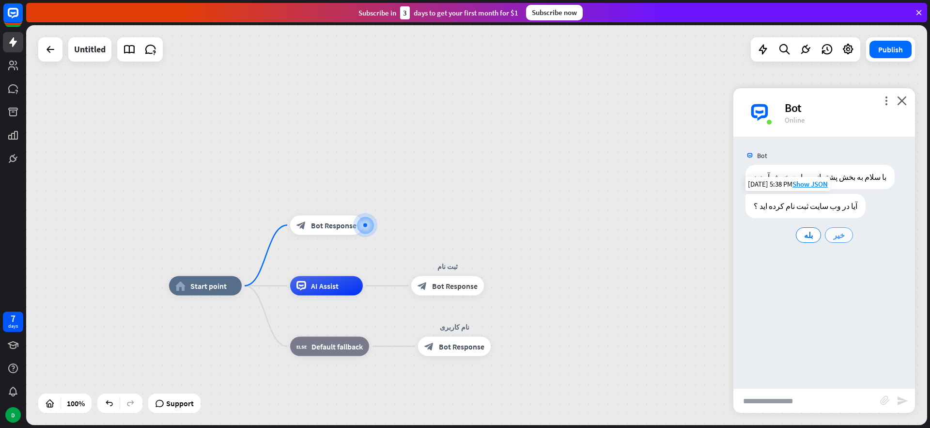
click at [832, 236] on div "خیر" at bounding box center [839, 235] width 28 height 16
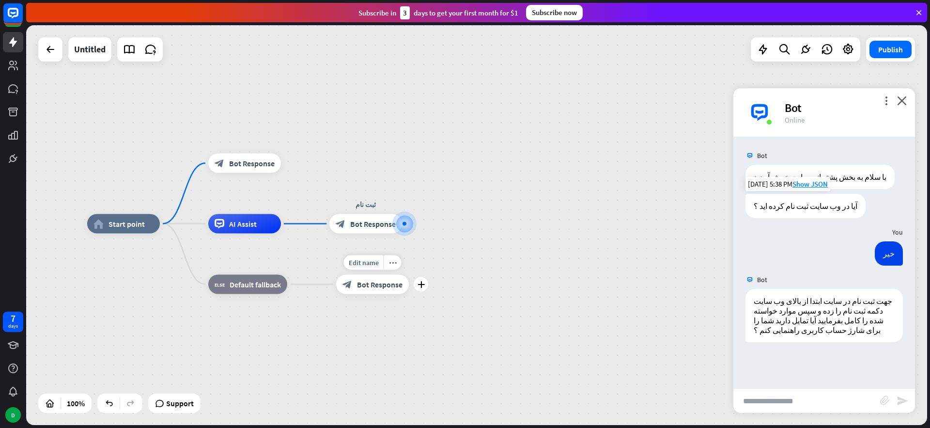
click at [369, 287] on span "Bot Response" at bounding box center [380, 285] width 46 height 10
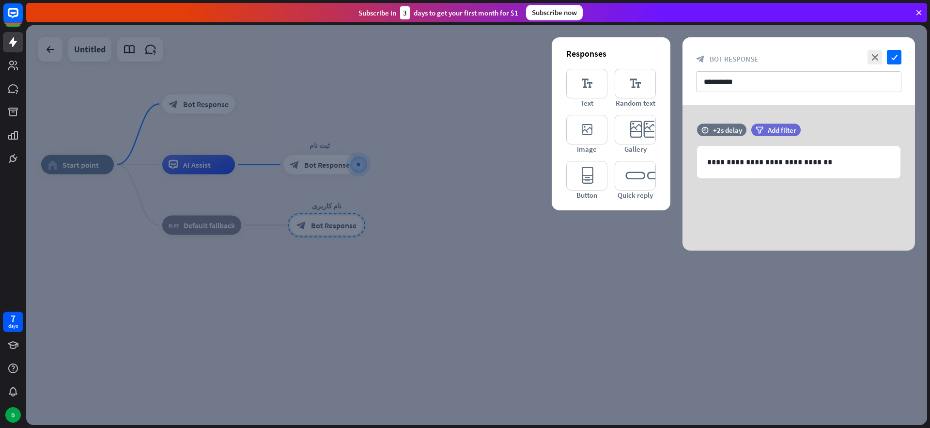
click at [408, 235] on div at bounding box center [476, 225] width 901 height 400
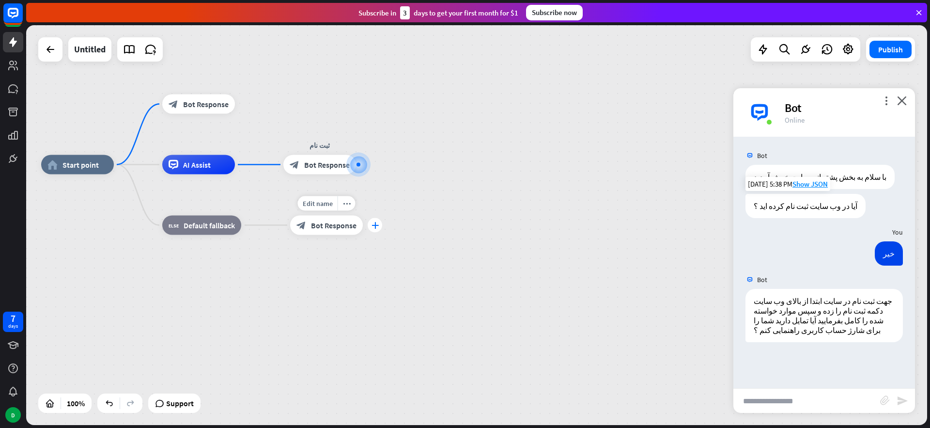
click at [373, 227] on icon "plus" at bounding box center [375, 225] width 7 height 7
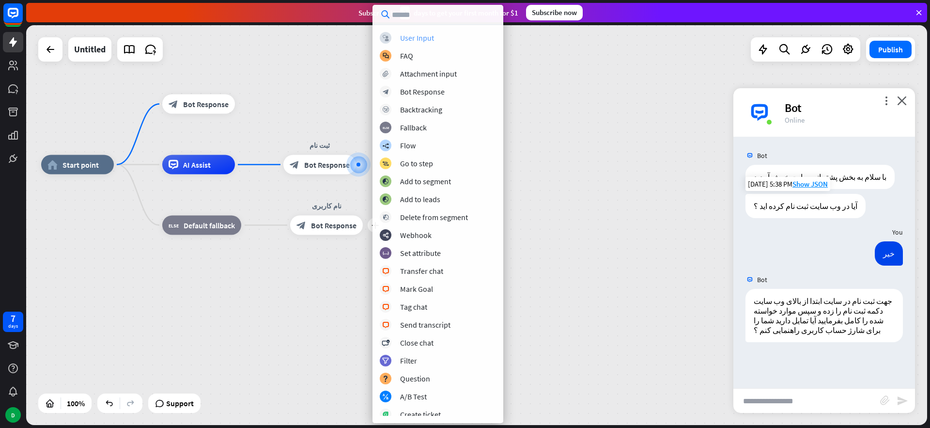
click at [421, 39] on div "User Input" at bounding box center [417, 38] width 34 height 10
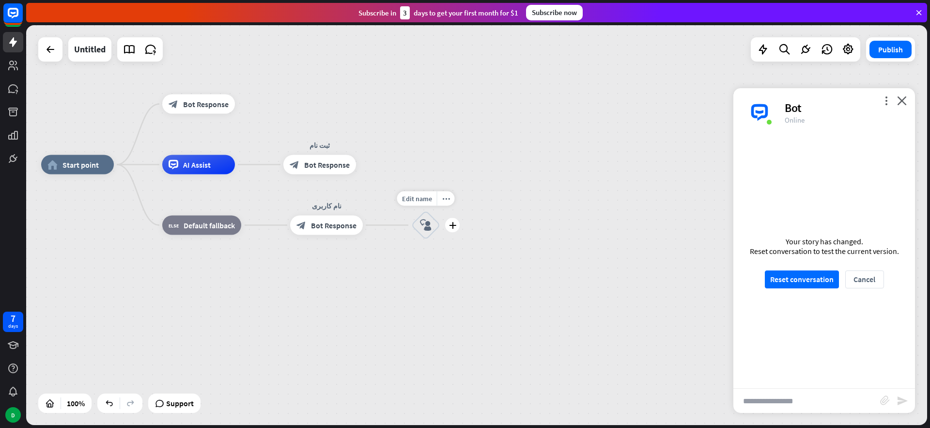
click at [425, 224] on icon "block_user_input" at bounding box center [426, 225] width 12 height 12
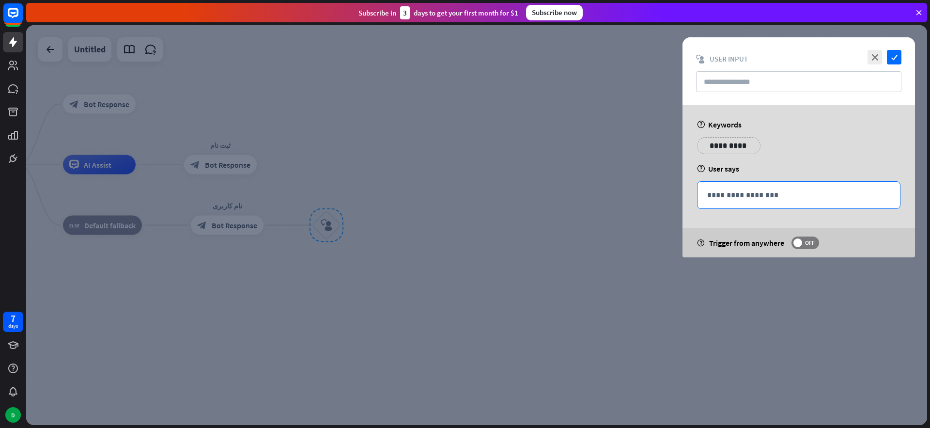
click at [744, 195] on p "**********" at bounding box center [798, 195] width 183 height 12
click at [876, 63] on icon "close" at bounding box center [875, 57] width 15 height 15
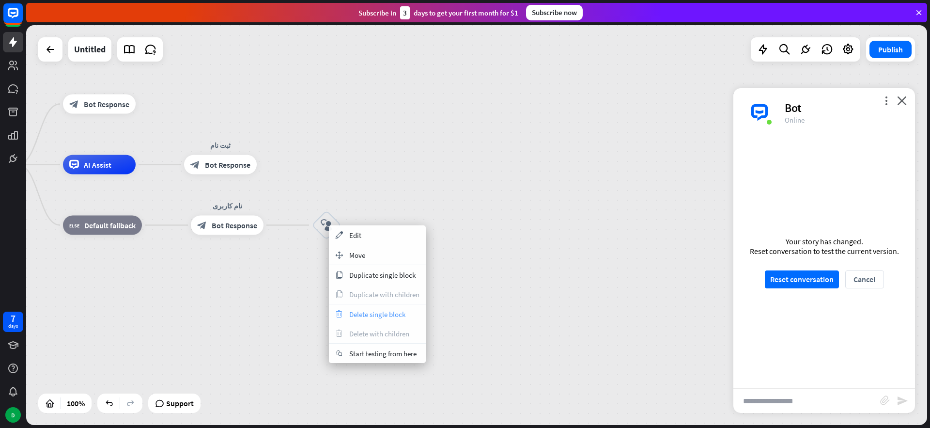
click at [372, 313] on span "Delete single block" at bounding box center [377, 314] width 56 height 9
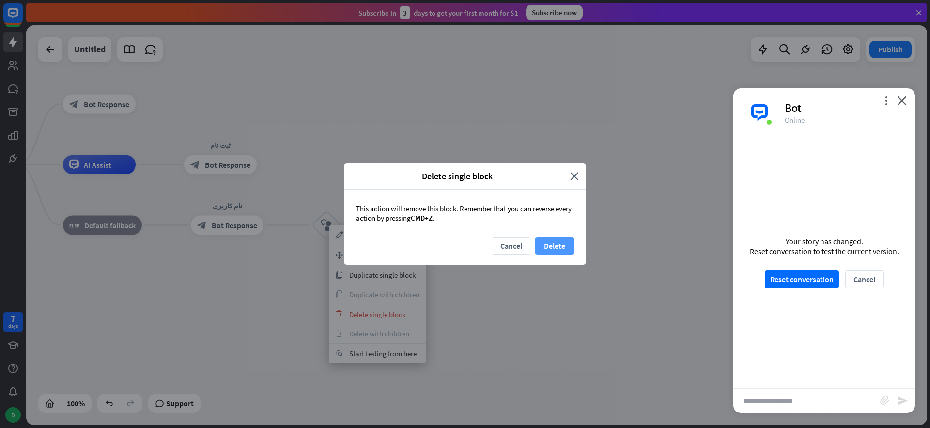
click at [558, 244] on button "Delete" at bounding box center [554, 246] width 39 height 18
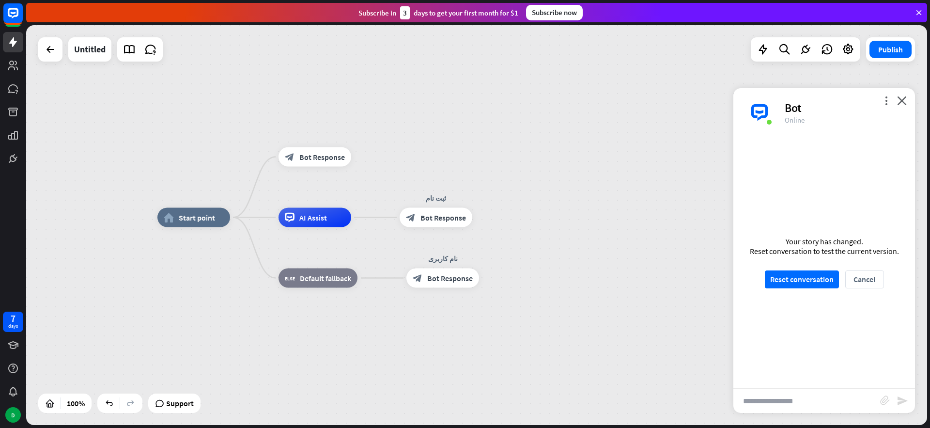
drag, startPoint x: 286, startPoint y: 193, endPoint x: 497, endPoint y: 245, distance: 217.1
click at [497, 245] on div "home_2 Start point block_bot_response Bot Response AI Assist ثبت نام block_bot_…" at bounding box center [607, 418] width 901 height 400
click at [804, 277] on button "Reset conversation" at bounding box center [802, 279] width 74 height 18
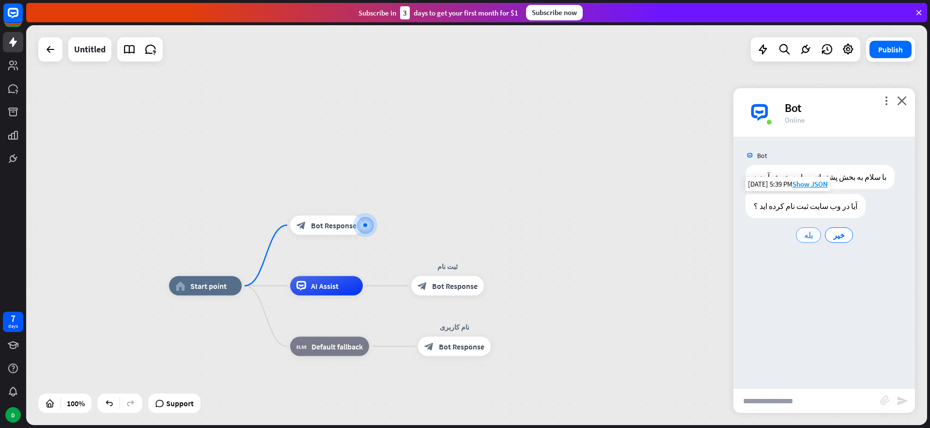
click at [811, 237] on span "بله" at bounding box center [808, 235] width 9 height 10
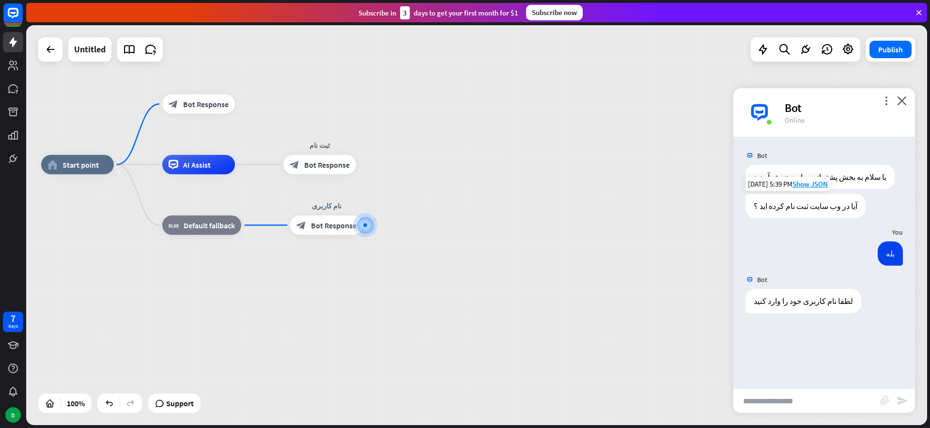
click at [806, 399] on input "text" at bounding box center [807, 401] width 147 height 24
type input "***"
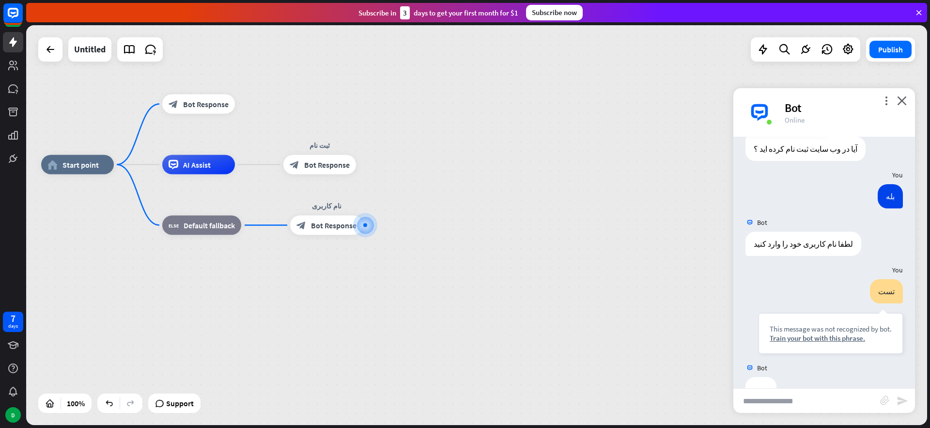
scroll to position [85, 0]
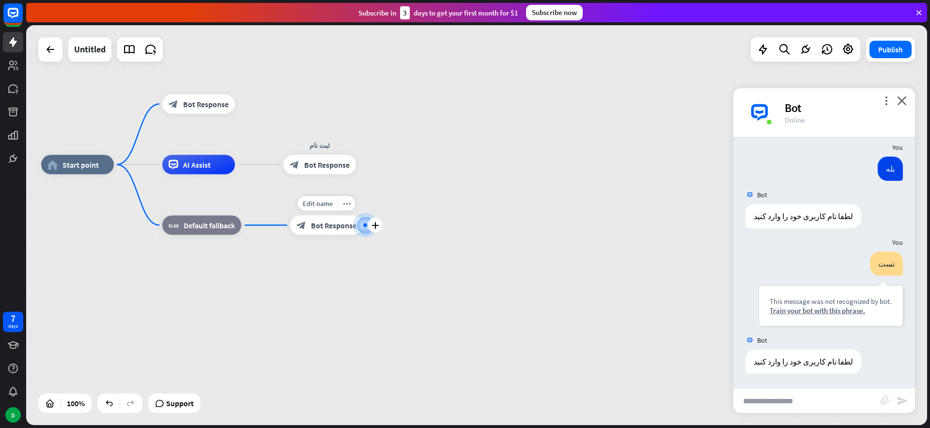
click at [362, 230] on div at bounding box center [365, 225] width 10 height 10
click at [370, 224] on div "plus" at bounding box center [375, 225] width 15 height 15
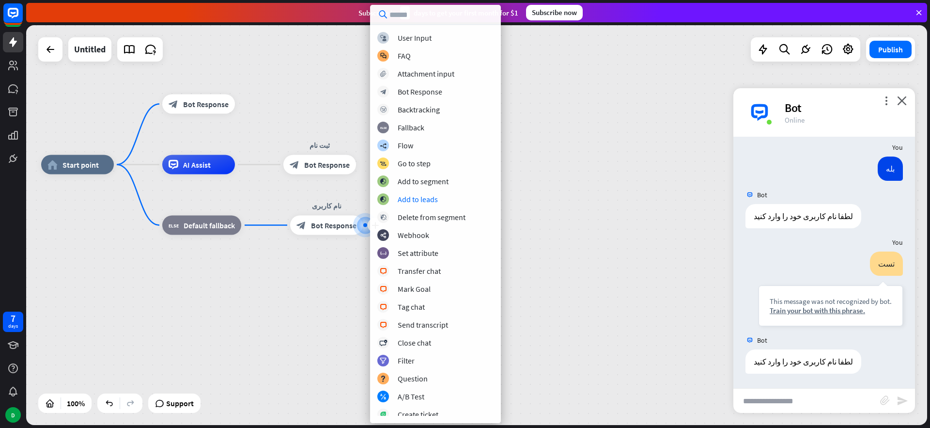
click at [595, 296] on div "home_2 Start point block_bot_response Bot Response AI Assist ثبت نام block_bot_…" at bounding box center [491, 365] width 901 height 400
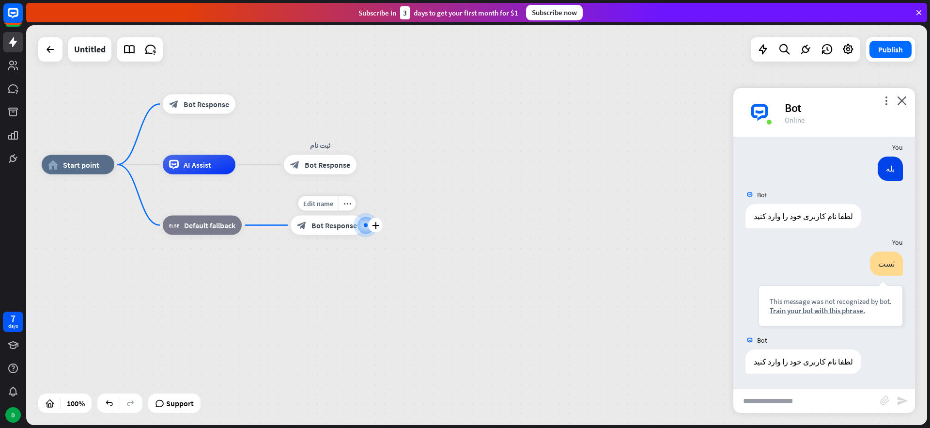
click at [370, 230] on div at bounding box center [366, 225] width 10 height 10
click at [376, 226] on icon "plus" at bounding box center [375, 225] width 7 height 7
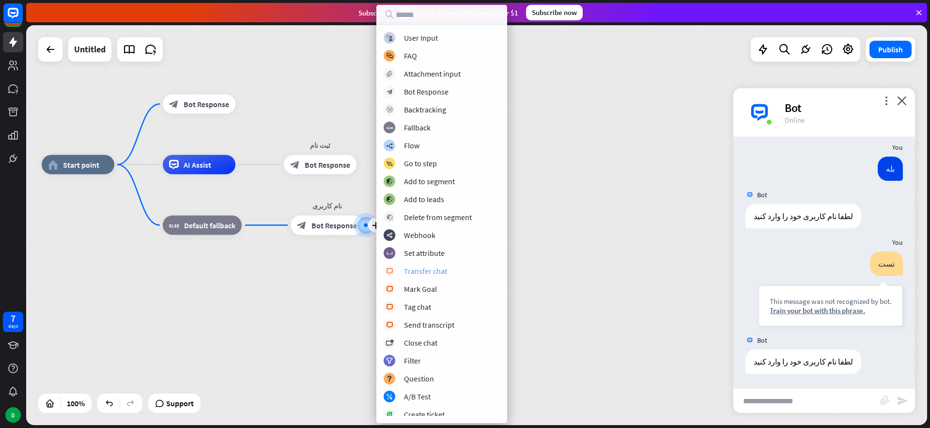
click at [438, 273] on div "Transfer chat" at bounding box center [425, 271] width 43 height 10
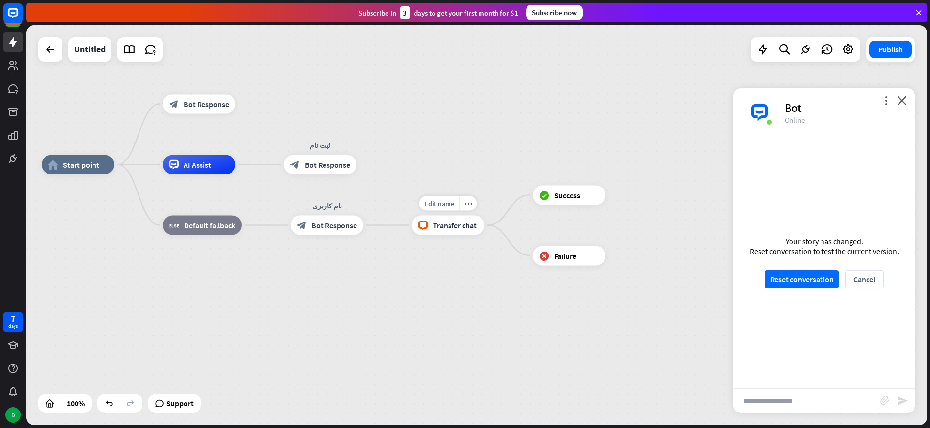
click at [457, 226] on span "Transfer chat" at bounding box center [455, 225] width 44 height 10
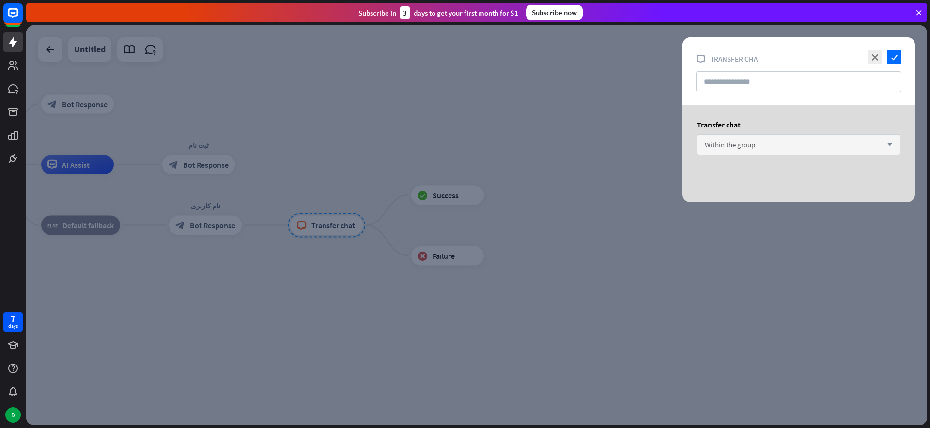
click at [768, 142] on div "Within the group arrow_down" at bounding box center [799, 144] width 204 height 21
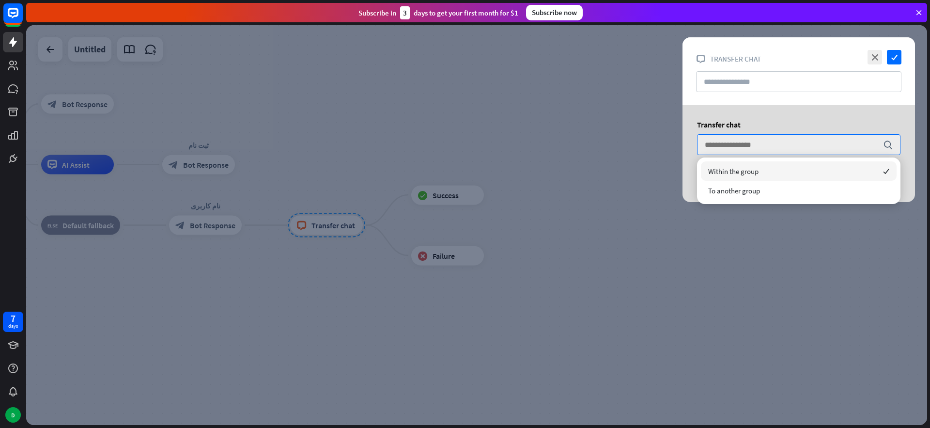
drag, startPoint x: 780, startPoint y: 119, endPoint x: 739, endPoint y: 130, distance: 42.2
click at [780, 119] on div "Transfer chat search" at bounding box center [799, 142] width 233 height 74
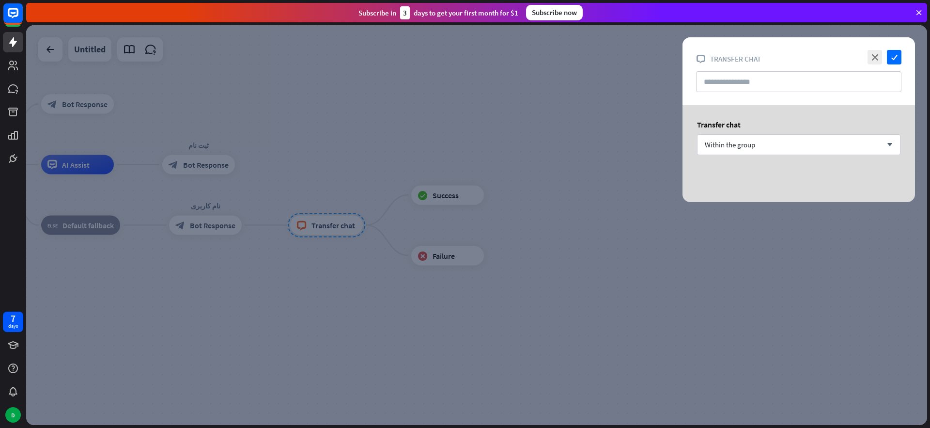
click at [327, 223] on div at bounding box center [476, 225] width 901 height 400
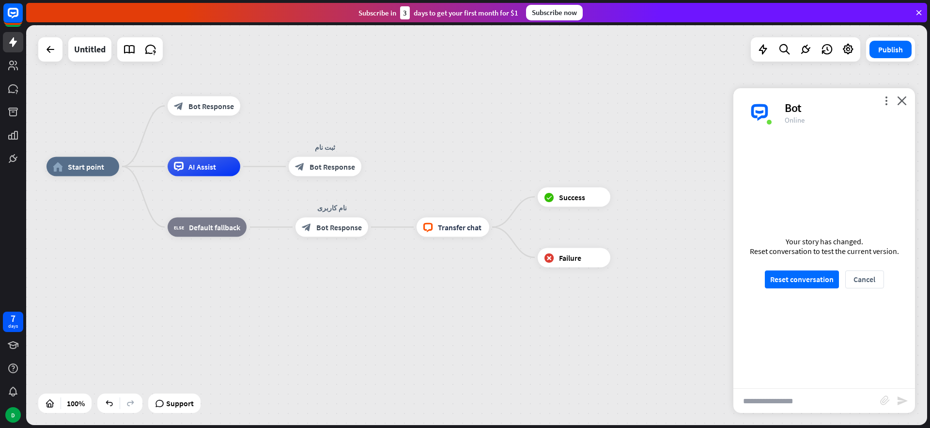
drag, startPoint x: 548, startPoint y: 162, endPoint x: 699, endPoint y: 169, distance: 150.9
click at [675, 164] on div "home_2 Start point block_bot_response Bot Response AI Assist ثبت نام block_bot_…" at bounding box center [476, 225] width 901 height 400
click at [784, 278] on button "Reset conversation" at bounding box center [802, 279] width 74 height 18
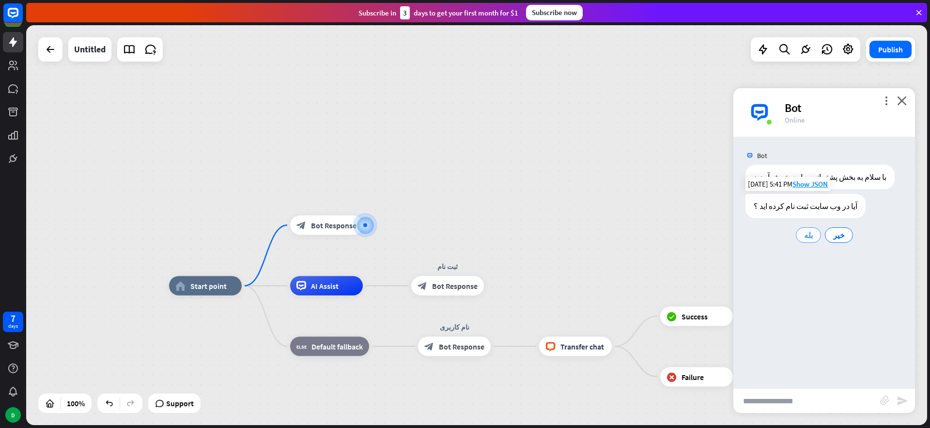
click at [808, 235] on span "بله" at bounding box center [808, 235] width 9 height 10
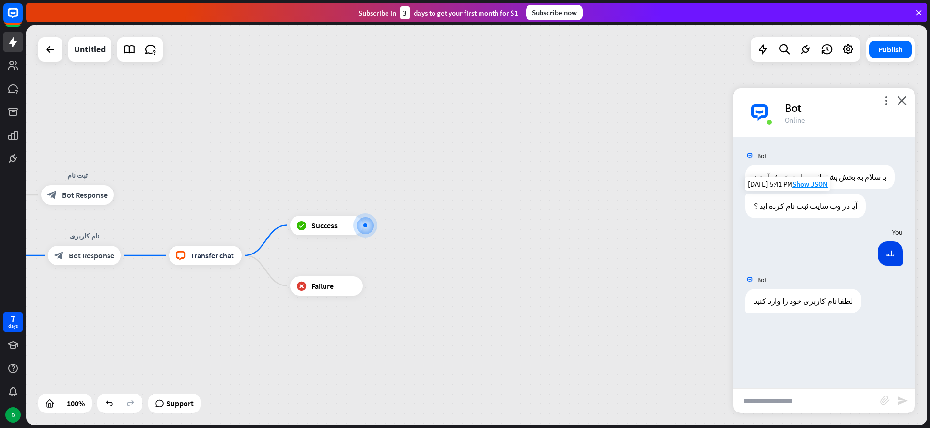
click at [772, 400] on input "text" at bounding box center [807, 401] width 147 height 24
type input "***"
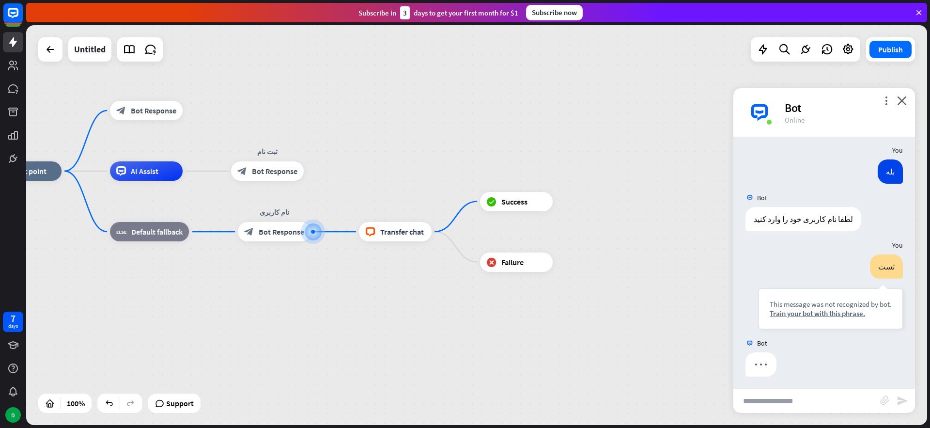
scroll to position [85, 0]
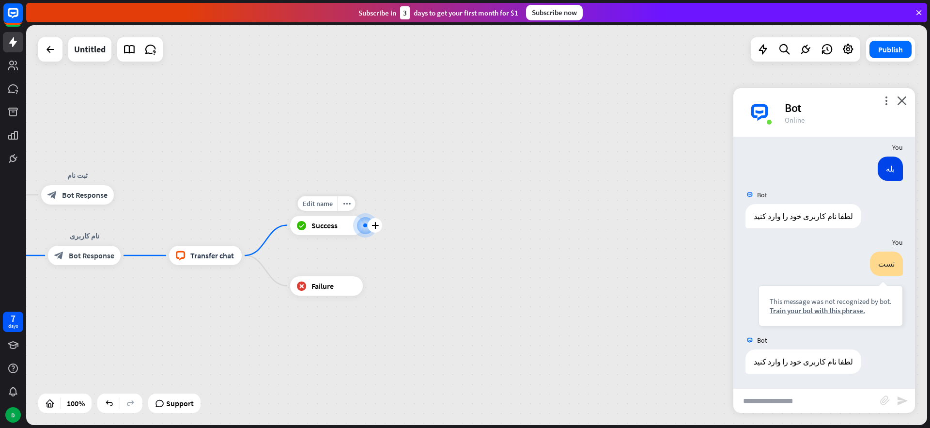
click at [325, 219] on div "block_success Success" at bounding box center [326, 225] width 73 height 19
click at [363, 224] on div at bounding box center [365, 225] width 4 height 4
click at [342, 205] on div "more_horiz" at bounding box center [347, 203] width 18 height 15
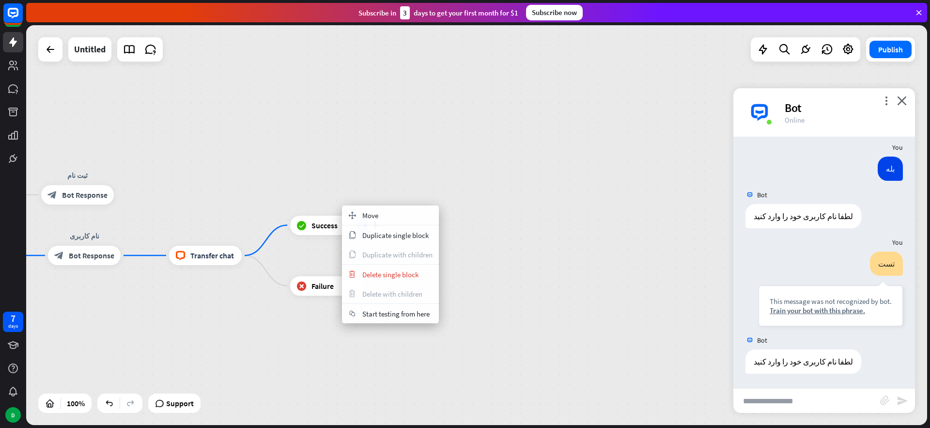
click at [310, 232] on div "block_success Success" at bounding box center [326, 225] width 73 height 19
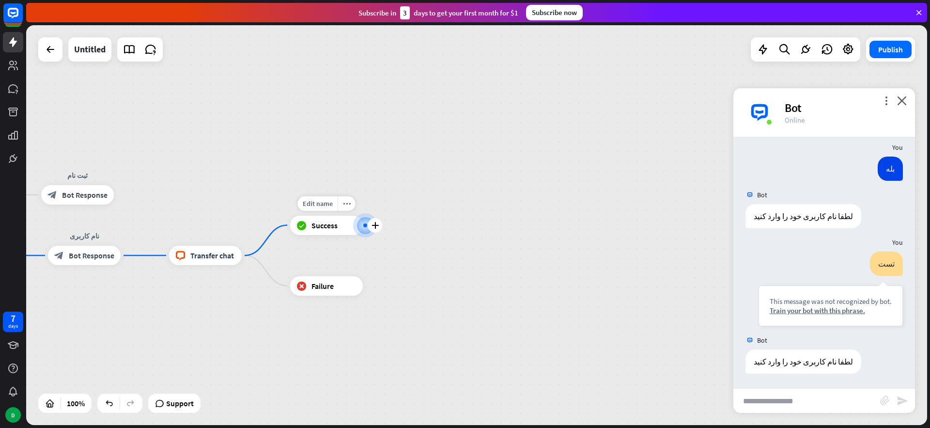
click at [321, 229] on span "Success" at bounding box center [325, 225] width 26 height 10
click at [221, 256] on span "Transfer chat" at bounding box center [212, 256] width 44 height 10
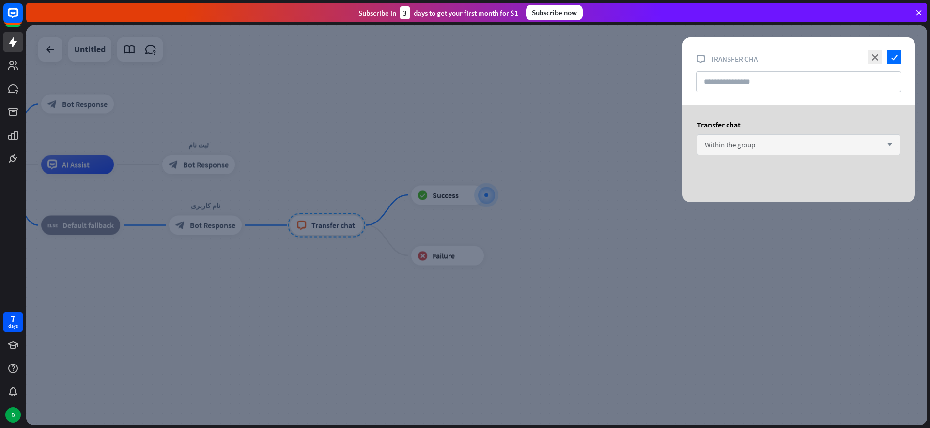
click at [731, 141] on span "Within the group" at bounding box center [730, 144] width 50 height 9
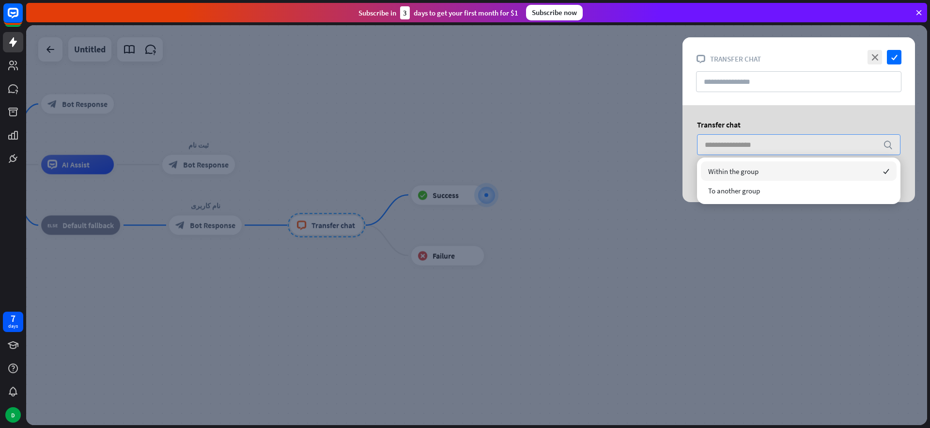
click at [730, 175] on span "Within the group" at bounding box center [733, 171] width 50 height 9
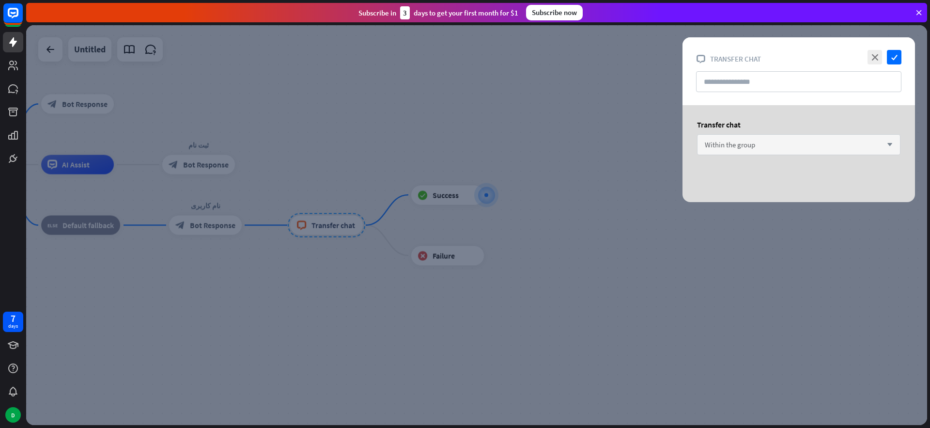
drag, startPoint x: 736, startPoint y: 147, endPoint x: 743, endPoint y: 157, distance: 12.4
click at [736, 147] on span "Within the group" at bounding box center [730, 144] width 50 height 9
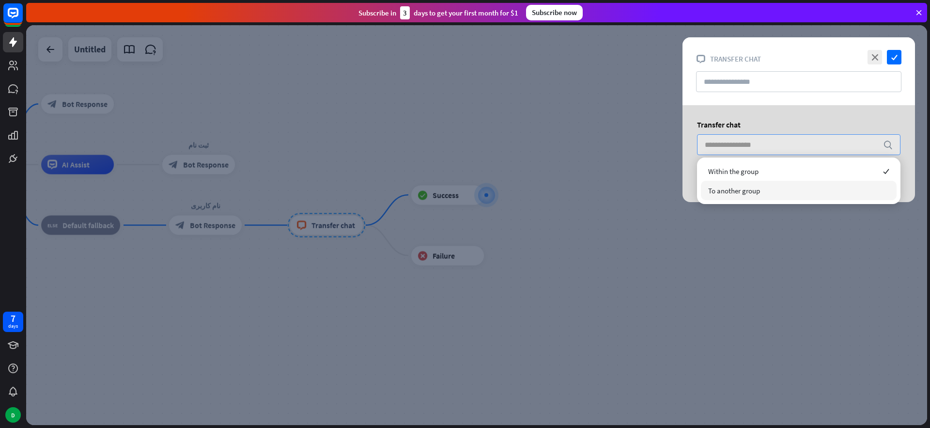
click at [741, 188] on span "To another group" at bounding box center [734, 190] width 52 height 9
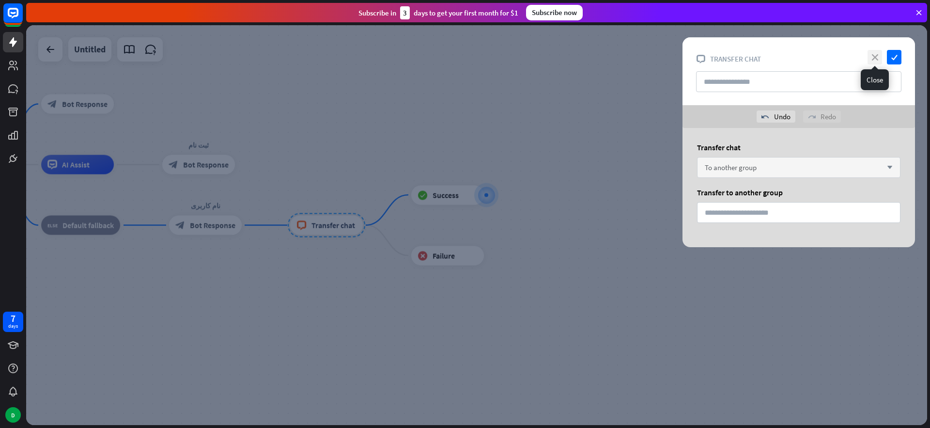
click at [873, 55] on icon "close" at bounding box center [875, 57] width 15 height 15
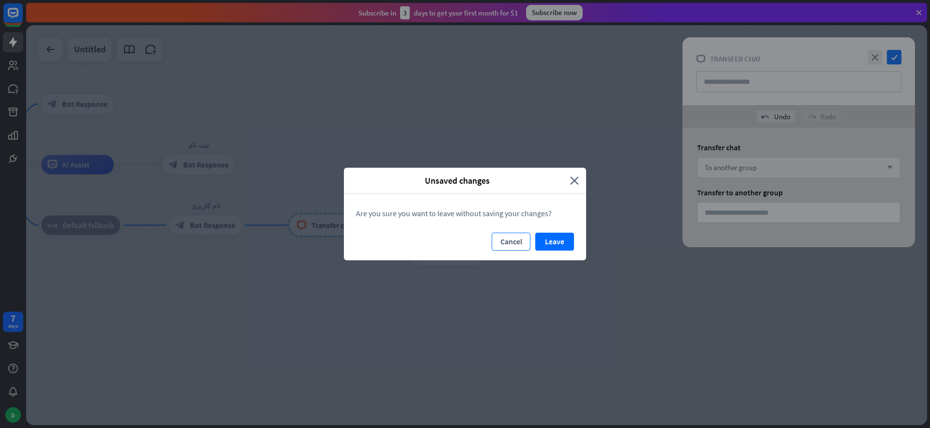
click at [510, 244] on button "Cancel" at bounding box center [511, 242] width 39 height 18
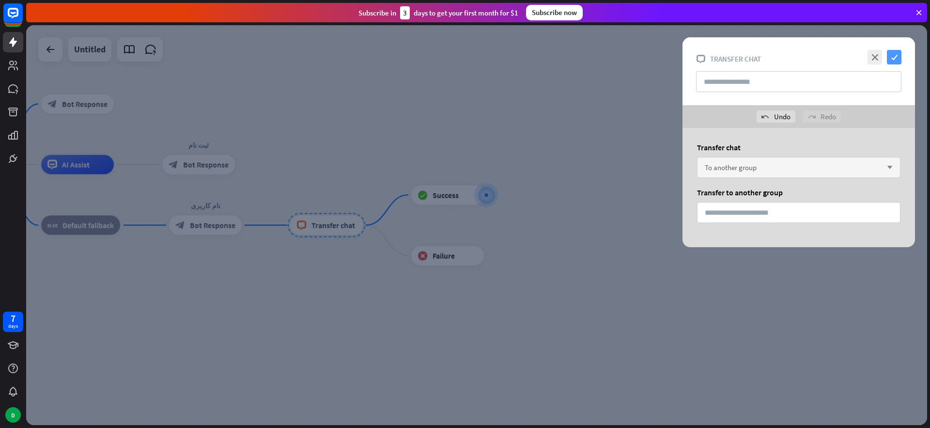
click at [895, 56] on icon "check" at bounding box center [894, 57] width 15 height 15
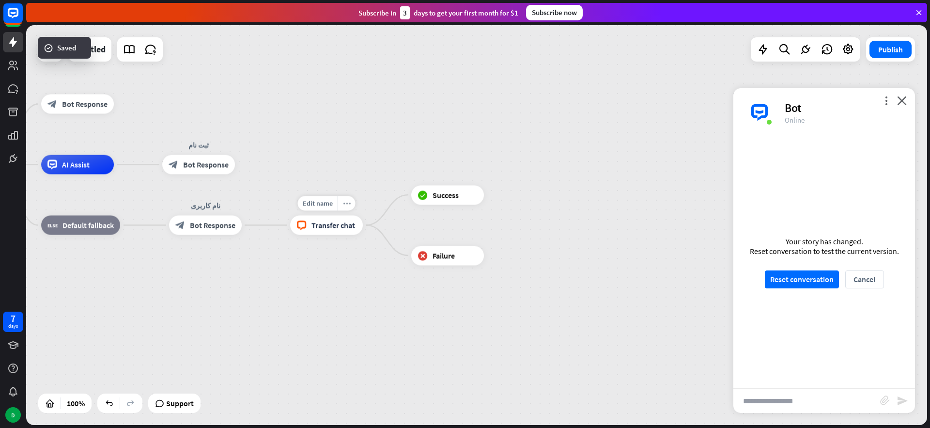
click at [345, 203] on icon "more_horiz" at bounding box center [347, 203] width 8 height 7
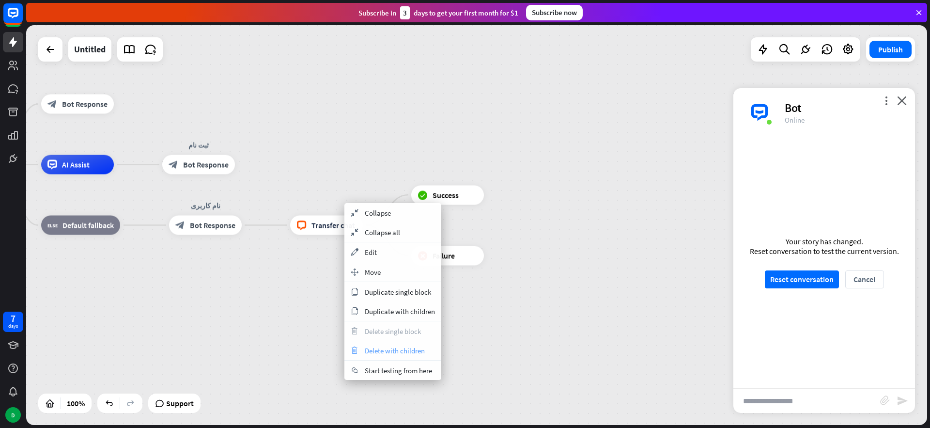
click at [395, 346] on span "Delete with children" at bounding box center [395, 350] width 60 height 9
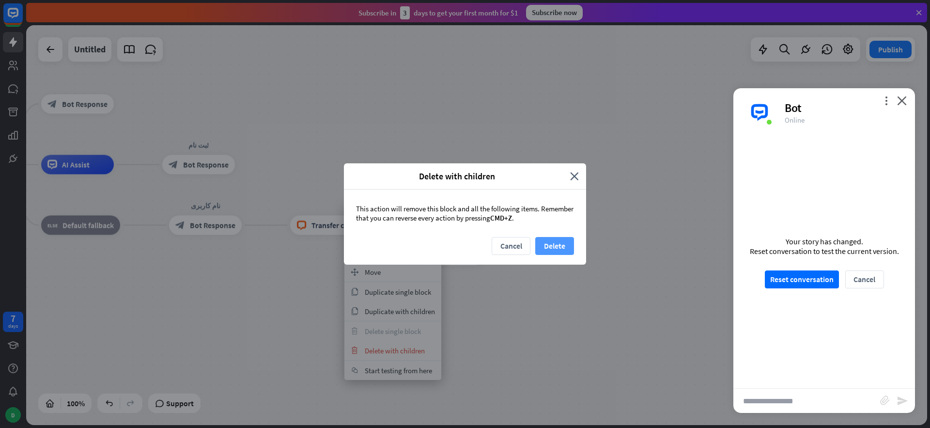
click at [554, 248] on button "Delete" at bounding box center [554, 246] width 39 height 18
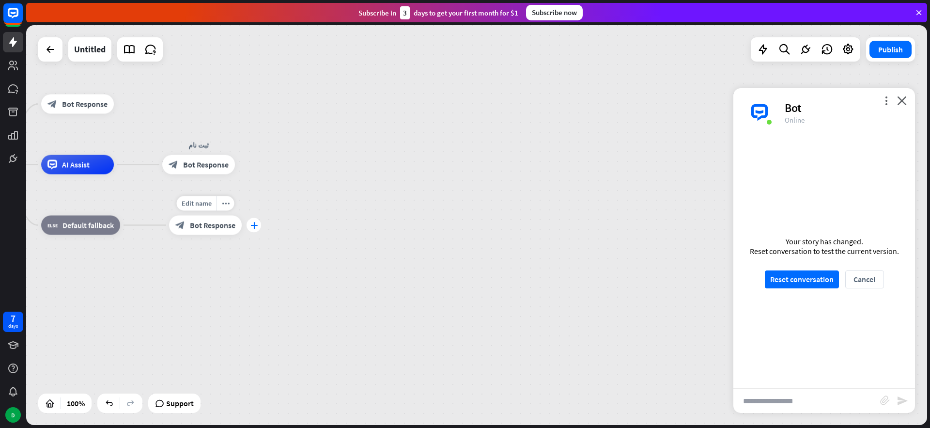
click at [255, 227] on icon "plus" at bounding box center [254, 225] width 7 height 7
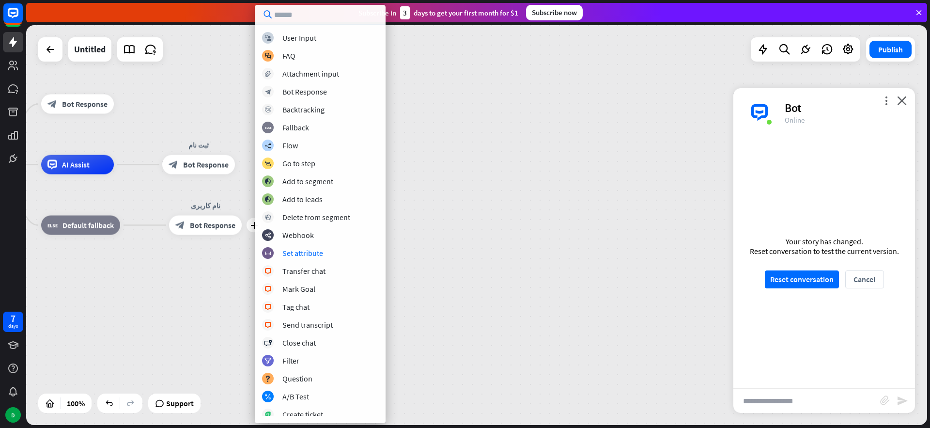
click at [434, 220] on div "home_2 Start point block_bot_response Bot Response AI Assist ثبت نام block_bot_…" at bounding box center [370, 365] width 901 height 400
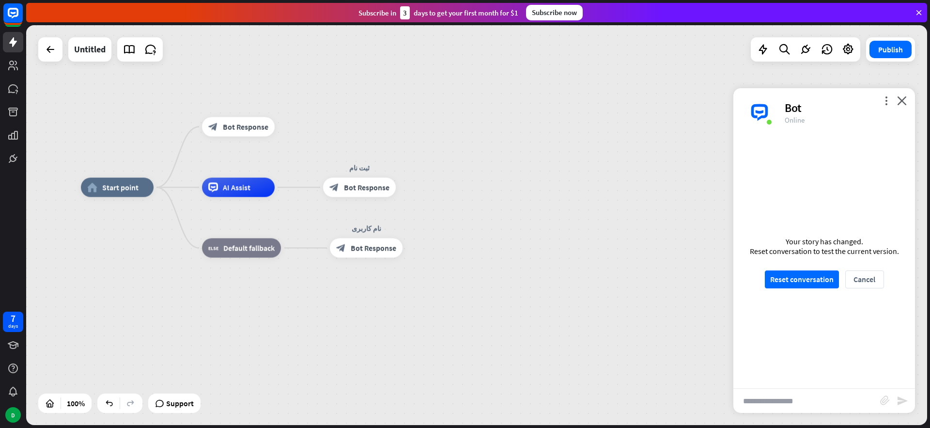
drag, startPoint x: 337, startPoint y: 201, endPoint x: 498, endPoint y: 224, distance: 162.5
click at [498, 224] on div "home_2 Start point block_bot_response Bot Response AI Assist ثبت نام block_bot_…" at bounding box center [531, 388] width 901 height 400
click at [411, 249] on icon "plus" at bounding box center [414, 248] width 7 height 7
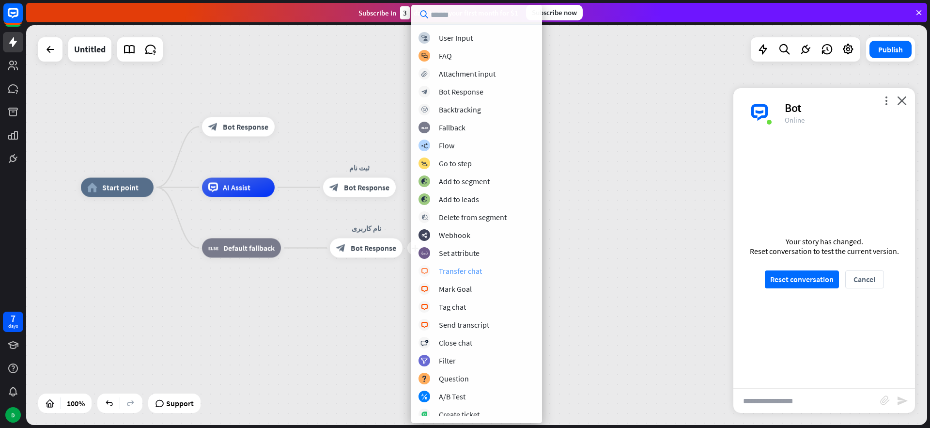
click at [461, 273] on div "Transfer chat" at bounding box center [460, 271] width 43 height 10
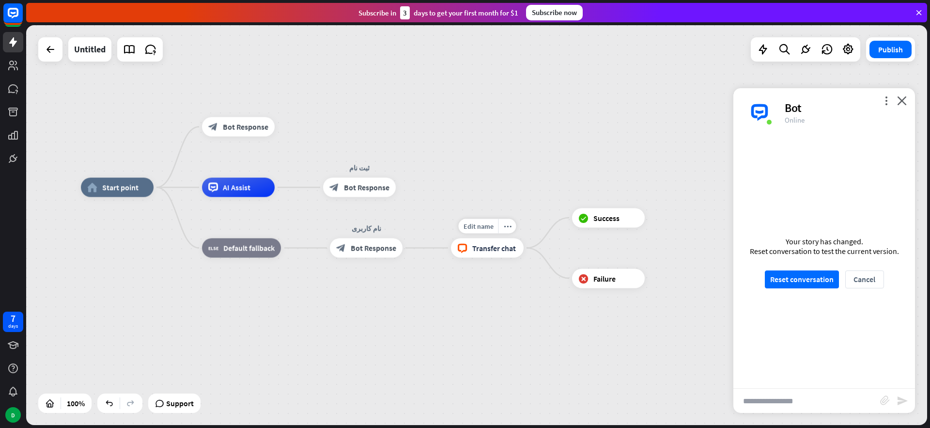
click at [500, 250] on span "Transfer chat" at bounding box center [494, 248] width 44 height 10
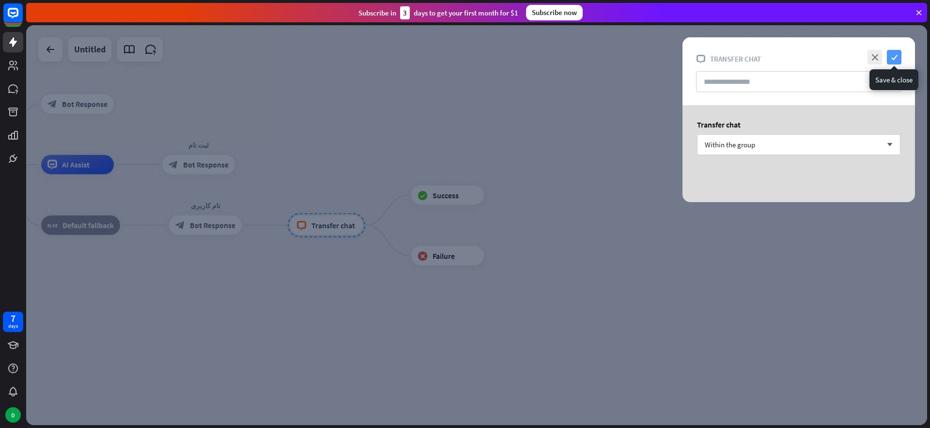
click at [892, 50] on icon "check" at bounding box center [894, 57] width 15 height 15
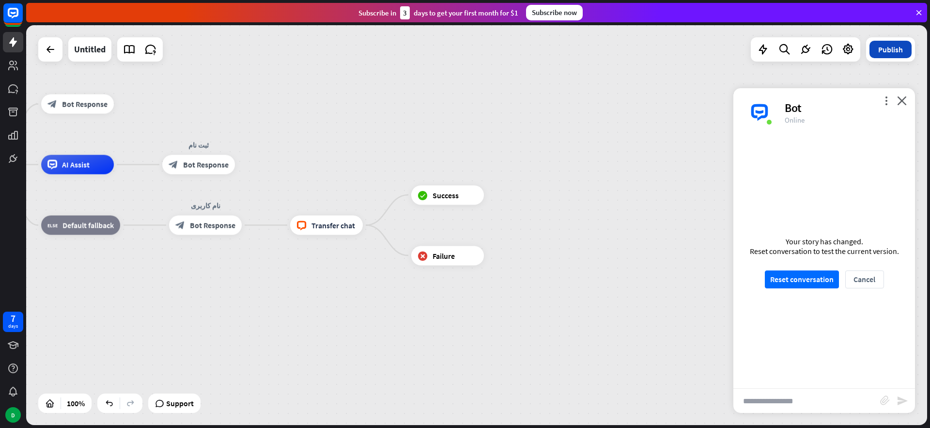
click at [891, 48] on button "Publish" at bounding box center [891, 49] width 42 height 17
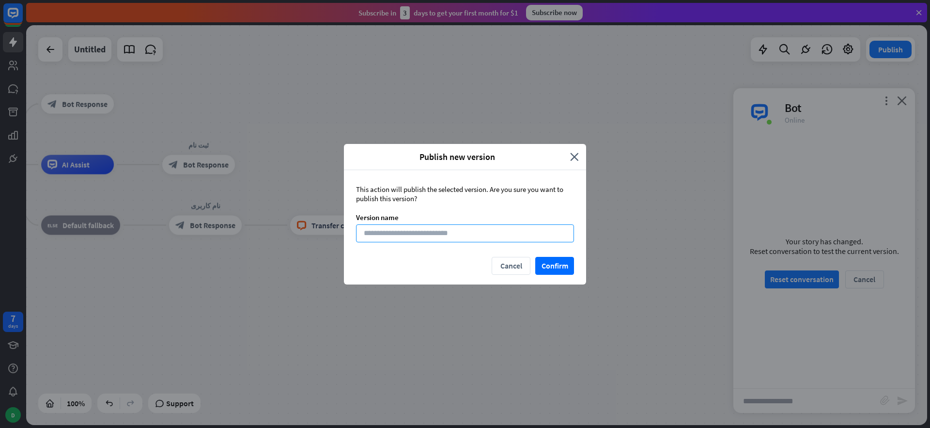
click at [453, 231] on input at bounding box center [465, 233] width 218 height 18
type input "*"
type input "**"
click at [550, 260] on button "Confirm" at bounding box center [554, 266] width 39 height 18
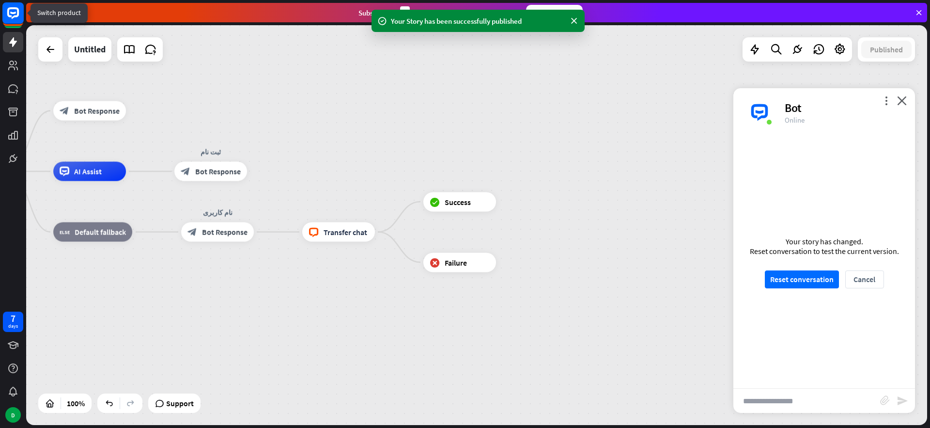
click at [15, 10] on rect at bounding box center [12, 12] width 21 height 21
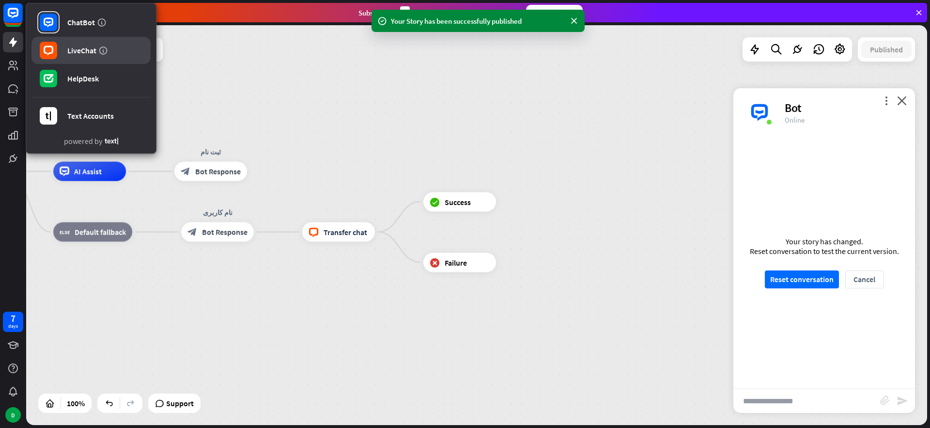
click at [80, 49] on div "LiveChat" at bounding box center [81, 51] width 29 height 10
